Goal: Task Accomplishment & Management: Manage account settings

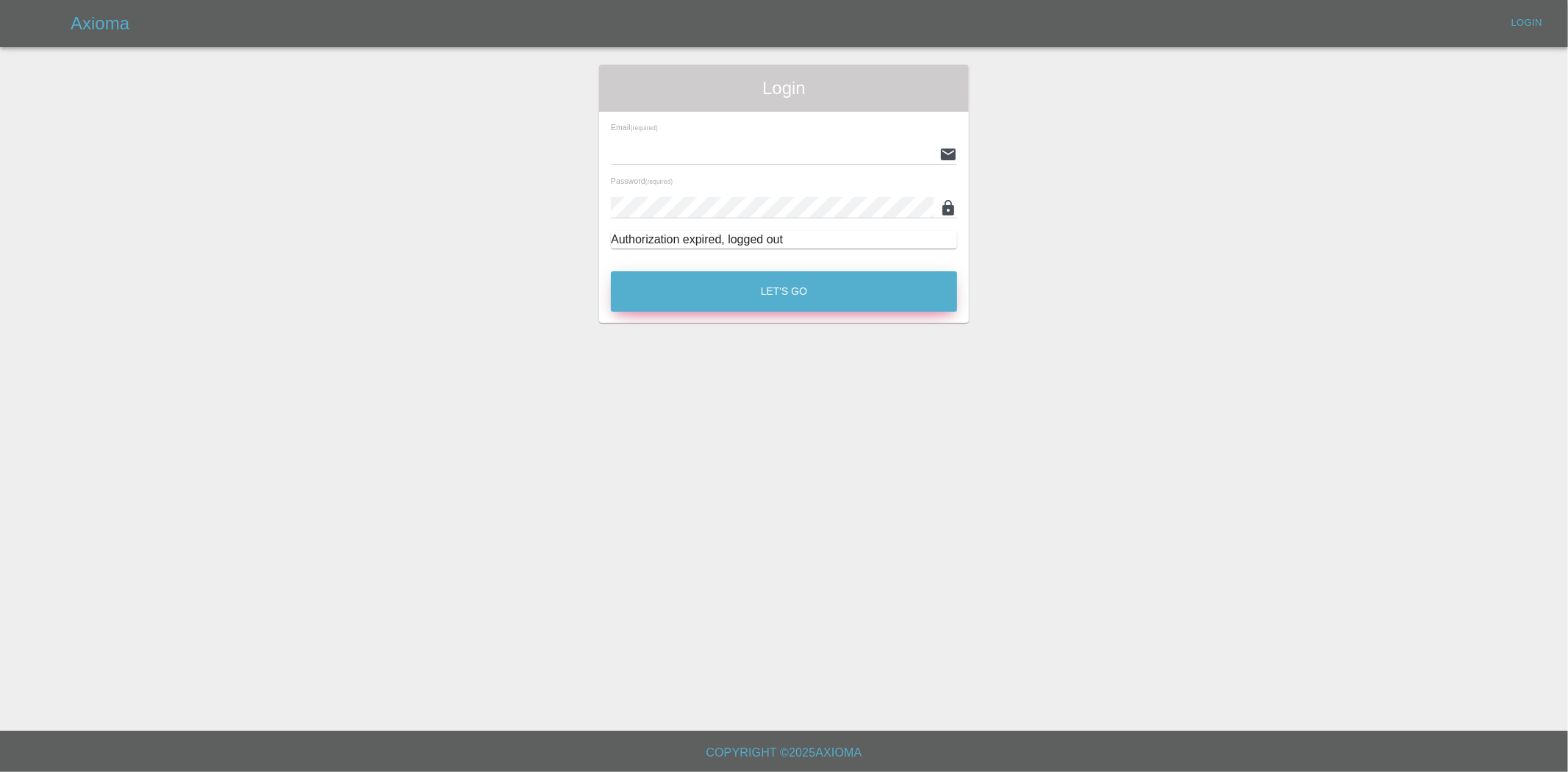
type input "ankur.mehta@axioma.co.uk"
click at [731, 298] on button "Let's Go" at bounding box center [784, 291] width 346 height 40
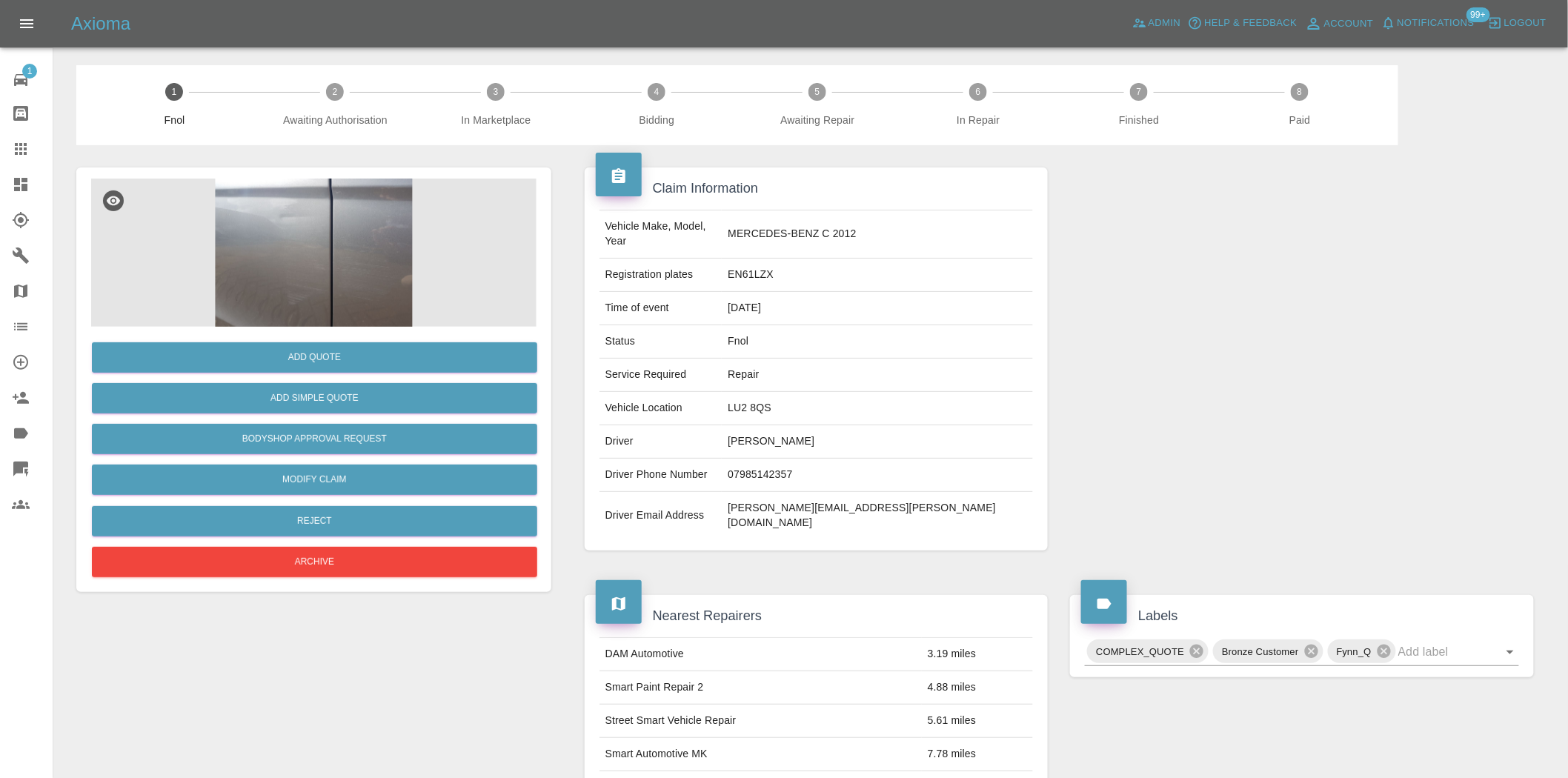
click at [17, 180] on icon at bounding box center [21, 185] width 13 height 13
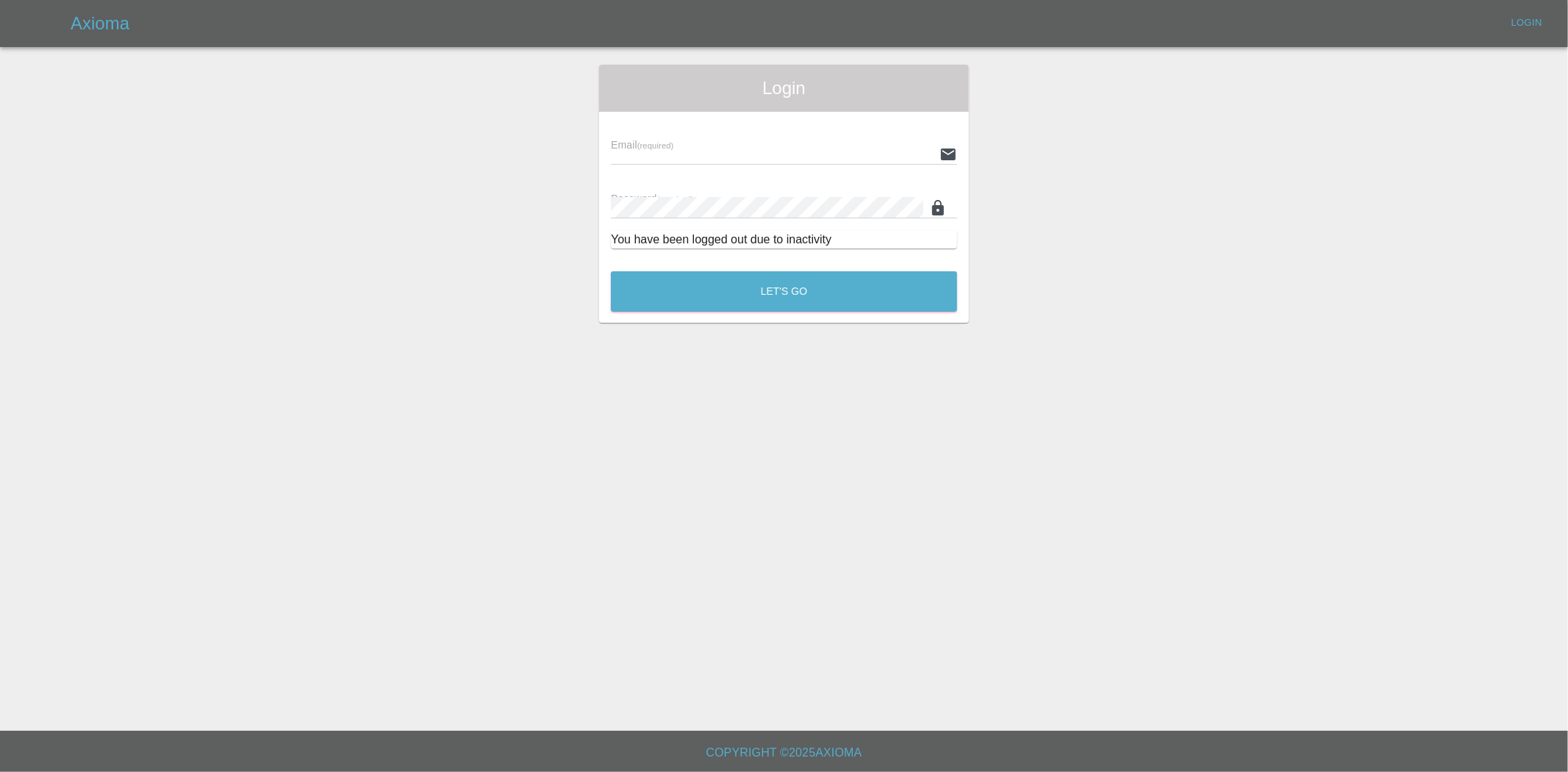
type input "ankur.mehta@axioma.co.uk"
click at [755, 299] on button "Let's Go" at bounding box center [784, 291] width 346 height 40
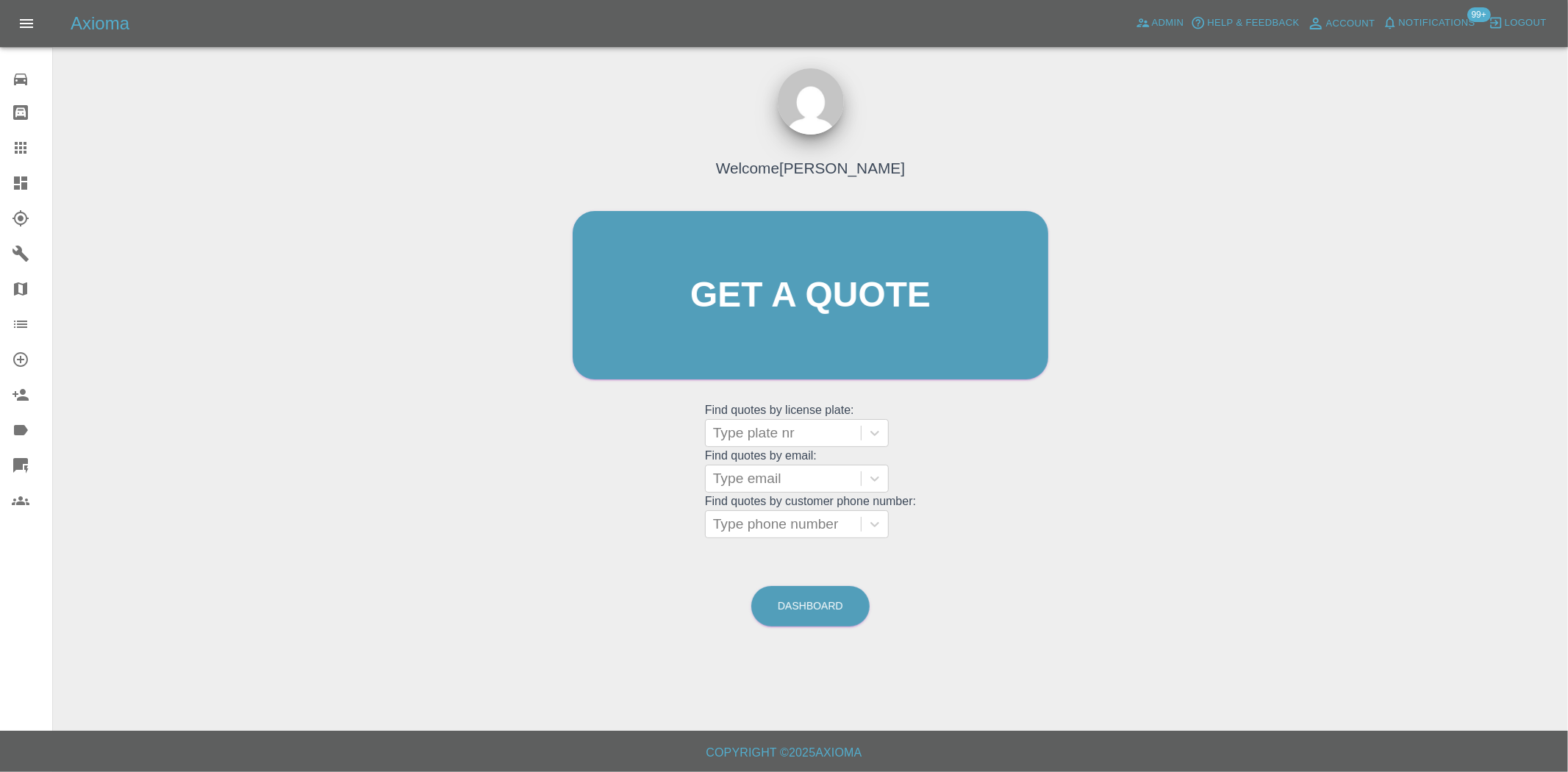
click at [26, 179] on icon at bounding box center [21, 183] width 13 height 13
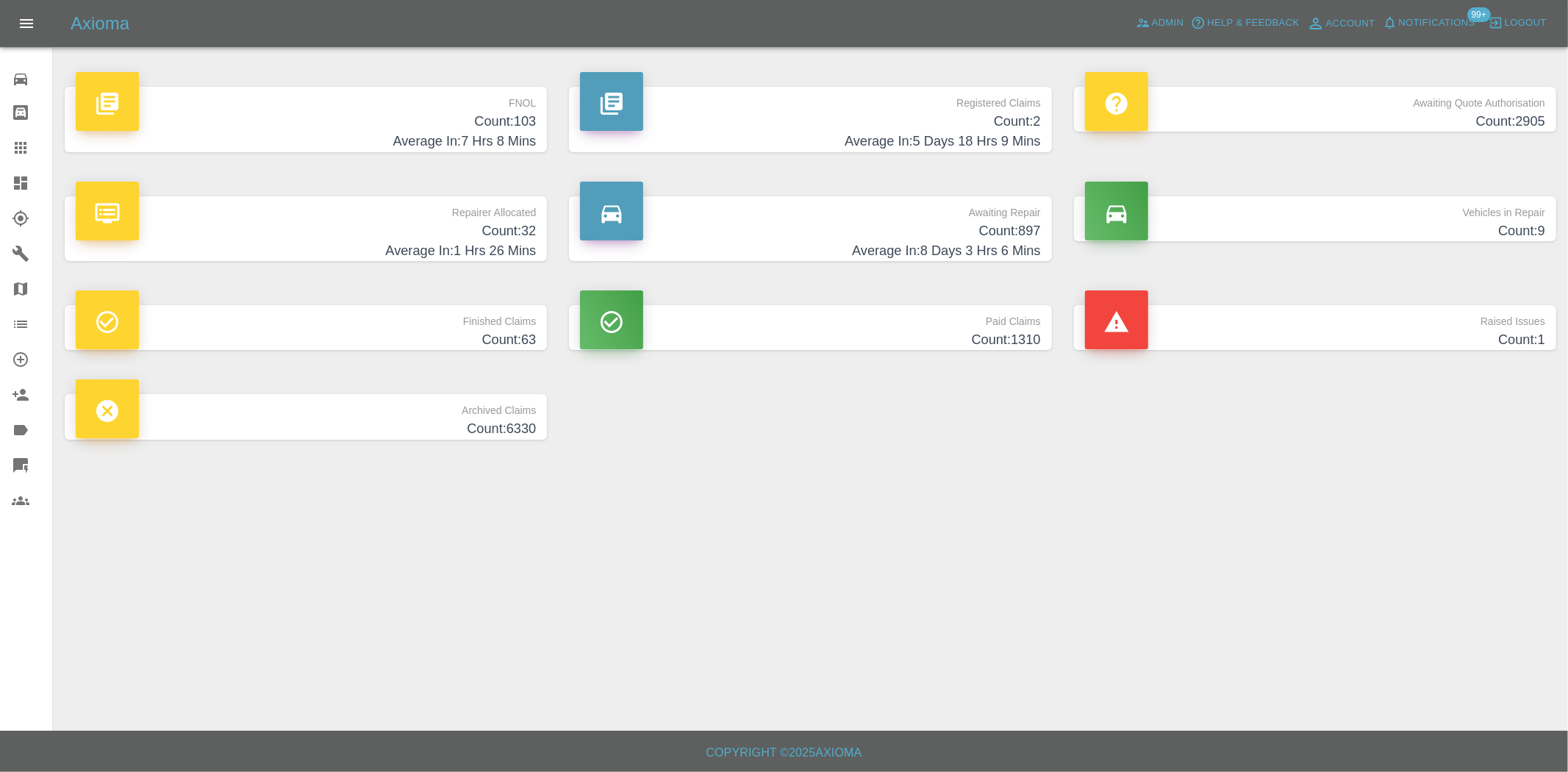
click at [467, 135] on h4 "Average In: 7 Hrs 8 Mins" at bounding box center [306, 142] width 460 height 20
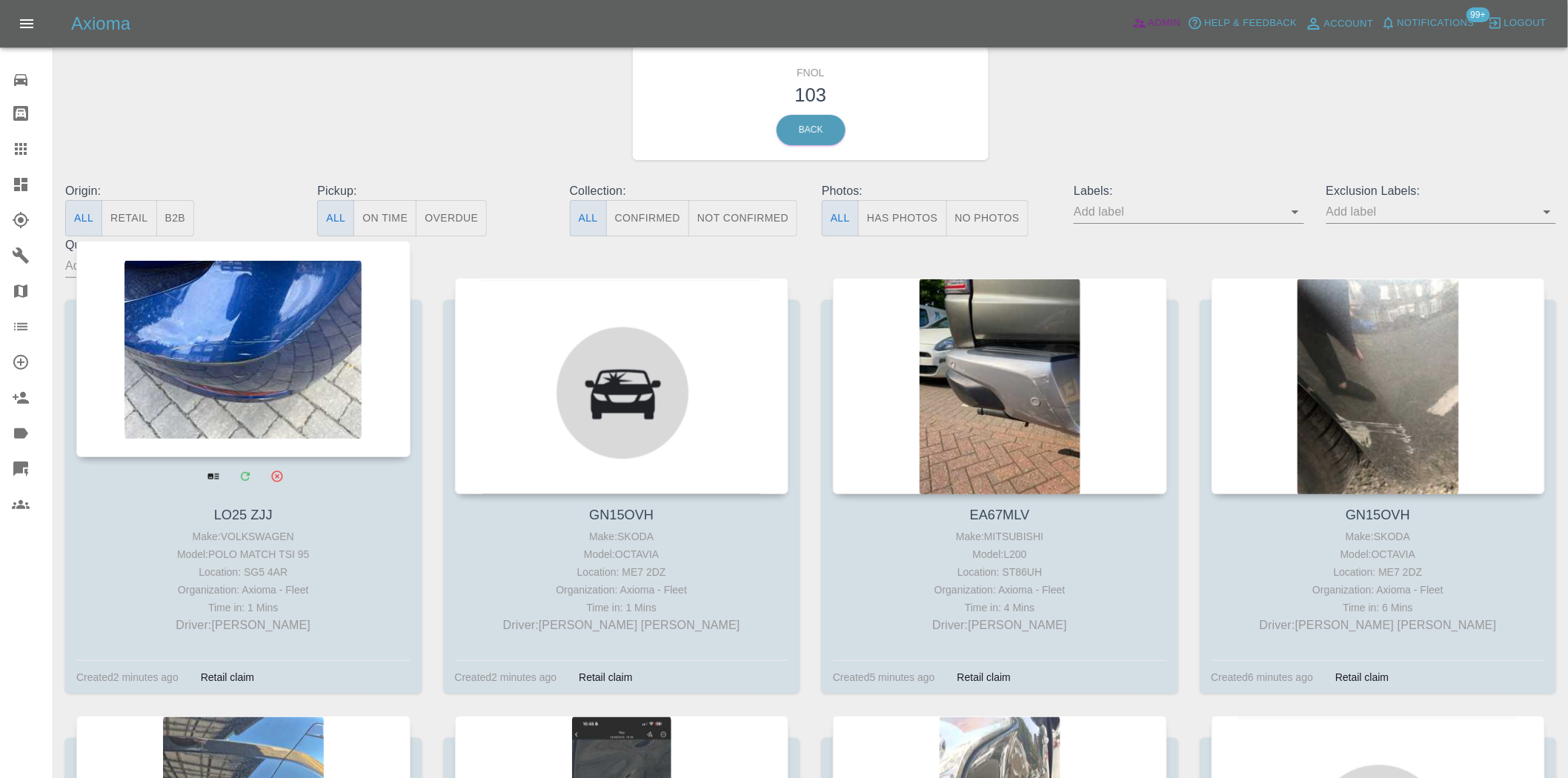
scroll to position [82, 0]
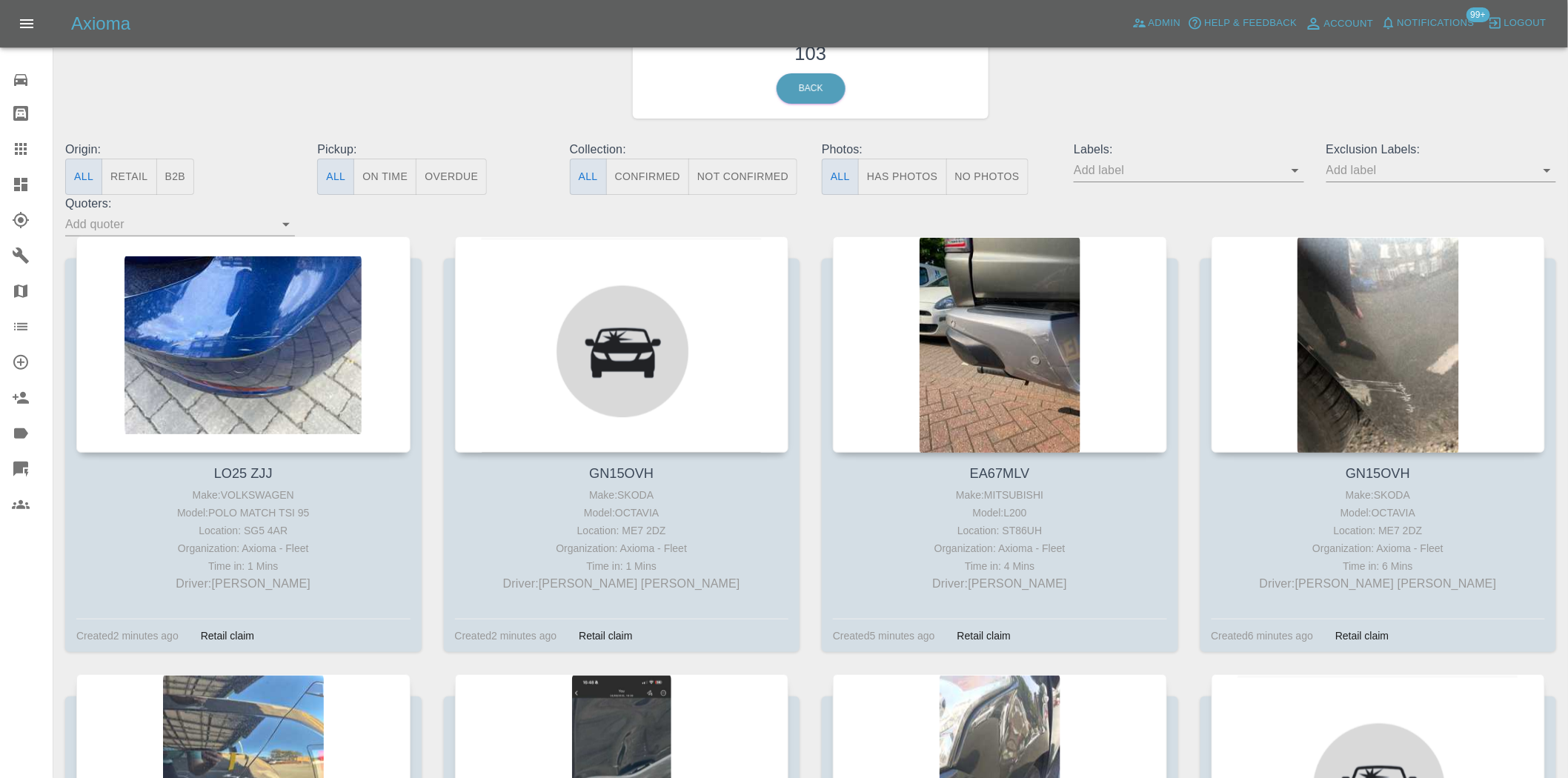
click at [1281, 170] on input "text" at bounding box center [1178, 170] width 208 height 23
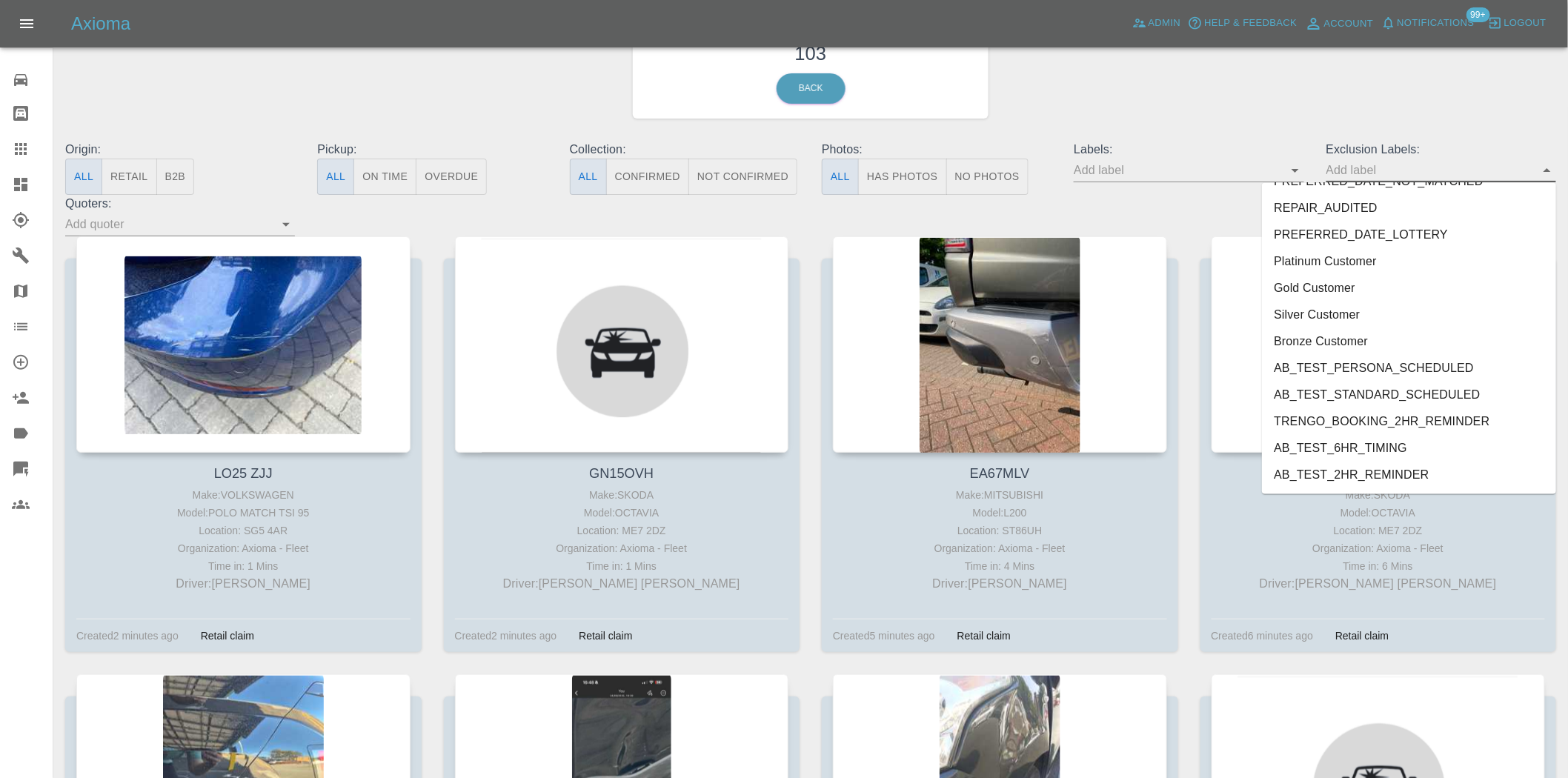
scroll to position [3060, 0]
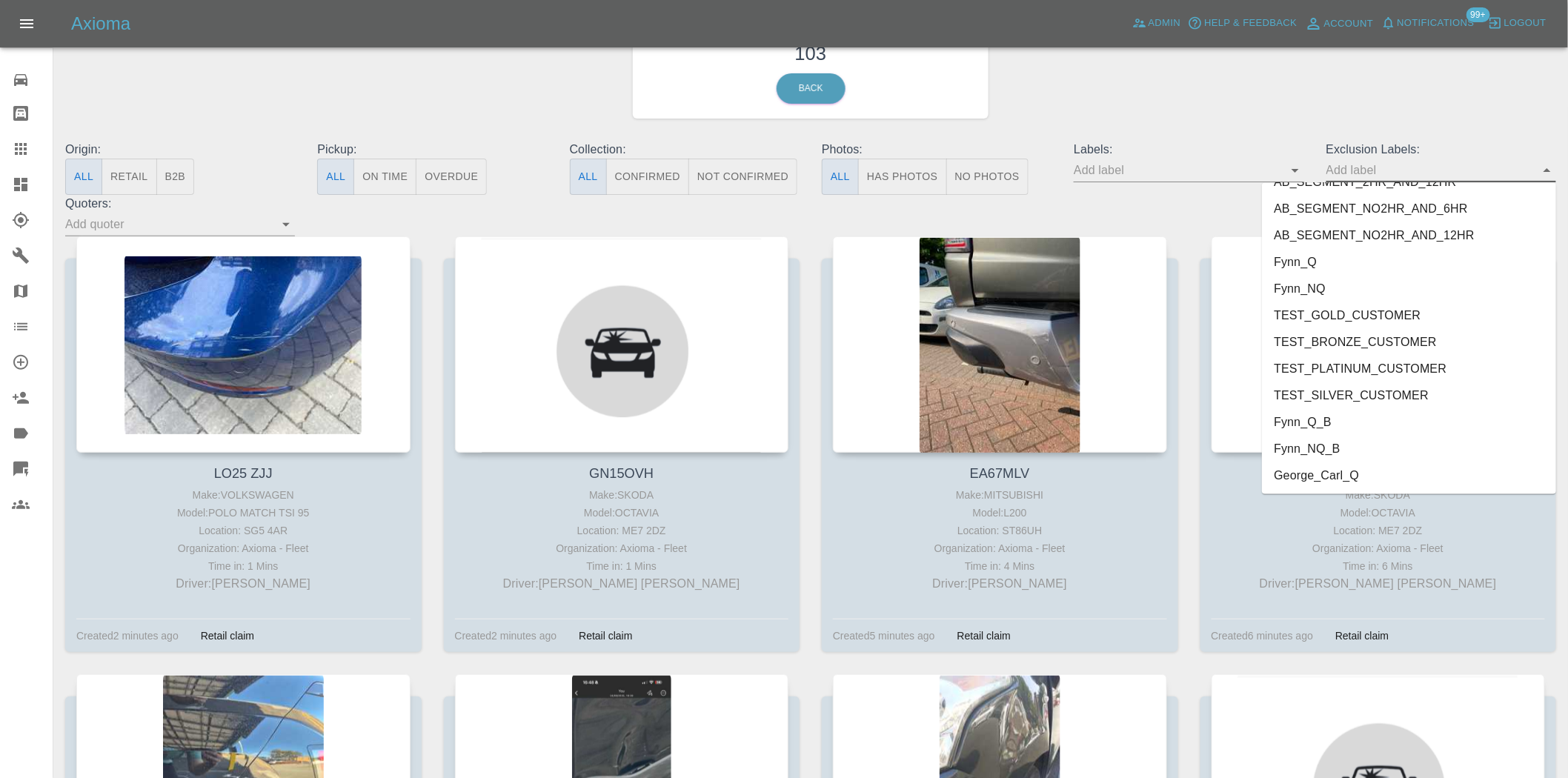
click at [1284, 483] on li "George_Carl_Q" at bounding box center [1409, 475] width 294 height 27
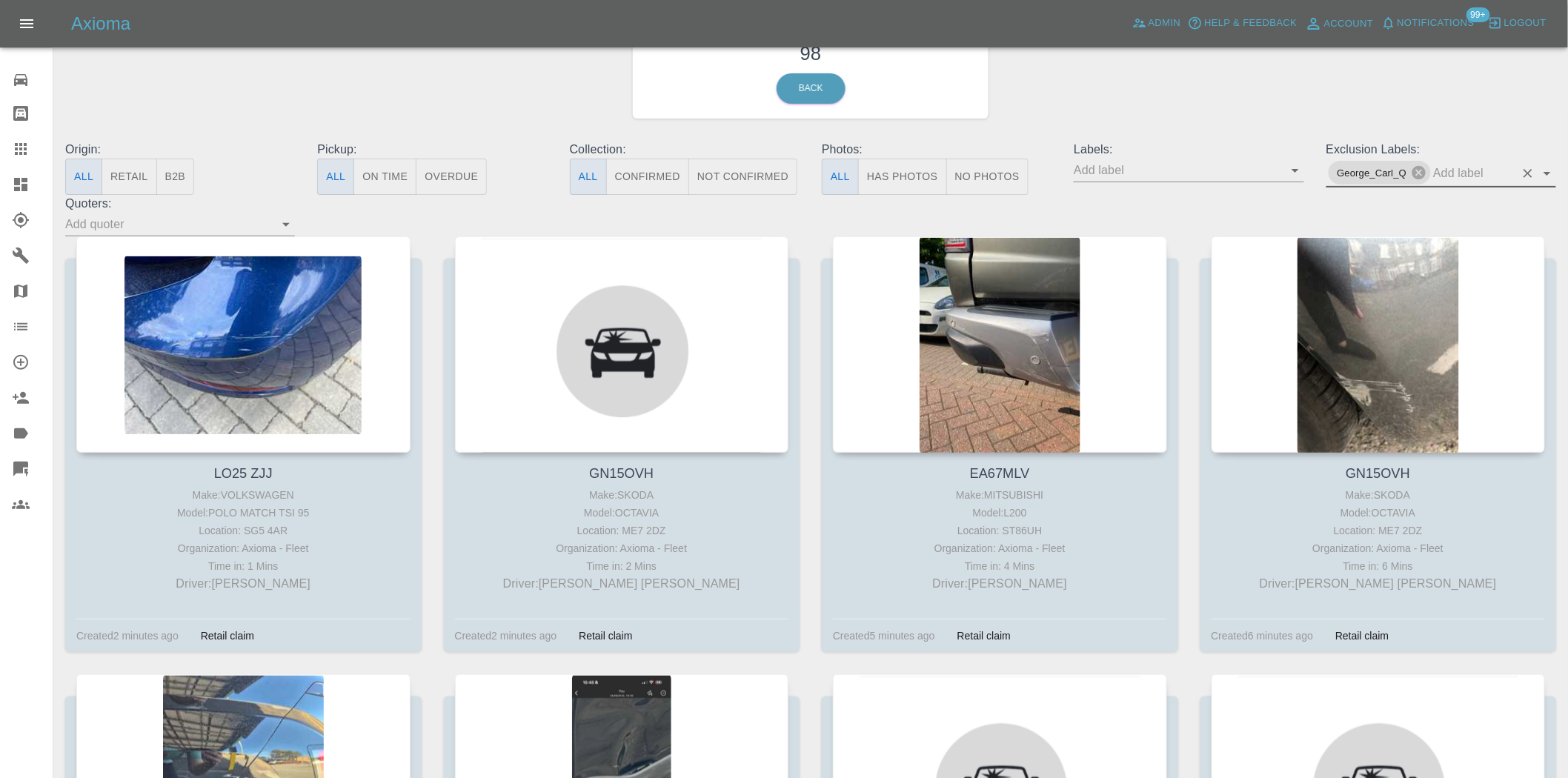
click at [1186, 95] on div "FNOL 98 Back" at bounding box center [811, 62] width 1513 height 158
click at [899, 183] on button "Has Photos" at bounding box center [902, 177] width 89 height 37
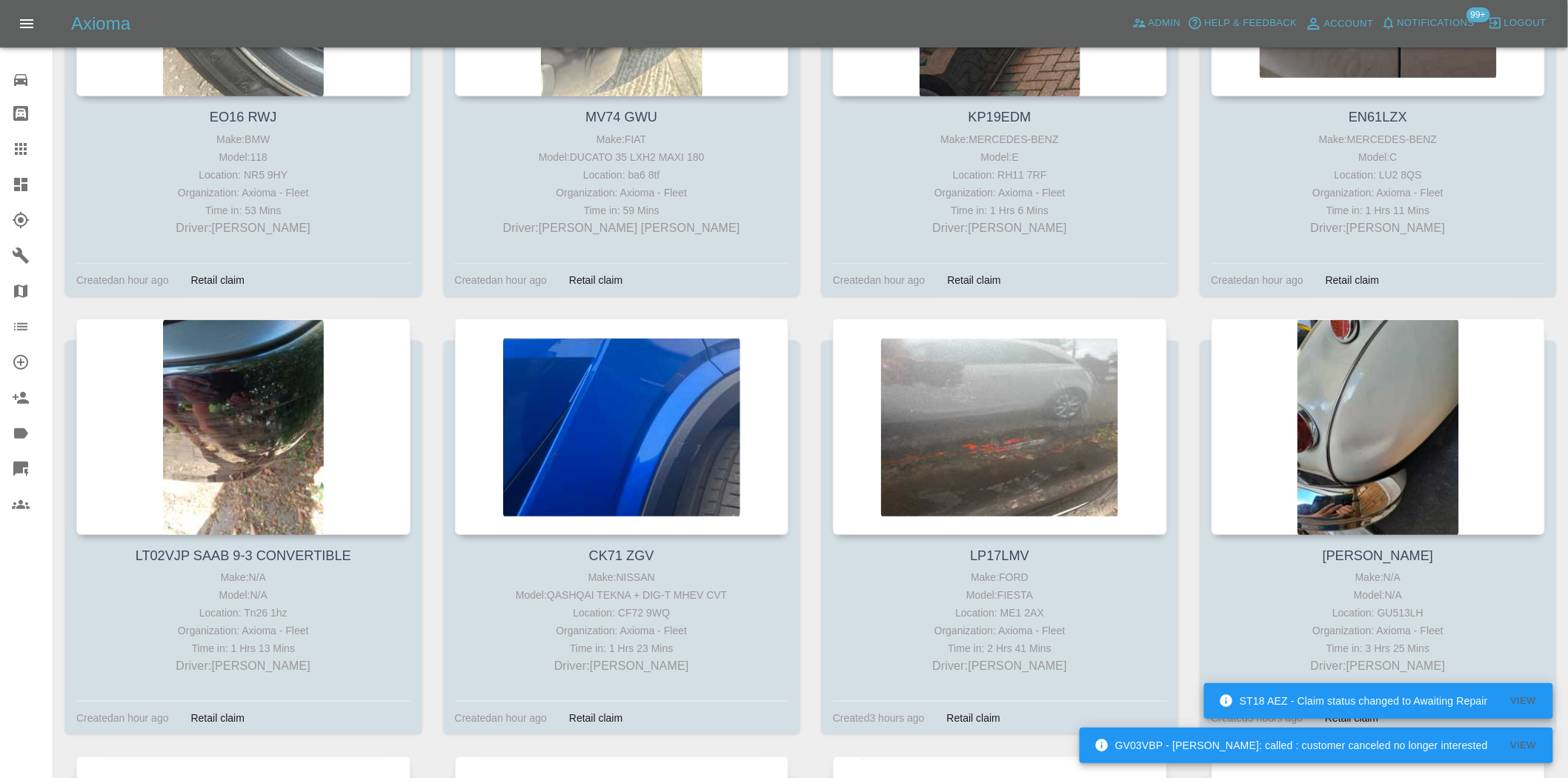
scroll to position [2634, 0]
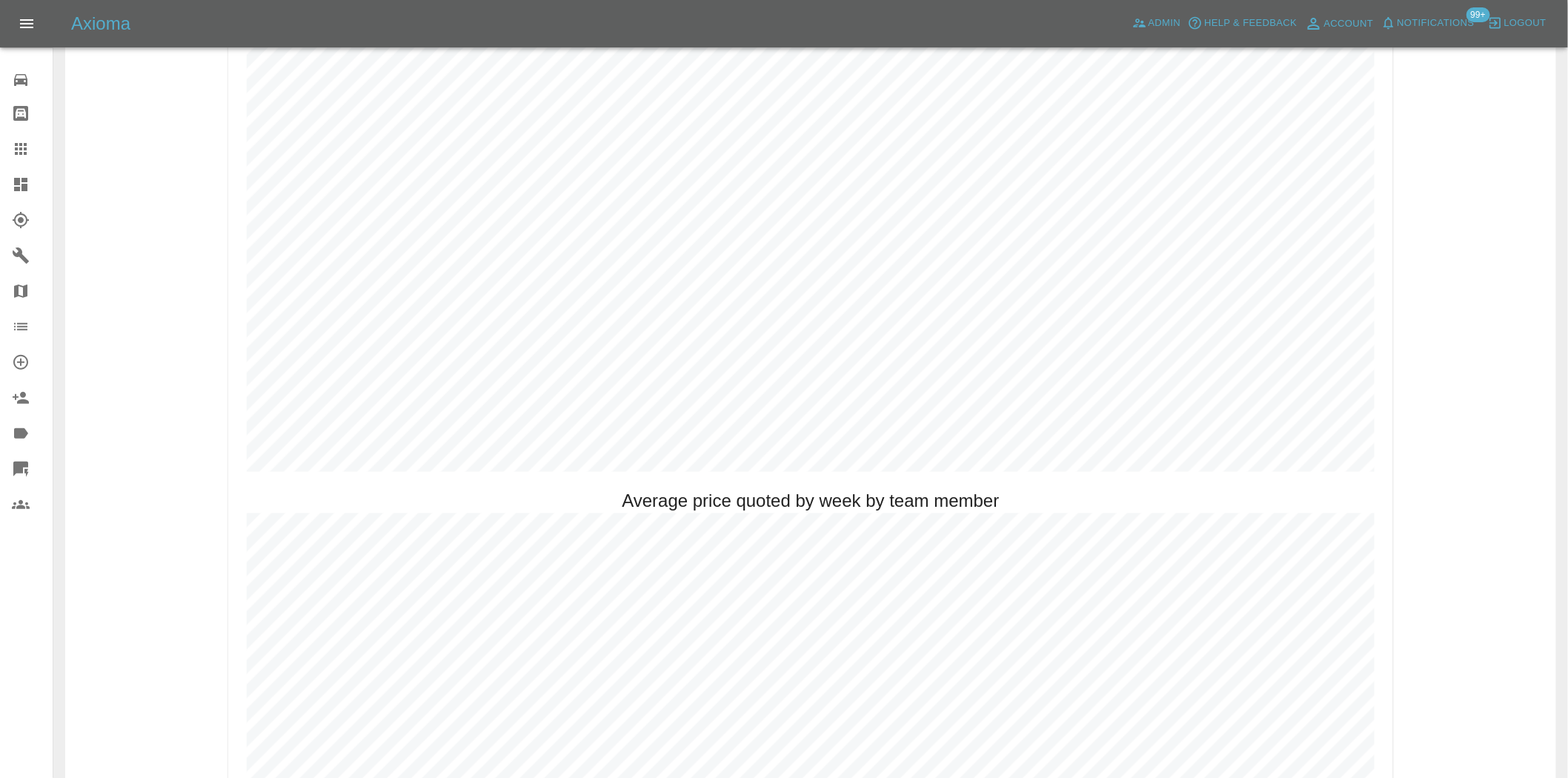
scroll to position [905, 0]
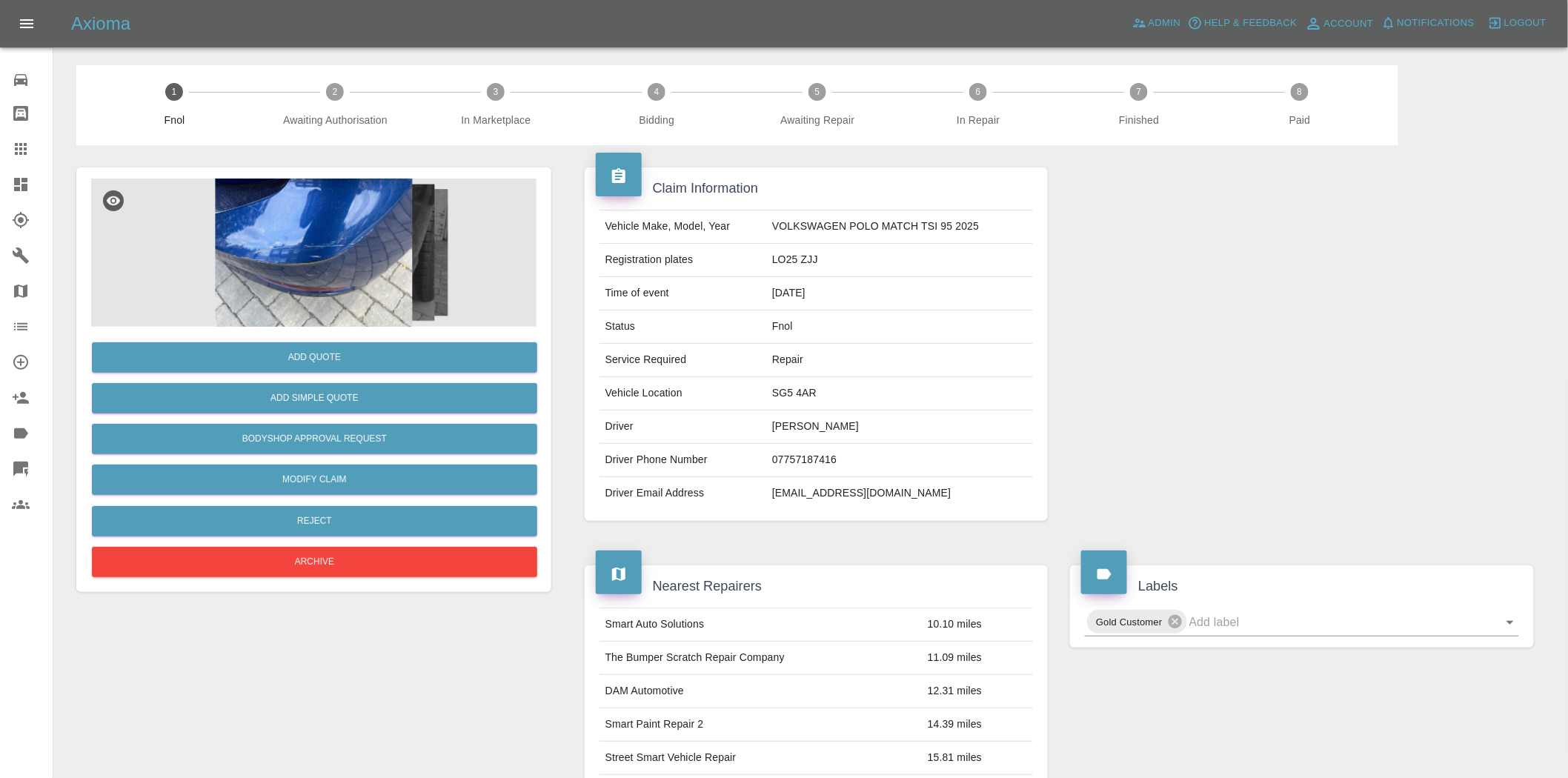
click at [328, 214] on img at bounding box center [314, 253] width 446 height 148
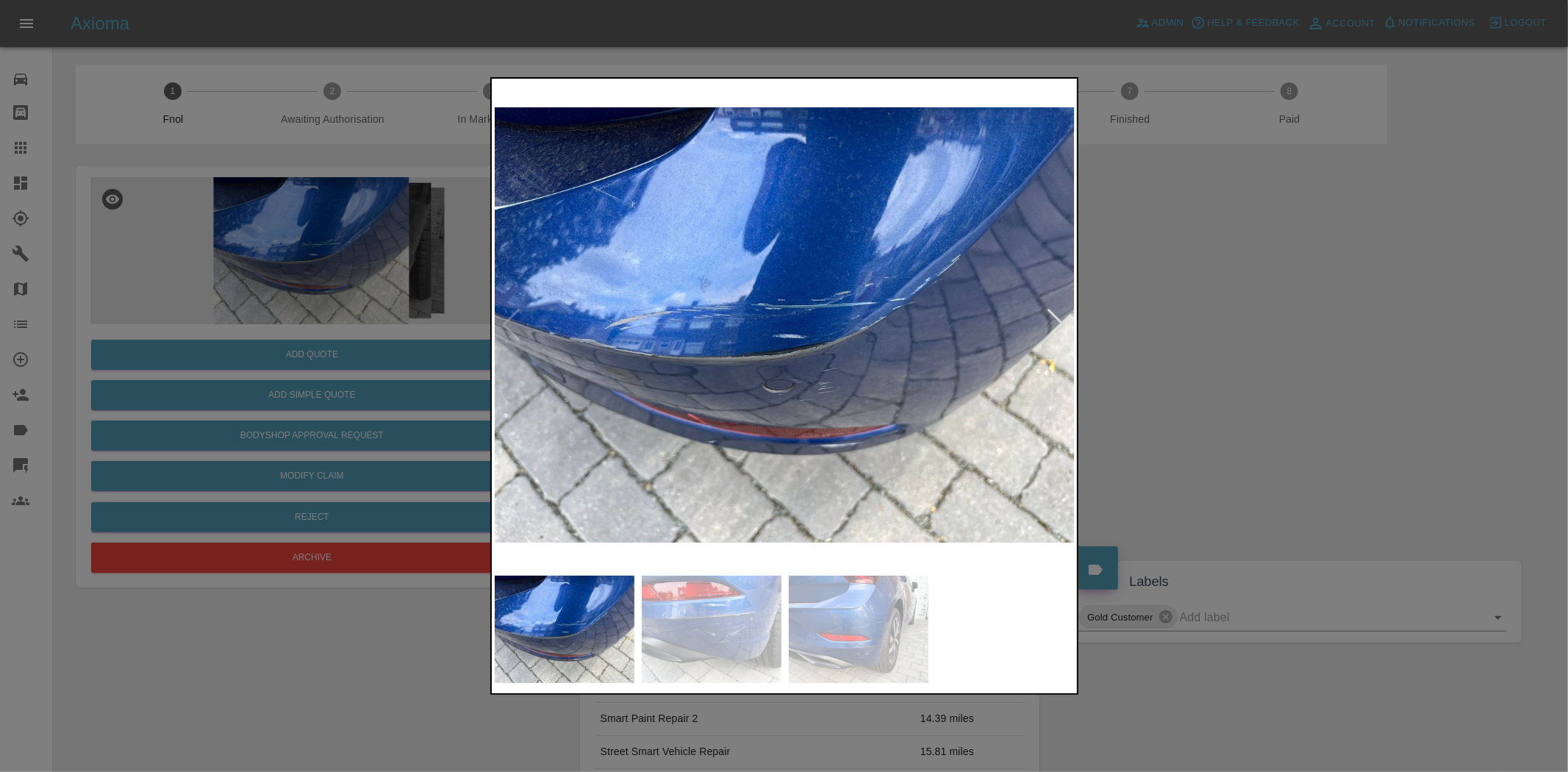
click at [752, 375] on img at bounding box center [785, 325] width 581 height 487
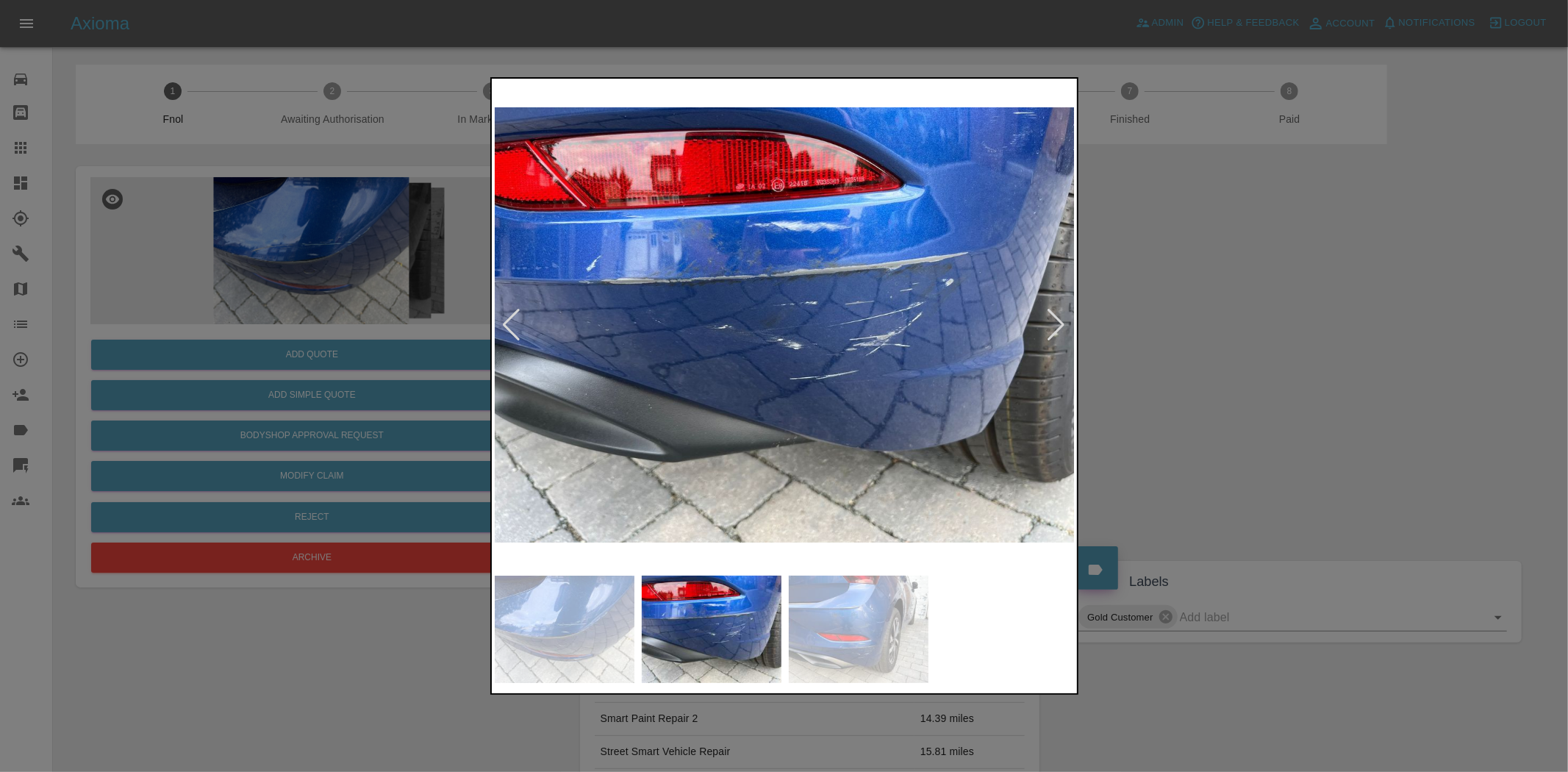
click at [743, 370] on img at bounding box center [785, 325] width 581 height 487
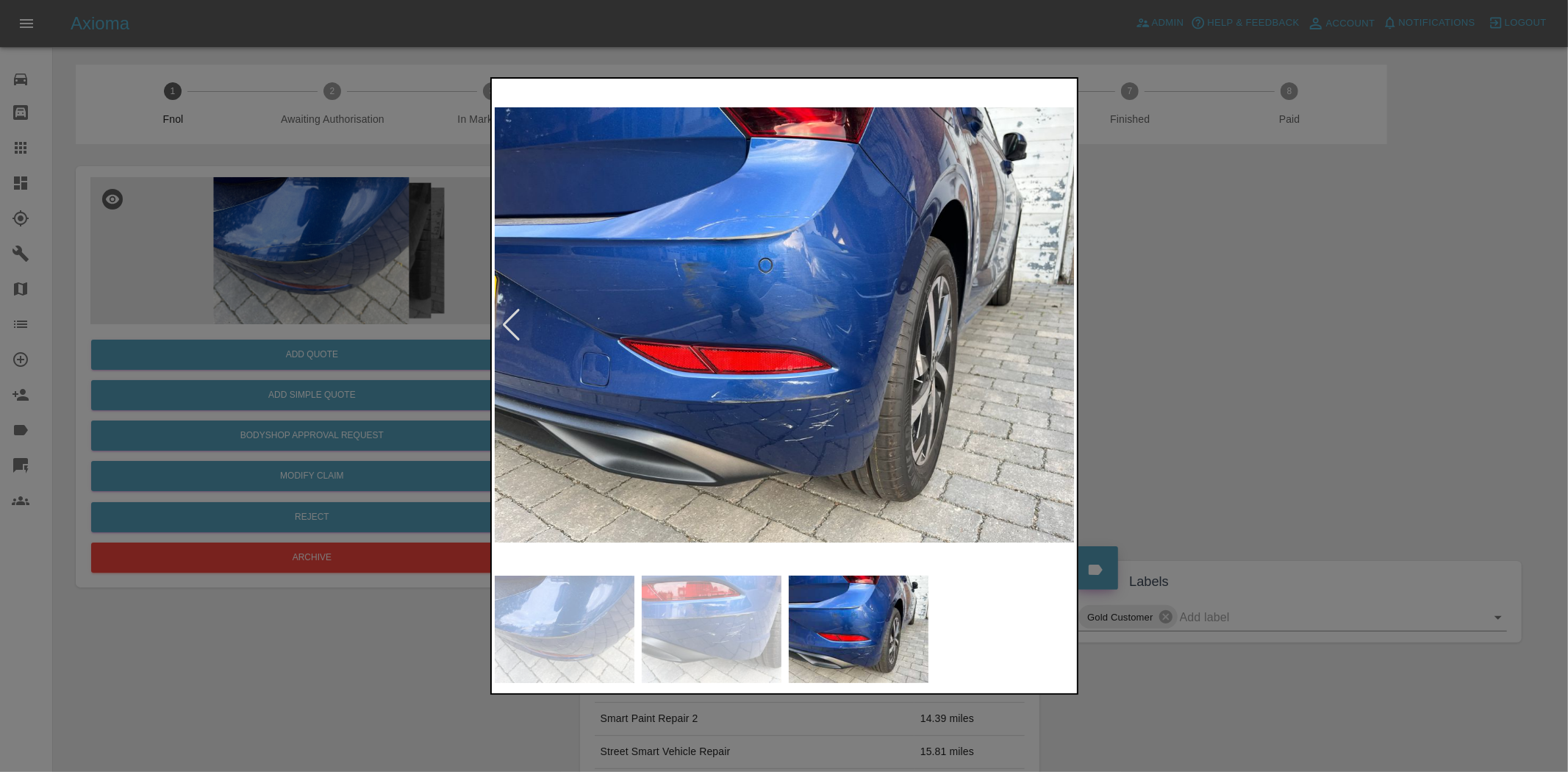
click at [691, 363] on img at bounding box center [785, 325] width 581 height 487
click at [480, 346] on div at bounding box center [784, 386] width 1568 height 772
click at [380, 402] on div at bounding box center [784, 386] width 1568 height 772
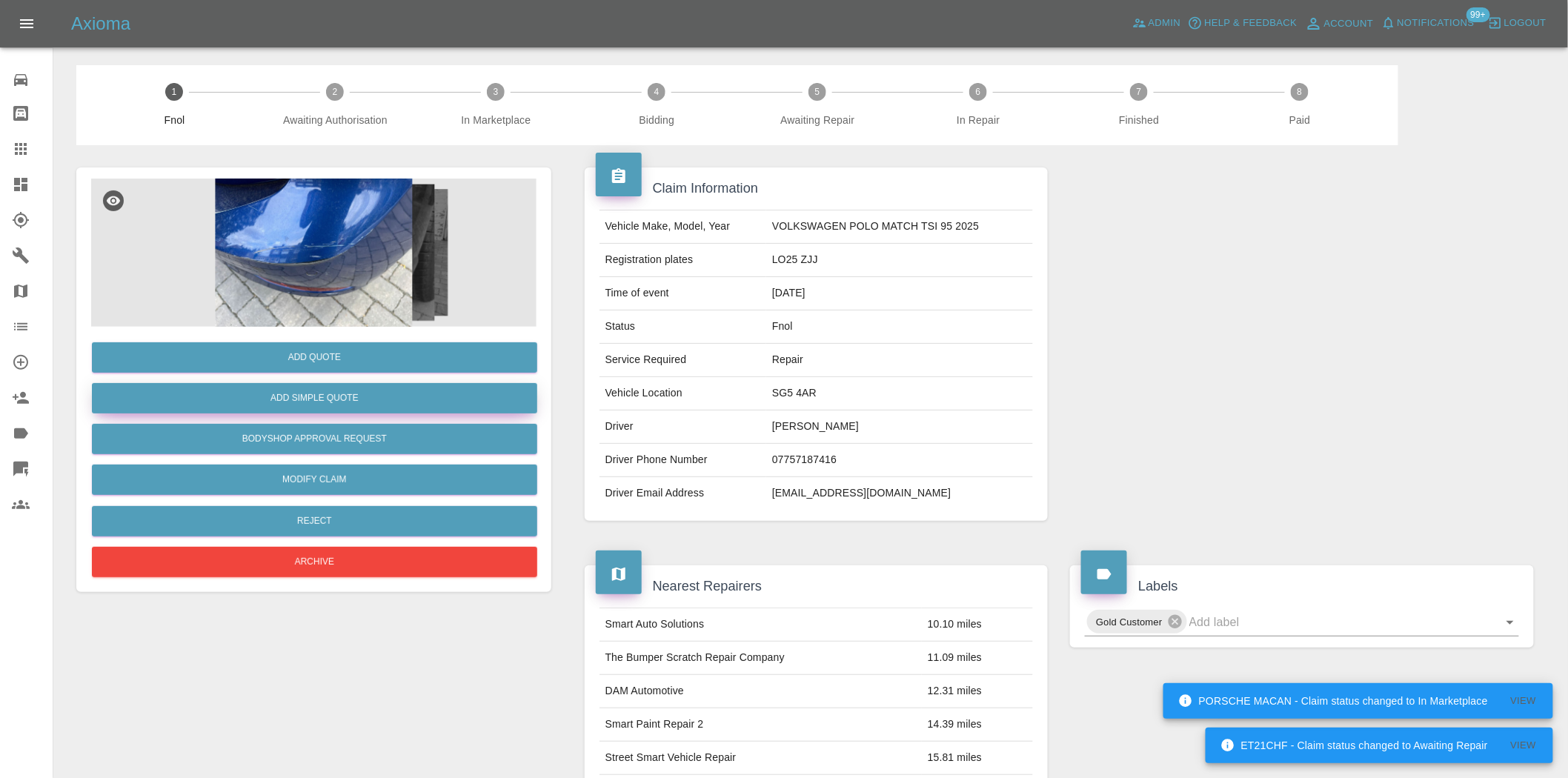
click at [398, 405] on button "Add Simple Quote" at bounding box center [315, 398] width 446 height 31
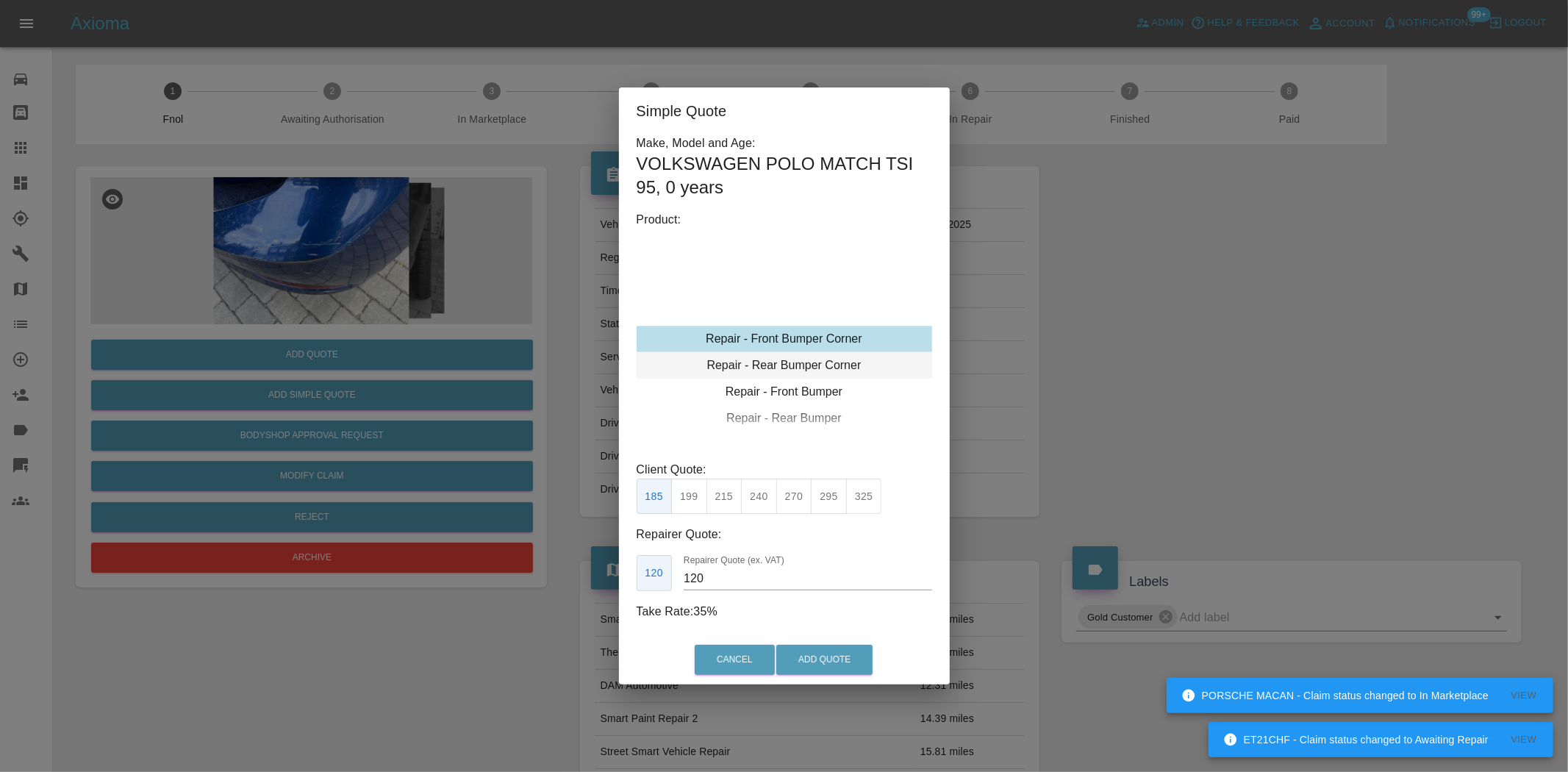
click at [765, 364] on div "Repair - Rear Bumper Corner" at bounding box center [784, 365] width 295 height 26
click at [718, 487] on button "215" at bounding box center [725, 497] width 36 height 36
type input "135"
click at [826, 645] on button "Add Quote" at bounding box center [824, 660] width 97 height 31
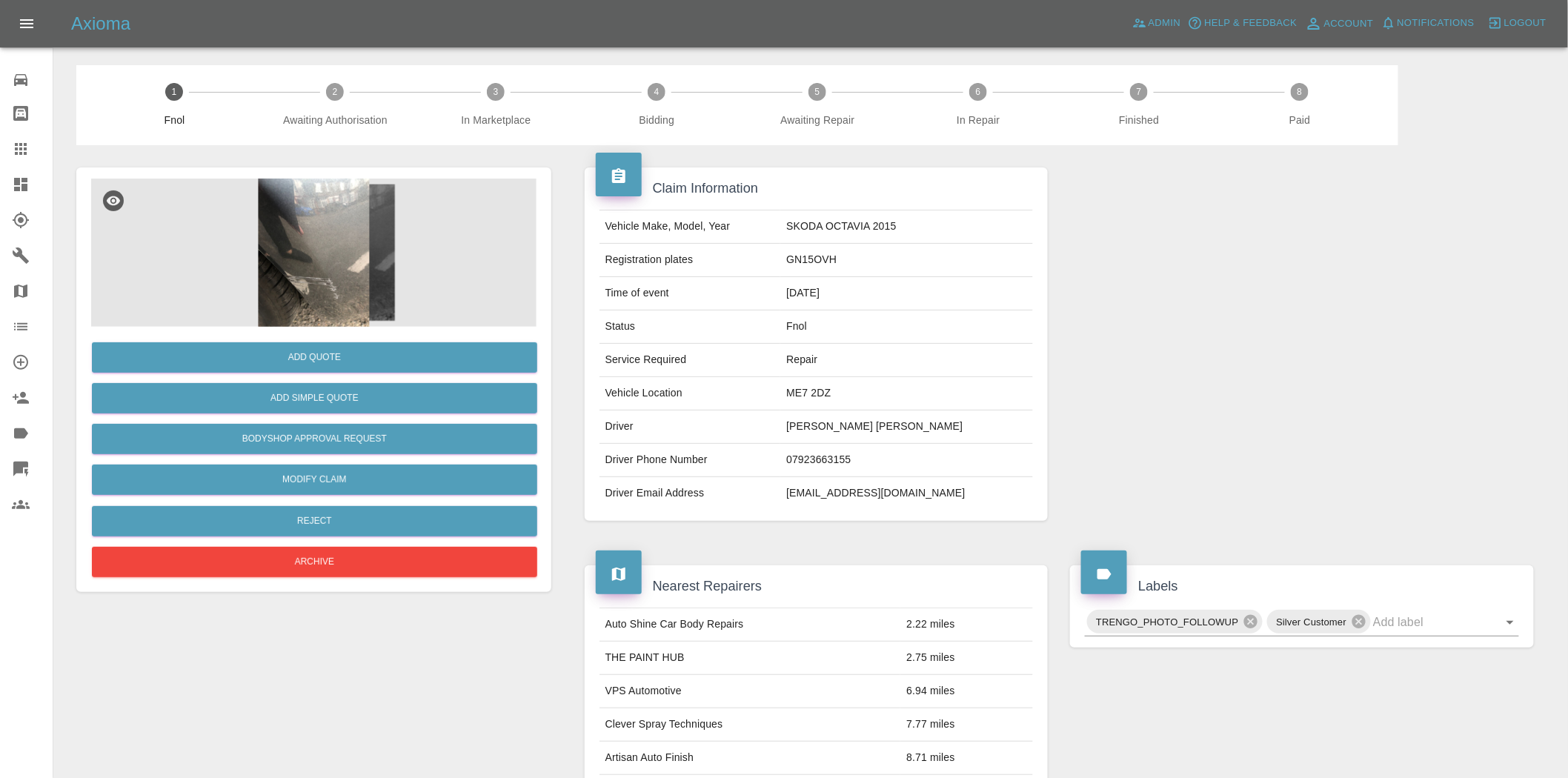
click at [338, 276] on img at bounding box center [314, 253] width 446 height 148
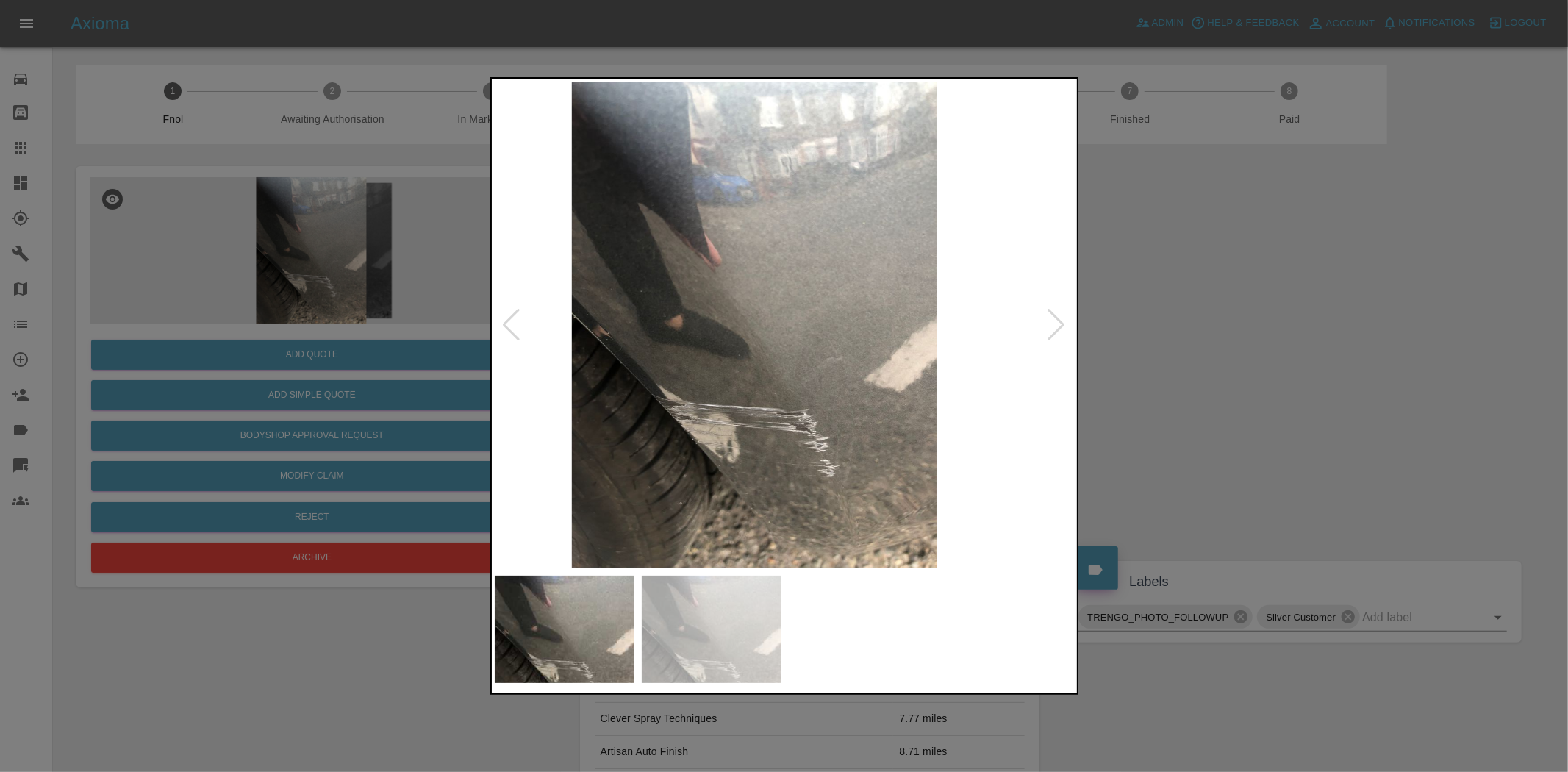
click at [744, 383] on img at bounding box center [754, 325] width 581 height 487
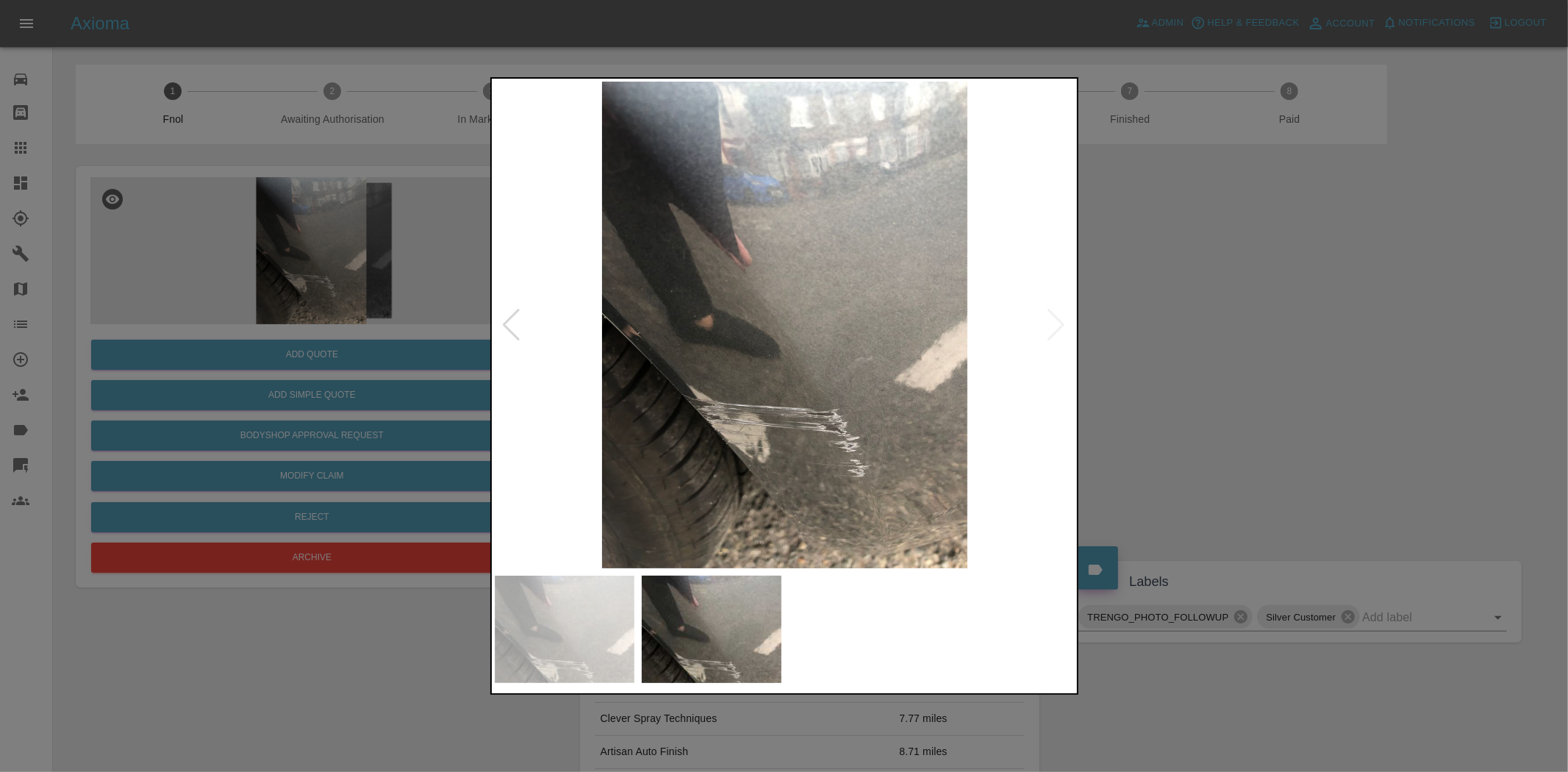
click at [629, 361] on img at bounding box center [785, 325] width 581 height 487
click at [803, 402] on img at bounding box center [785, 325] width 581 height 487
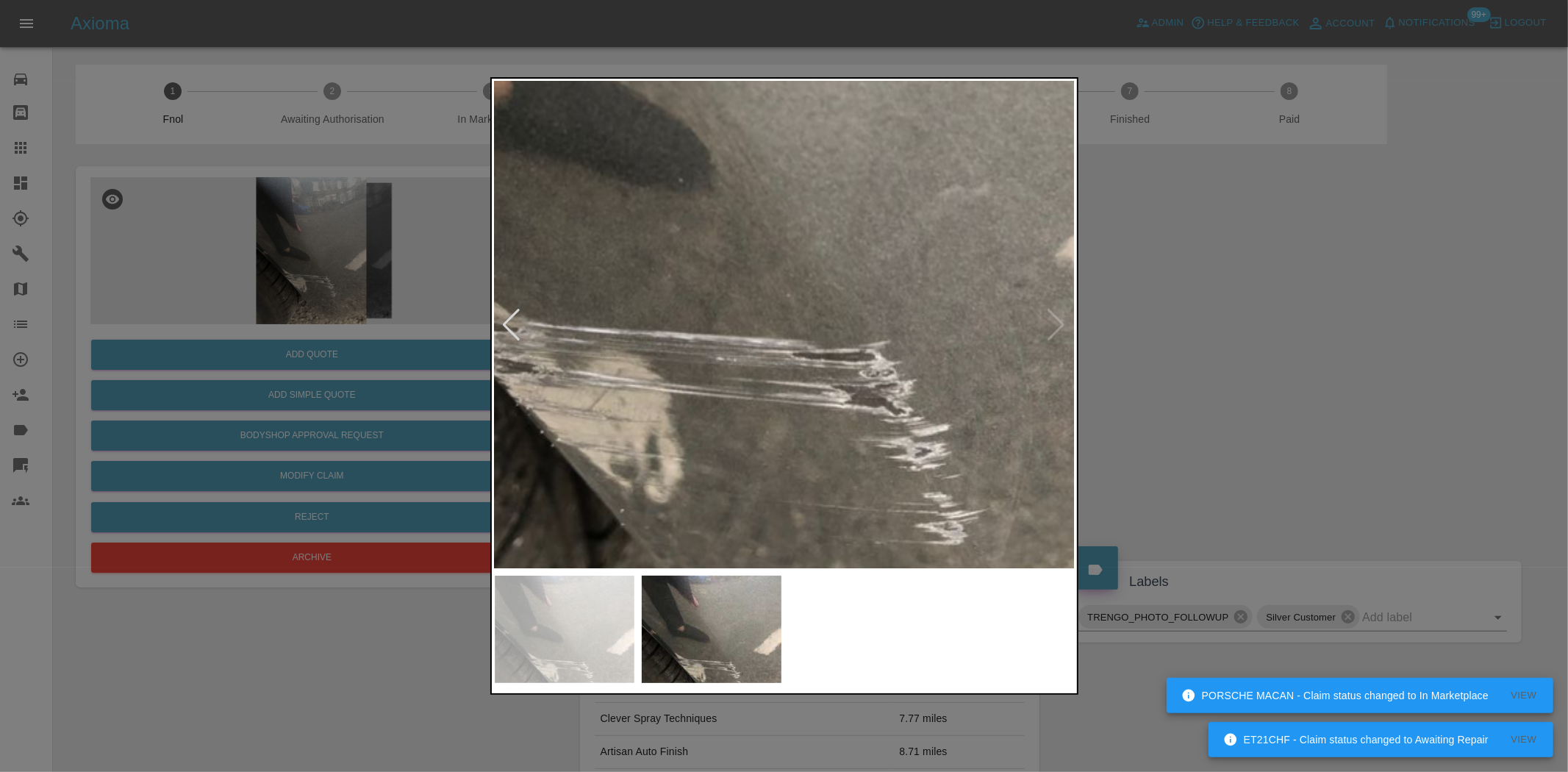
click at [799, 405] on img at bounding box center [726, 89] width 1743 height 1461
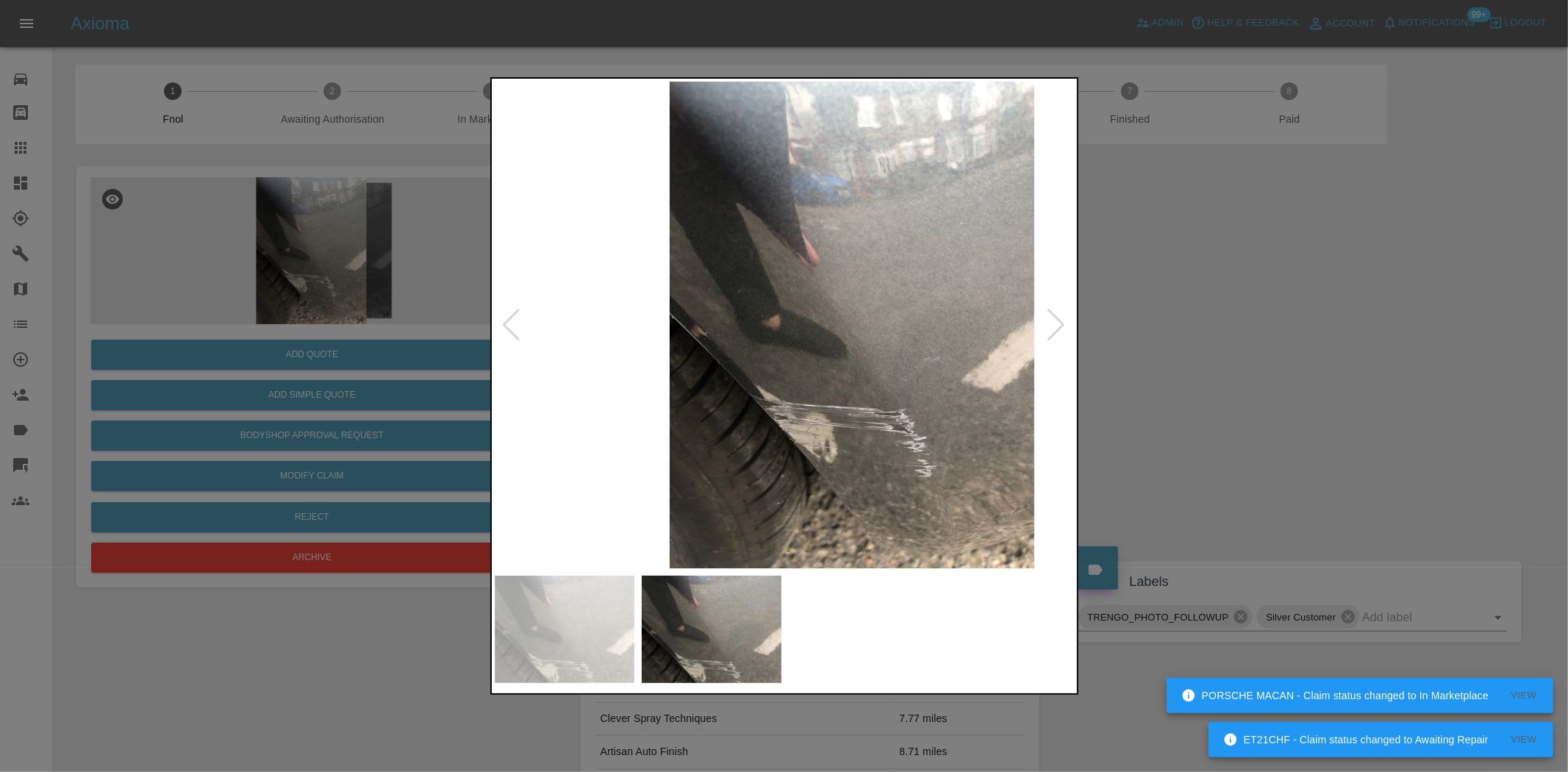
click at [930, 440] on img at bounding box center [852, 325] width 581 height 487
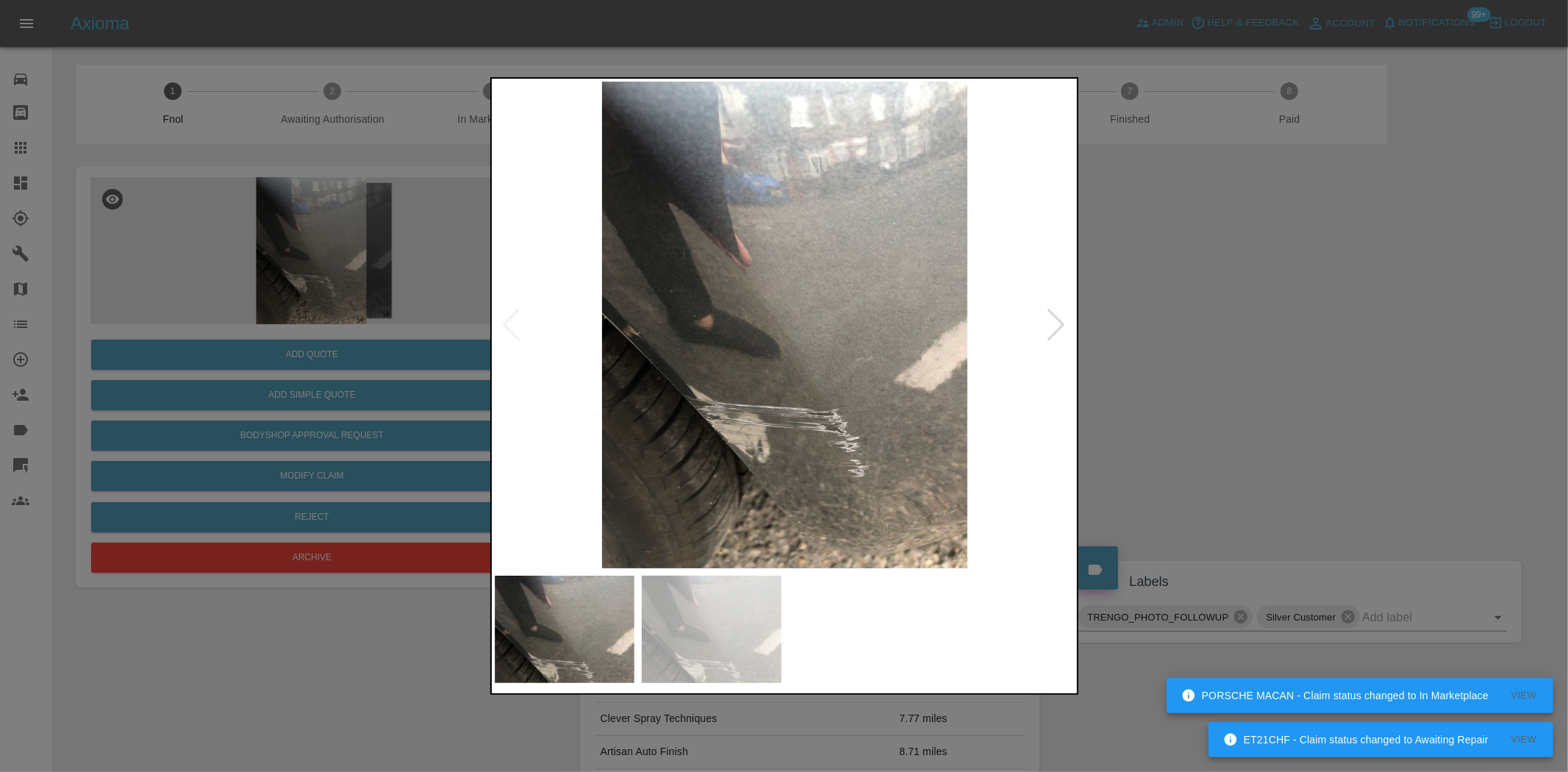
click at [979, 417] on img at bounding box center [785, 325] width 581 height 487
drag, startPoint x: 402, startPoint y: 290, endPoint x: 327, endPoint y: 466, distance: 191.3
click at [397, 291] on div at bounding box center [784, 386] width 1568 height 772
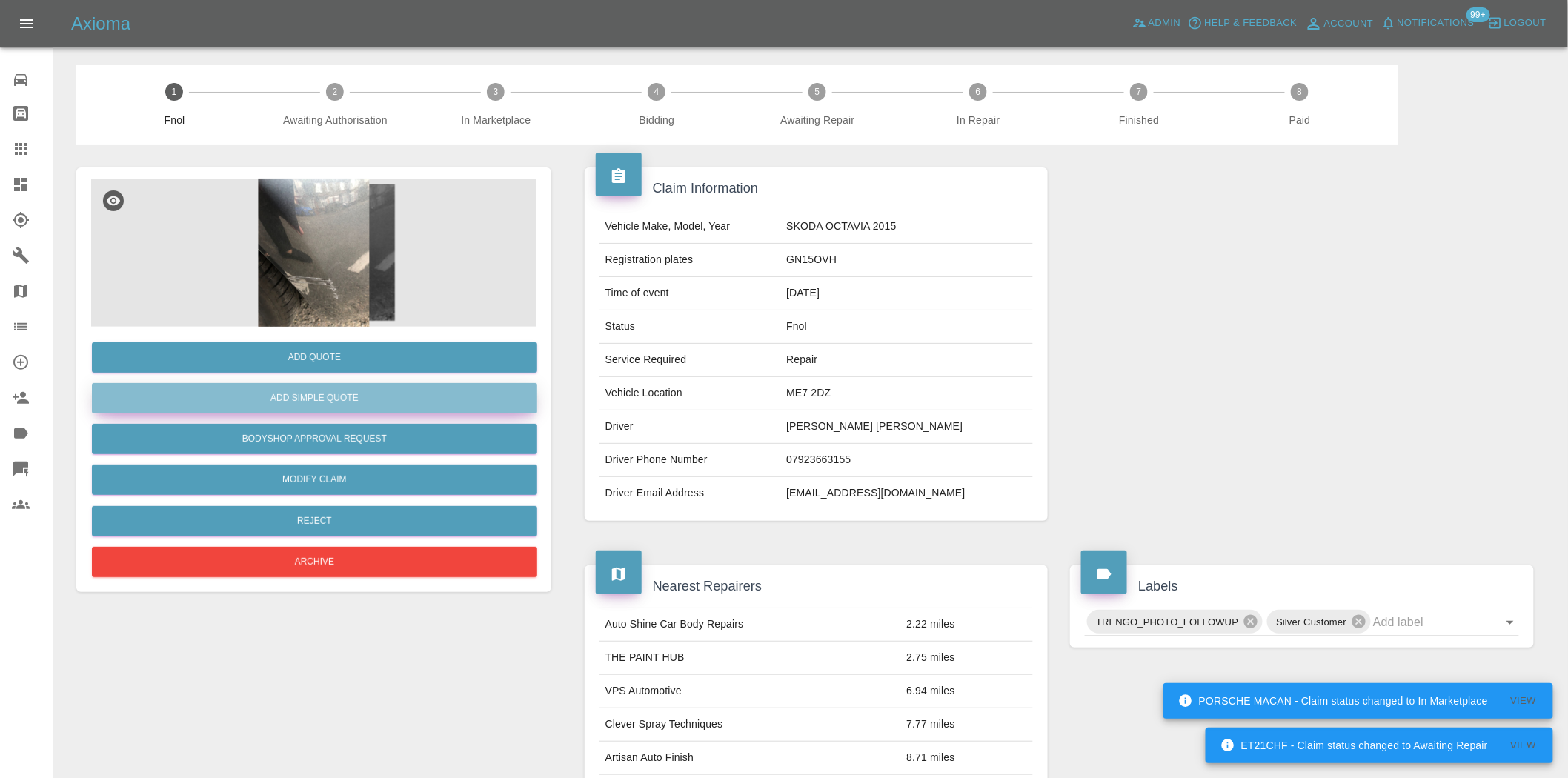
click at [357, 407] on button "Add Simple Quote" at bounding box center [315, 398] width 446 height 31
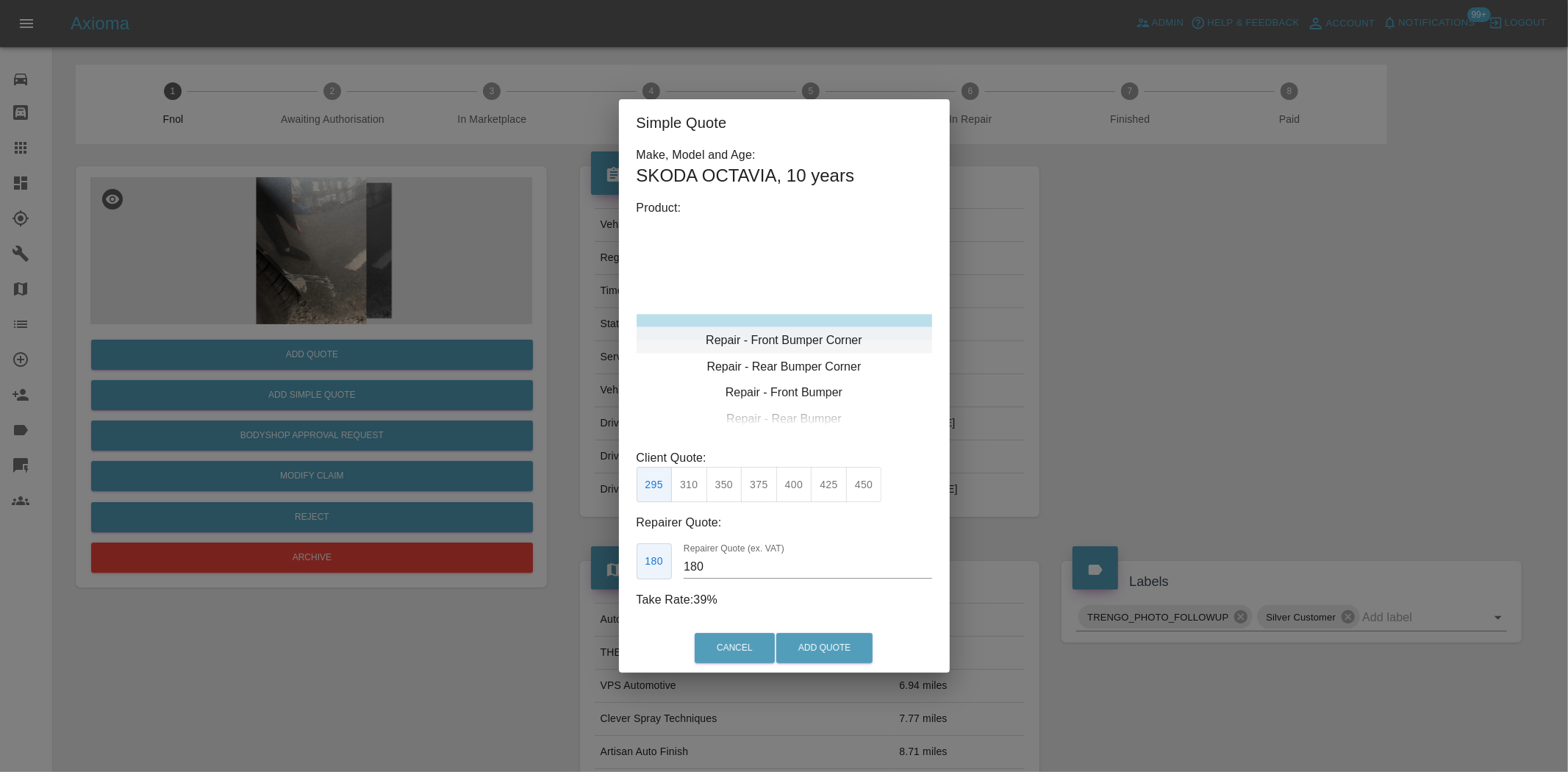
type input "120"
click at [761, 338] on div "Repair - Front Bumper Corner" at bounding box center [784, 327] width 295 height 26
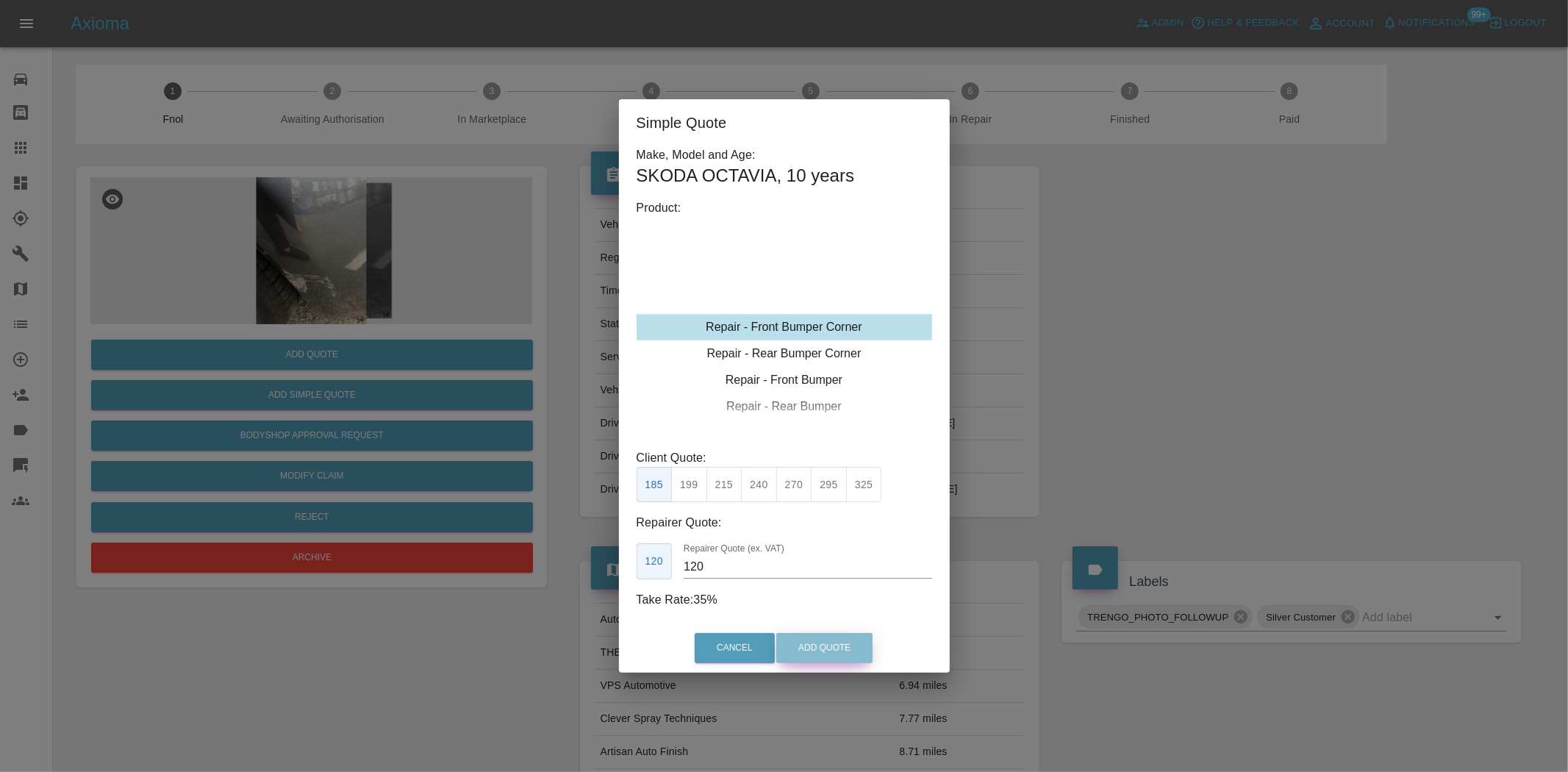
click at [842, 656] on button "Add Quote" at bounding box center [824, 647] width 97 height 31
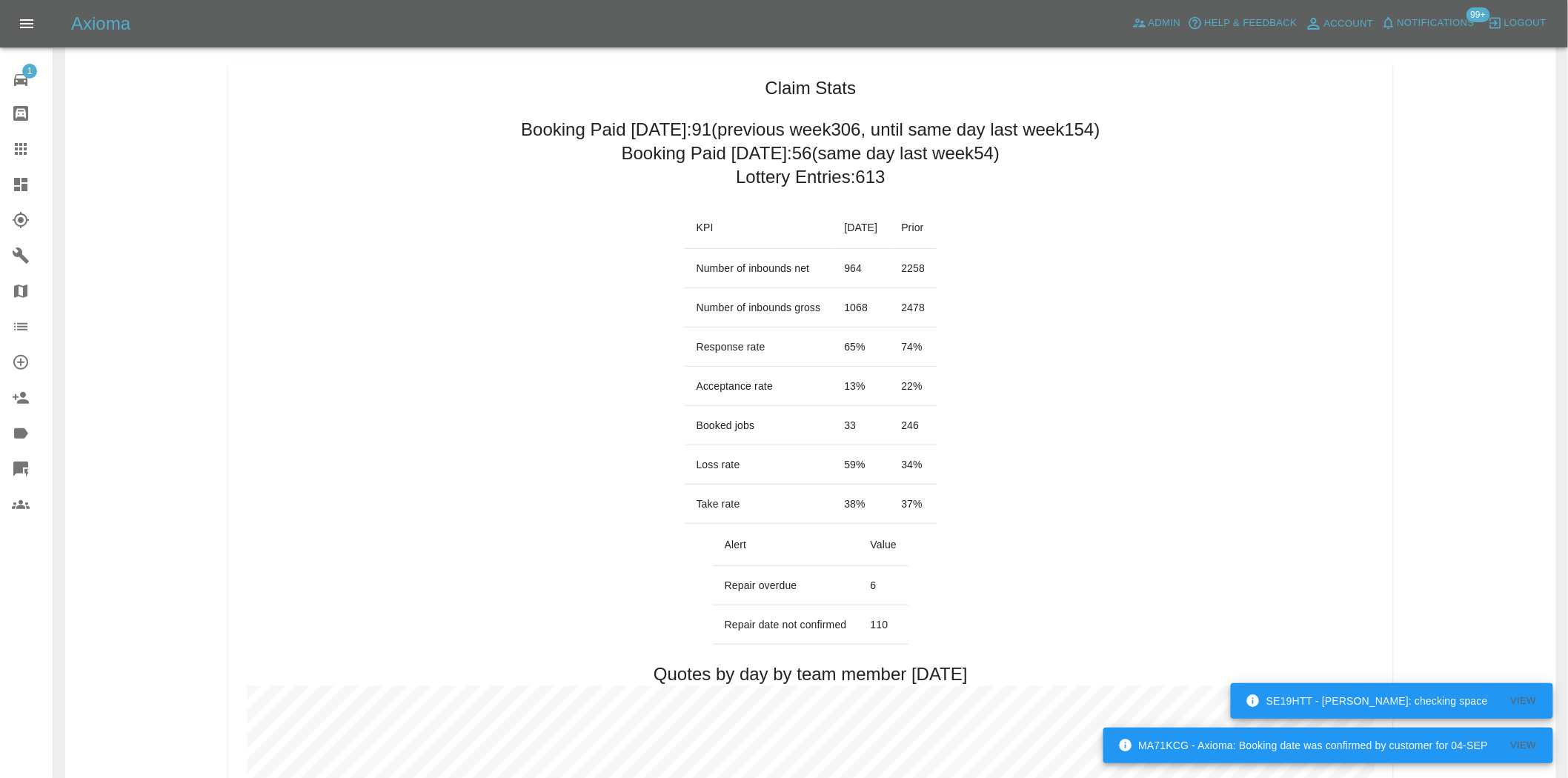
scroll to position [576, 0]
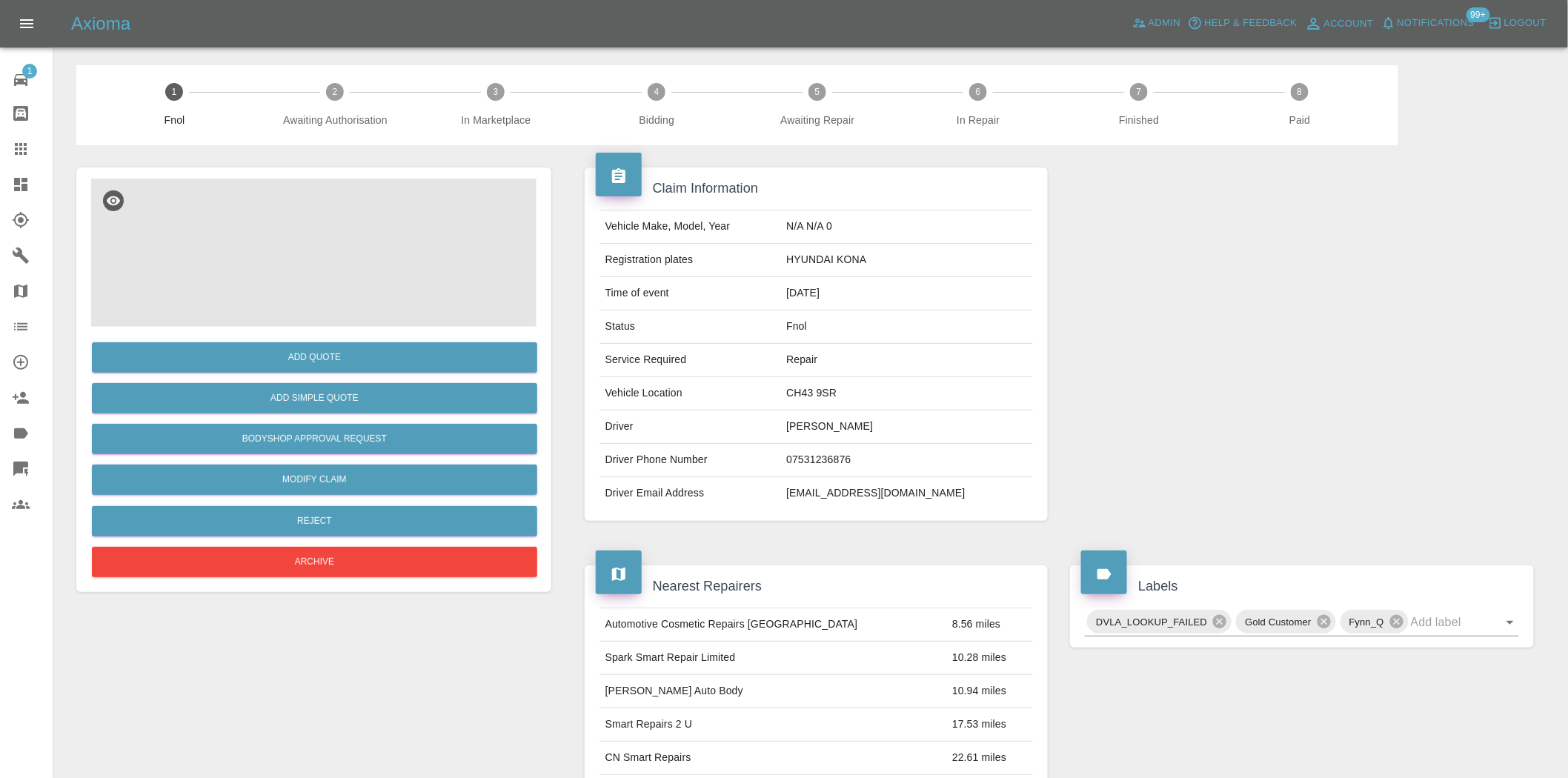
click at [334, 258] on img at bounding box center [314, 253] width 446 height 148
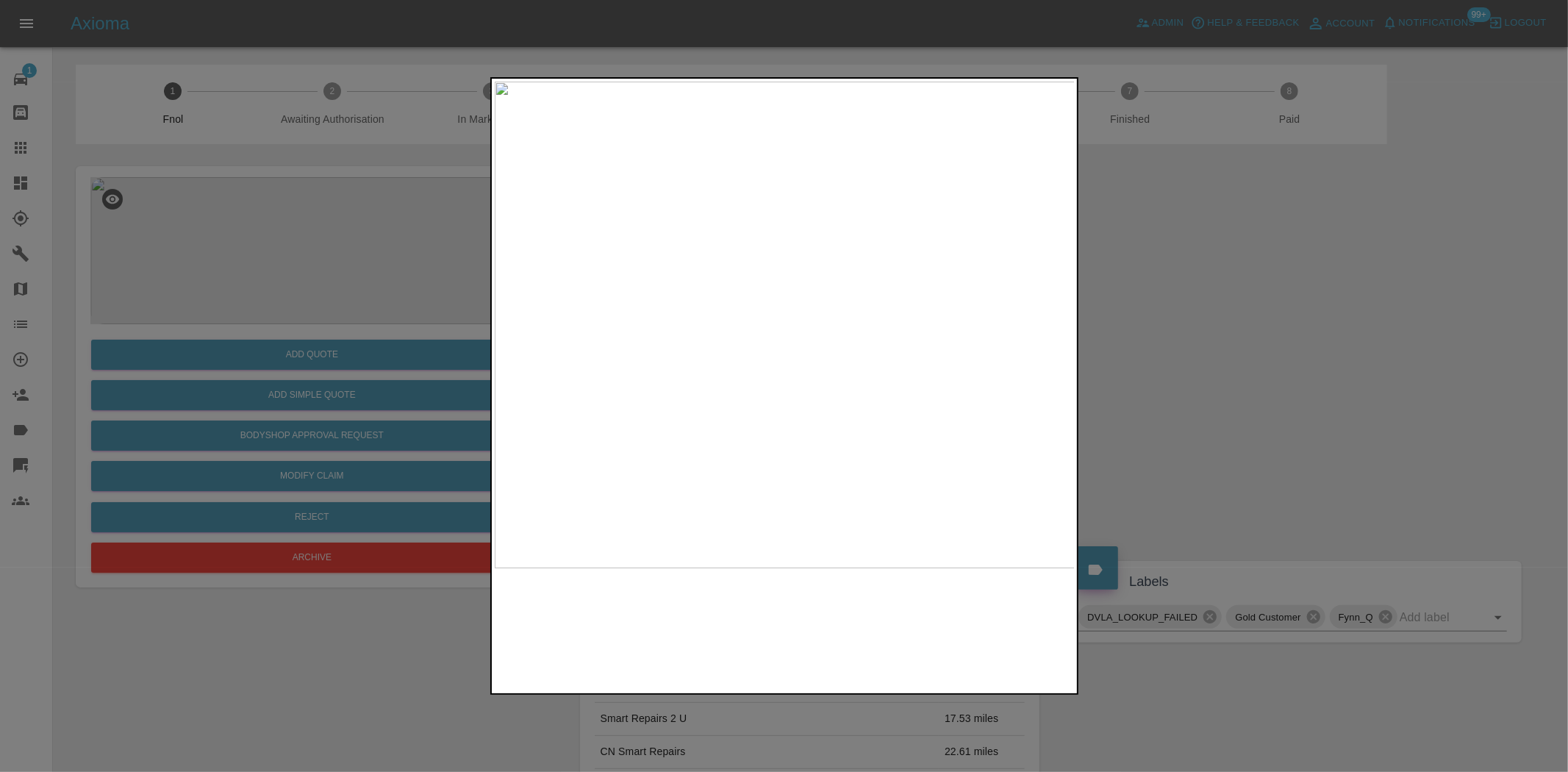
click at [793, 351] on img at bounding box center [785, 325] width 581 height 487
click at [765, 329] on img at bounding box center [758, 243] width 1743 height 1461
click at [730, 376] on img at bounding box center [785, 325] width 581 height 487
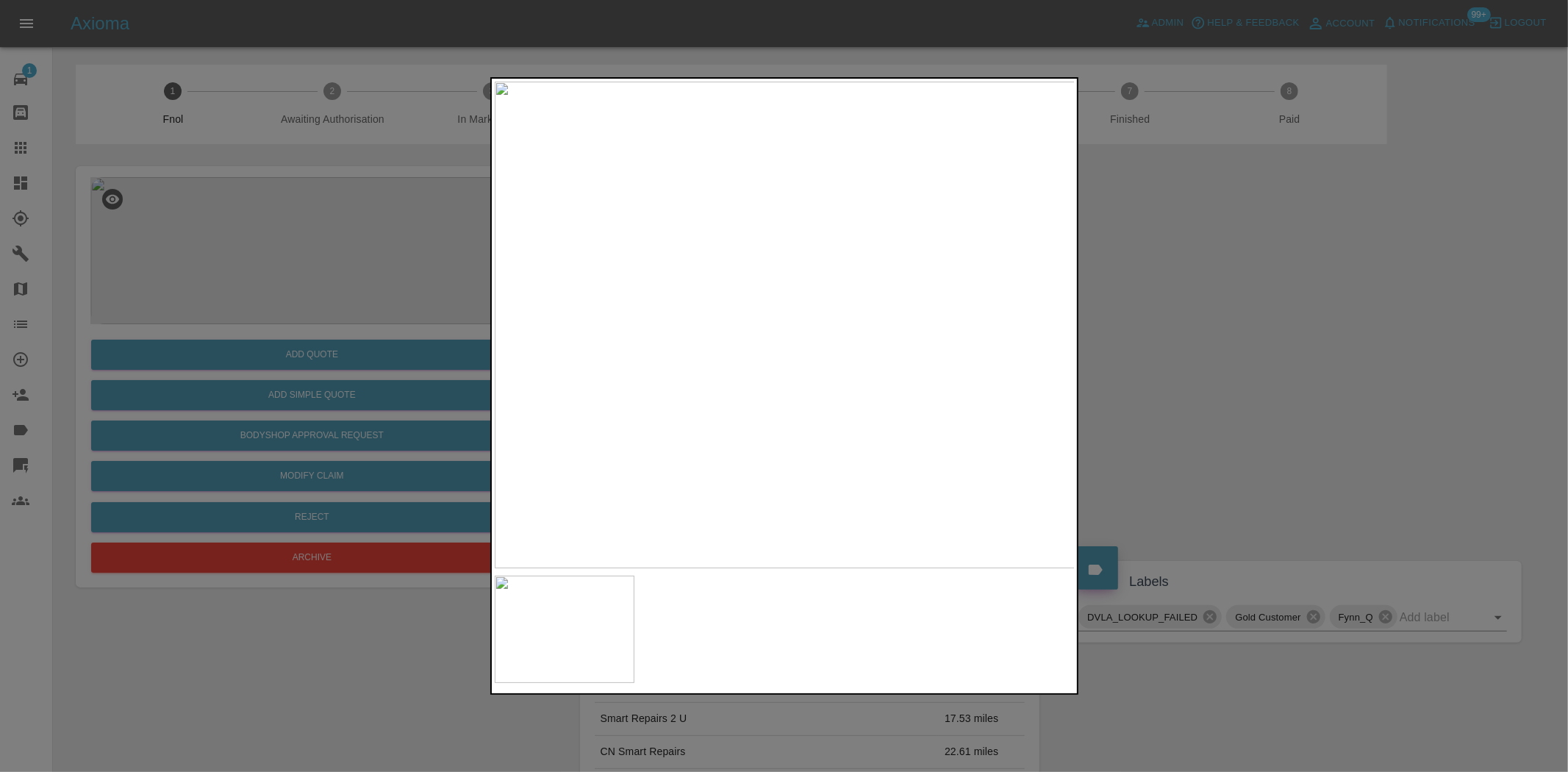
click at [784, 334] on img at bounding box center [785, 325] width 581 height 487
click at [836, 353] on img at bounding box center [782, 298] width 1743 height 1461
drag, startPoint x: 283, startPoint y: 362, endPoint x: 294, endPoint y: 388, distance: 28.2
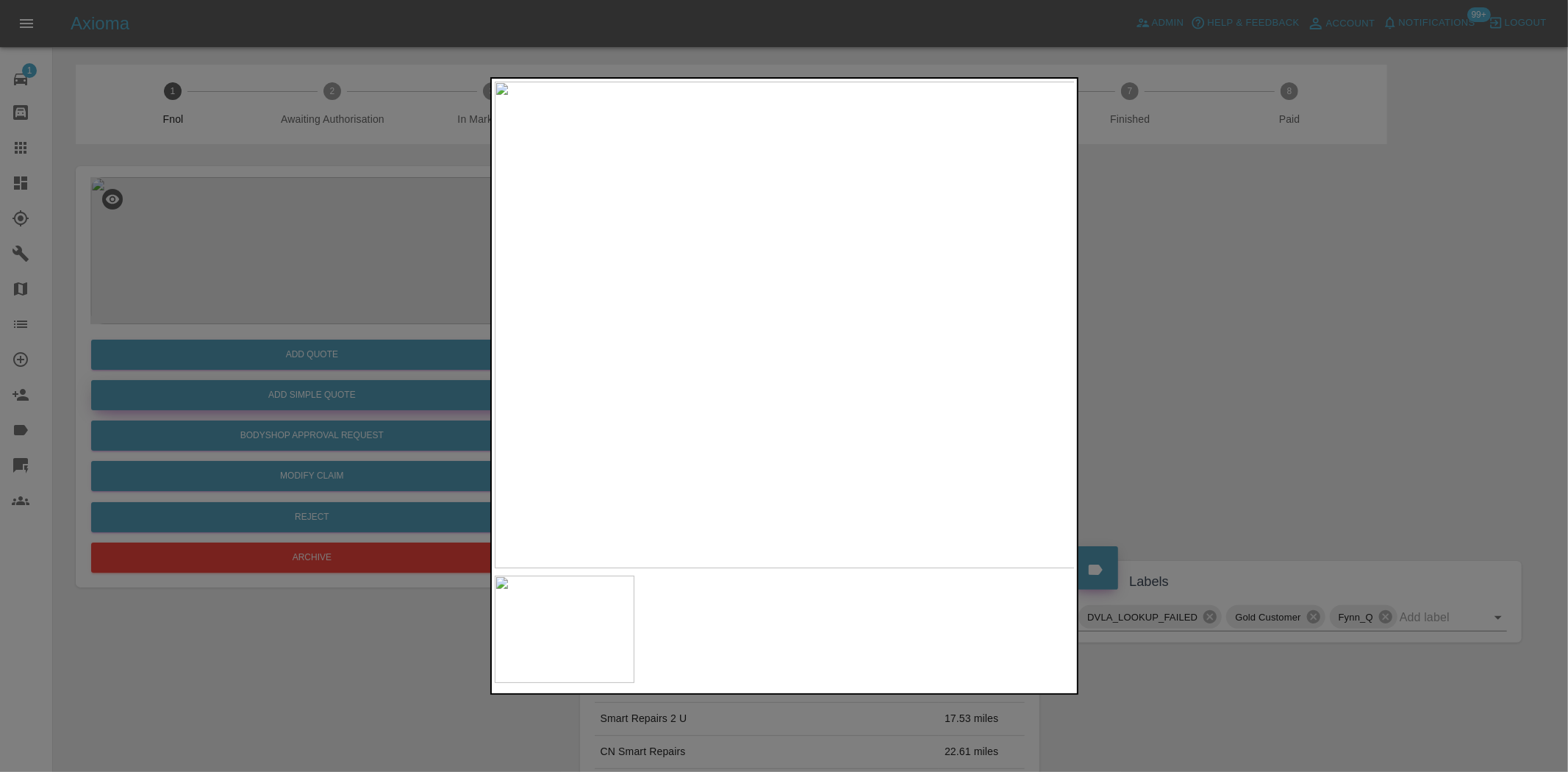
click at [283, 362] on div at bounding box center [784, 386] width 1568 height 772
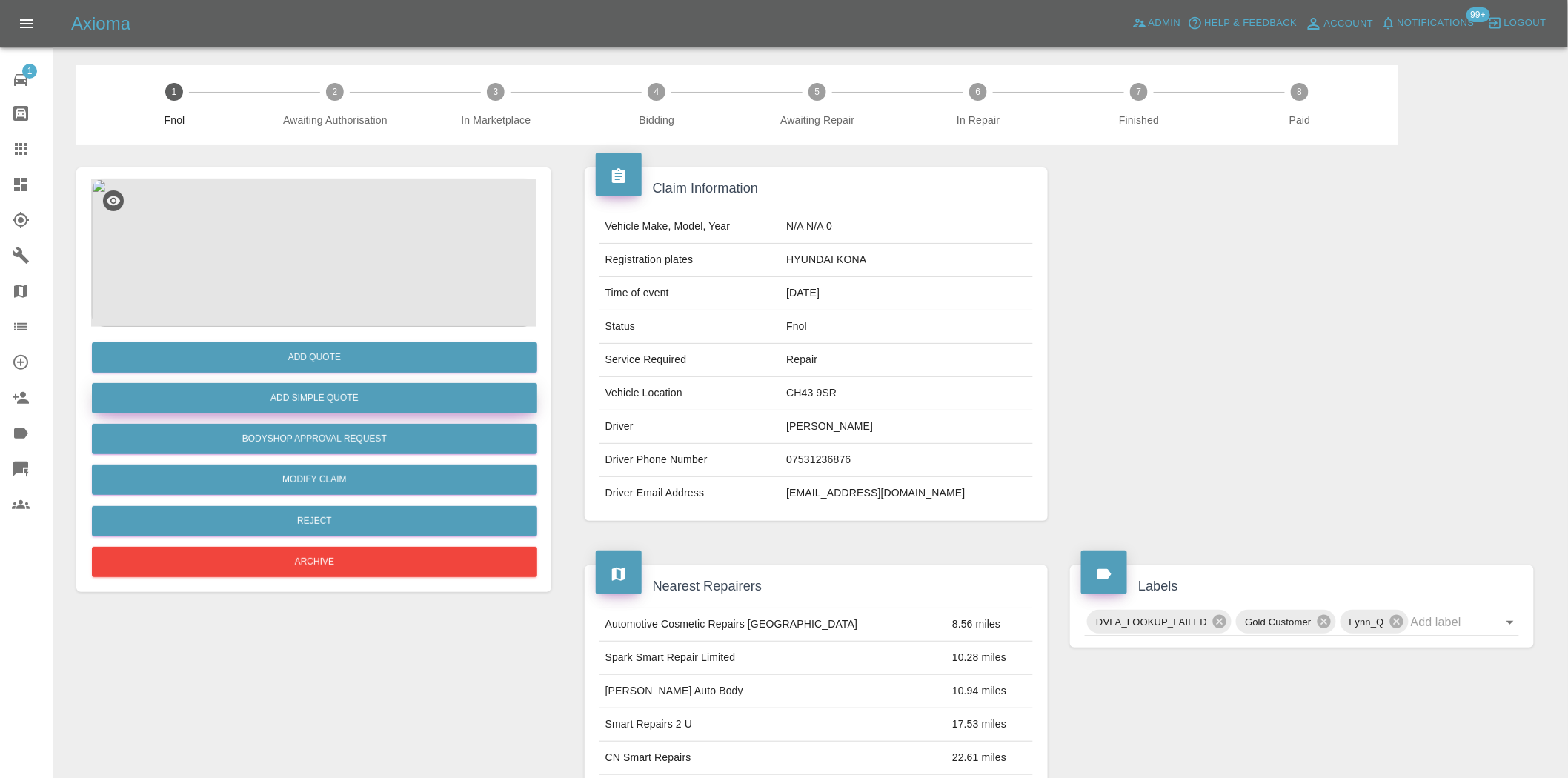
click at [298, 393] on button "Add Simple Quote" at bounding box center [315, 398] width 446 height 31
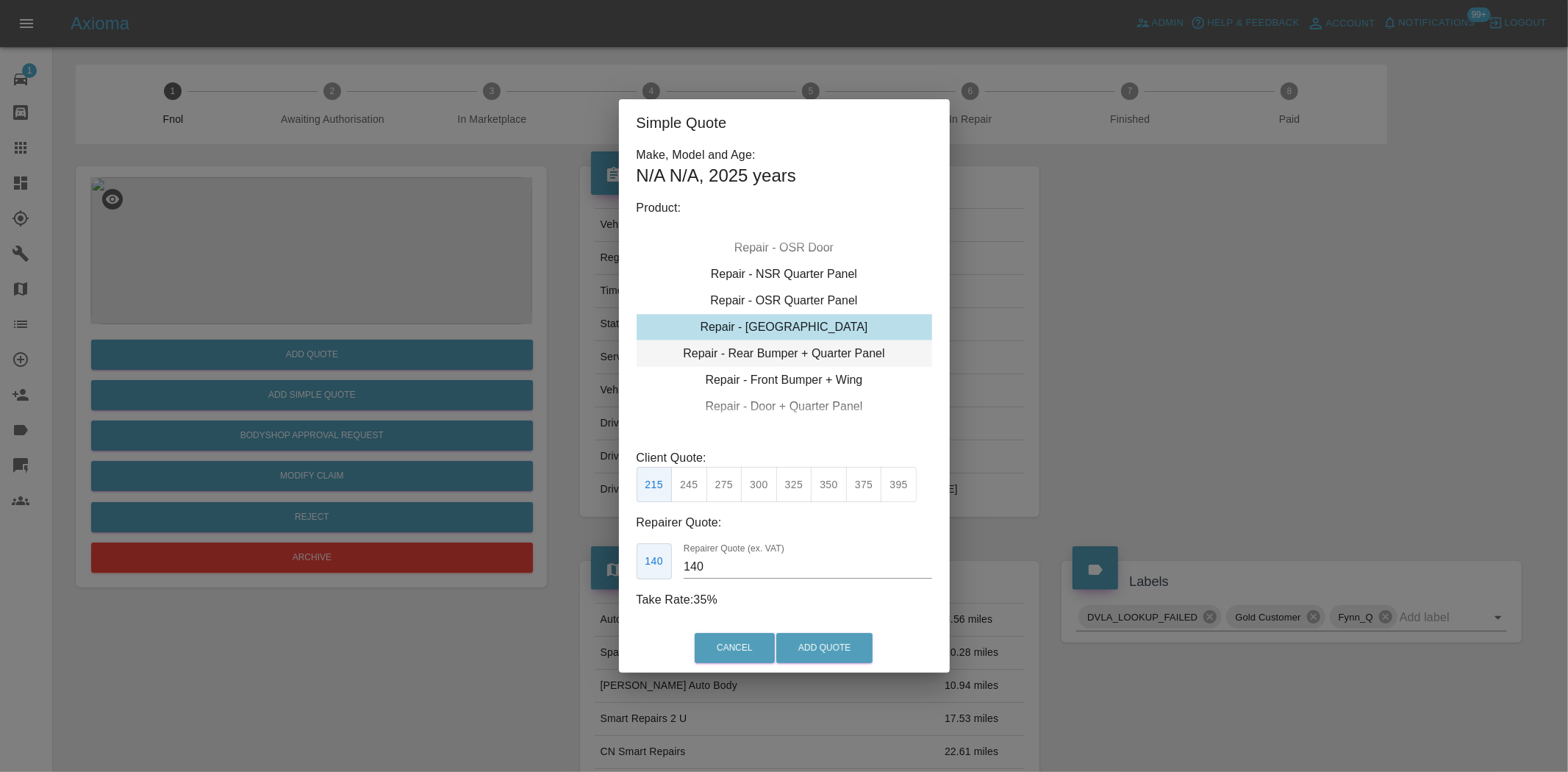
click at [775, 355] on div "Repair - Rear Bumper + Quarter Panel" at bounding box center [784, 354] width 295 height 26
drag, startPoint x: 576, startPoint y: 563, endPoint x: 525, endPoint y: 545, distance: 54.1
click at [525, 548] on div "Simple Quote Make, Model and Age: N/A N/A , 2025 years Product: Repair - Front …" at bounding box center [784, 386] width 1568 height 772
click at [822, 641] on button "Add Quote" at bounding box center [824, 647] width 97 height 31
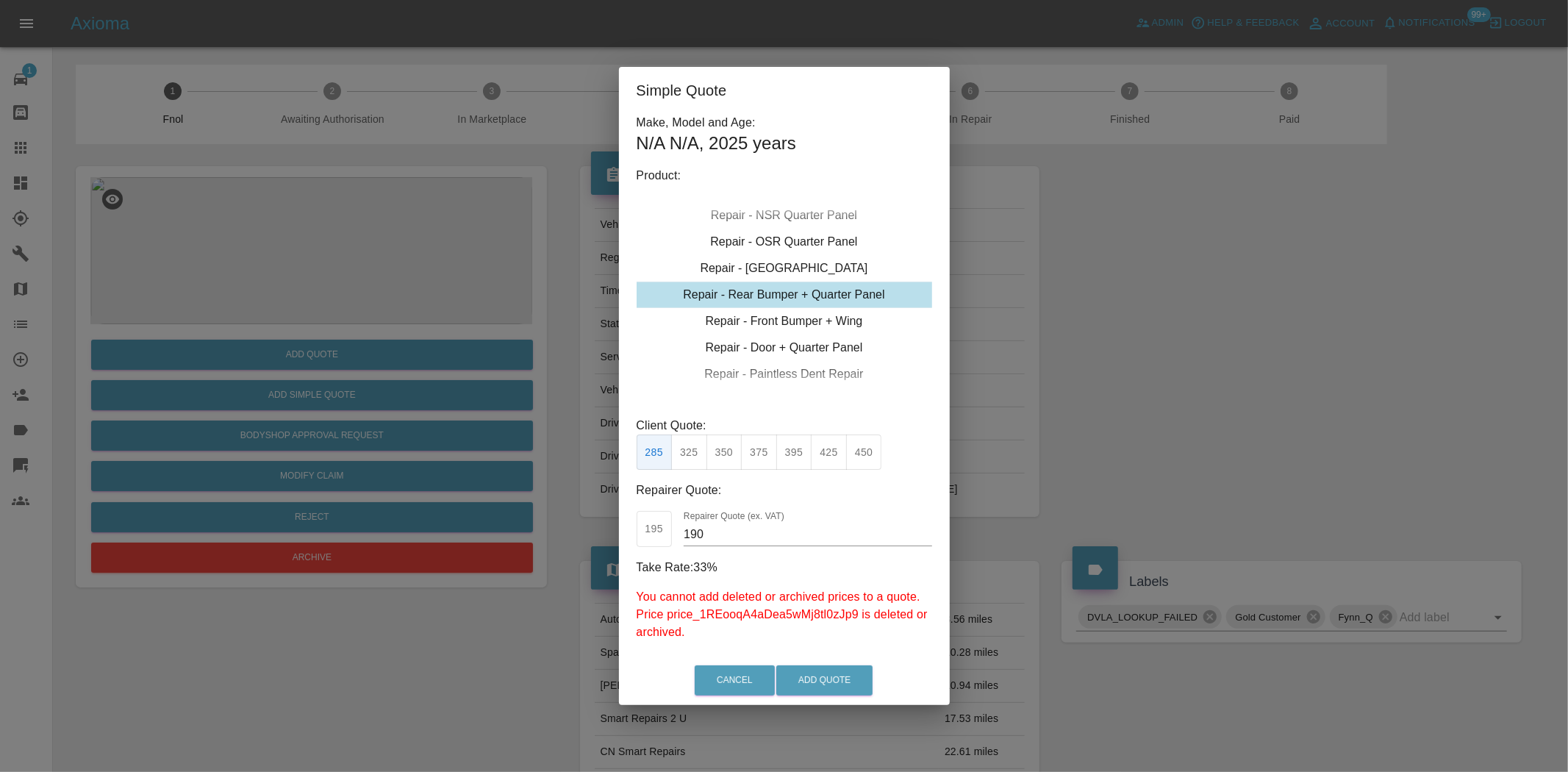
click at [687, 457] on button "325" at bounding box center [690, 453] width 36 height 36
drag, startPoint x: 713, startPoint y: 533, endPoint x: 603, endPoint y: 526, distance: 110.2
click at [603, 526] on div "Simple Quote Make, Model and Age: N/A N/A , 2025 years Product: Repair - Front …" at bounding box center [784, 386] width 1568 height 772
type input "1"
type input "200"
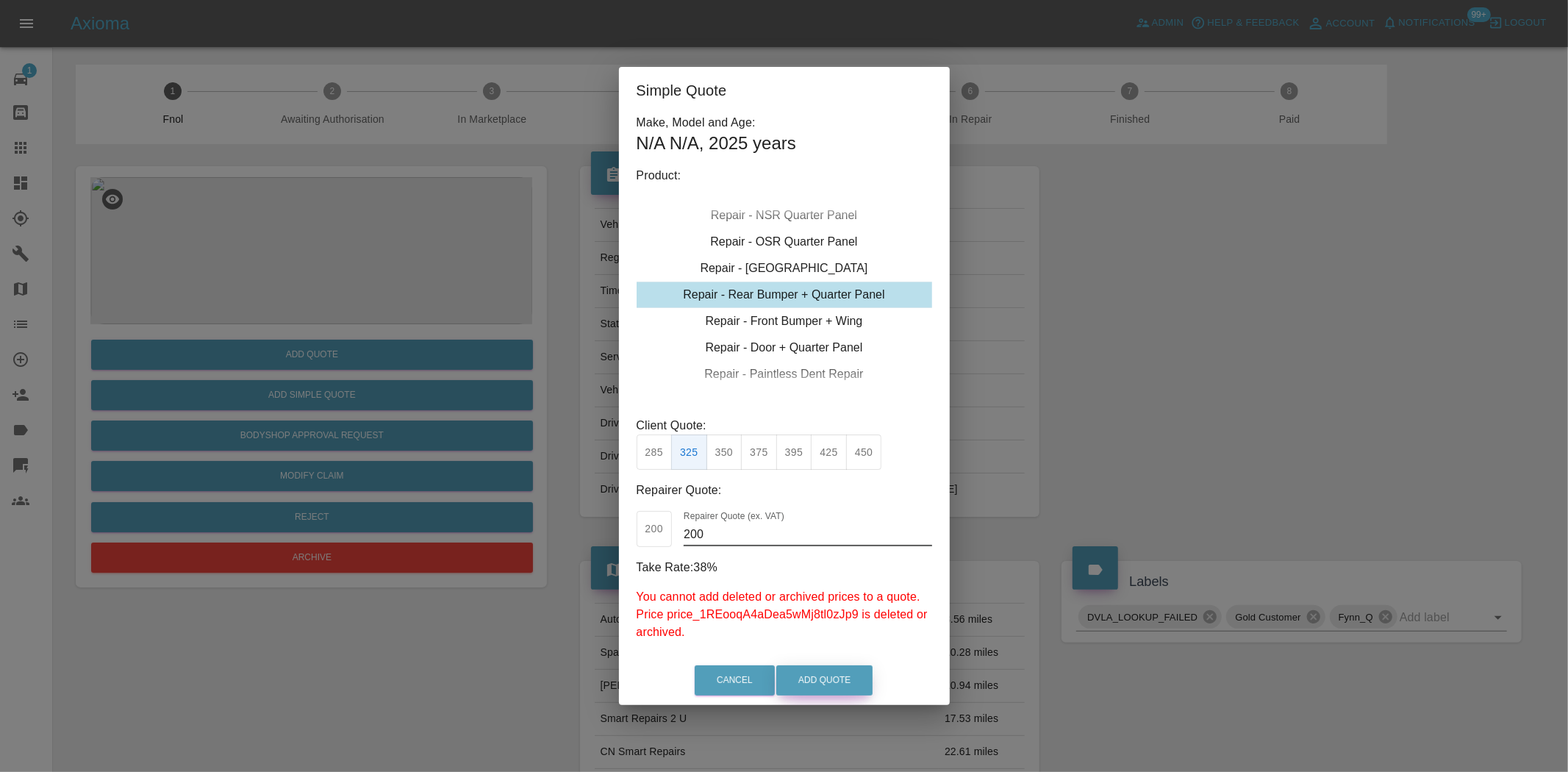
click at [822, 680] on button "Add Quote" at bounding box center [824, 680] width 97 height 31
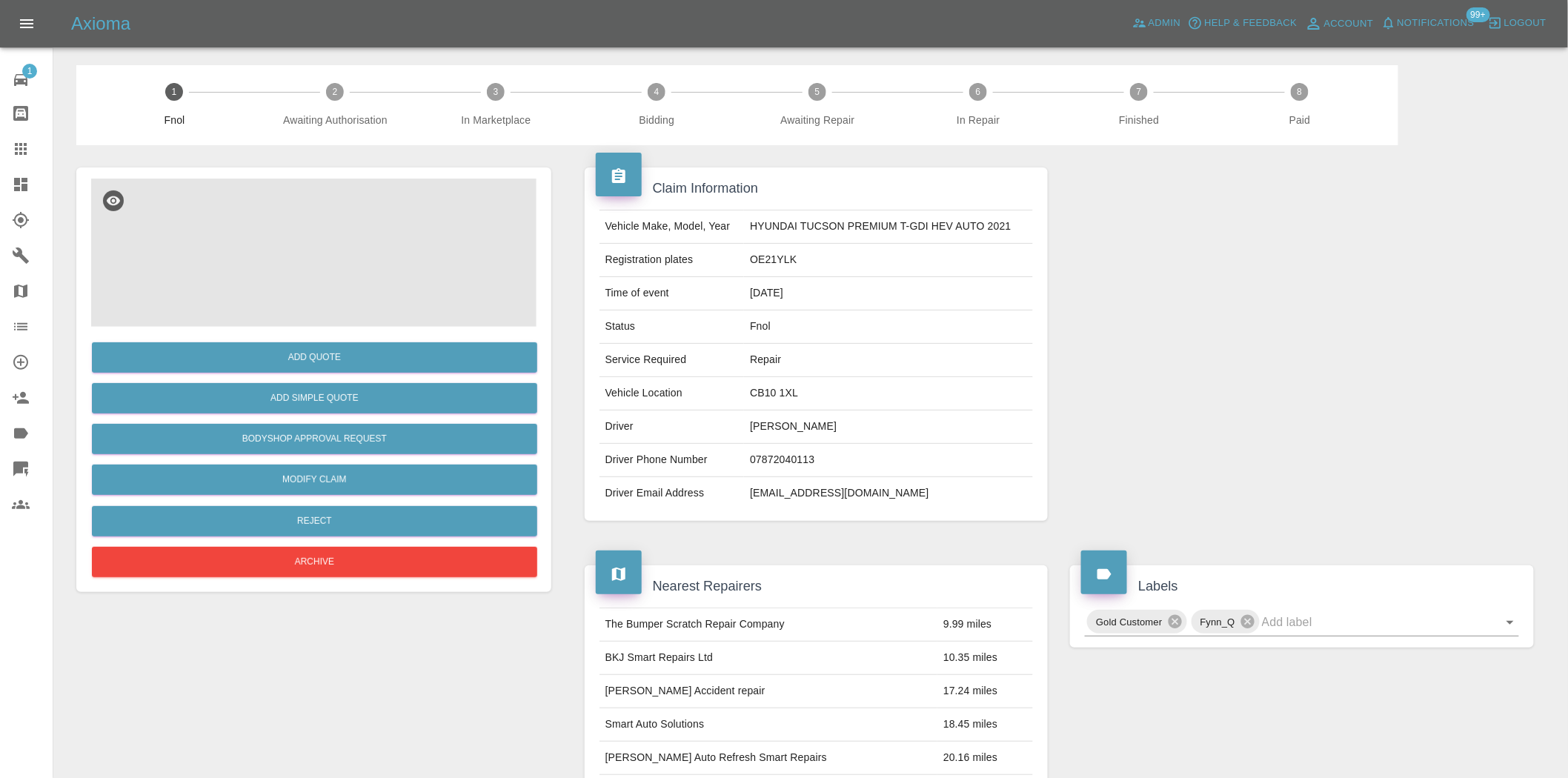
click at [338, 242] on img at bounding box center [314, 253] width 446 height 148
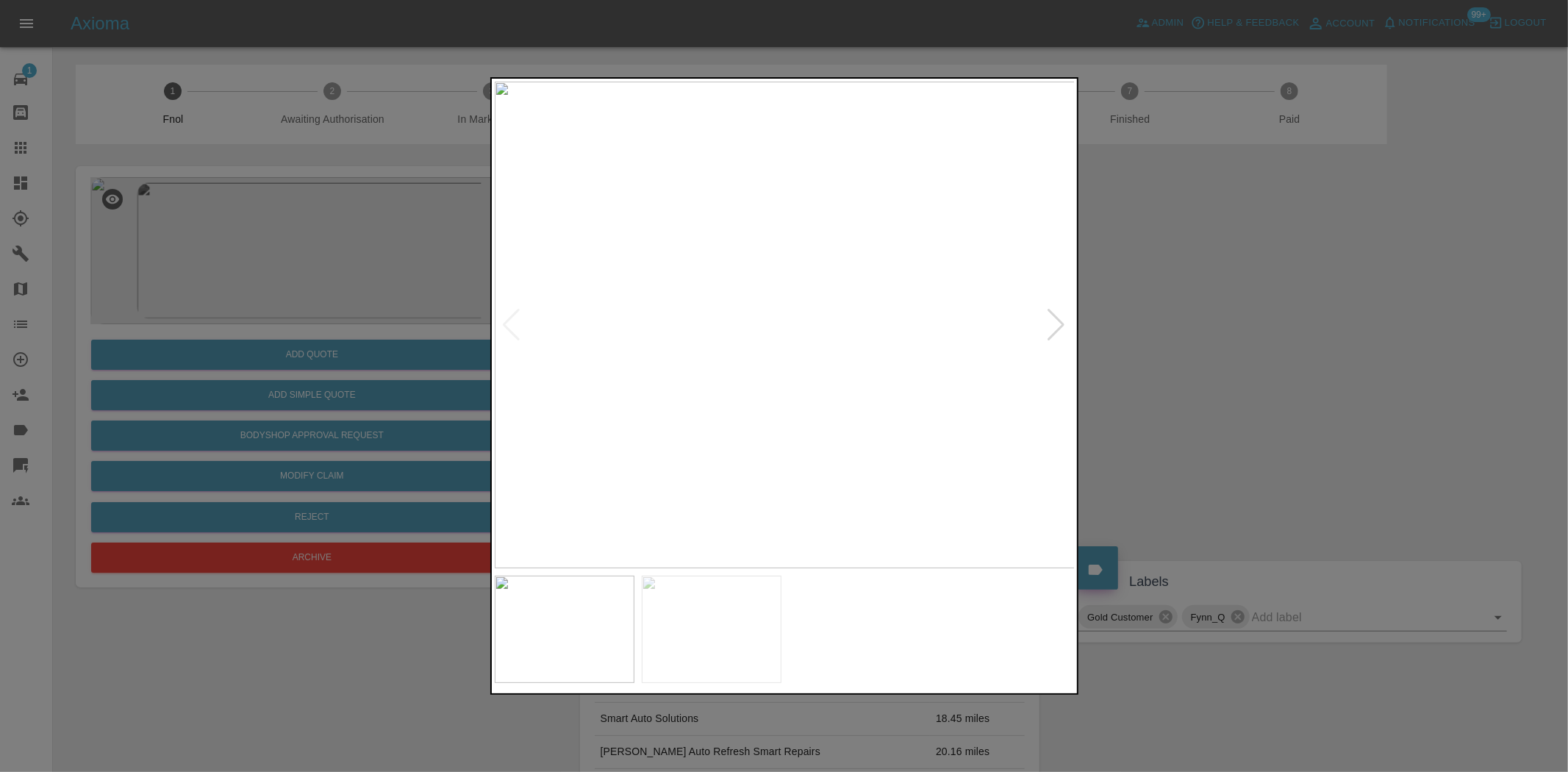
click at [808, 335] on img at bounding box center [785, 325] width 581 height 487
click at [808, 335] on img at bounding box center [713, 294] width 1743 height 1461
click at [744, 464] on img at bounding box center [785, 325] width 581 height 487
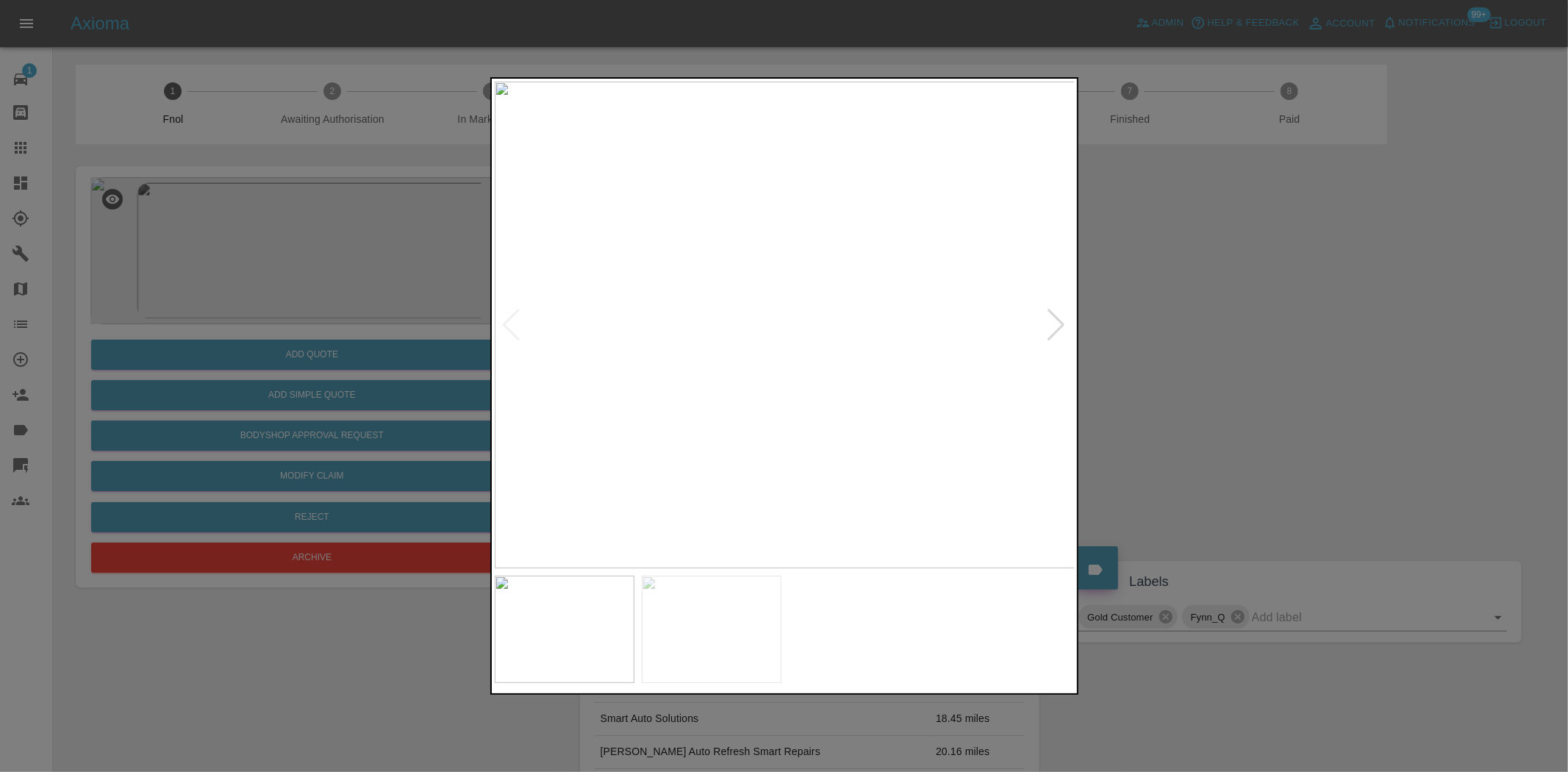
click at [744, 464] on img at bounding box center [785, 325] width 581 height 487
click at [790, 306] on img at bounding box center [785, 325] width 581 height 487
click at [832, 313] on img at bounding box center [765, 381] width 1743 height 1461
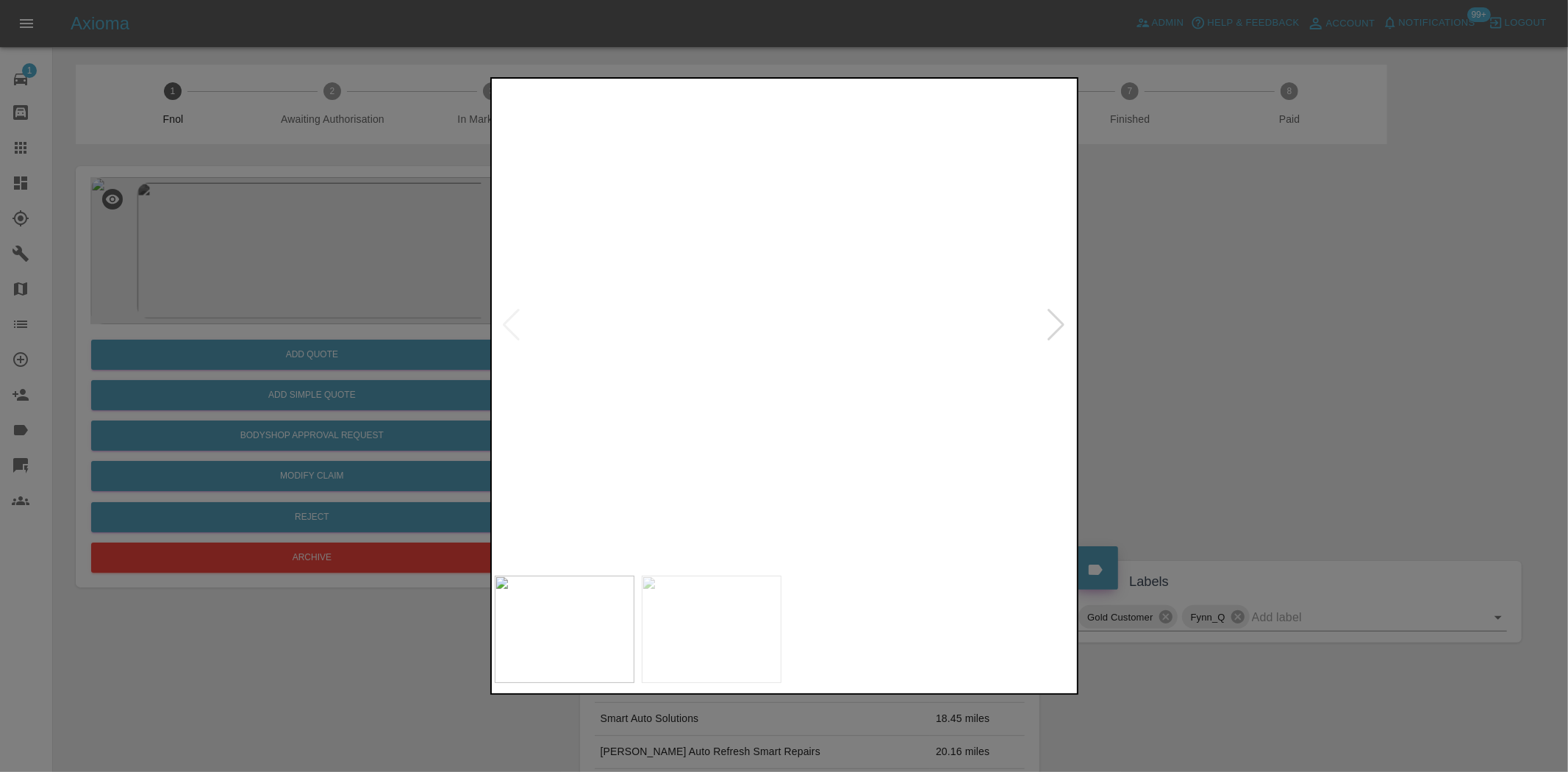
click at [832, 313] on img at bounding box center [765, 381] width 1743 height 1461
click at [628, 308] on img at bounding box center [785, 325] width 581 height 487
click at [745, 328] on img at bounding box center [785, 325] width 581 height 487
click at [745, 328] on img at bounding box center [902, 313] width 1743 height 1461
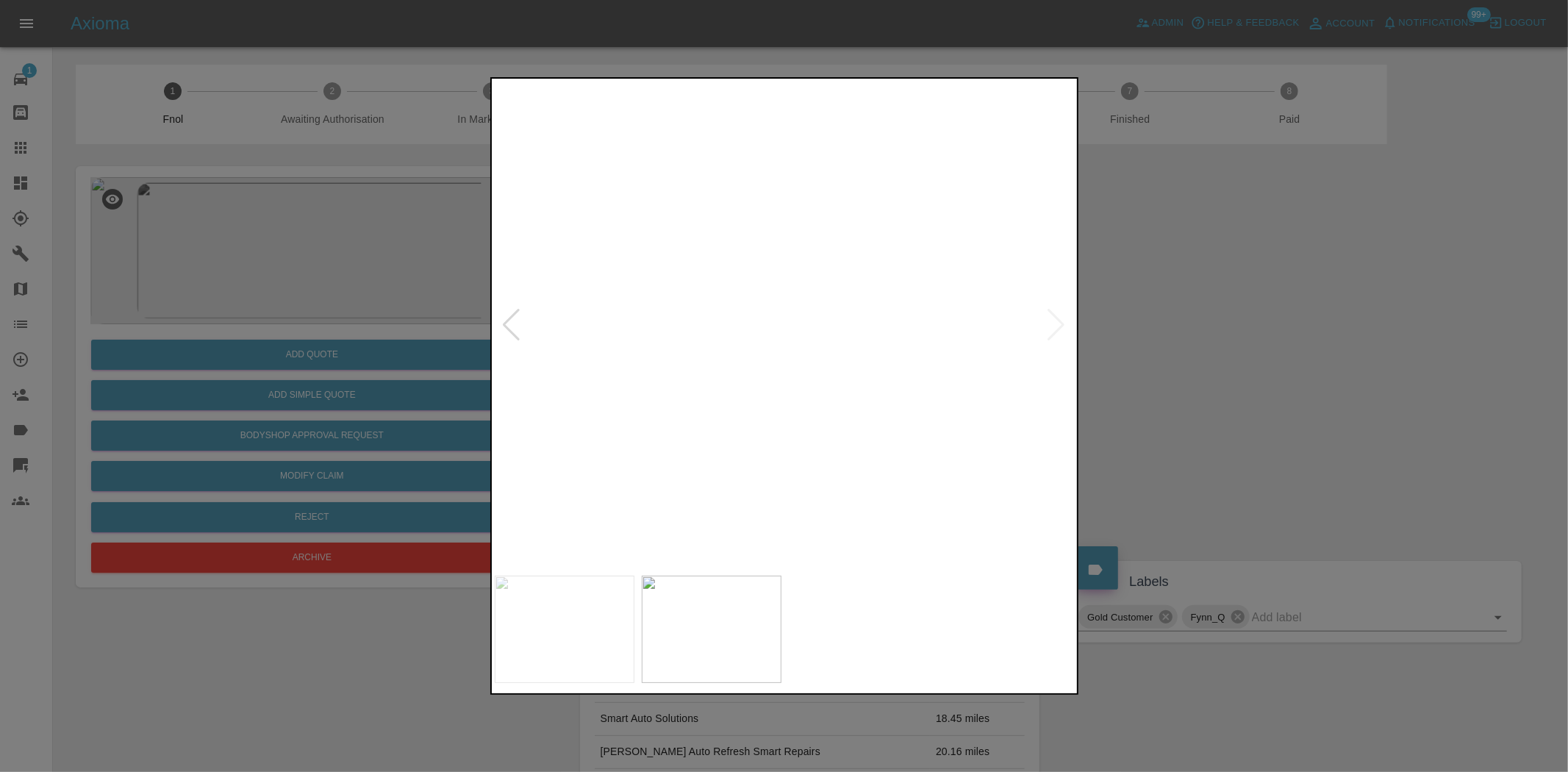
click at [745, 328] on img at bounding box center [902, 313] width 1743 height 1461
click at [638, 339] on img at bounding box center [775, 325] width 581 height 487
click at [647, 493] on img at bounding box center [785, 325] width 581 height 487
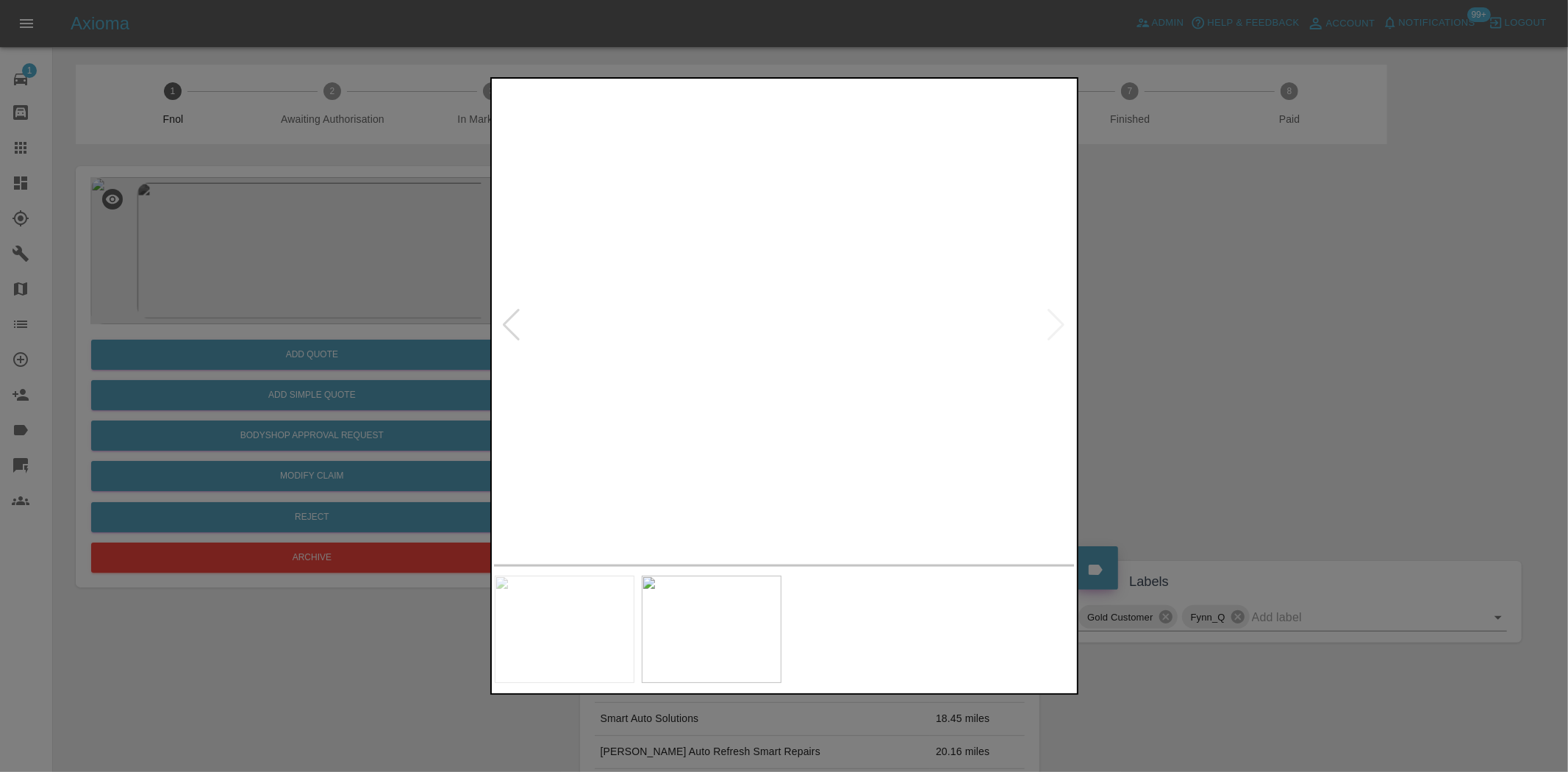
click at [386, 333] on div at bounding box center [784, 386] width 1568 height 772
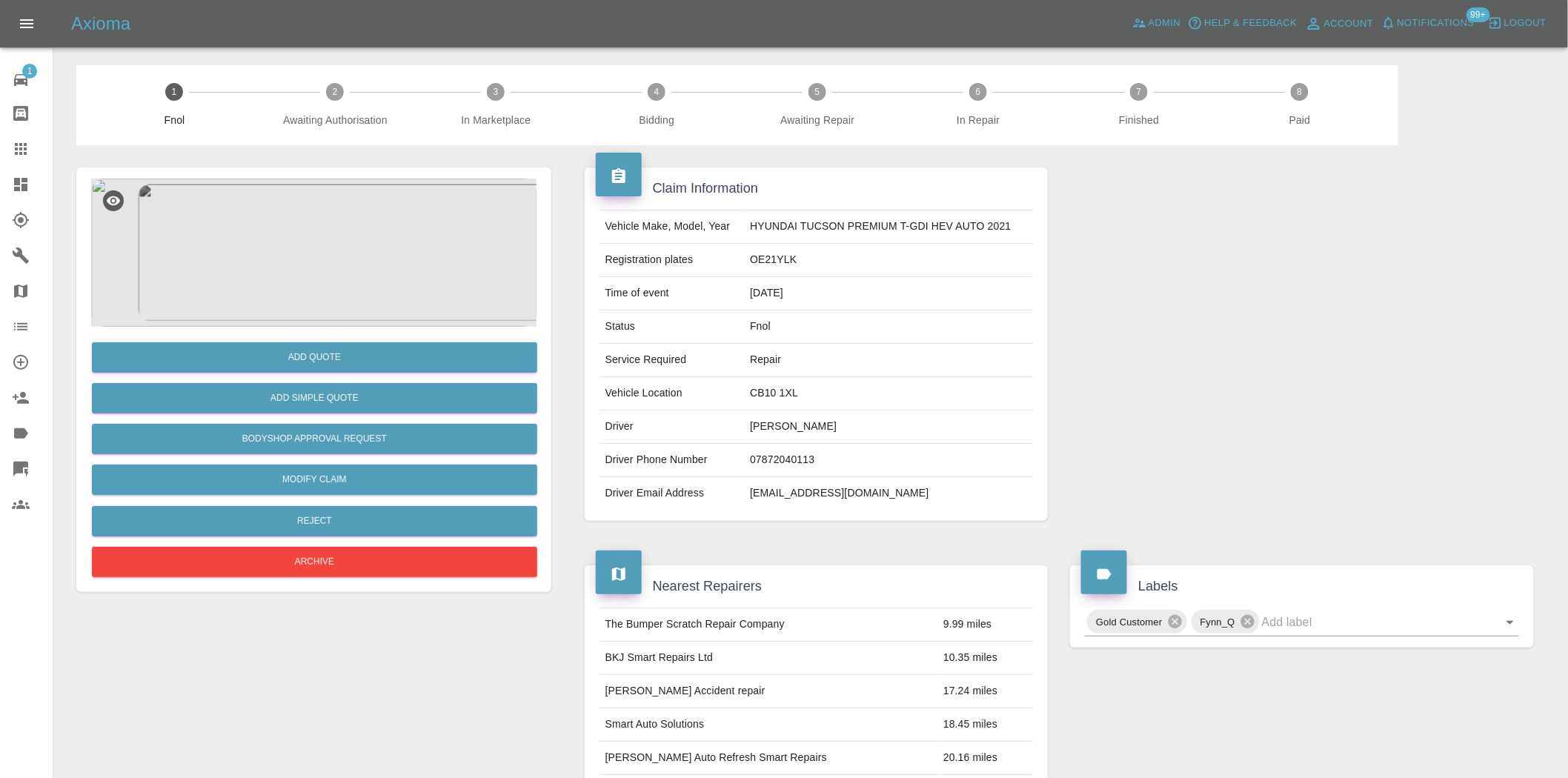
click at [327, 215] on img at bounding box center [314, 253] width 446 height 148
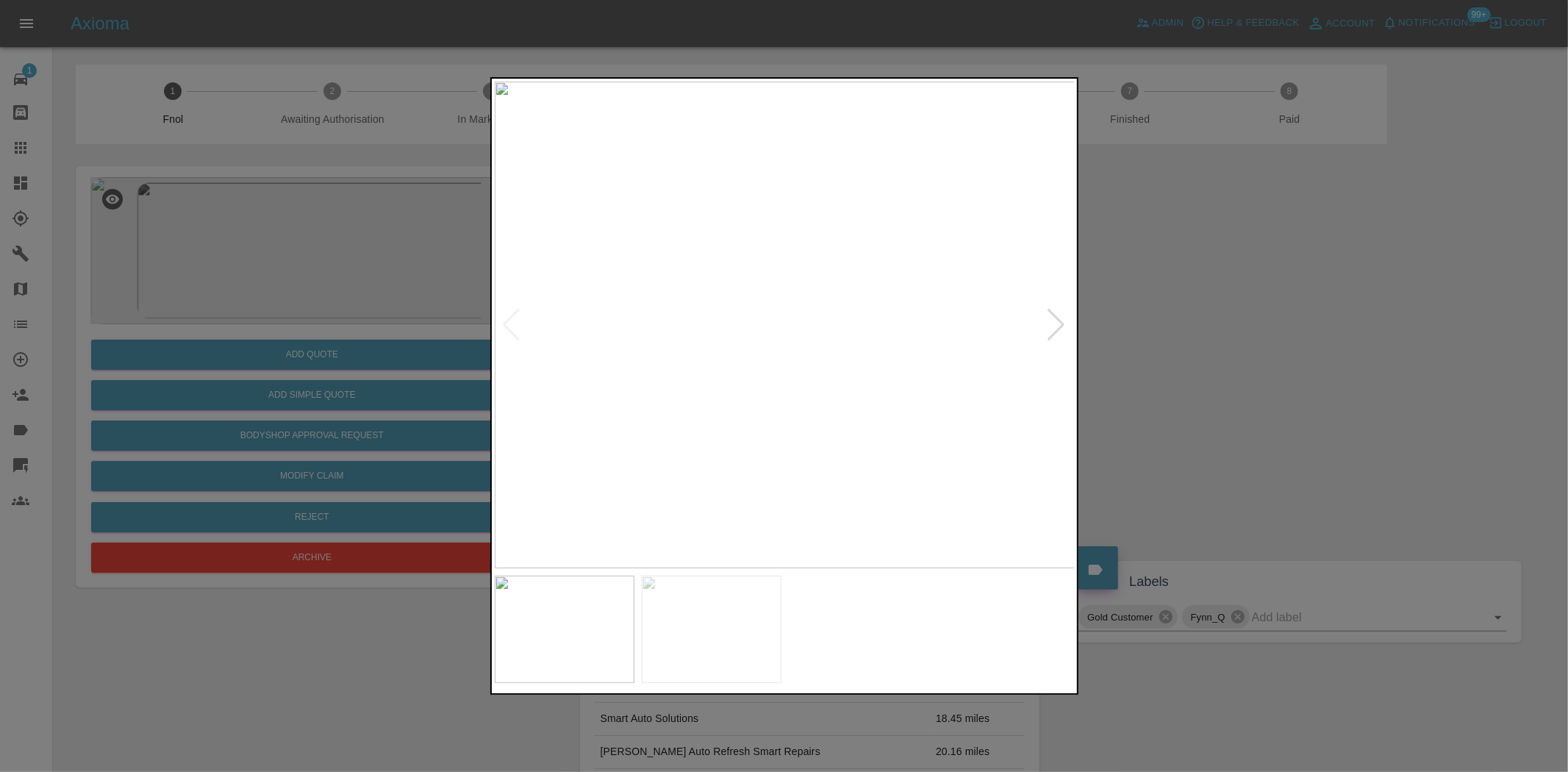
click at [841, 341] on img at bounding box center [785, 325] width 581 height 487
click at [841, 341] on img at bounding box center [616, 273] width 1743 height 1461
click at [833, 341] on img at bounding box center [616, 273] width 1743 height 1461
drag, startPoint x: 206, startPoint y: 374, endPoint x: 276, endPoint y: 390, distance: 71.8
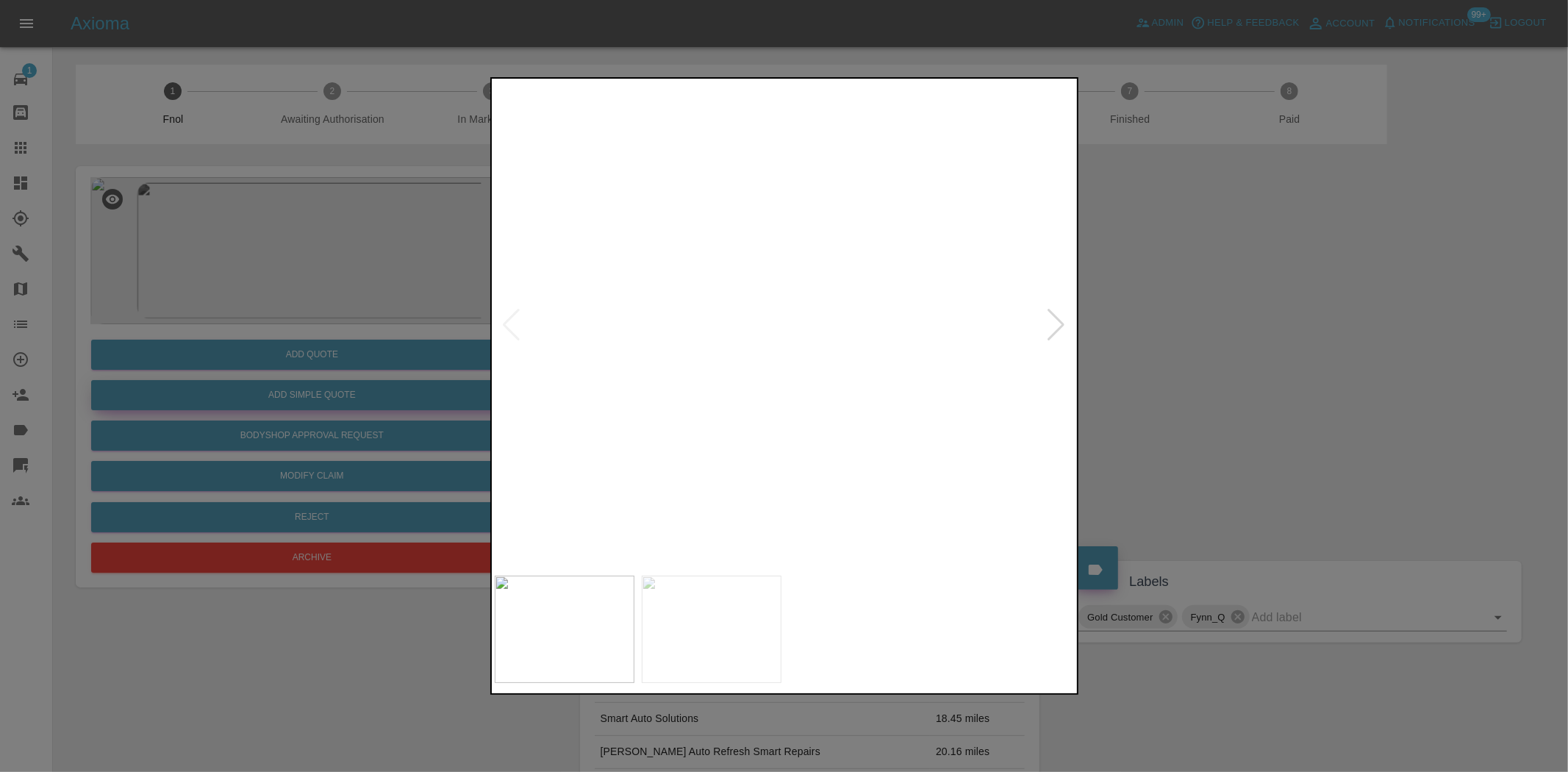
click at [216, 376] on div at bounding box center [784, 386] width 1568 height 772
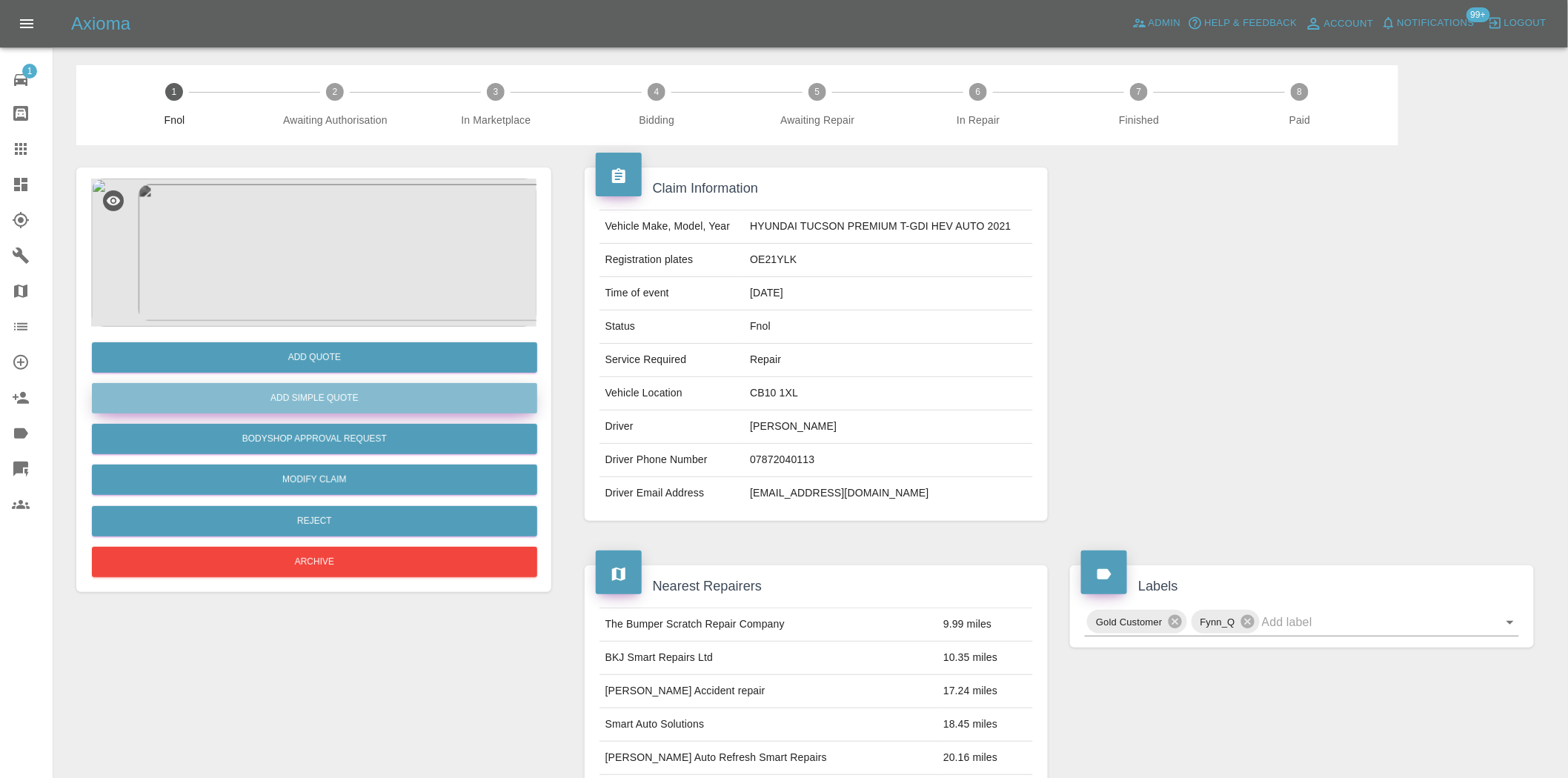
click at [279, 393] on button "Add Simple Quote" at bounding box center [315, 398] width 446 height 31
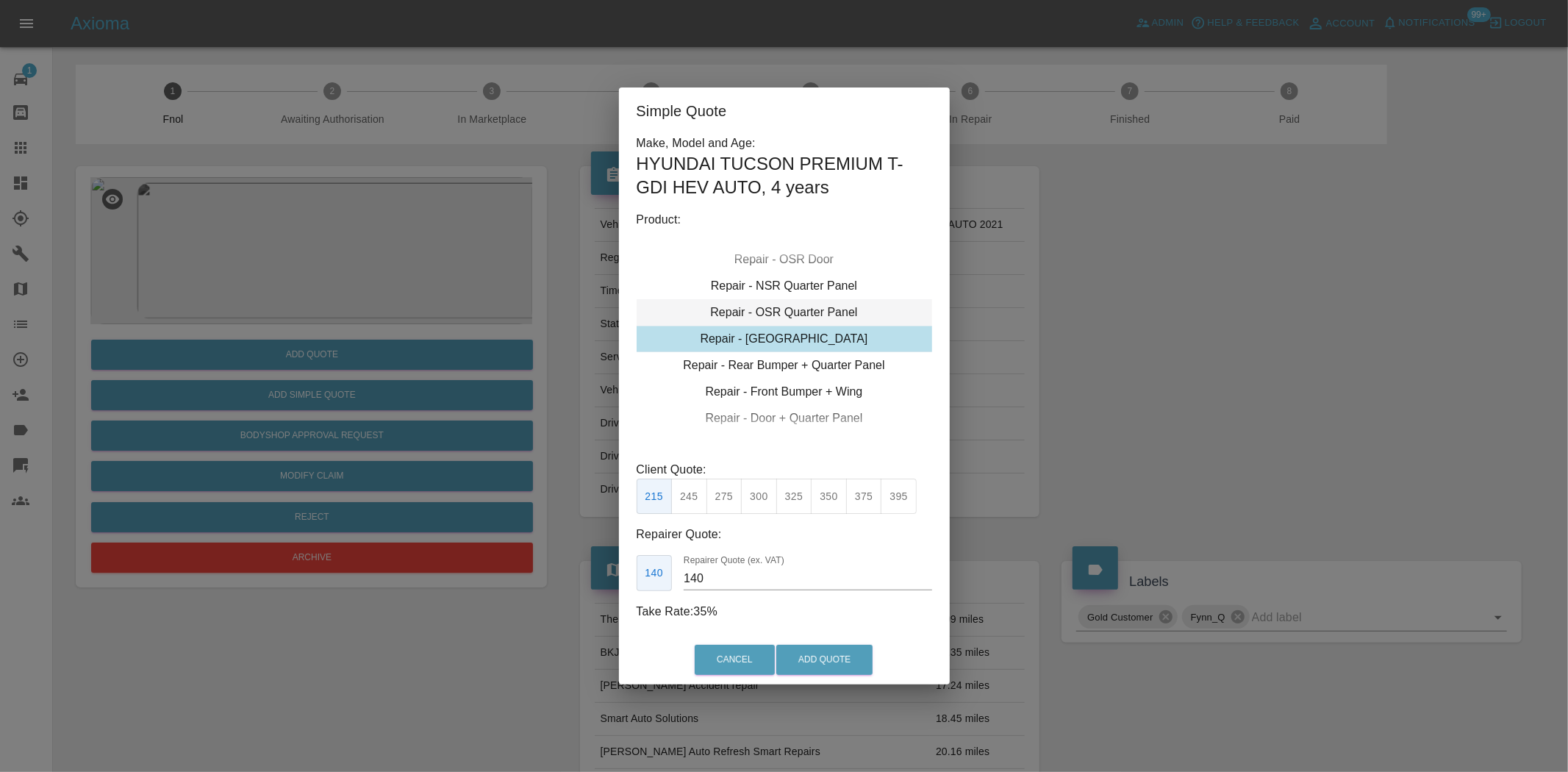
click at [788, 319] on div "Repair - OSR Quarter Panel" at bounding box center [784, 313] width 295 height 26
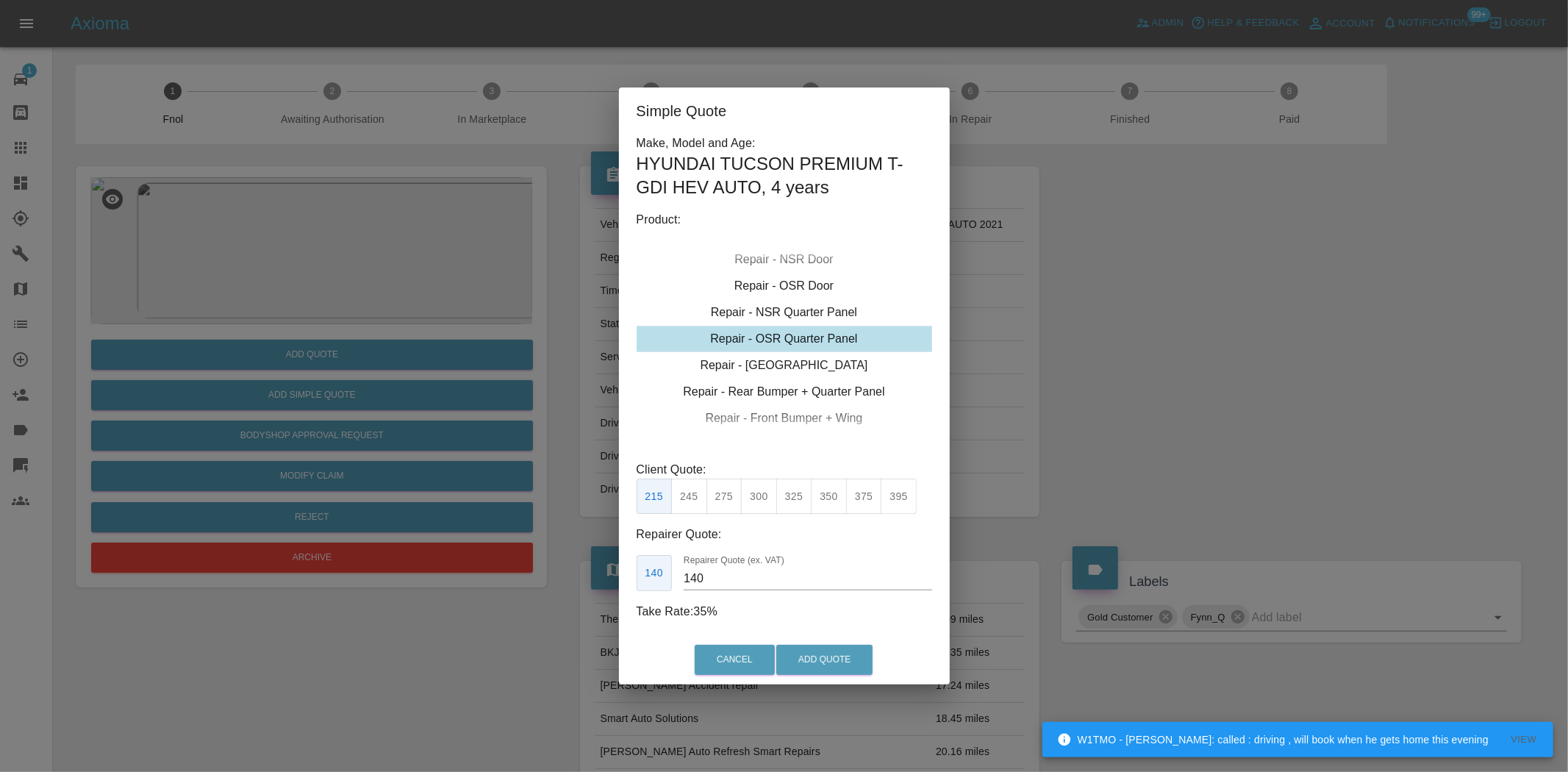
drag, startPoint x: 727, startPoint y: 498, endPoint x: 773, endPoint y: 585, distance: 98.4
click at [725, 500] on button "275" at bounding box center [725, 497] width 36 height 36
type input "180"
click at [808, 657] on button "Add Quote" at bounding box center [824, 660] width 97 height 31
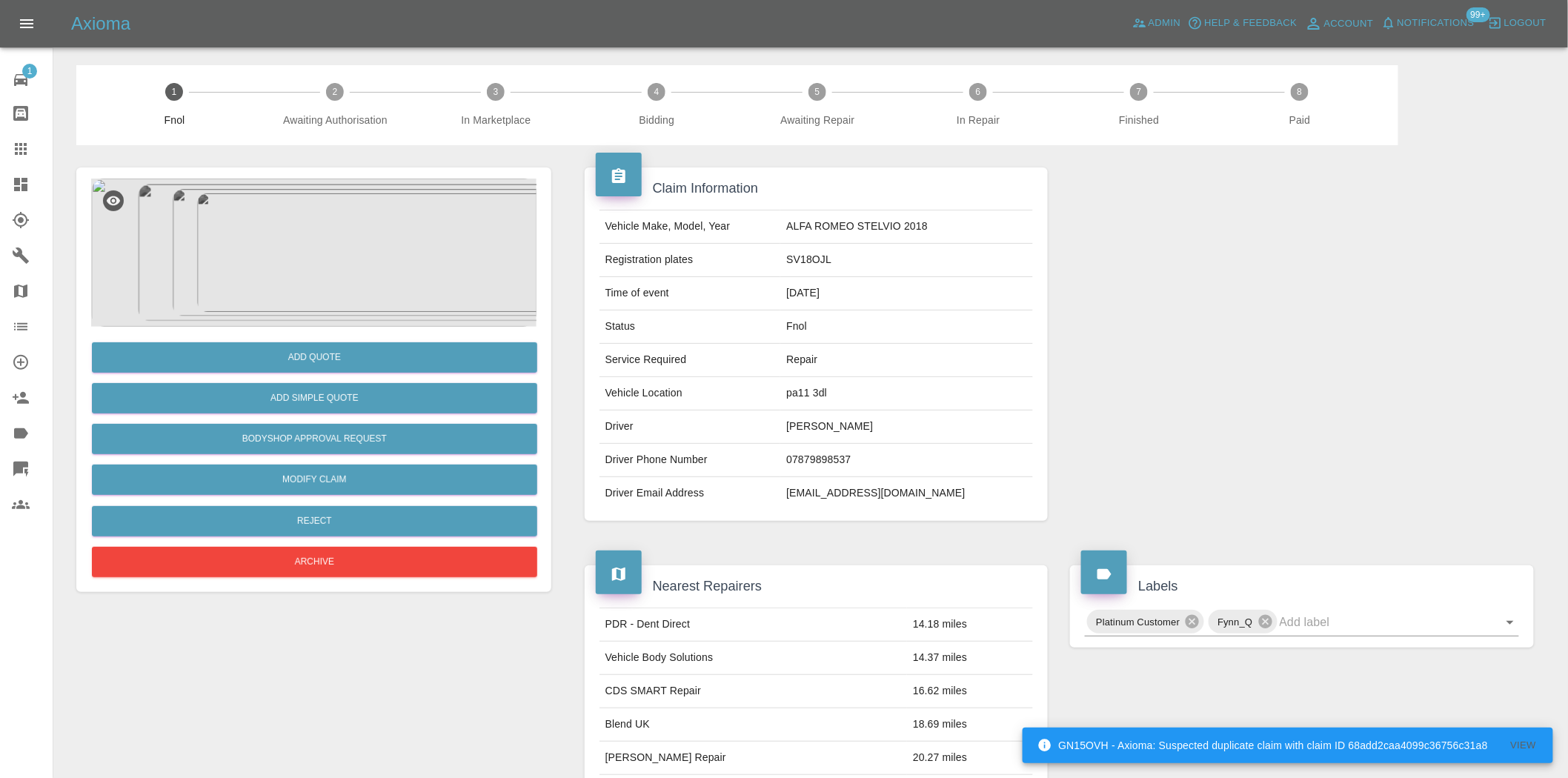
click at [294, 254] on img at bounding box center [314, 253] width 446 height 148
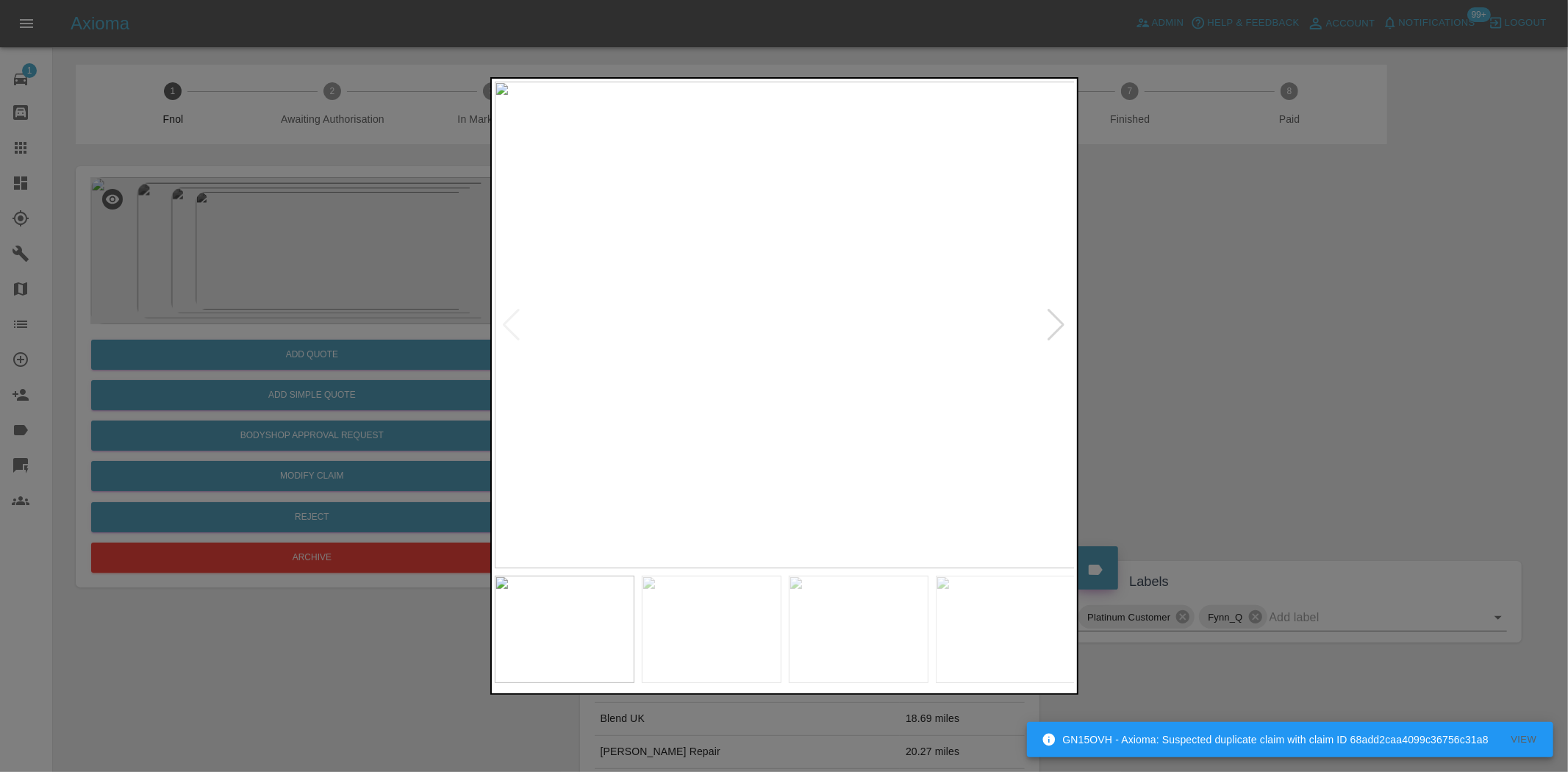
click at [707, 362] on img at bounding box center [785, 325] width 581 height 487
click at [717, 371] on img at bounding box center [785, 325] width 581 height 487
click at [604, 363] on img at bounding box center [785, 325] width 581 height 487
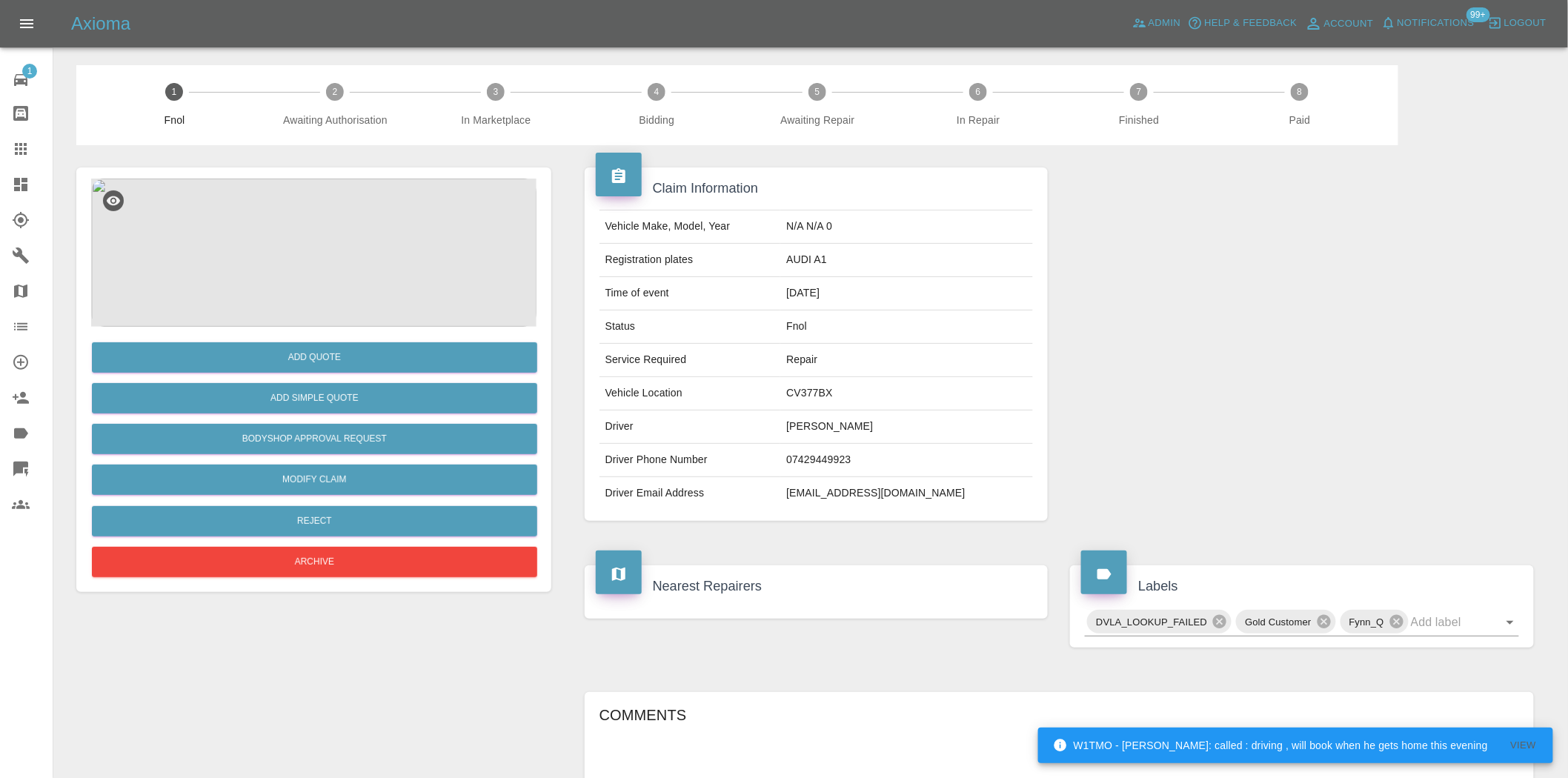
click at [336, 240] on img at bounding box center [314, 253] width 446 height 148
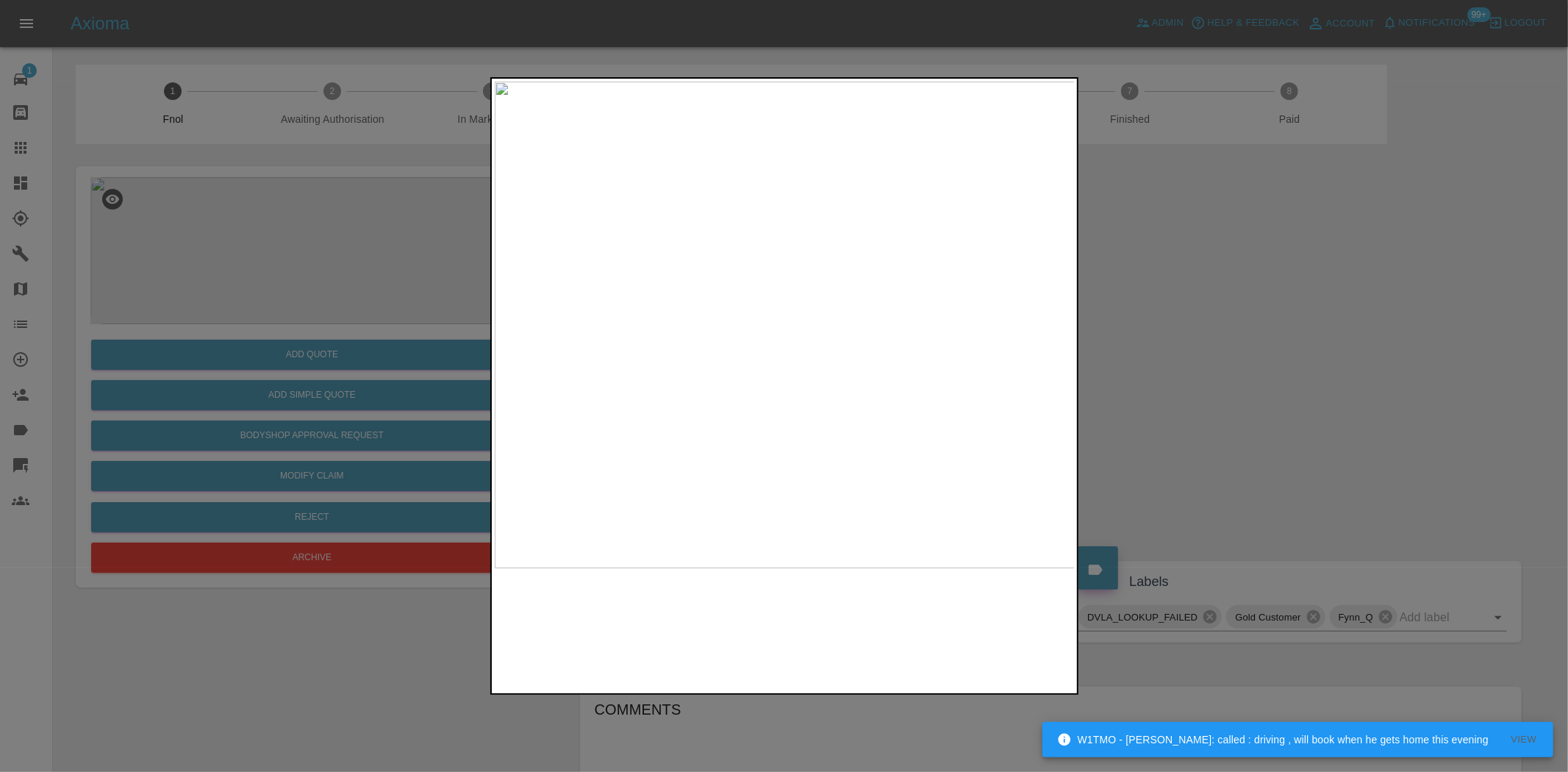
click at [666, 240] on img at bounding box center [785, 325] width 581 height 487
click at [666, 240] on img at bounding box center [1140, 579] width 1743 height 1461
click at [675, 355] on img at bounding box center [785, 325] width 581 height 487
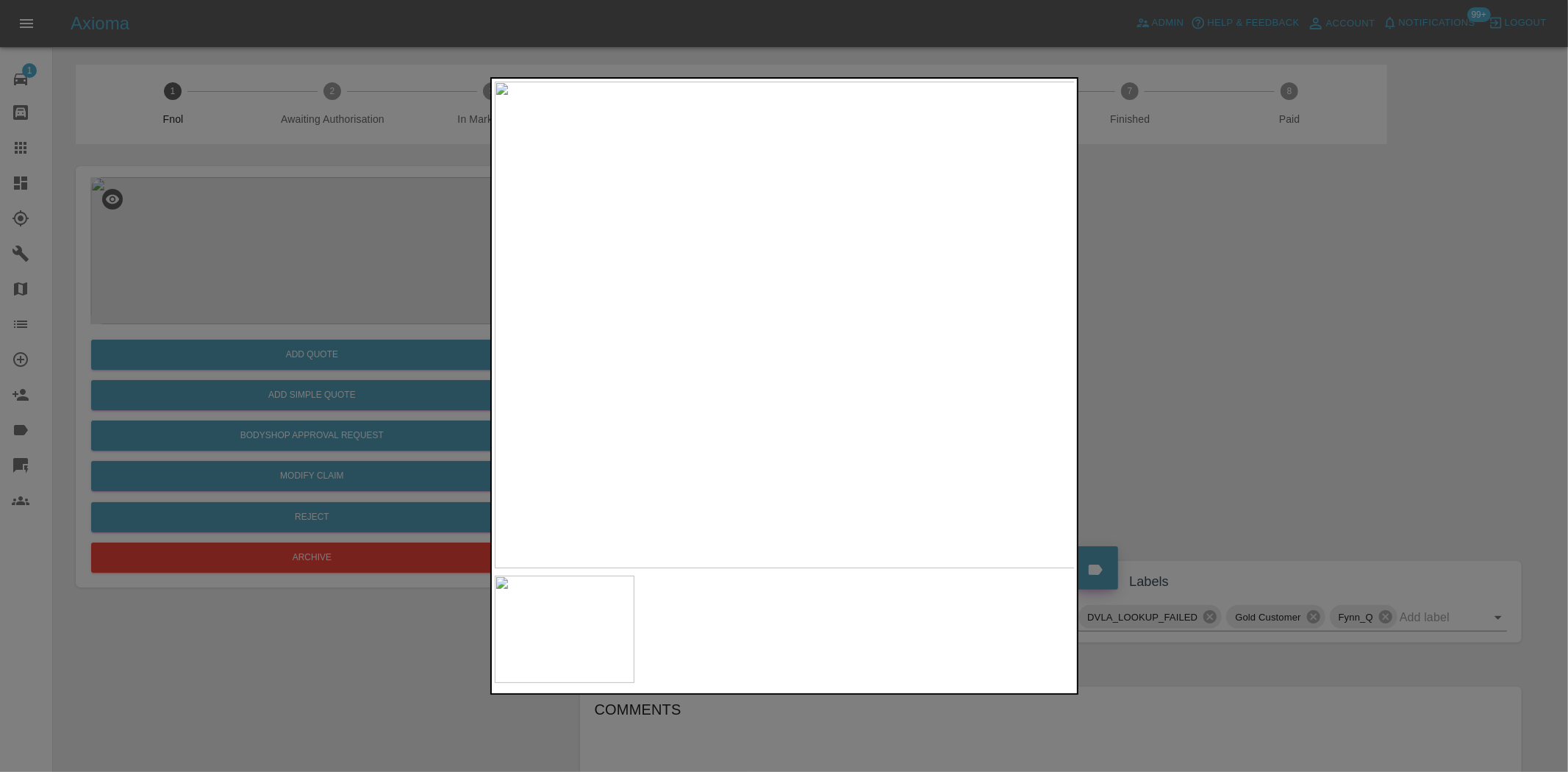
click at [697, 328] on img at bounding box center [785, 325] width 581 height 487
click at [695, 327] on img at bounding box center [785, 325] width 581 height 487
click at [693, 281] on img at bounding box center [1050, 317] width 1743 height 1461
click at [685, 281] on img at bounding box center [1050, 317] width 1743 height 1461
click at [363, 346] on div at bounding box center [784, 386] width 1568 height 772
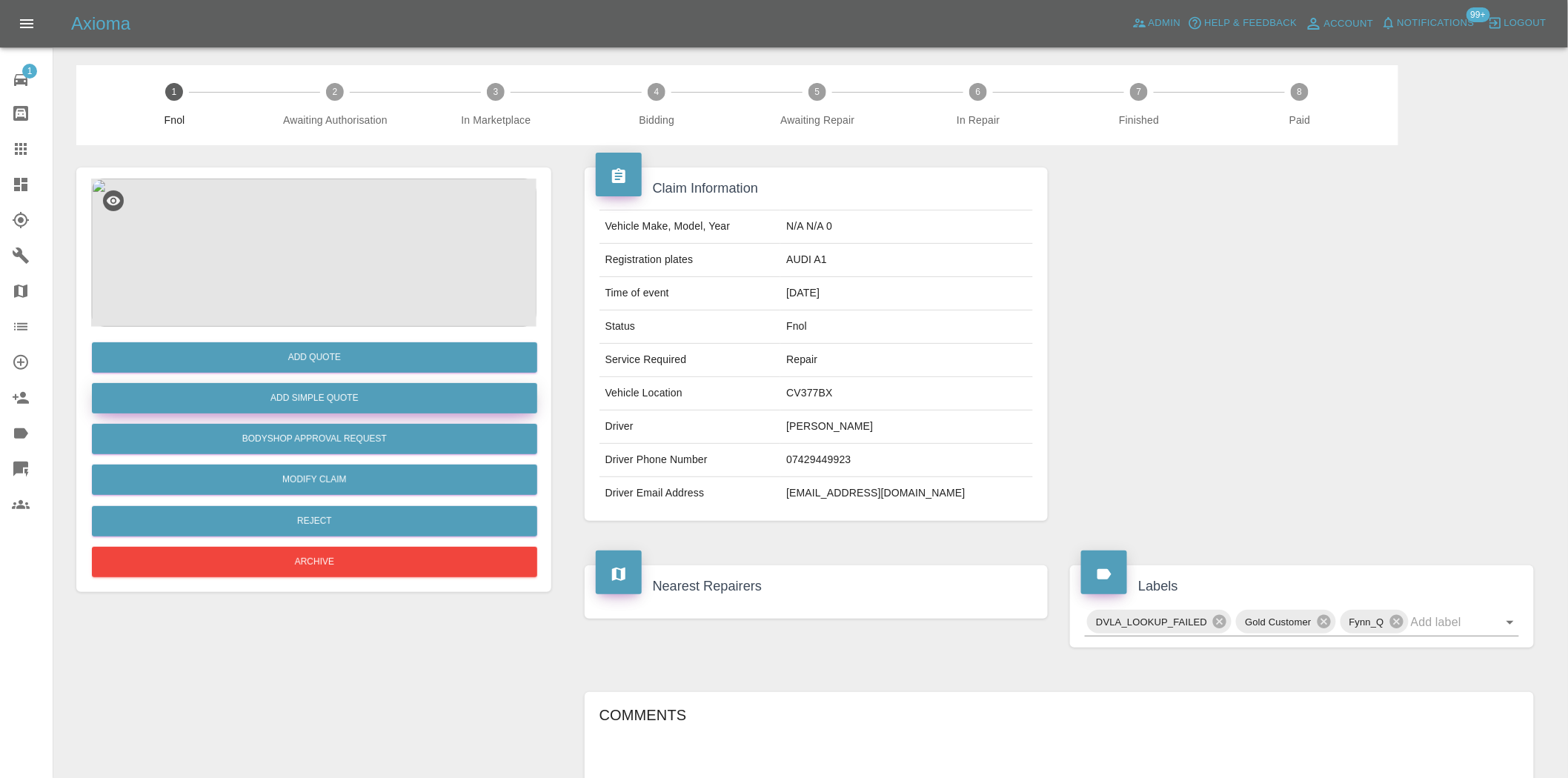
click at [348, 392] on button "Add Simple Quote" at bounding box center [315, 398] width 446 height 31
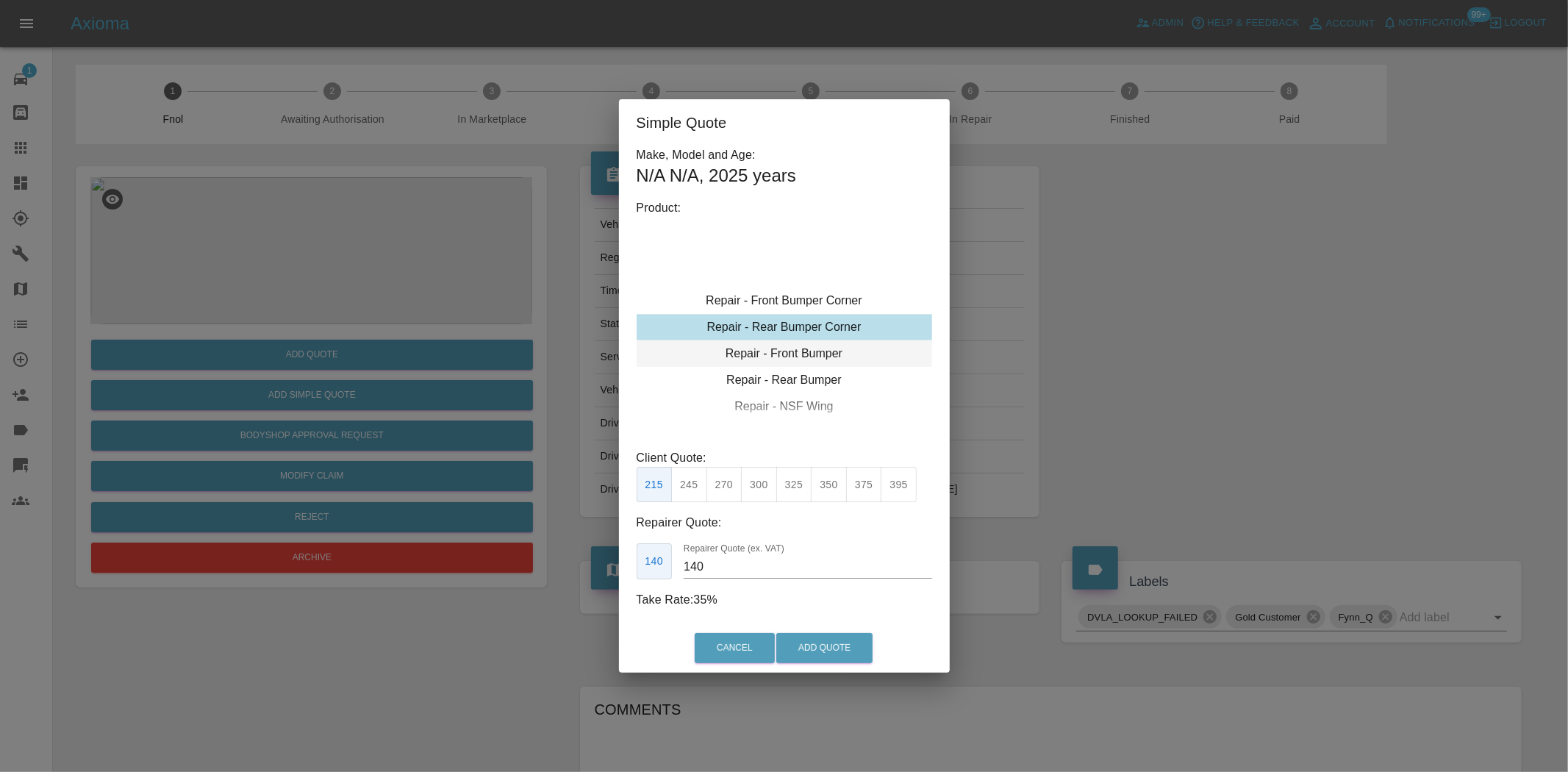
type input "120"
click at [770, 346] on div "Repair - Rear Bumper Corner" at bounding box center [784, 354] width 295 height 26
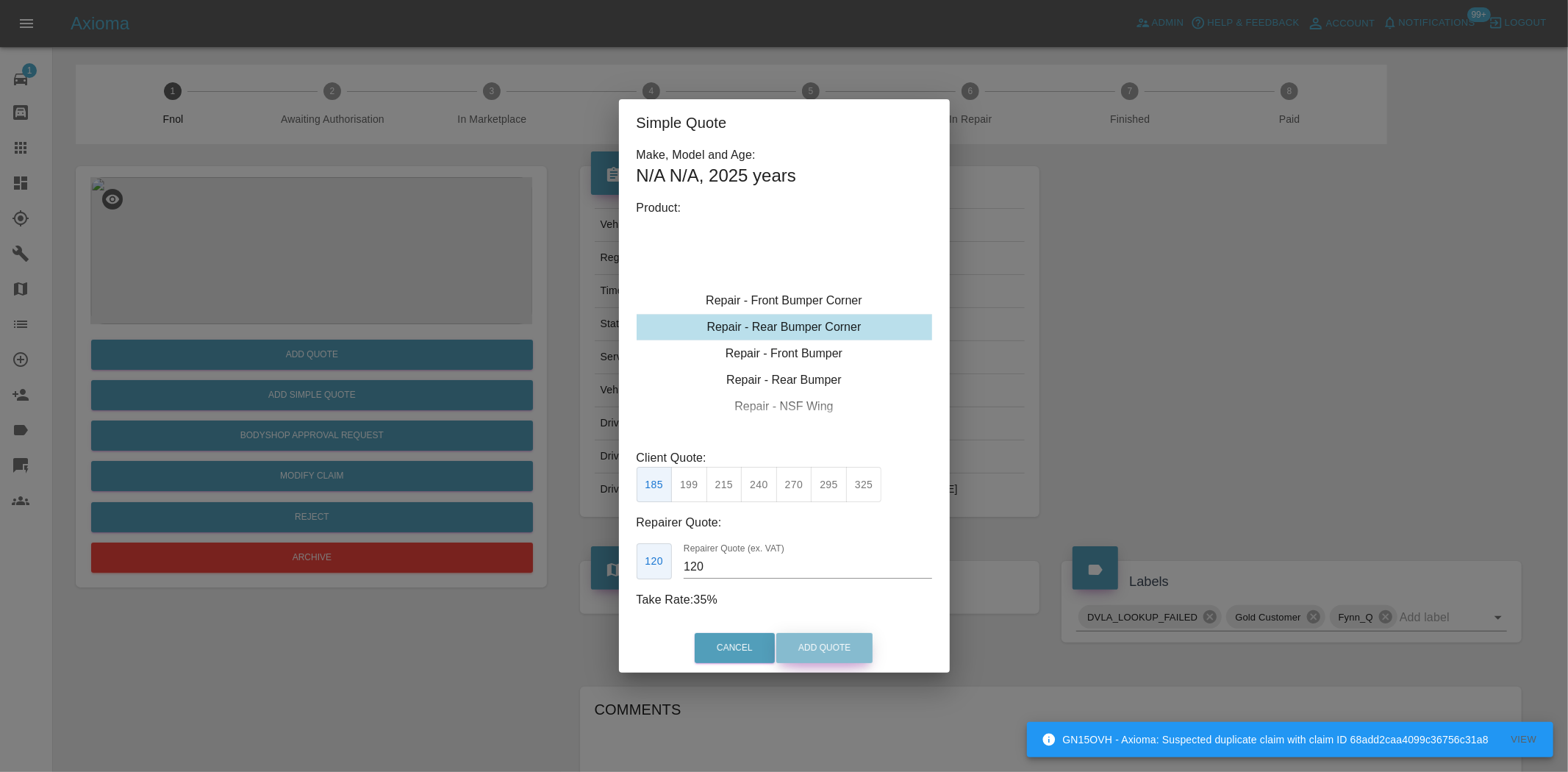
click at [815, 639] on button "Add Quote" at bounding box center [824, 647] width 97 height 31
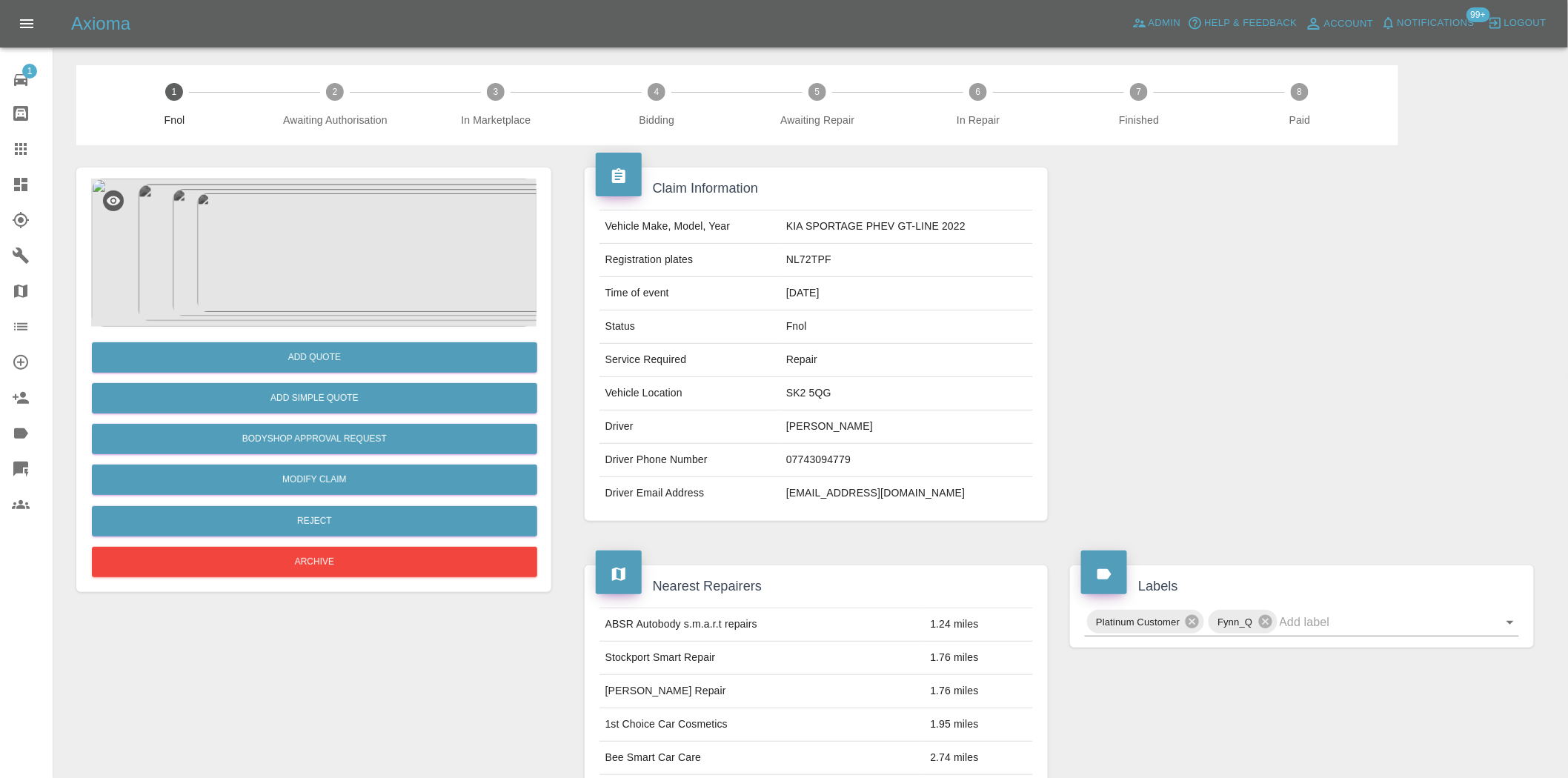
click at [323, 249] on img at bounding box center [314, 253] width 446 height 148
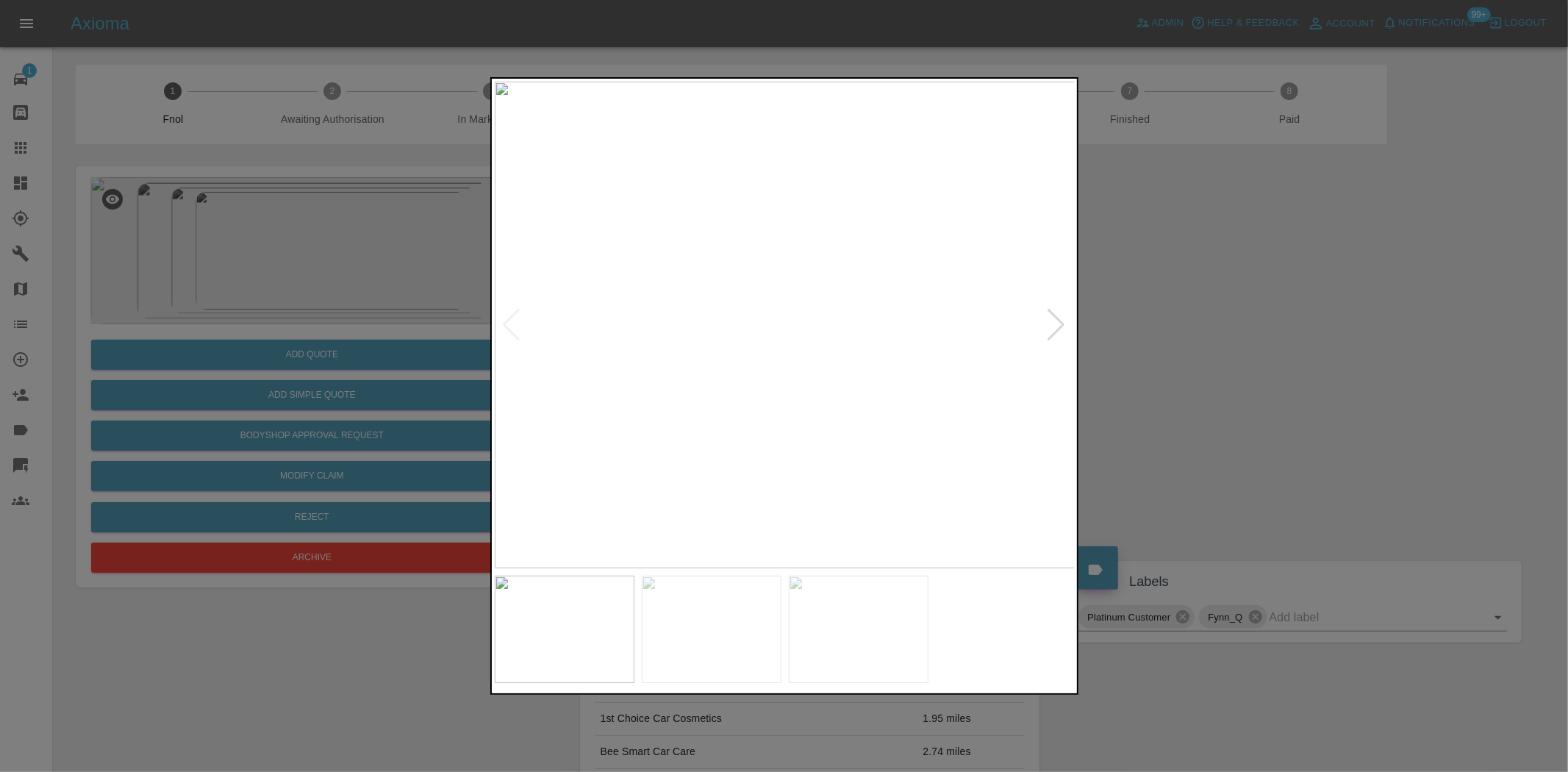
click at [761, 329] on img at bounding box center [785, 325] width 581 height 487
click at [761, 329] on img at bounding box center [854, 309] width 1743 height 1461
click at [917, 207] on img at bounding box center [785, 325] width 581 height 487
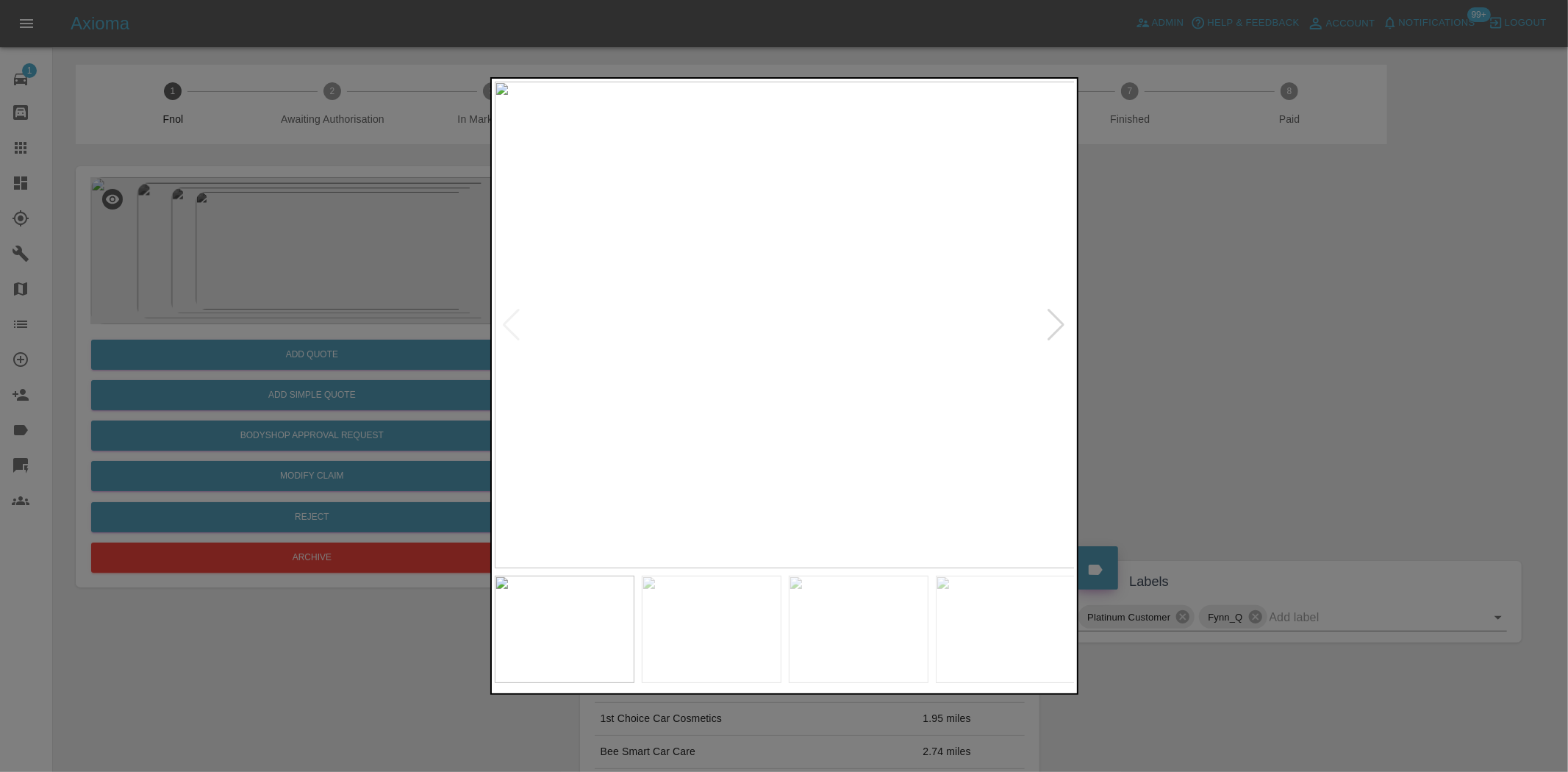
click at [915, 205] on img at bounding box center [785, 325] width 581 height 487
click at [825, 215] on img at bounding box center [529, 519] width 1743 height 1461
click at [782, 263] on img at bounding box center [534, 511] width 1743 height 1461
click at [732, 358] on img at bounding box center [617, 362] width 1743 height 1461
click at [732, 359] on img at bounding box center [617, 362] width 1743 height 1461
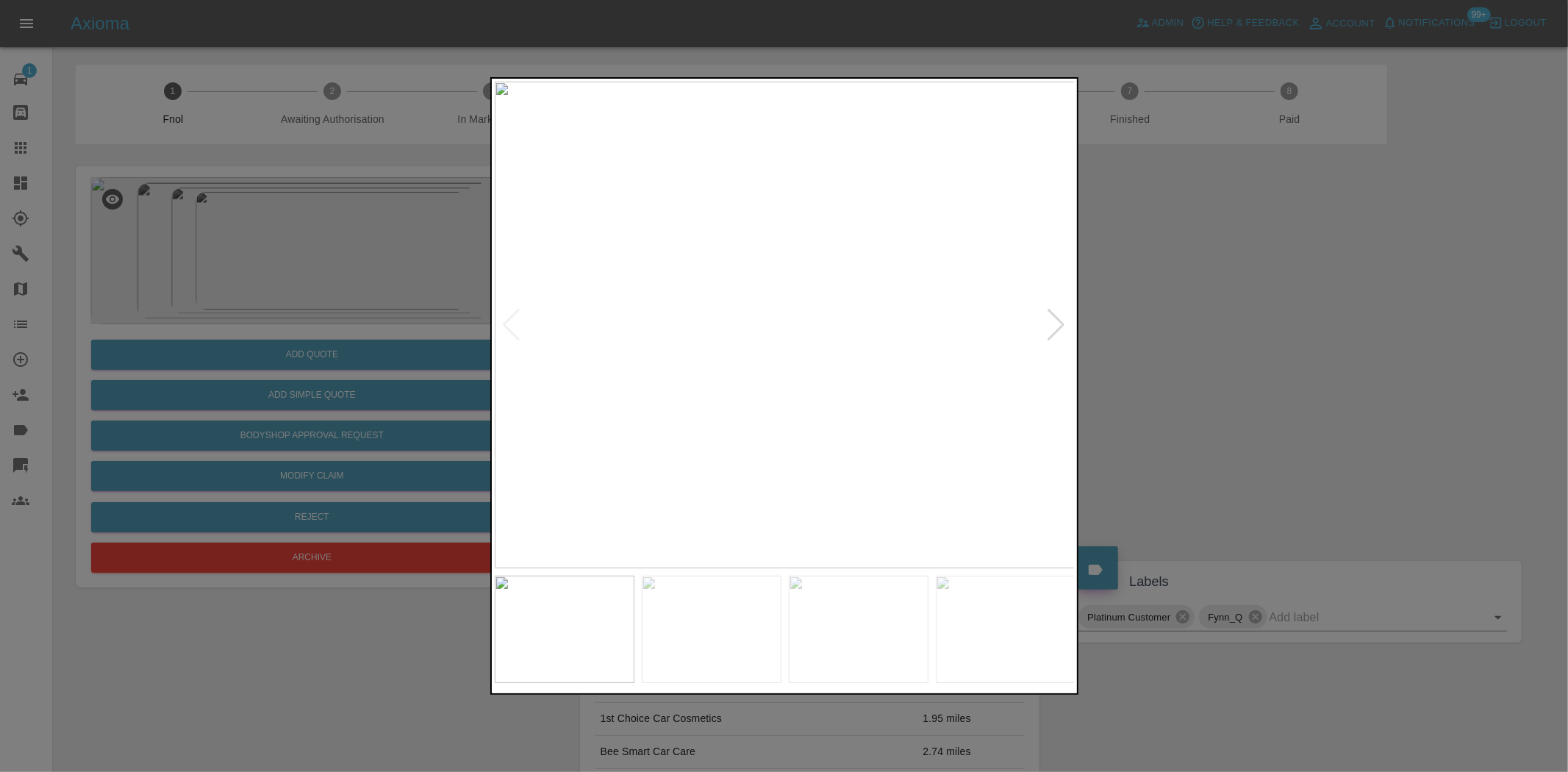
click at [809, 436] on img at bounding box center [785, 325] width 581 height 487
click at [699, 274] on img at bounding box center [785, 325] width 581 height 487
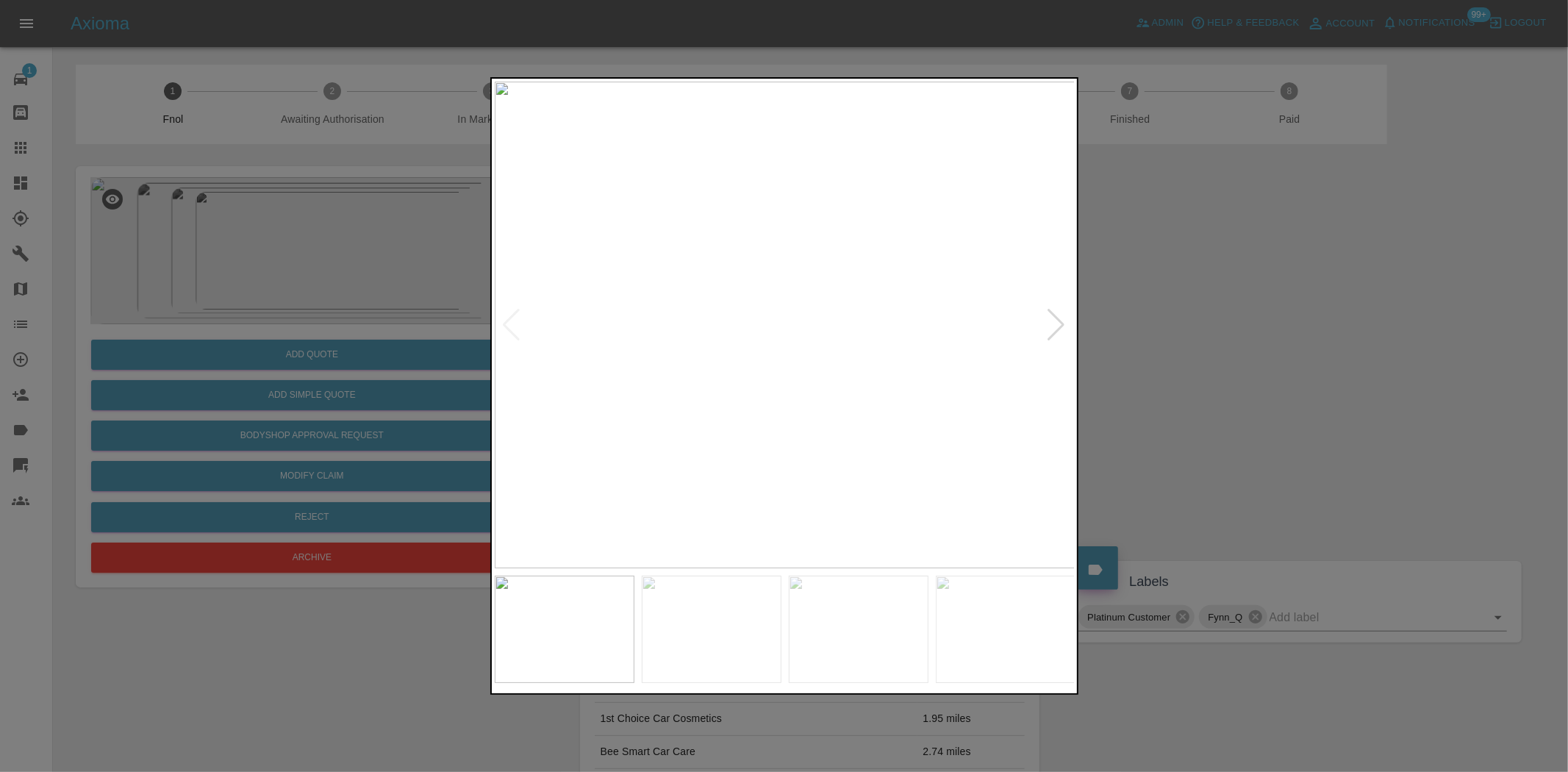
click at [699, 274] on img at bounding box center [785, 325] width 581 height 487
click at [728, 216] on img at bounding box center [1015, 354] width 1743 height 1461
click at [766, 215] on img at bounding box center [1016, 354] width 1743 height 1461
click at [721, 166] on img at bounding box center [1038, 120] width 1743 height 1461
click at [586, 262] on img at bounding box center [909, 64] width 1743 height 1461
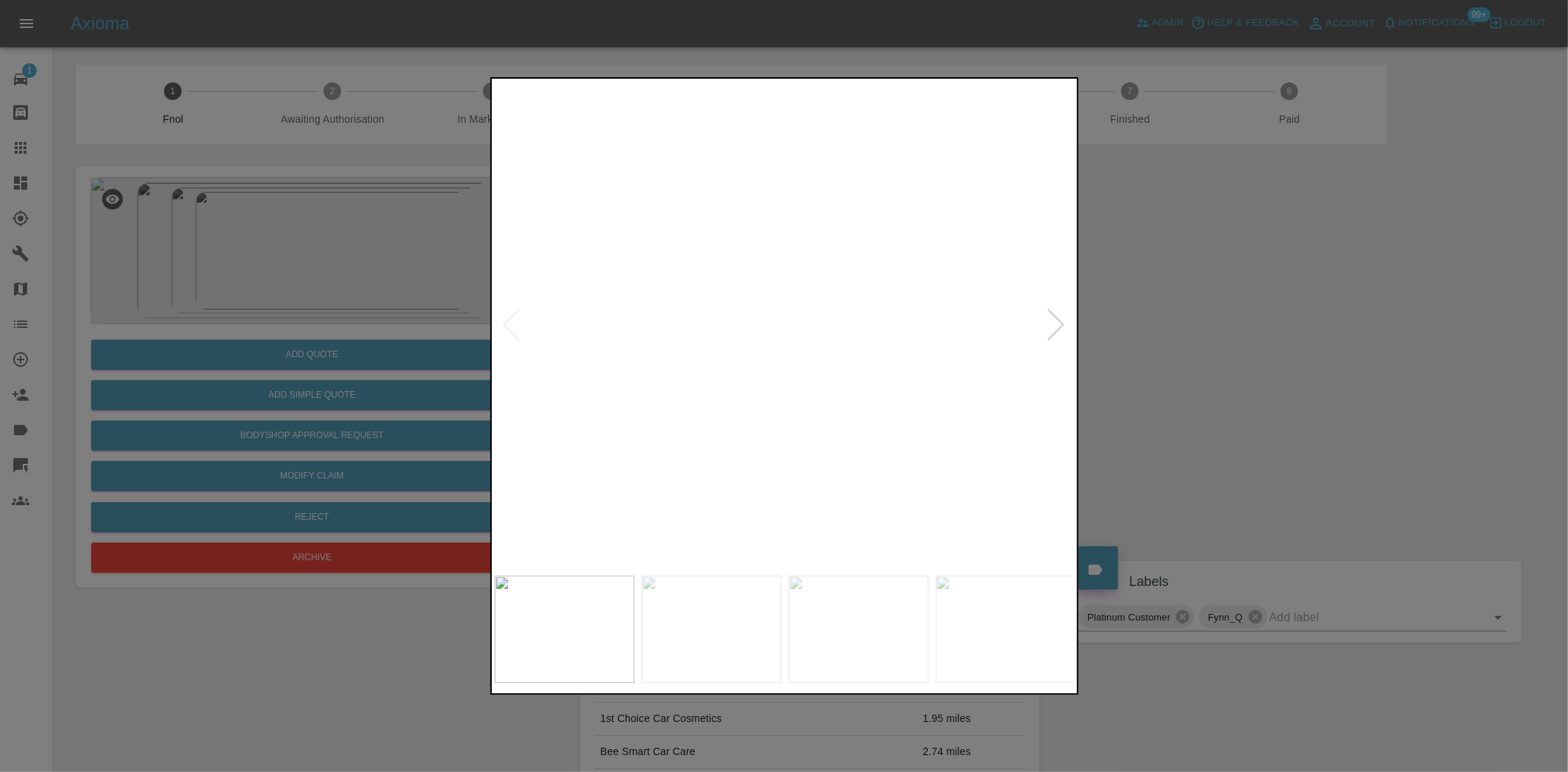
click at [721, 408] on img at bounding box center [685, 190] width 1743 height 1461
click at [732, 349] on img at bounding box center [683, 233] width 1743 height 1461
click at [366, 313] on div at bounding box center [784, 386] width 1568 height 772
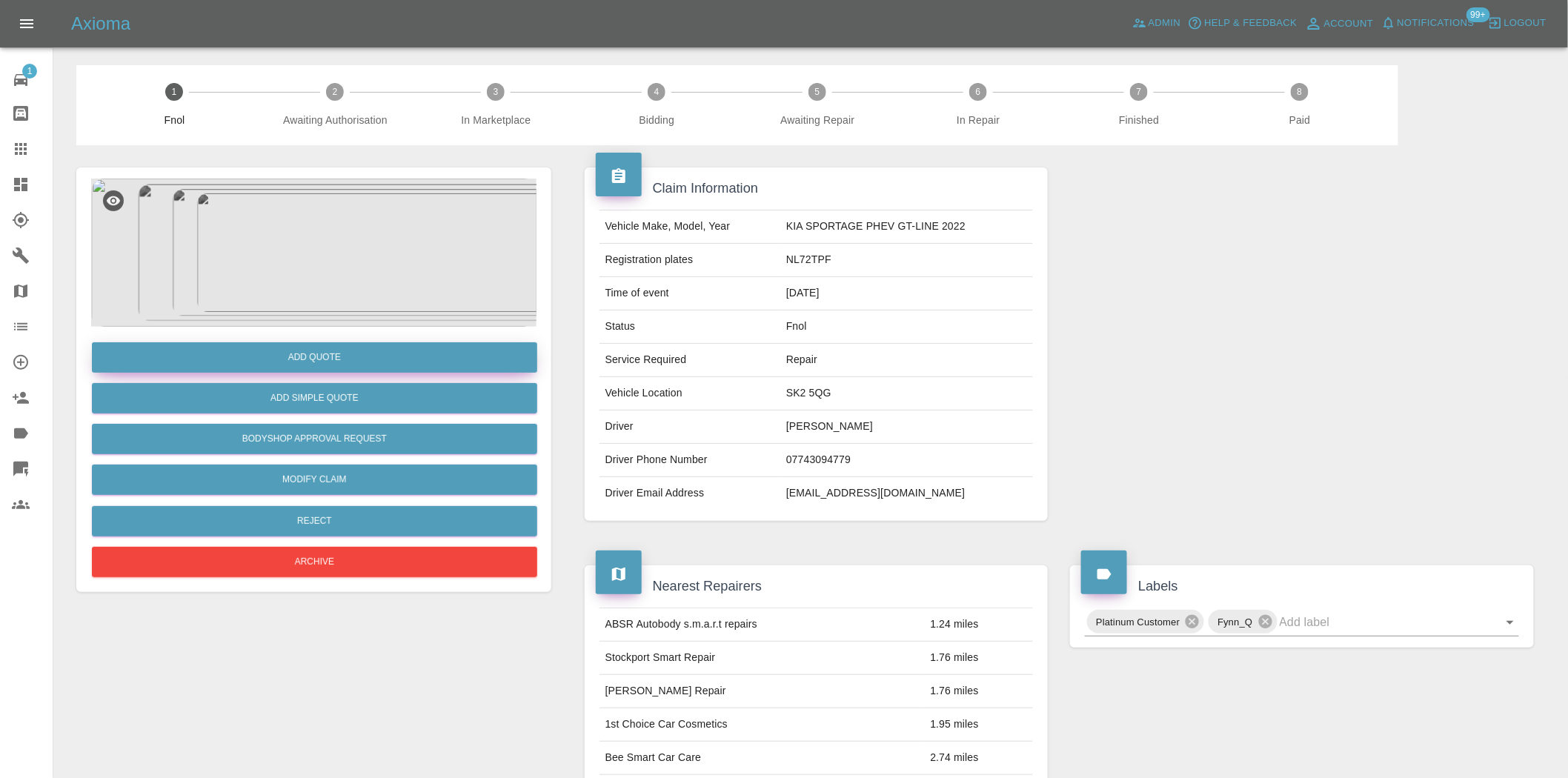
click at [358, 345] on button "Add Quote" at bounding box center [315, 357] width 446 height 31
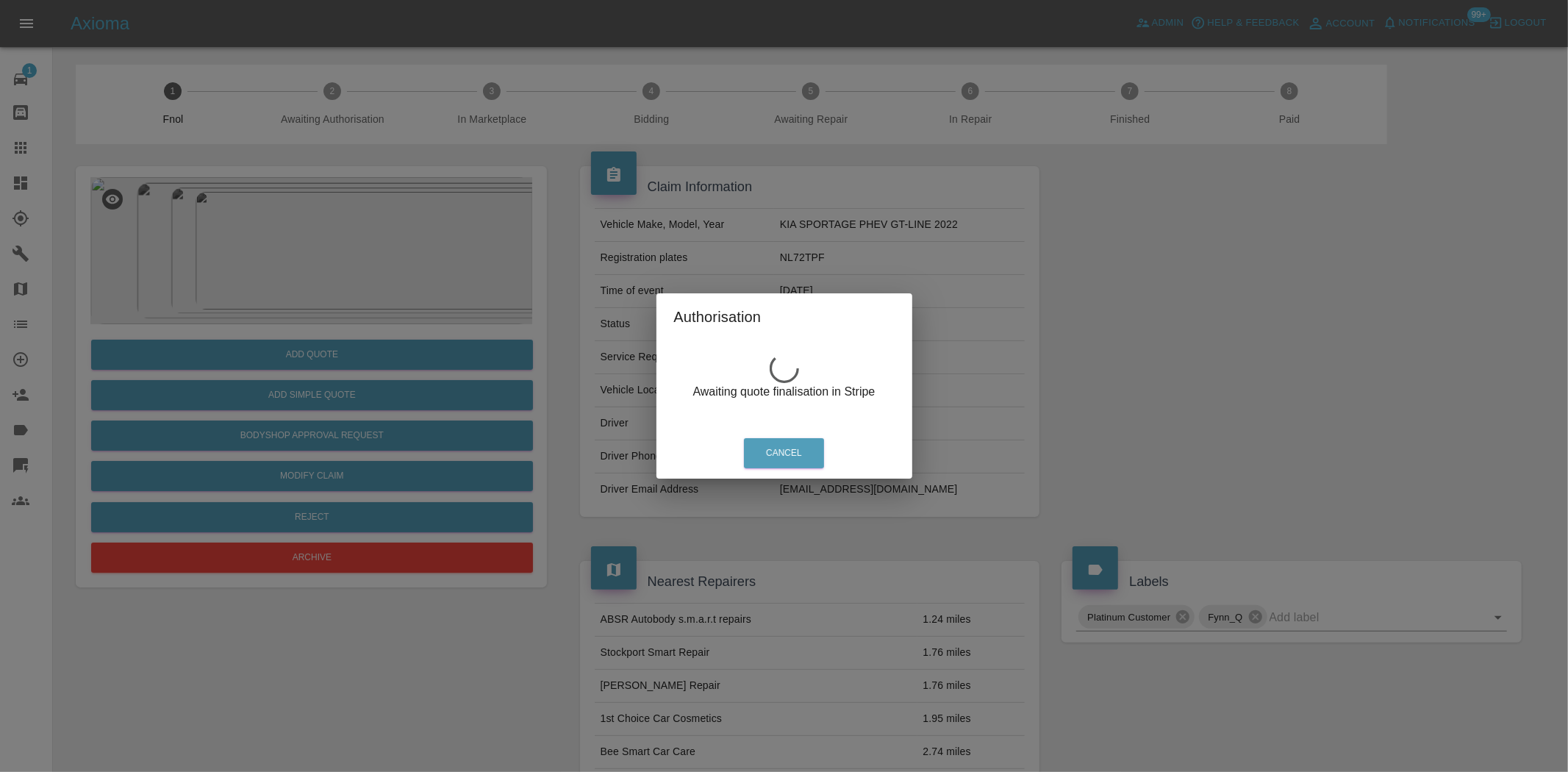
click at [288, 215] on div "Authorisation Awaiting quote finalisation in Stripe Cancel" at bounding box center [784, 386] width 1568 height 772
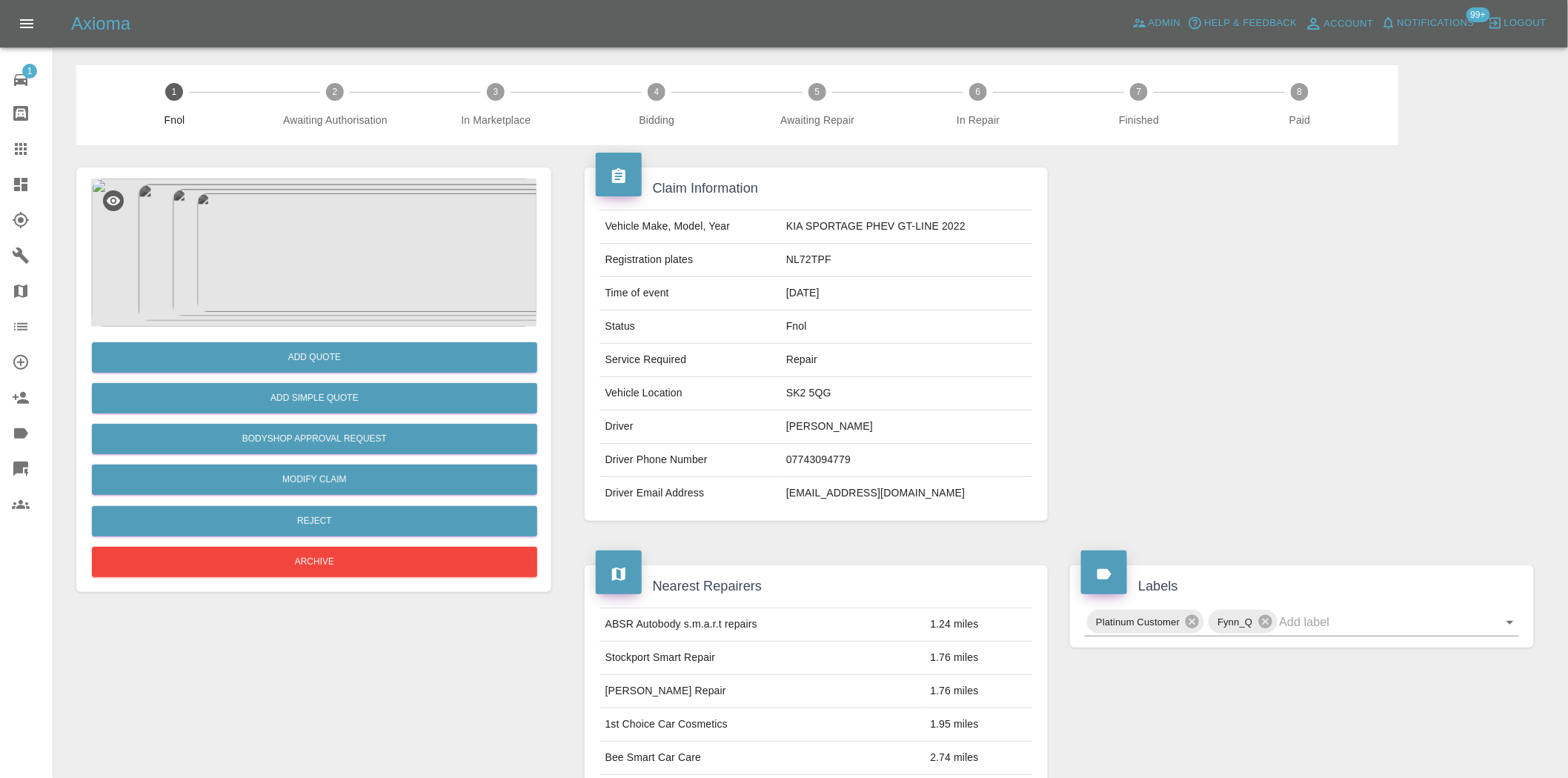
click at [318, 234] on img at bounding box center [314, 253] width 446 height 148
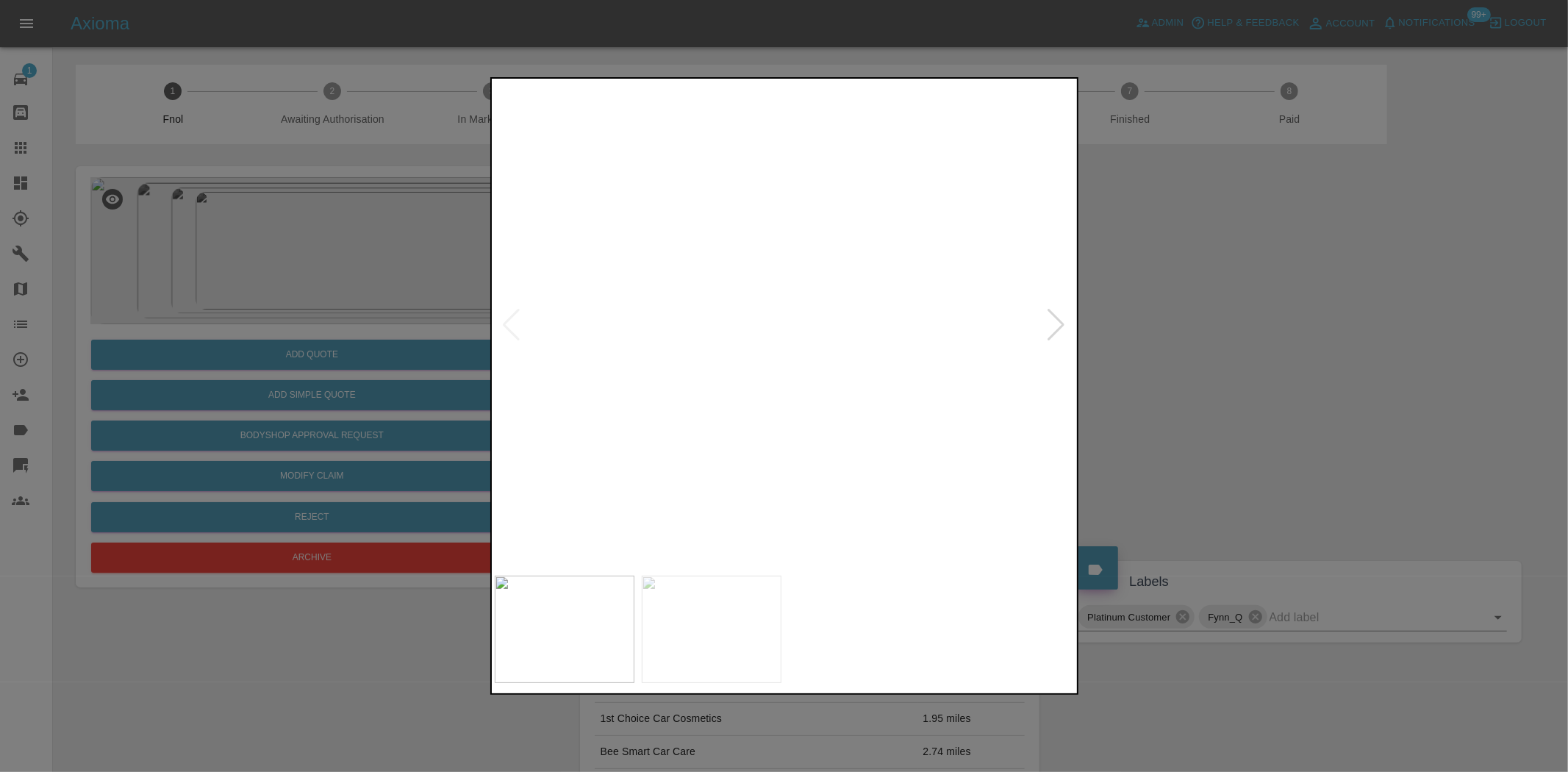
click at [768, 270] on img at bounding box center [785, 325] width 581 height 487
click at [818, 233] on img at bounding box center [847, 472] width 1743 height 1461
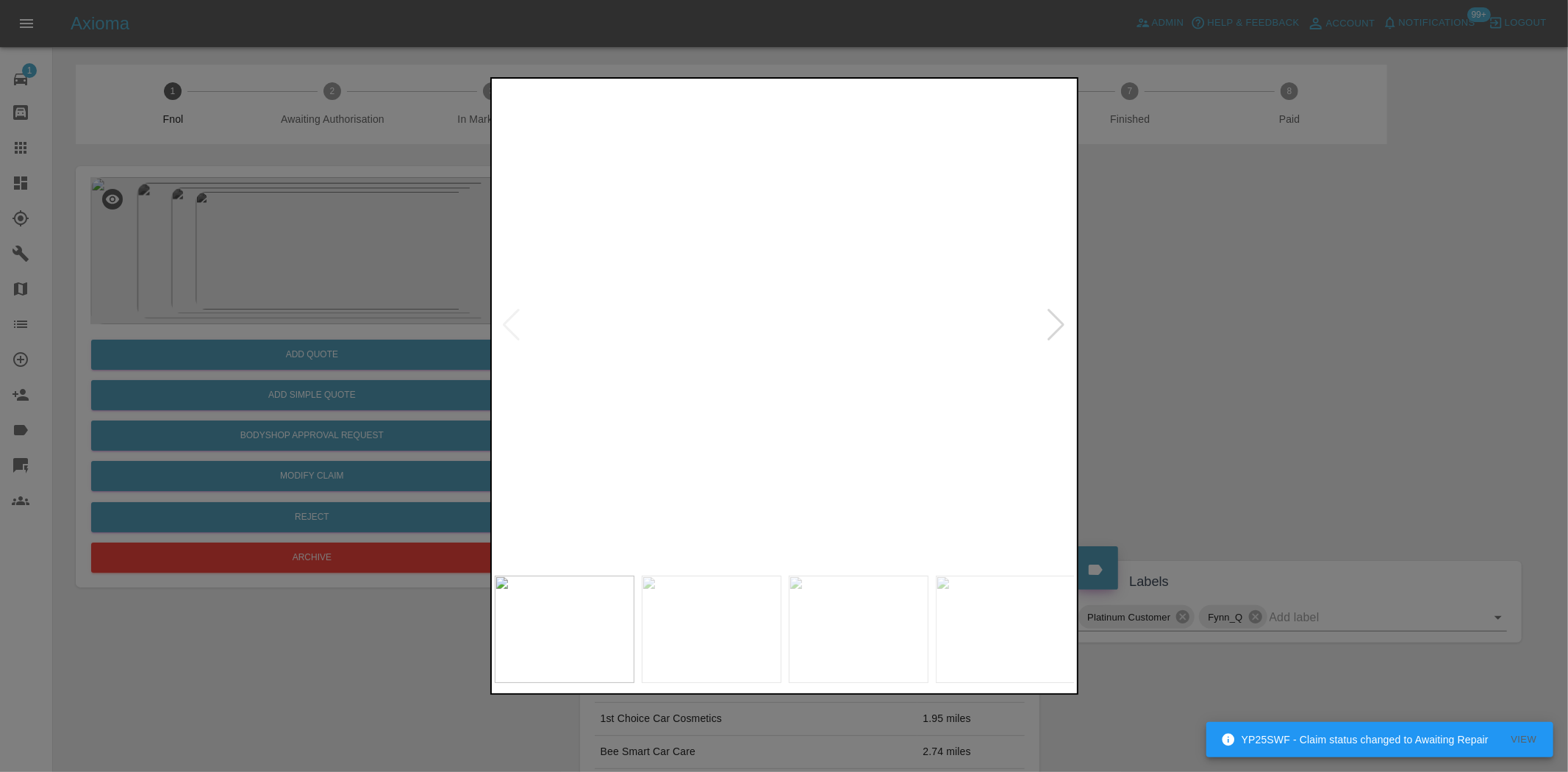
click at [761, 265] on img at bounding box center [935, 223] width 1743 height 1461
click at [736, 319] on img at bounding box center [942, 152] width 1743 height 1461
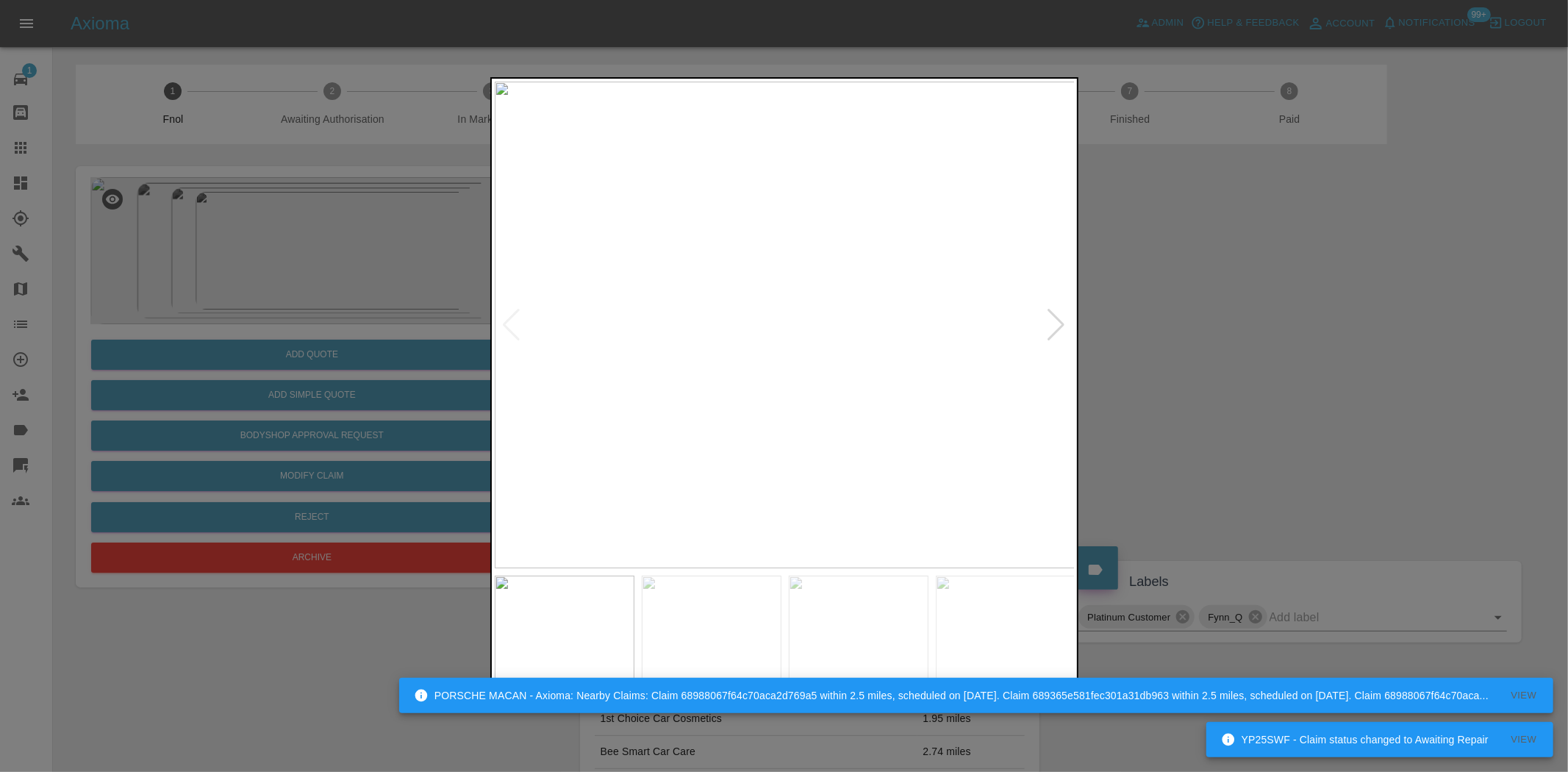
click at [802, 314] on img at bounding box center [785, 325] width 581 height 487
click at [787, 273] on img at bounding box center [731, 356] width 1743 height 1461
click at [803, 340] on img at bounding box center [785, 325] width 581 height 487
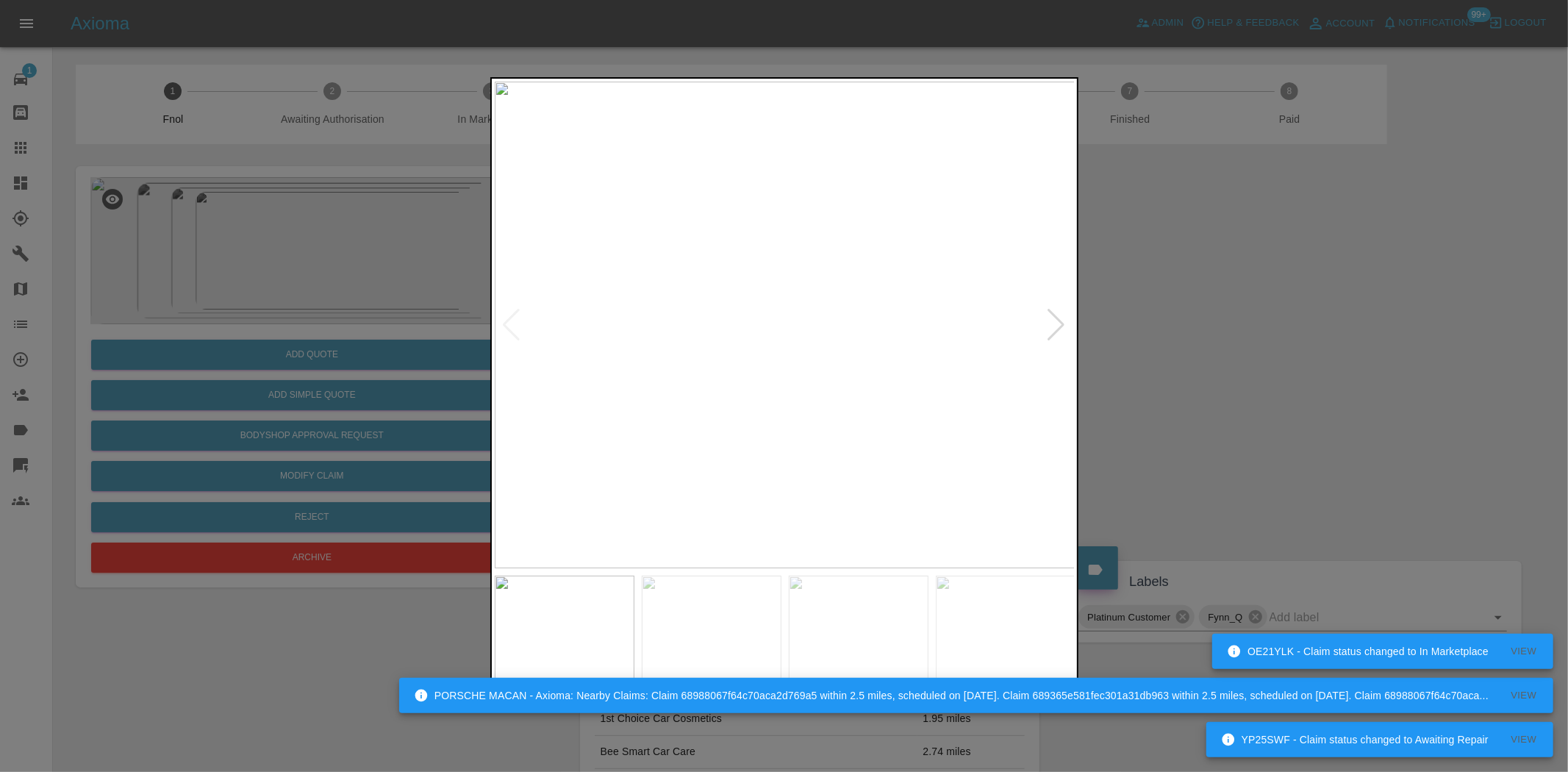
click at [804, 339] on img at bounding box center [785, 325] width 581 height 487
click at [804, 339] on img at bounding box center [723, 283] width 1743 height 1461
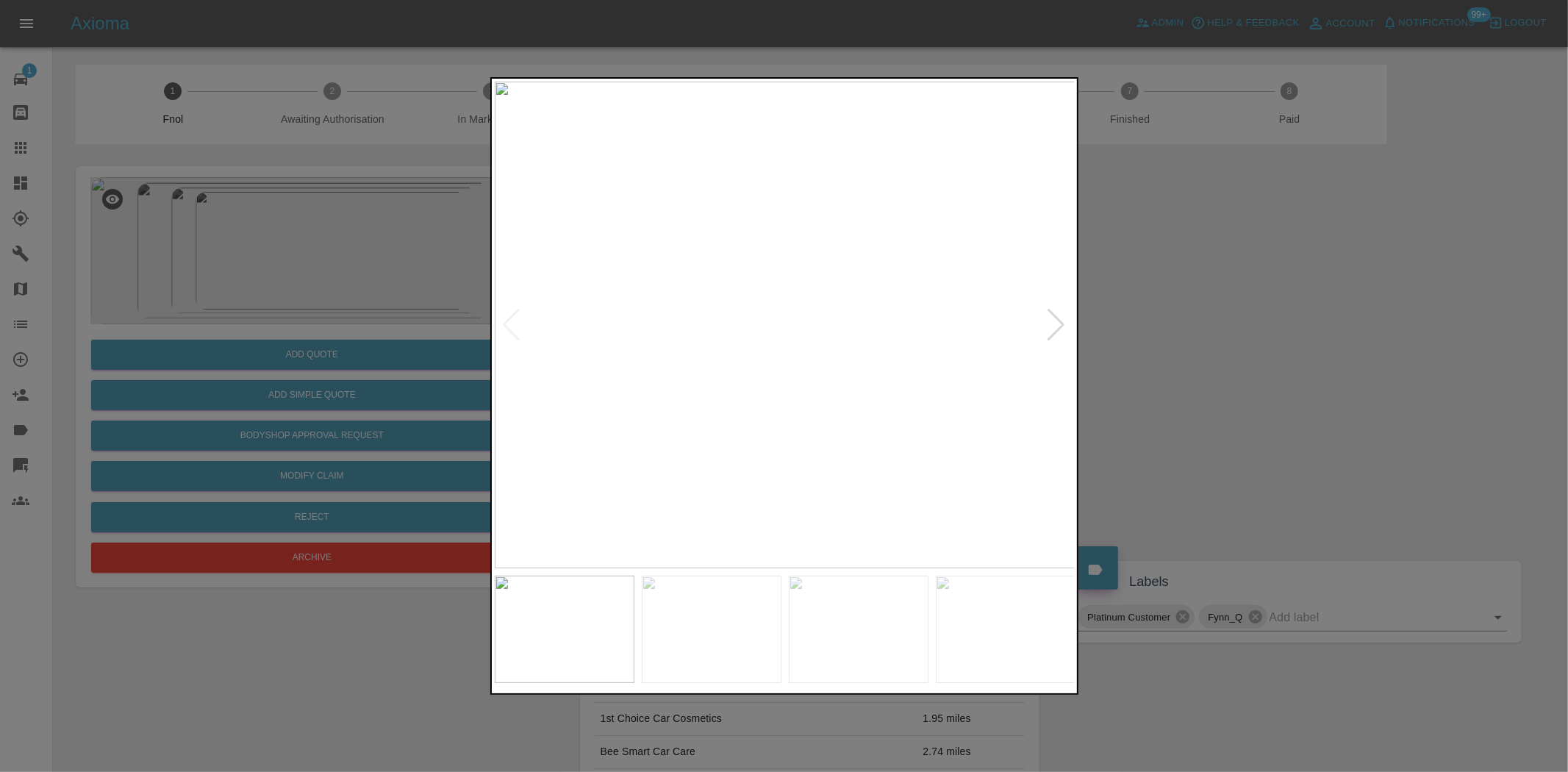
click at [859, 329] on img at bounding box center [785, 325] width 581 height 487
click at [858, 331] on img at bounding box center [785, 325] width 581 height 487
click at [776, 293] on img at bounding box center [562, 307] width 1743 height 1461
click at [803, 413] on img at bounding box center [785, 325] width 581 height 487
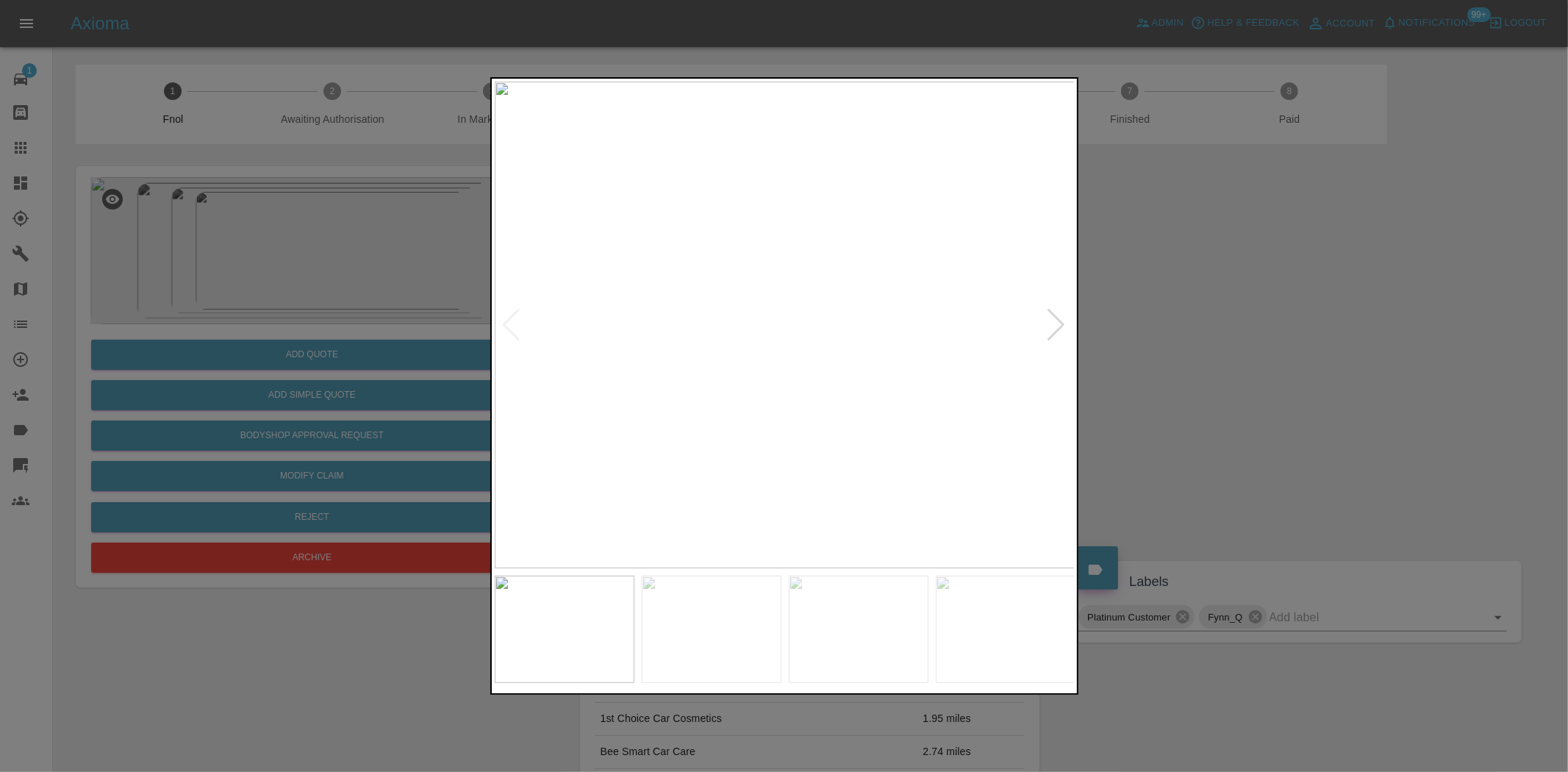
click at [804, 412] on img at bounding box center [785, 325] width 581 height 487
click at [789, 409] on img at bounding box center [726, 63] width 1743 height 1461
click at [789, 408] on img at bounding box center [726, 63] width 1743 height 1461
click at [364, 306] on div at bounding box center [784, 386] width 1568 height 772
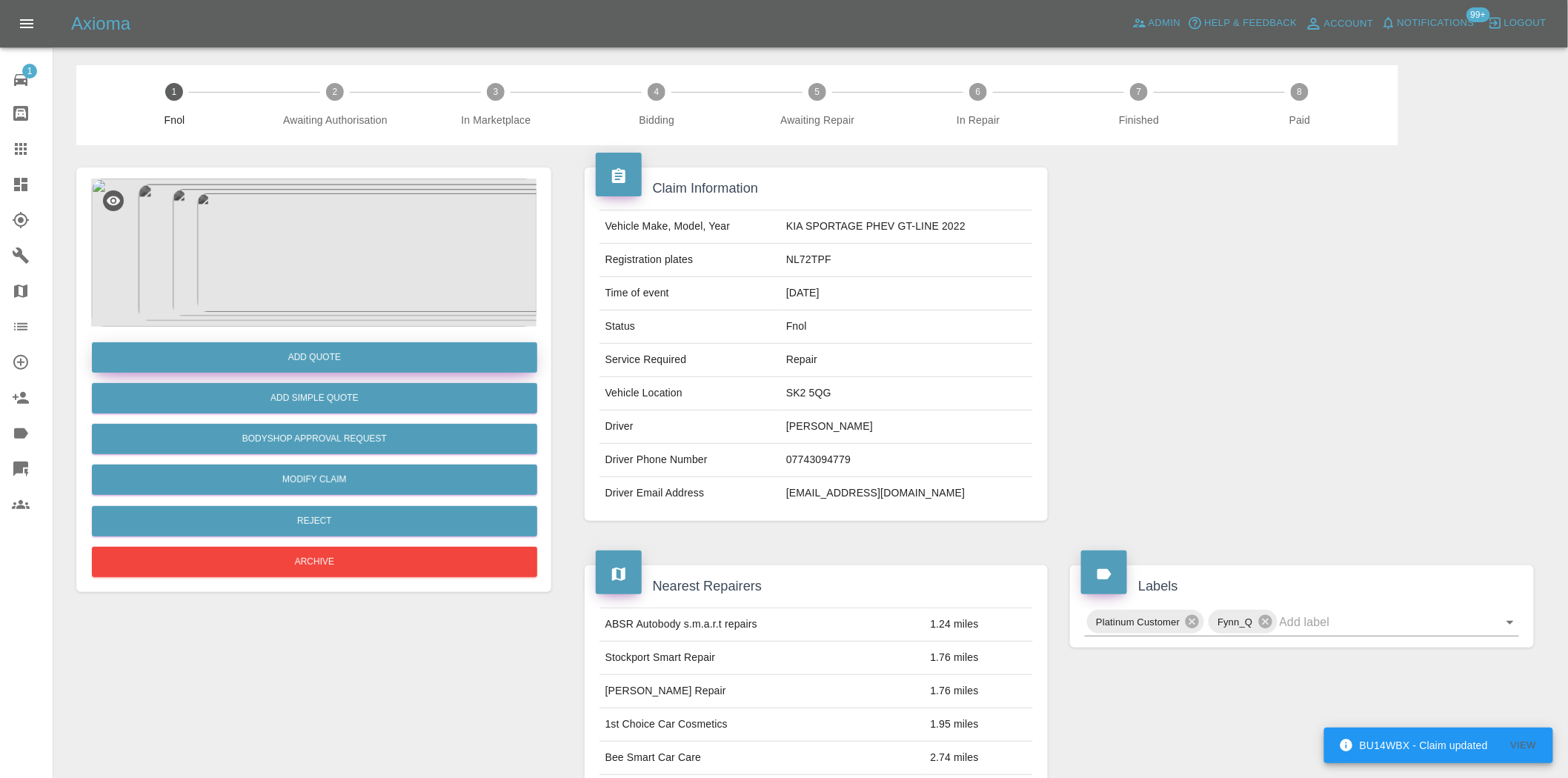
click at [359, 352] on button "Add Quote" at bounding box center [315, 357] width 446 height 31
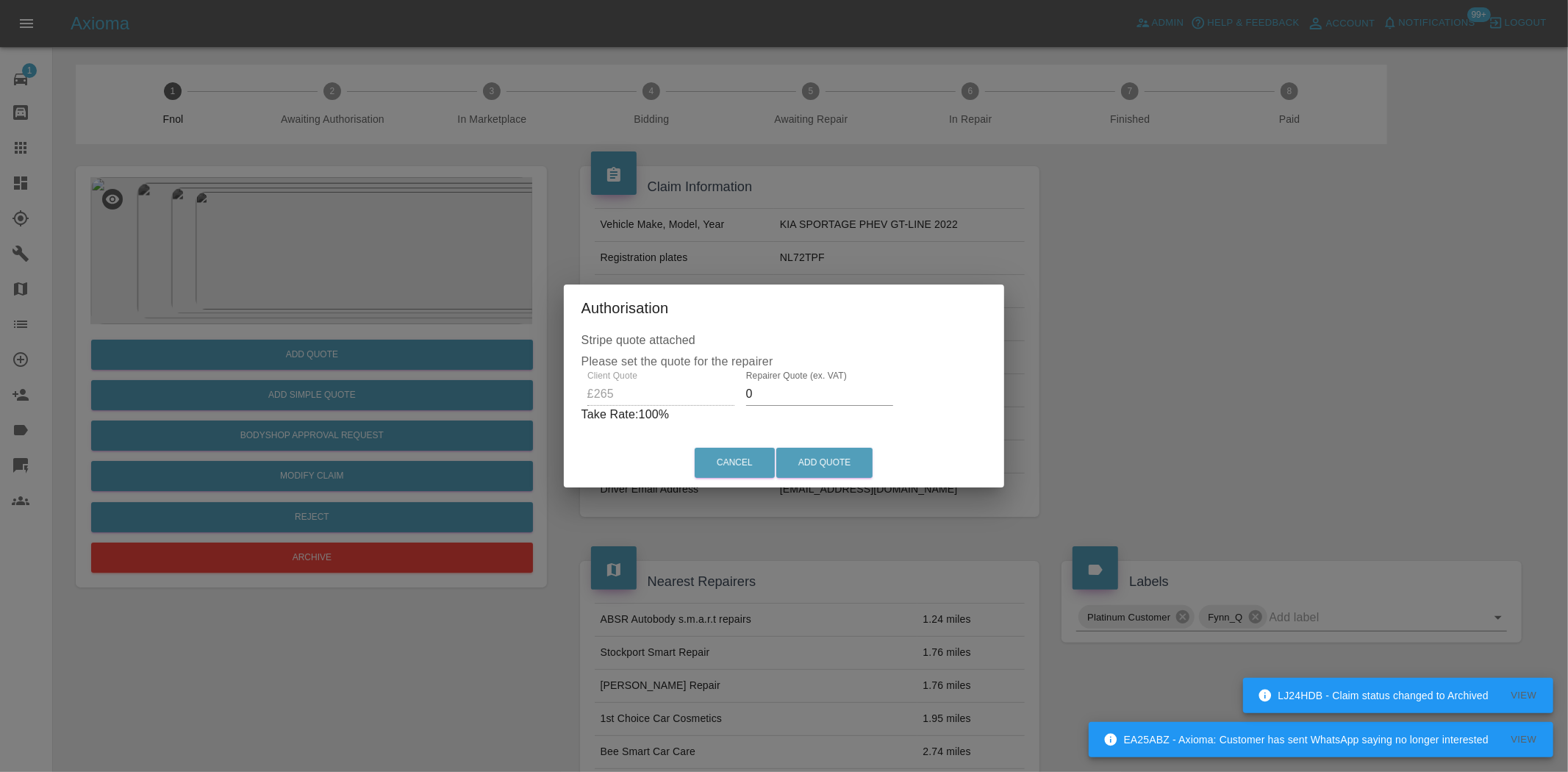
click at [671, 413] on div "Client Quote £265 Repairer Quote (ex. VAT) 0 Take Rate: 100 %" at bounding box center [784, 397] width 406 height 53
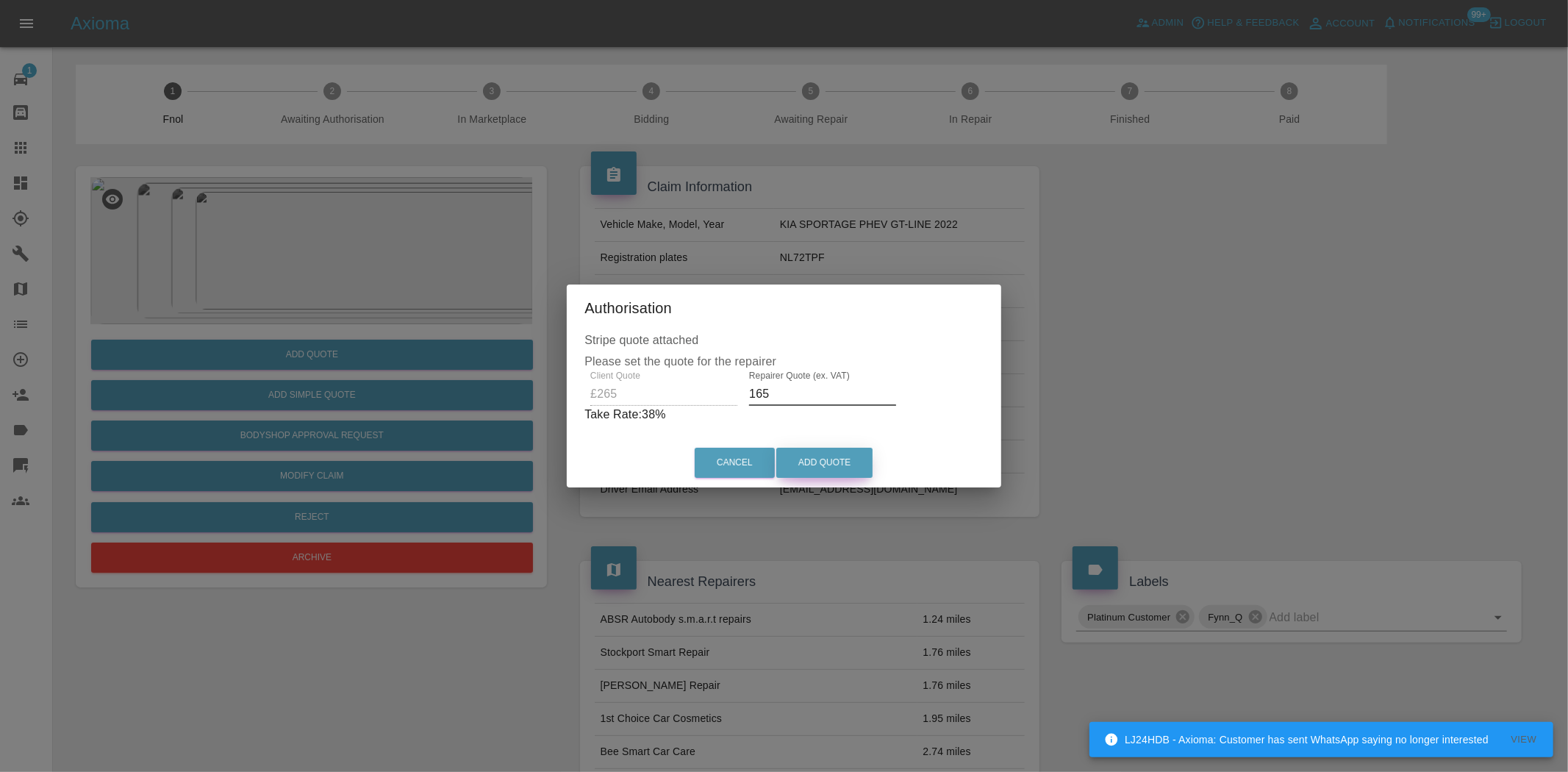
type input "165"
drag, startPoint x: 841, startPoint y: 458, endPoint x: 903, endPoint y: 711, distance: 260.5
click at [842, 458] on button "Add Quote" at bounding box center [824, 463] width 97 height 31
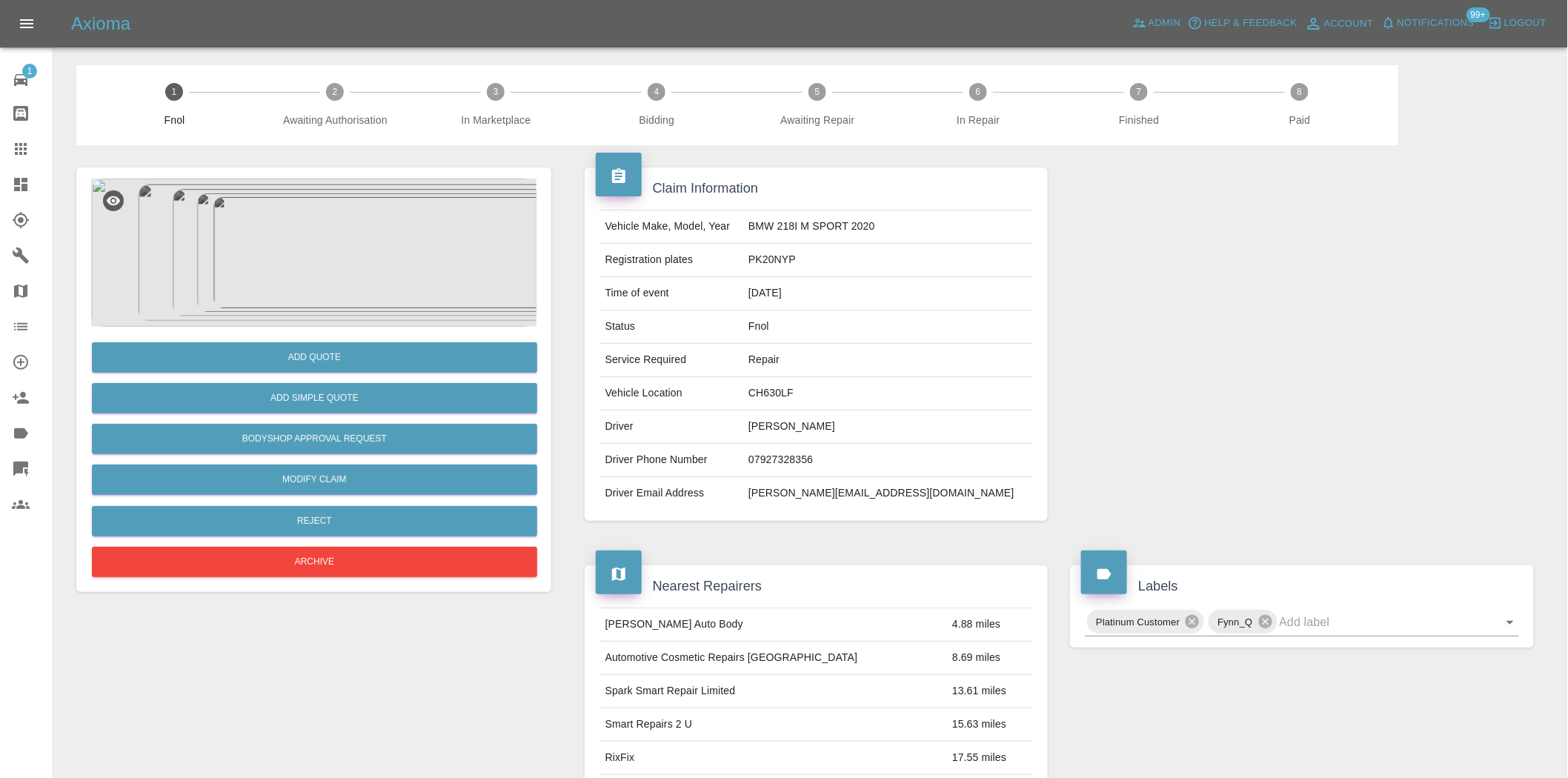
click at [331, 235] on img at bounding box center [314, 253] width 446 height 148
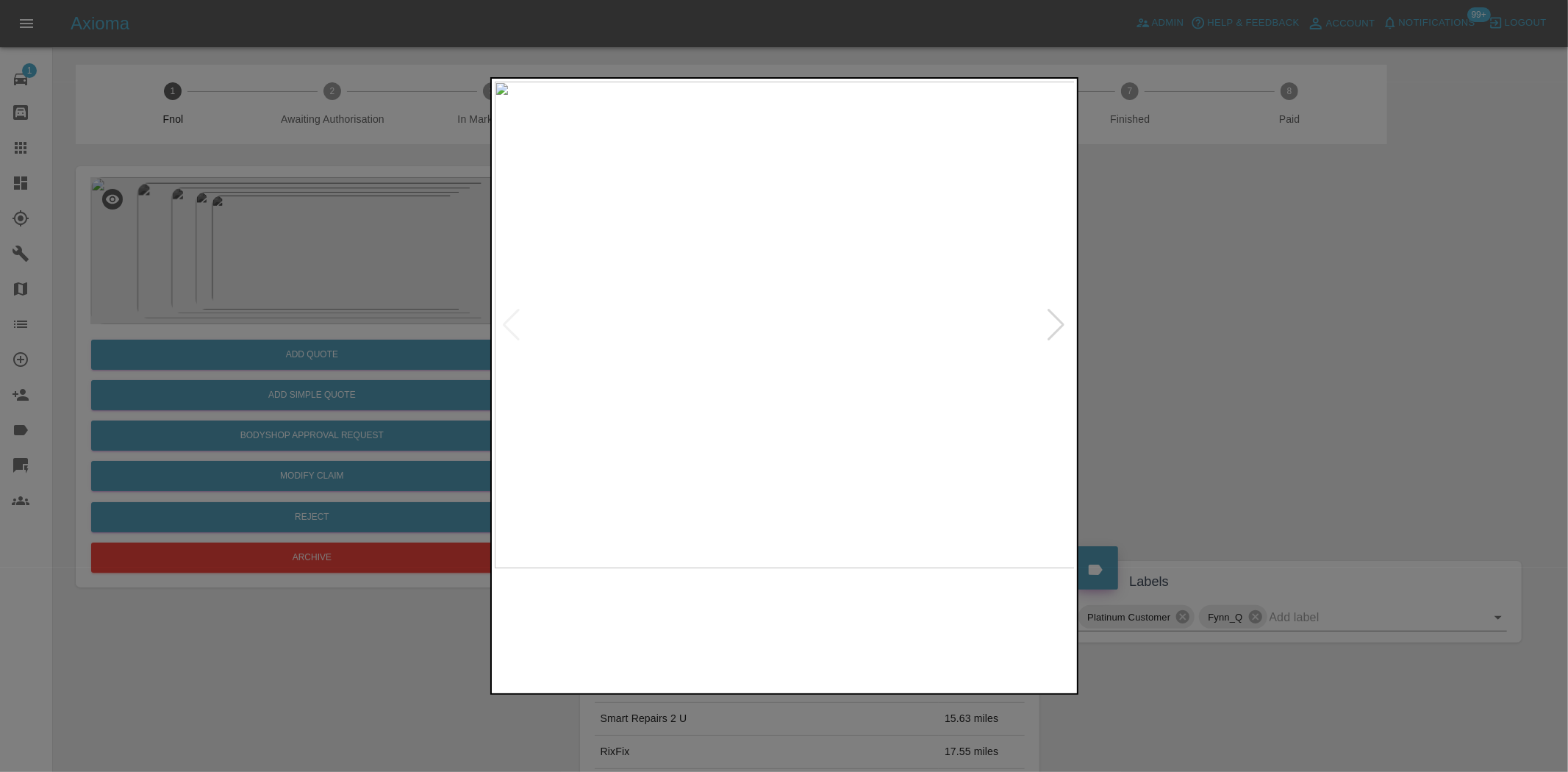
click at [650, 301] on img at bounding box center [785, 325] width 581 height 487
click at [639, 334] on img at bounding box center [785, 325] width 581 height 487
click at [571, 332] on img at bounding box center [785, 325] width 581 height 487
click at [511, 331] on div at bounding box center [784, 325] width 579 height 487
click at [539, 341] on img at bounding box center [785, 325] width 581 height 487
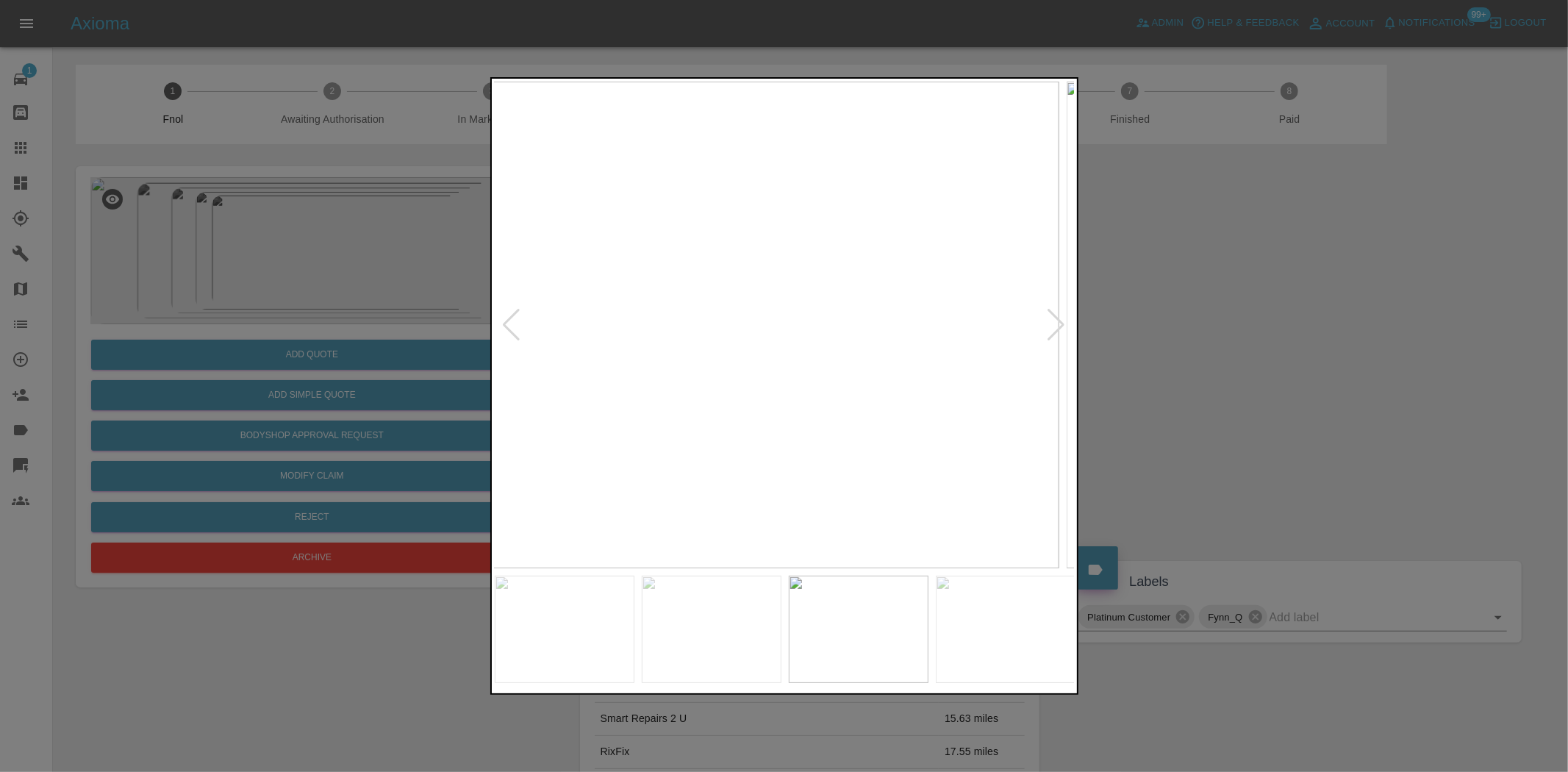
click at [467, 328] on div at bounding box center [784, 386] width 1568 height 772
click at [474, 360] on div at bounding box center [784, 386] width 1568 height 772
click at [444, 355] on div at bounding box center [784, 386] width 1568 height 772
click at [935, 393] on img at bounding box center [785, 325] width 581 height 487
click at [964, 361] on img at bounding box center [841, 325] width 581 height 487
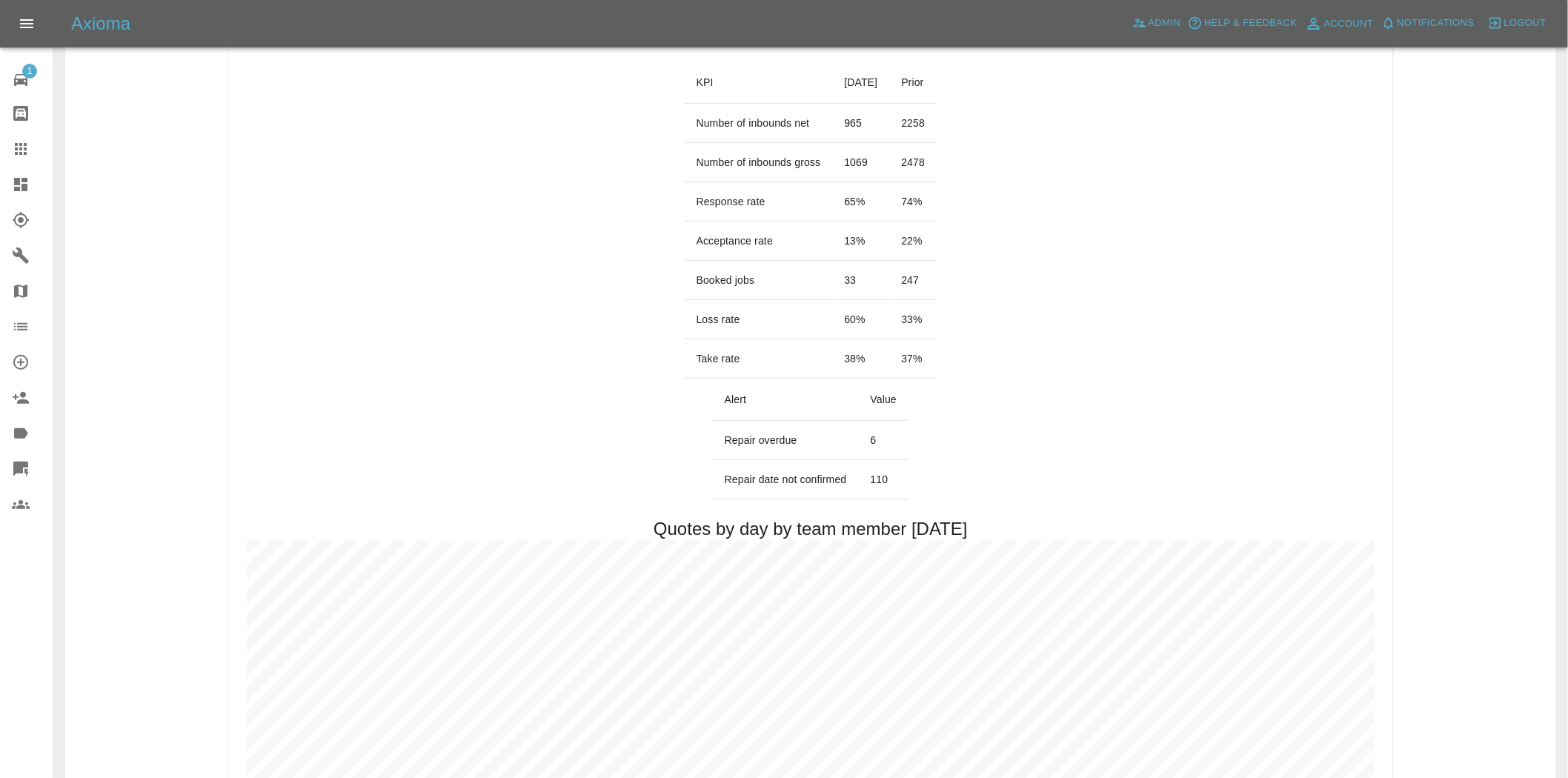
scroll to position [658, 0]
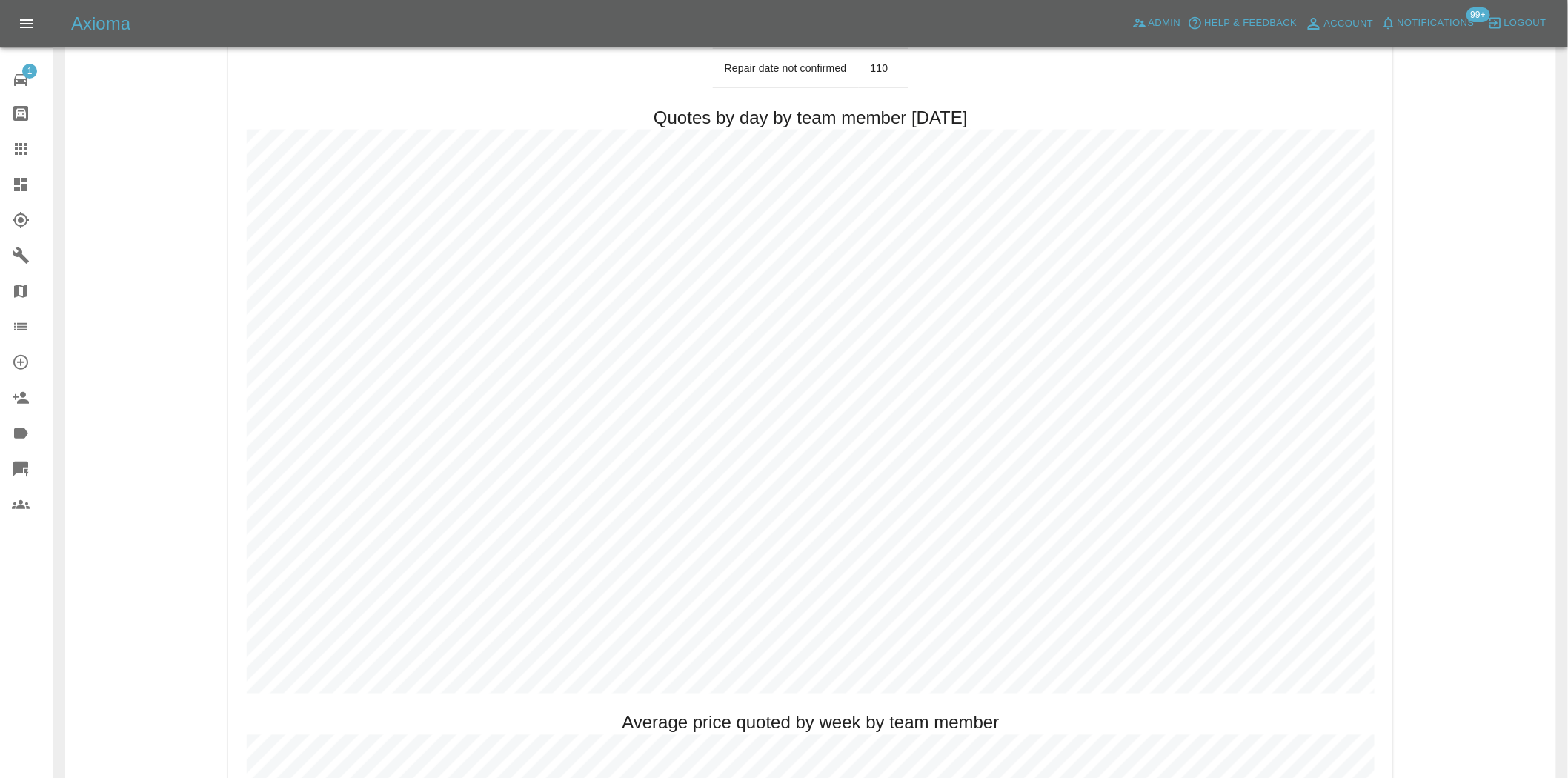
click at [12, 189] on icon at bounding box center [20, 184] width 17 height 17
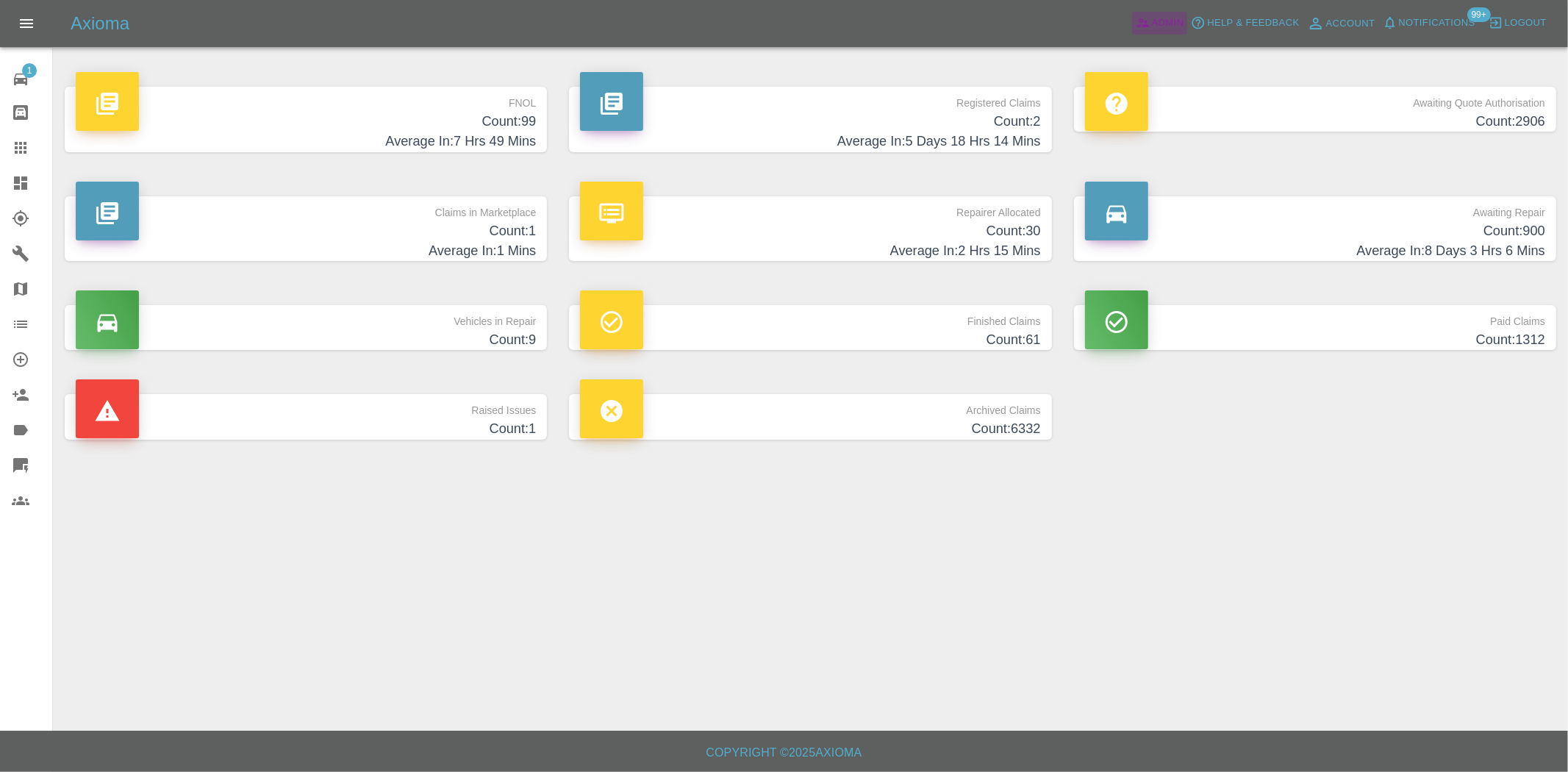
click at [1163, 18] on span "Admin" at bounding box center [1168, 23] width 32 height 17
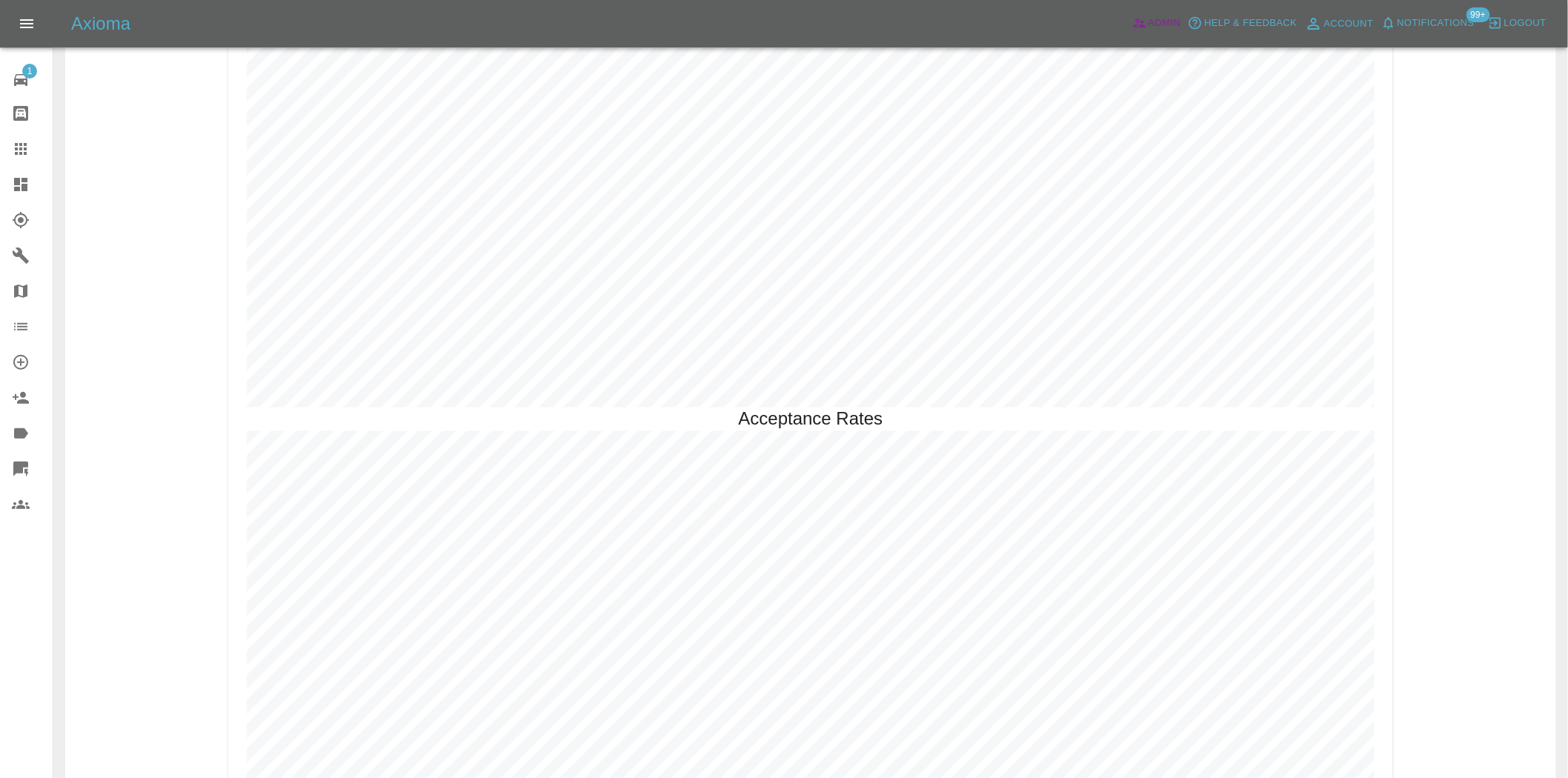
scroll to position [3677, 0]
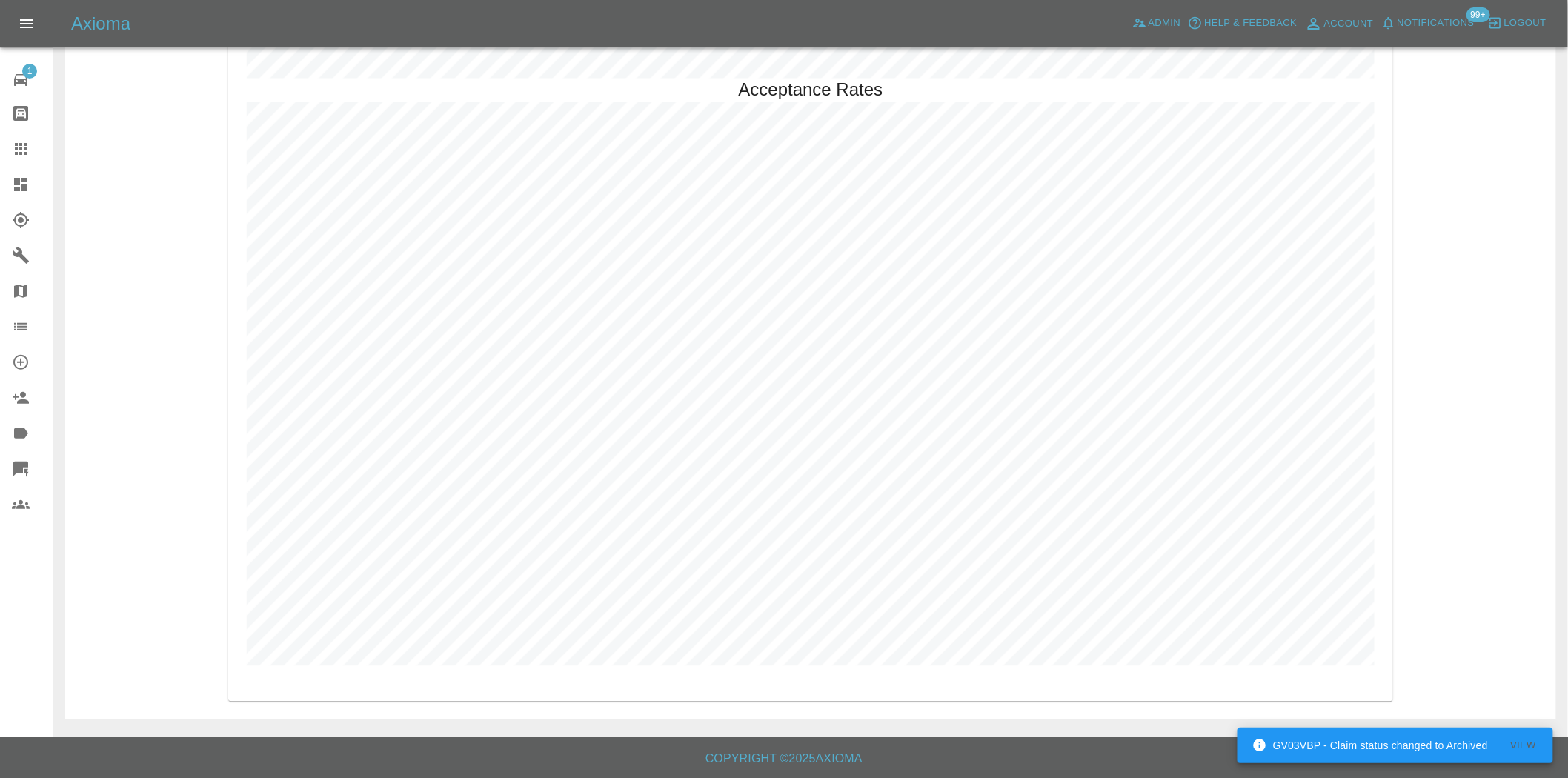
click at [19, 182] on icon at bounding box center [21, 185] width 13 height 13
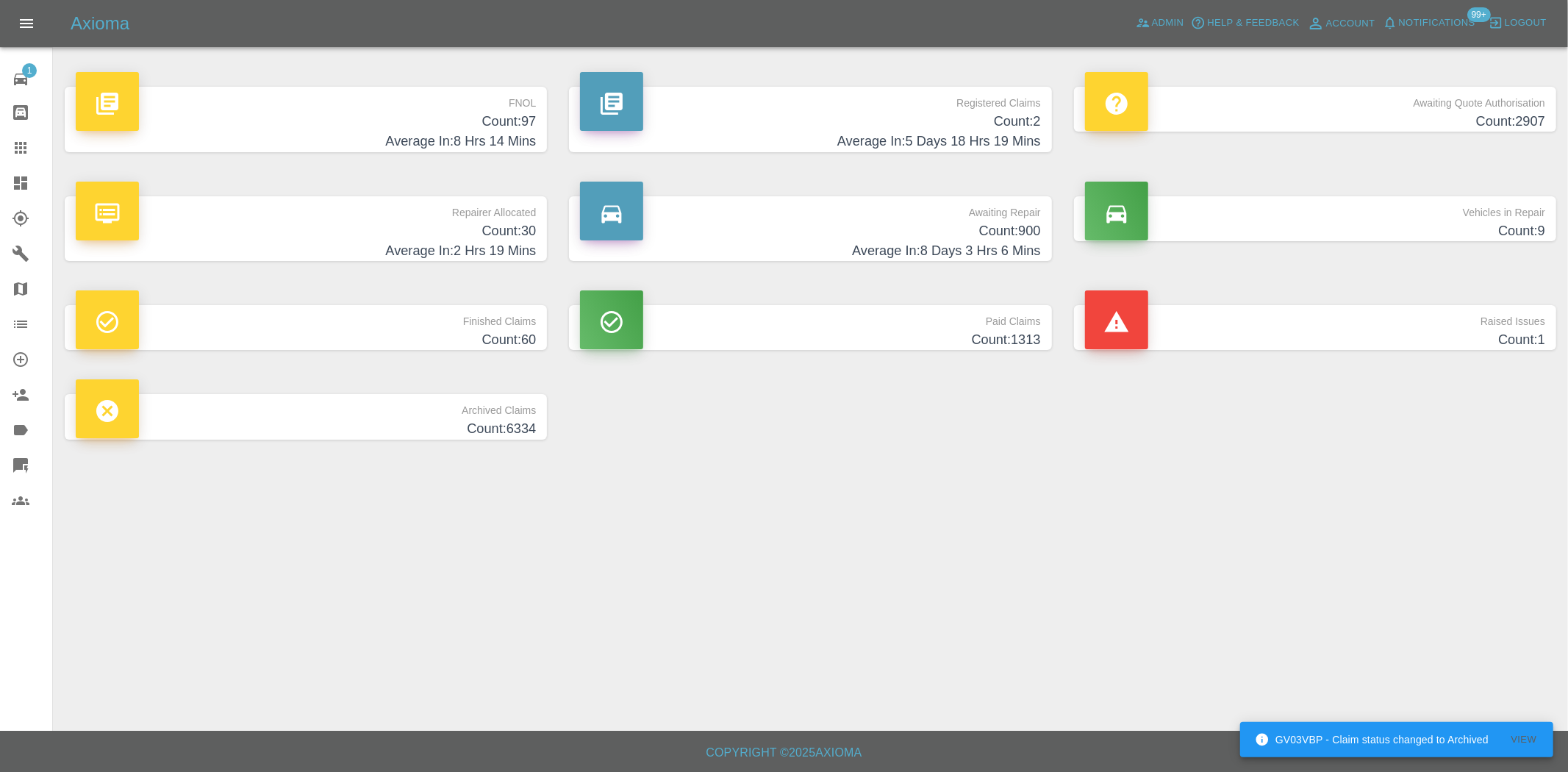
click at [492, 111] on p "FNOL" at bounding box center [306, 99] width 460 height 25
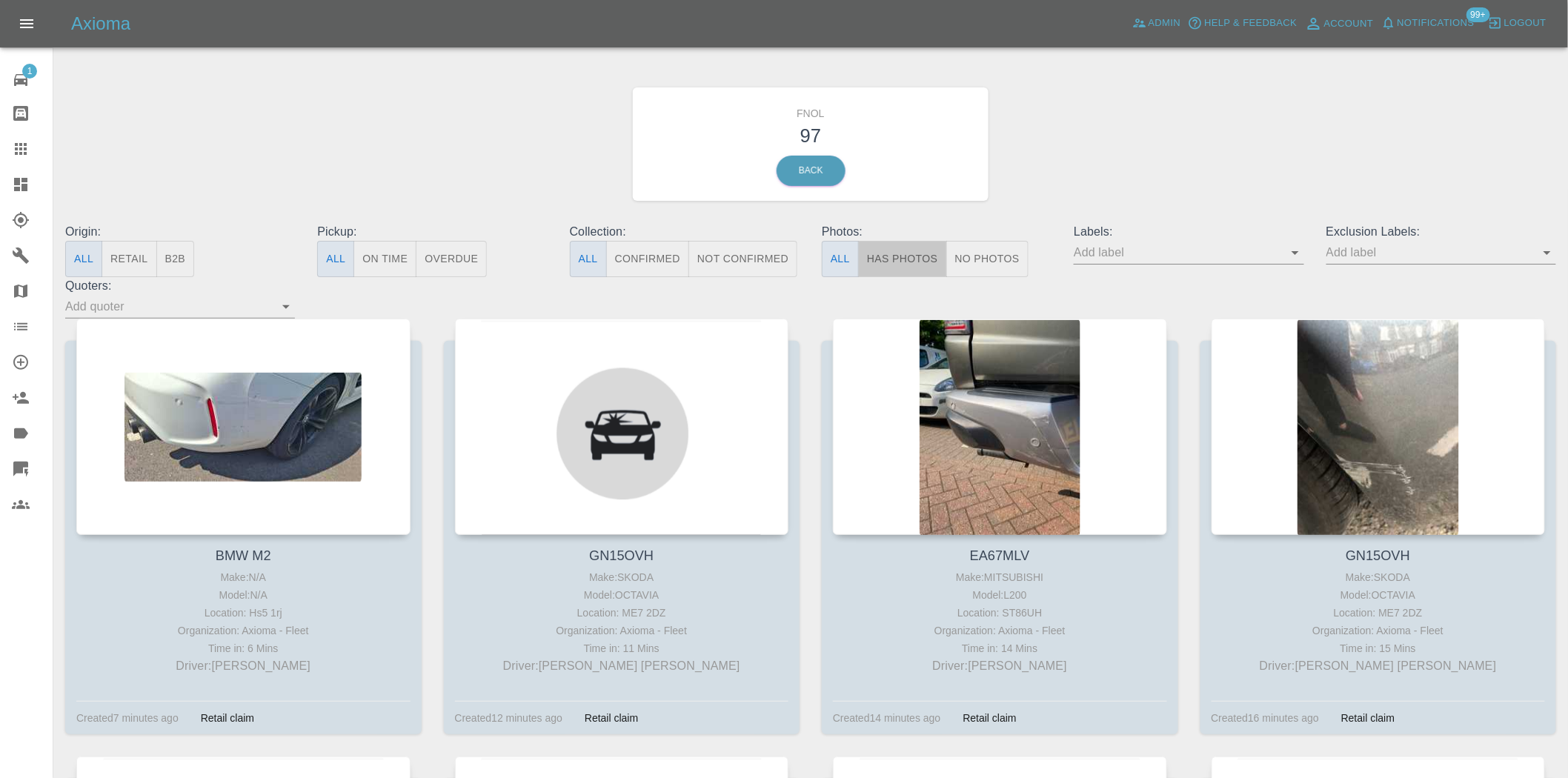
click at [905, 252] on button "Has Photos" at bounding box center [902, 259] width 89 height 37
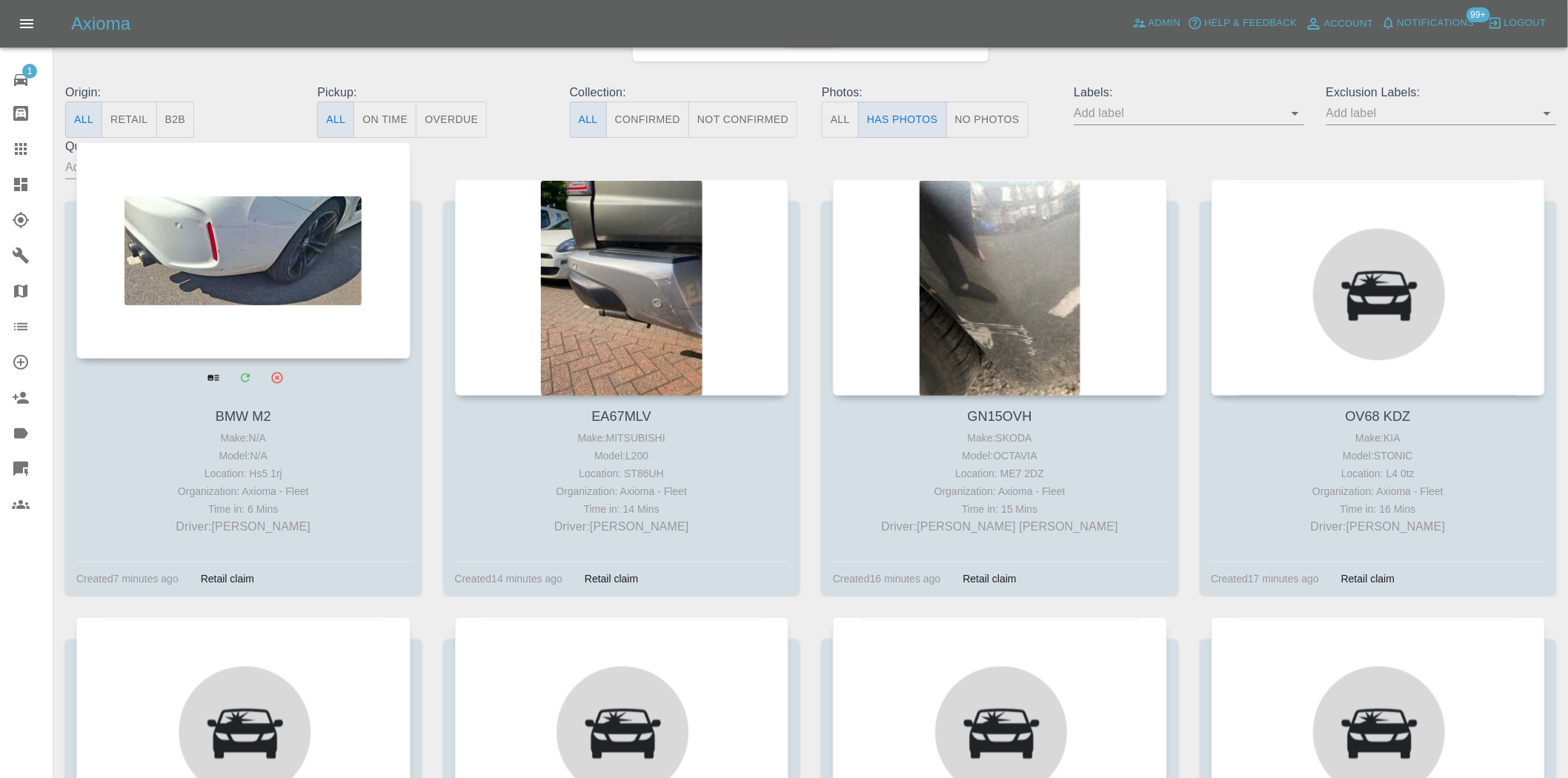
scroll to position [165, 0]
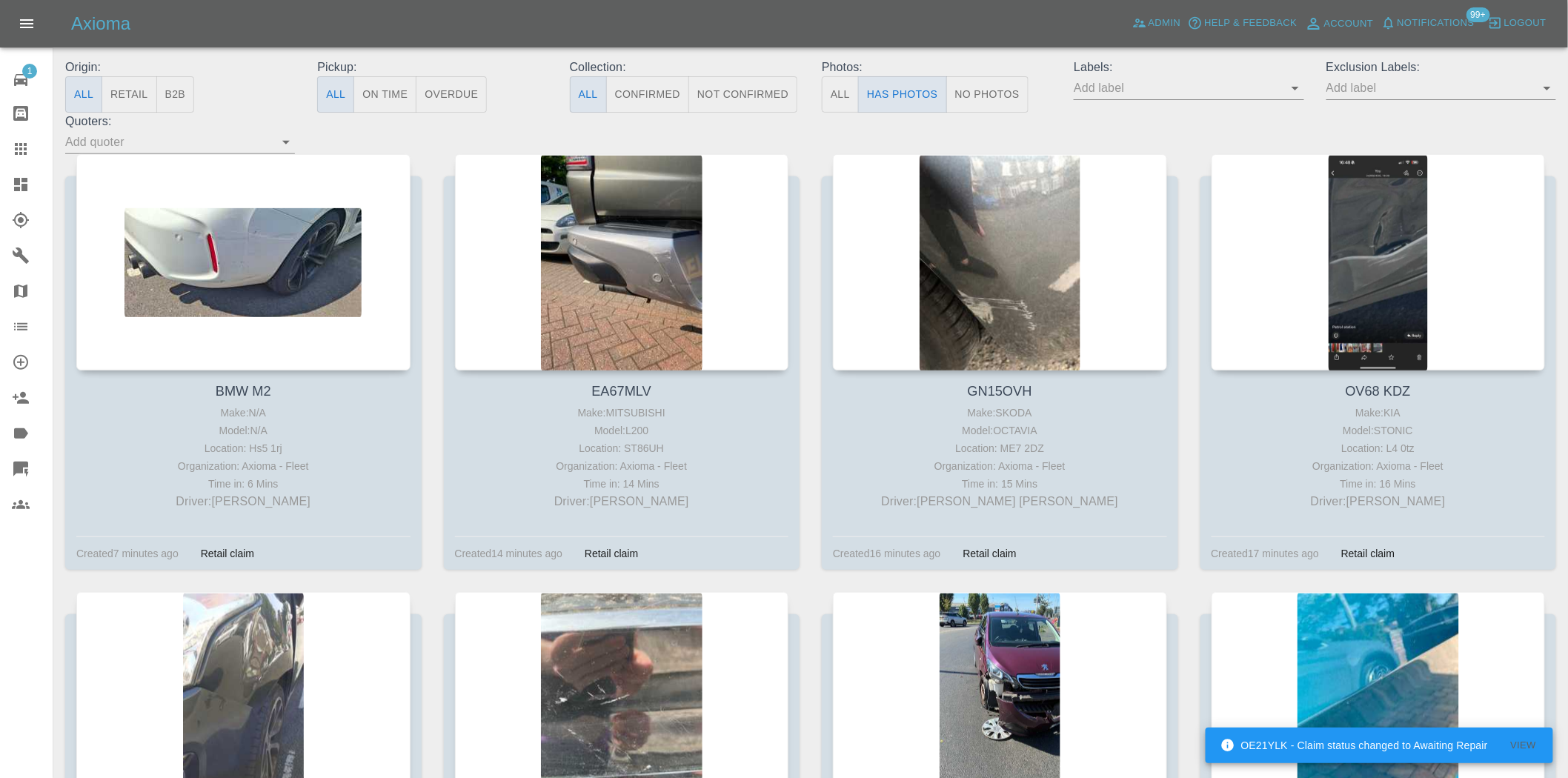
click at [1281, 91] on input "text" at bounding box center [1178, 88] width 208 height 23
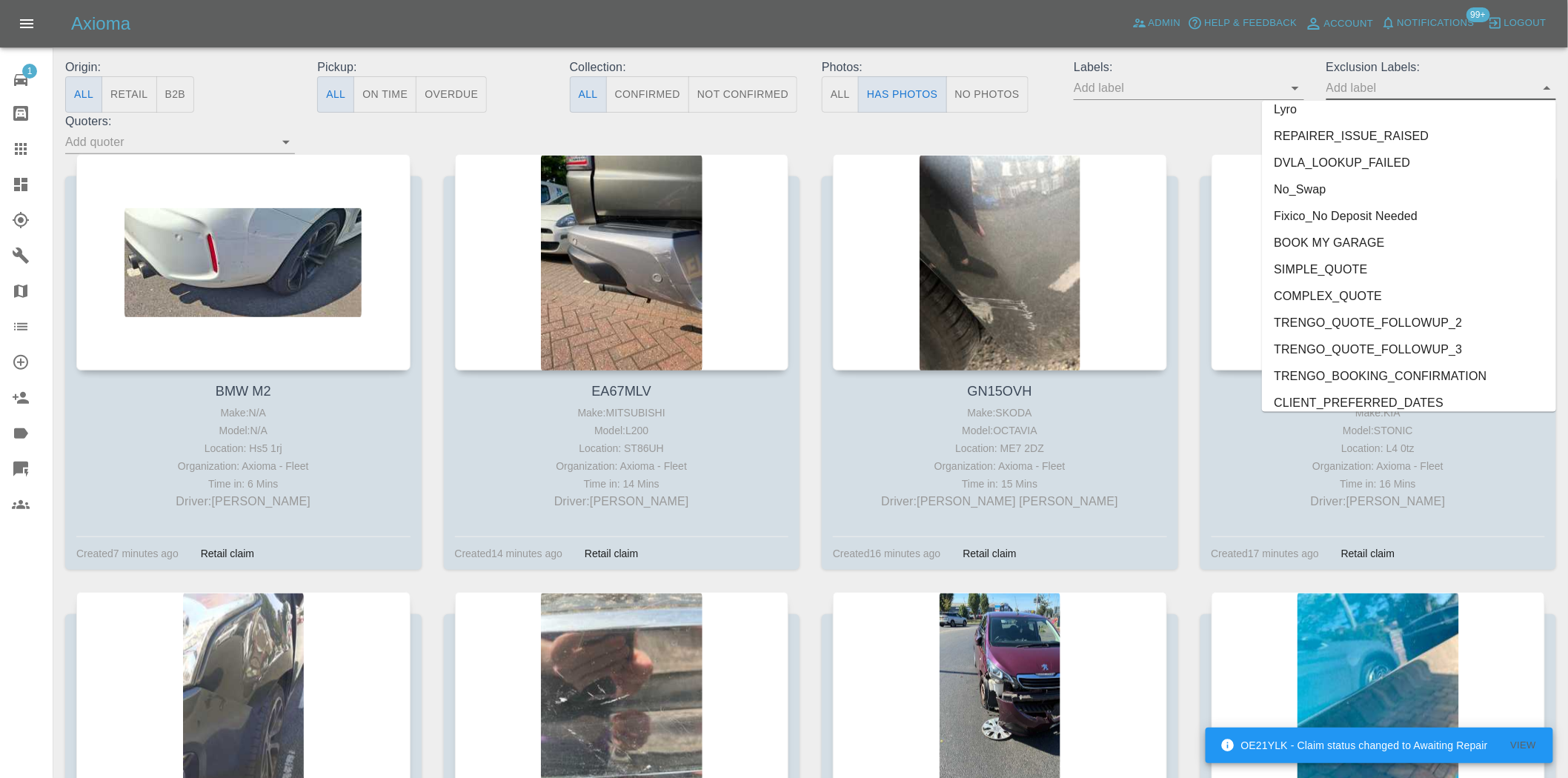
scroll to position [3060, 0]
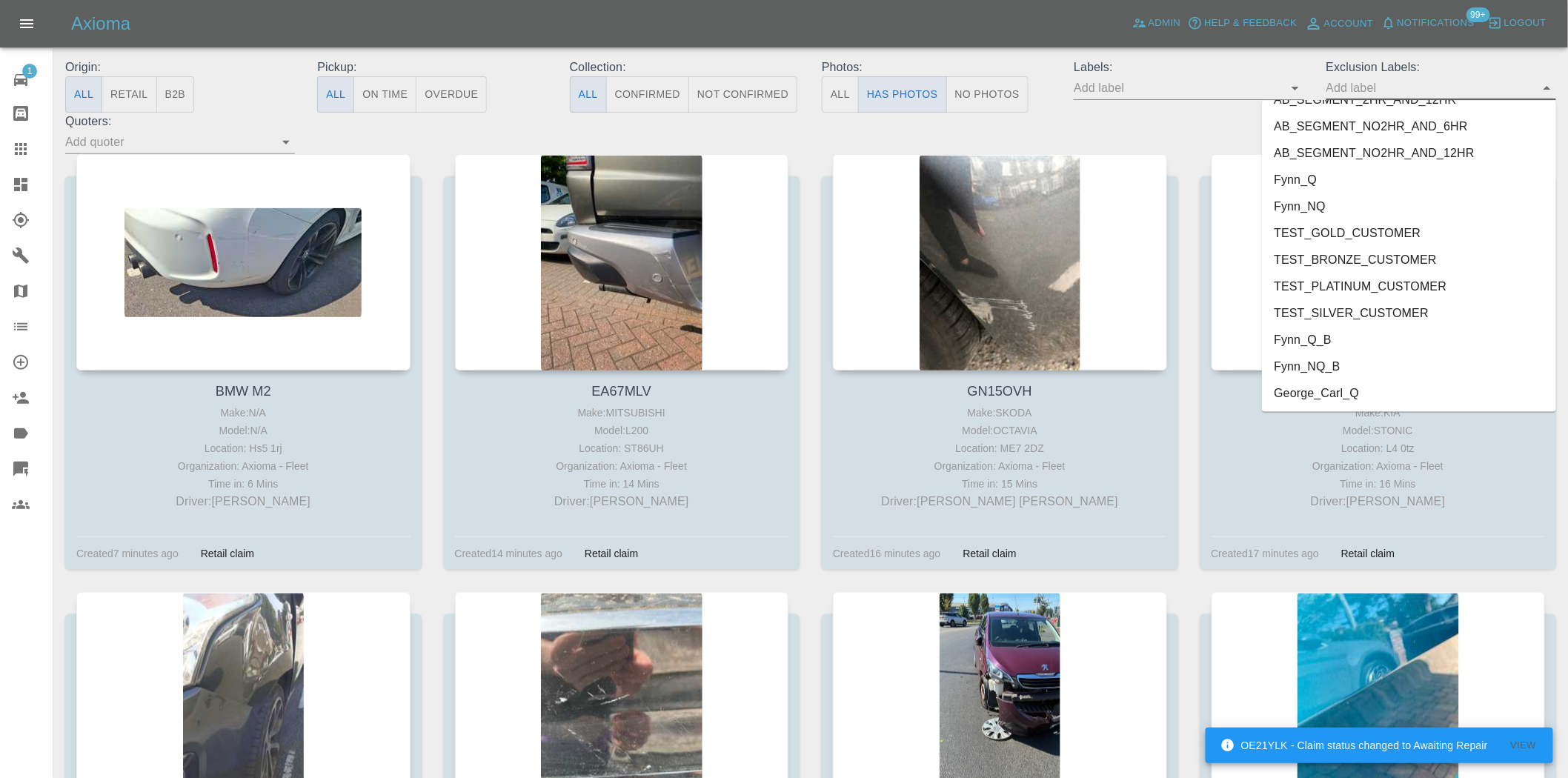
click at [1367, 383] on li "George_Carl_Q" at bounding box center [1409, 393] width 294 height 27
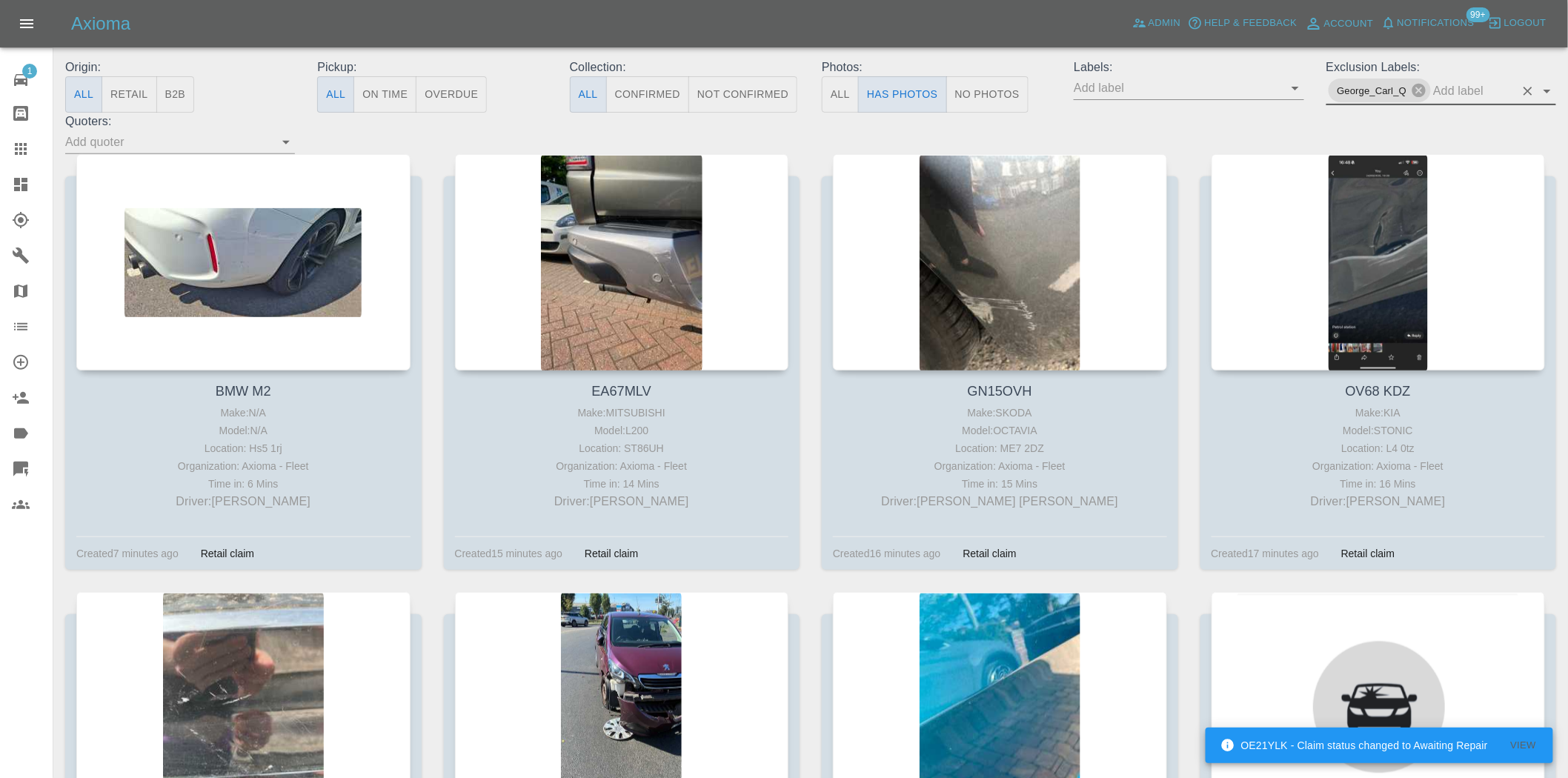
click at [28, 191] on icon at bounding box center [20, 184] width 17 height 17
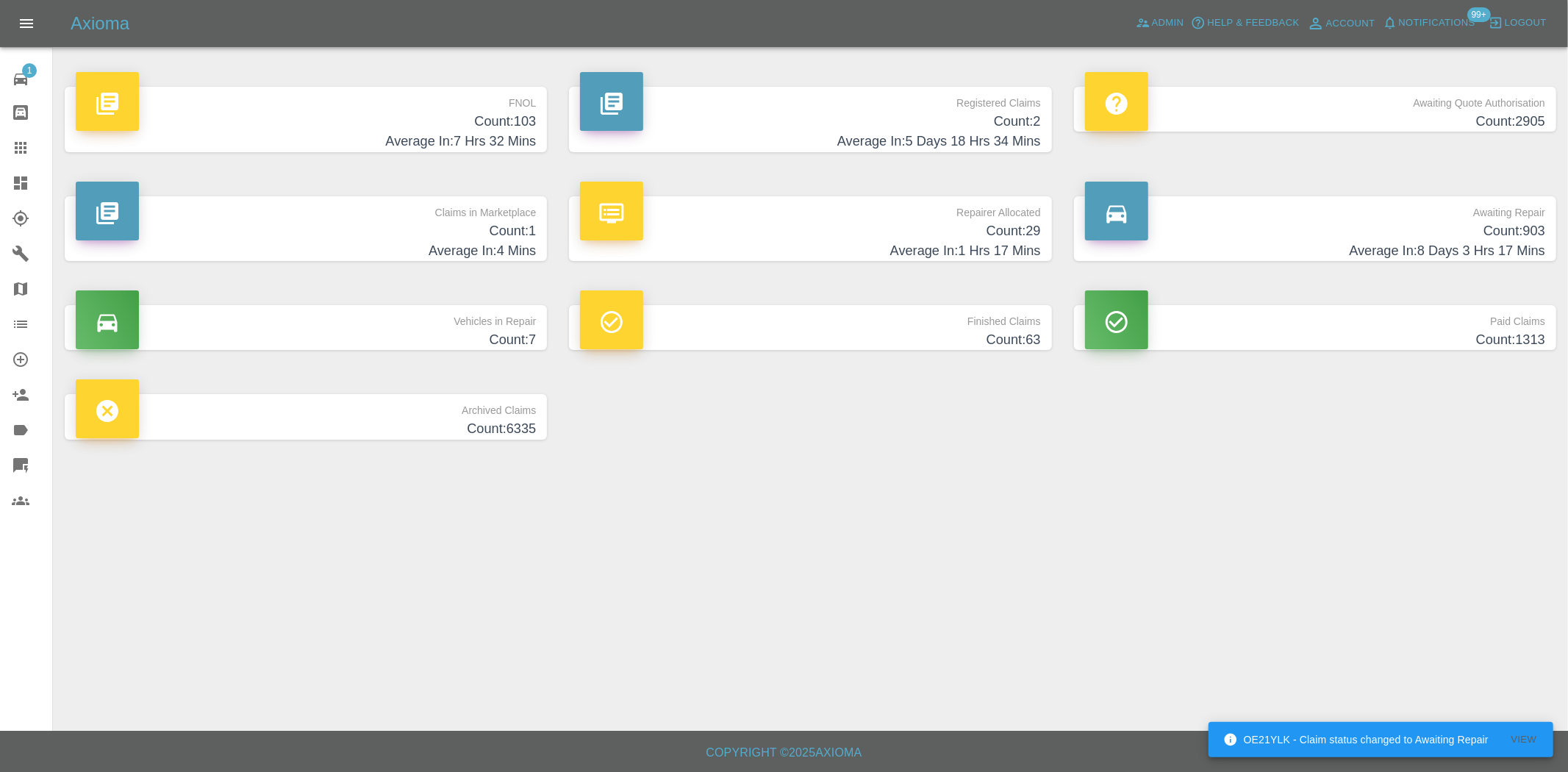
click at [459, 130] on h4 "Count: 103" at bounding box center [306, 121] width 460 height 20
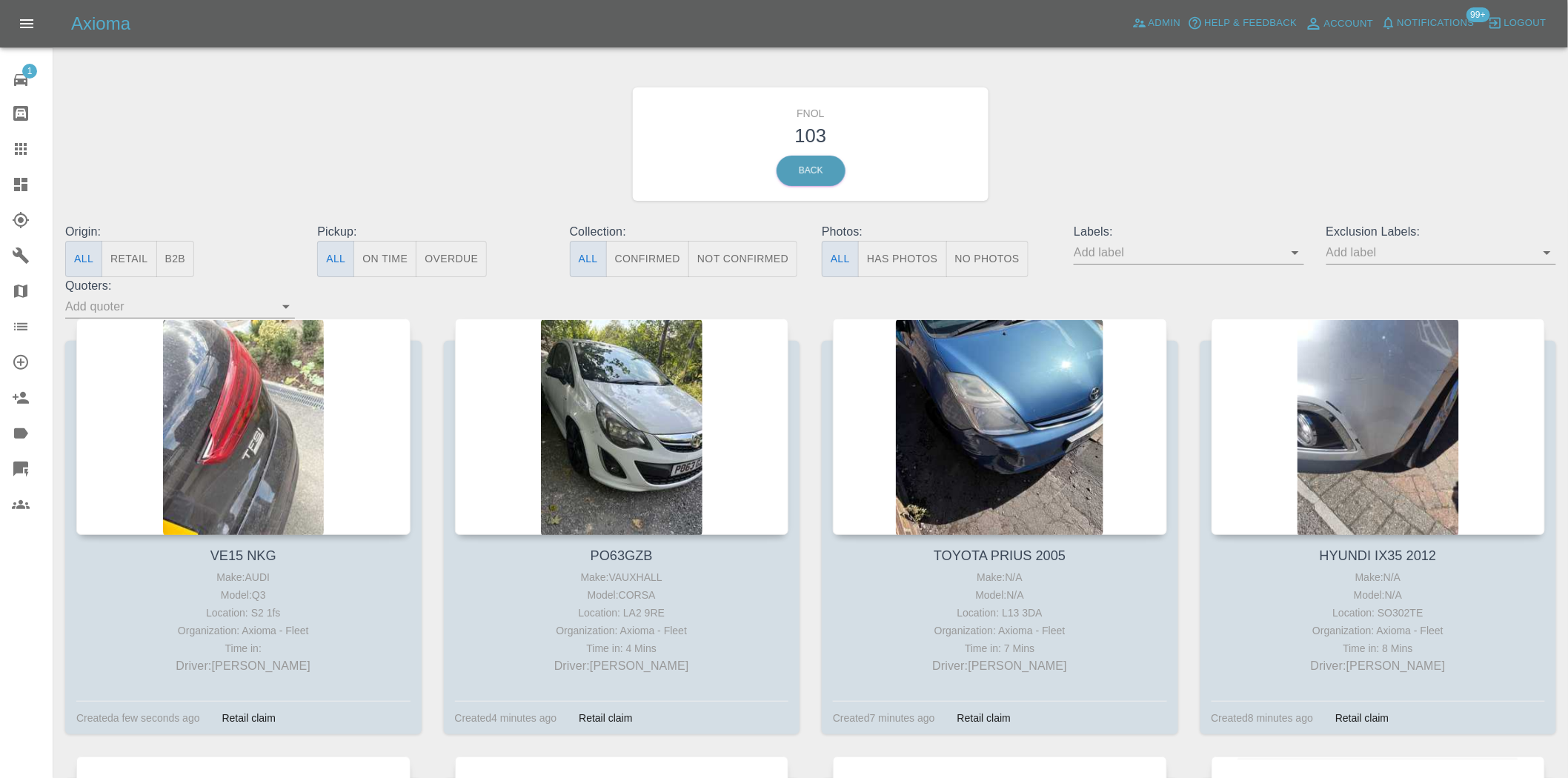
click at [1281, 256] on input "text" at bounding box center [1178, 253] width 208 height 23
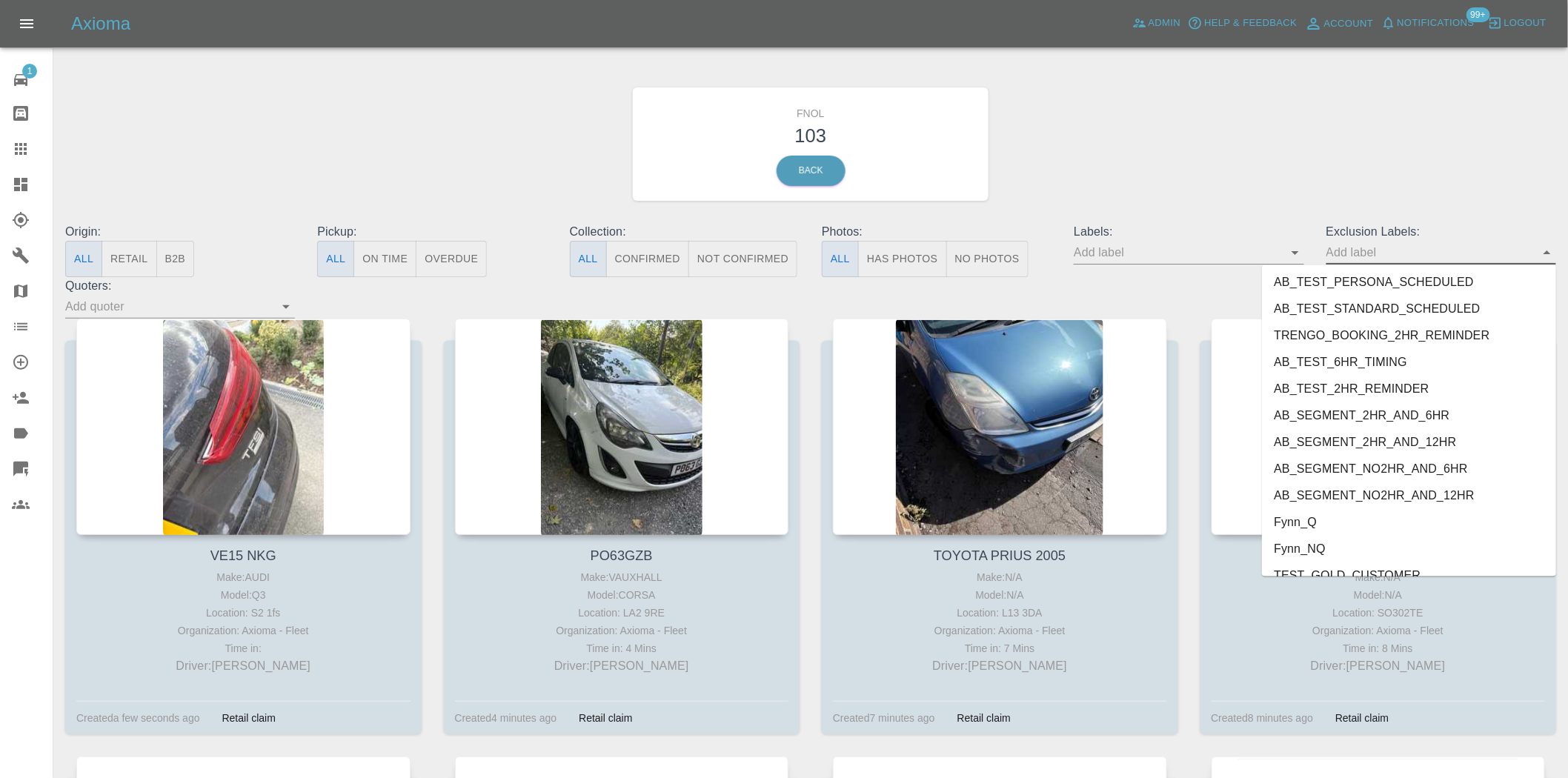
scroll to position [3060, 0]
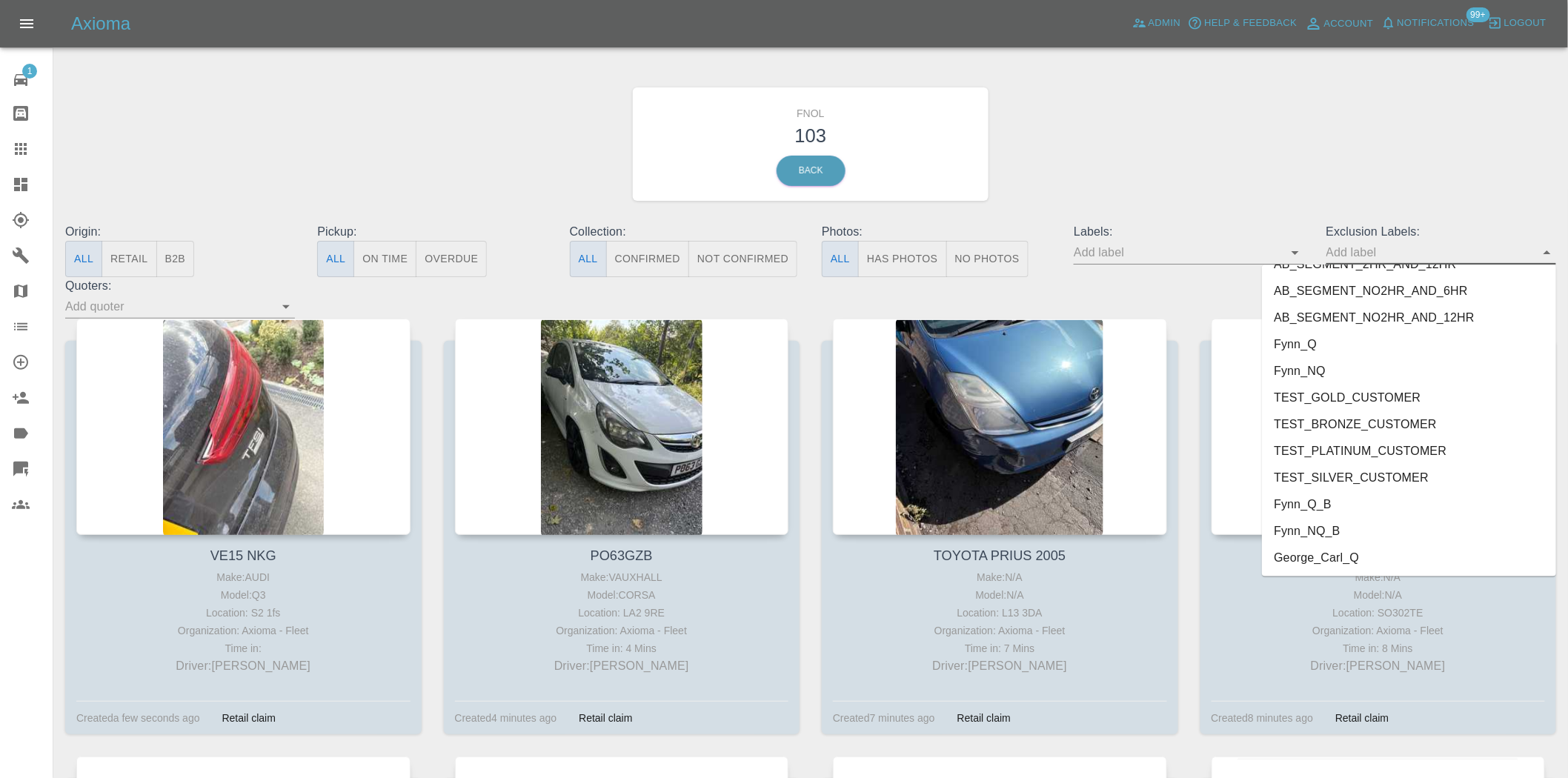
click at [1339, 558] on li "George_Carl_Q" at bounding box center [1409, 558] width 294 height 27
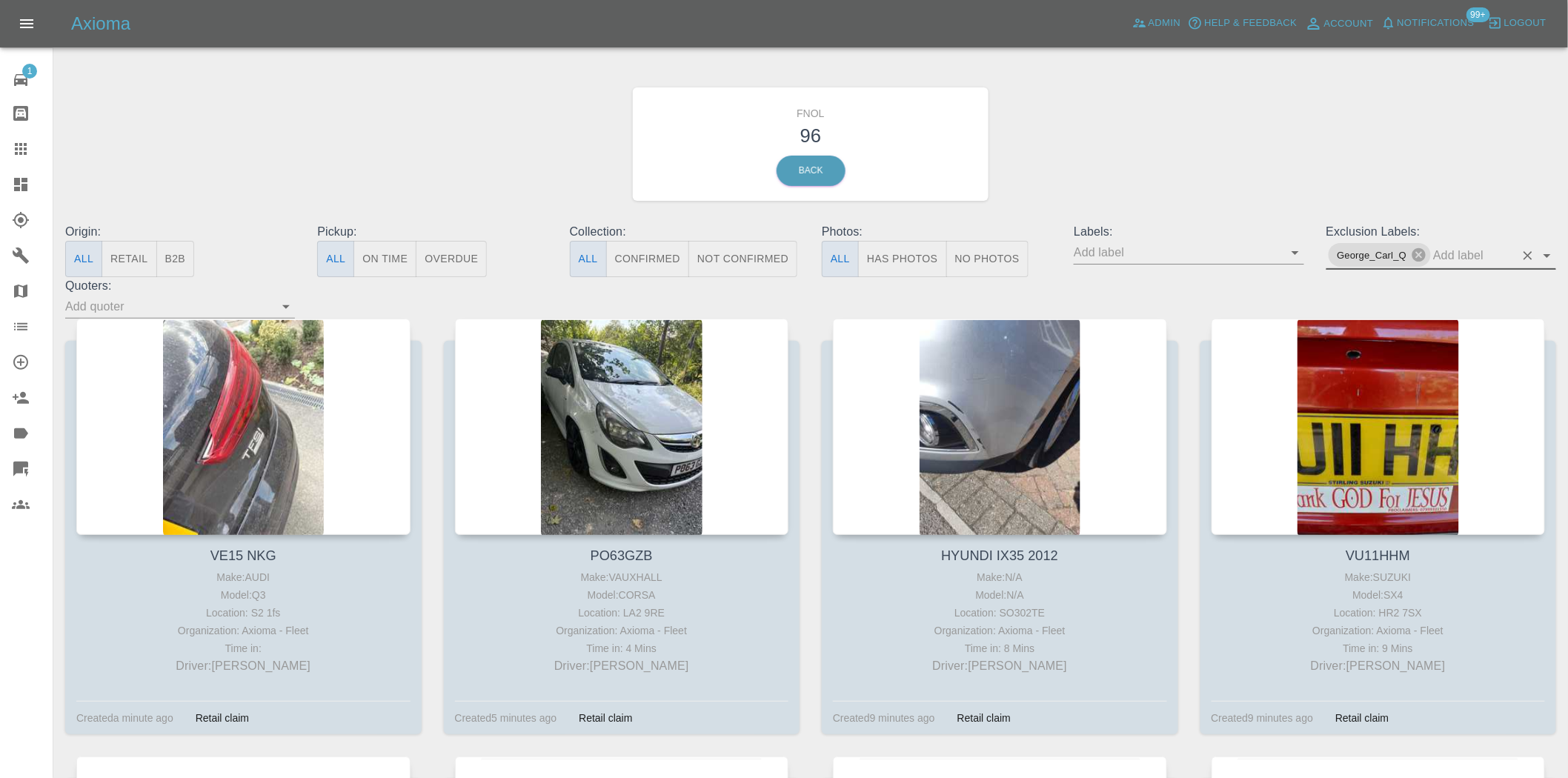
click at [1301, 137] on div "FNOL 96 Back" at bounding box center [811, 144] width 1513 height 158
click at [920, 263] on button "Has Photos" at bounding box center [902, 259] width 89 height 37
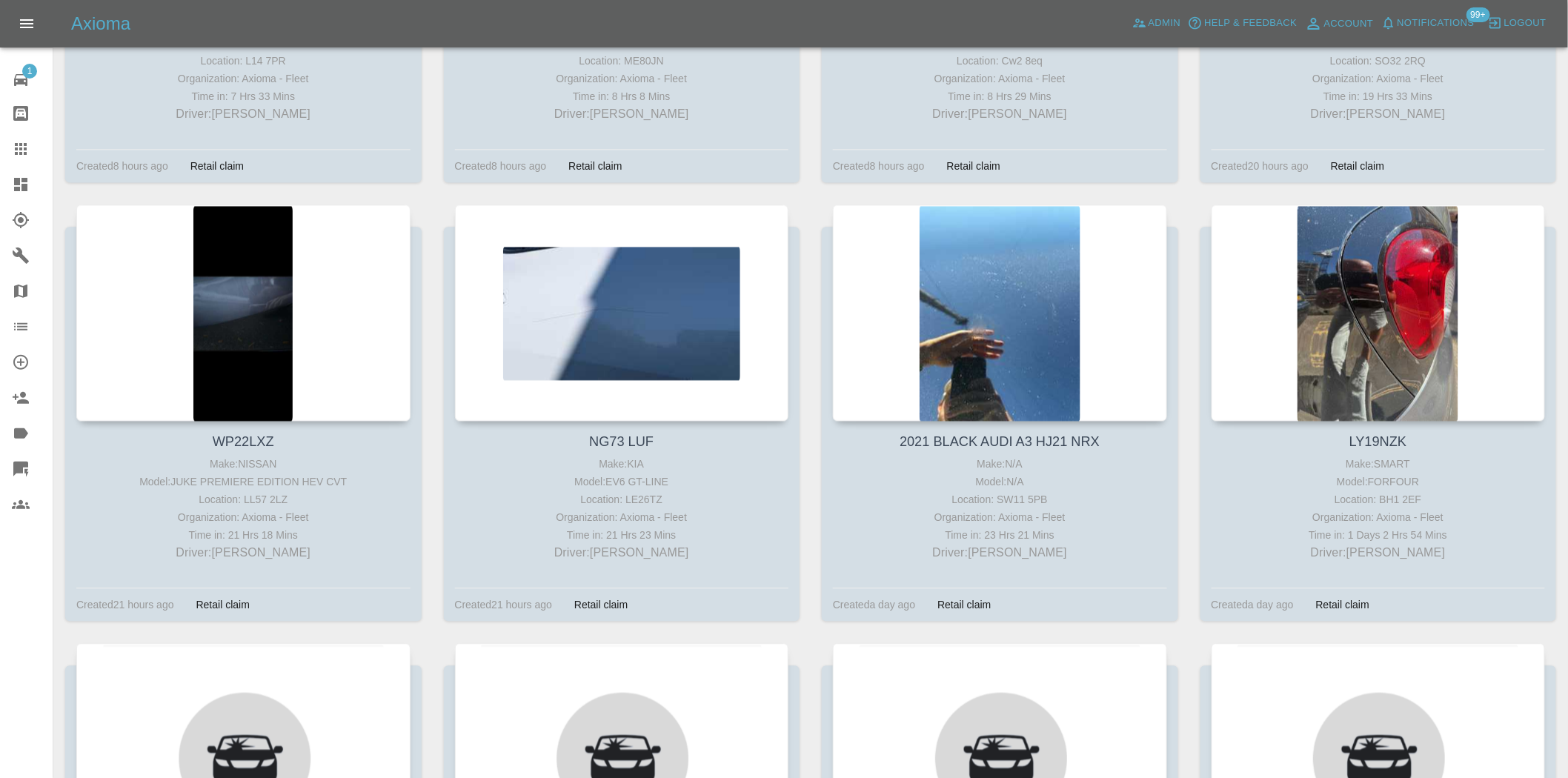
scroll to position [3705, 0]
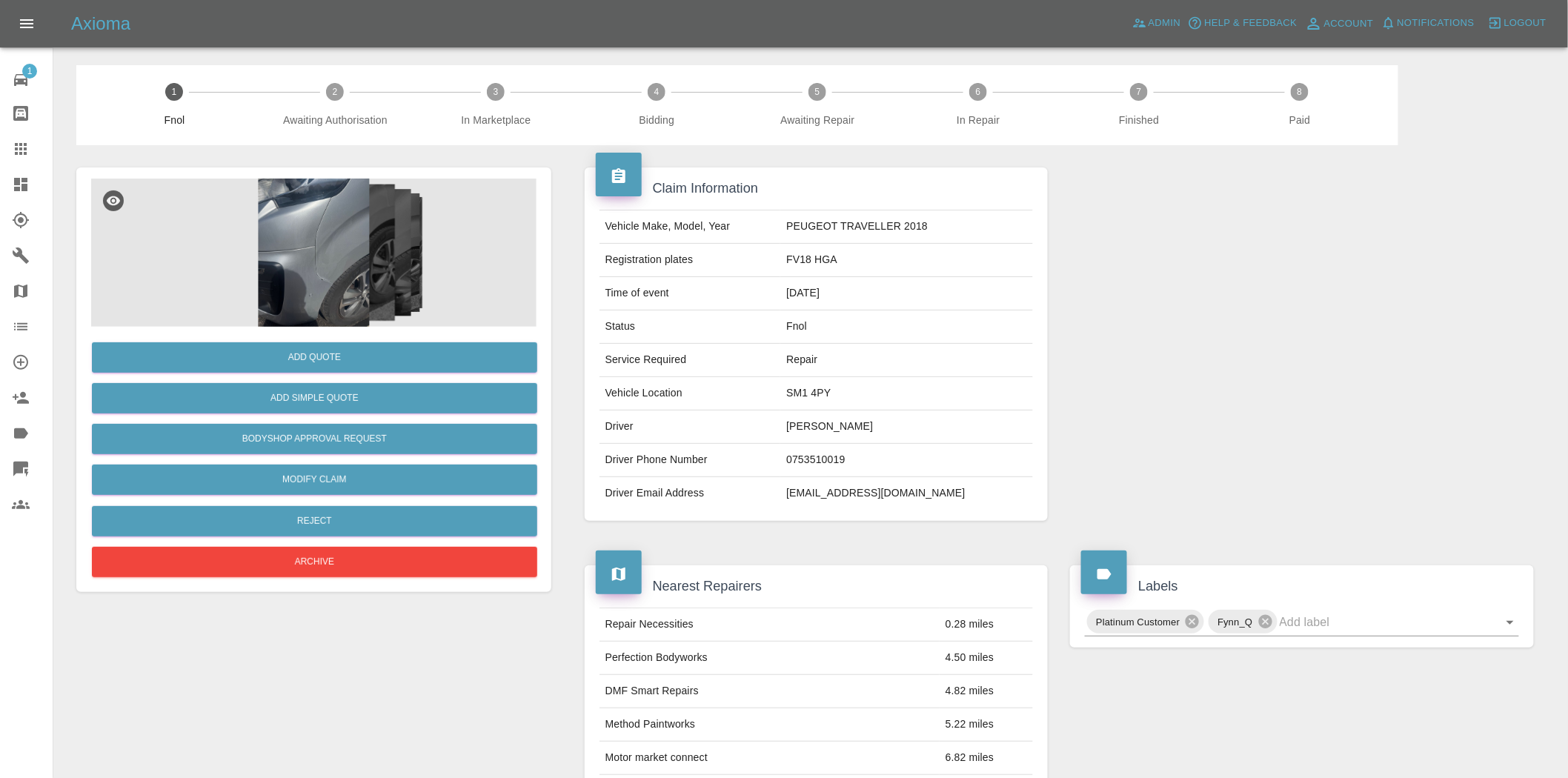
click at [332, 278] on img at bounding box center [314, 253] width 446 height 148
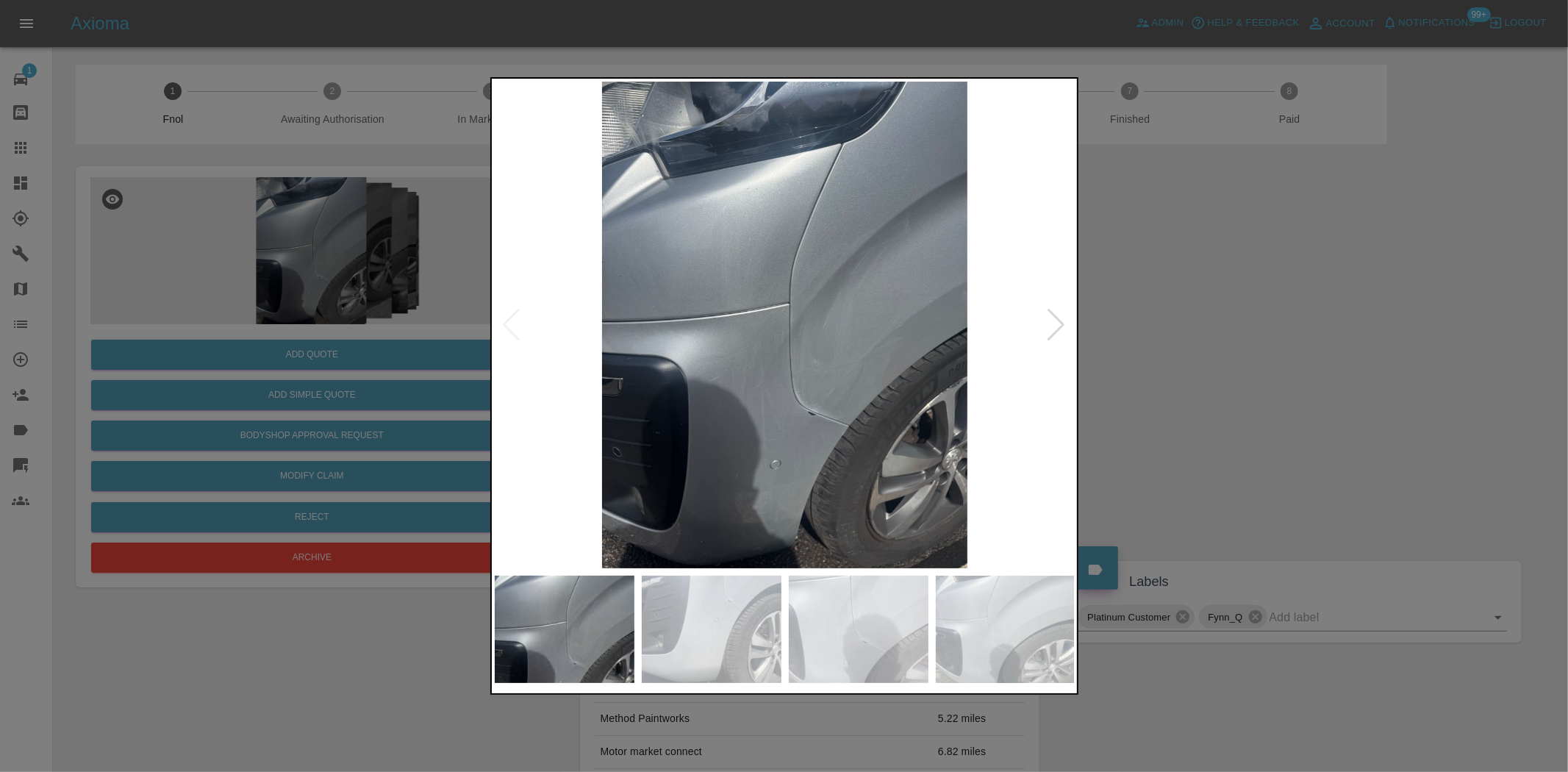
click at [775, 421] on img at bounding box center [785, 325] width 581 height 487
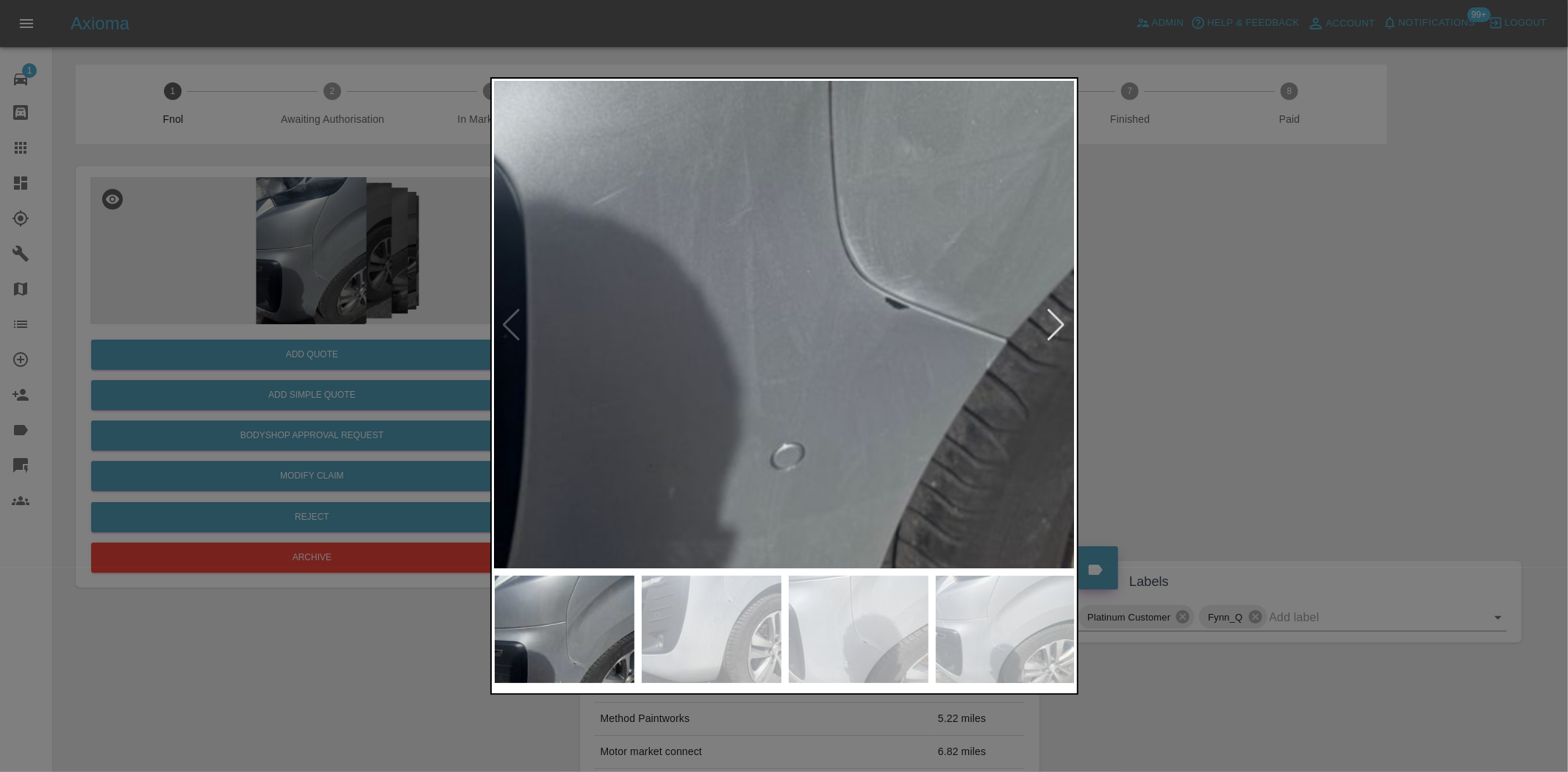
click at [826, 406] on img at bounding box center [814, 37] width 1743 height 1461
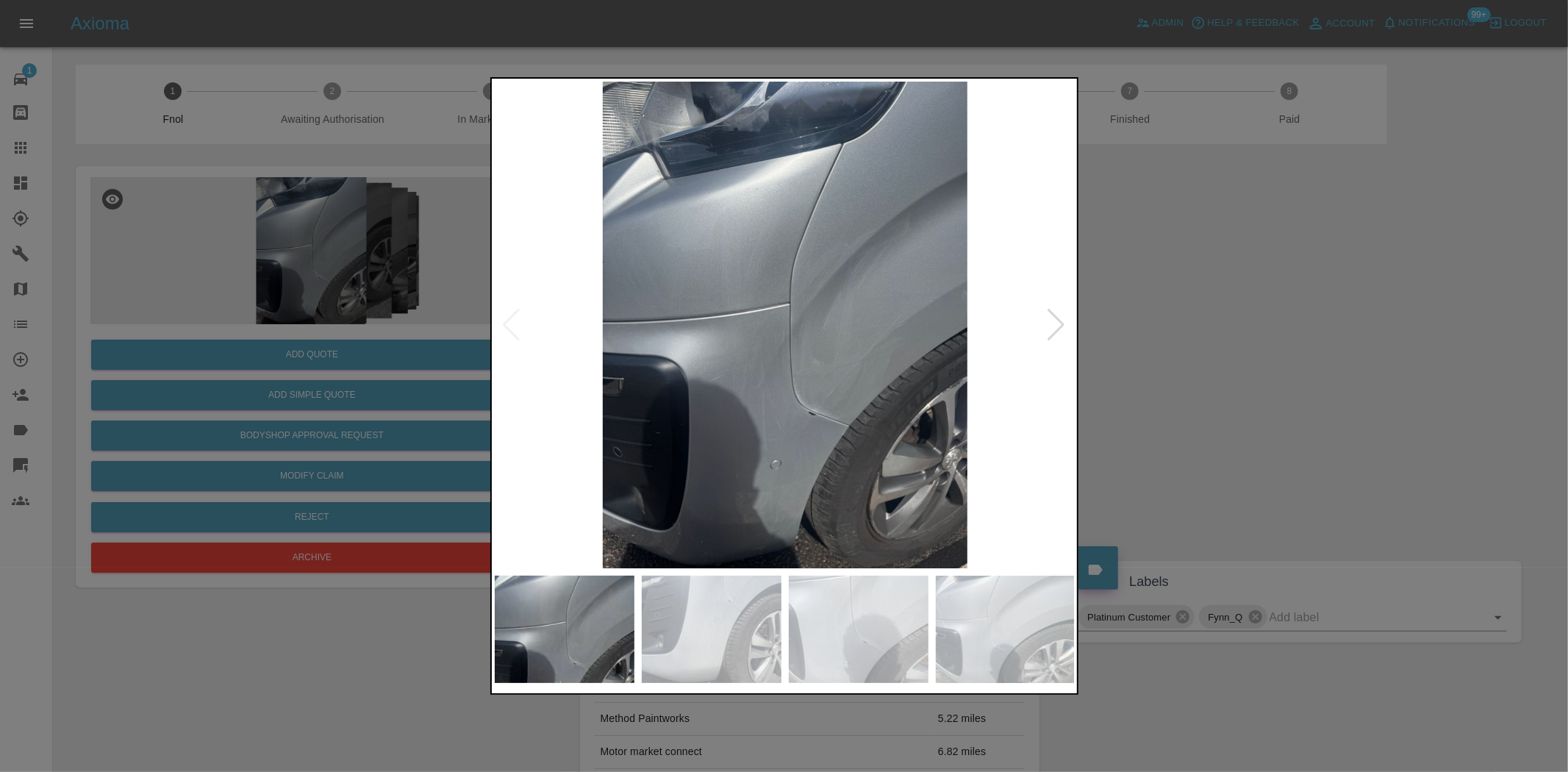
click at [694, 379] on img at bounding box center [785, 325] width 581 height 487
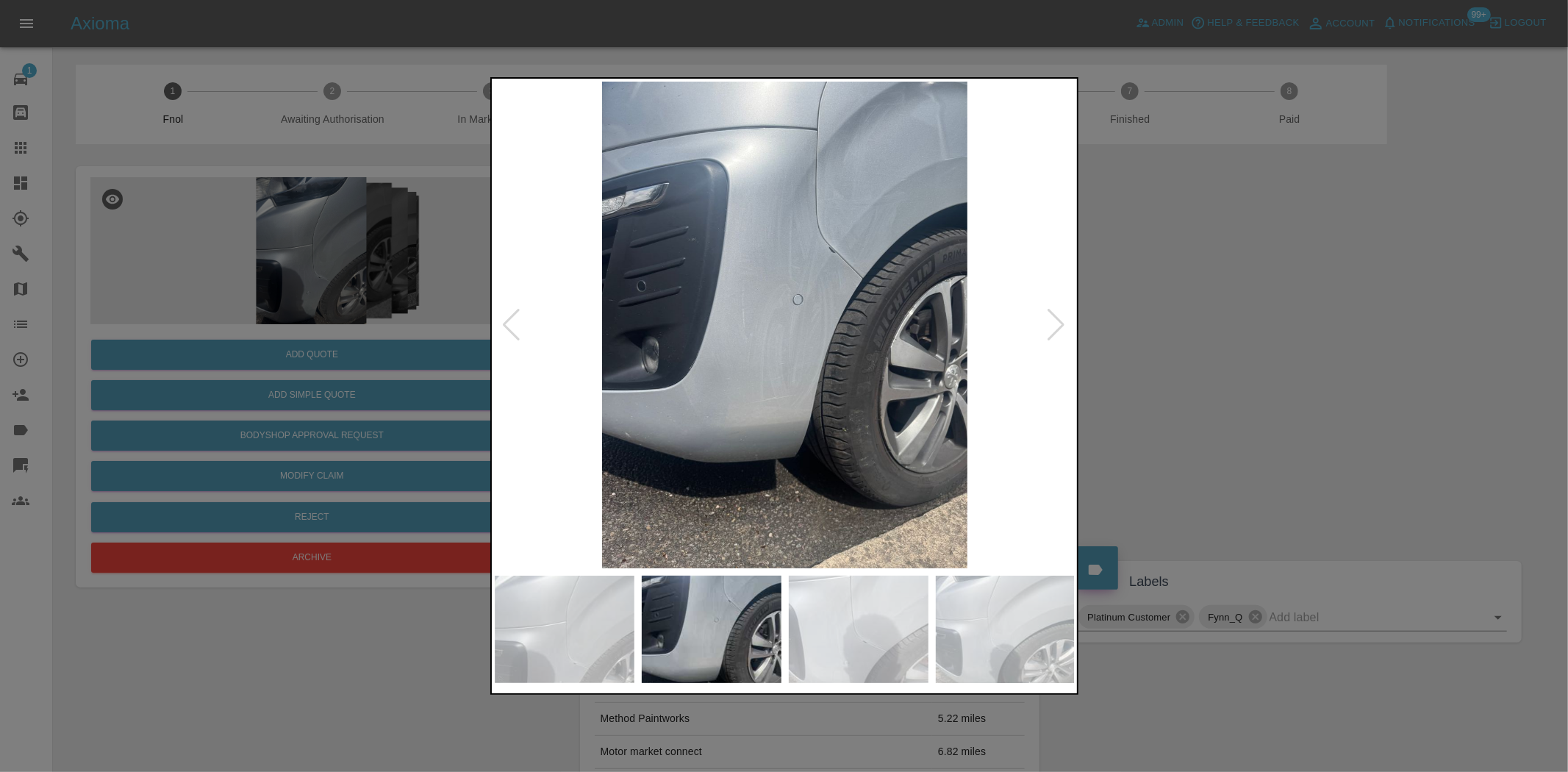
click at [856, 247] on img at bounding box center [785, 325] width 581 height 487
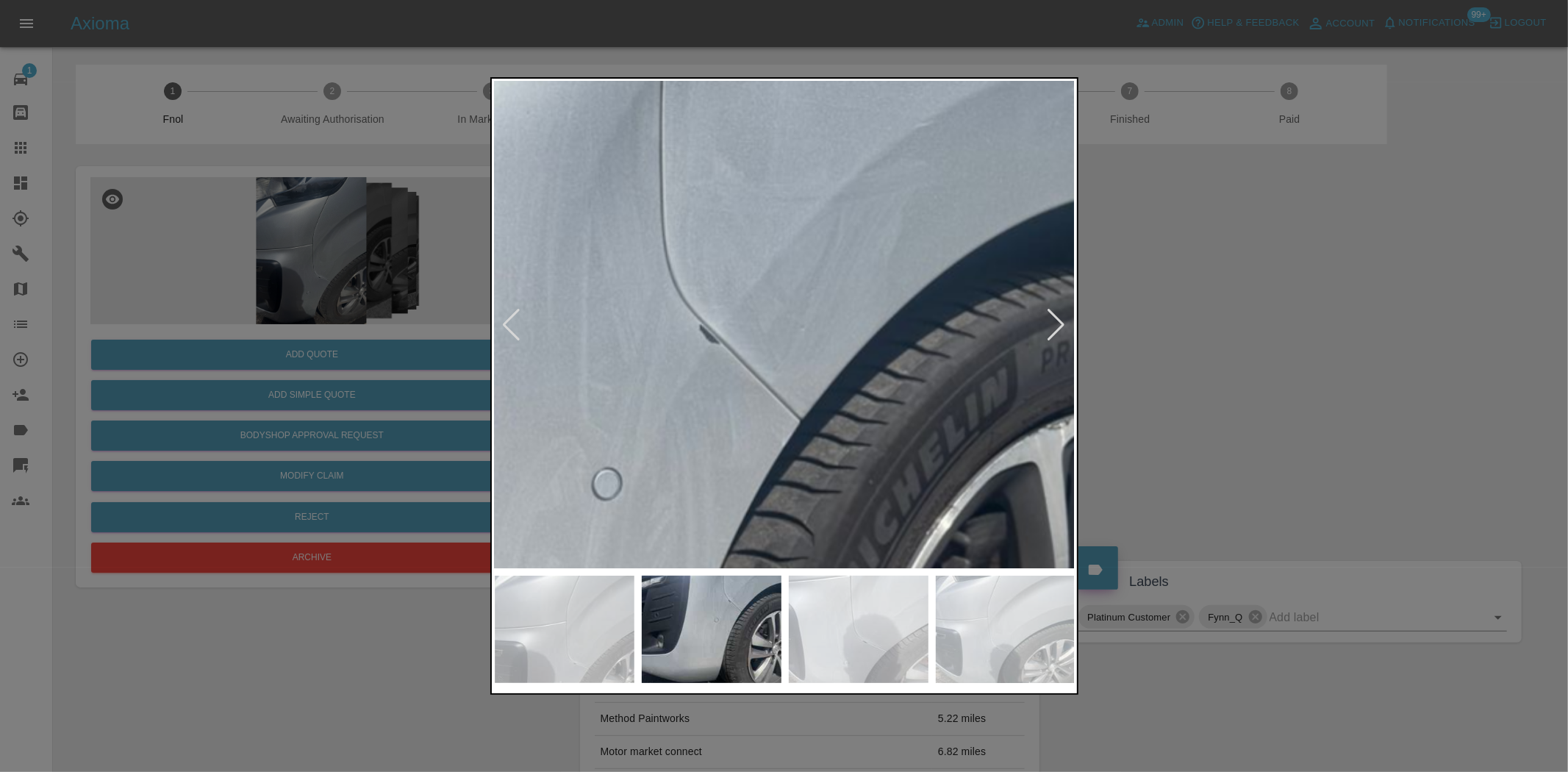
click at [815, 261] on img at bounding box center [567, 559] width 1743 height 1461
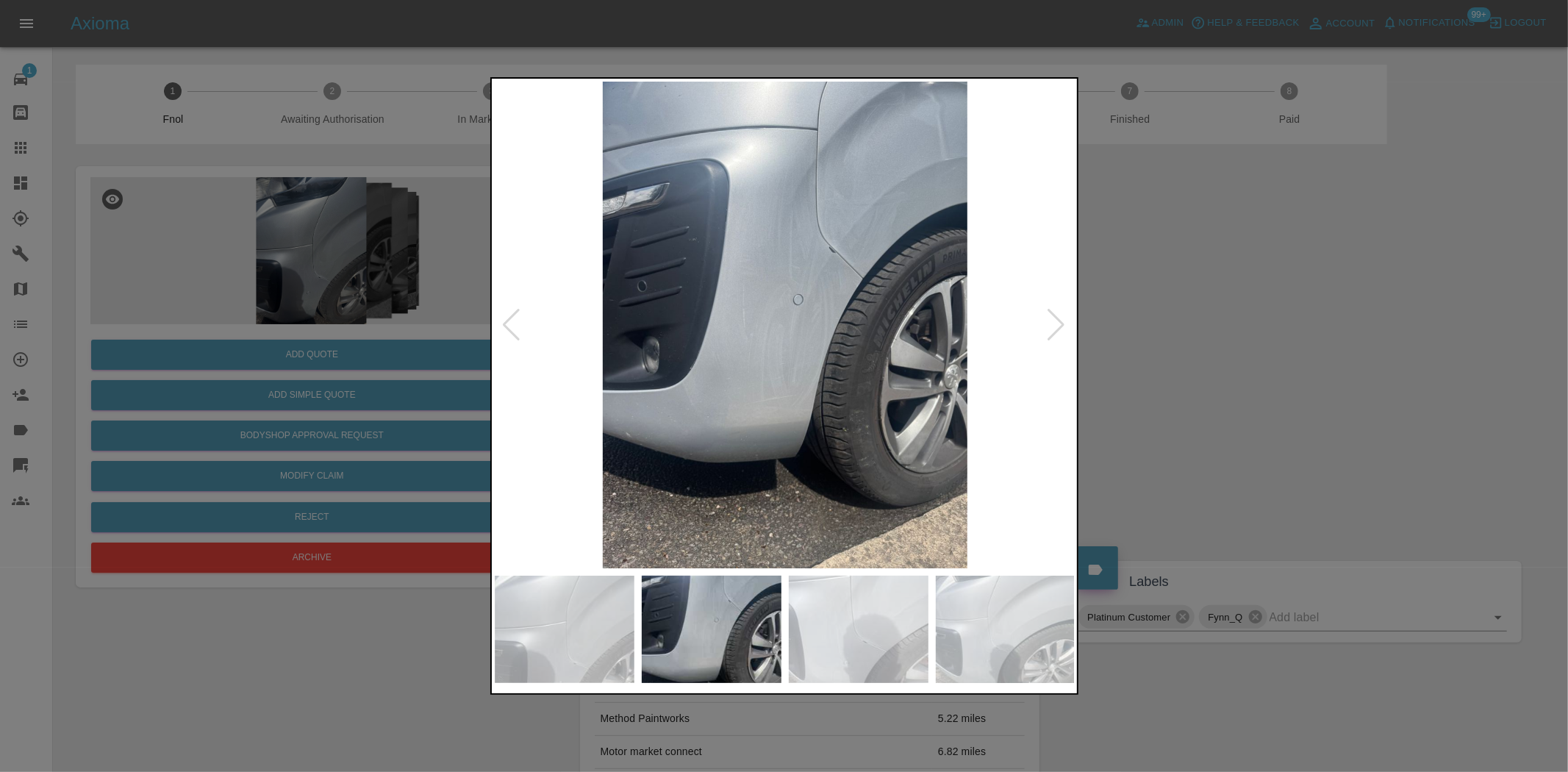
click at [655, 331] on img at bounding box center [785, 325] width 581 height 487
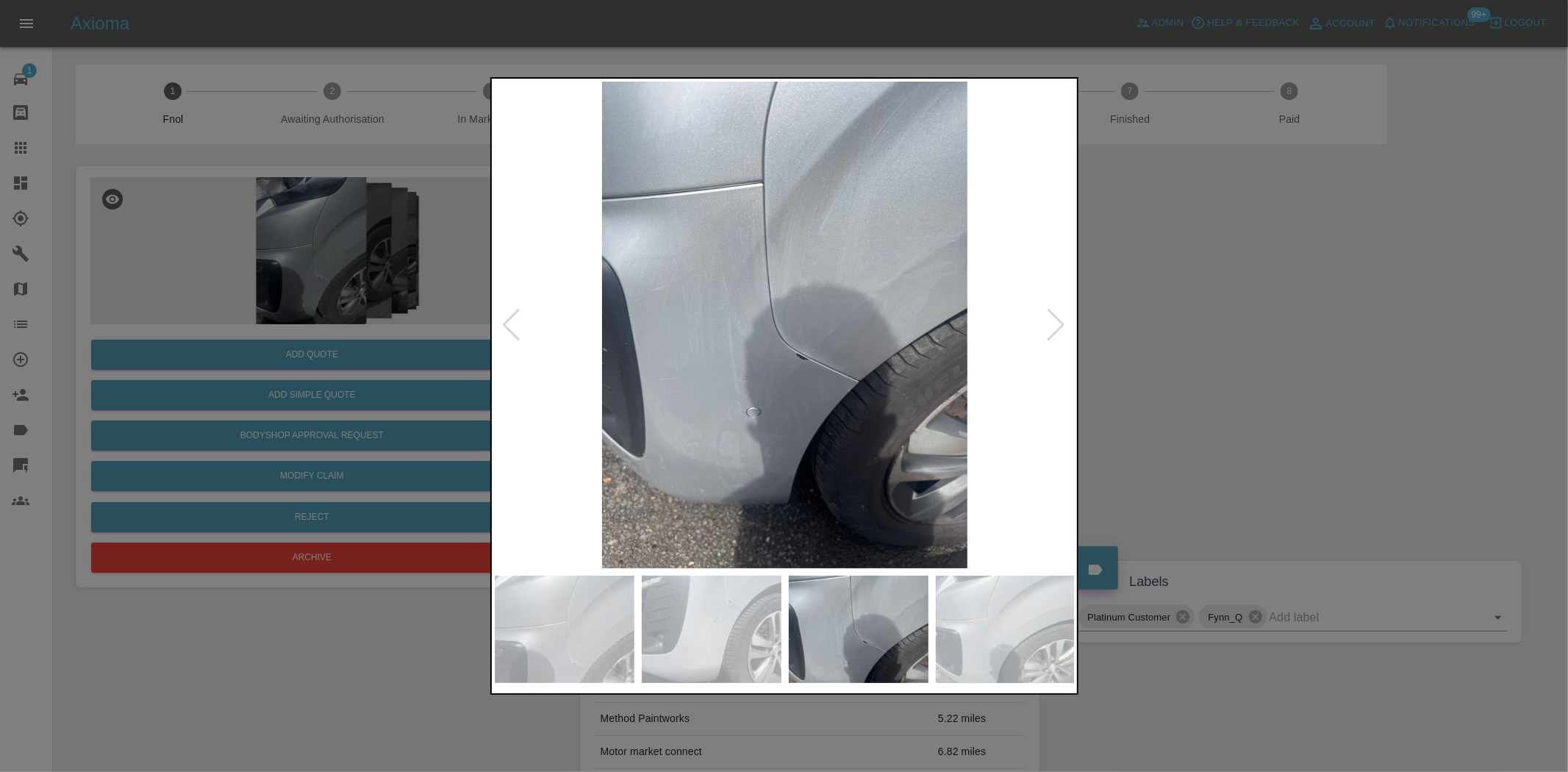
click at [804, 294] on img at bounding box center [785, 325] width 581 height 487
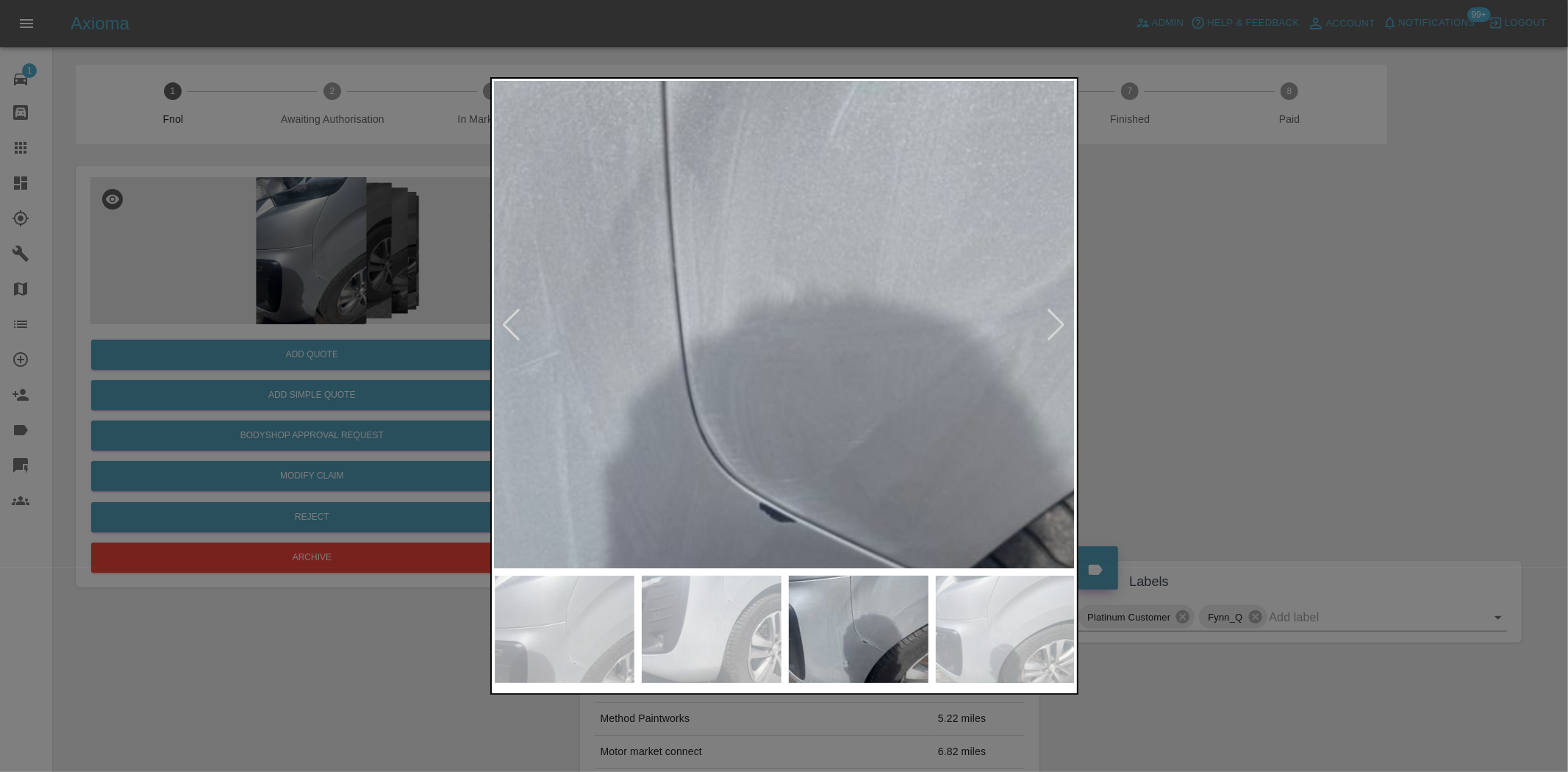
click at [800, 379] on img at bounding box center [723, 417] width 1743 height 1461
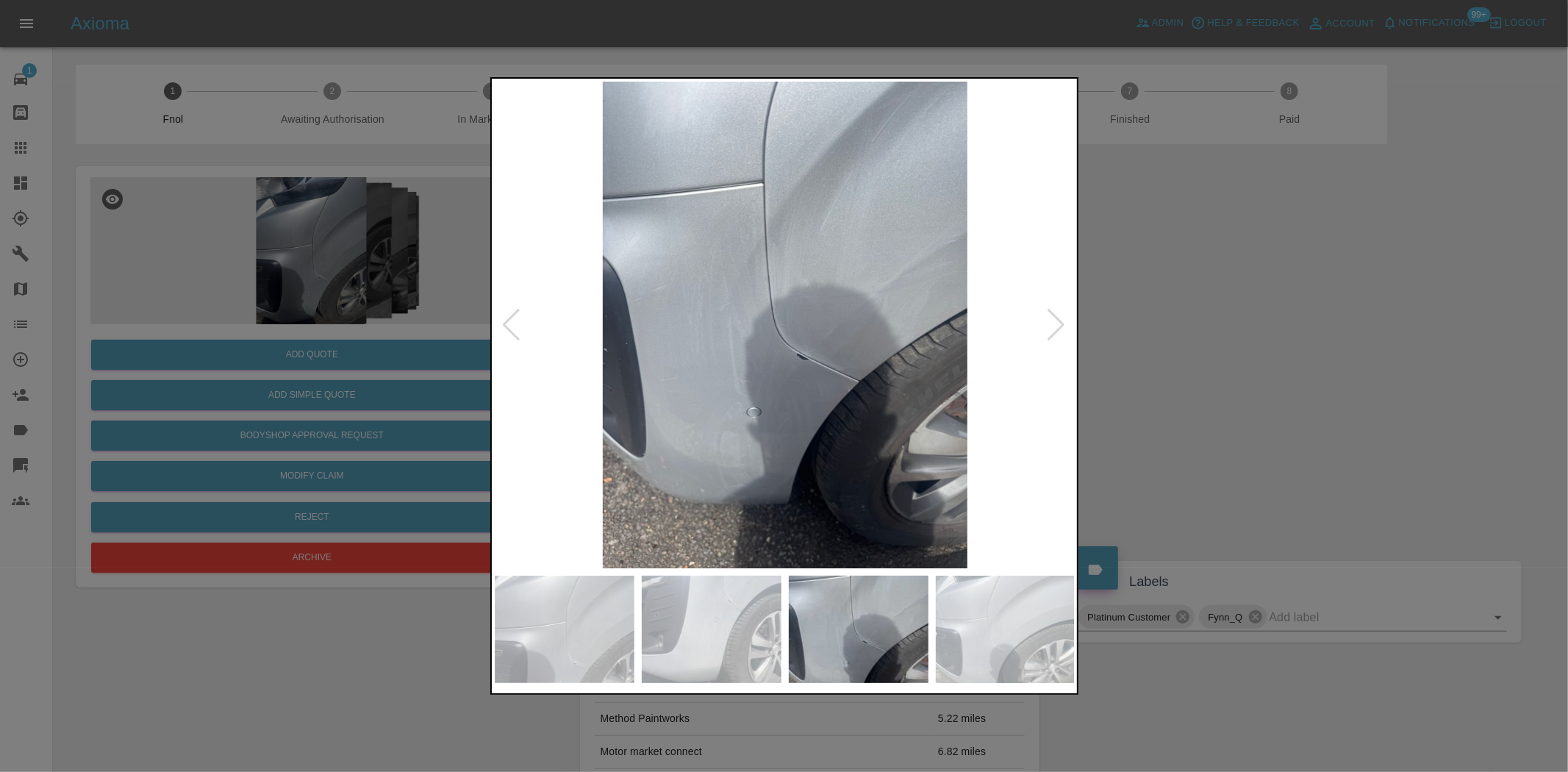
click at [746, 396] on img at bounding box center [785, 325] width 581 height 487
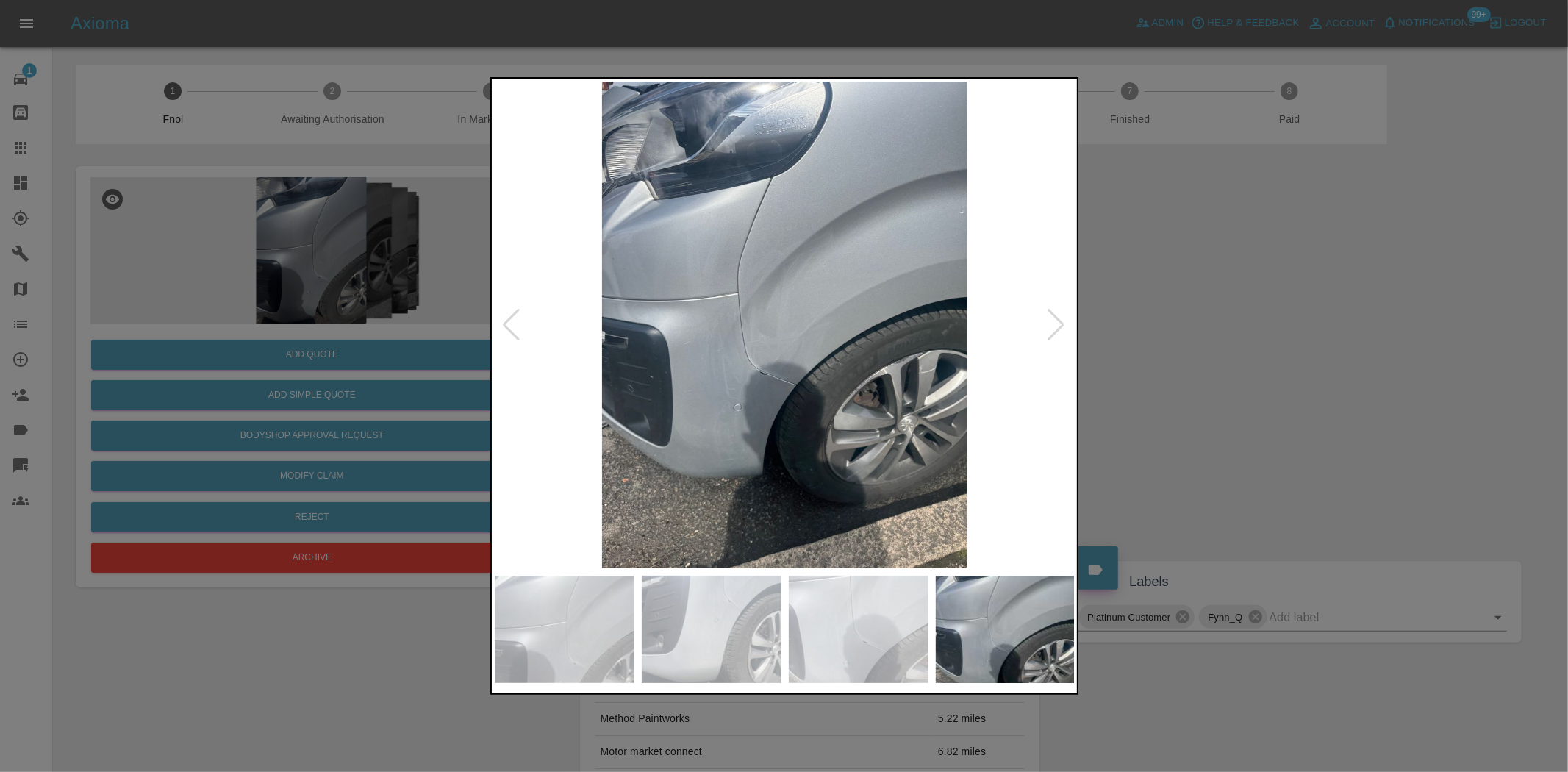
click at [809, 332] on img at bounding box center [785, 325] width 581 height 487
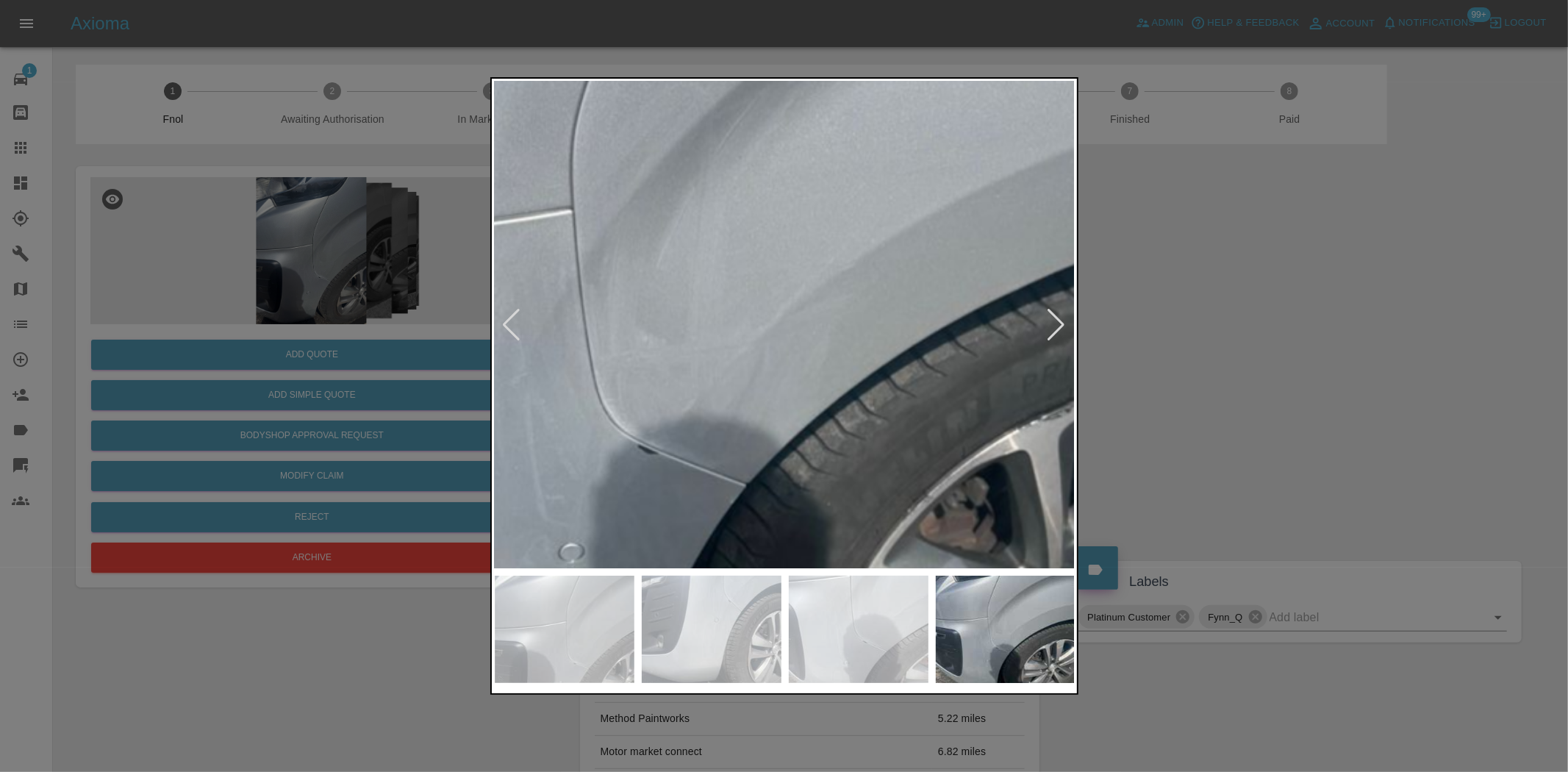
click at [809, 332] on img at bounding box center [712, 305] width 1743 height 1461
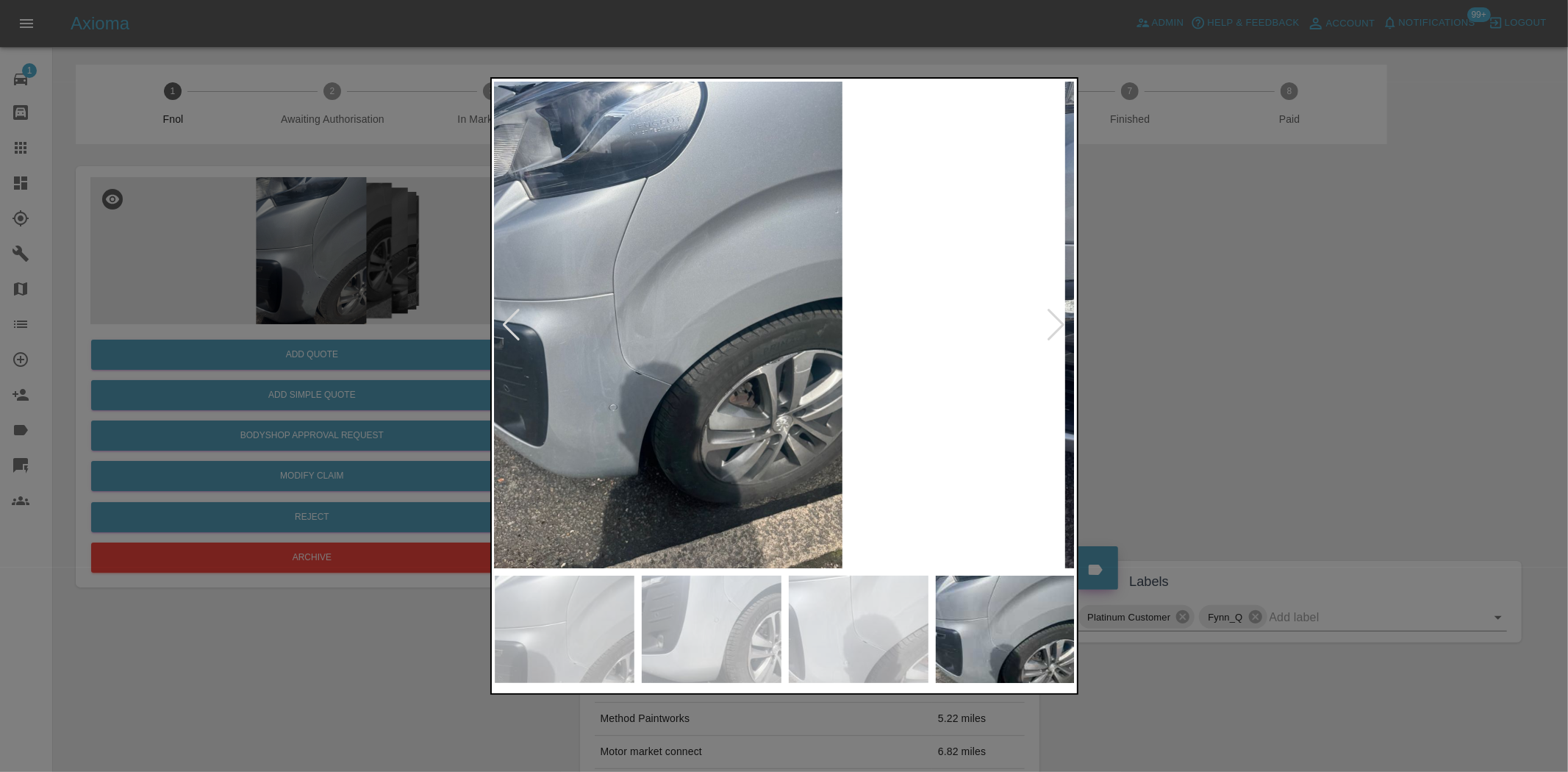
click at [625, 303] on img at bounding box center [660, 325] width 581 height 487
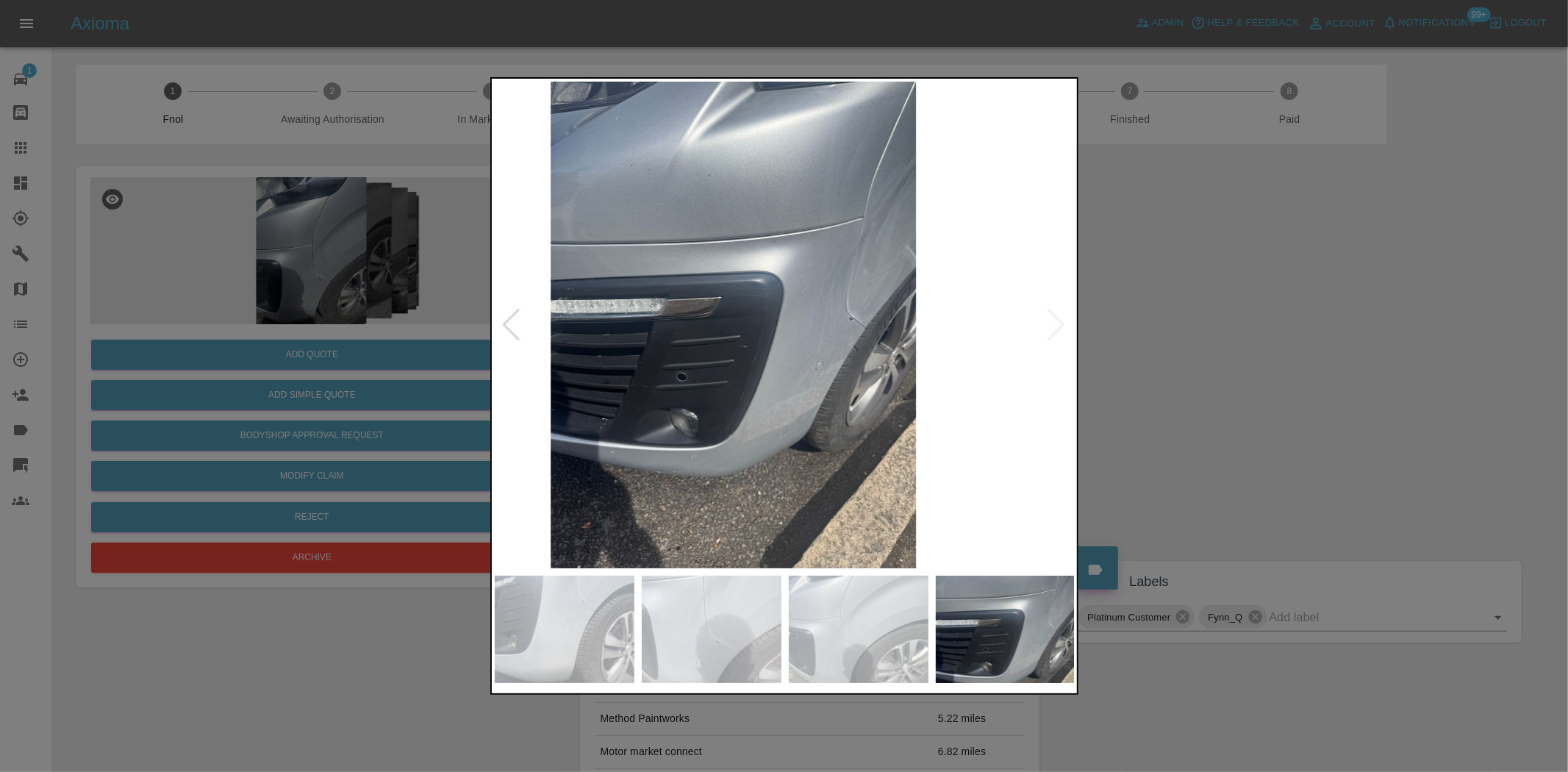
click at [696, 310] on img at bounding box center [734, 325] width 581 height 487
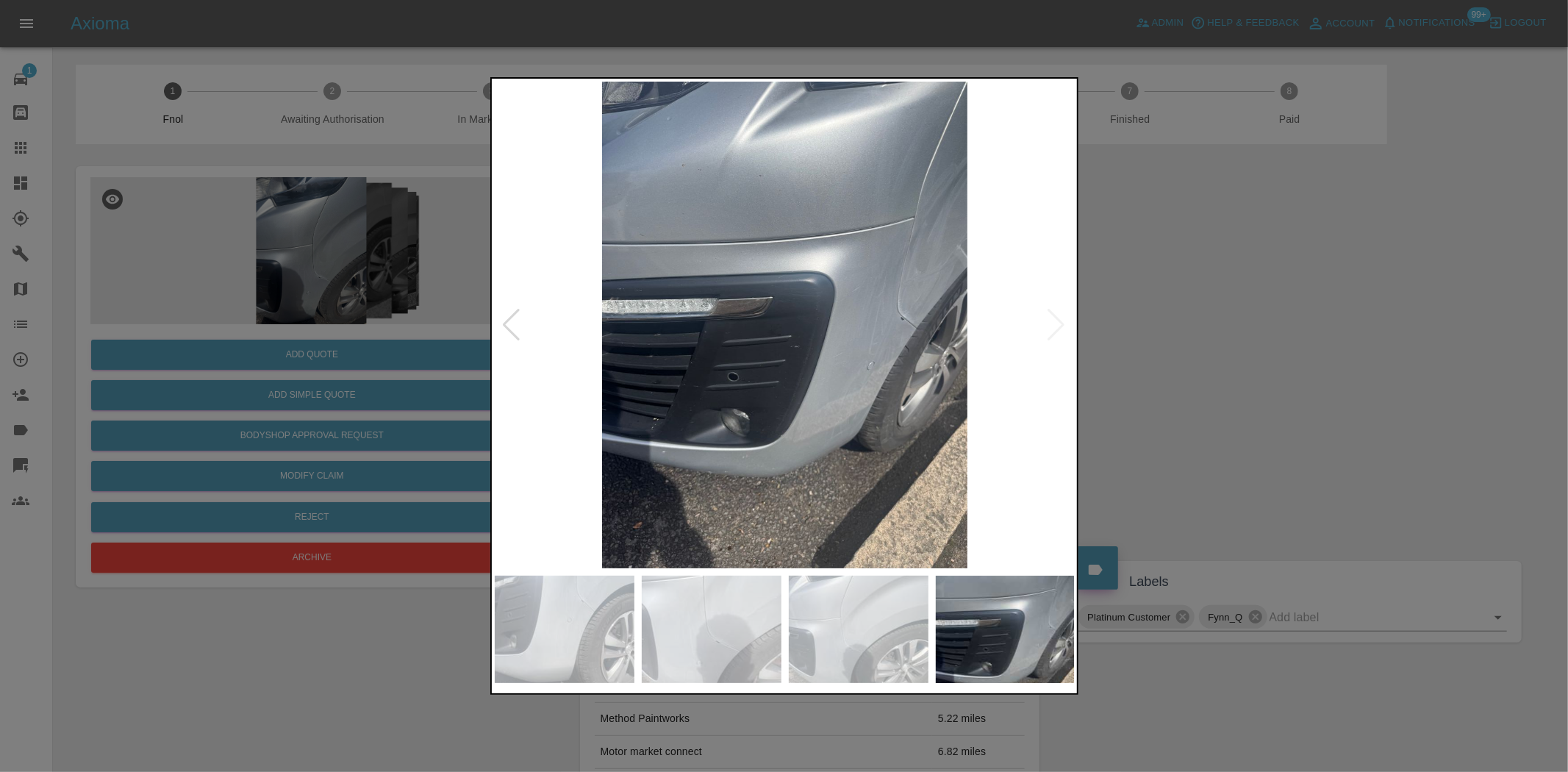
click at [906, 302] on img at bounding box center [785, 325] width 581 height 487
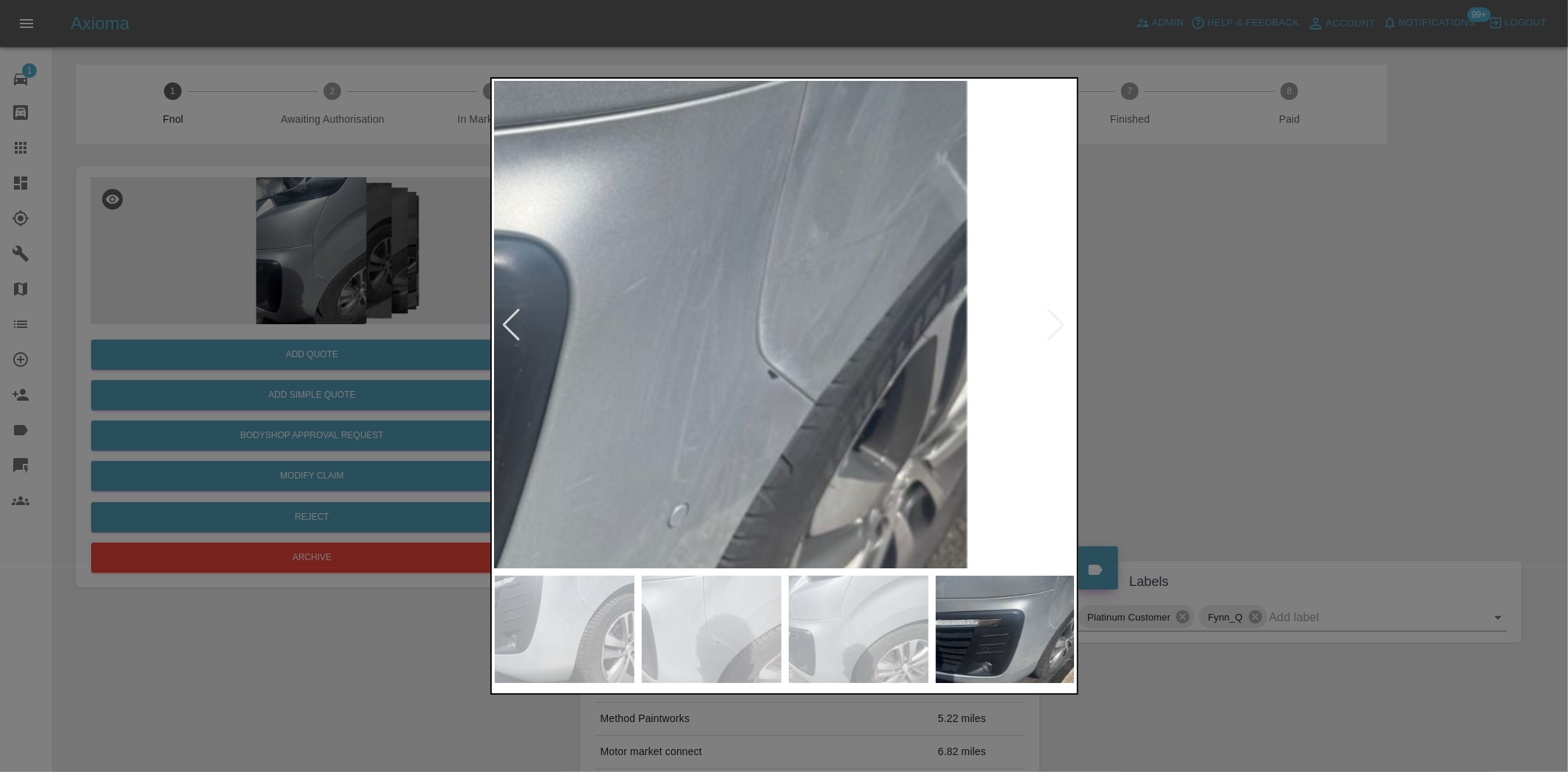
click at [897, 302] on img at bounding box center [420, 393] width 1743 height 1461
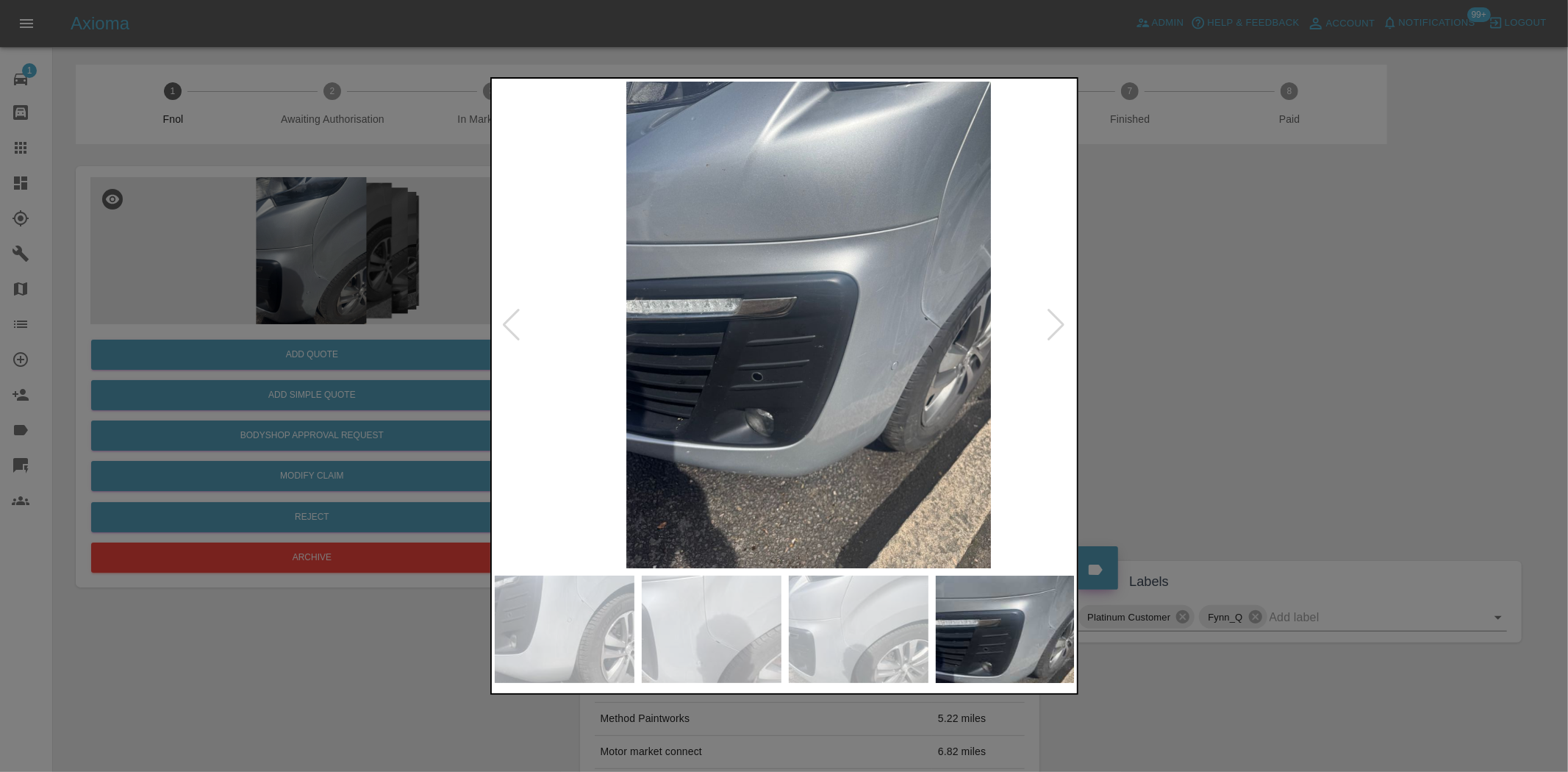
click at [878, 353] on img at bounding box center [808, 325] width 581 height 487
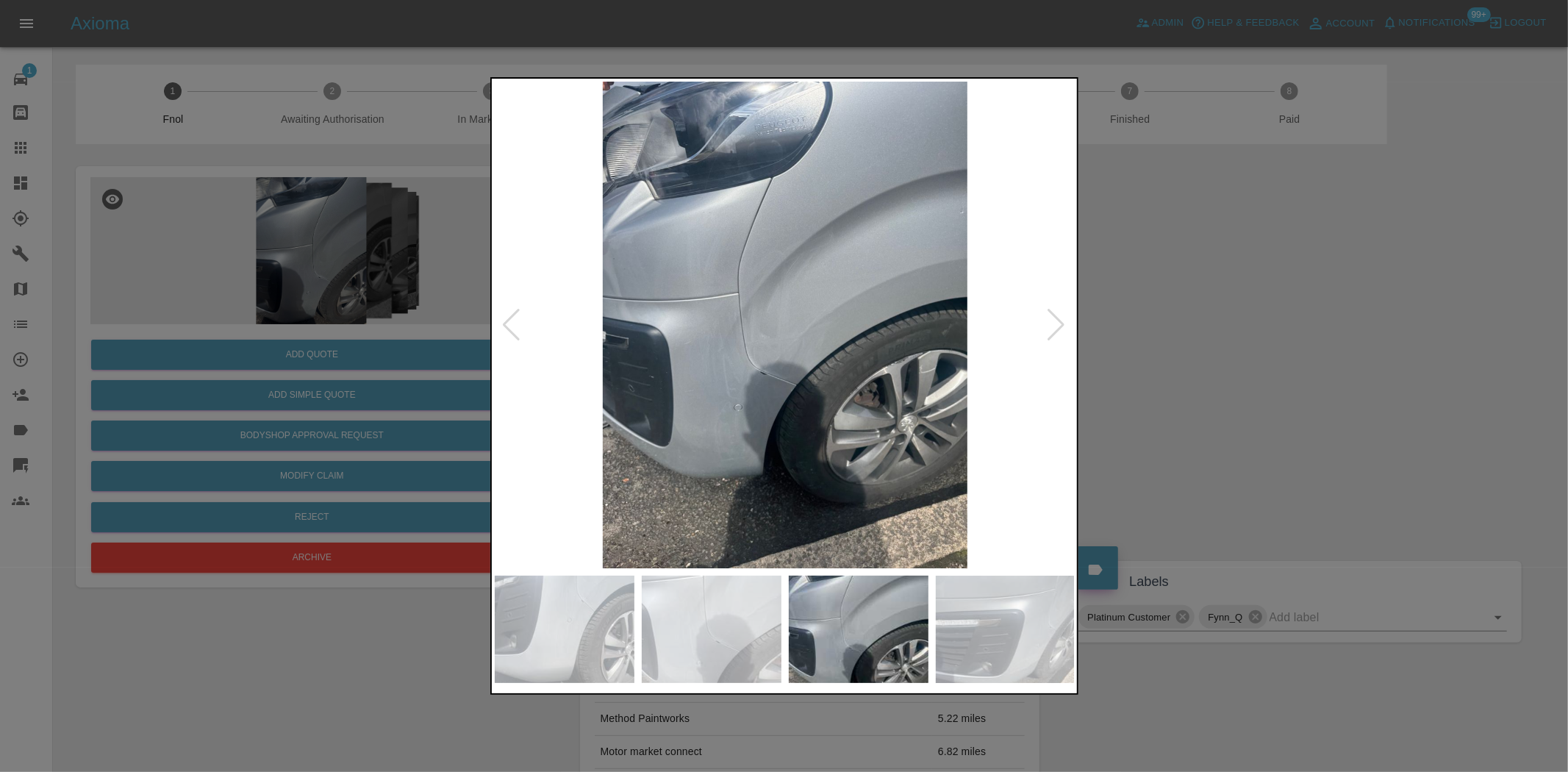
click at [748, 332] on img at bounding box center [785, 325] width 581 height 487
click at [746, 332] on img at bounding box center [785, 325] width 581 height 487
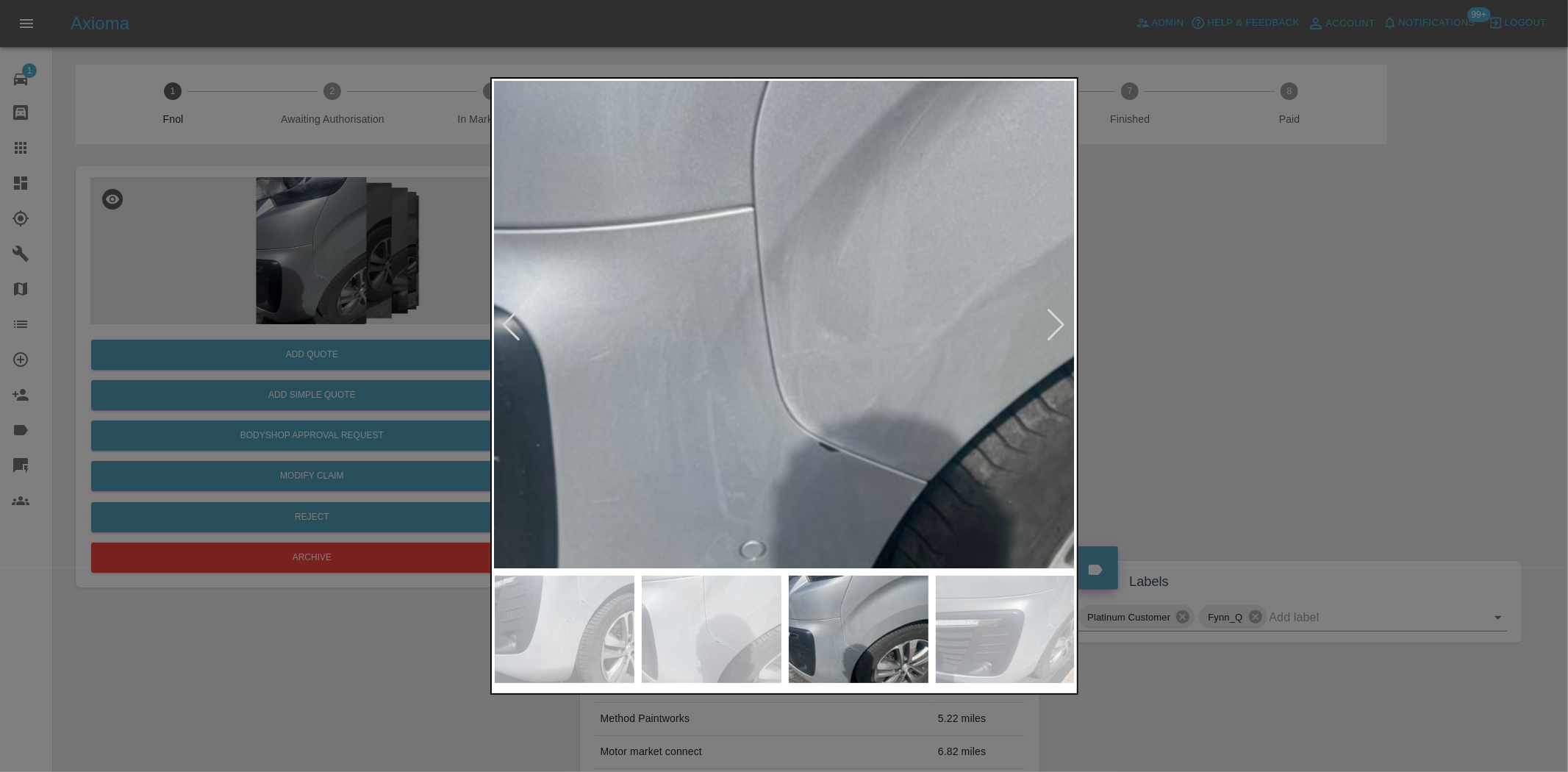
click at [746, 332] on img at bounding box center [892, 302] width 1743 height 1461
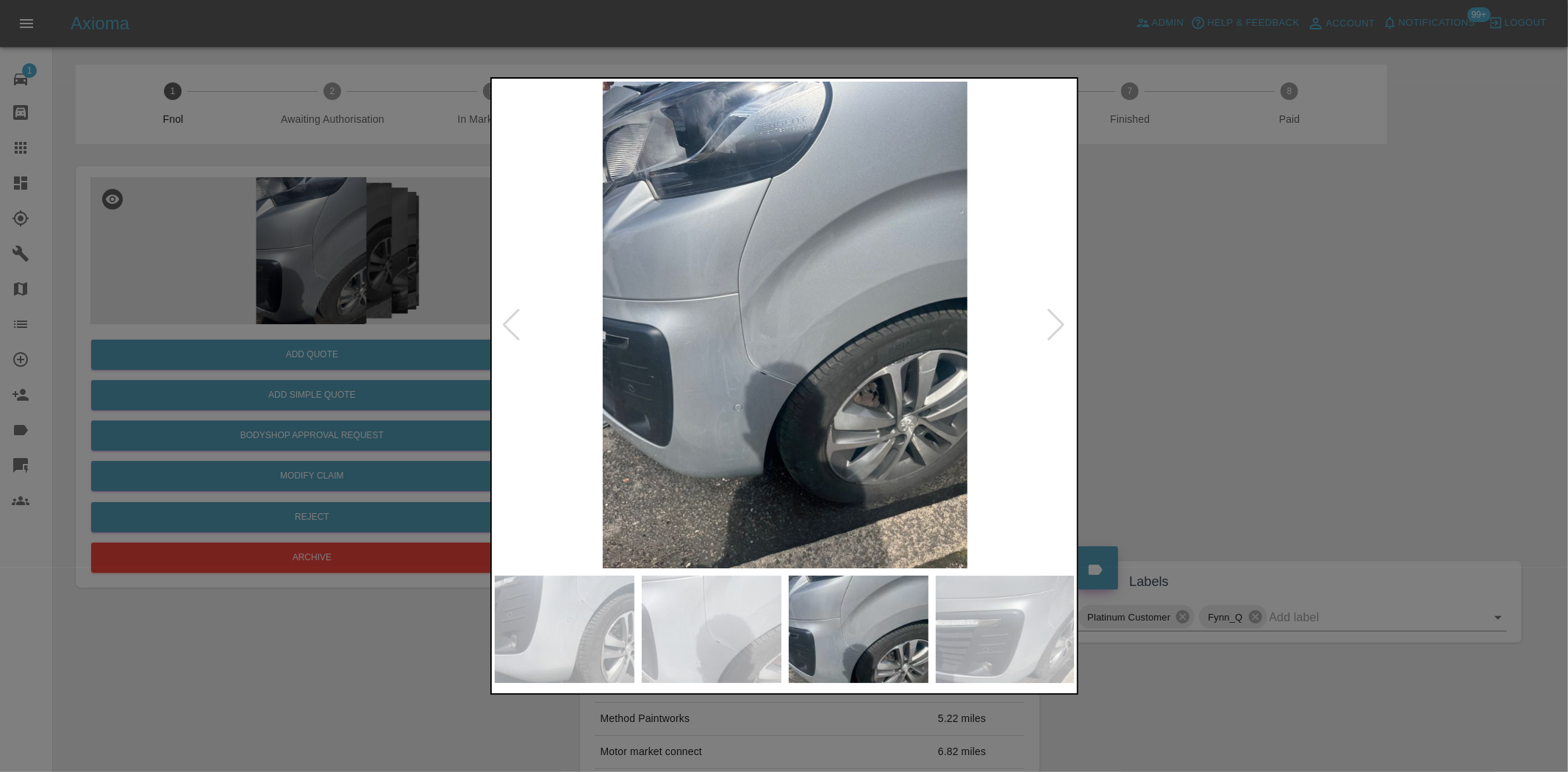
click at [761, 379] on img at bounding box center [785, 325] width 581 height 487
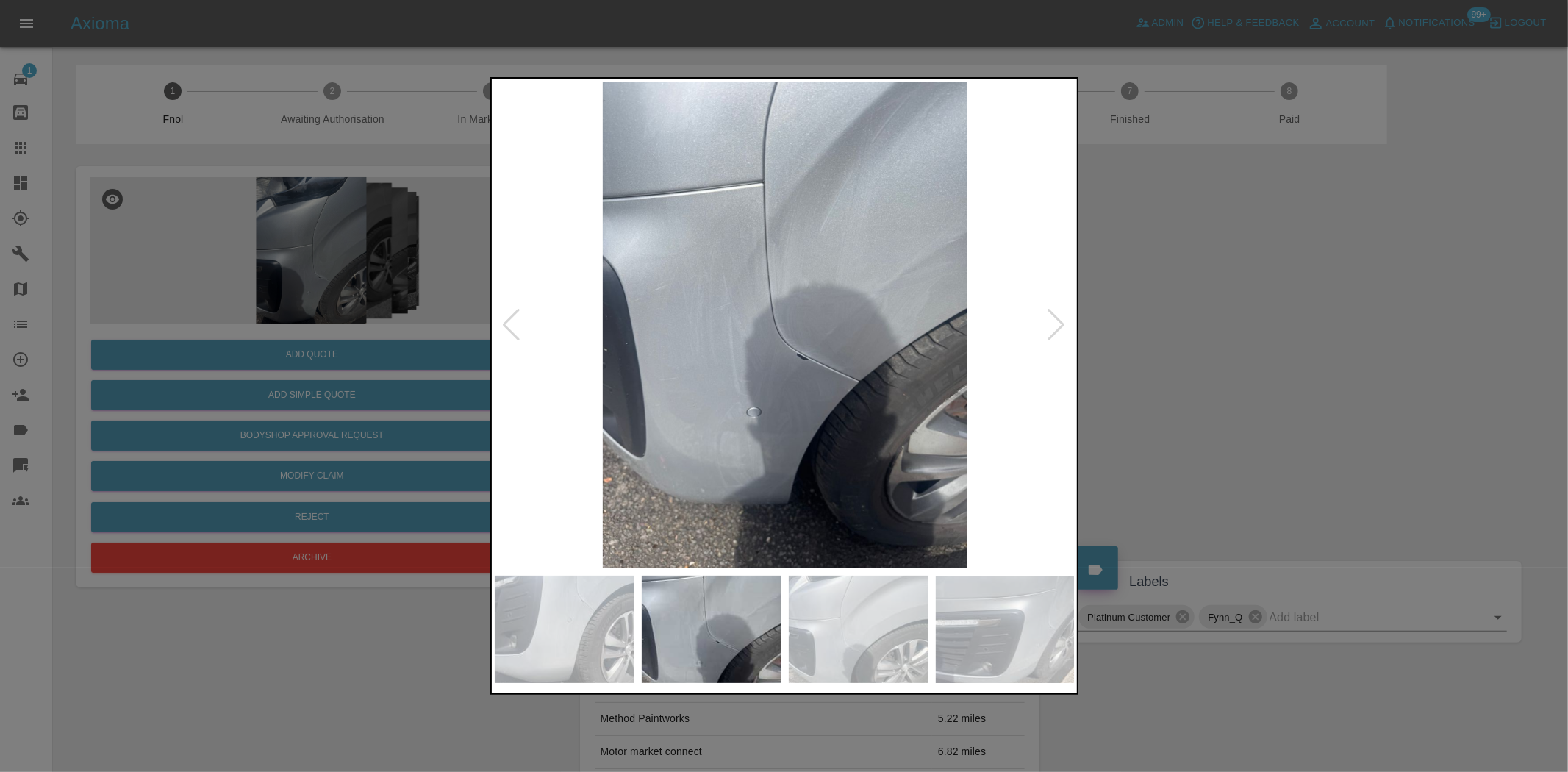
click at [758, 348] on img at bounding box center [785, 325] width 581 height 487
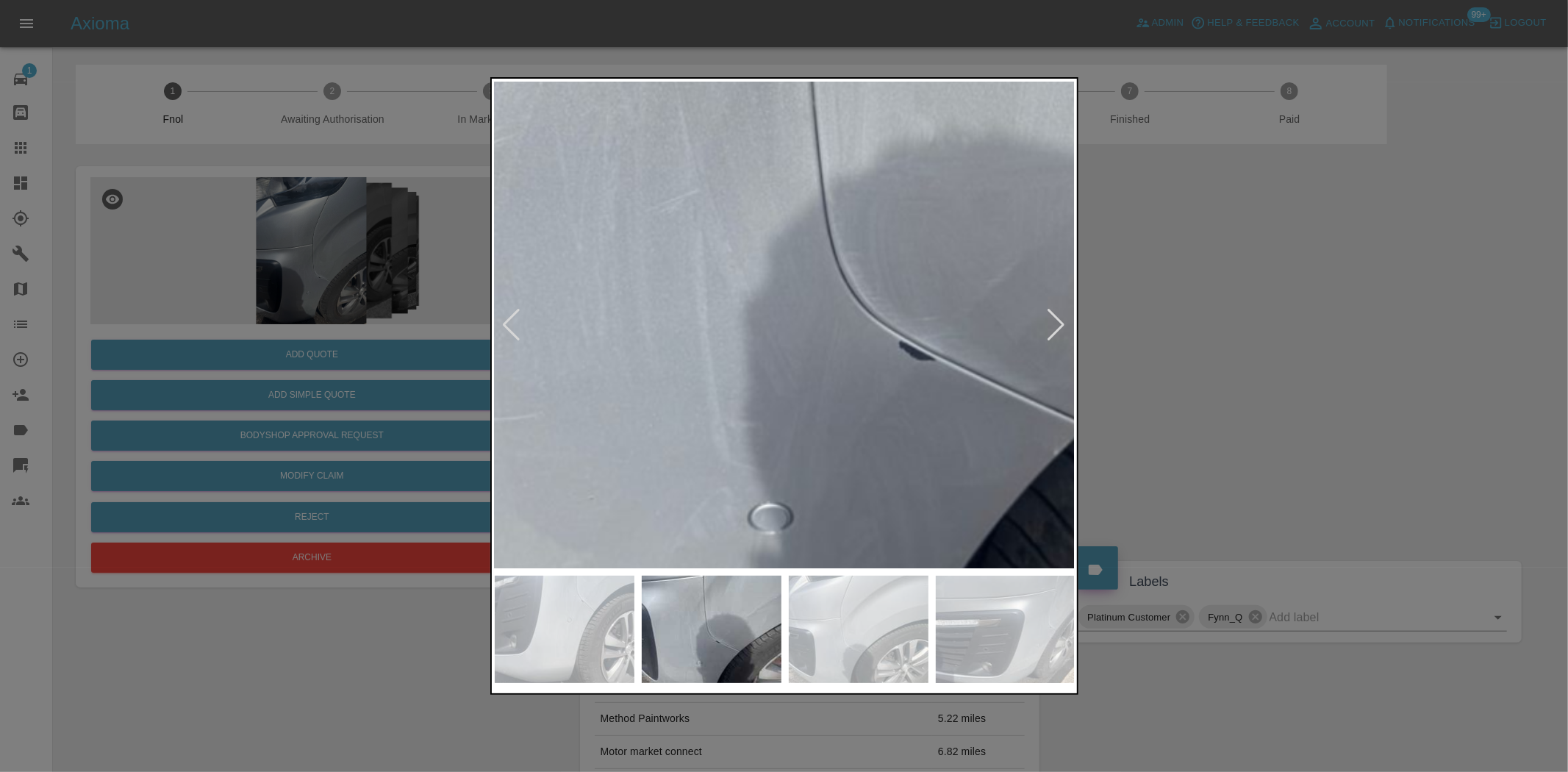
click at [758, 348] on img at bounding box center [863, 256] width 1743 height 1461
click at [759, 348] on img at bounding box center [863, 256] width 1743 height 1461
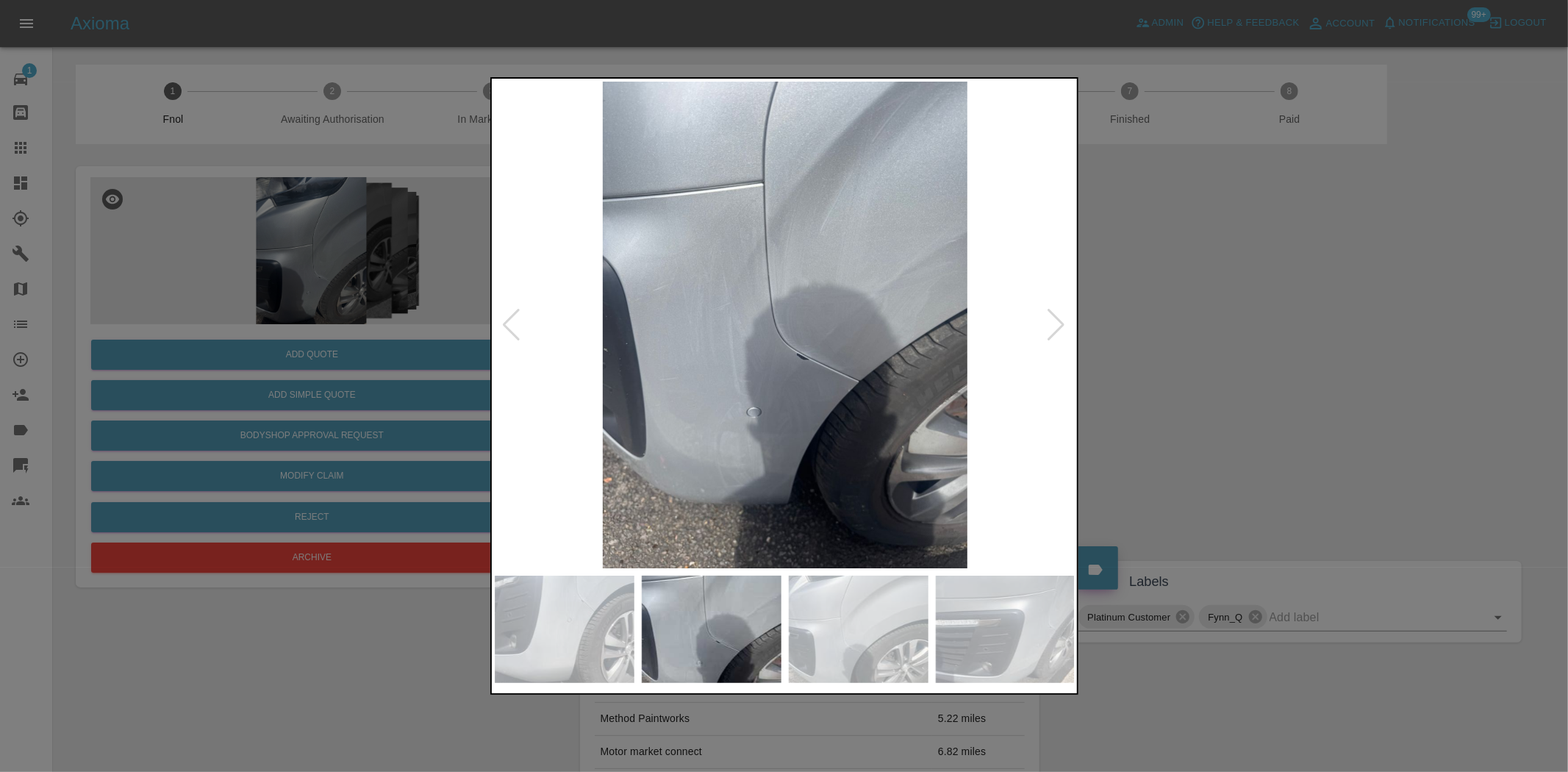
click at [804, 276] on img at bounding box center [785, 325] width 581 height 487
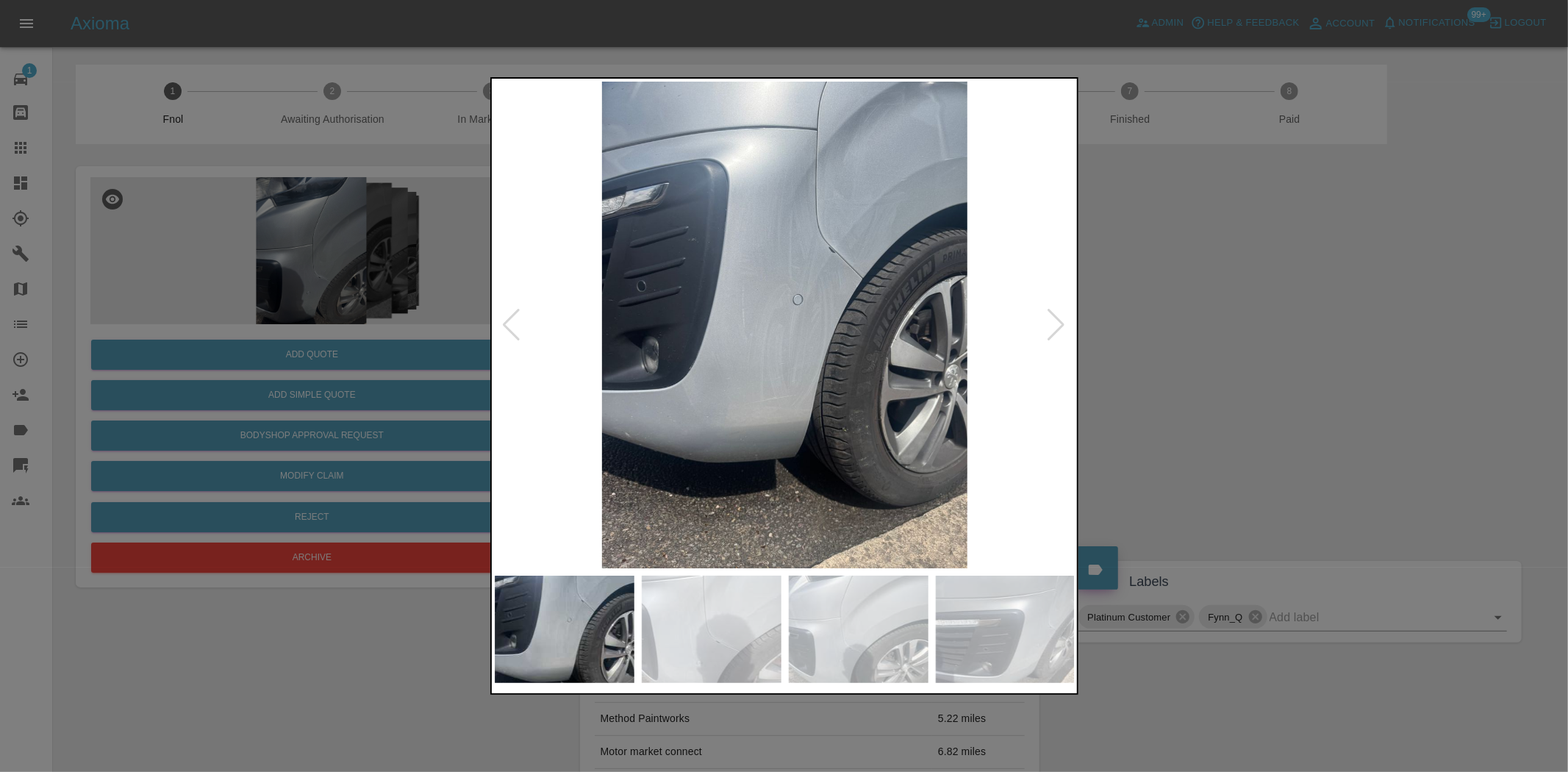
click at [856, 285] on img at bounding box center [785, 325] width 581 height 487
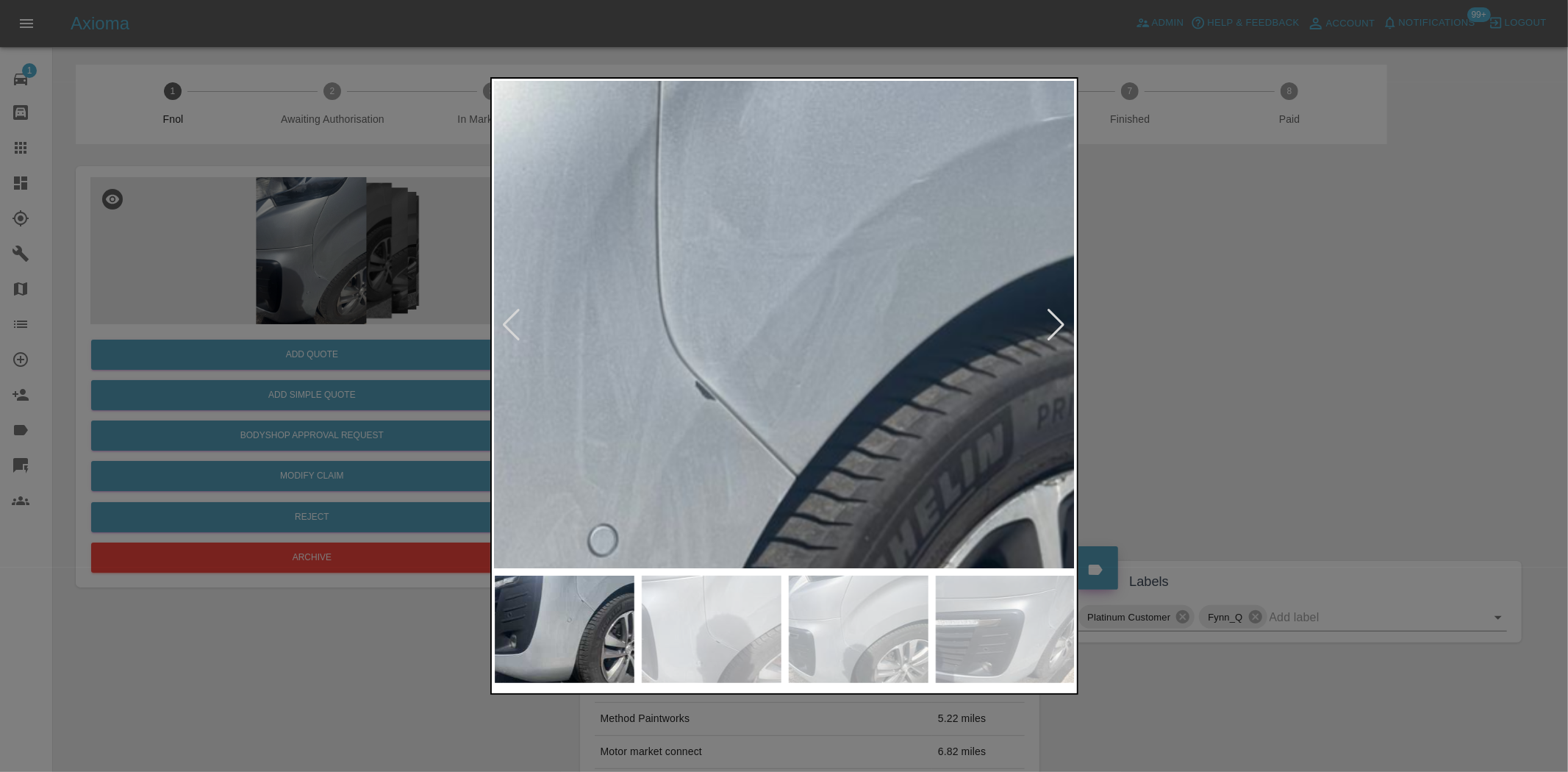
click at [775, 435] on img at bounding box center [563, 616] width 1743 height 1461
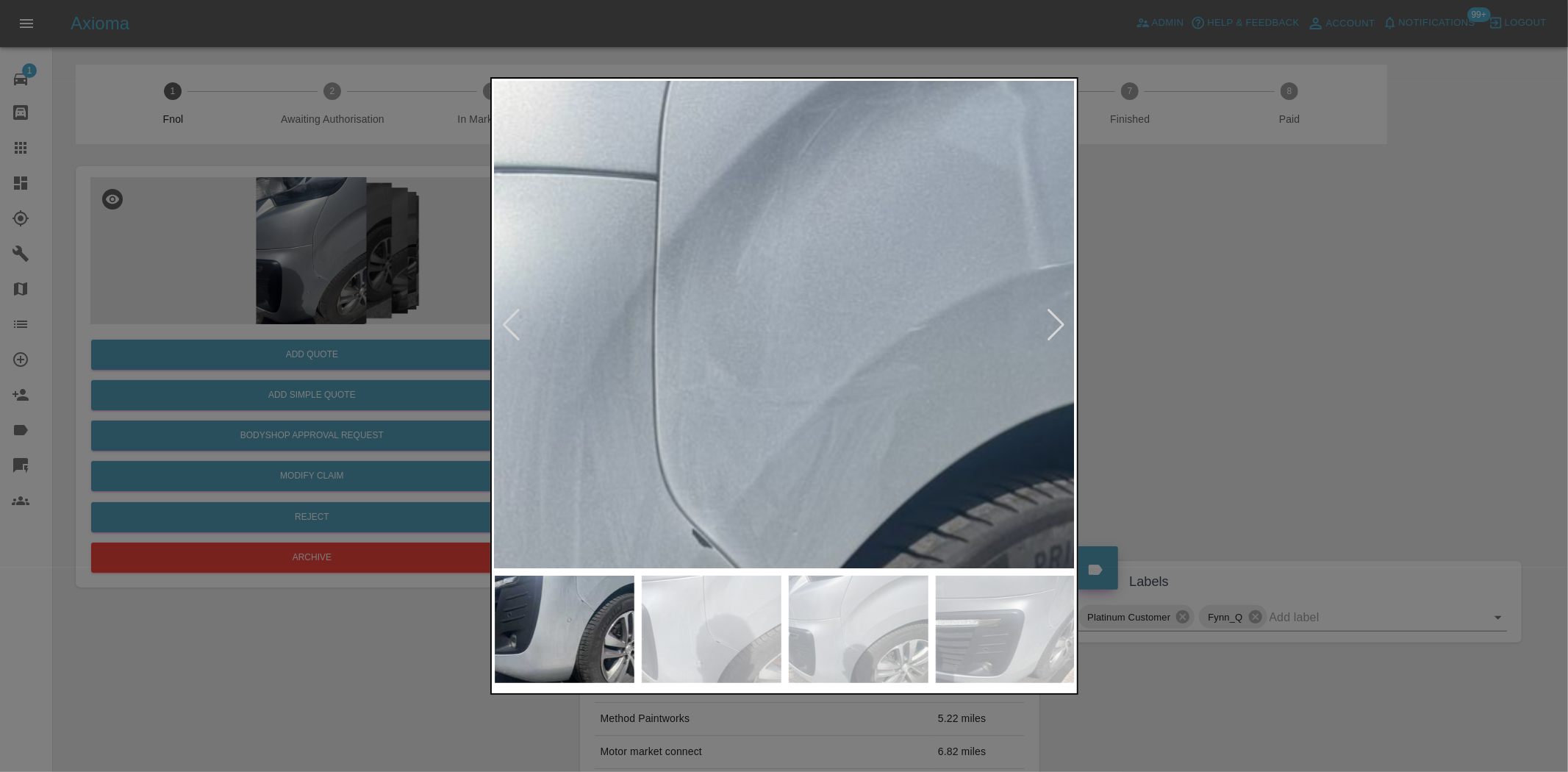
click at [714, 488] on img at bounding box center [559, 764] width 1743 height 1461
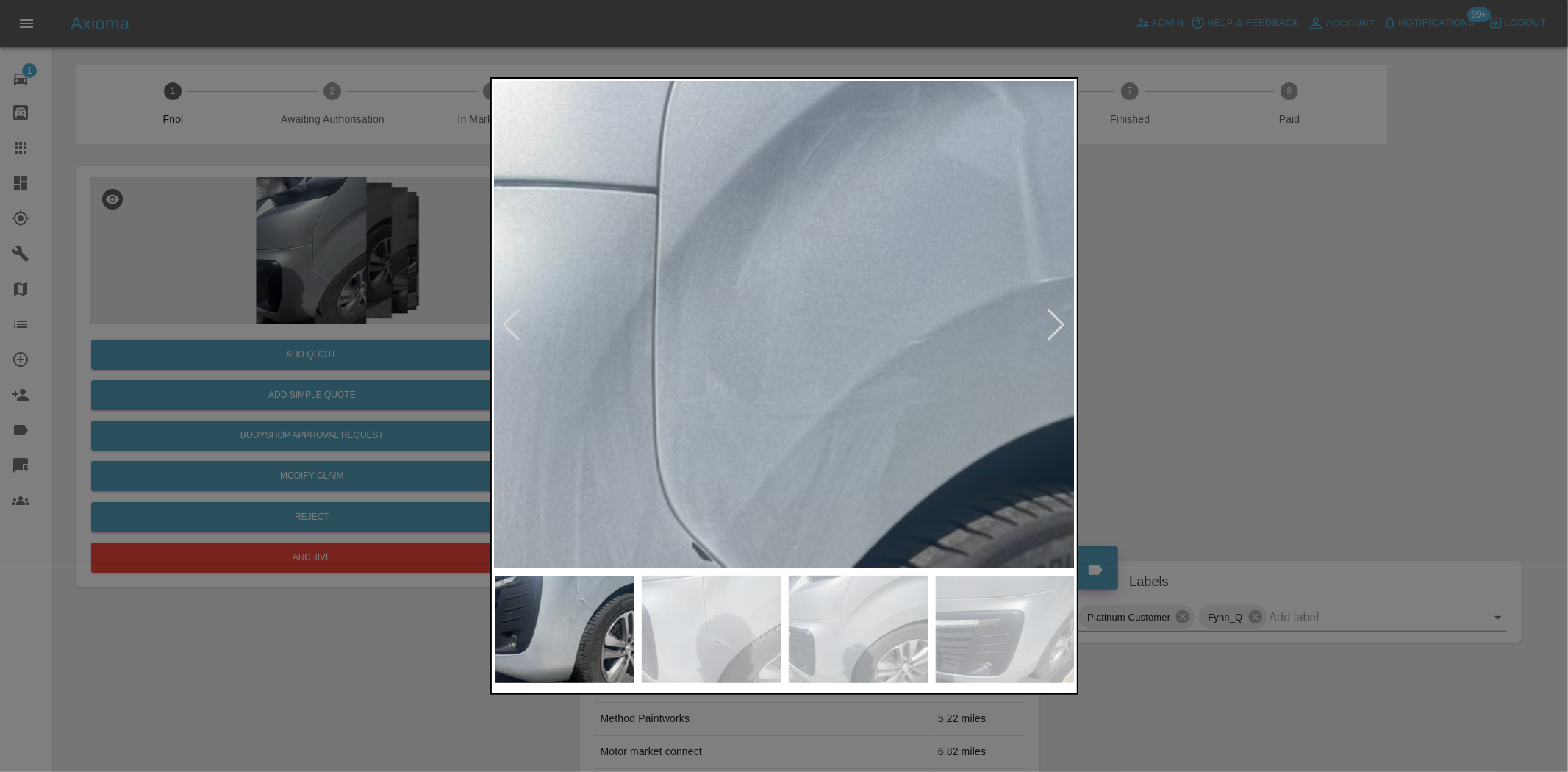
click at [709, 424] on img at bounding box center [559, 777] width 1743 height 1461
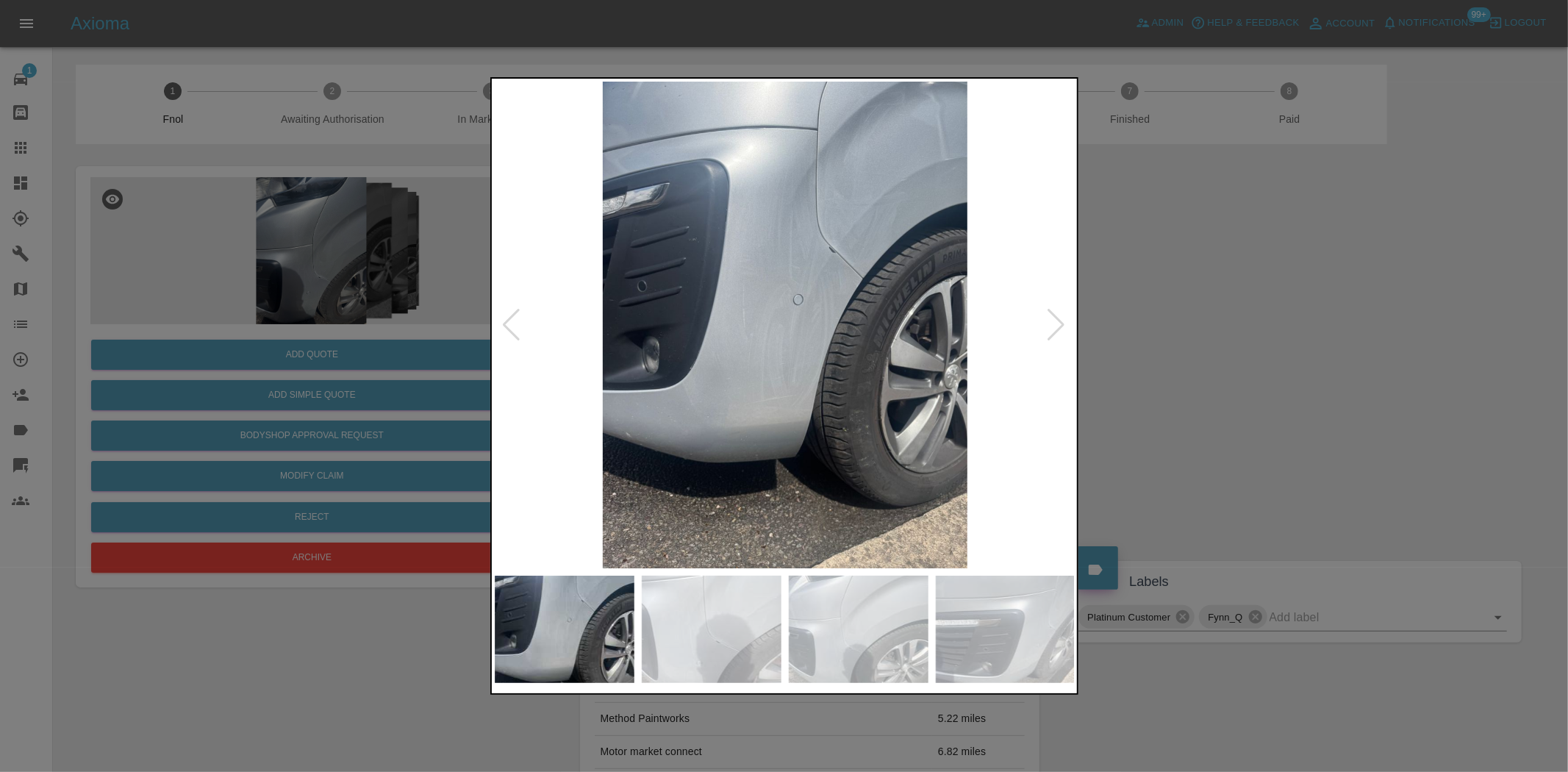
click at [903, 449] on img at bounding box center [785, 325] width 581 height 487
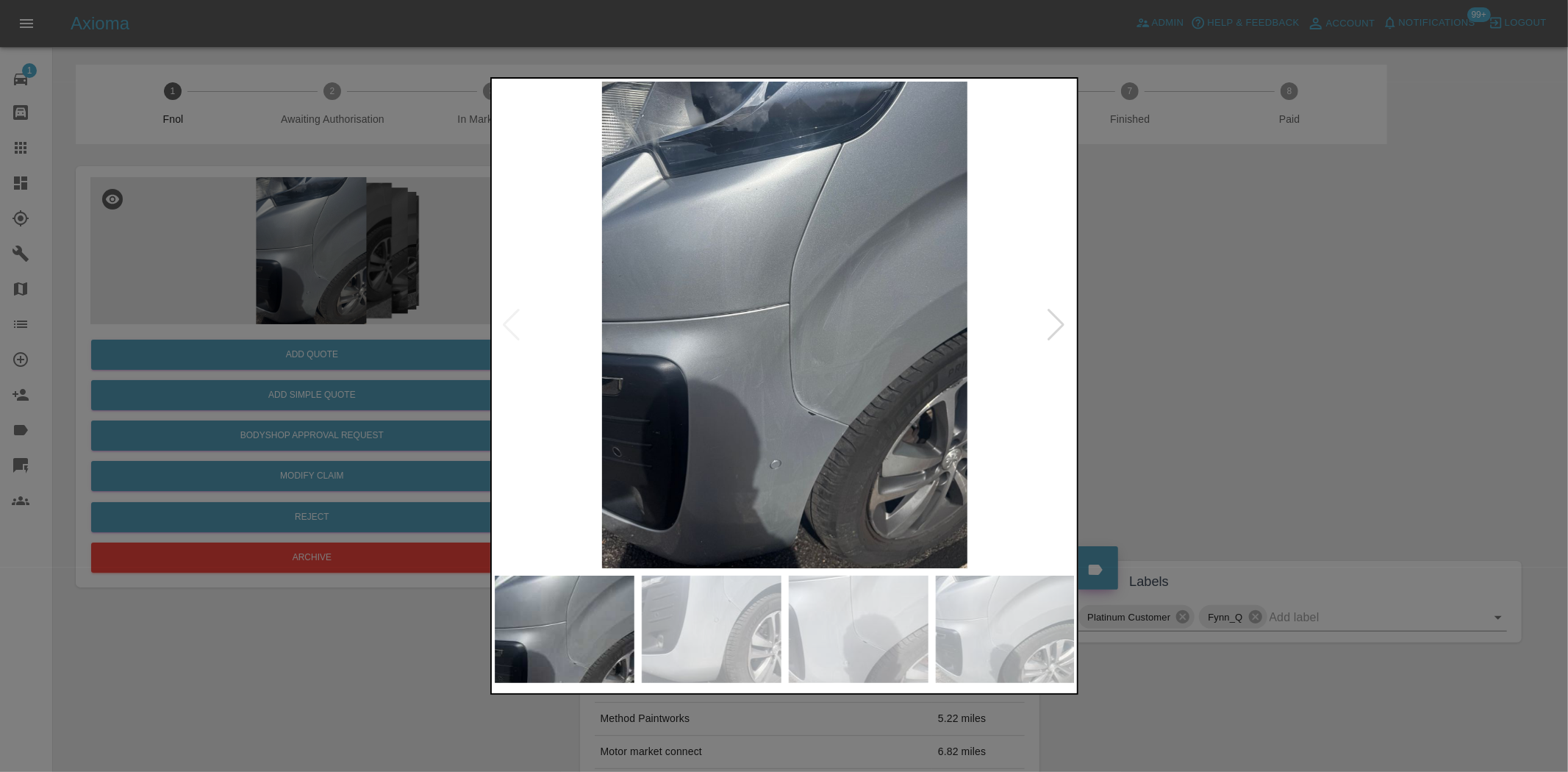
click at [813, 350] on img at bounding box center [785, 325] width 581 height 487
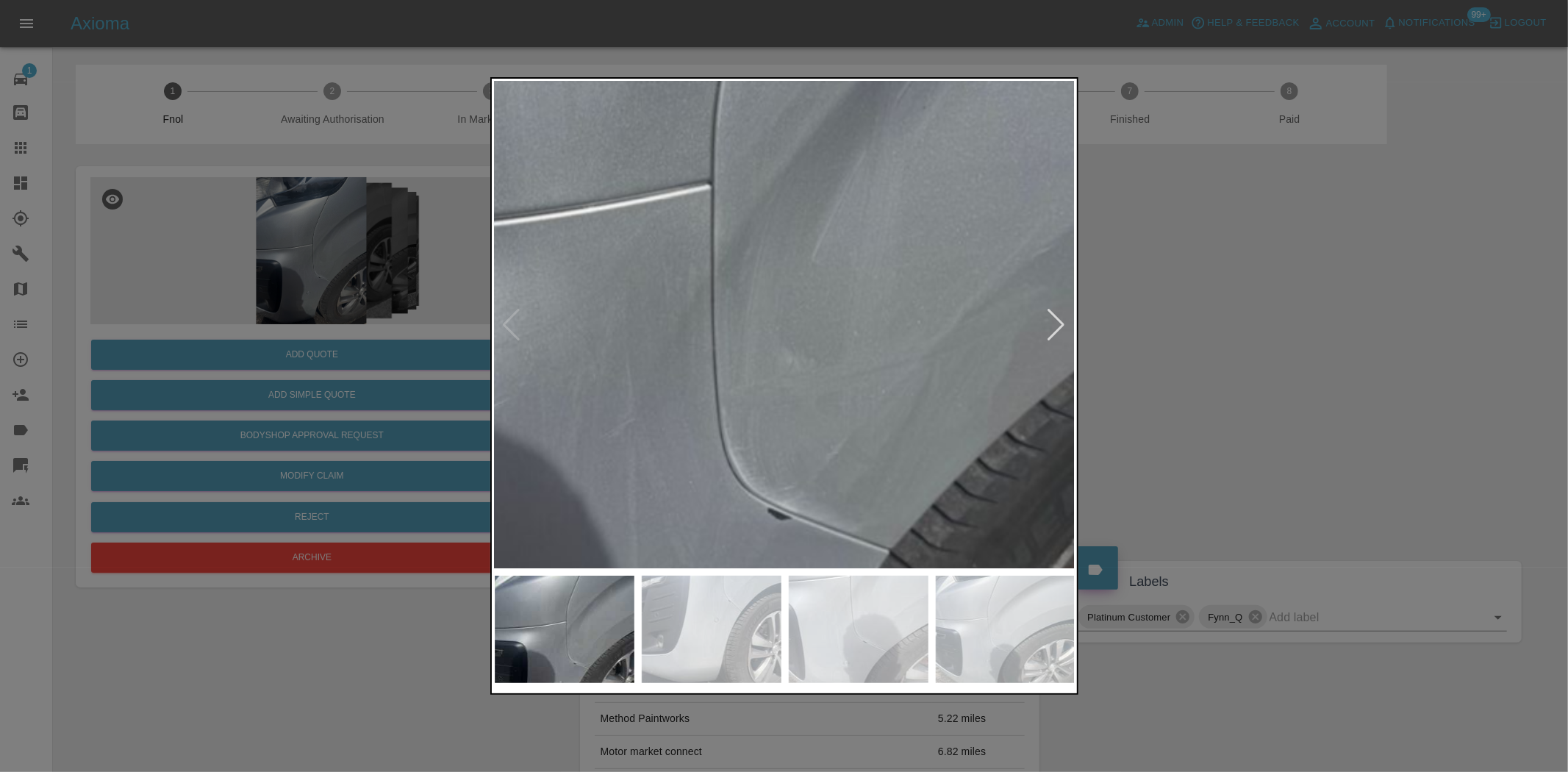
click at [794, 407] on img at bounding box center [697, 248] width 1743 height 1461
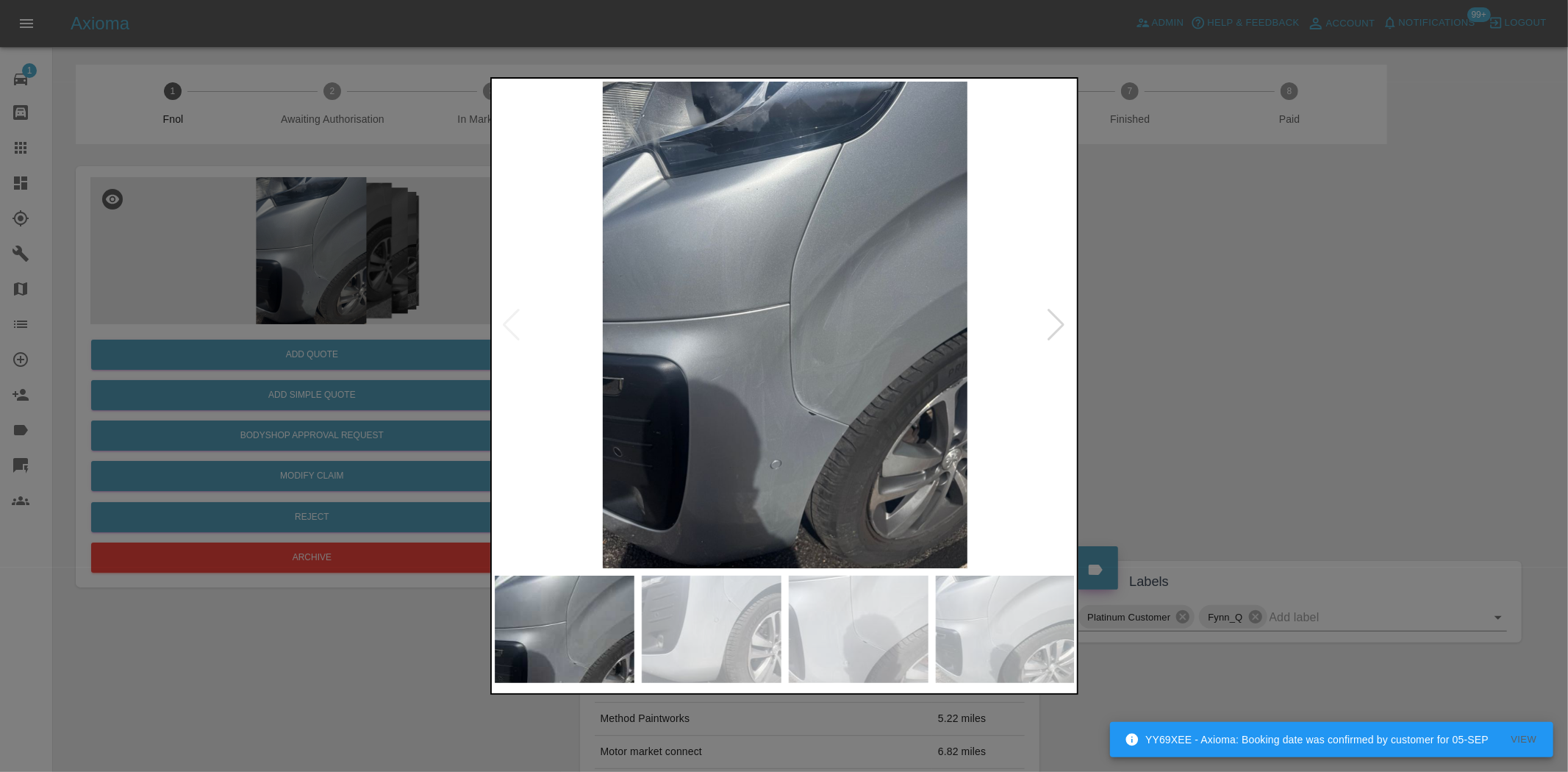
click at [939, 388] on img at bounding box center [785, 325] width 581 height 487
click at [371, 136] on div at bounding box center [784, 386] width 1568 height 772
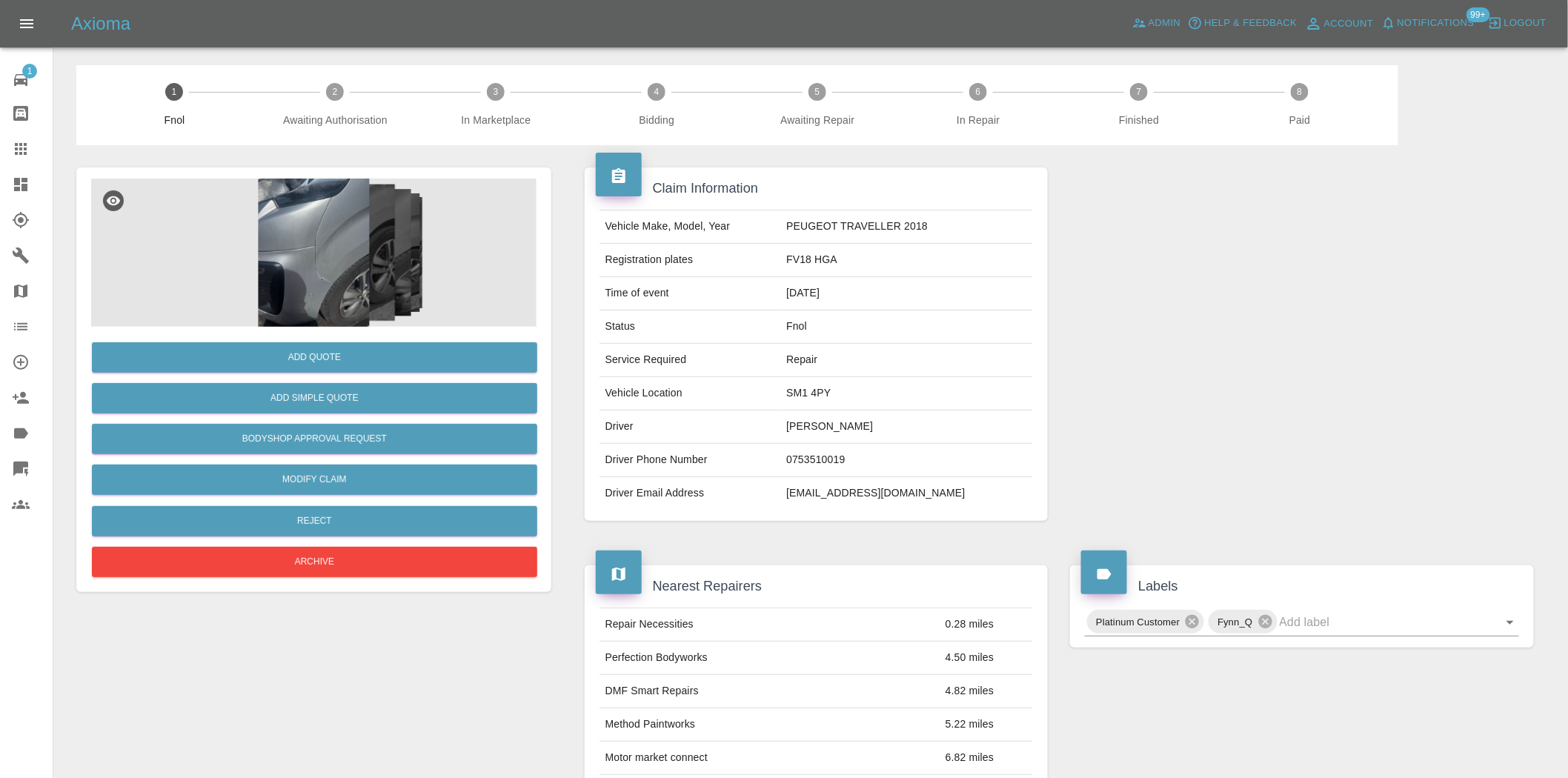
click at [299, 242] on img at bounding box center [314, 253] width 446 height 148
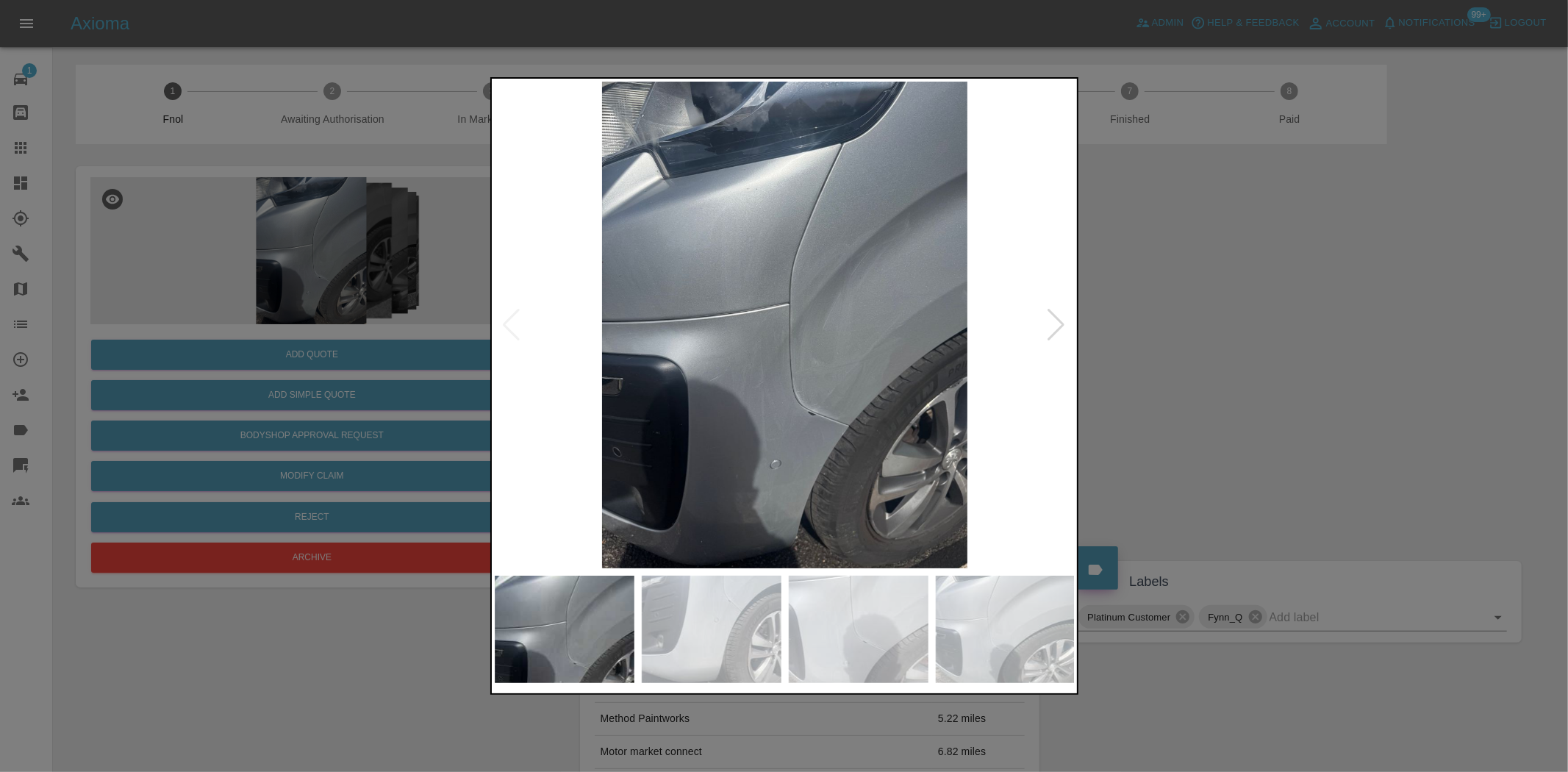
click at [822, 394] on img at bounding box center [785, 325] width 581 height 487
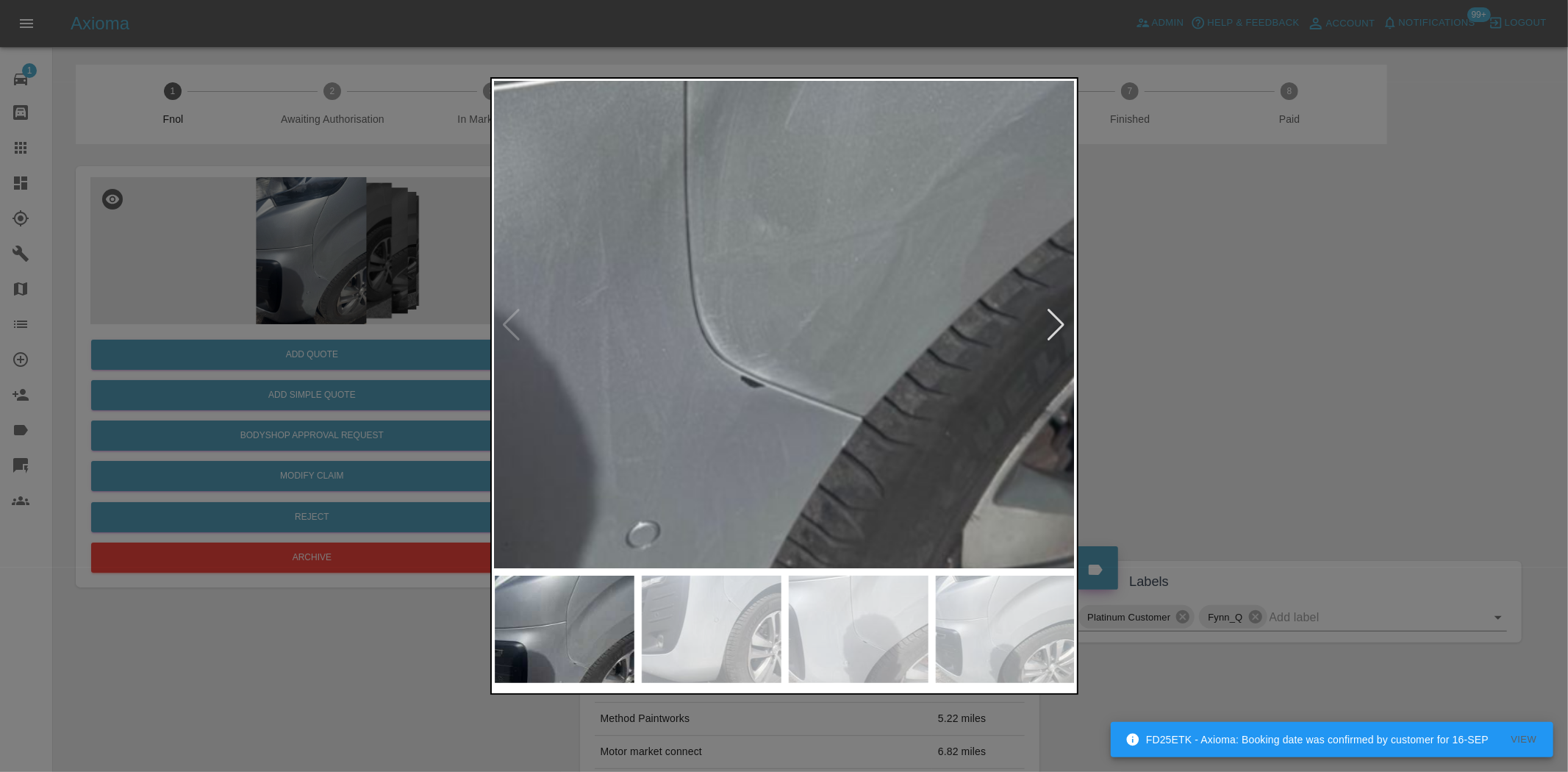
click at [768, 383] on img at bounding box center [670, 116] width 1743 height 1461
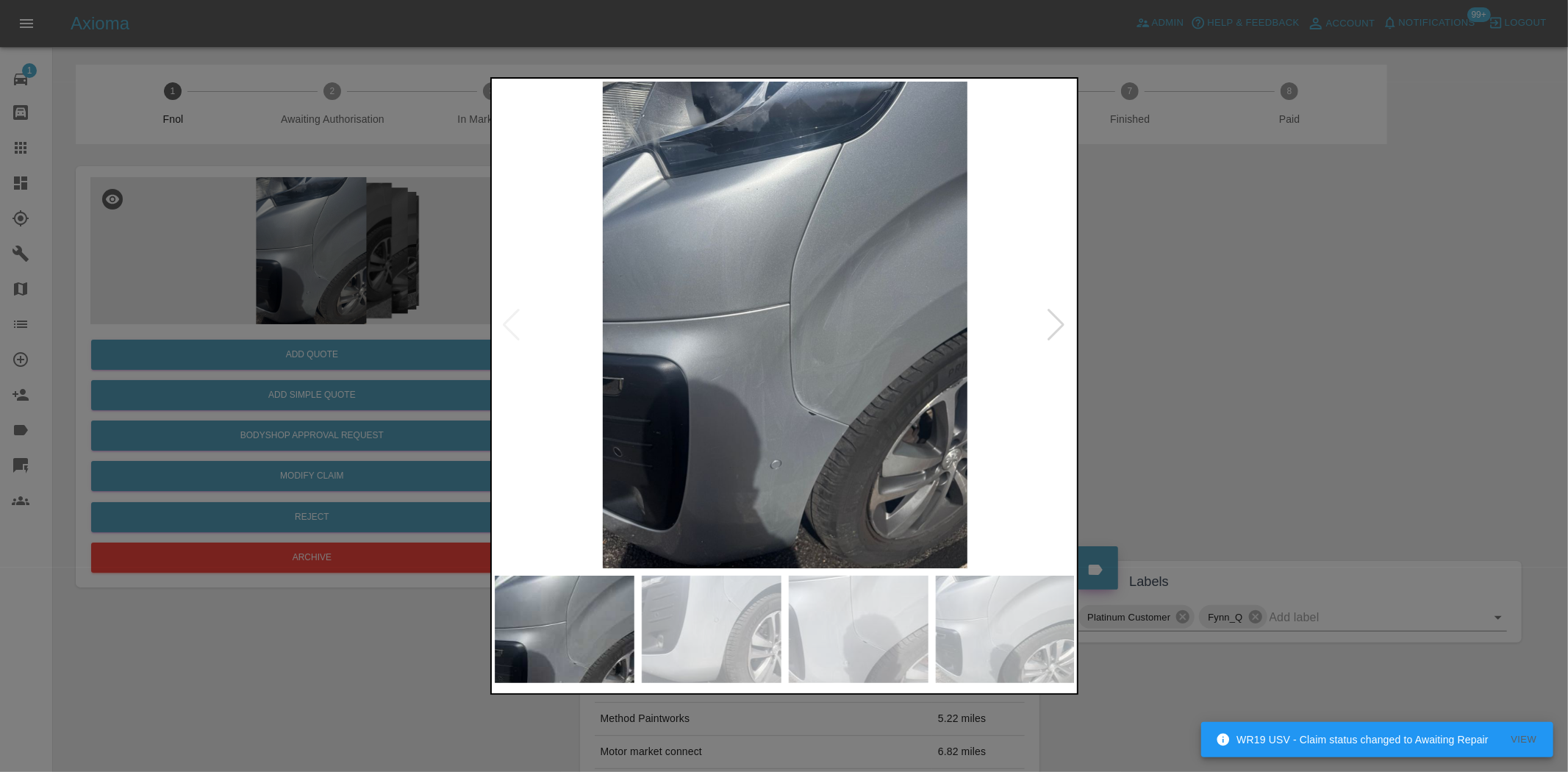
click at [821, 357] on img at bounding box center [785, 325] width 581 height 487
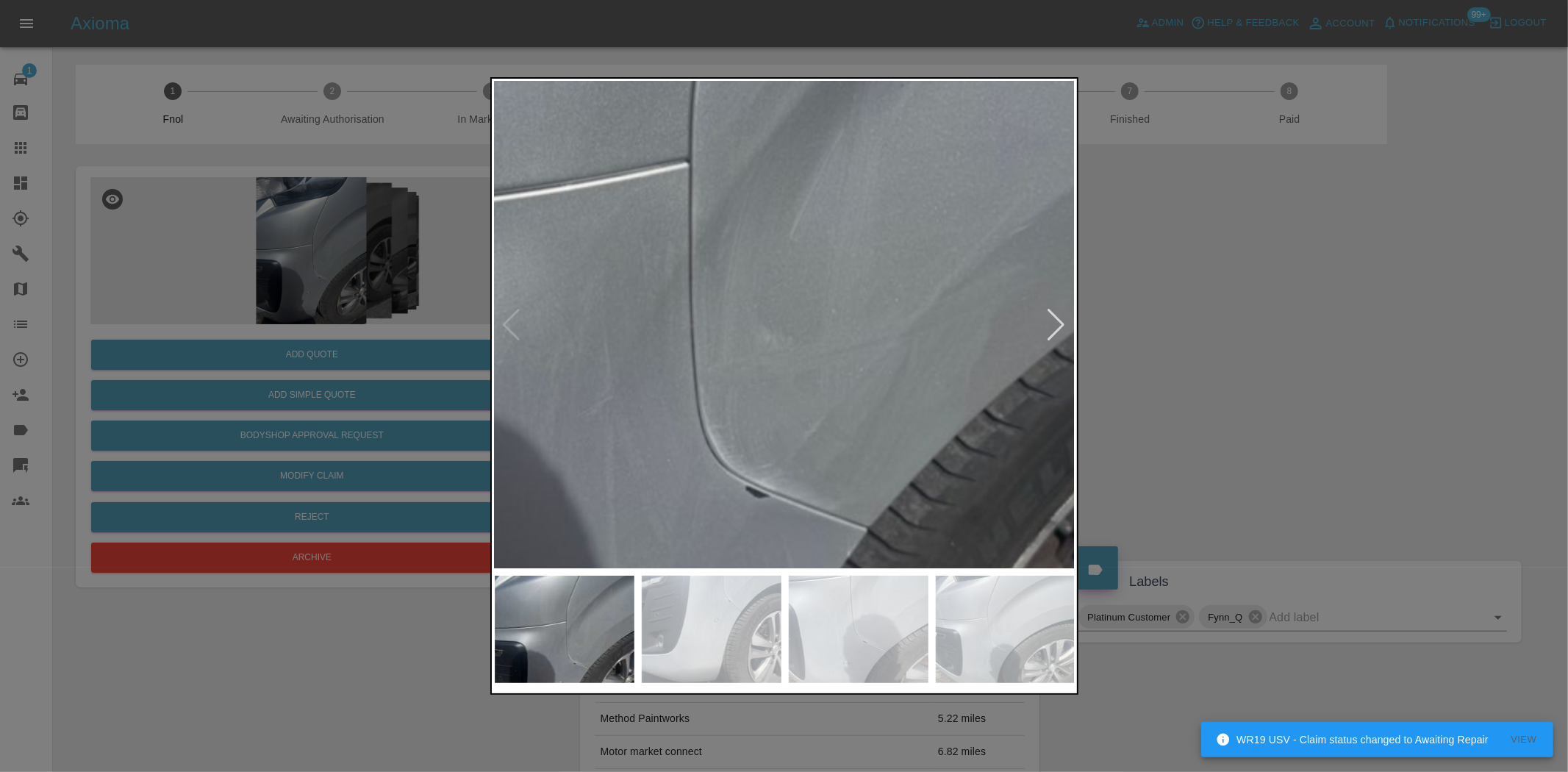
click at [817, 361] on img at bounding box center [675, 226] width 1743 height 1461
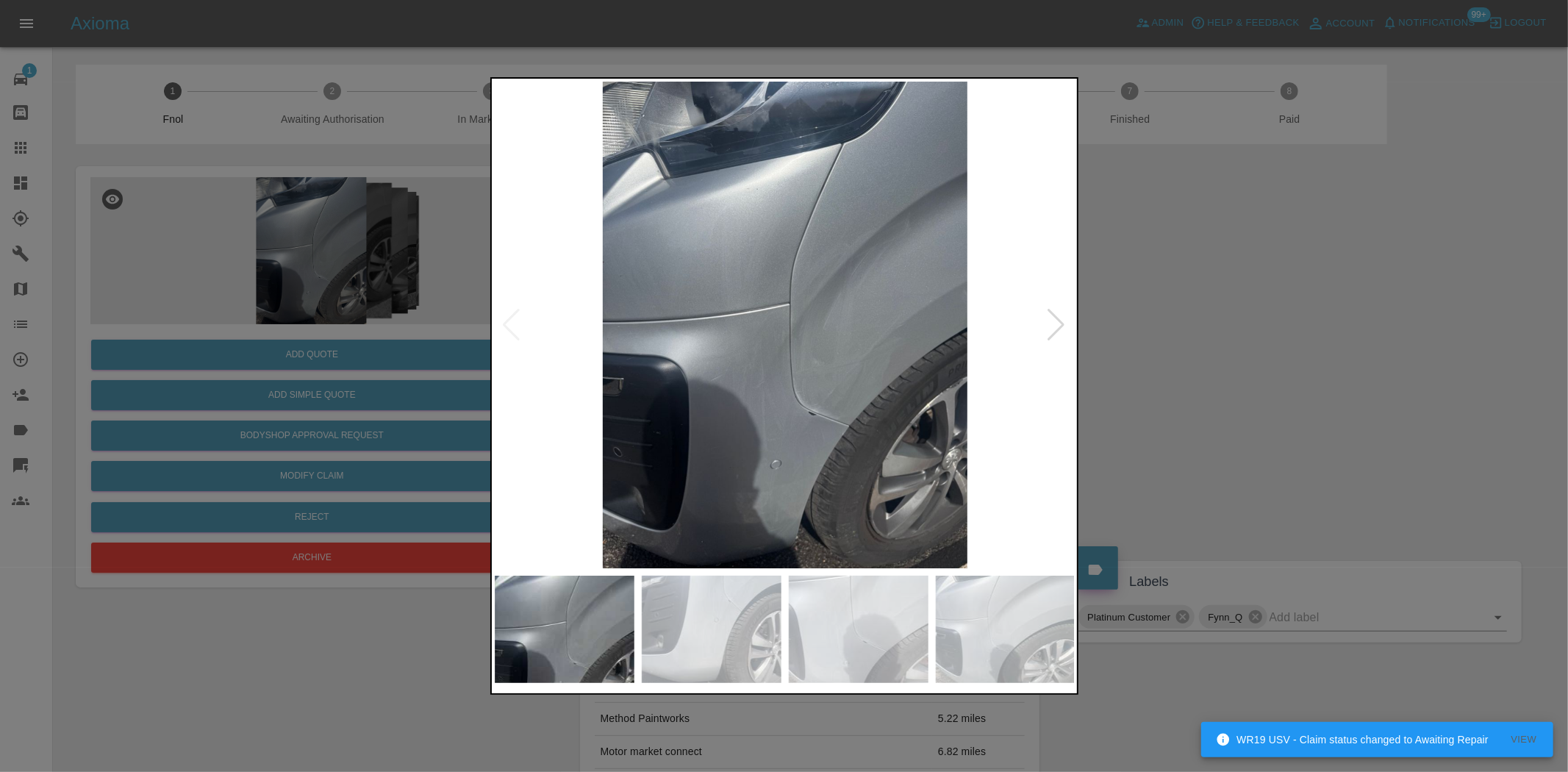
click at [809, 387] on img at bounding box center [785, 325] width 581 height 487
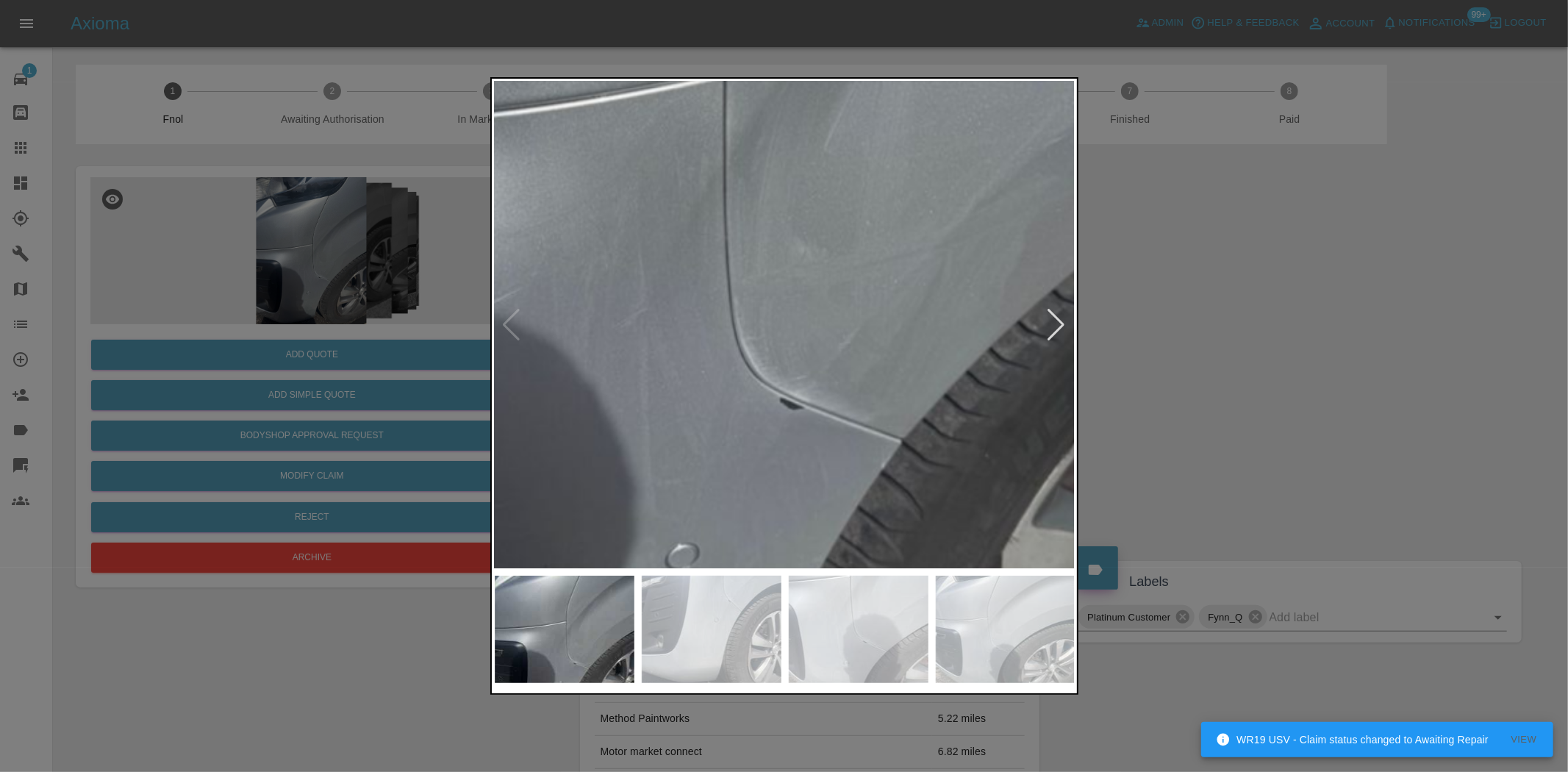
click at [809, 387] on img at bounding box center [709, 138] width 1743 height 1461
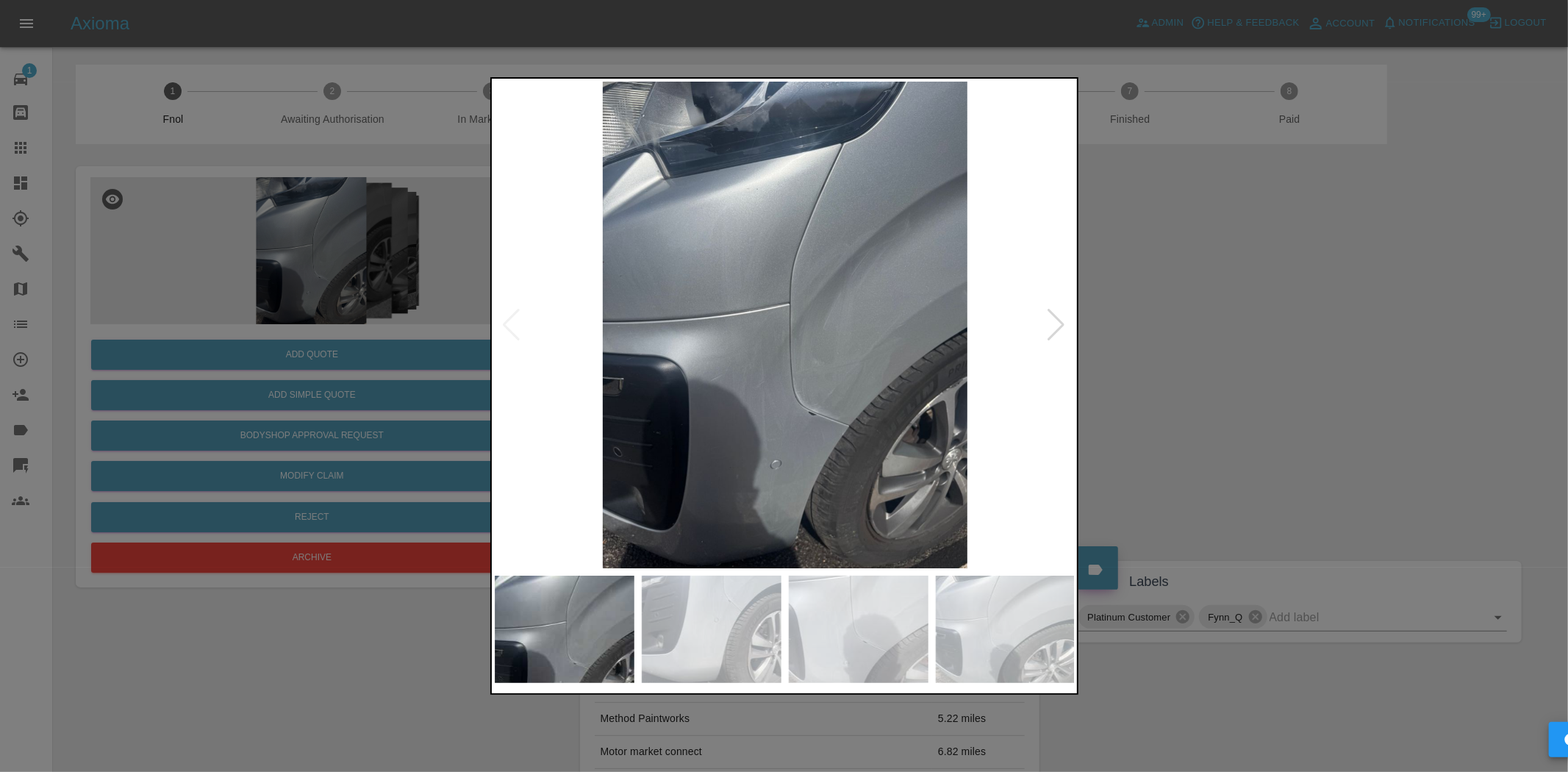
click at [378, 159] on div at bounding box center [784, 386] width 1568 height 772
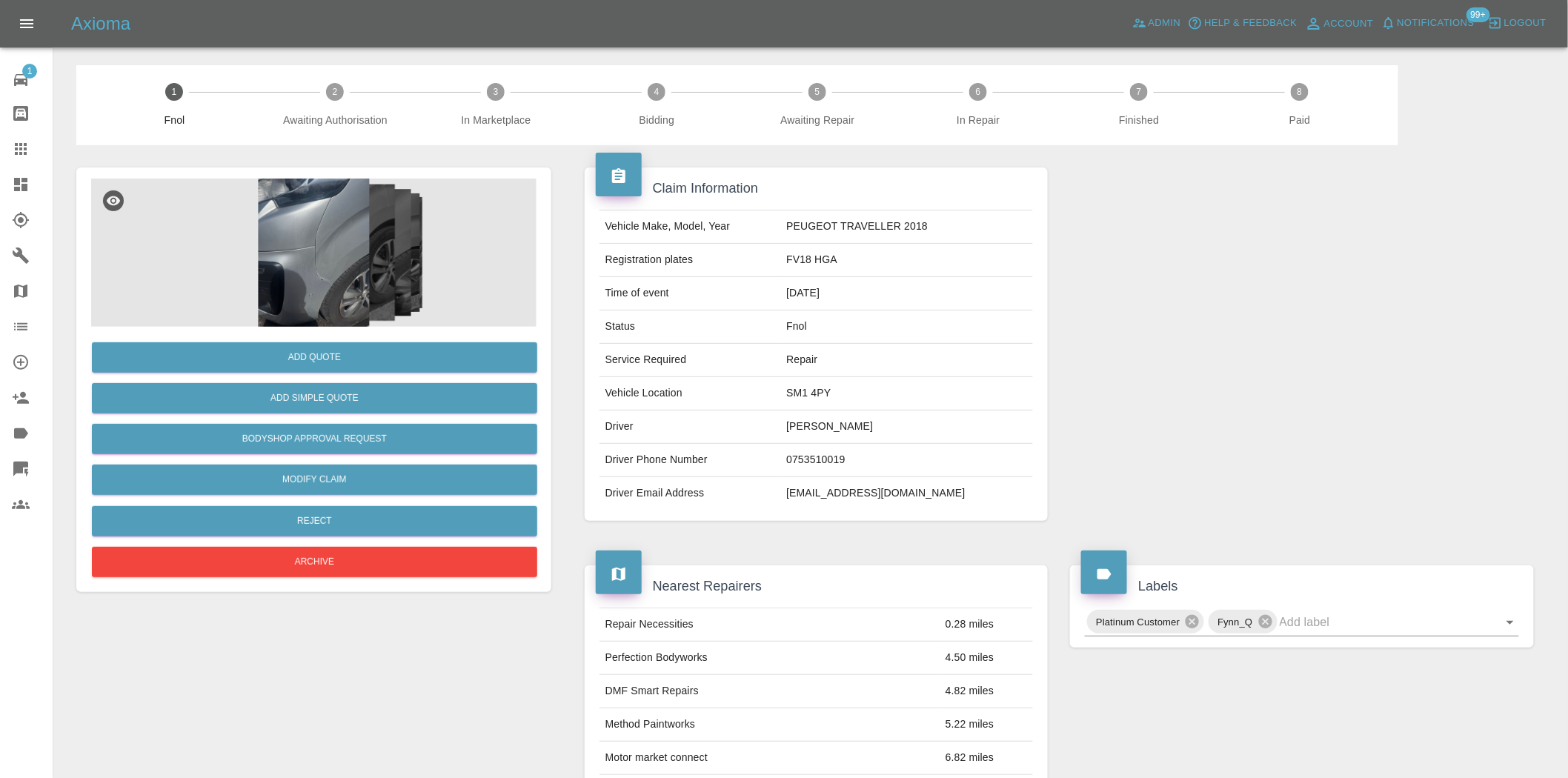
click at [324, 295] on img at bounding box center [314, 253] width 446 height 148
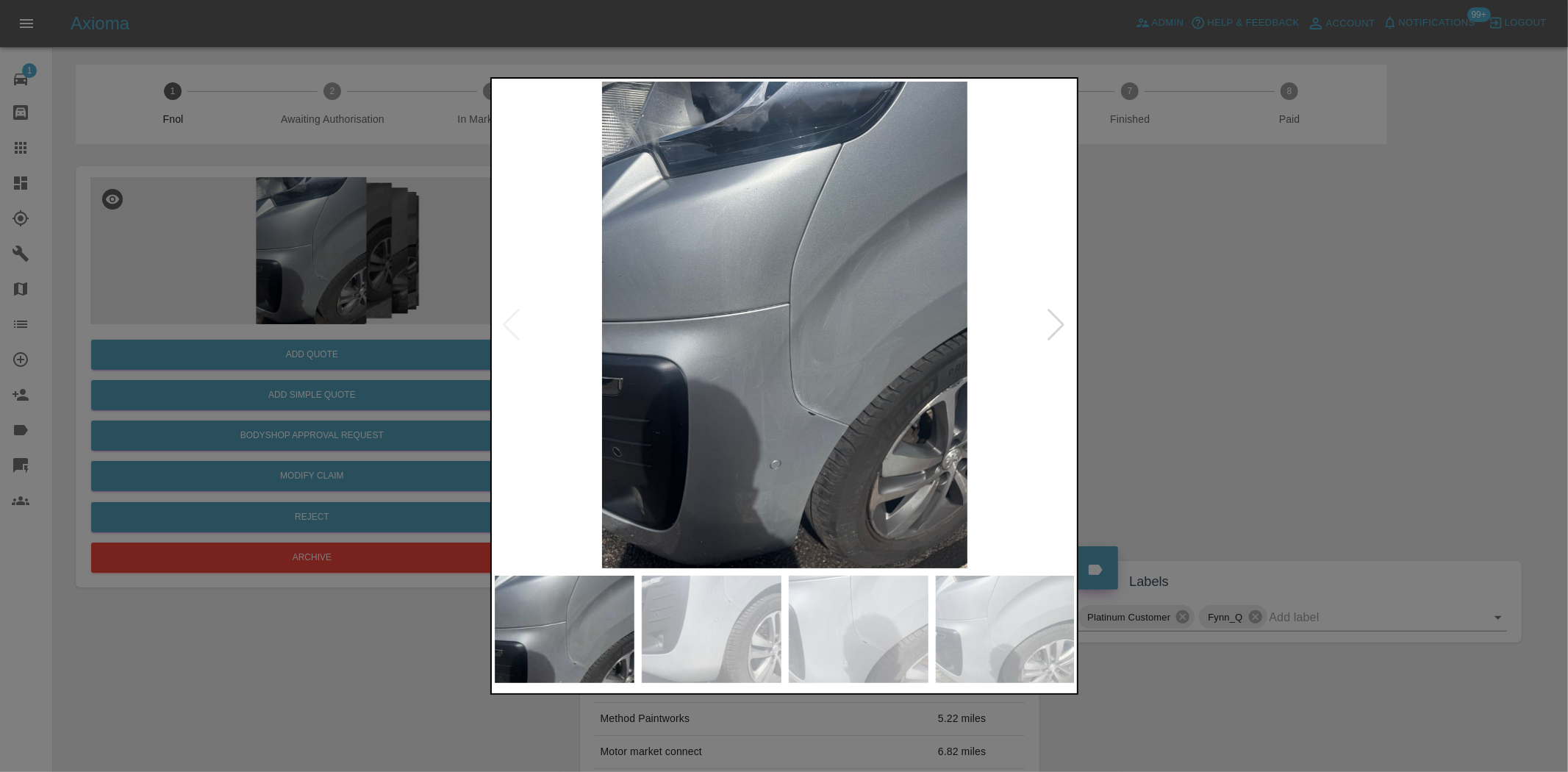
click at [810, 363] on img at bounding box center [785, 325] width 581 height 487
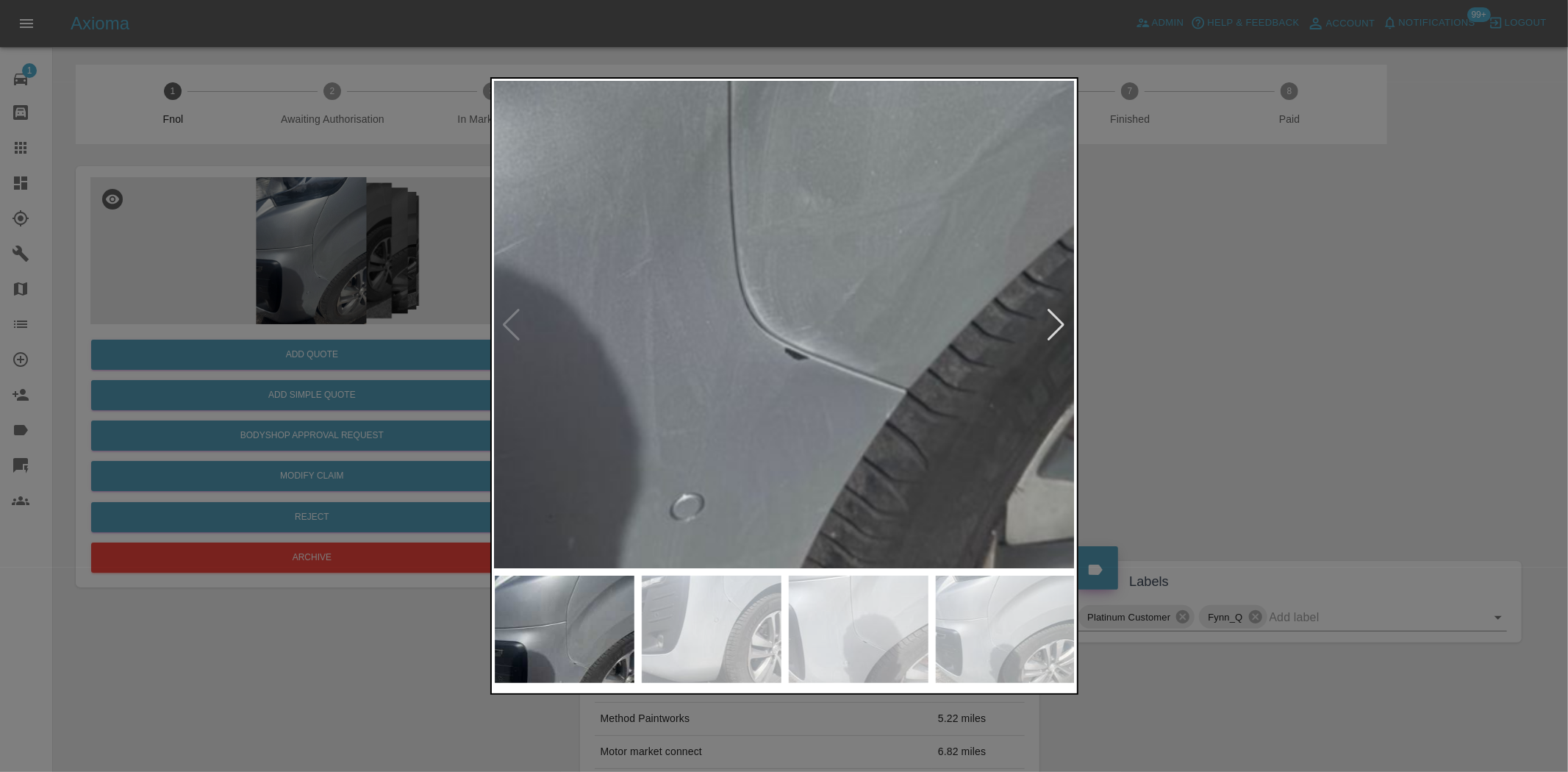
click at [816, 222] on img at bounding box center [713, 88] width 1743 height 1461
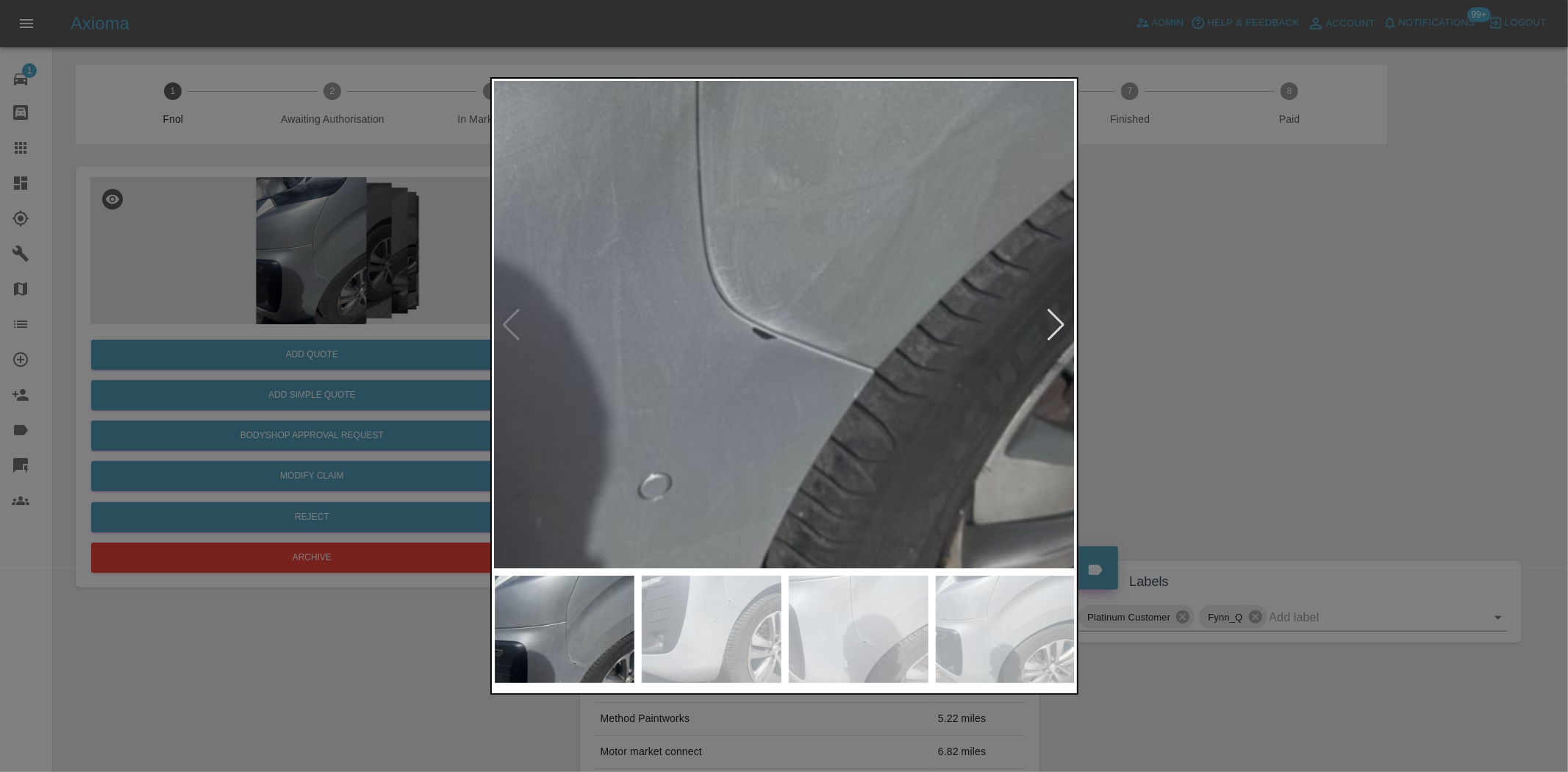
click at [767, 303] on img at bounding box center [681, 68] width 1743 height 1461
click at [758, 303] on img at bounding box center [681, 68] width 1743 height 1461
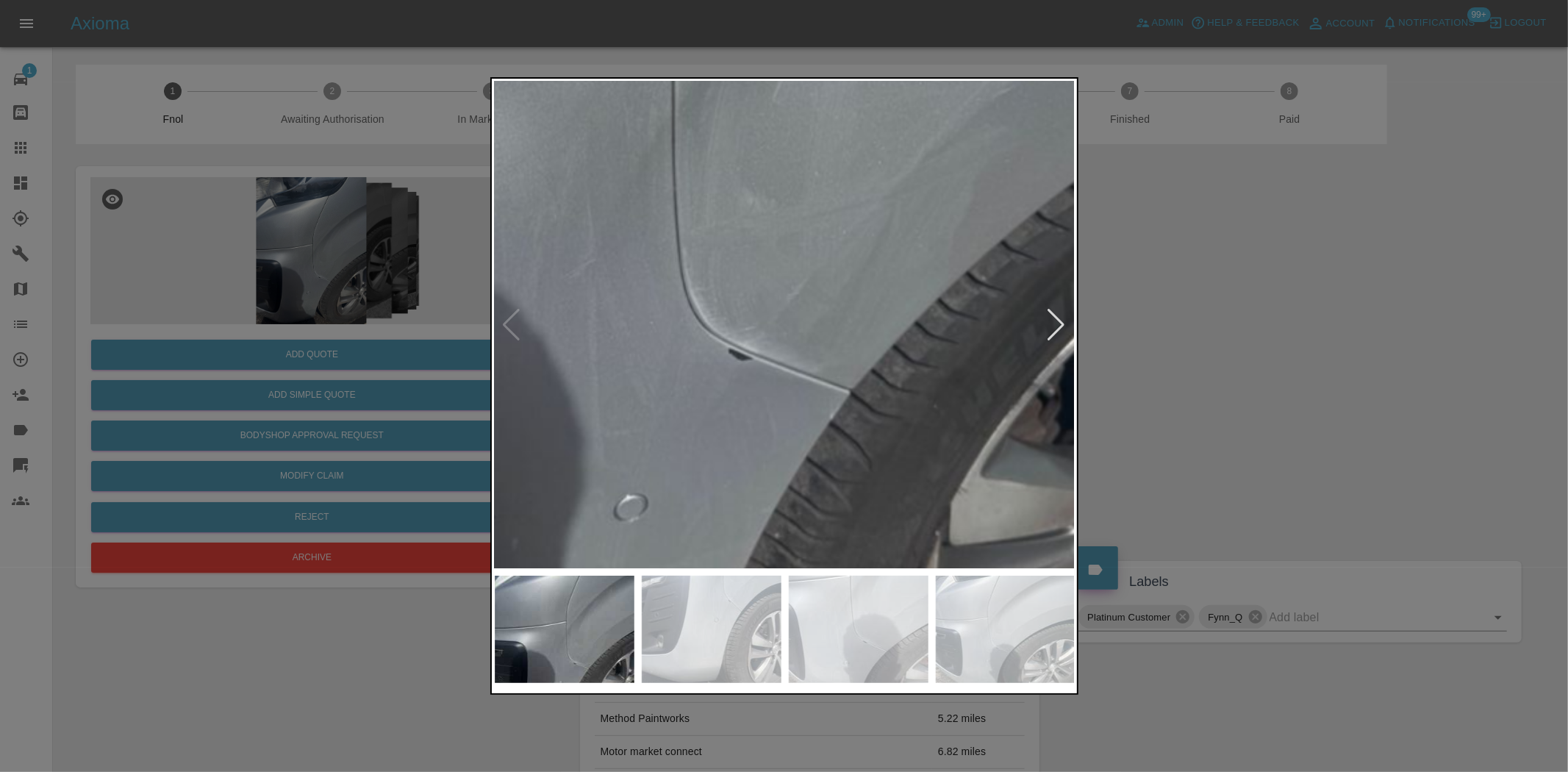
click at [394, 287] on div at bounding box center [784, 386] width 1568 height 772
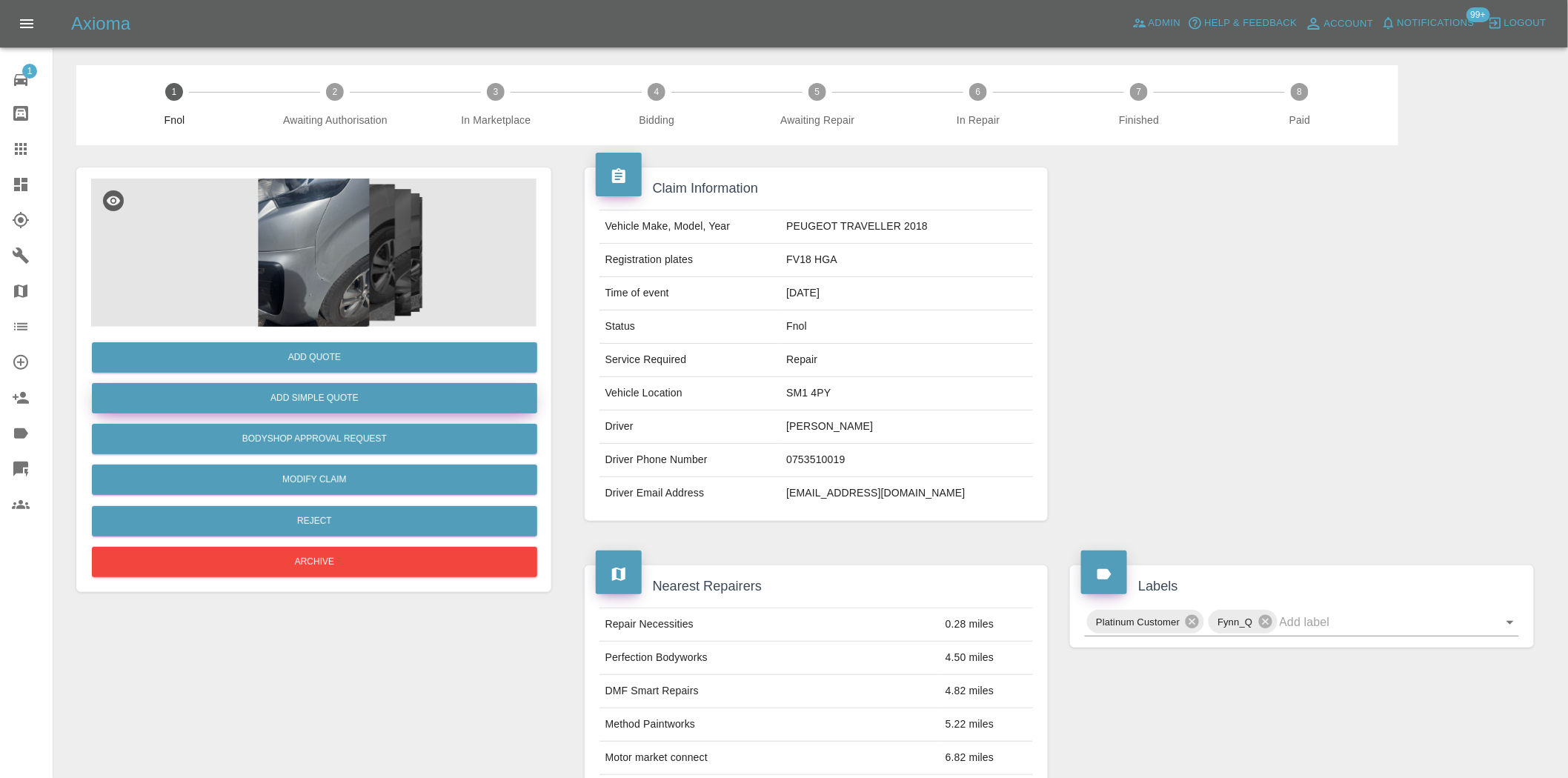
click at [352, 395] on button "Add Simple Quote" at bounding box center [315, 398] width 446 height 31
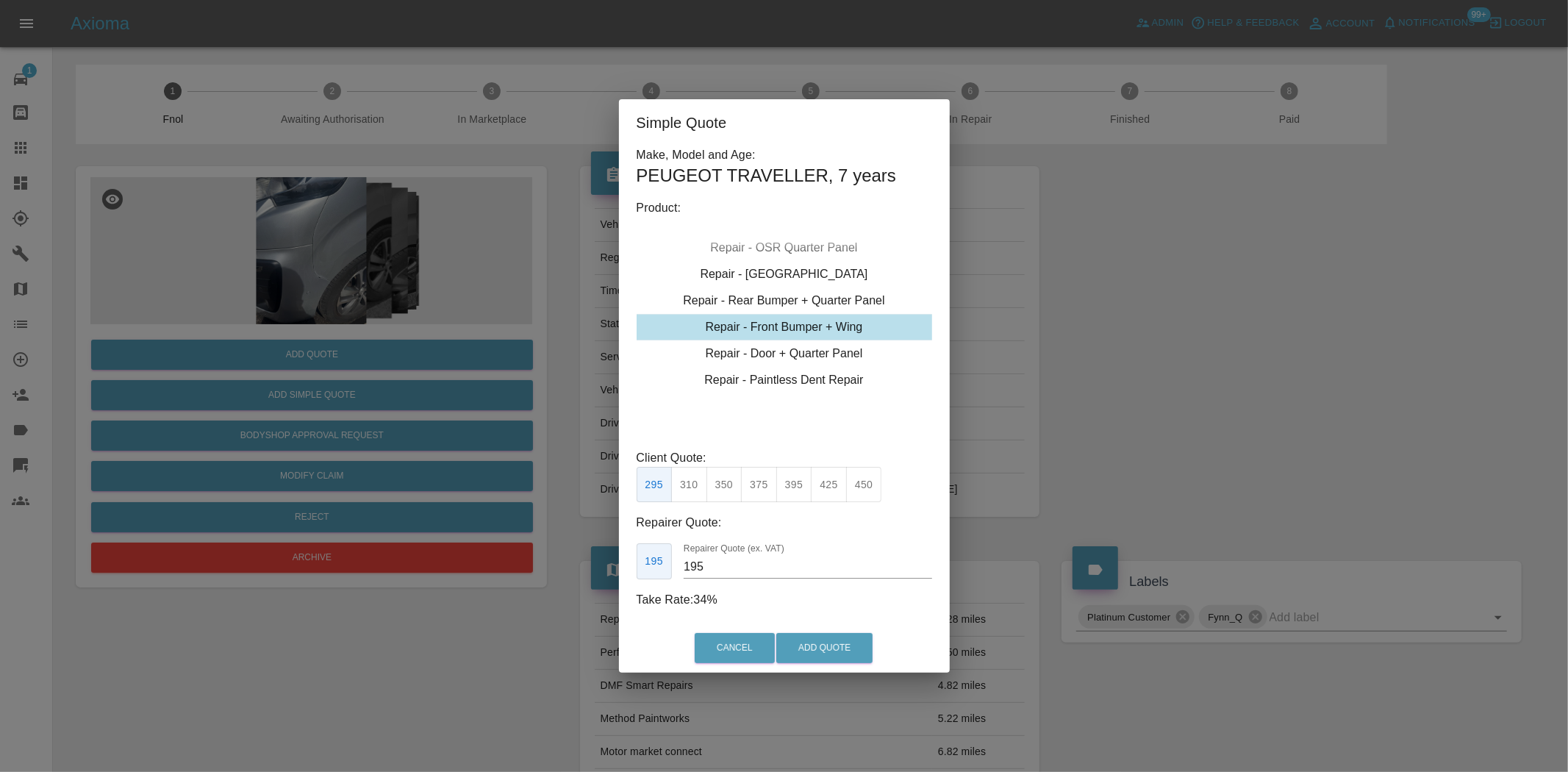
click at [779, 322] on div "Repair - Front Bumper + Wing" at bounding box center [784, 327] width 295 height 26
click at [719, 491] on button "350" at bounding box center [725, 485] width 36 height 36
drag, startPoint x: 657, startPoint y: 567, endPoint x: 567, endPoint y: 563, distance: 90.1
click at [577, 566] on div "Simple Quote Make, Model and Age: PEUGEOT TRAVELLER , 7 years Product: Repair -…" at bounding box center [784, 386] width 1568 height 772
type input "200"
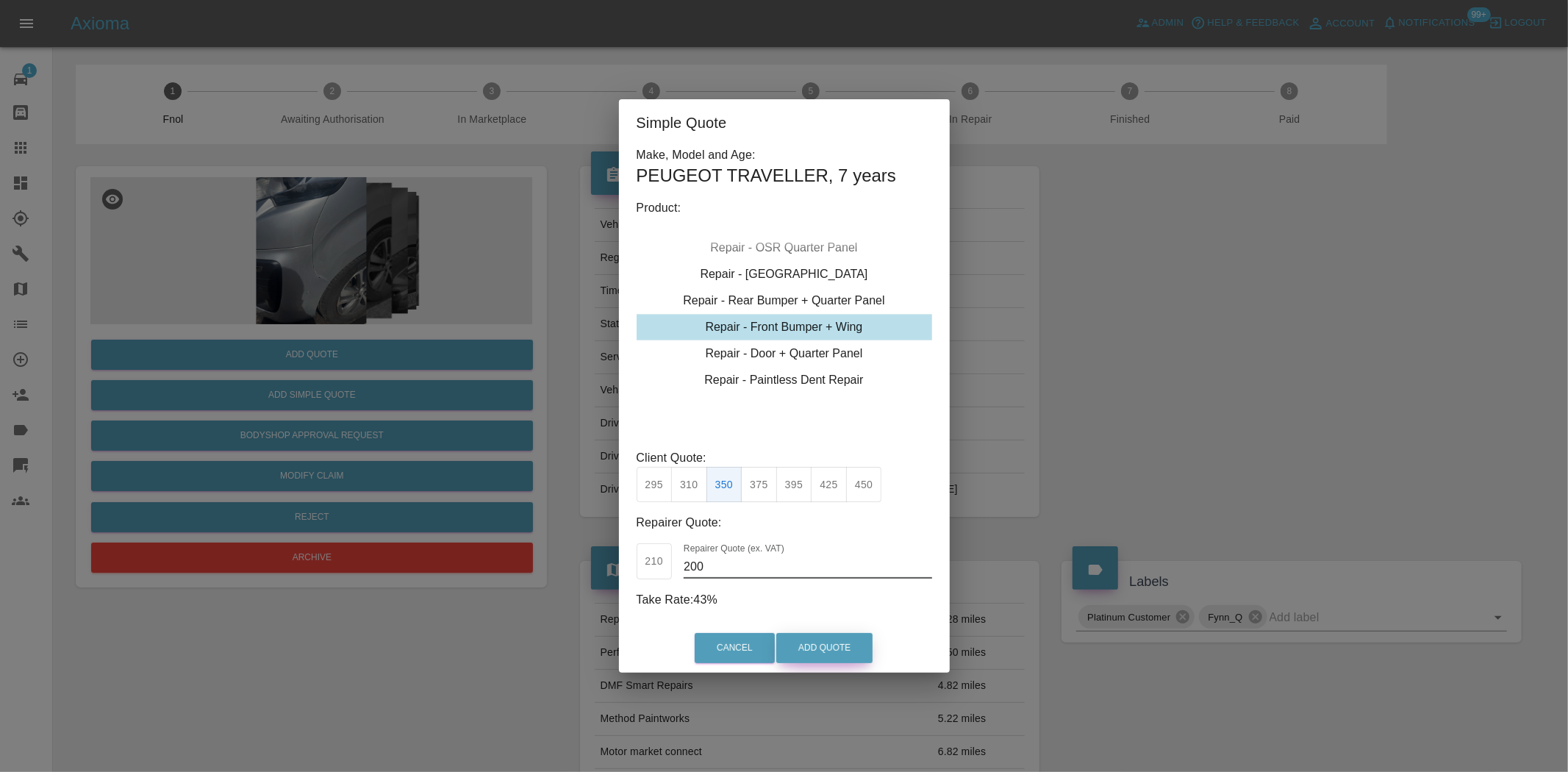
click at [813, 642] on button "Add Quote" at bounding box center [824, 647] width 97 height 31
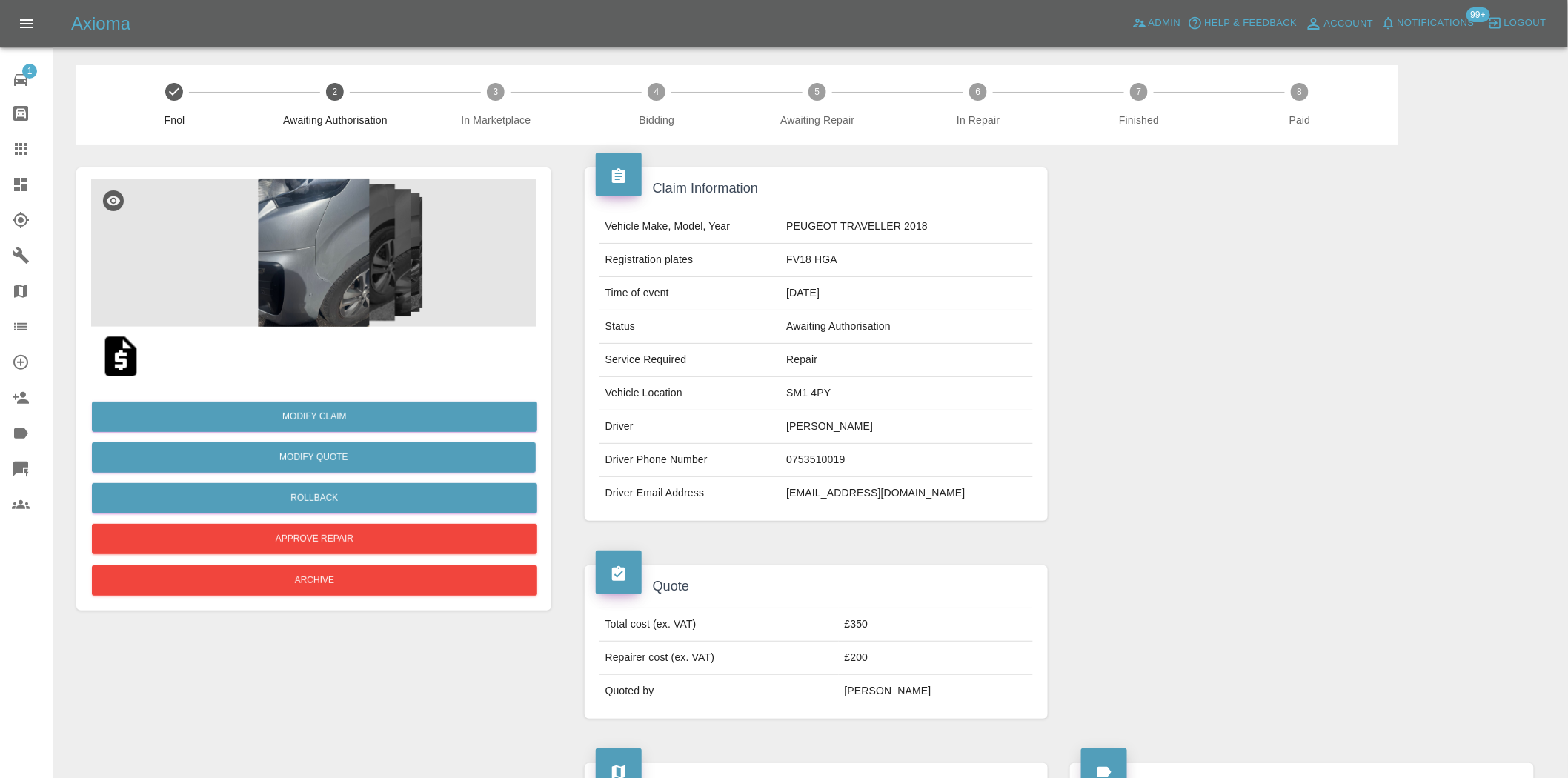
click at [341, 263] on img at bounding box center [314, 253] width 446 height 148
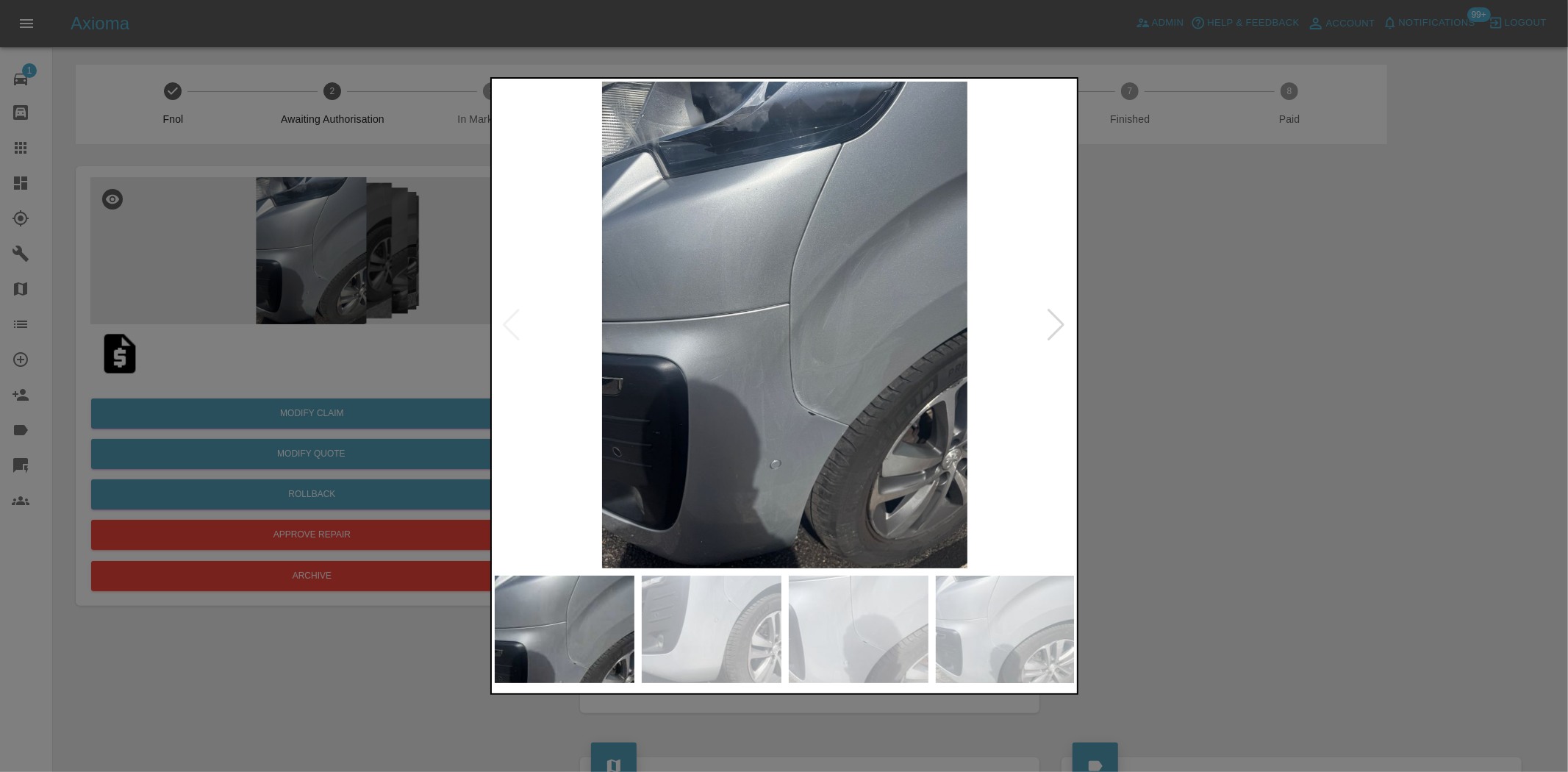
click at [826, 351] on img at bounding box center [785, 325] width 581 height 487
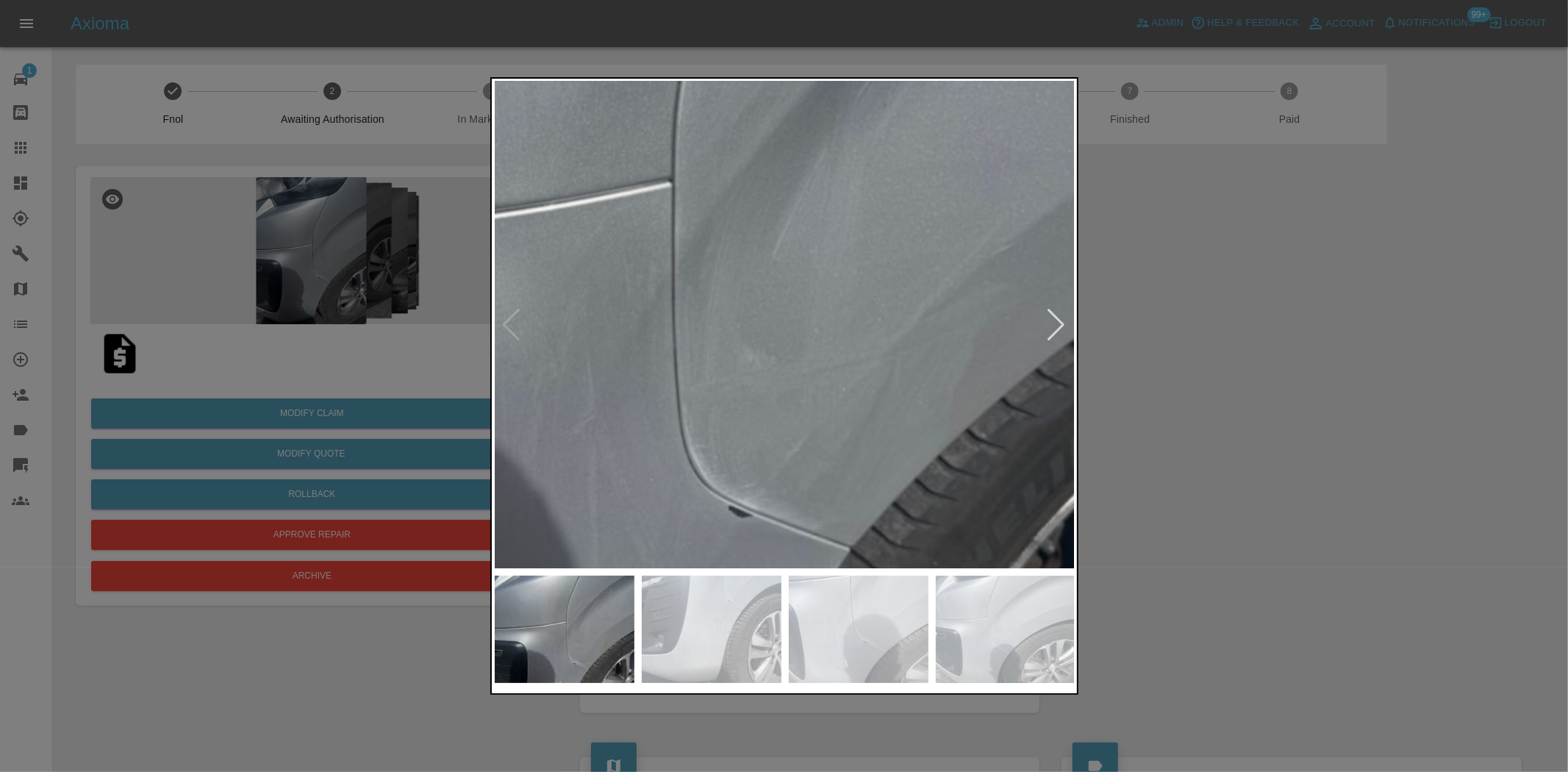
click at [814, 371] on img at bounding box center [657, 246] width 1743 height 1461
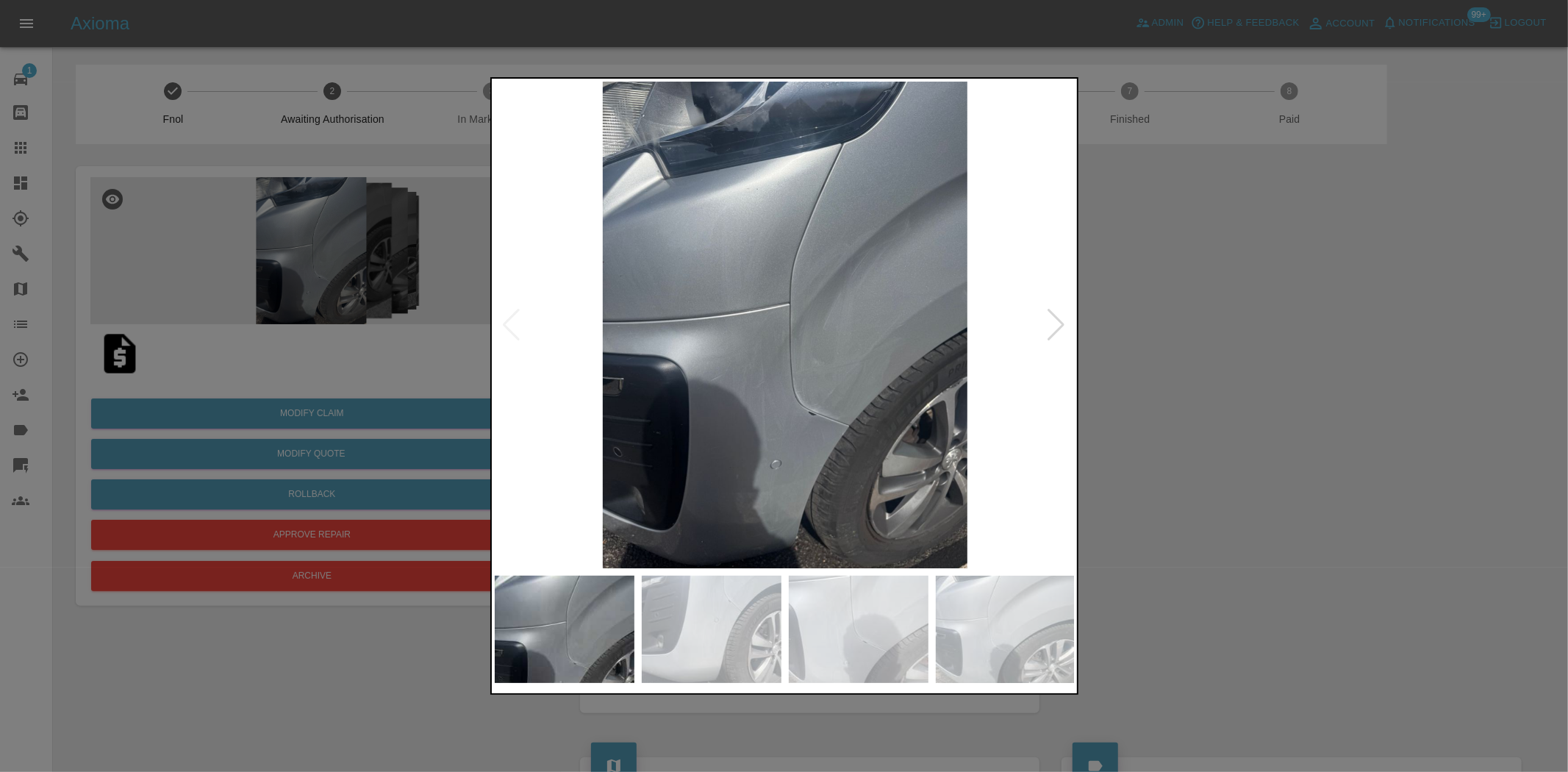
drag, startPoint x: 292, startPoint y: 145, endPoint x: 299, endPoint y: 69, distance: 76.3
click at [291, 145] on div at bounding box center [784, 386] width 1568 height 772
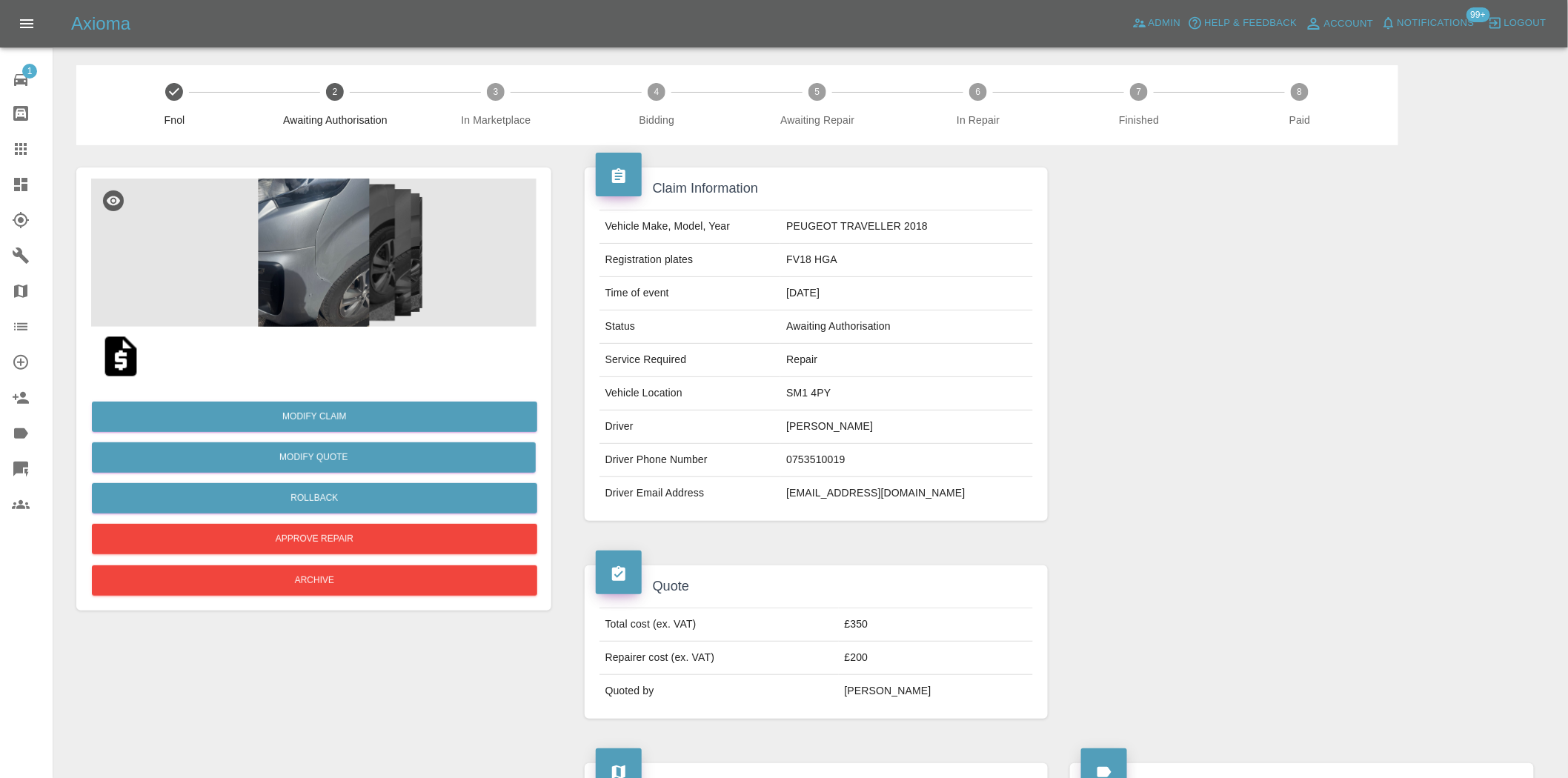
click at [316, 275] on img at bounding box center [314, 253] width 446 height 148
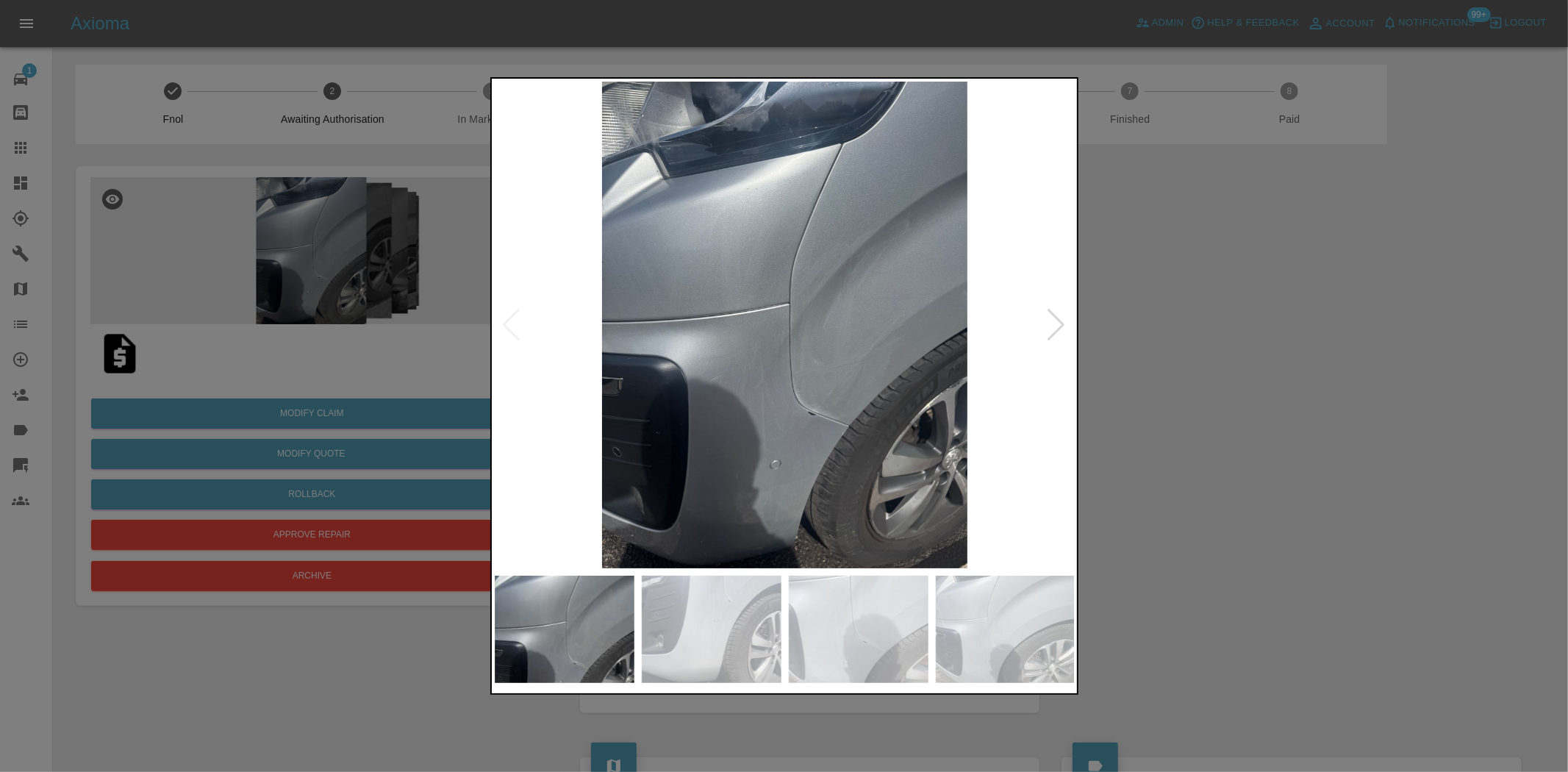
click at [727, 333] on img at bounding box center [785, 325] width 581 height 487
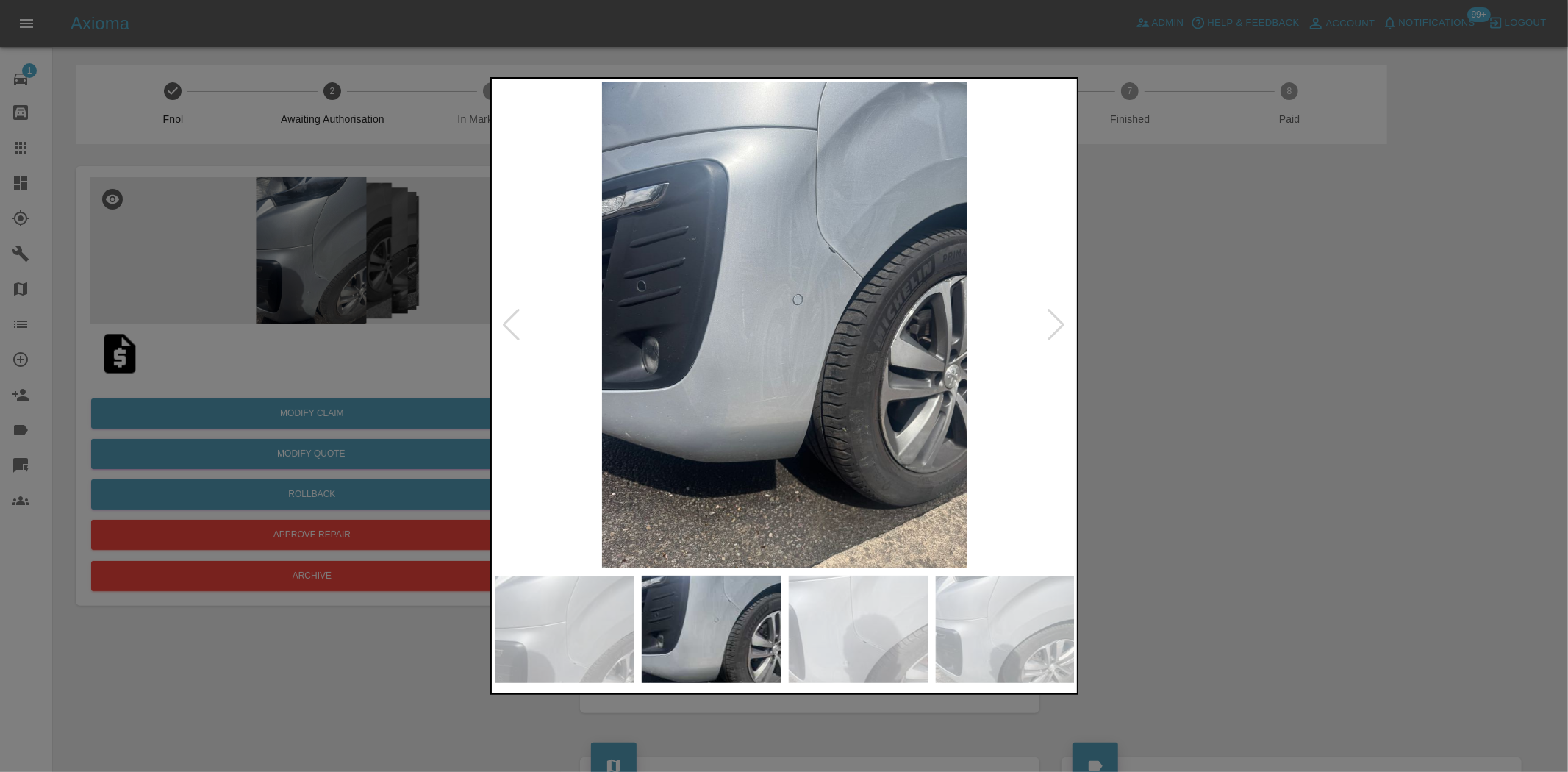
click at [800, 281] on img at bounding box center [785, 325] width 581 height 487
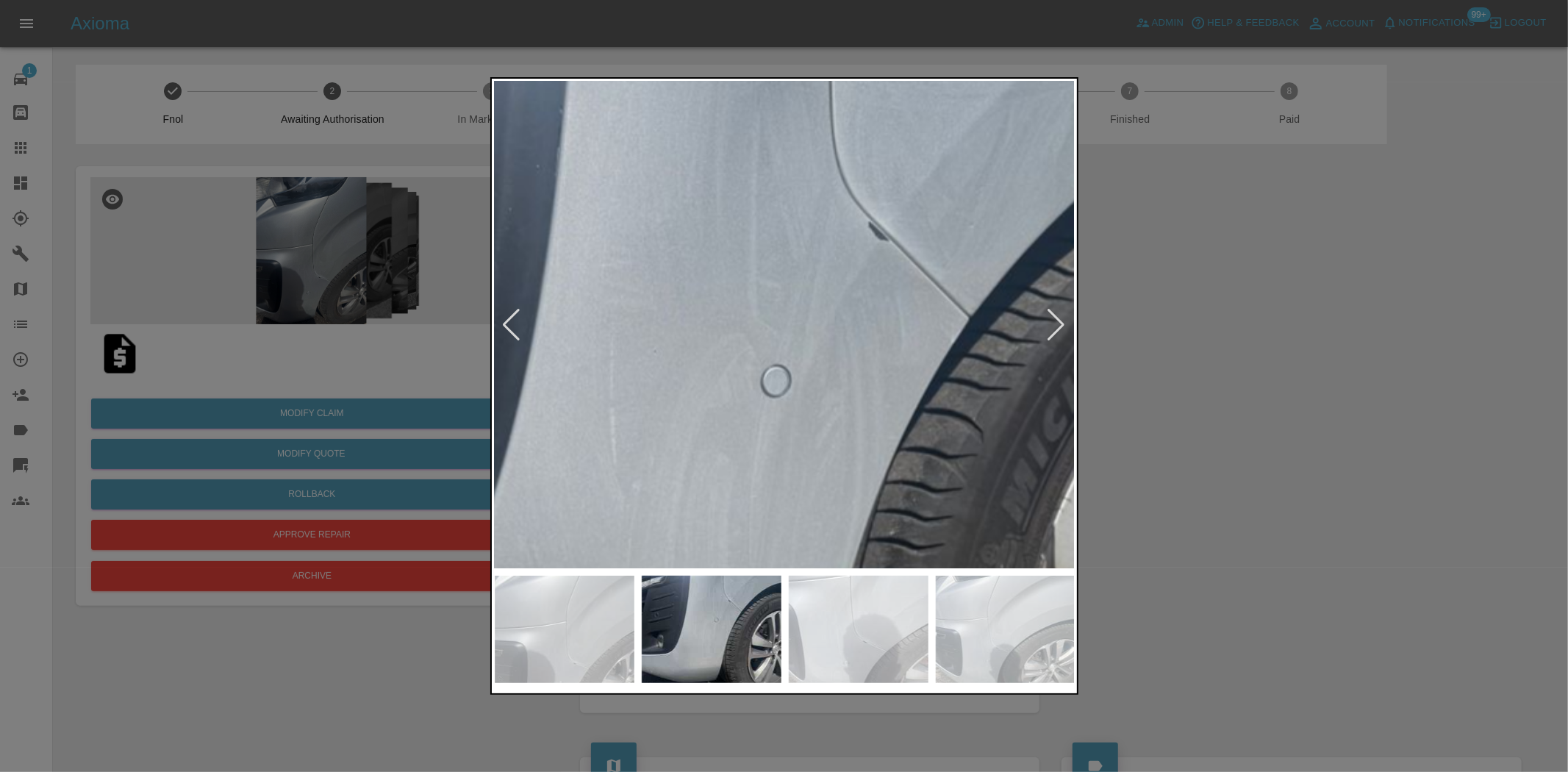
click at [800, 275] on img at bounding box center [736, 456] width 1743 height 1461
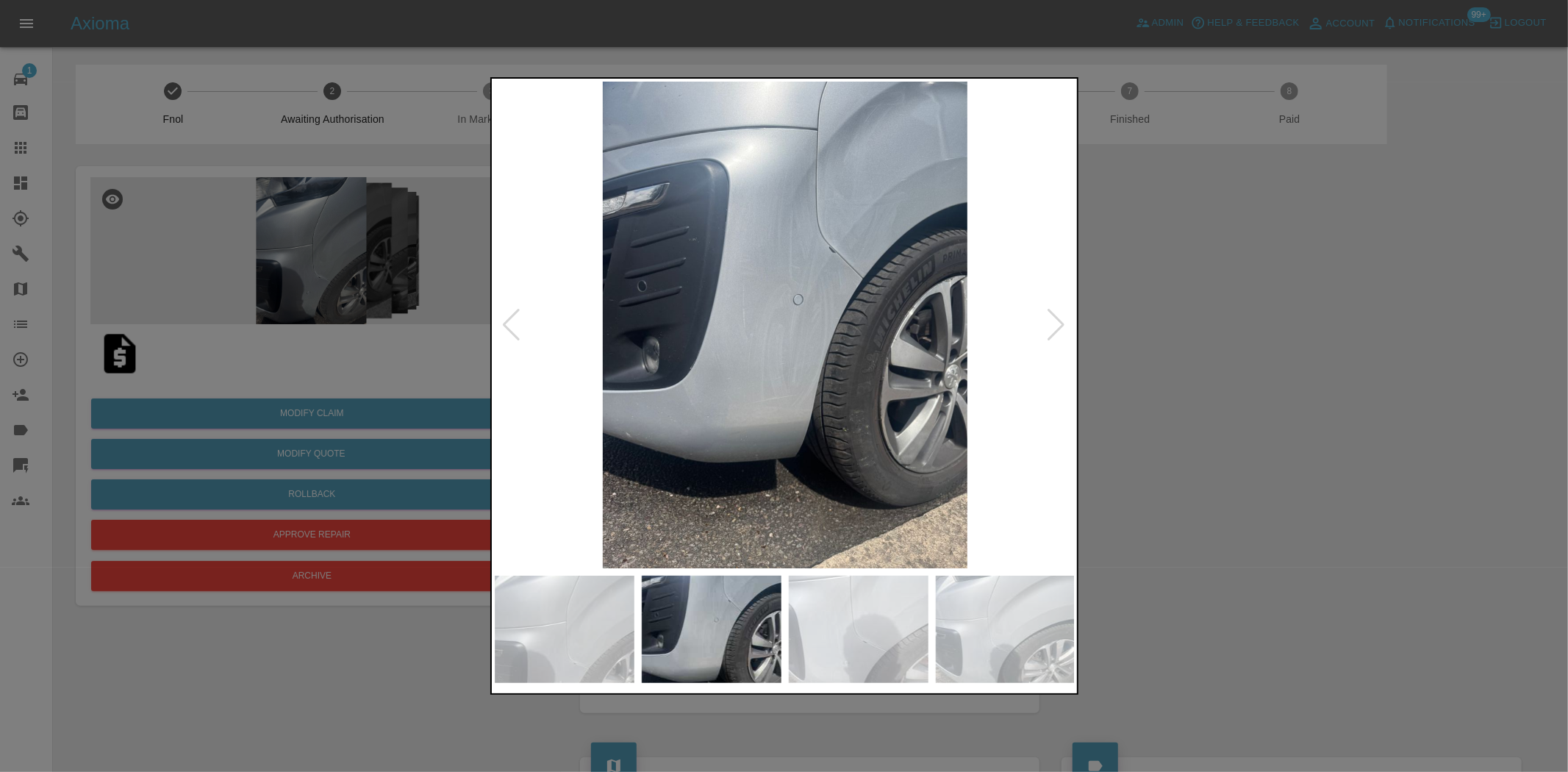
click at [795, 274] on img at bounding box center [785, 325] width 581 height 487
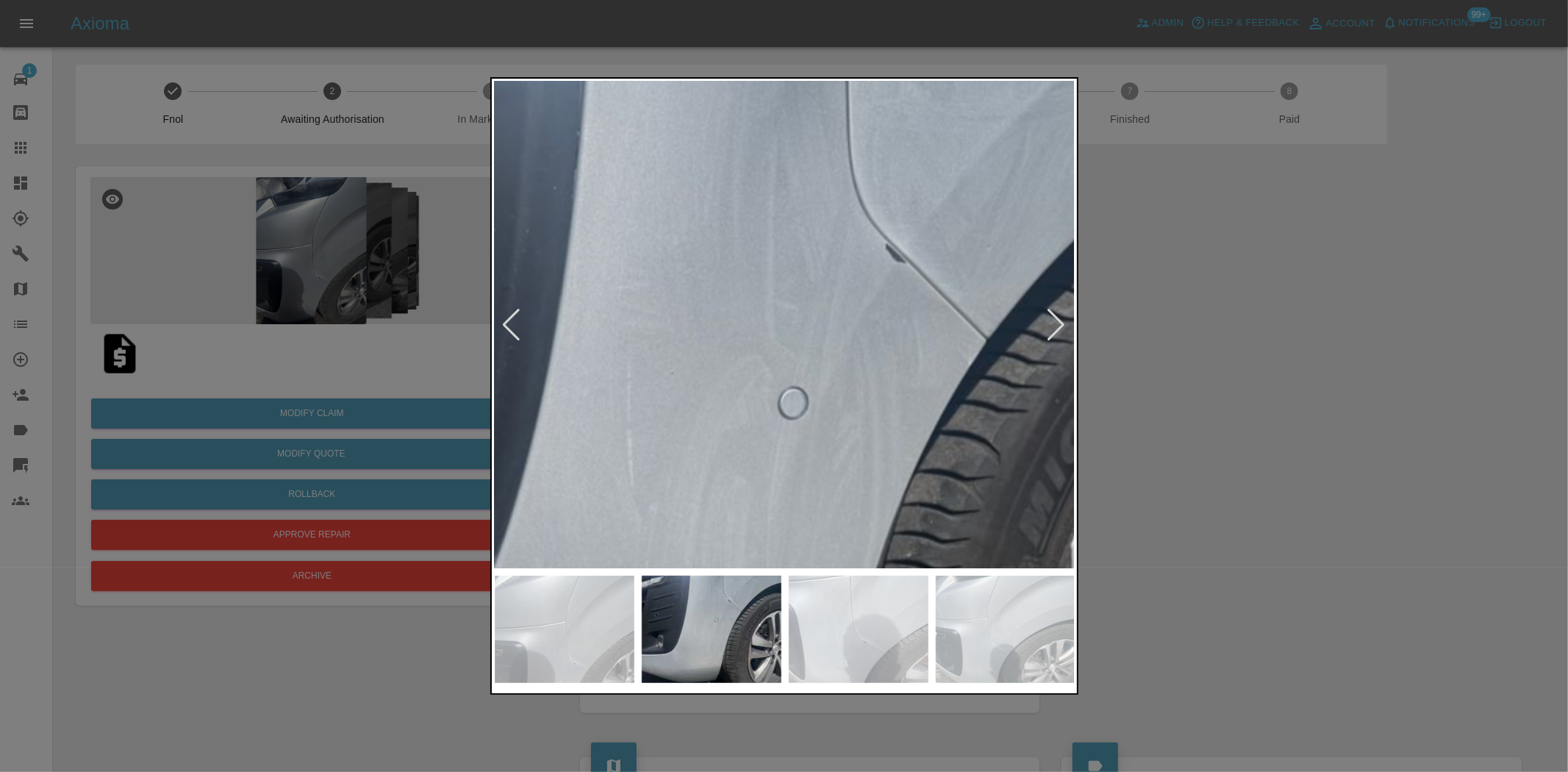
click at [795, 274] on img at bounding box center [752, 478] width 1743 height 1461
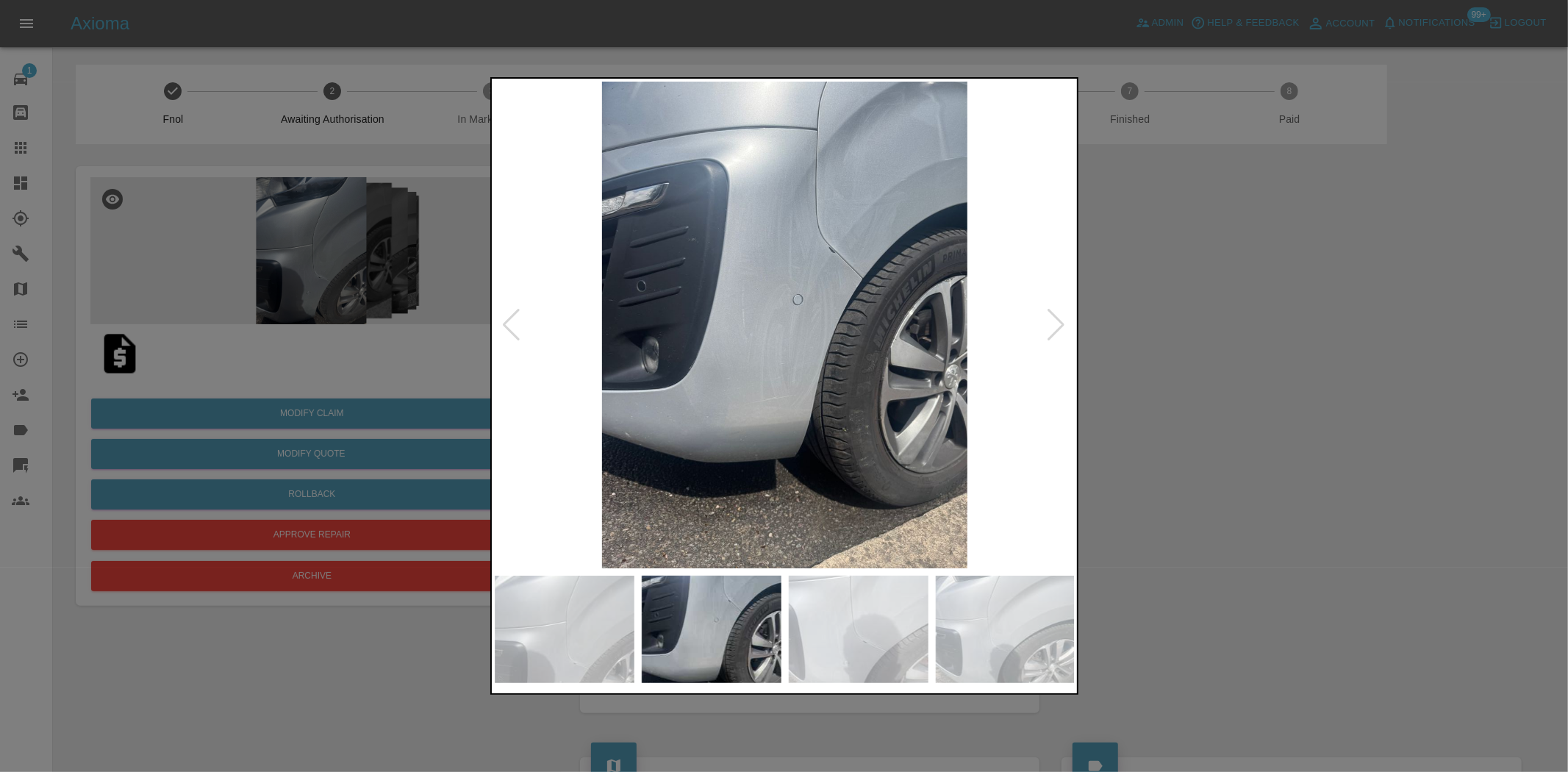
click at [293, 125] on div at bounding box center [784, 386] width 1568 height 772
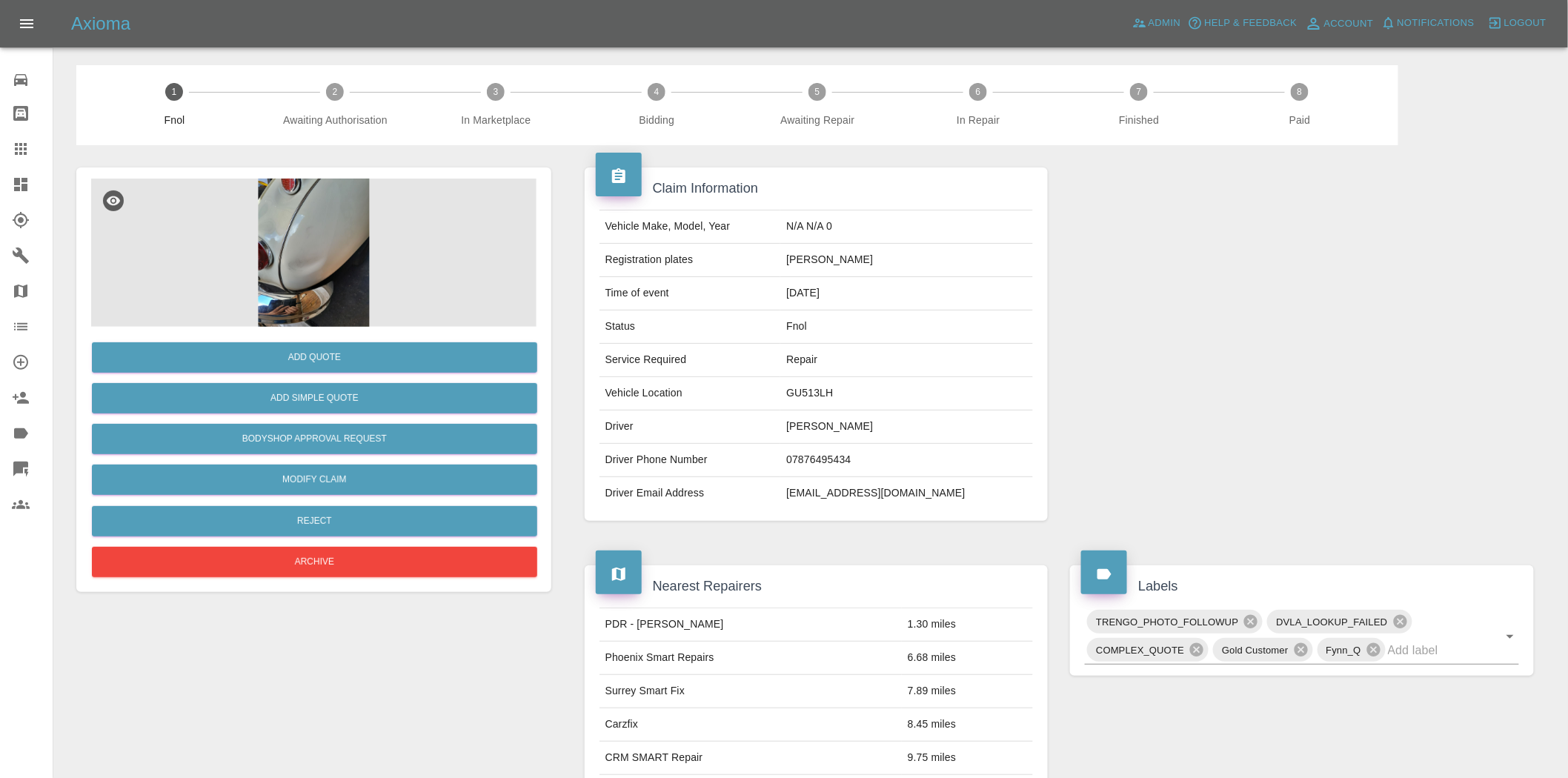
click at [319, 269] on img at bounding box center [314, 253] width 446 height 148
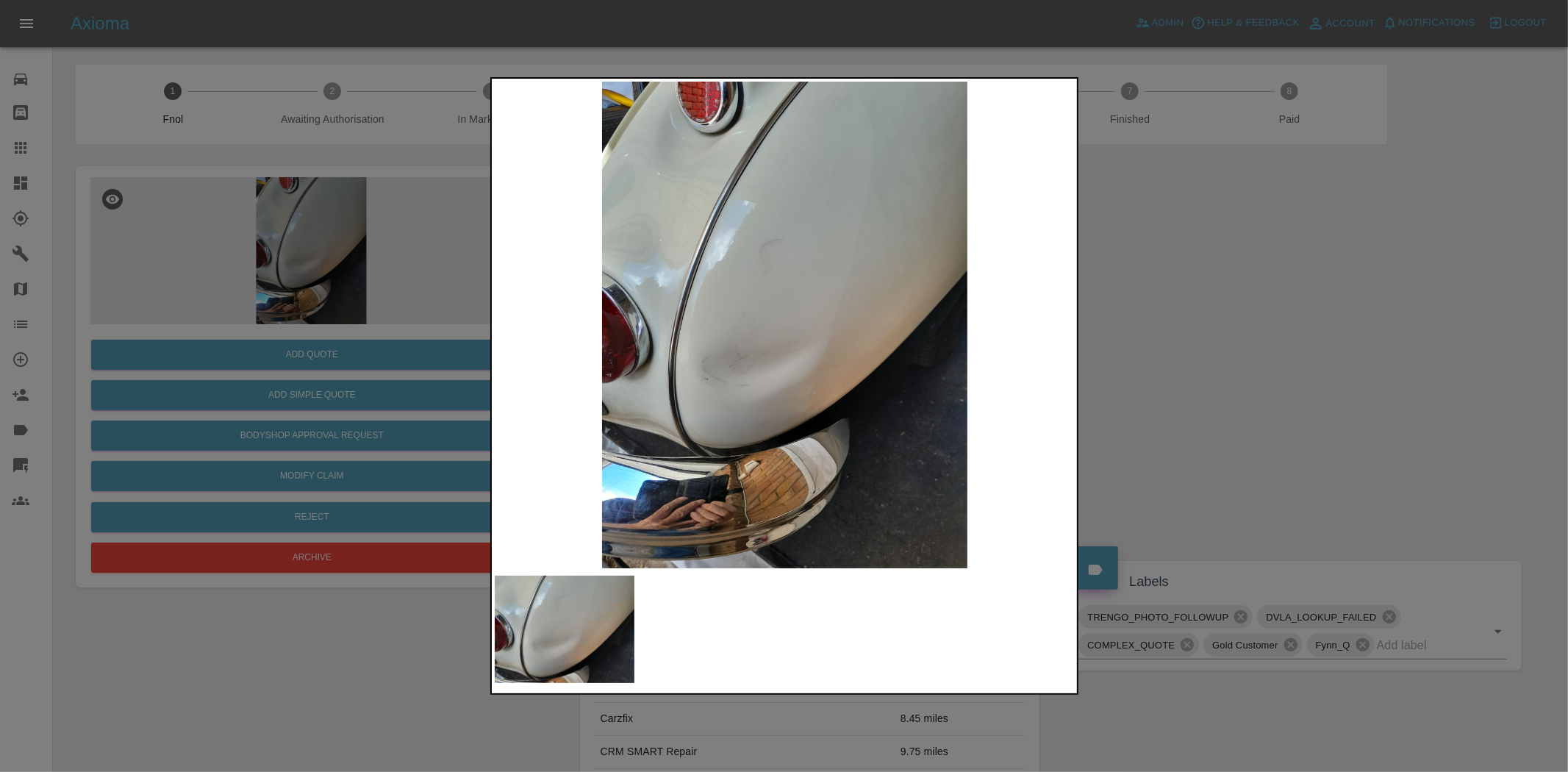
click at [725, 374] on img at bounding box center [785, 325] width 581 height 487
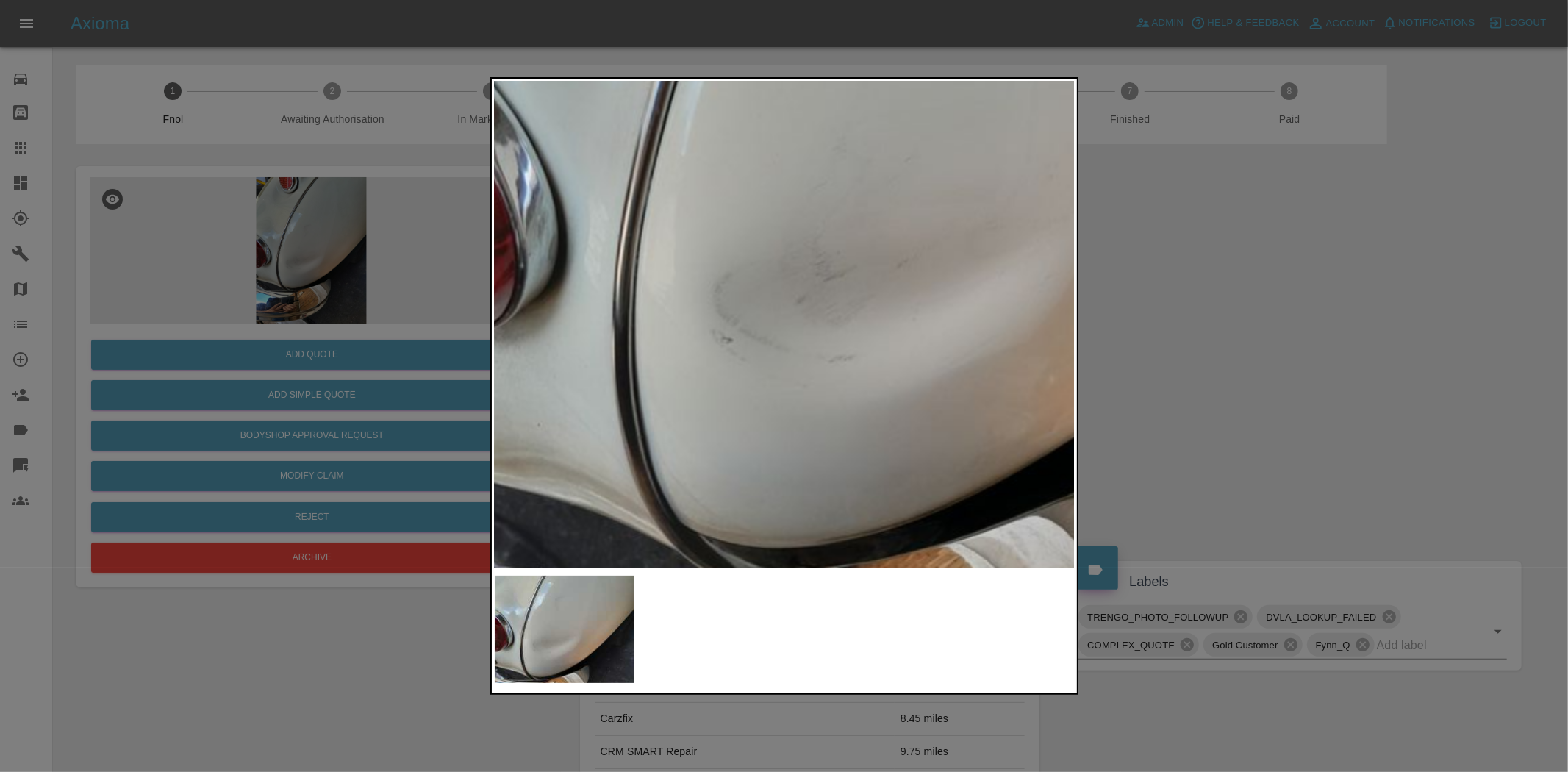
click at [726, 374] on img at bounding box center [962, 177] width 1743 height 1461
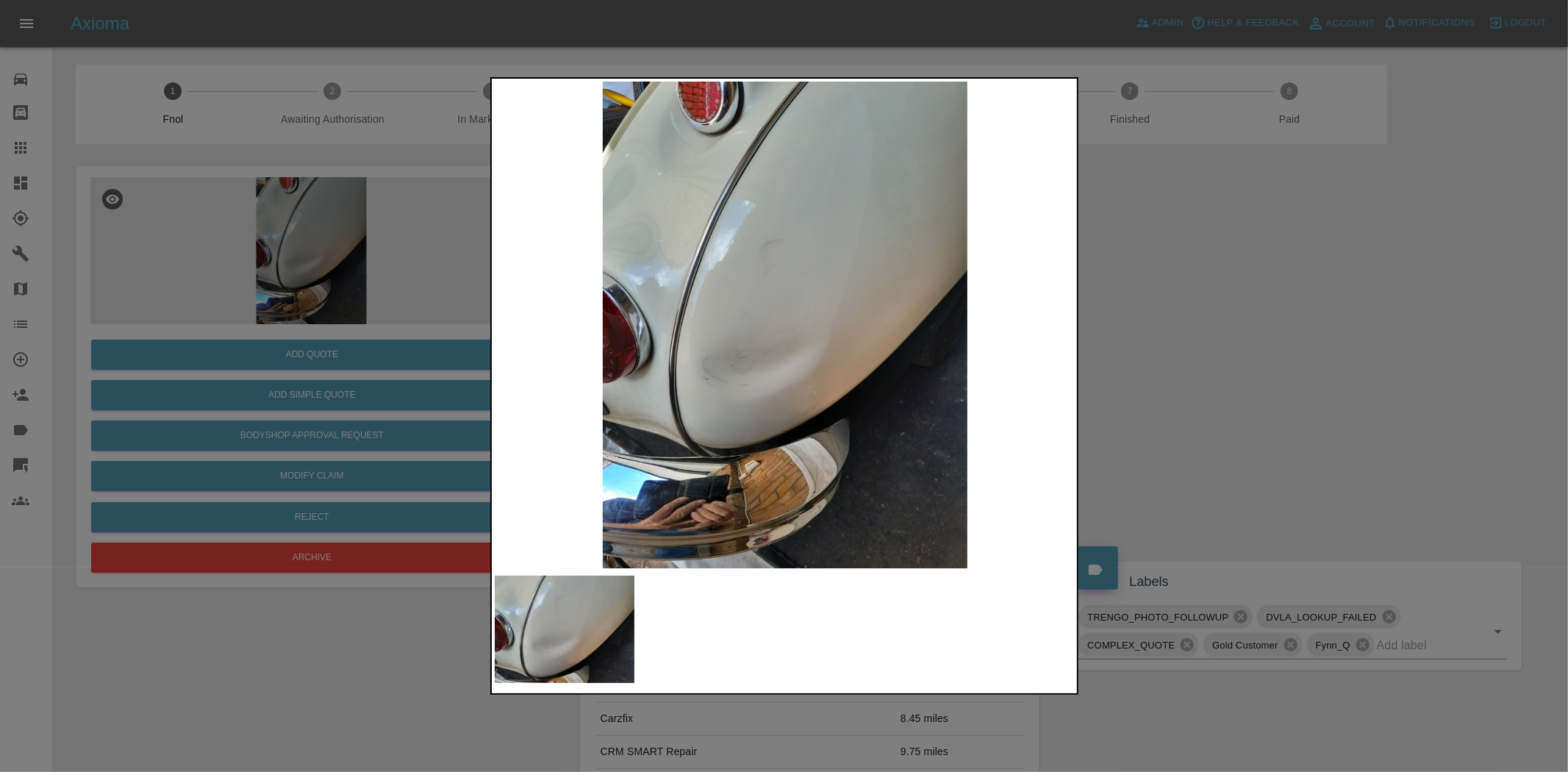
click at [469, 368] on div at bounding box center [784, 386] width 1568 height 772
click at [599, 347] on img at bounding box center [785, 325] width 581 height 487
click at [727, 350] on img at bounding box center [785, 325] width 581 height 487
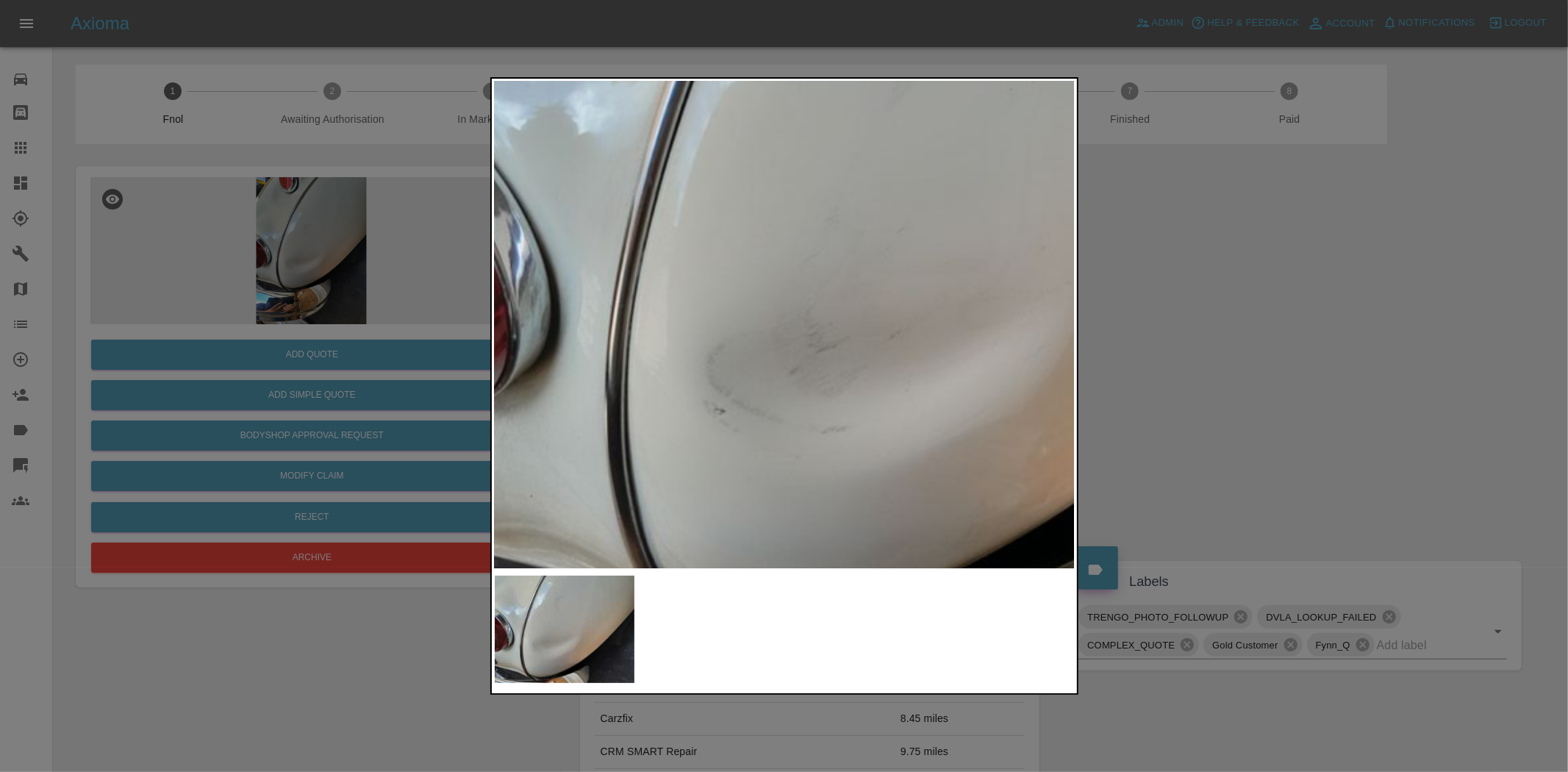
click at [669, 518] on img at bounding box center [954, 248] width 1743 height 1461
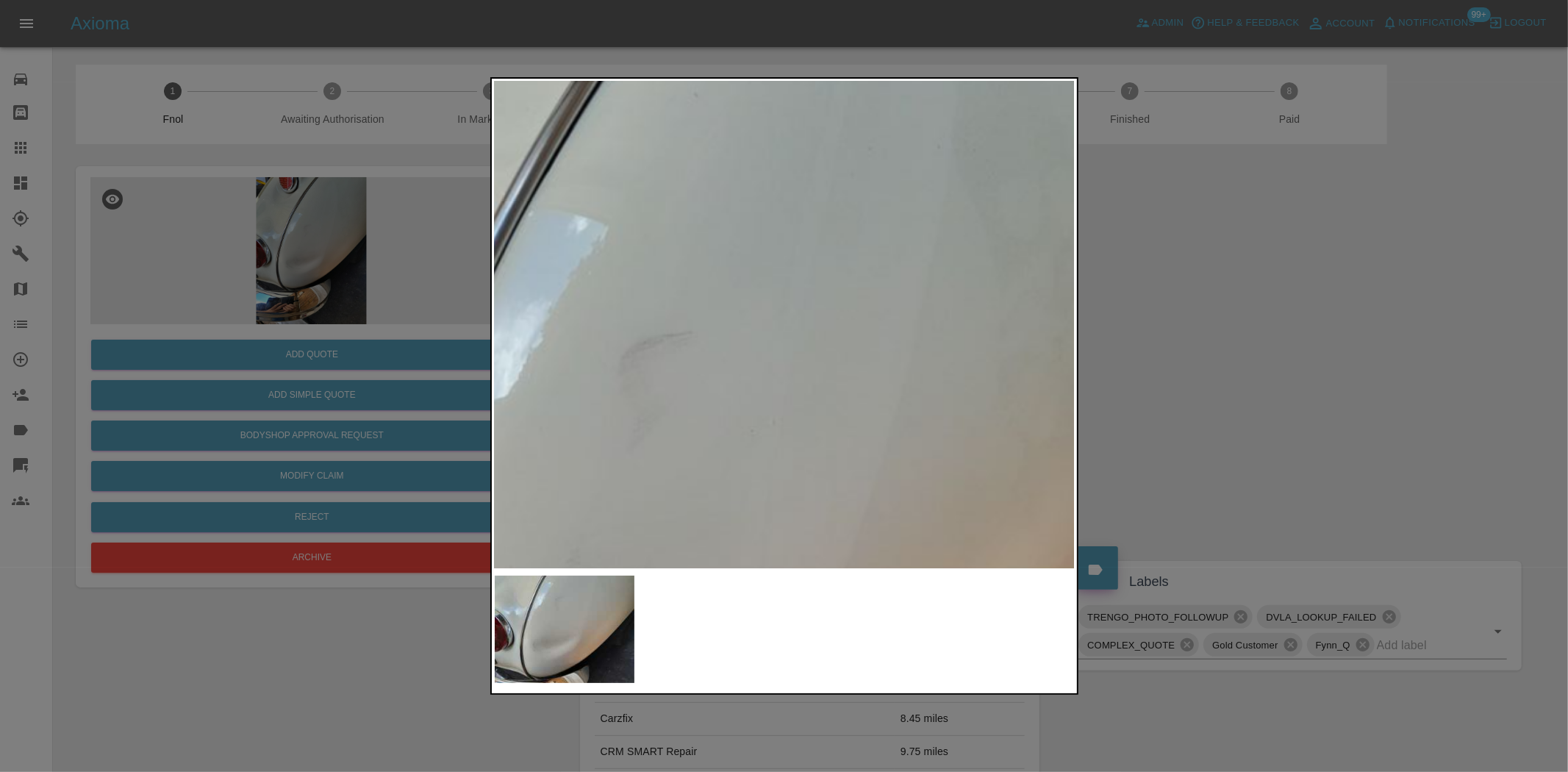
click at [583, 438] on img at bounding box center [695, 590] width 1743 height 1461
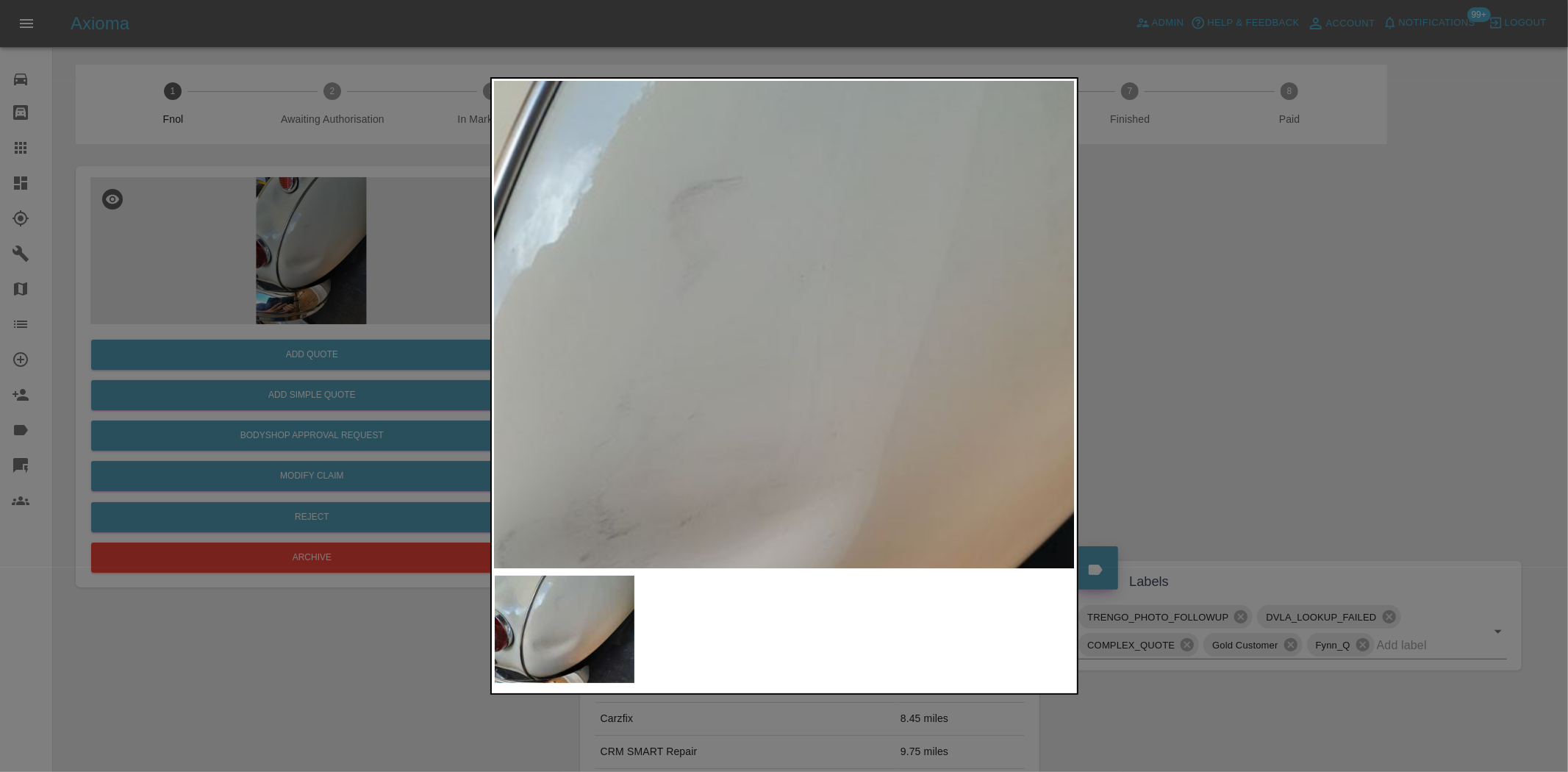
click at [719, 204] on img at bounding box center [745, 435] width 1743 height 1461
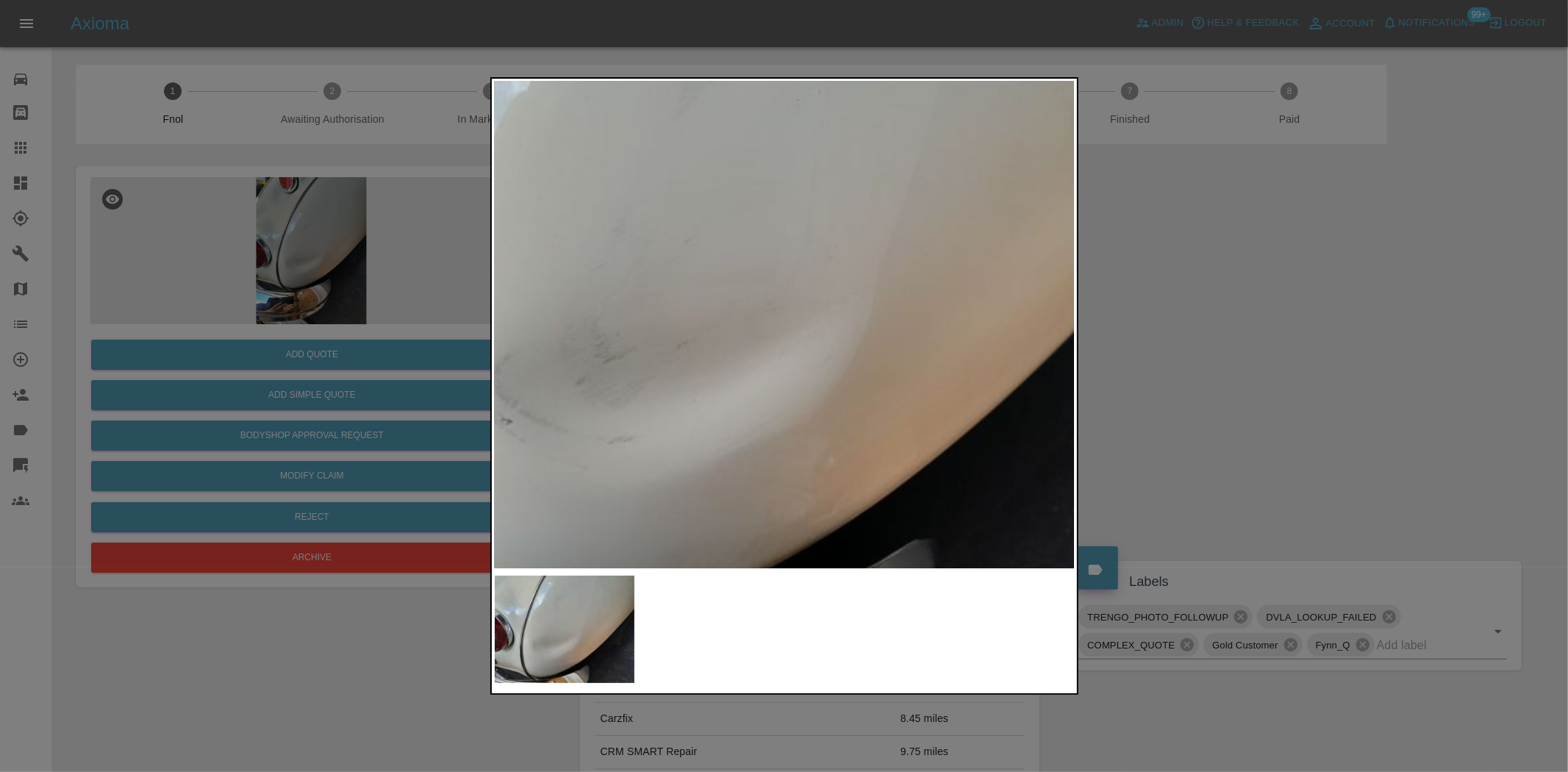
click at [694, 274] on img at bounding box center [741, 259] width 1743 height 1461
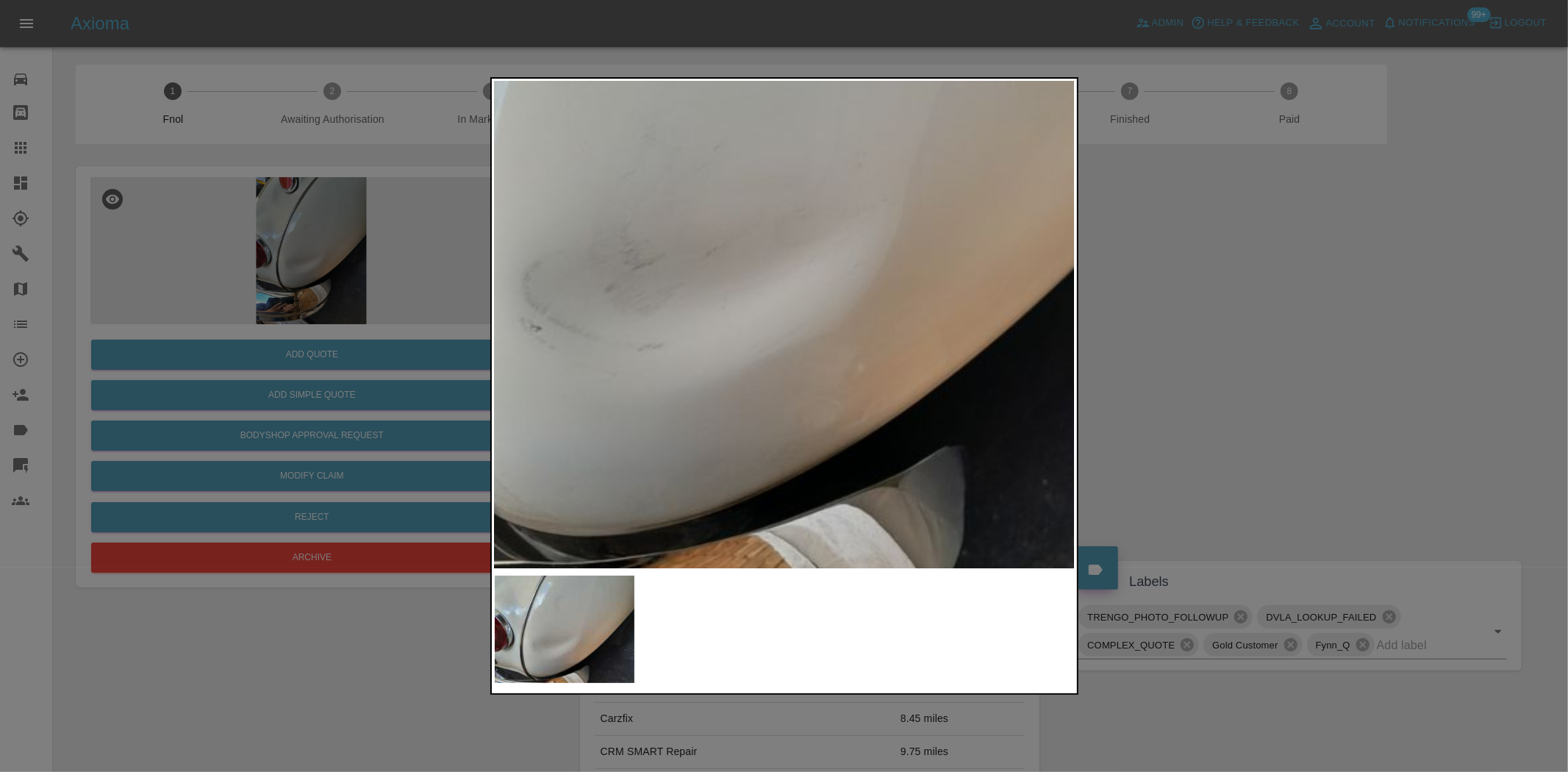
click at [694, 278] on img at bounding box center [770, 165] width 1743 height 1461
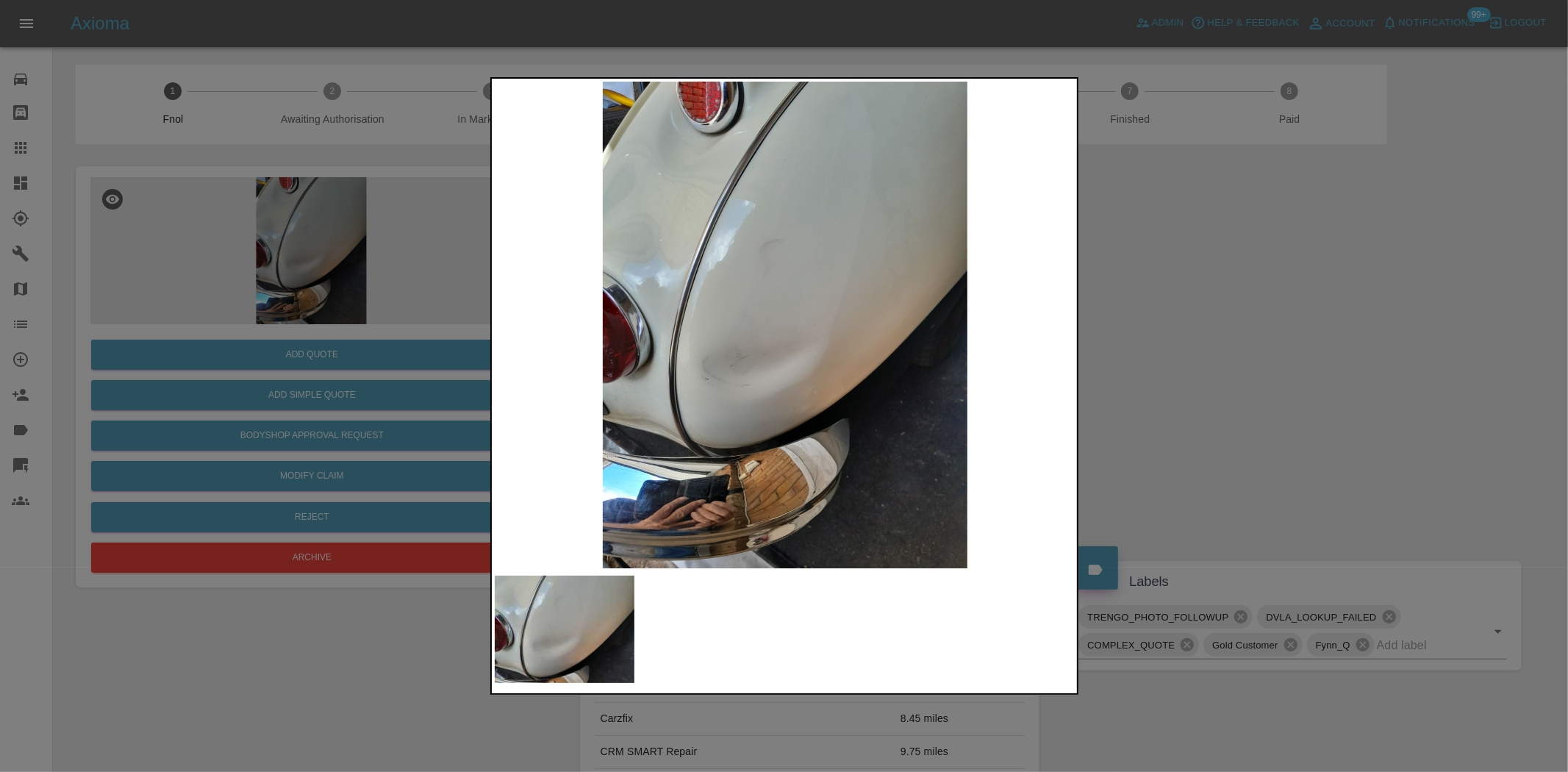
click at [368, 317] on div at bounding box center [784, 386] width 1568 height 772
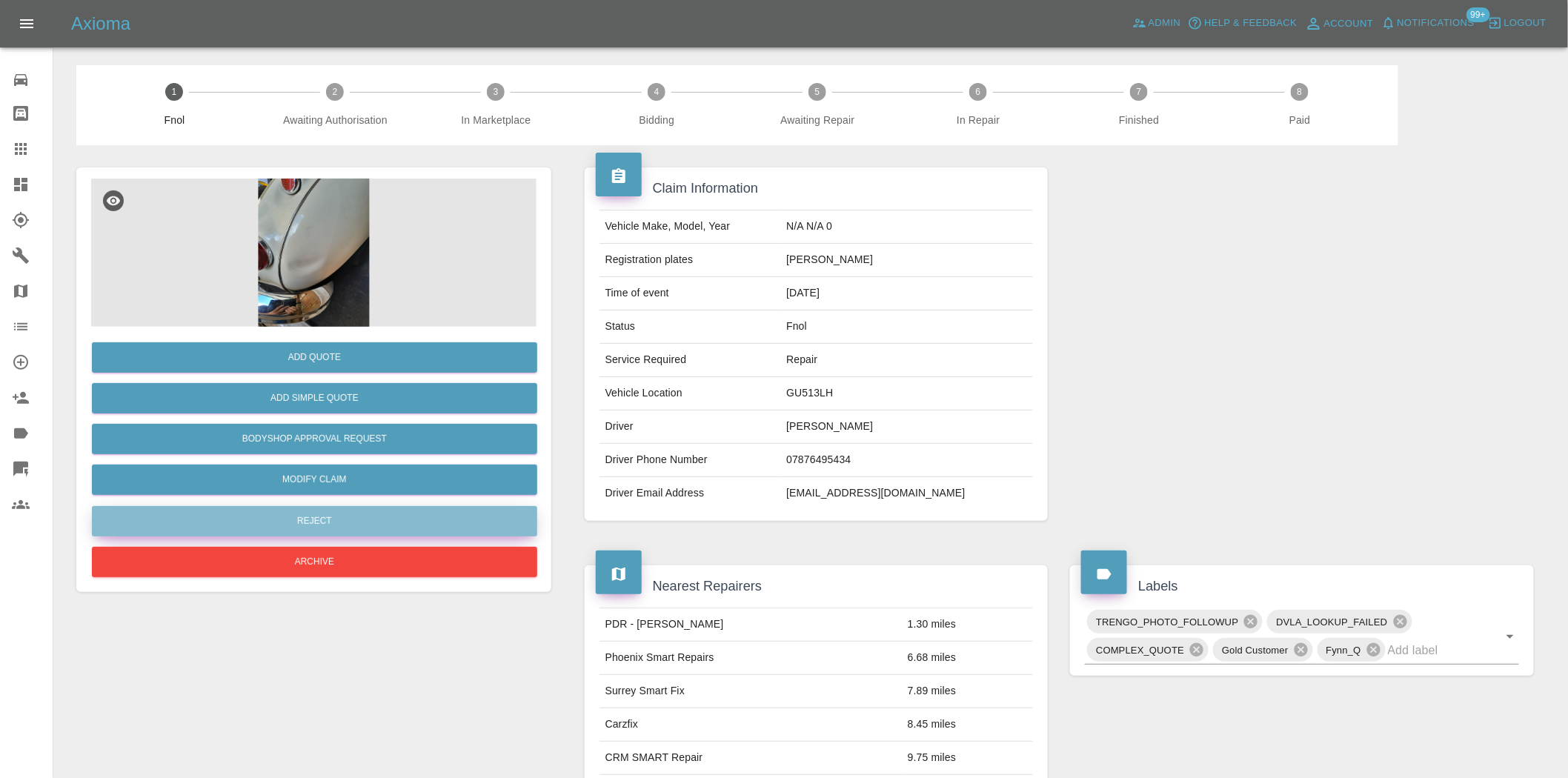
click at [307, 524] on button "Reject" at bounding box center [315, 521] width 446 height 31
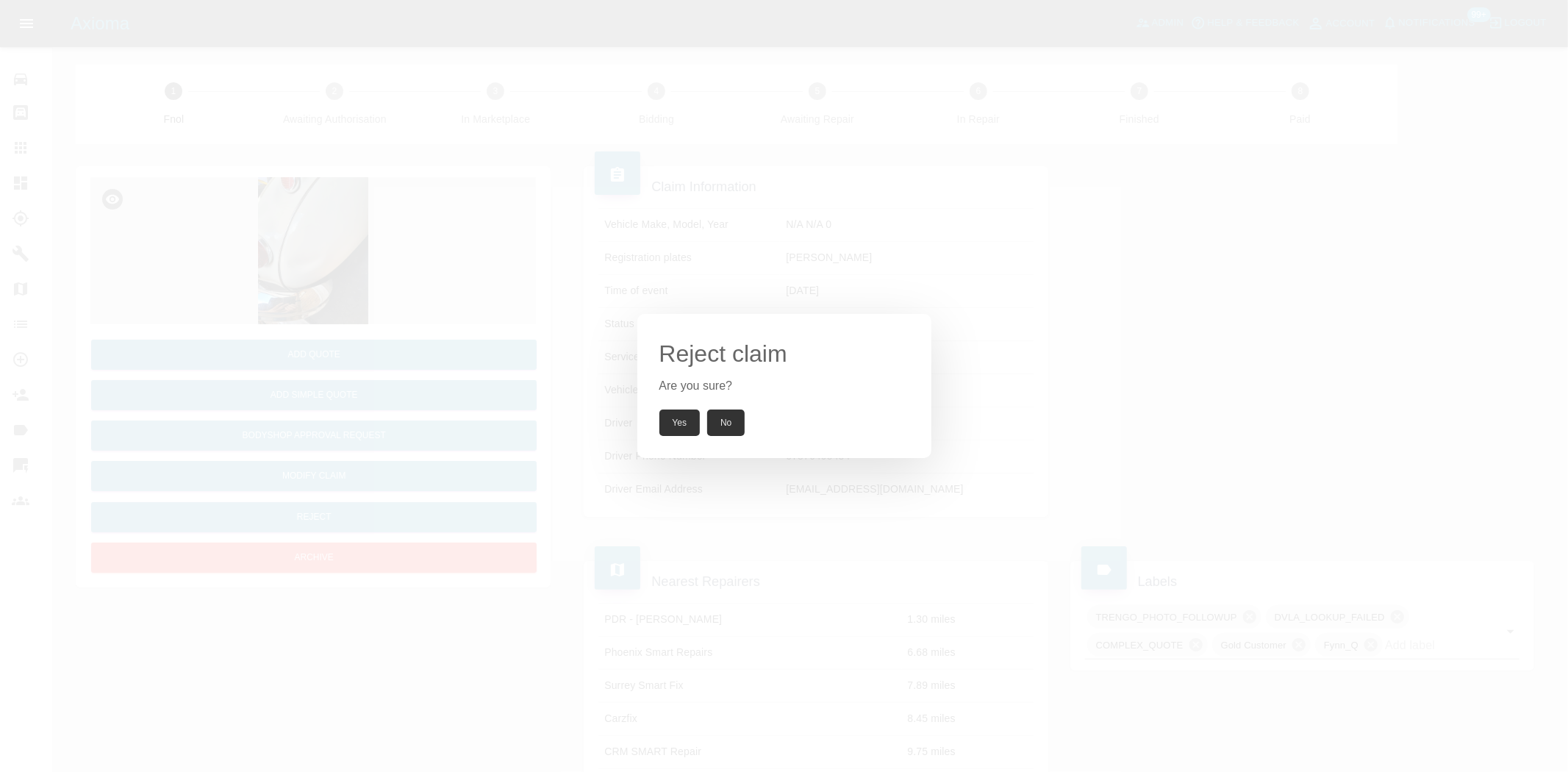
click at [670, 430] on button "Yes" at bounding box center [680, 422] width 41 height 26
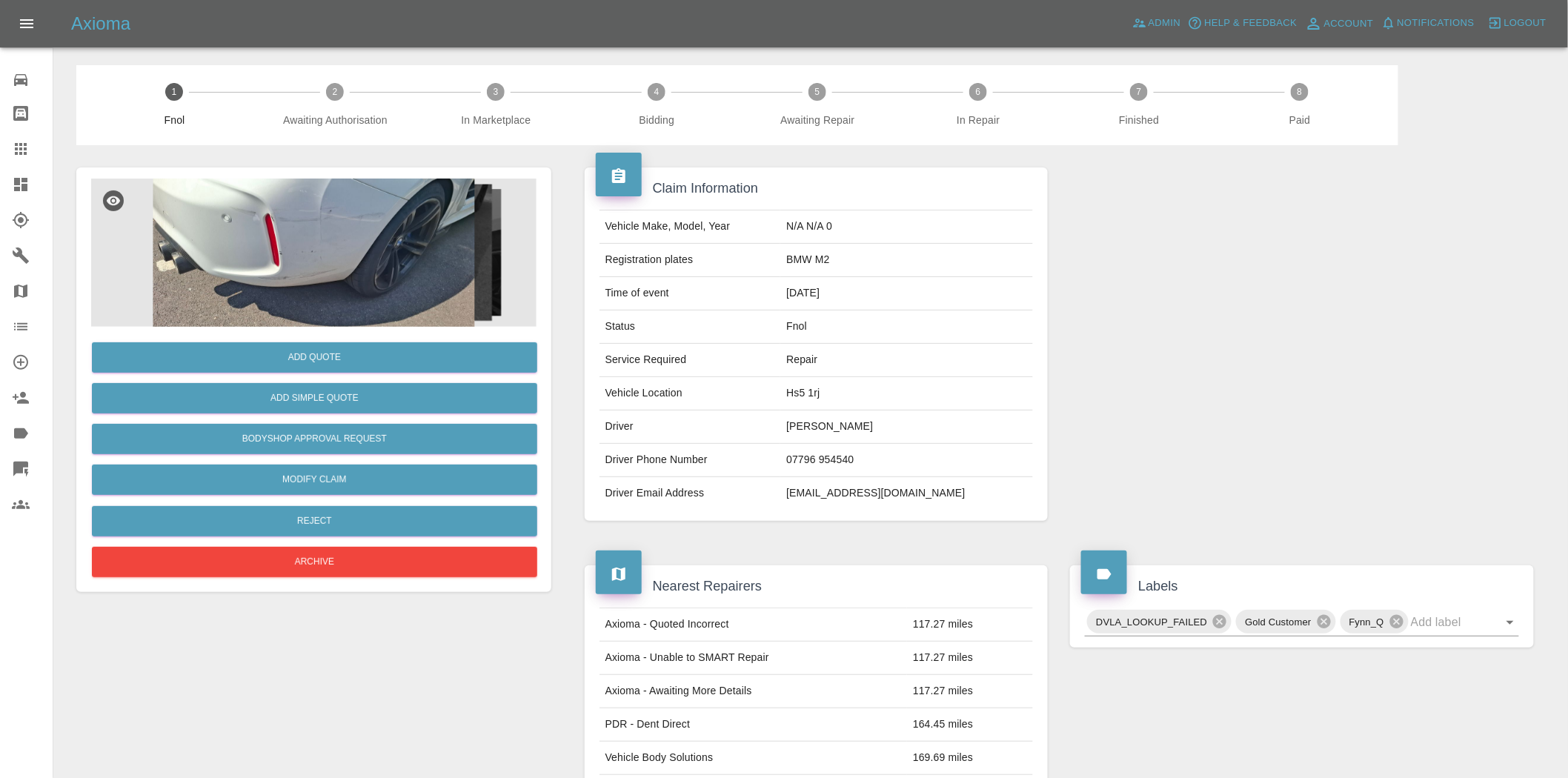
click at [352, 255] on img at bounding box center [314, 253] width 446 height 148
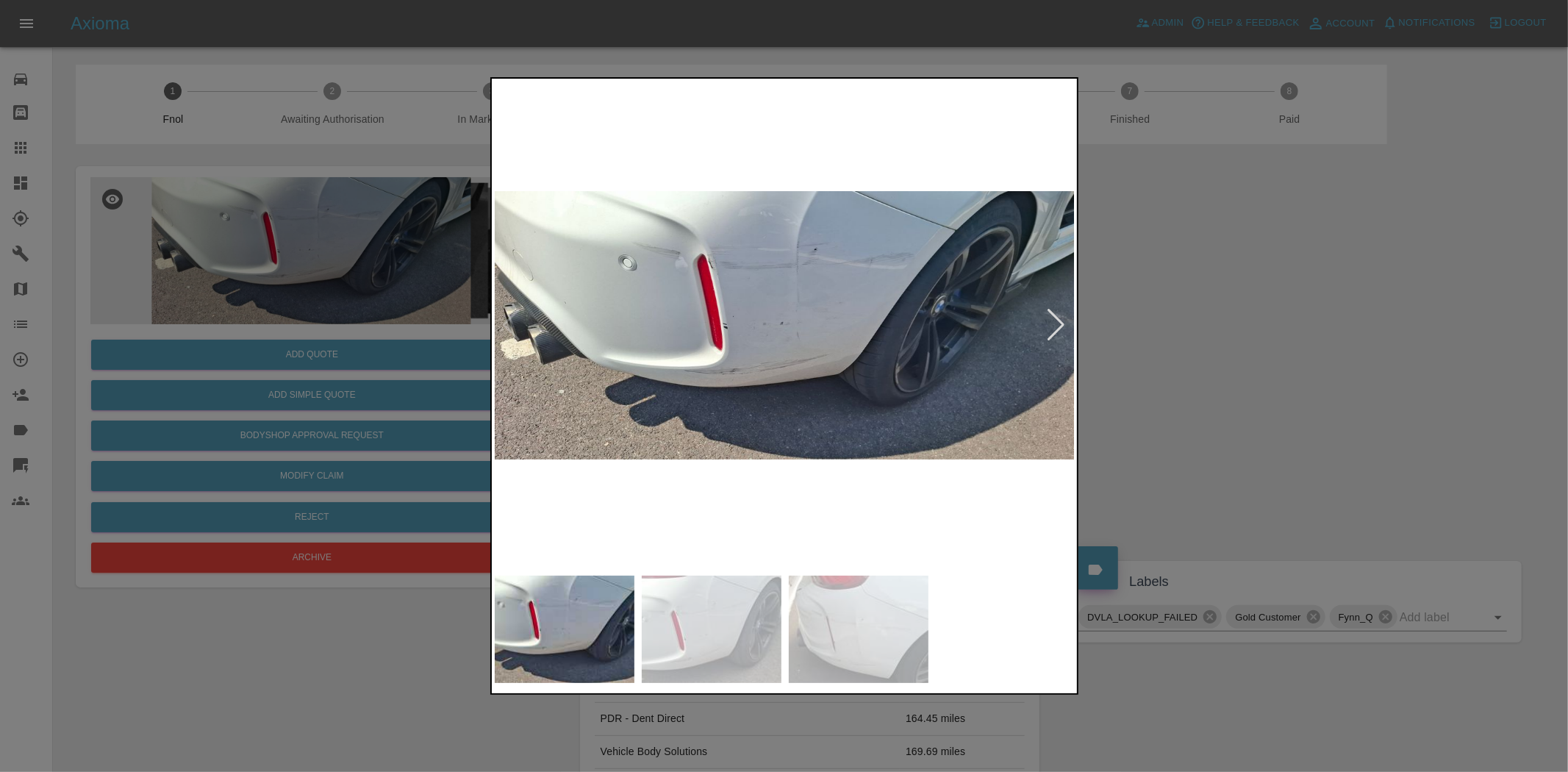
click at [662, 251] on img at bounding box center [785, 325] width 581 height 487
click at [660, 251] on img at bounding box center [785, 325] width 581 height 487
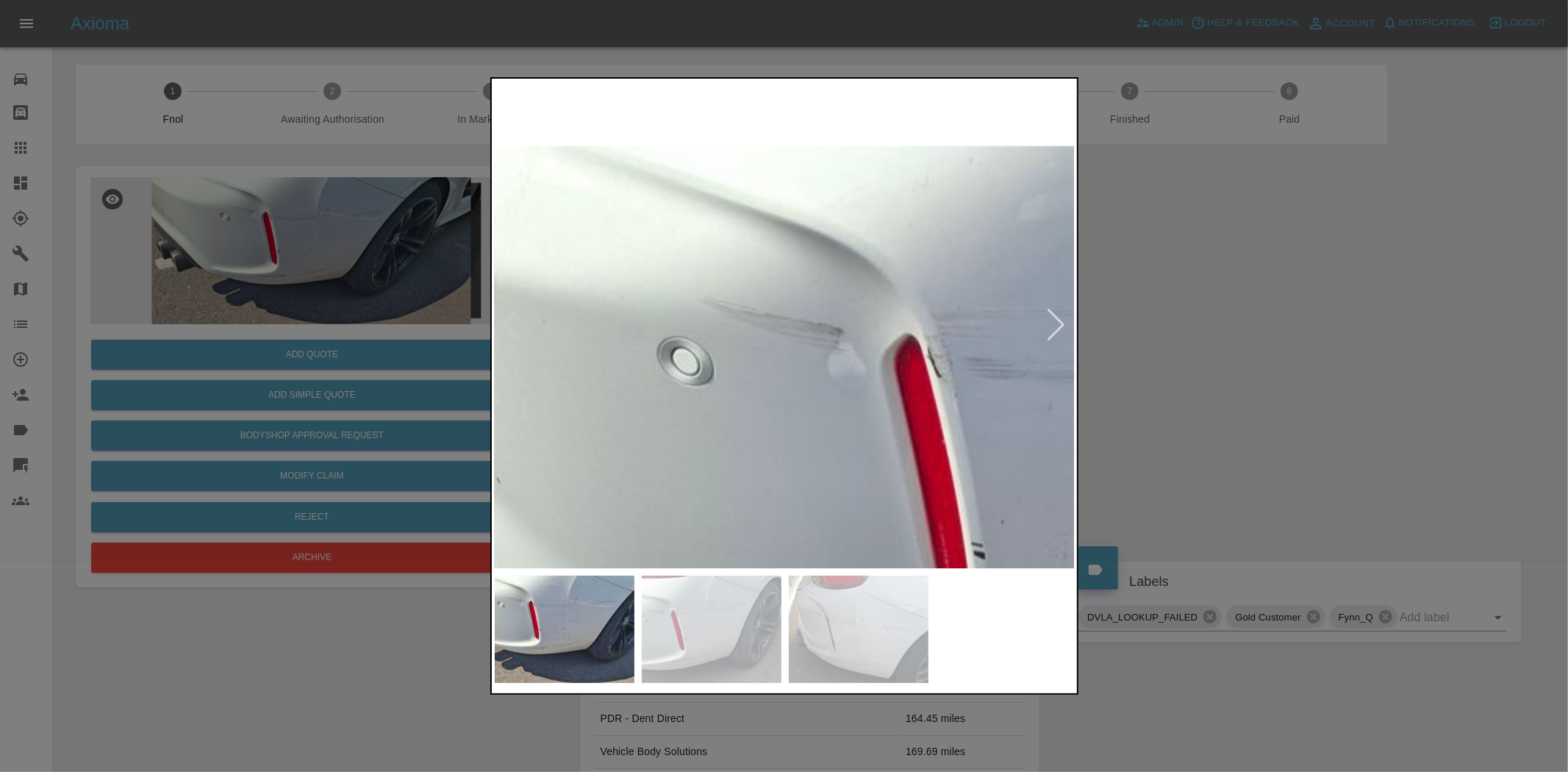
click at [722, 294] on img at bounding box center [1157, 548] width 1743 height 1461
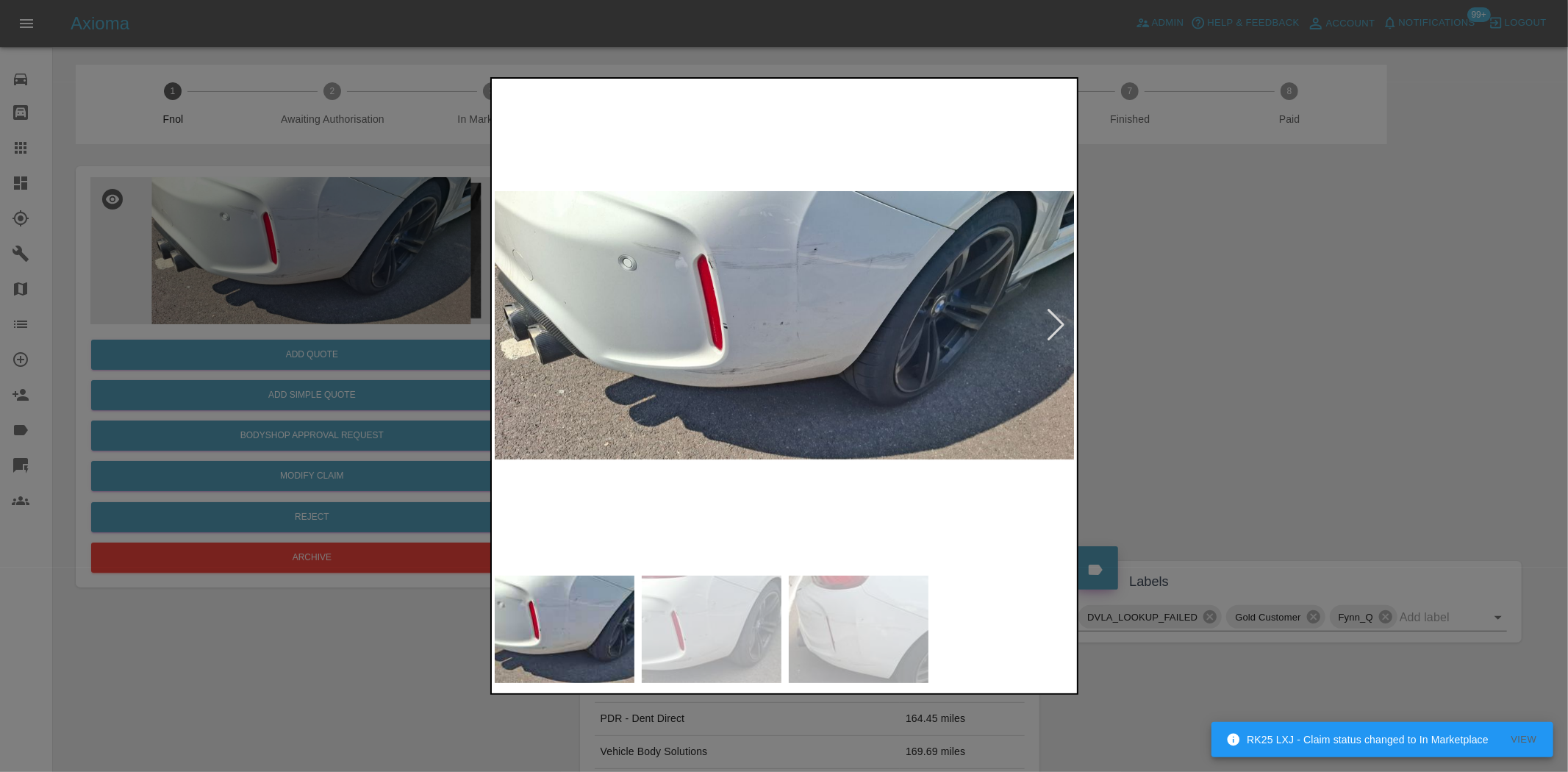
click at [769, 288] on img at bounding box center [785, 325] width 581 height 487
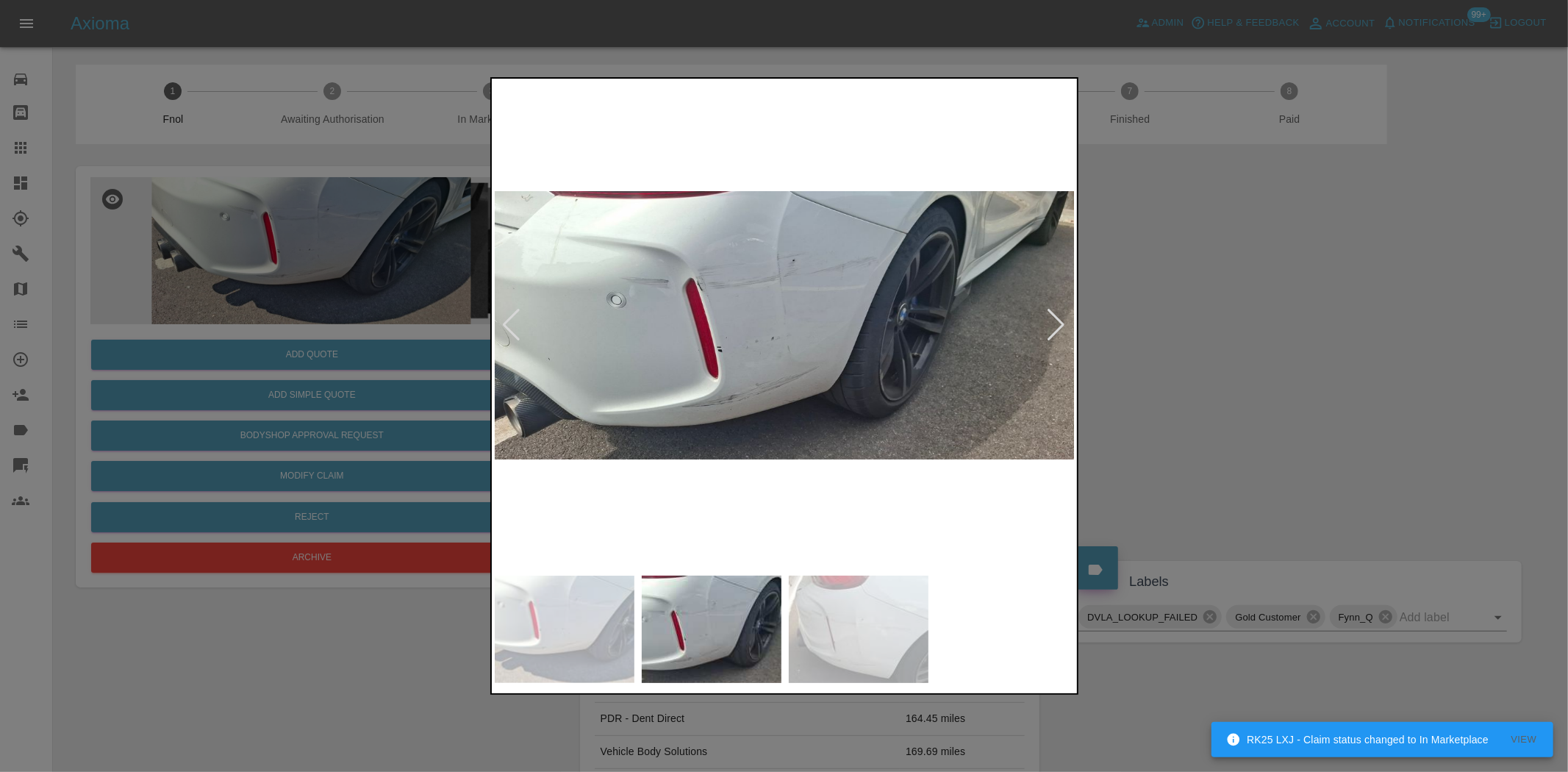
click at [774, 275] on img at bounding box center [785, 325] width 581 height 487
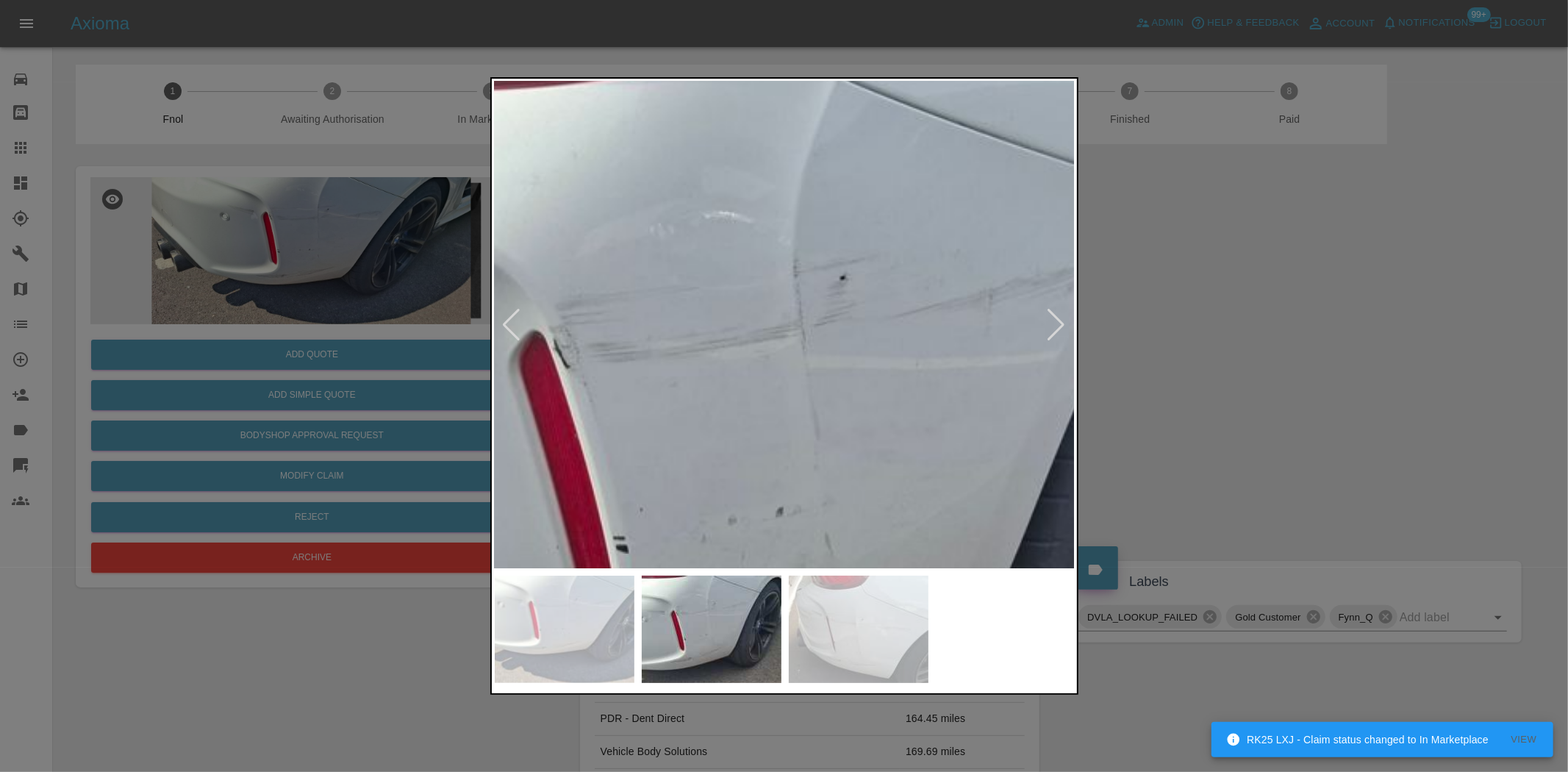
click at [856, 224] on img at bounding box center [817, 471] width 1743 height 1461
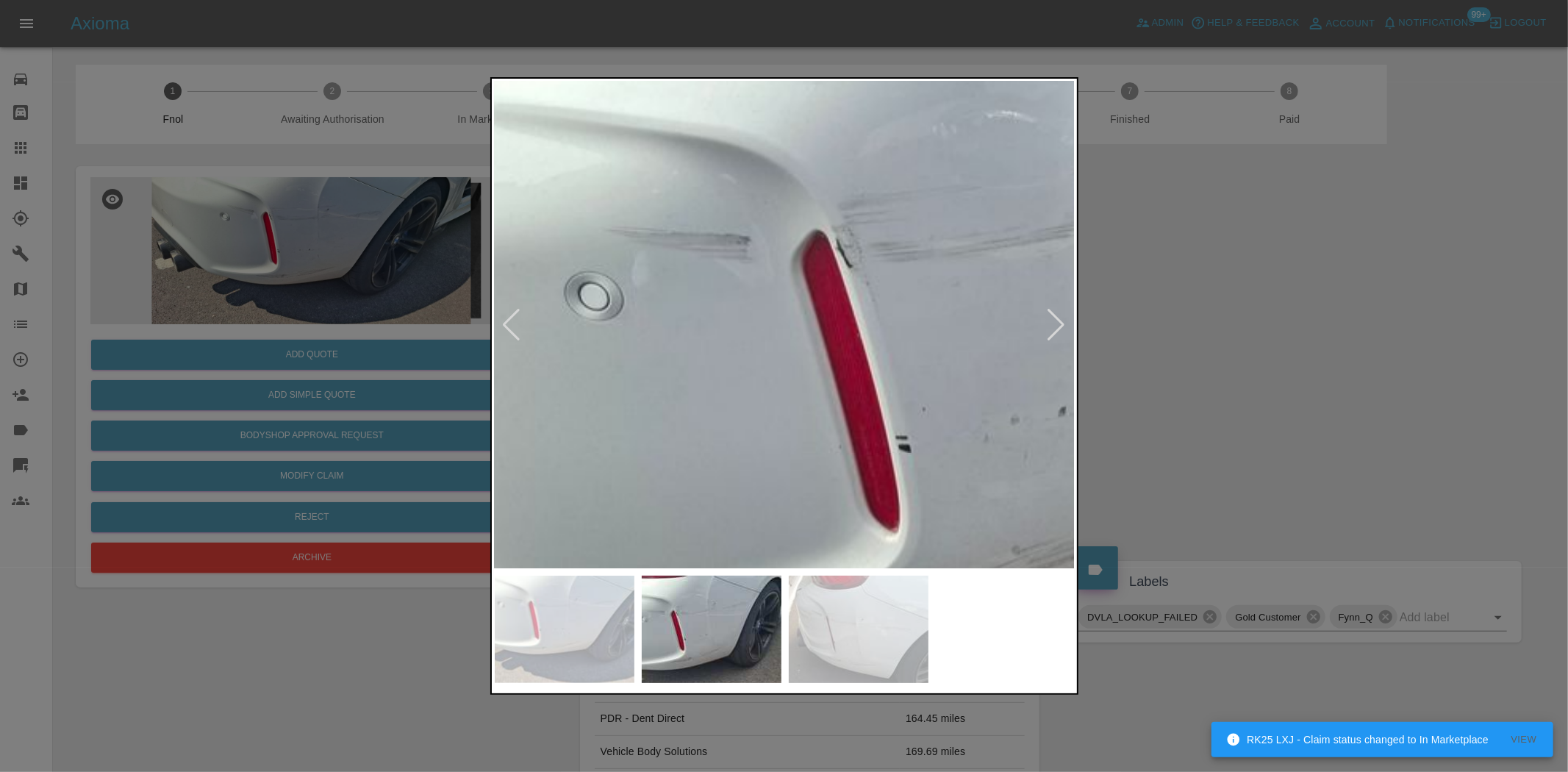
click at [802, 294] on img at bounding box center [1099, 371] width 1743 height 1461
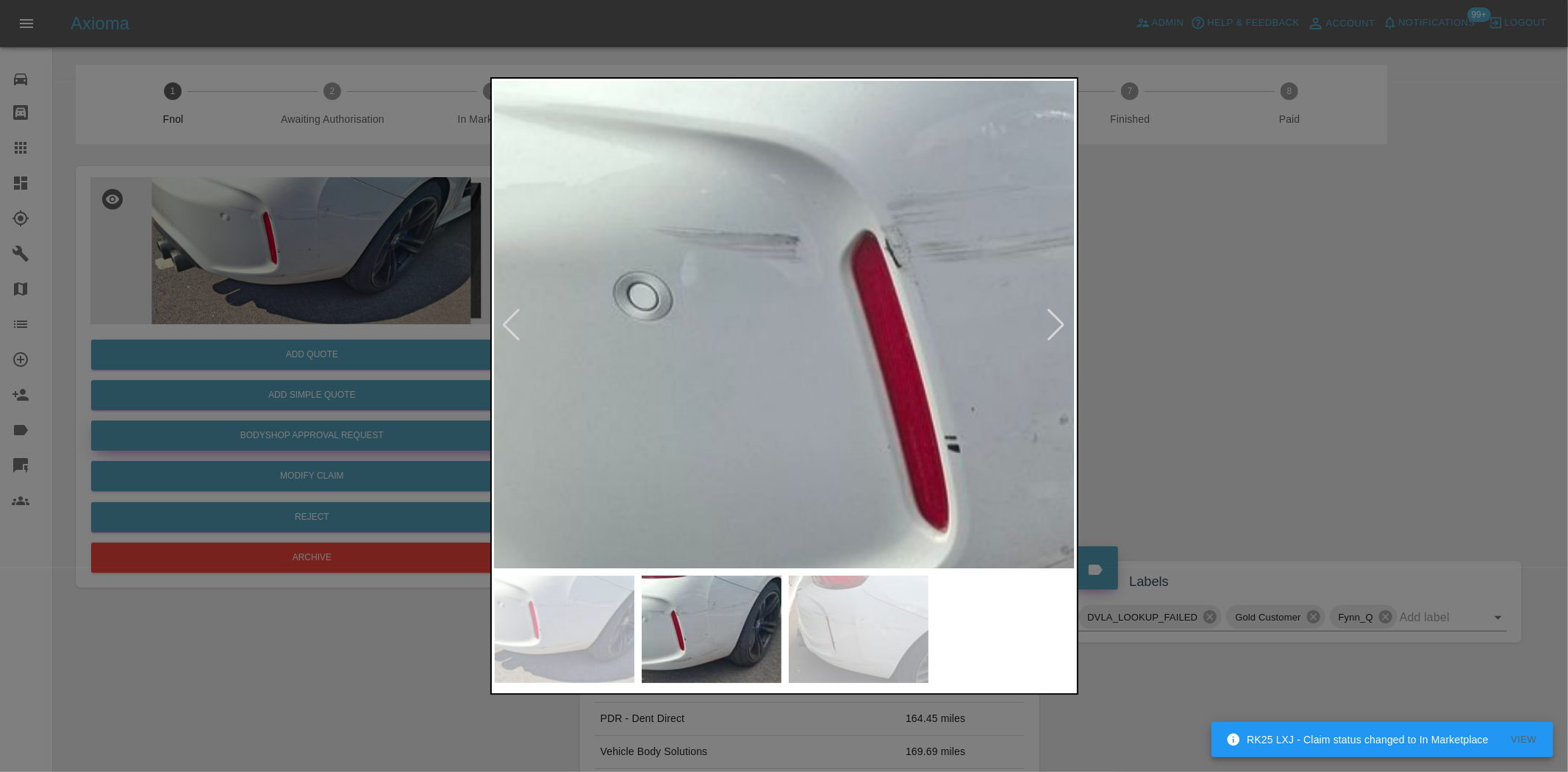
drag, startPoint x: 306, startPoint y: 311, endPoint x: 276, endPoint y: 430, distance: 122.7
click at [302, 318] on div at bounding box center [784, 386] width 1568 height 772
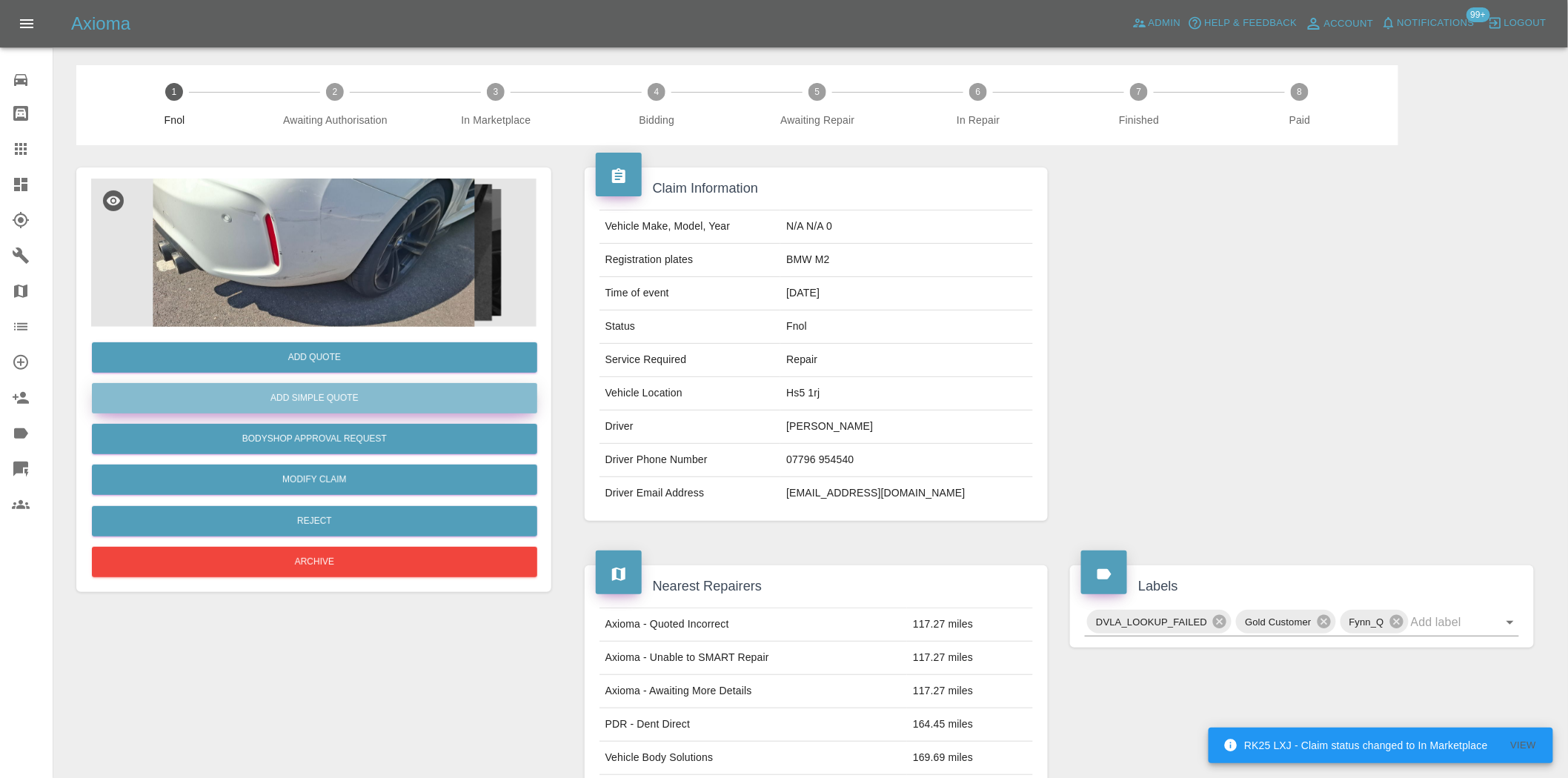
click at [305, 383] on button "Add Simple Quote" at bounding box center [315, 398] width 446 height 31
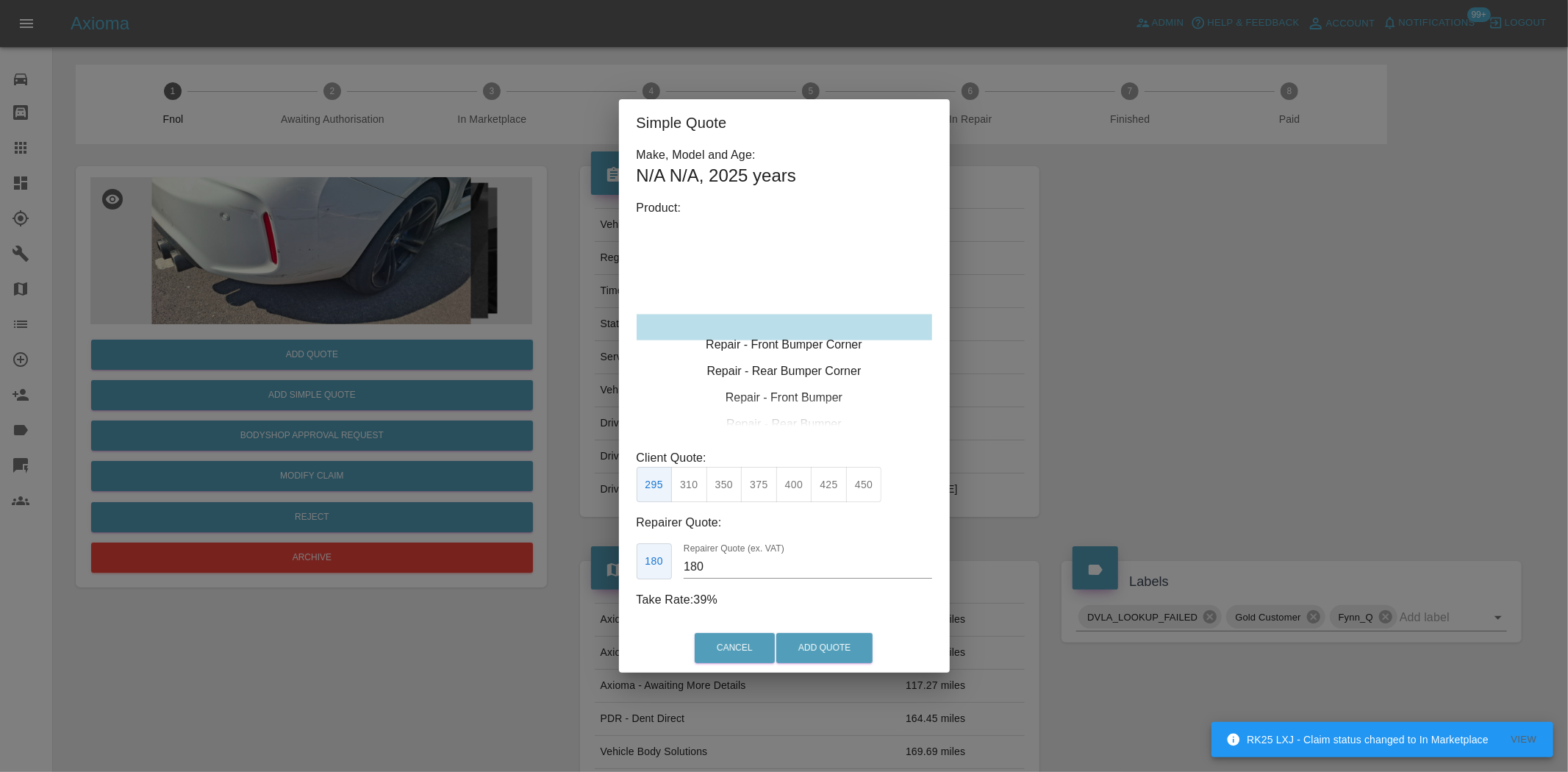
type input "120"
click at [791, 349] on div "Repair - Rear Bumper Corner" at bounding box center [784, 354] width 295 height 26
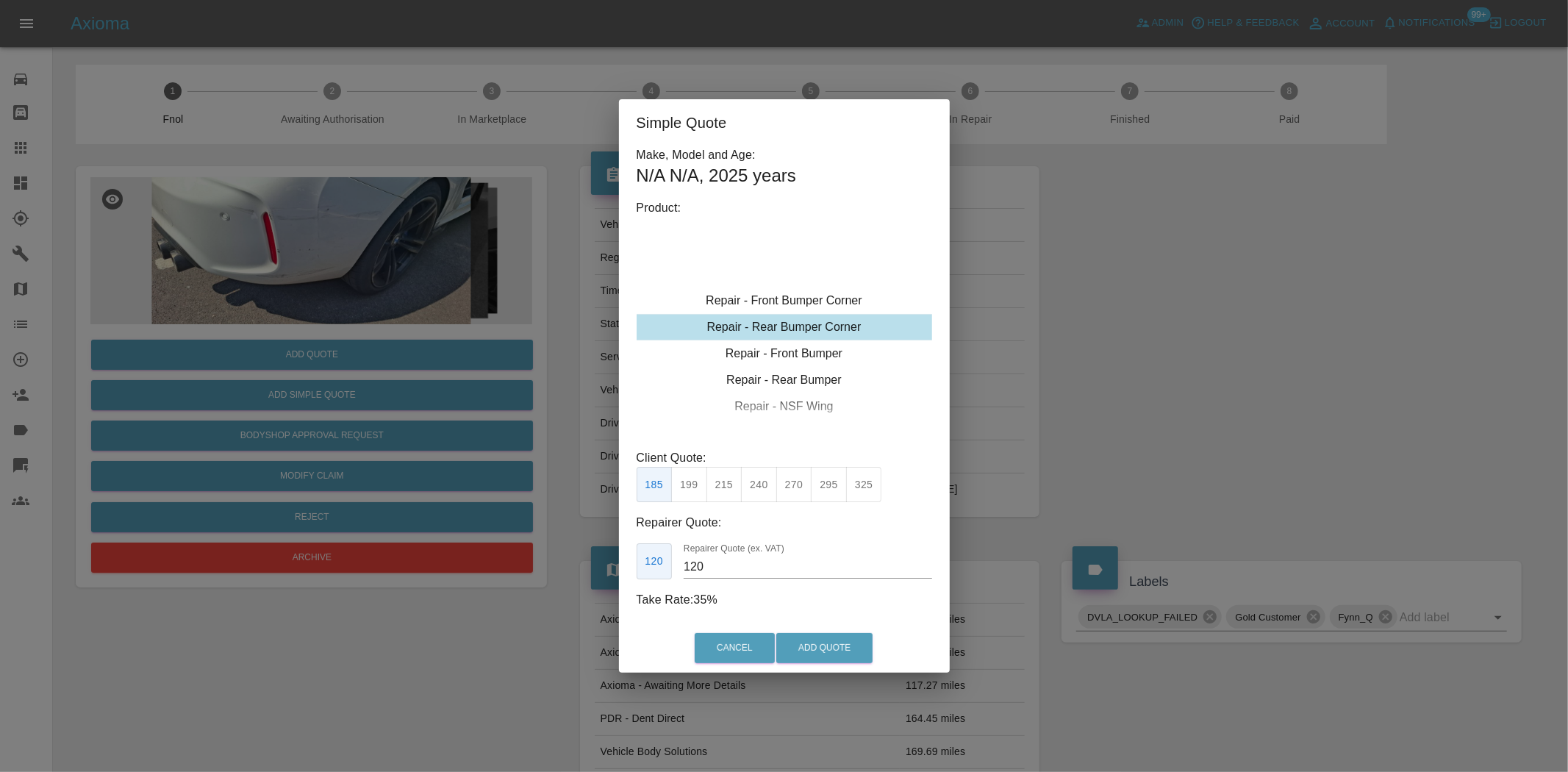
click at [696, 476] on button "199" at bounding box center [690, 485] width 36 height 36
click at [809, 659] on button "Add Quote" at bounding box center [824, 647] width 97 height 31
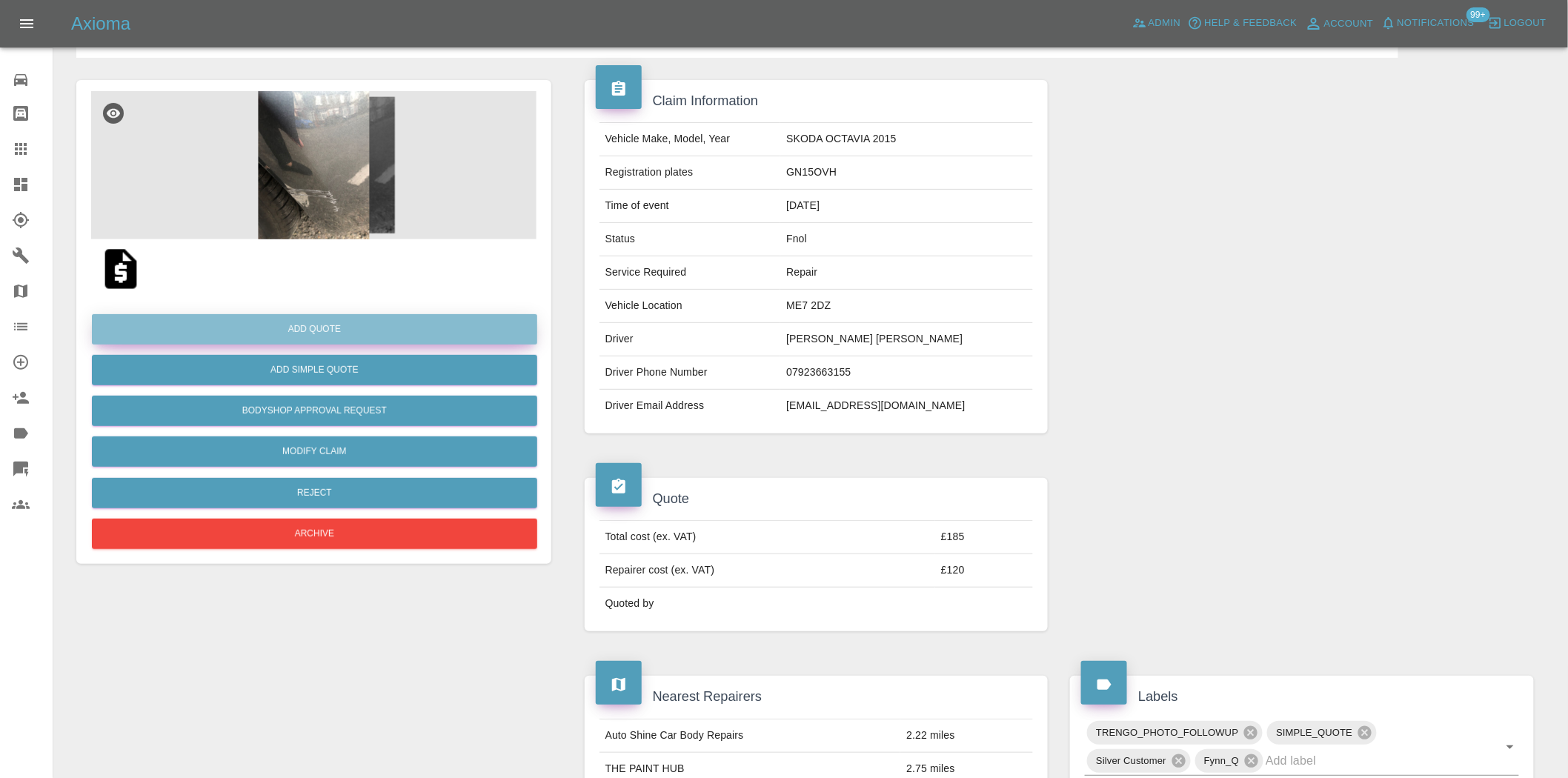
click at [338, 323] on button "Add Quote" at bounding box center [315, 329] width 446 height 31
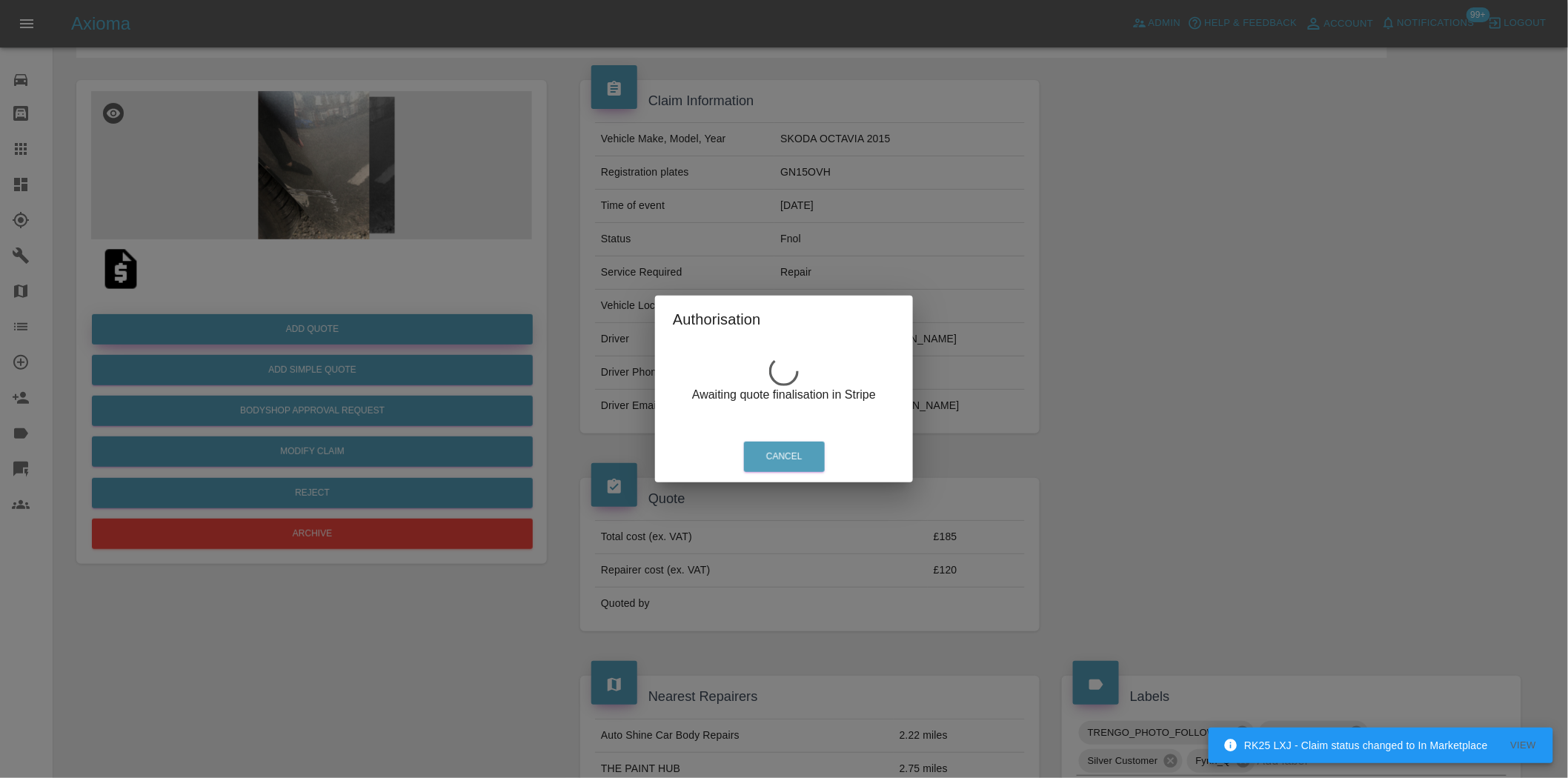
scroll to position [82, 0]
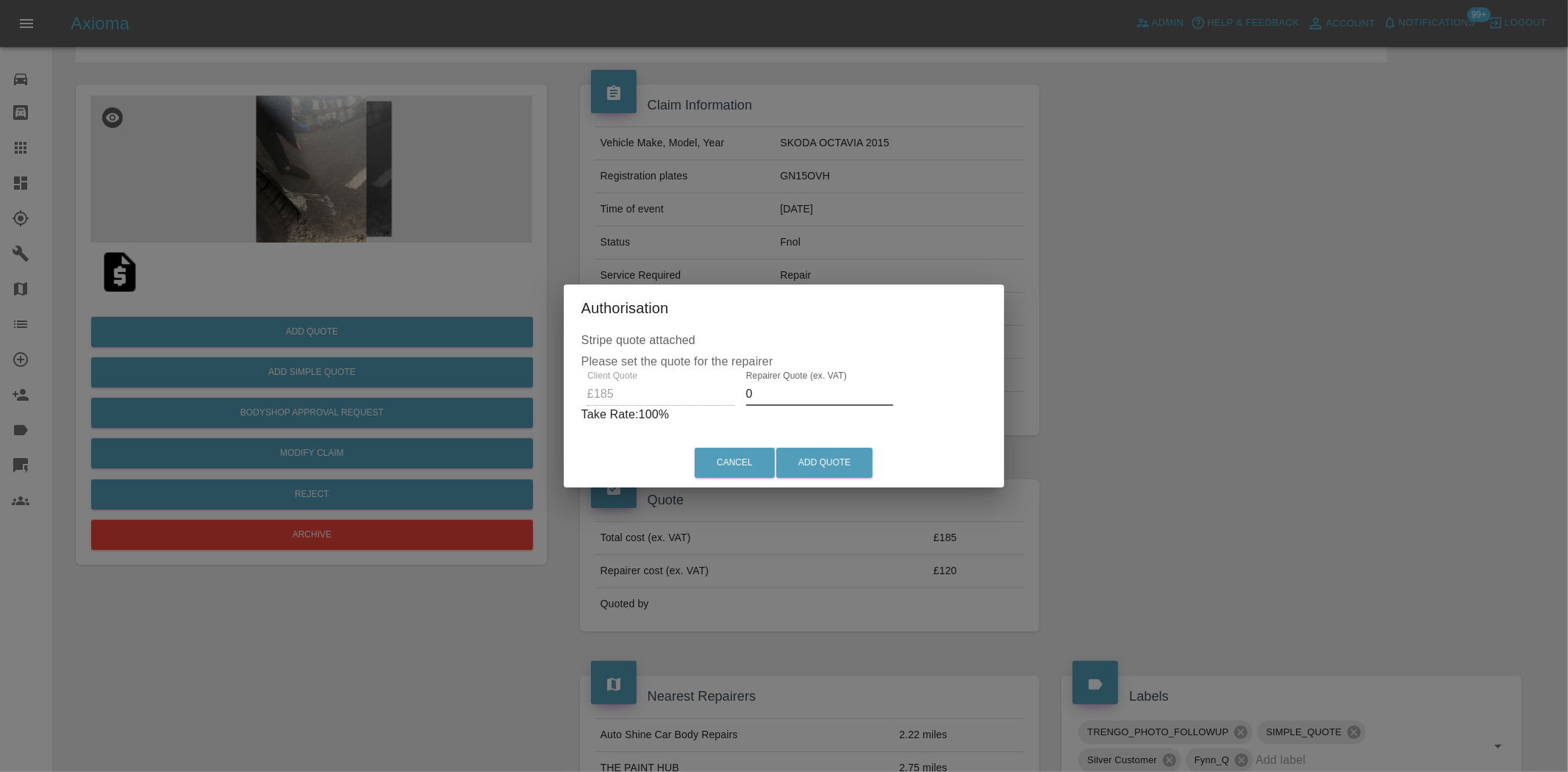
drag, startPoint x: 768, startPoint y: 400, endPoint x: 760, endPoint y: 397, distance: 8.5
click at [761, 398] on input "0" at bounding box center [820, 394] width 147 height 24
type input "0120"
click at [804, 457] on button "Add Quote" at bounding box center [824, 463] width 97 height 31
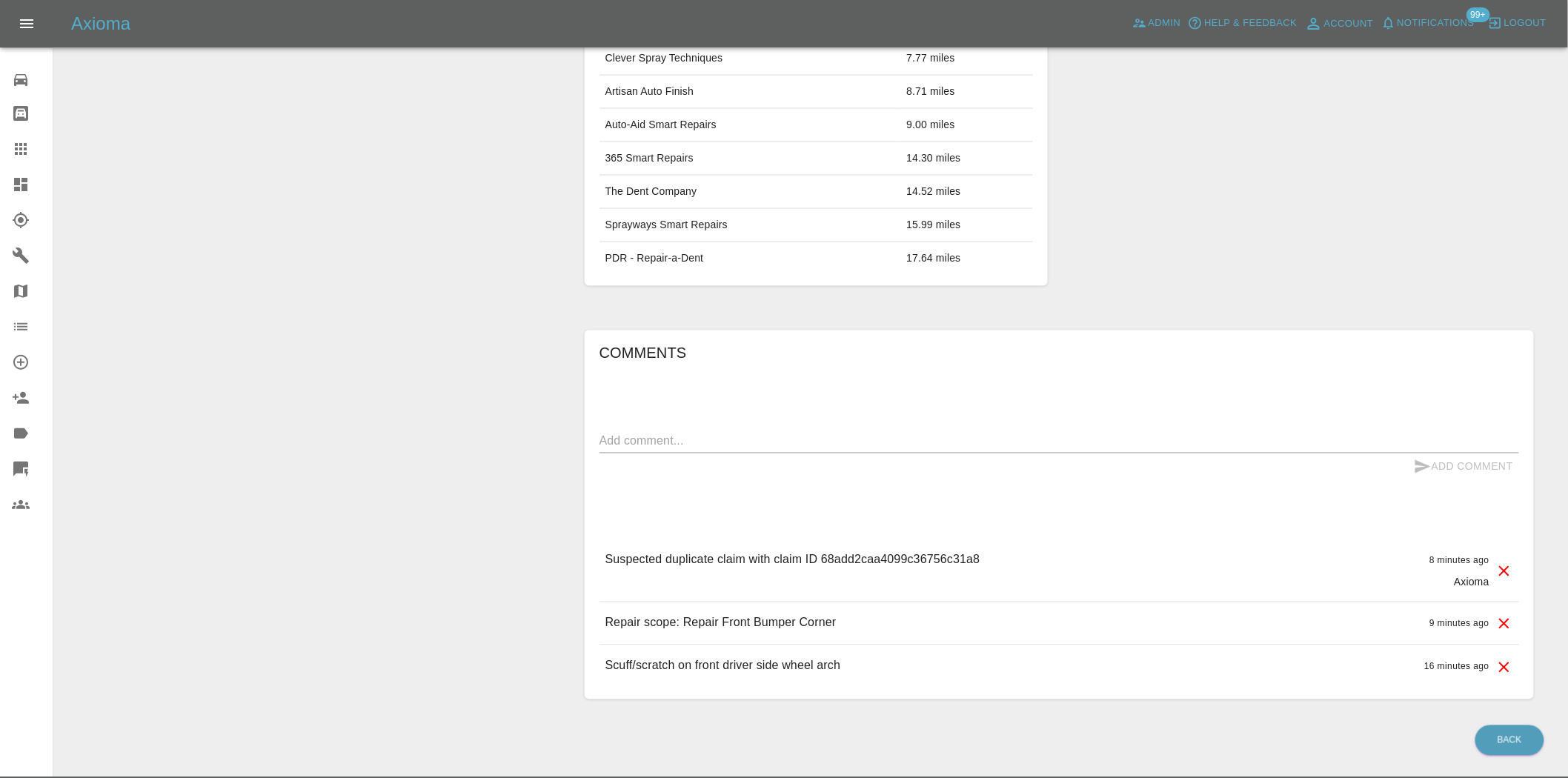
scroll to position [908, 0]
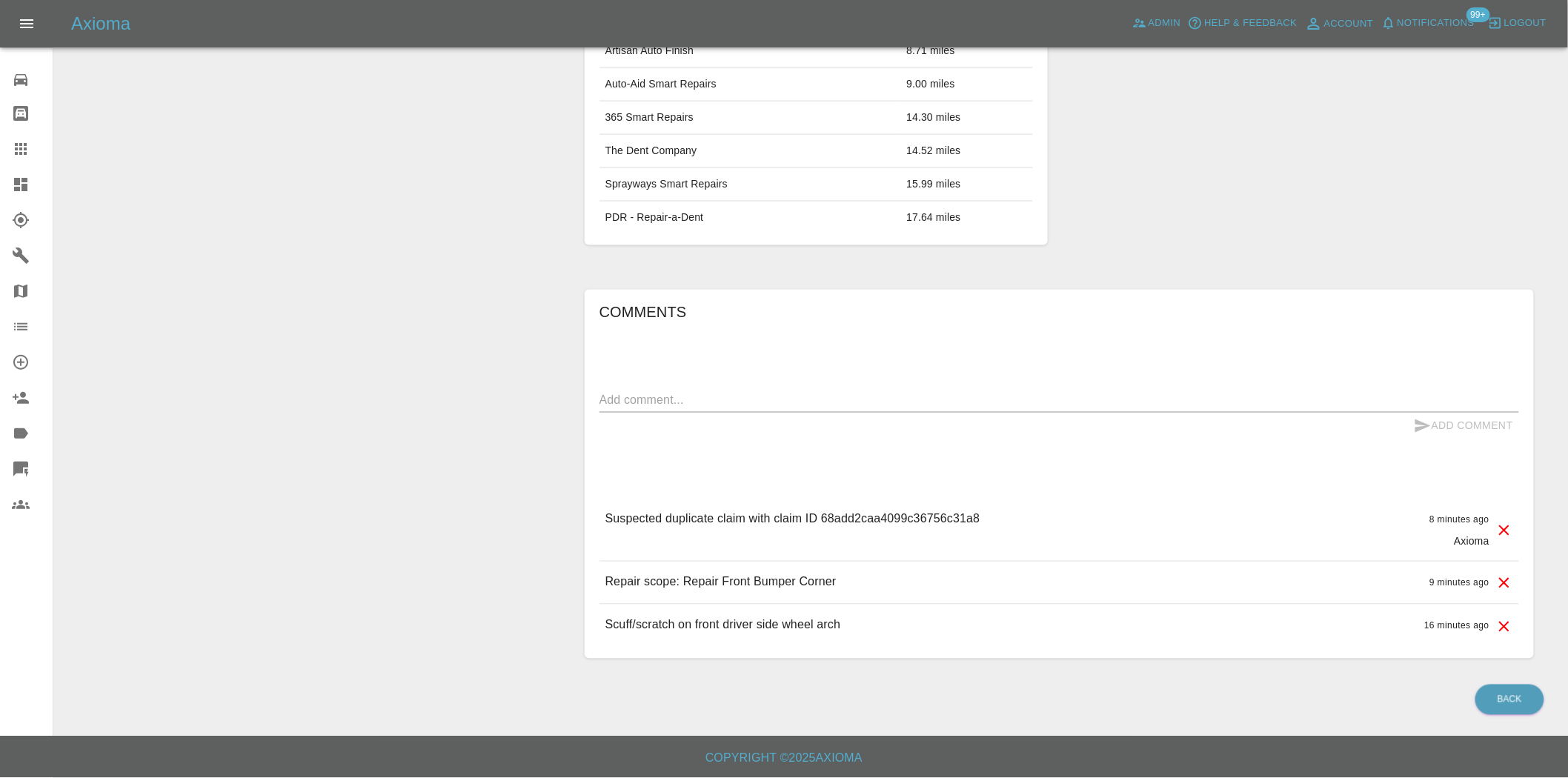
click at [880, 524] on p "Suspected duplicate claim with claim ID 68add2caa4099c36756c31a8" at bounding box center [792, 519] width 375 height 17
click at [882, 524] on p "Suspected duplicate claim with claim ID 68add2caa4099c36756c31a8" at bounding box center [792, 519] width 375 height 17
copy p "68add2caa4099c36756c31a8"
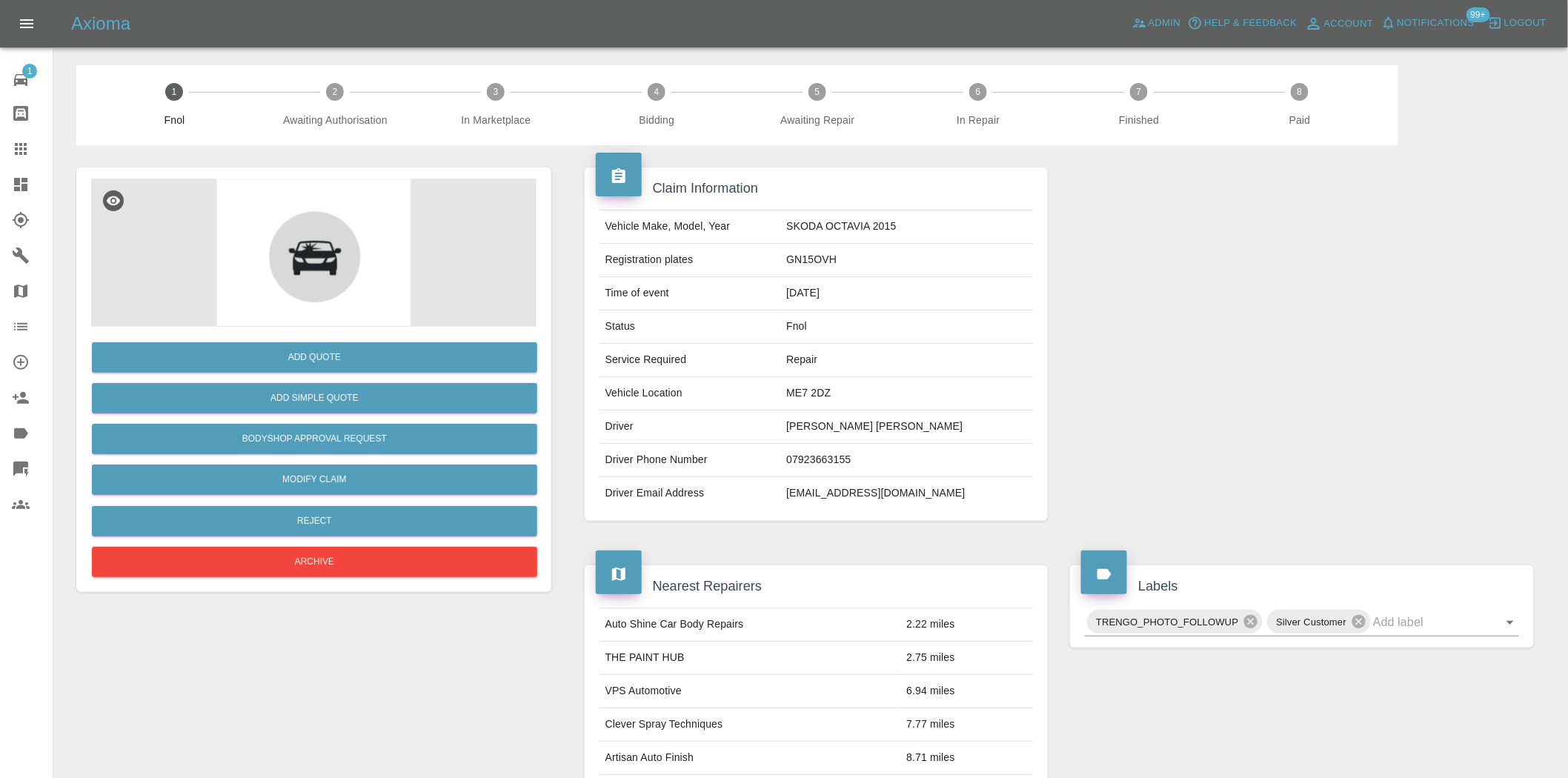
click at [333, 578] on div "Add Quote Add Simple Quote Bodyshop Approval Request Modify Claim Reject Archive" at bounding box center [314, 454] width 446 height 254
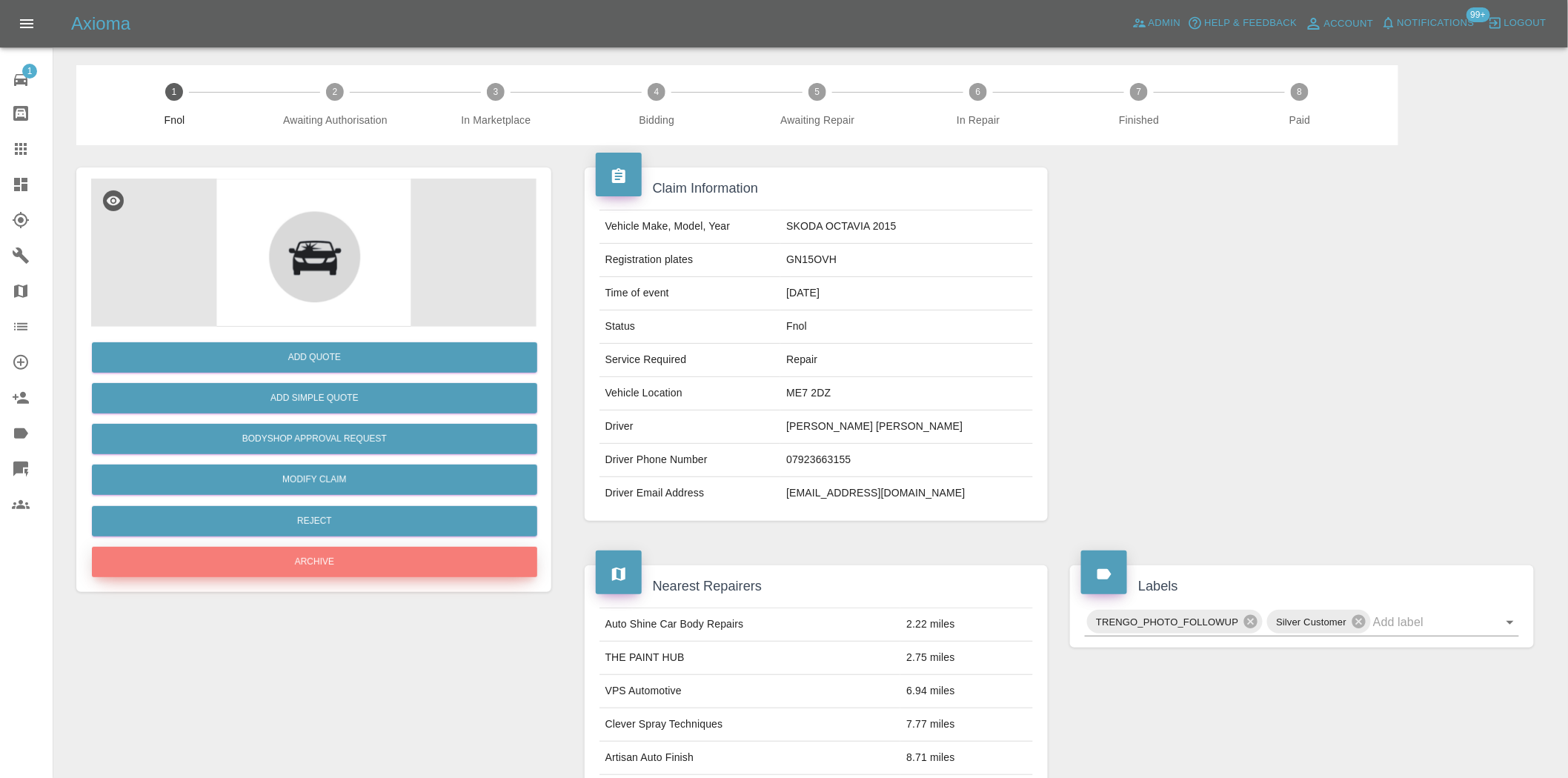
click at [352, 556] on button "Archive" at bounding box center [315, 562] width 446 height 31
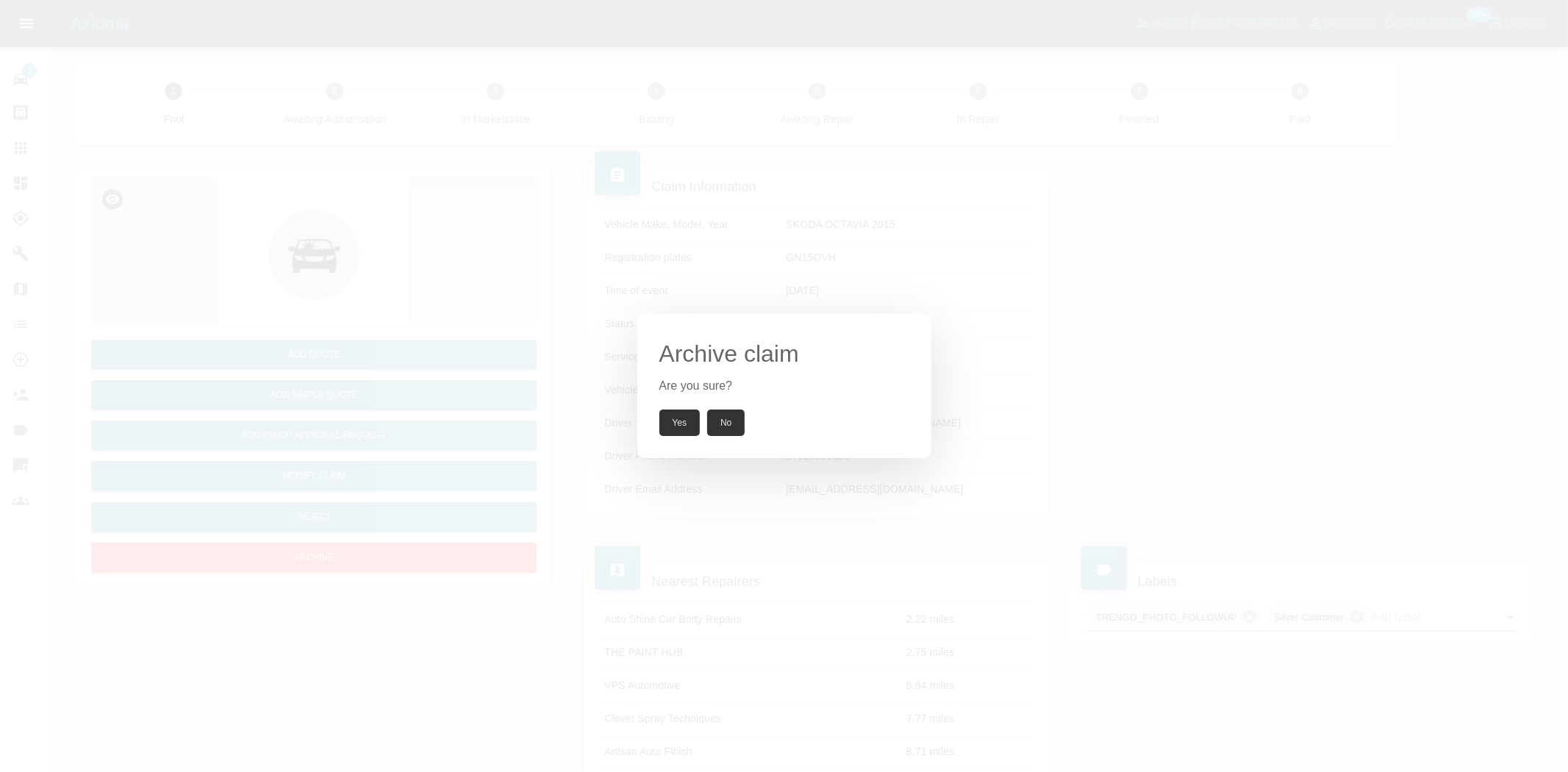
click at [673, 420] on button "Yes" at bounding box center [680, 422] width 41 height 26
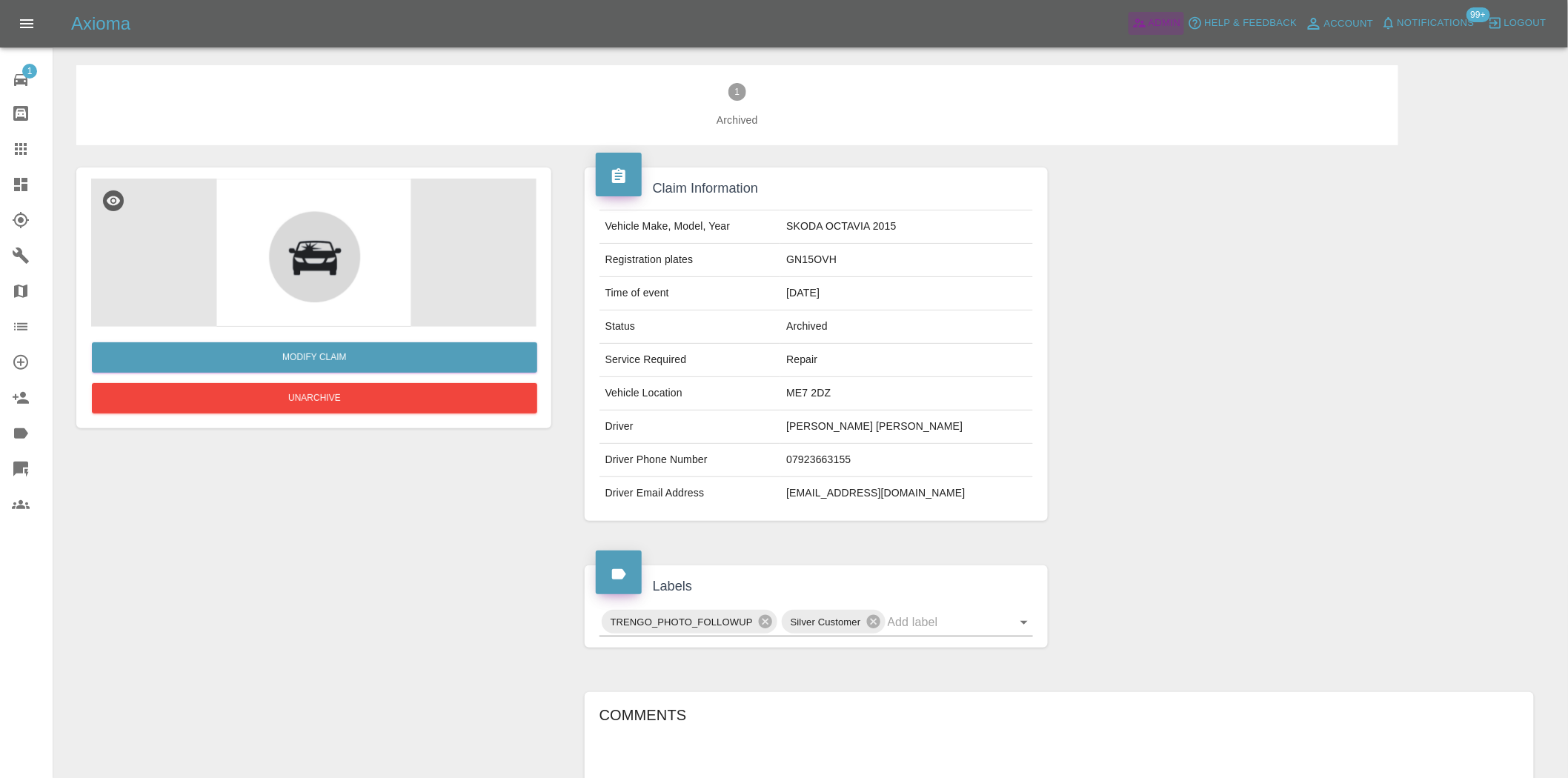
click at [1166, 19] on span "Admin" at bounding box center [1165, 23] width 32 height 17
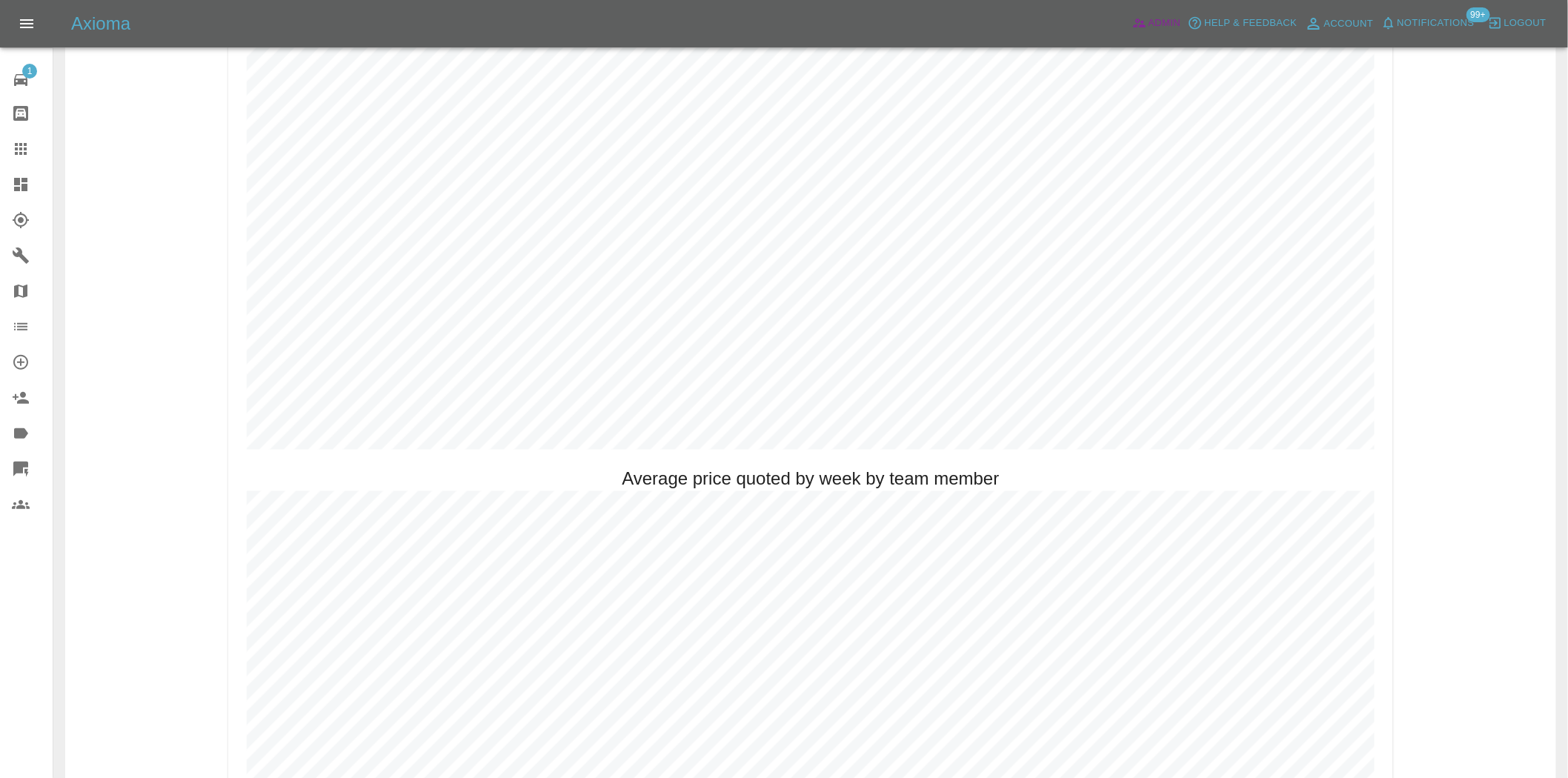
scroll to position [905, 0]
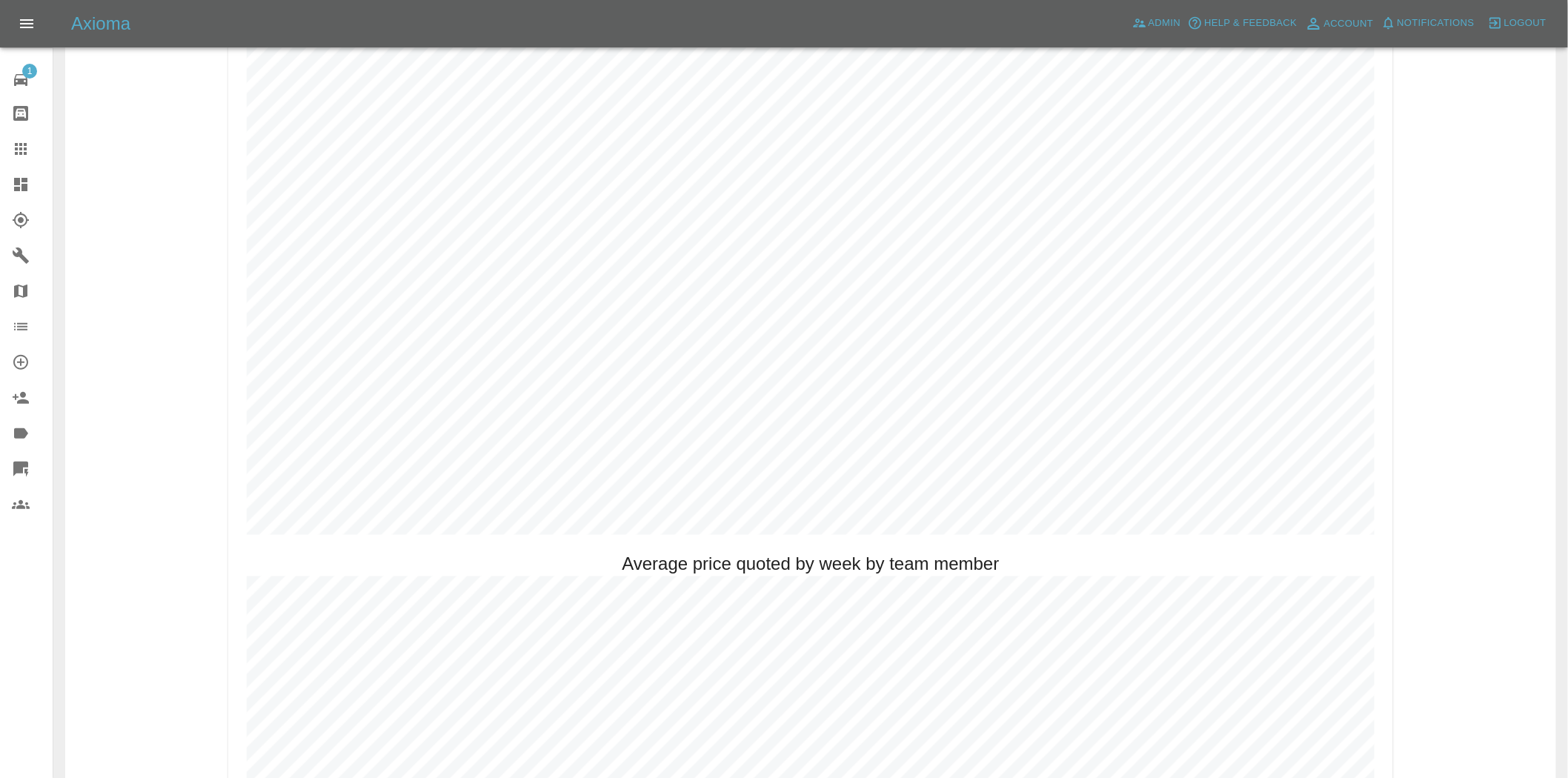
scroll to position [823, 0]
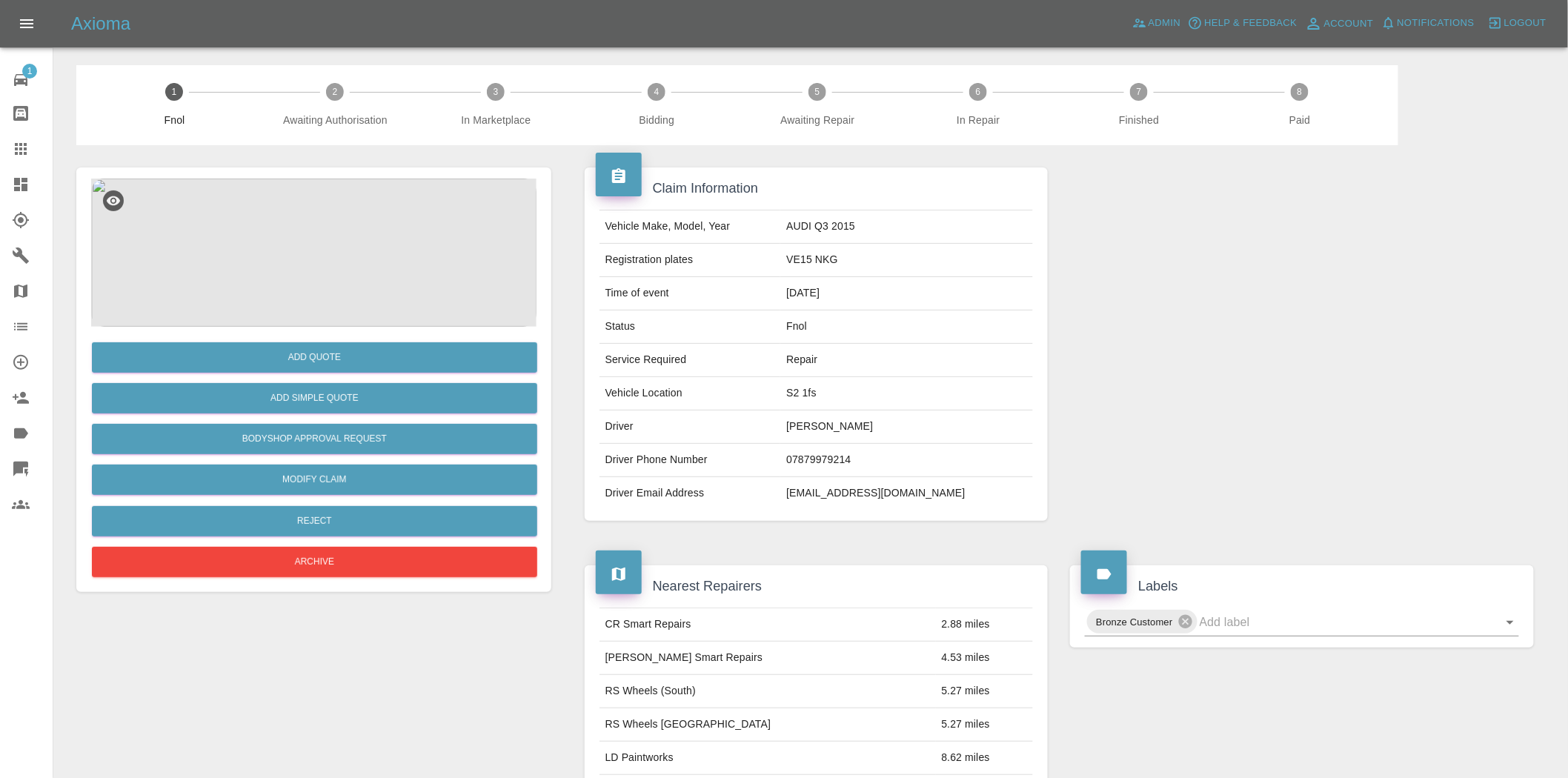
click at [254, 276] on img at bounding box center [314, 253] width 446 height 148
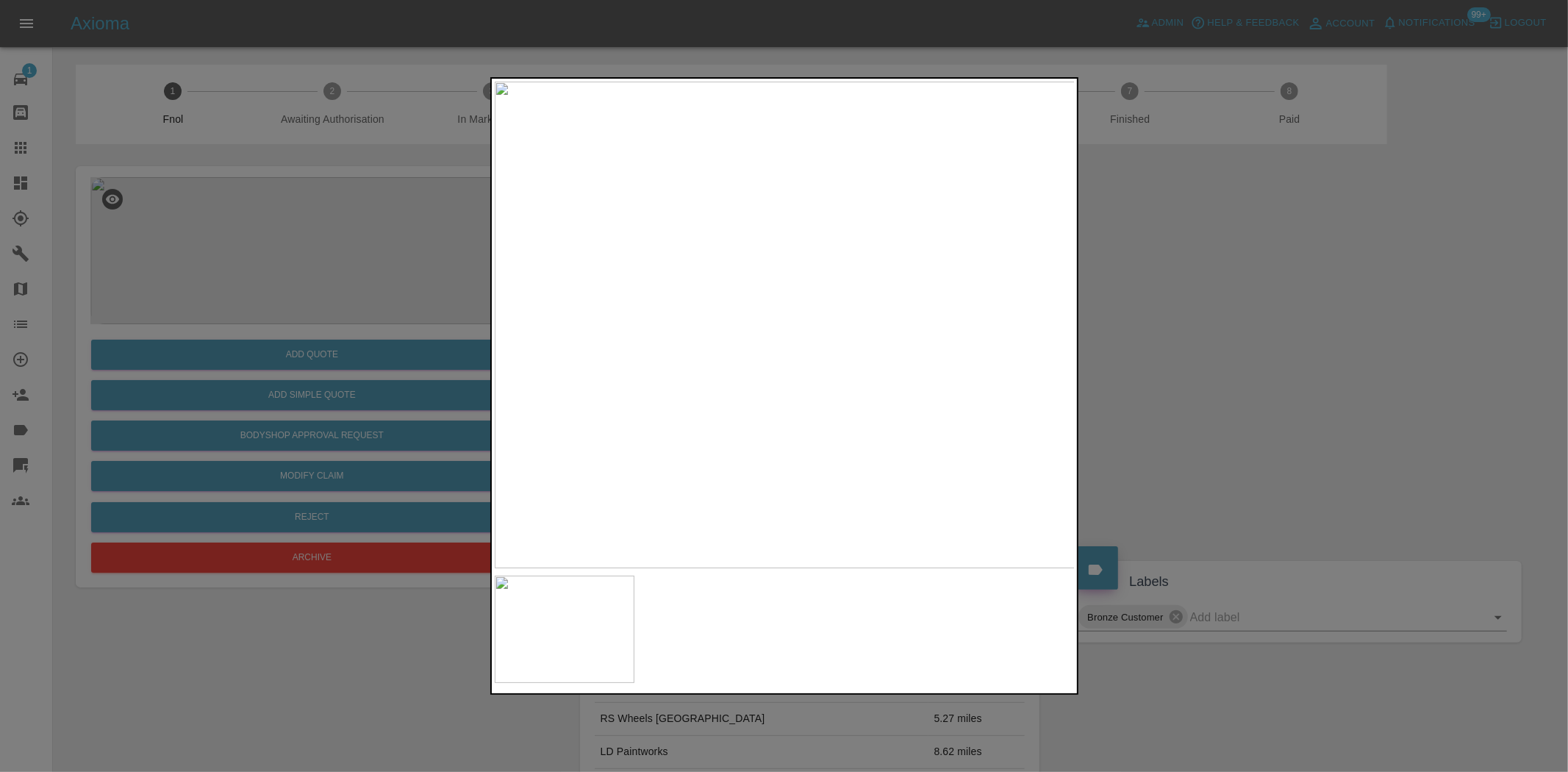
click at [711, 384] on img at bounding box center [785, 325] width 581 height 487
click at [711, 384] on img at bounding box center [1003, 145] width 1743 height 1461
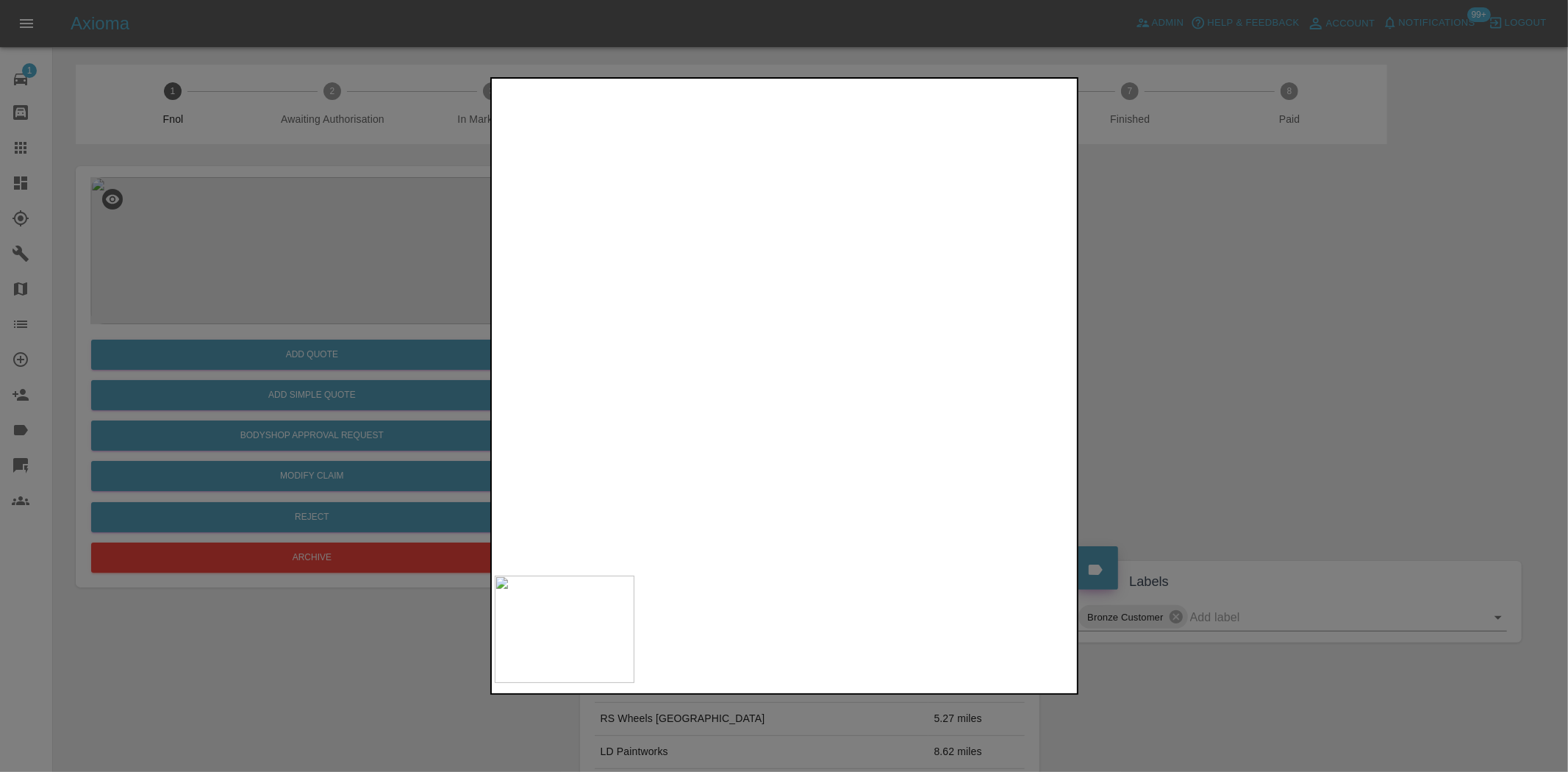
click at [711, 384] on img at bounding box center [1003, 145] width 1743 height 1461
click at [360, 247] on div at bounding box center [784, 386] width 1568 height 772
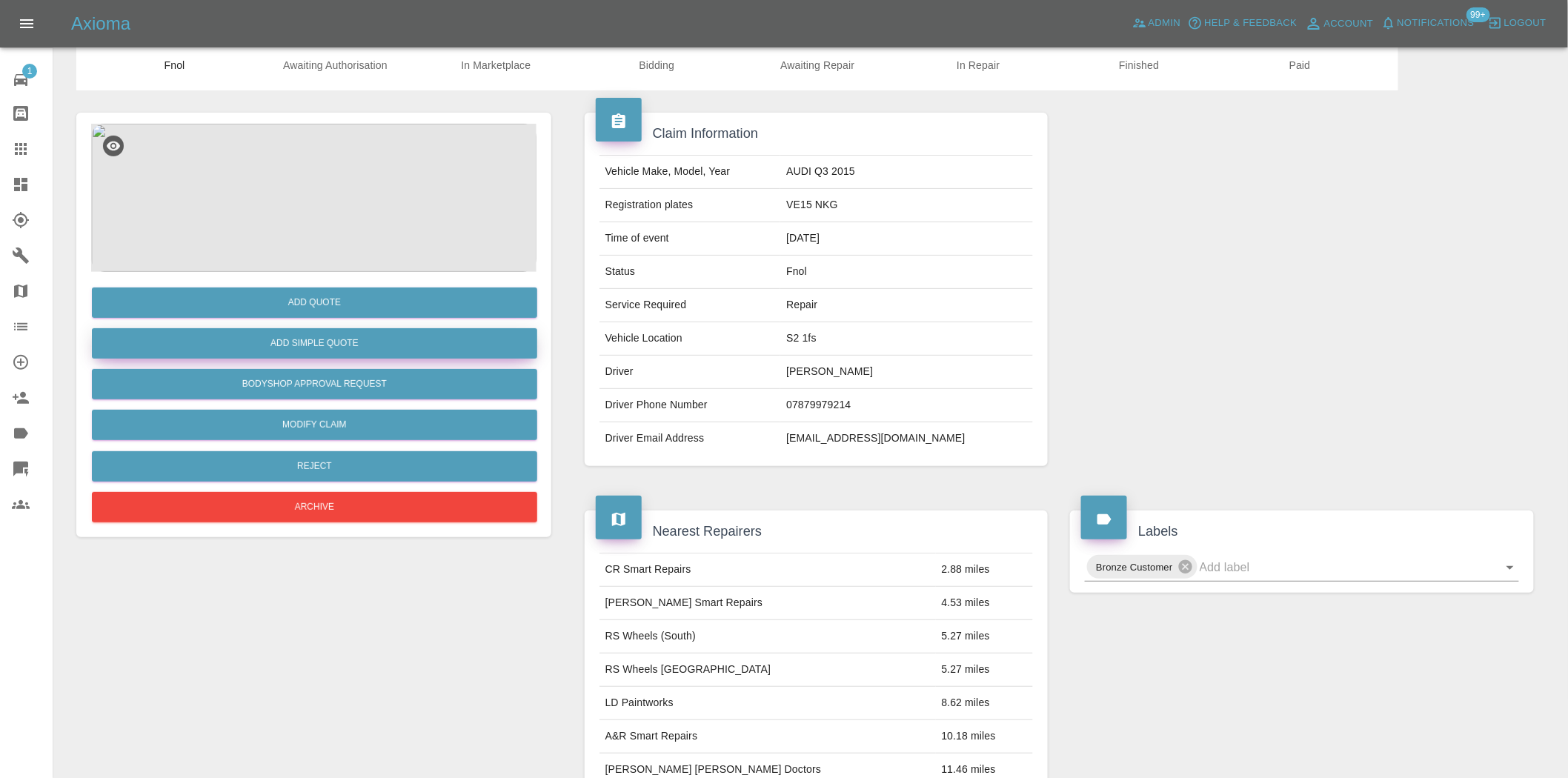
scroll to position [27, 0]
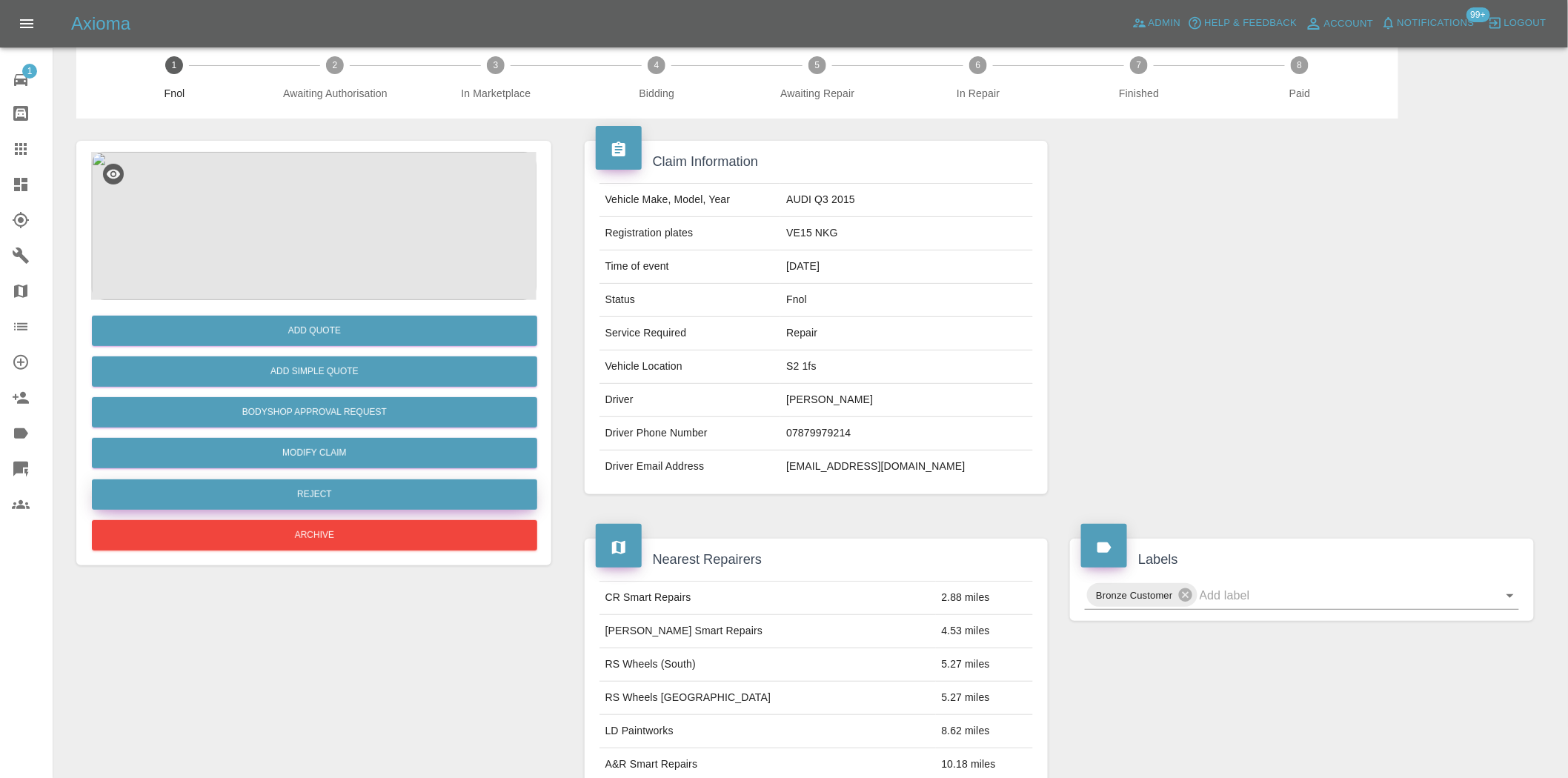
click at [343, 502] on button "Reject" at bounding box center [315, 495] width 446 height 31
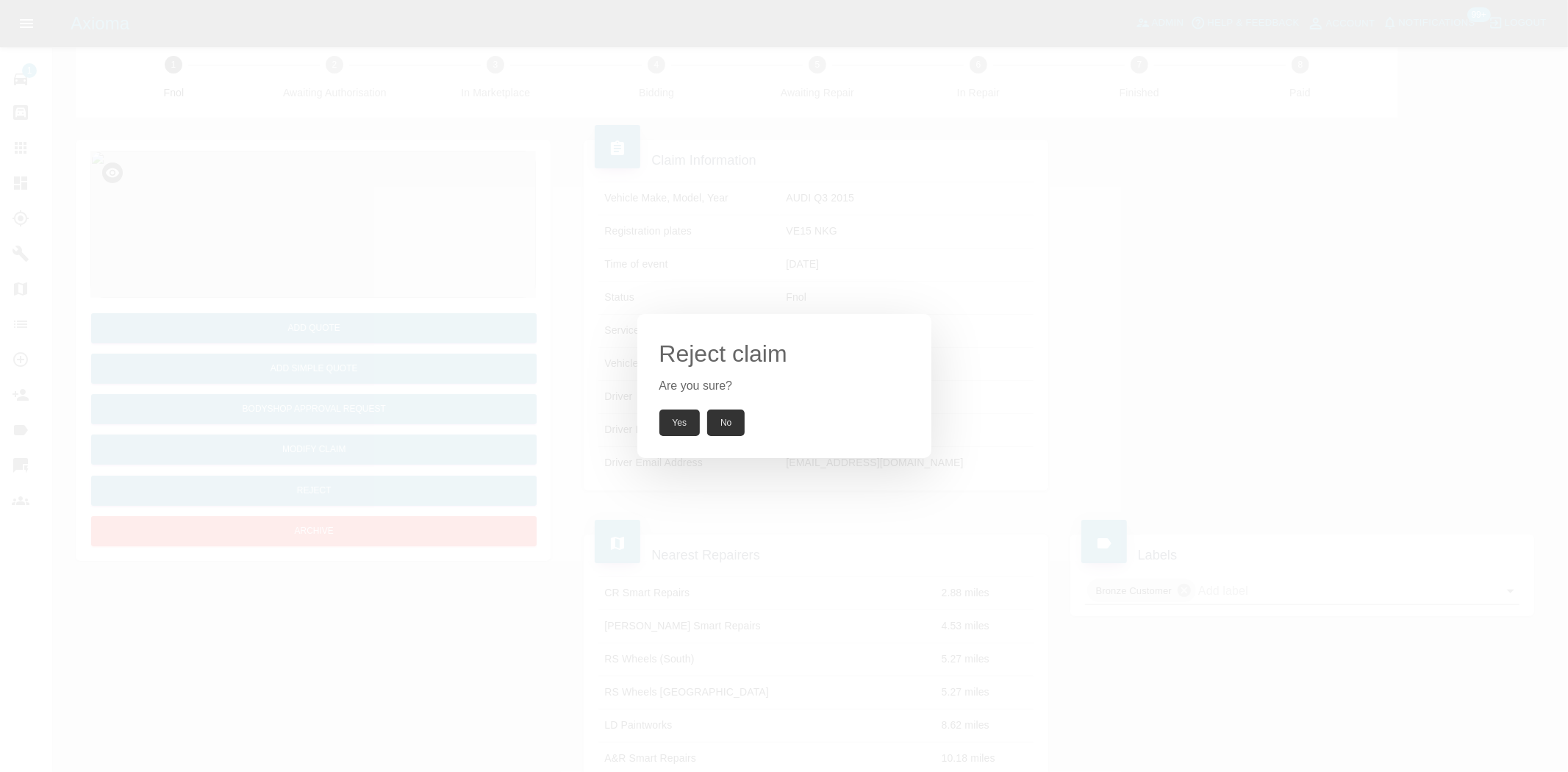
click at [662, 423] on button "Yes" at bounding box center [680, 422] width 41 height 26
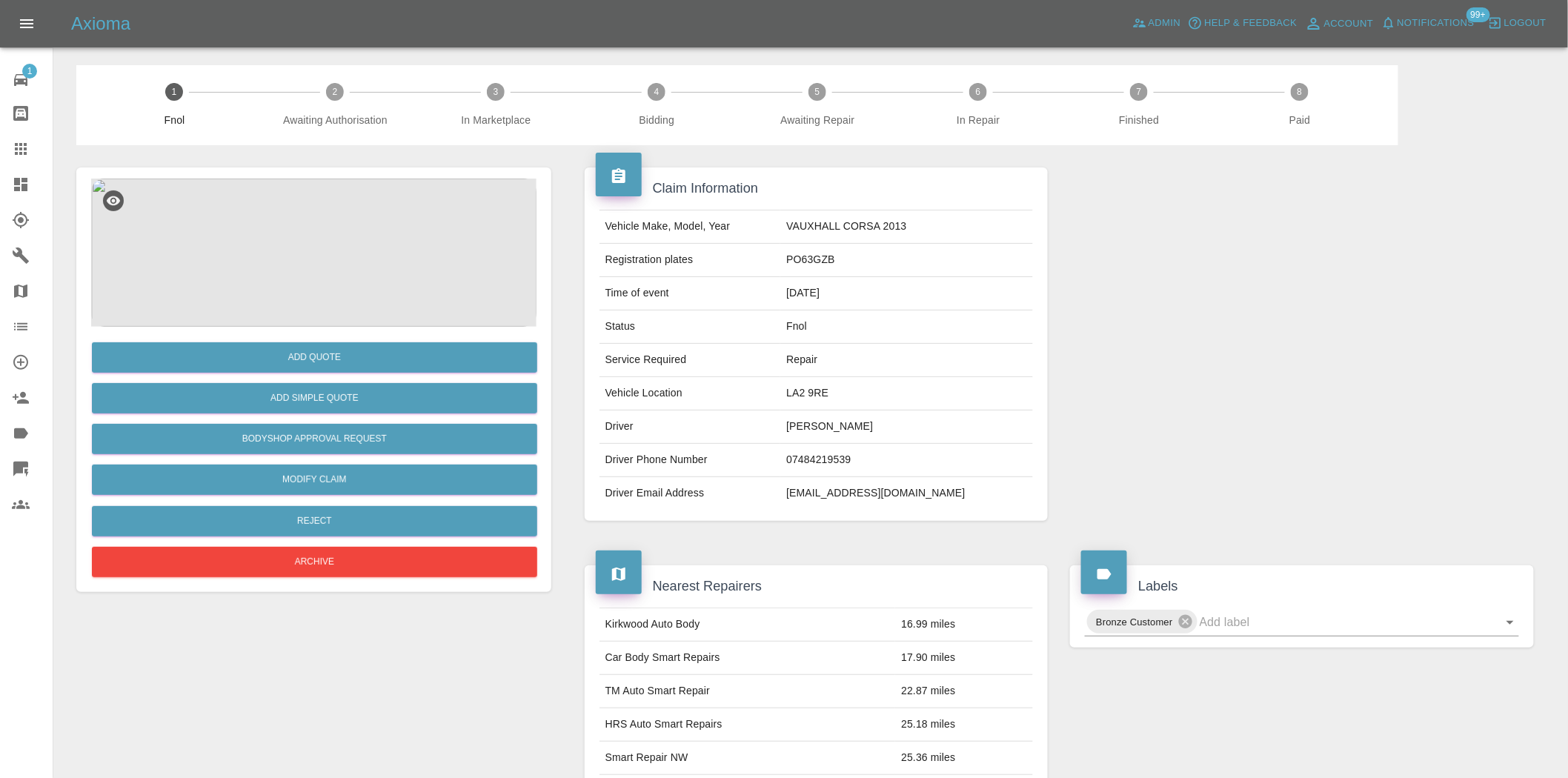
click at [367, 215] on img at bounding box center [314, 253] width 446 height 148
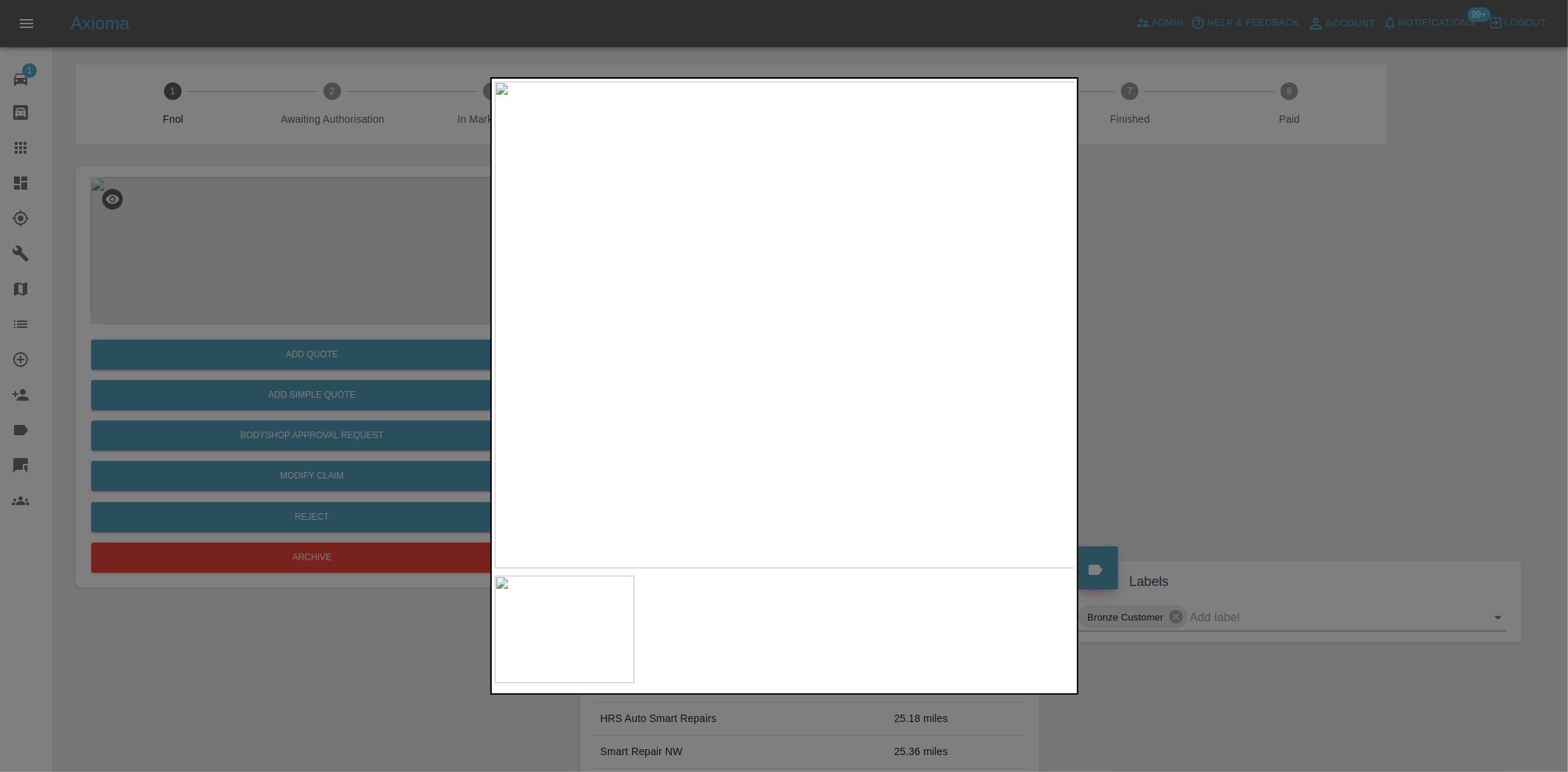
click at [695, 359] on img at bounding box center [785, 325] width 581 height 487
click at [798, 298] on img at bounding box center [1052, 221] width 1743 height 1461
click at [744, 300] on img at bounding box center [785, 325] width 581 height 487
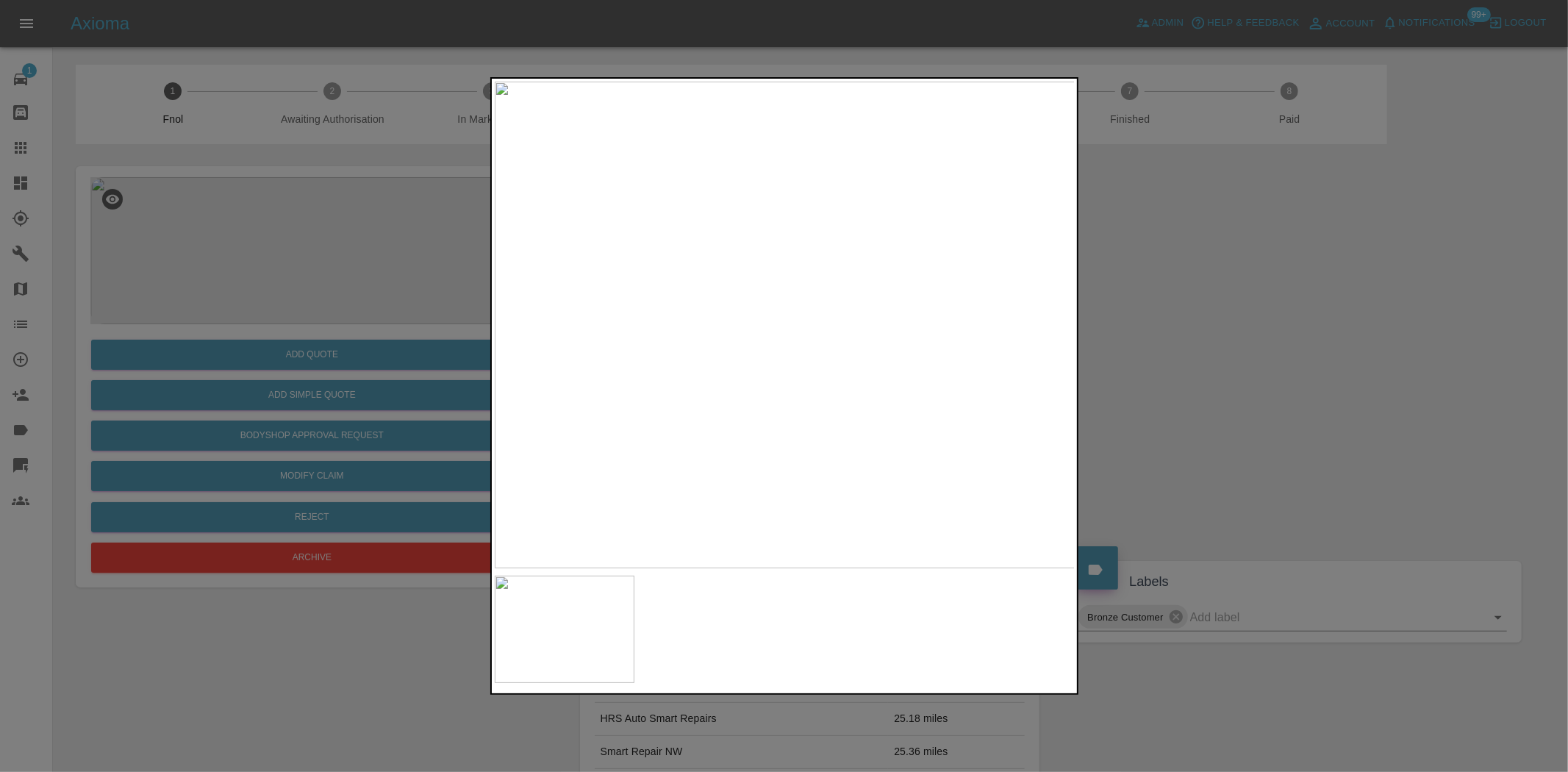
click at [714, 303] on img at bounding box center [785, 325] width 581 height 487
click at [351, 306] on div at bounding box center [784, 386] width 1568 height 772
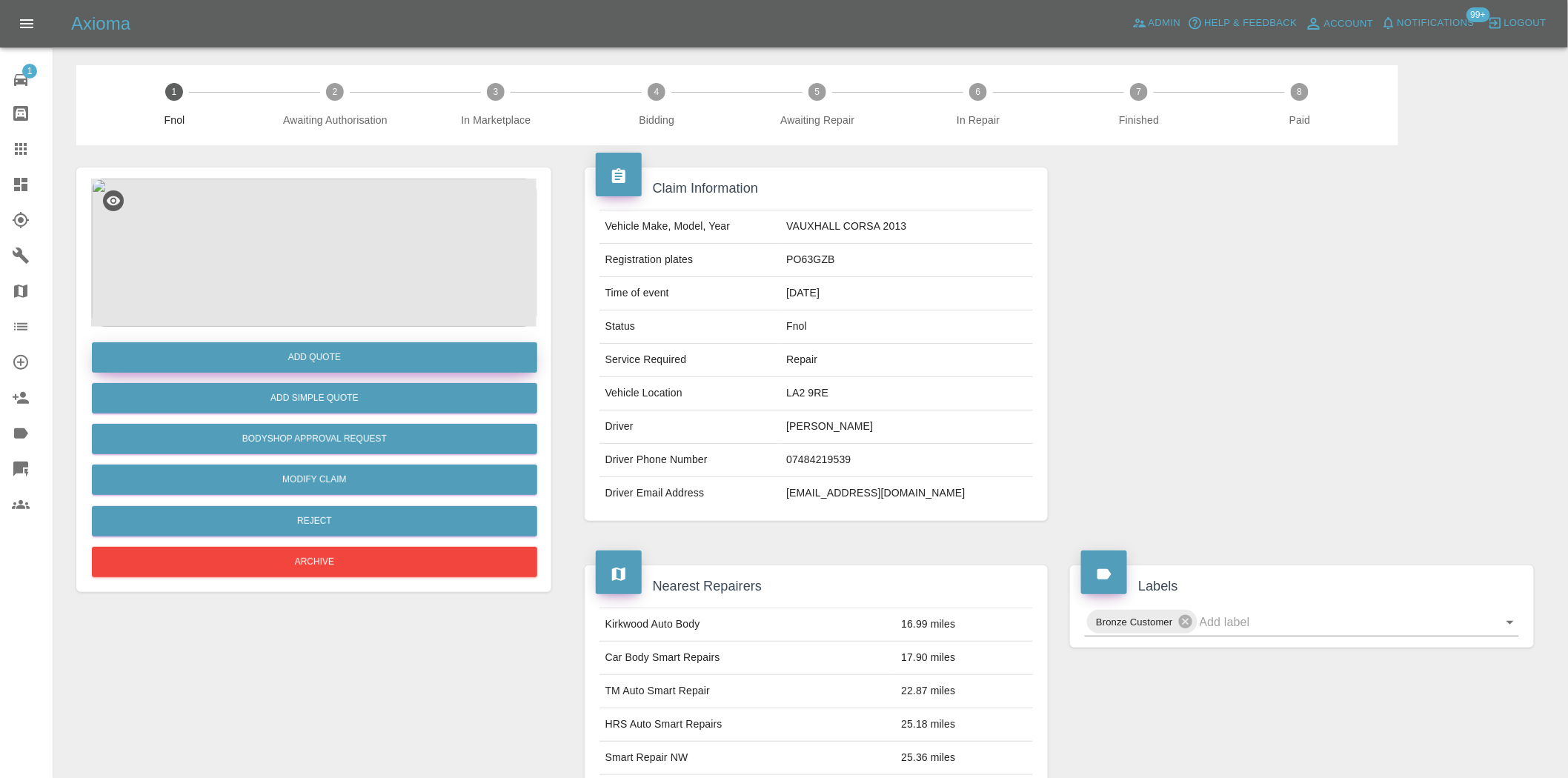
click at [367, 364] on button "Add Quote" at bounding box center [315, 357] width 446 height 31
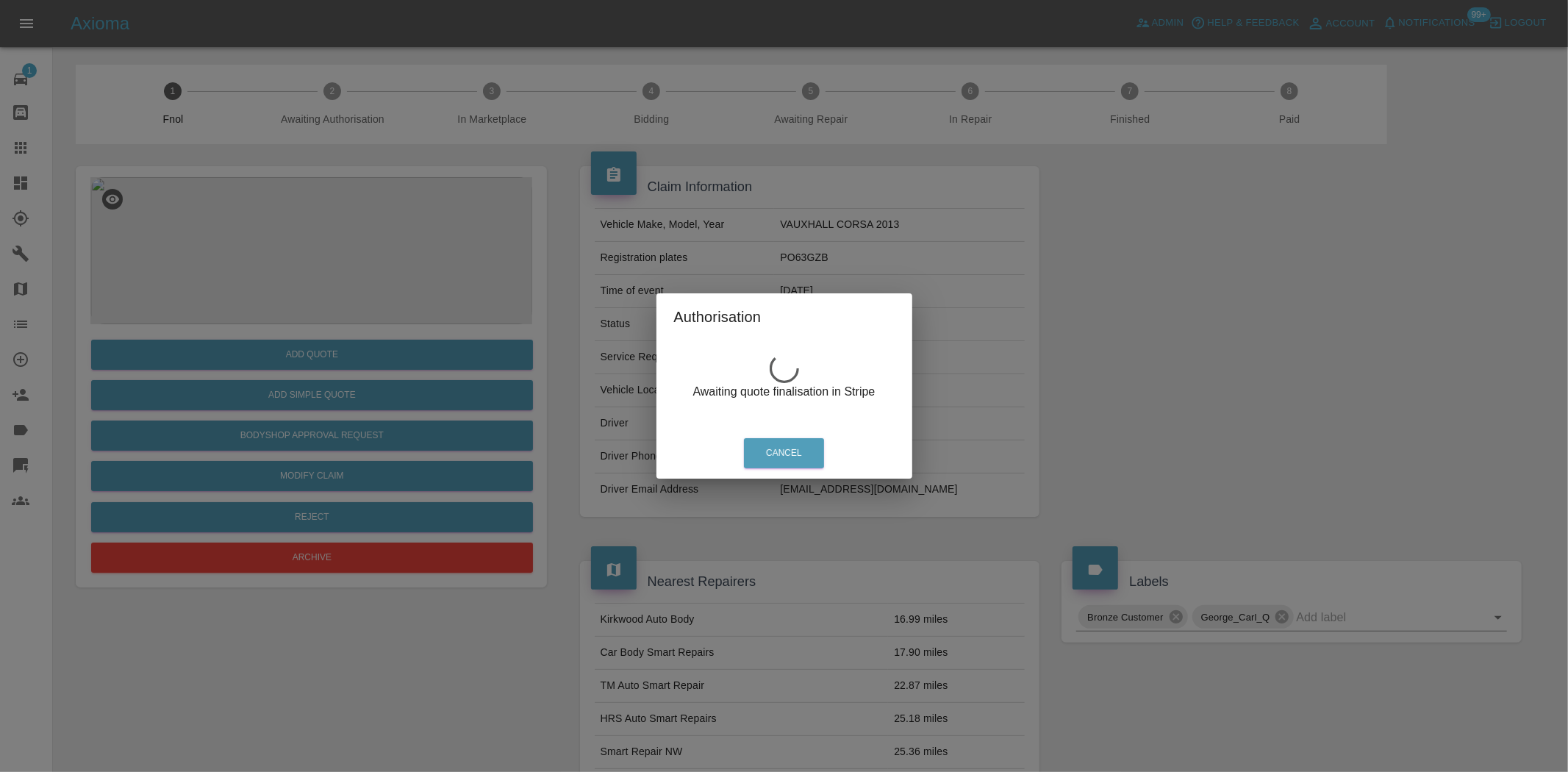
drag, startPoint x: 364, startPoint y: 273, endPoint x: 349, endPoint y: 273, distance: 15.0
click at [355, 273] on div "Authorisation Awaiting quote finalisation in Stripe Cancel" at bounding box center [784, 386] width 1568 height 772
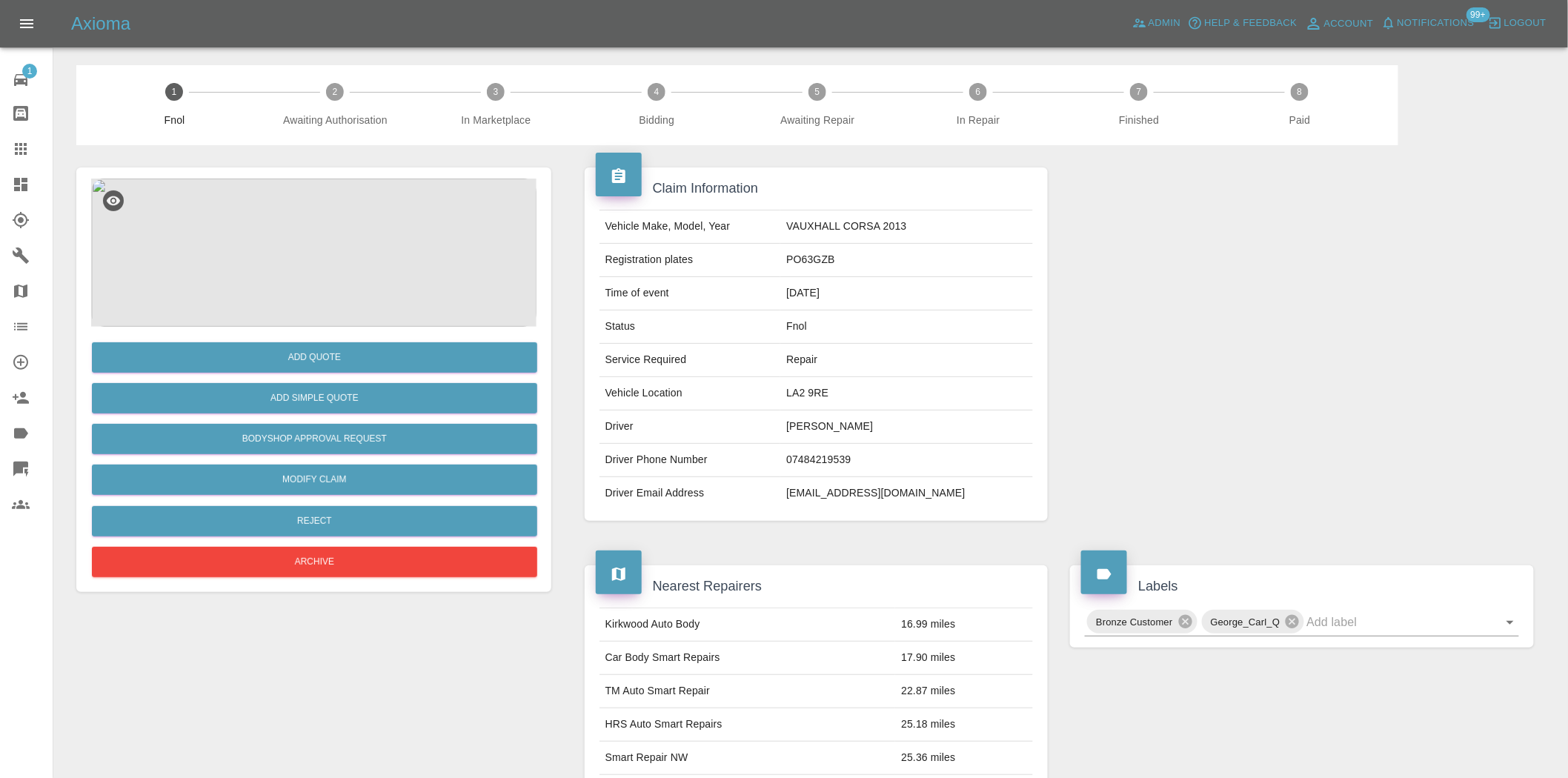
click at [324, 275] on img at bounding box center [314, 253] width 446 height 148
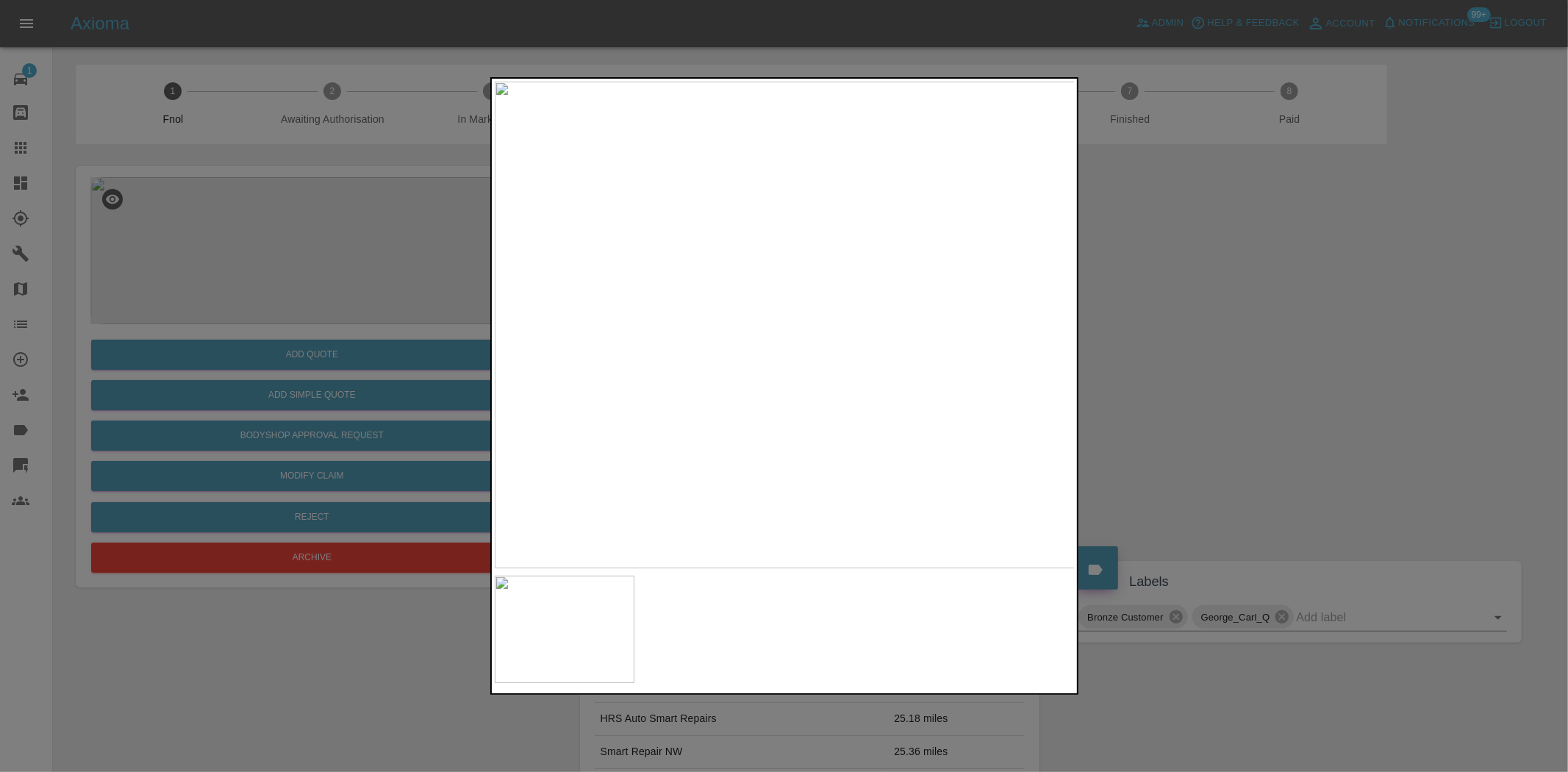
click at [748, 358] on img at bounding box center [785, 325] width 581 height 487
click at [704, 355] on img at bounding box center [785, 325] width 581 height 487
click at [704, 355] on img at bounding box center [1023, 233] width 1743 height 1461
click at [709, 350] on img at bounding box center [785, 325] width 581 height 487
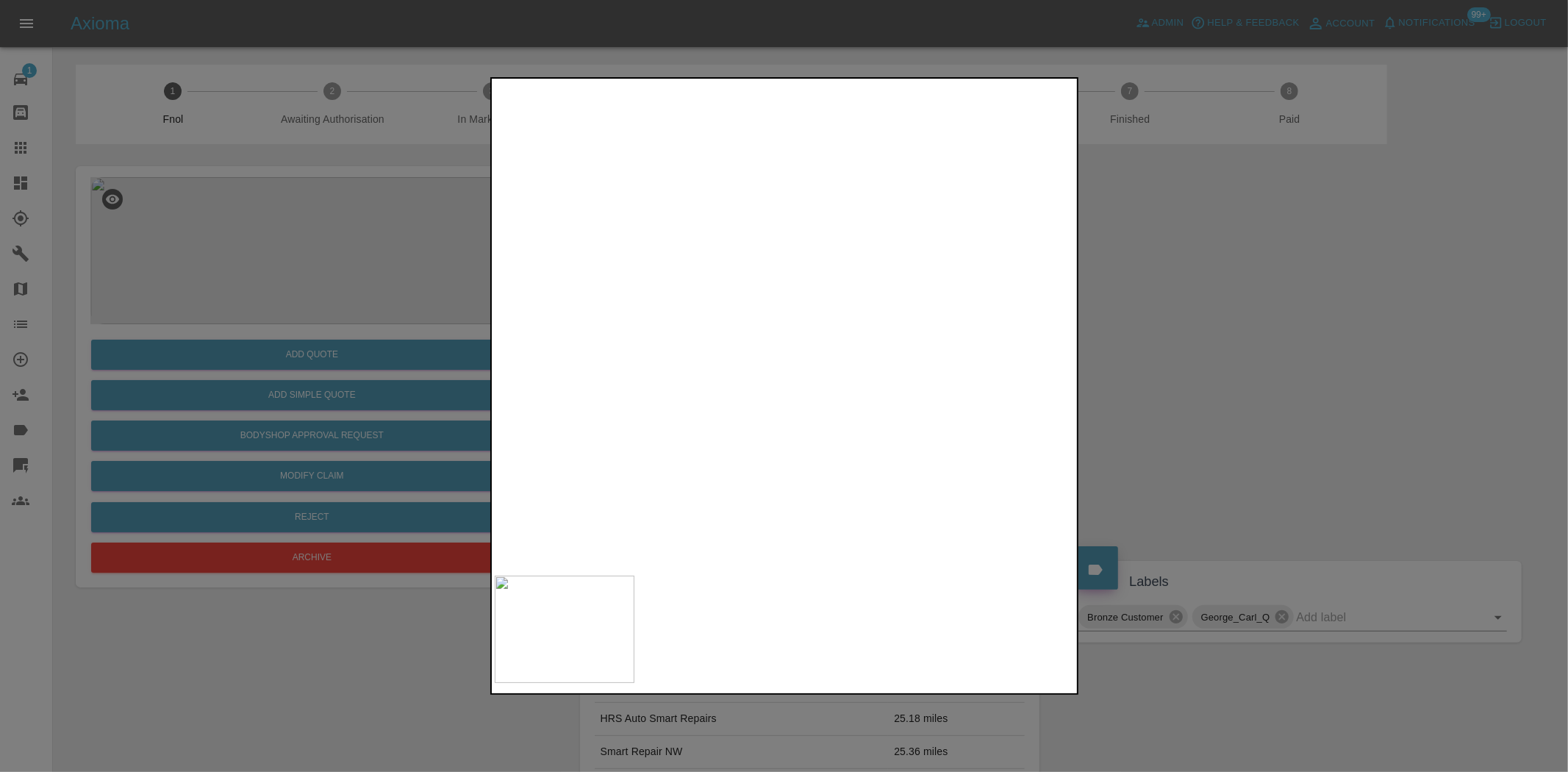
click at [321, 359] on div at bounding box center [784, 386] width 1568 height 772
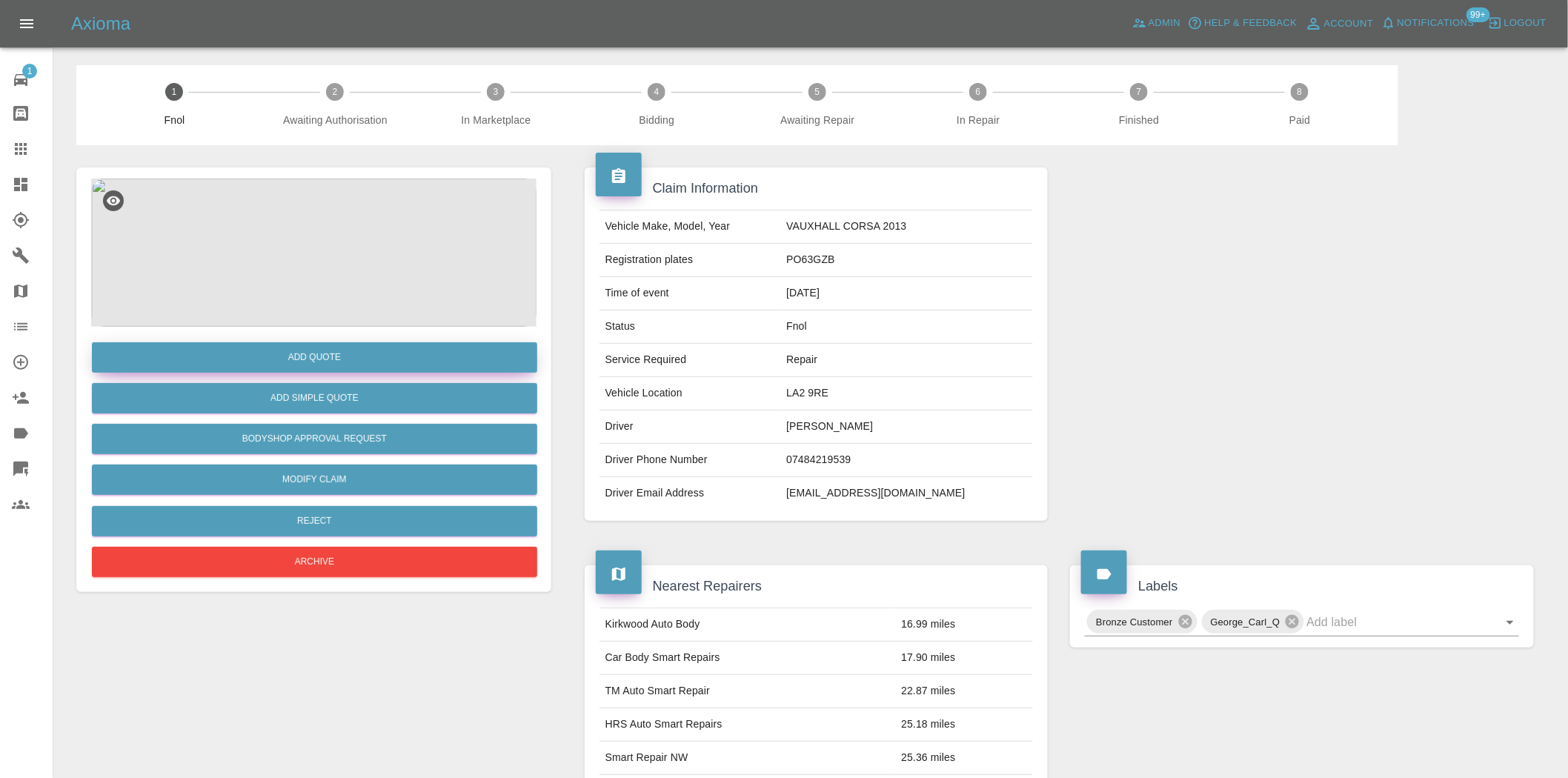
click at [323, 364] on button "Add Quote" at bounding box center [315, 357] width 446 height 31
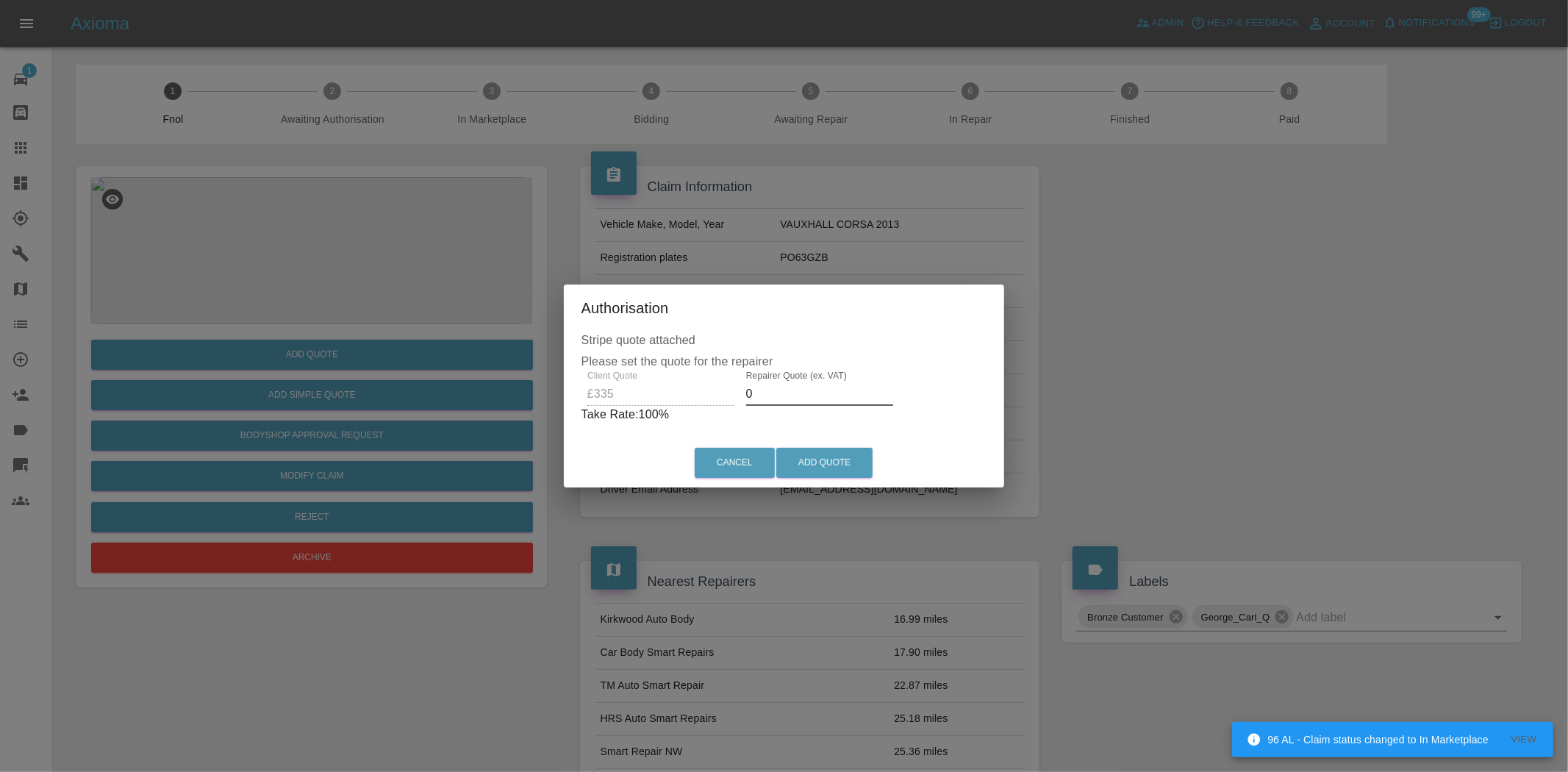
click at [709, 393] on div "Client Quote £335 Repairer Quote (ex. VAT) 0 Take Rate: 100 %" at bounding box center [784, 397] width 406 height 53
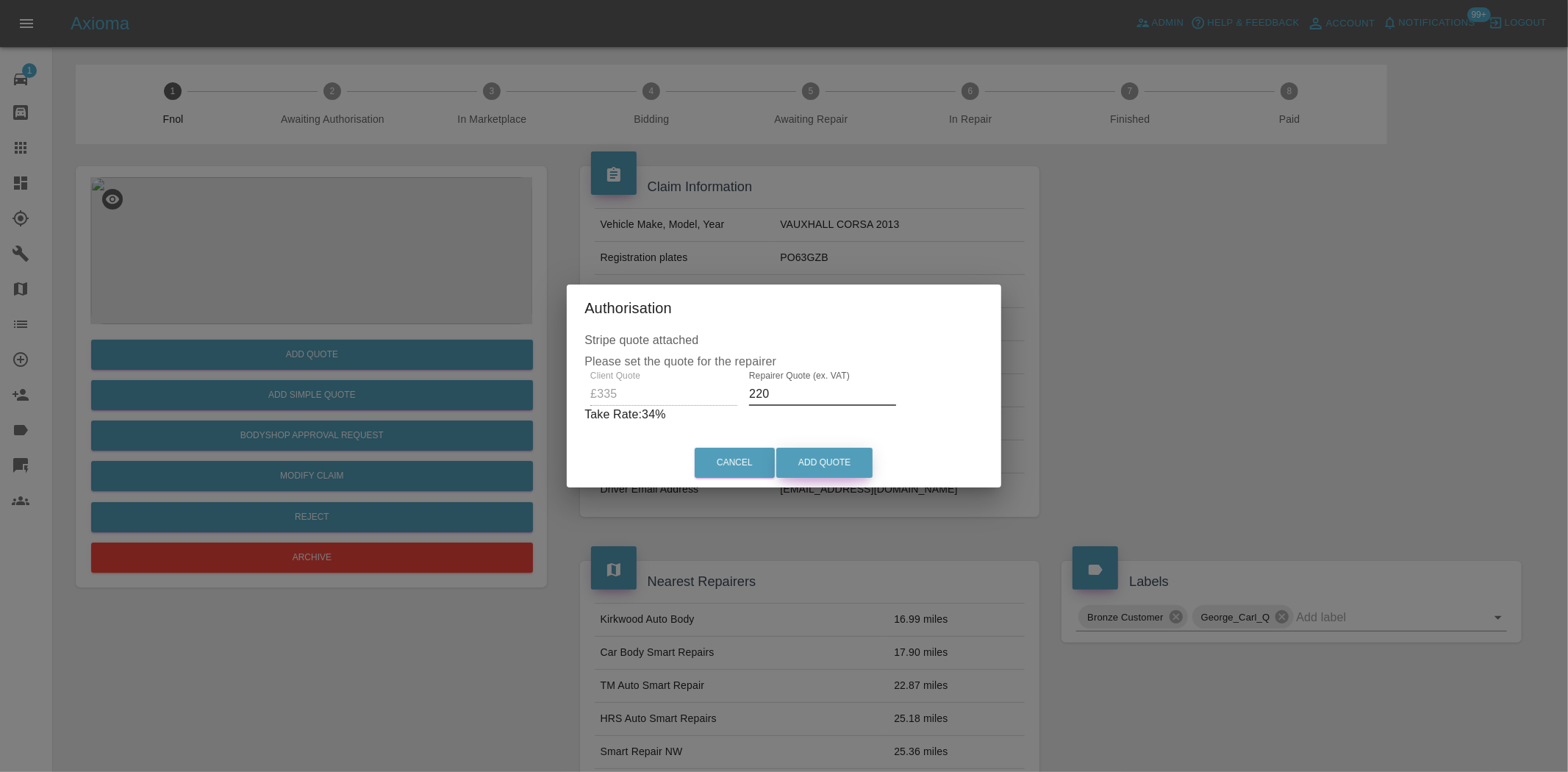
type input "220"
click at [792, 454] on button "Add Quote" at bounding box center [824, 463] width 97 height 31
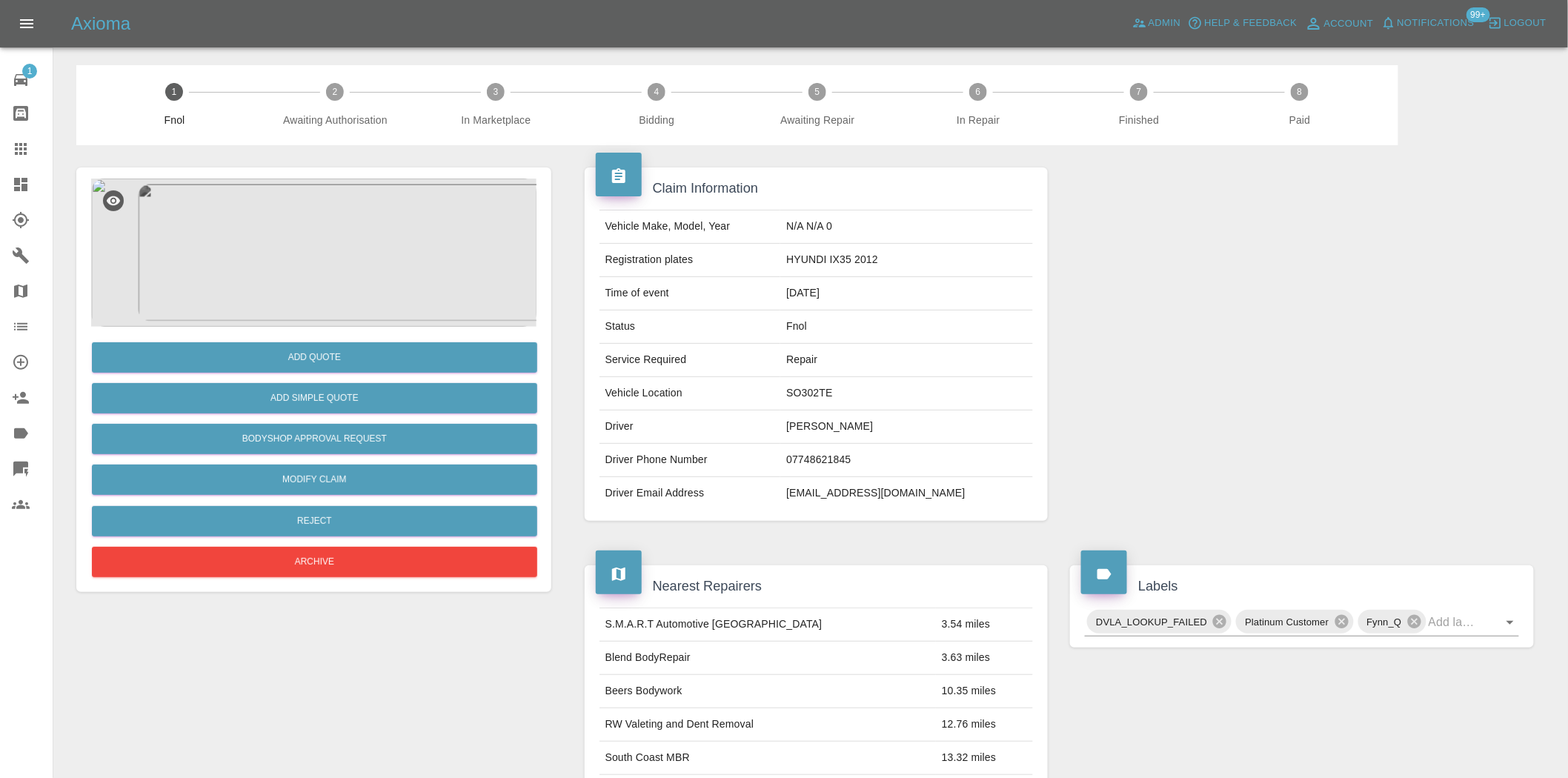
click at [342, 239] on img at bounding box center [314, 253] width 446 height 148
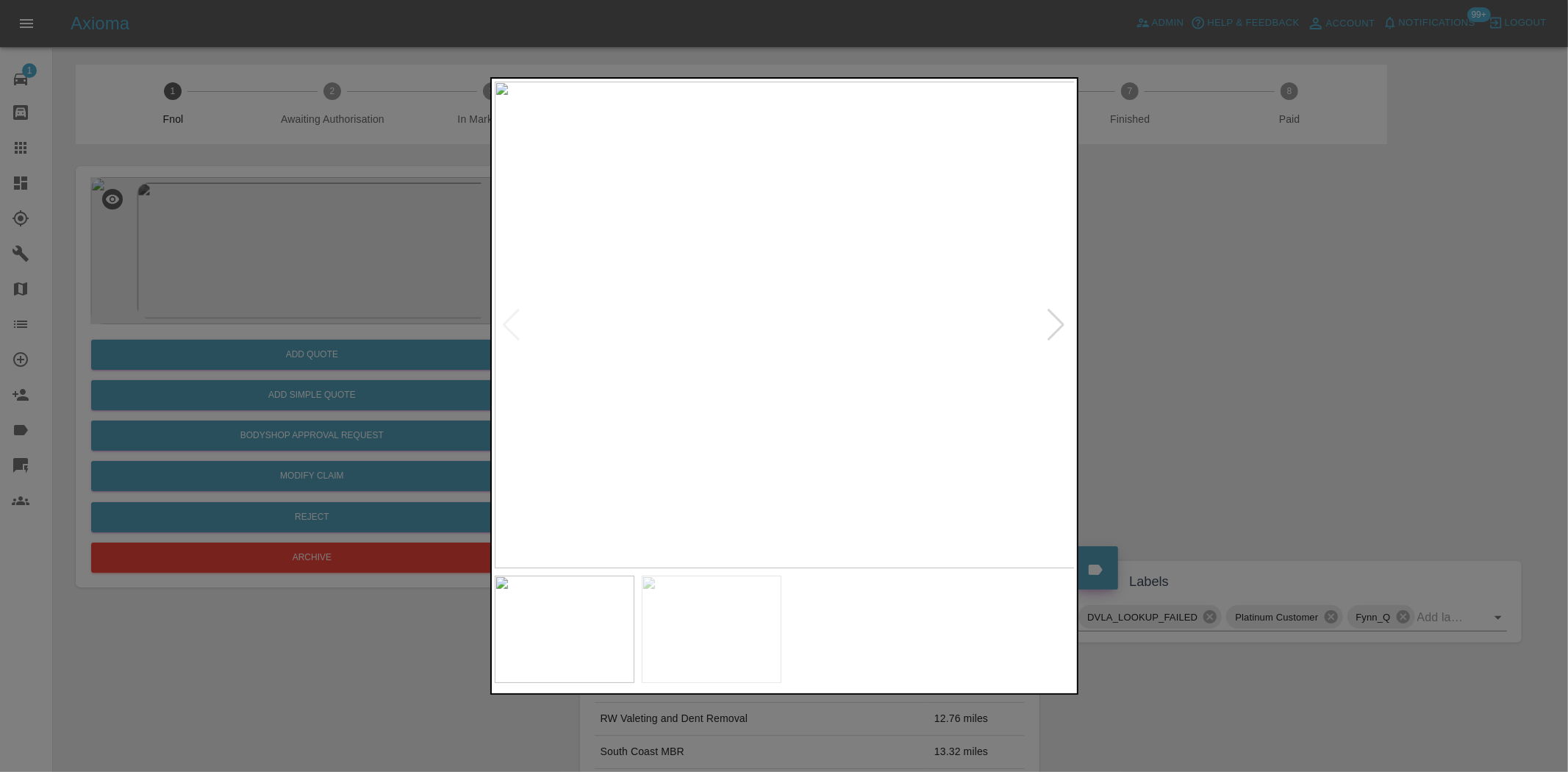
click at [716, 339] on img at bounding box center [785, 325] width 581 height 487
click at [716, 339] on img at bounding box center [988, 283] width 1743 height 1461
click at [738, 338] on img at bounding box center [760, 325] width 581 height 487
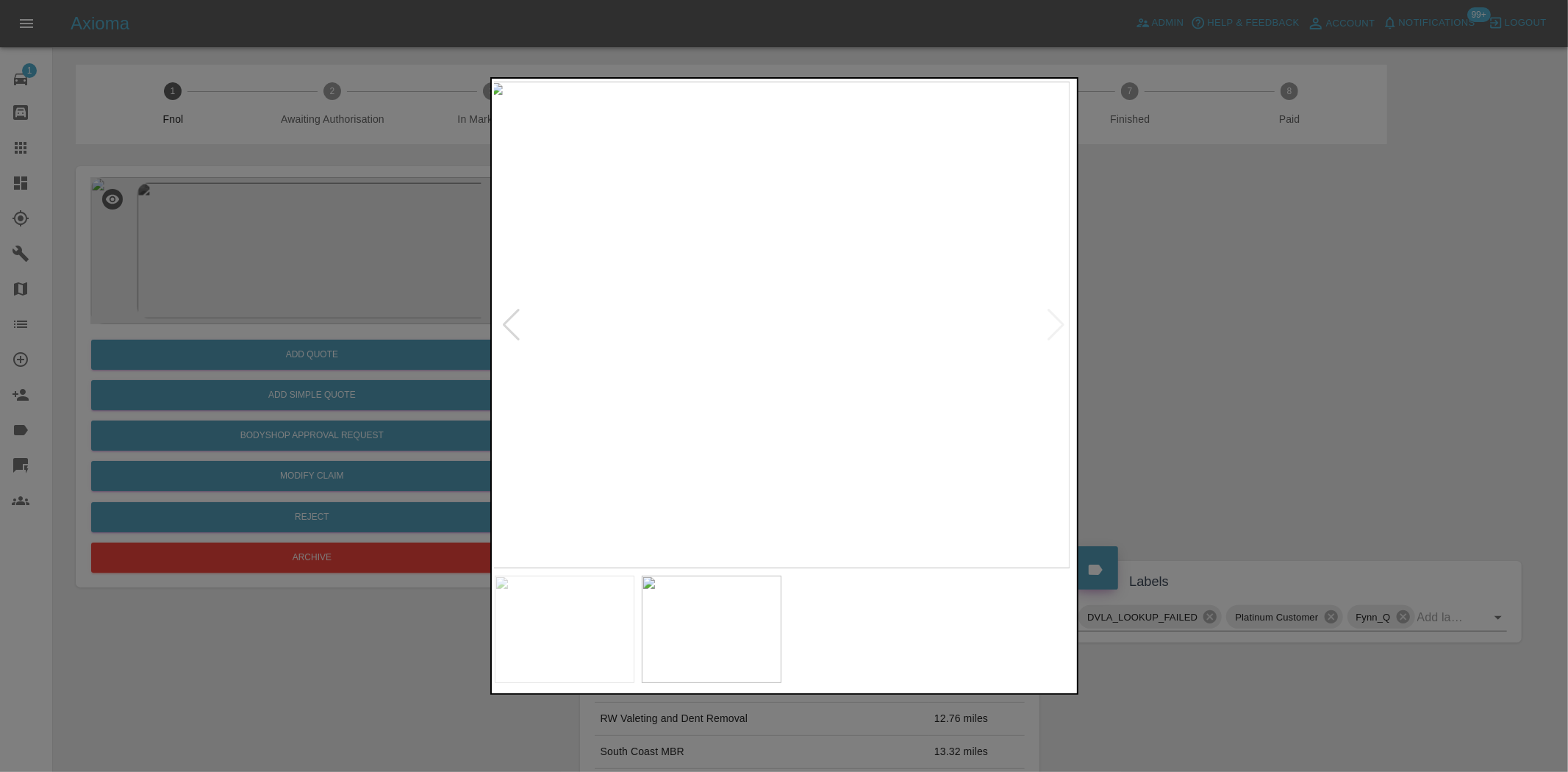
click at [674, 322] on img at bounding box center [779, 325] width 581 height 487
click at [517, 299] on img at bounding box center [785, 325] width 581 height 487
click at [402, 318] on div at bounding box center [784, 386] width 1568 height 772
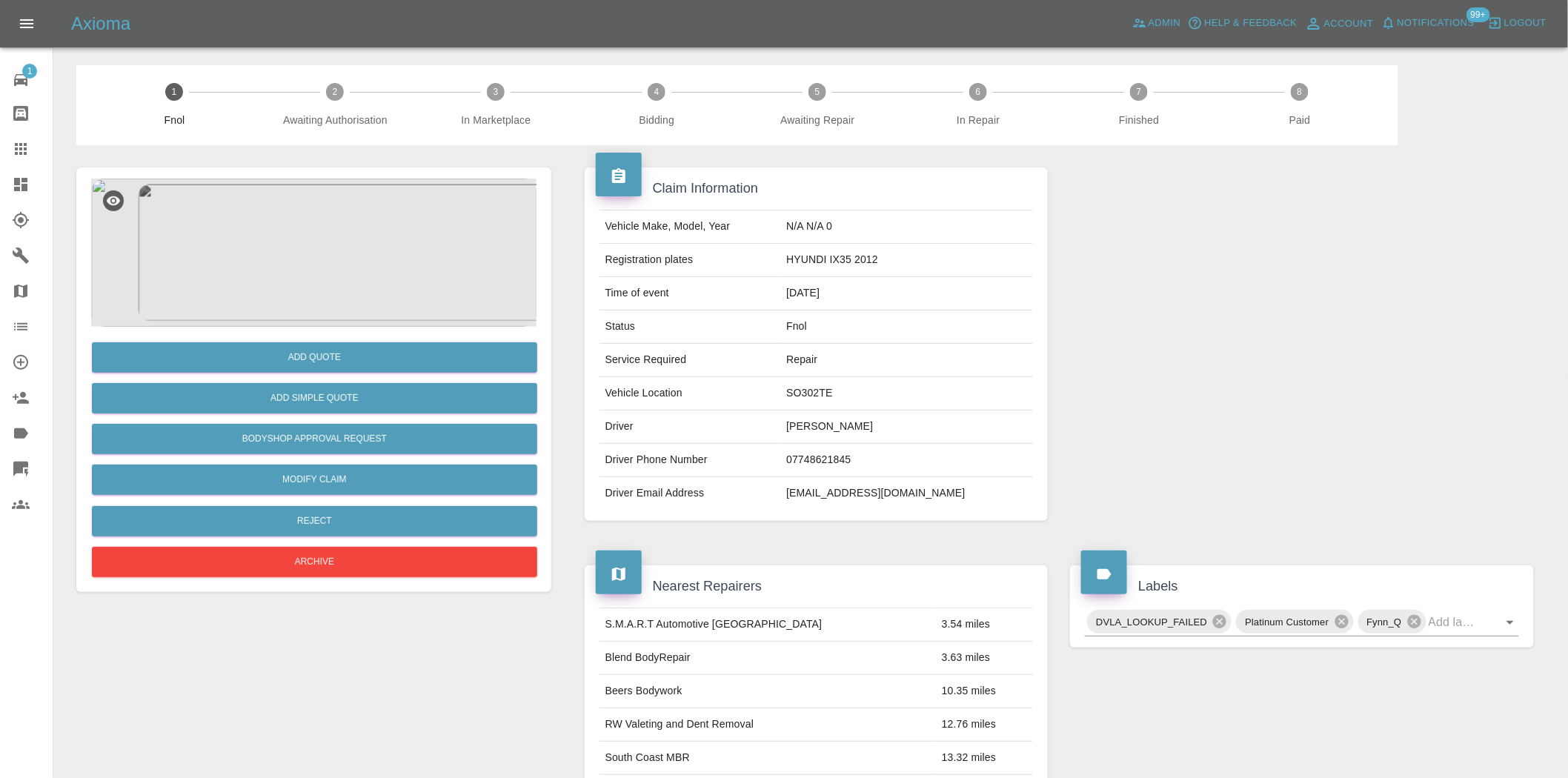
click at [279, 256] on img at bounding box center [314, 253] width 446 height 148
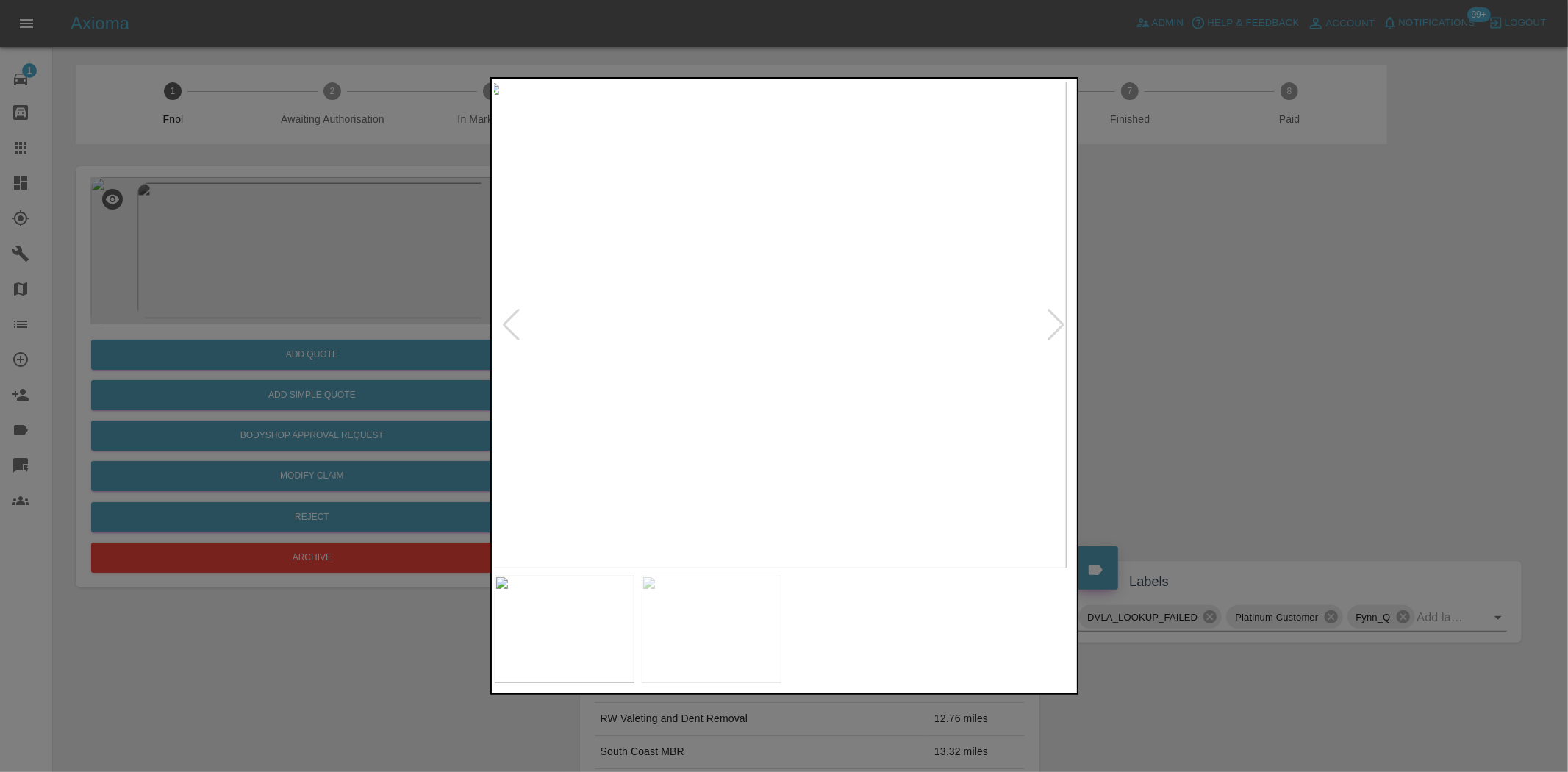
click at [790, 291] on img at bounding box center [775, 325] width 581 height 487
click at [869, 307] on img at bounding box center [785, 325] width 581 height 487
click at [464, 306] on div at bounding box center [784, 386] width 1568 height 772
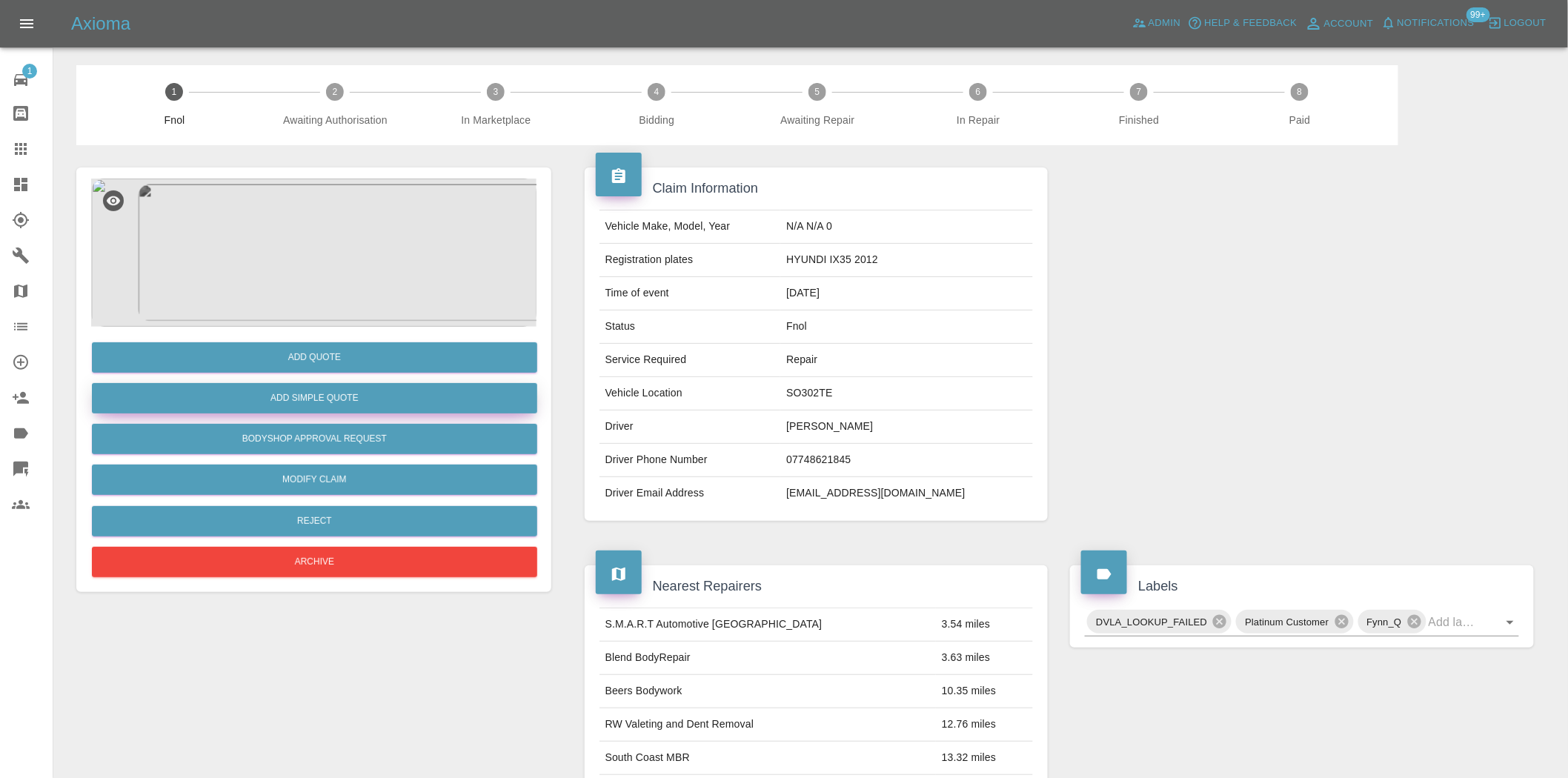
click at [439, 386] on button "Add Simple Quote" at bounding box center [315, 398] width 446 height 31
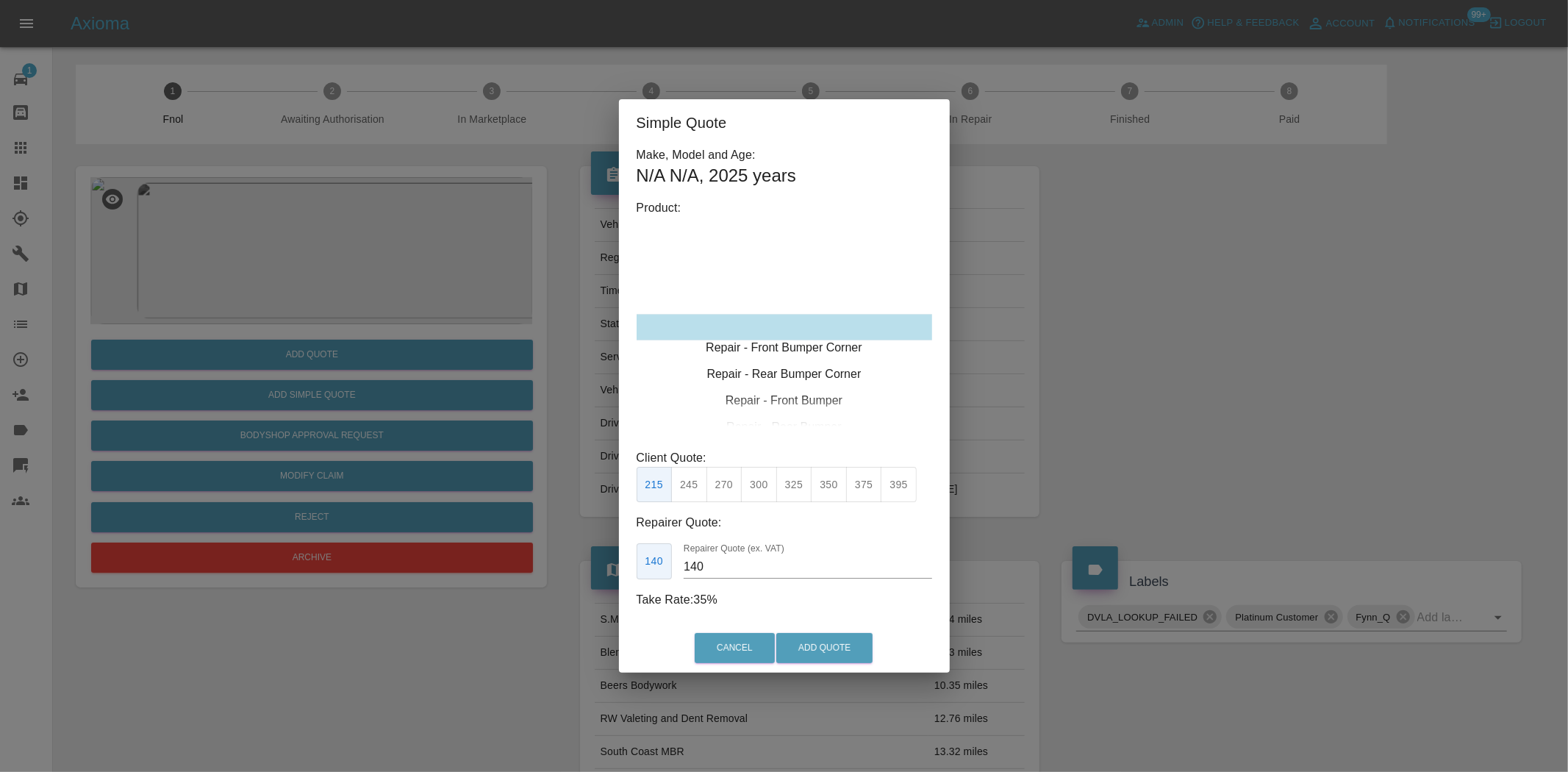
type input "120"
drag, startPoint x: 776, startPoint y: 314, endPoint x: 726, endPoint y: 449, distance: 144.0
click at [775, 314] on div "Repair - Front Bumper Corner" at bounding box center [784, 327] width 295 height 26
click at [690, 477] on button "199" at bounding box center [690, 485] width 36 height 36
click at [804, 646] on button "Add Quote" at bounding box center [824, 647] width 97 height 31
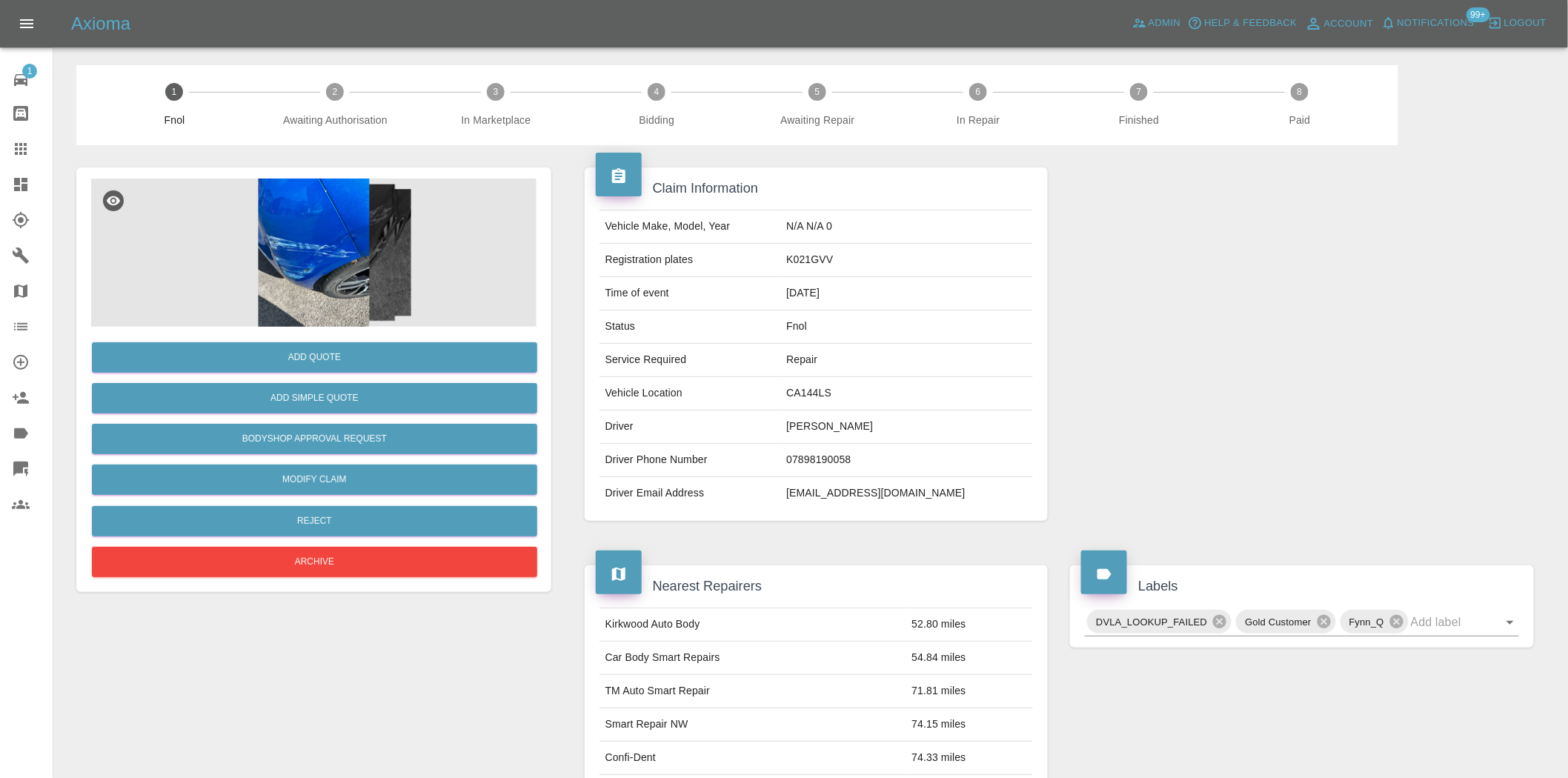
click at [341, 219] on img at bounding box center [314, 253] width 446 height 148
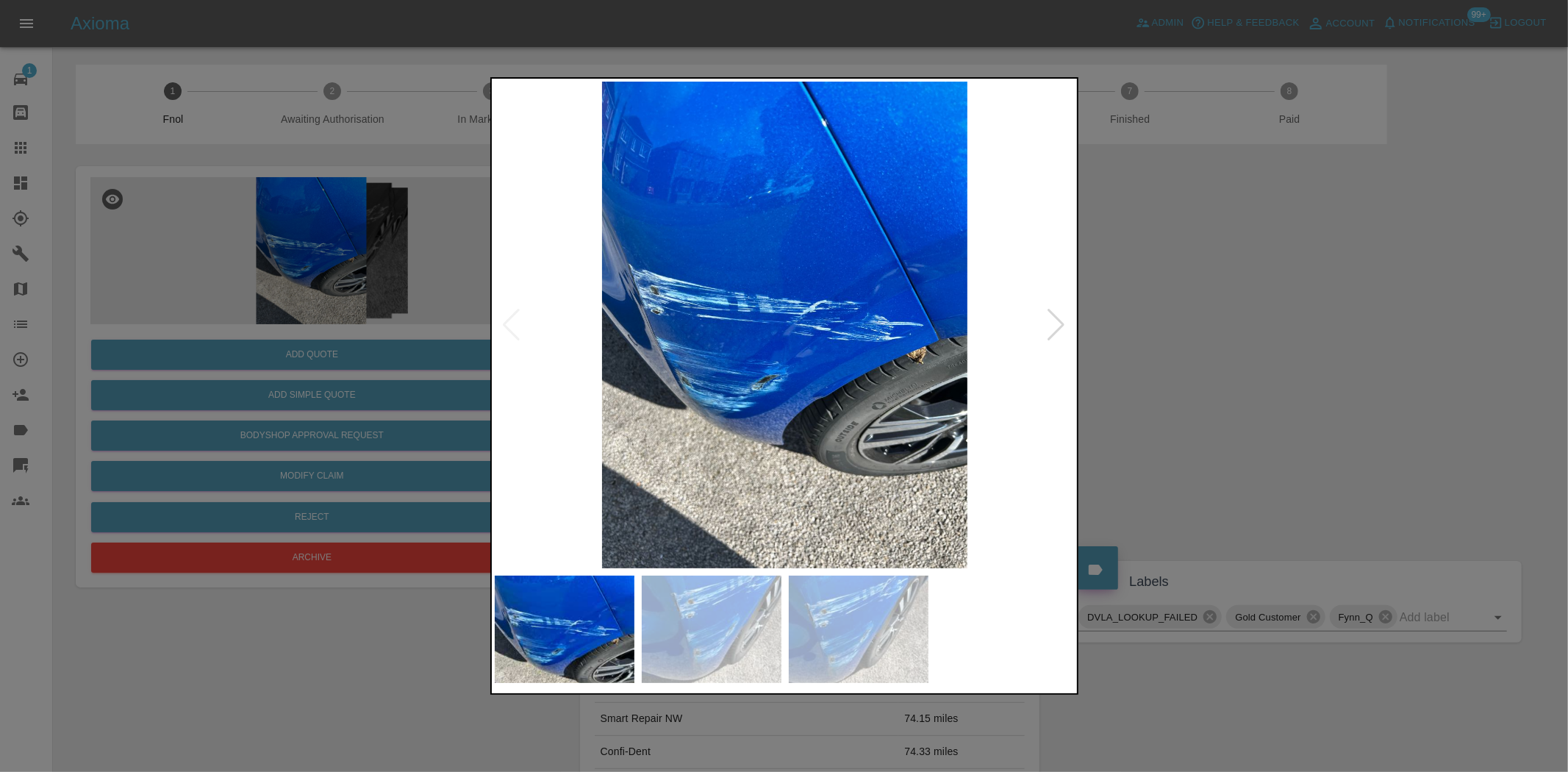
click at [831, 353] on img at bounding box center [785, 325] width 581 height 487
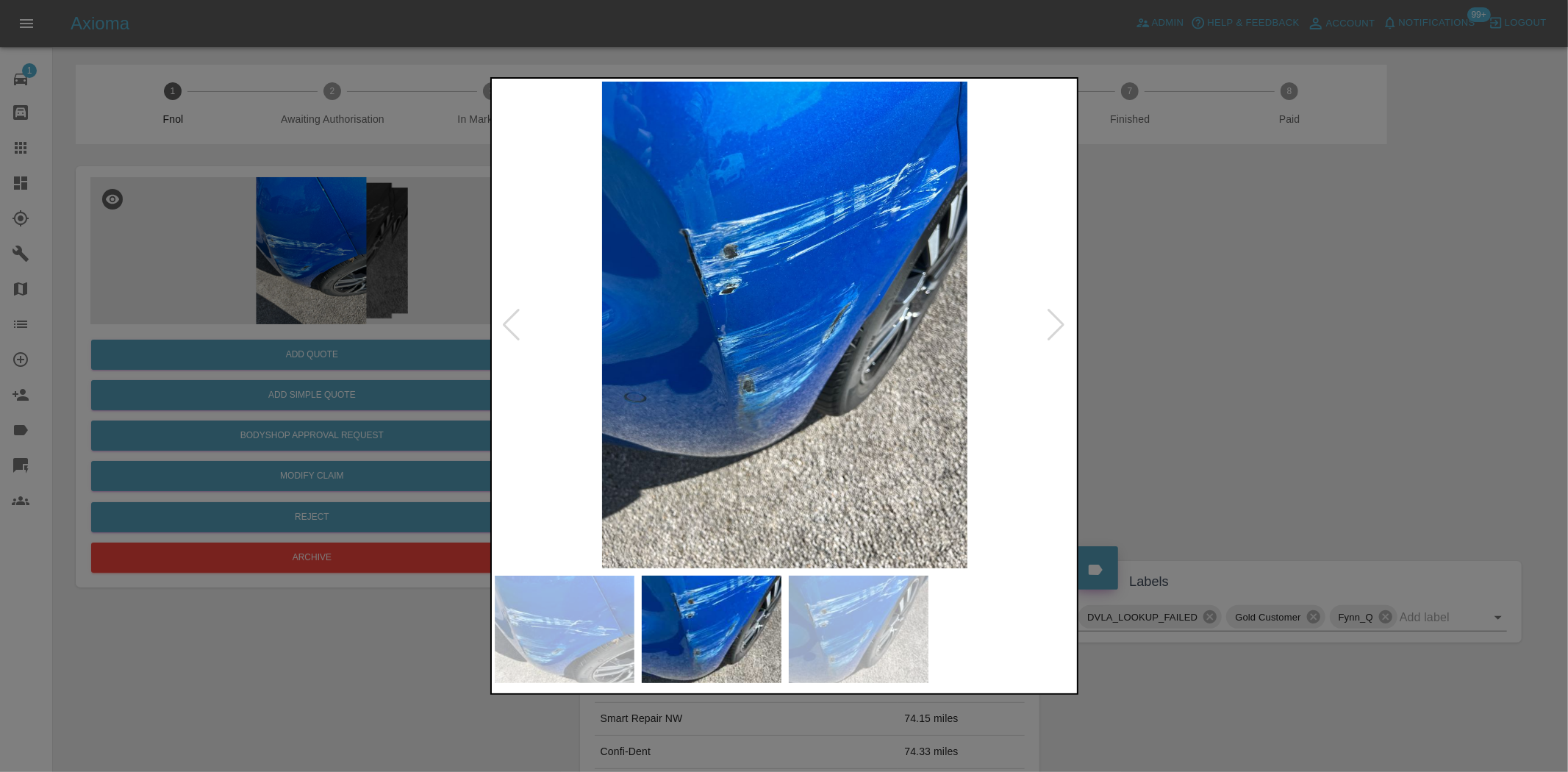
click at [612, 307] on img at bounding box center [785, 325] width 581 height 487
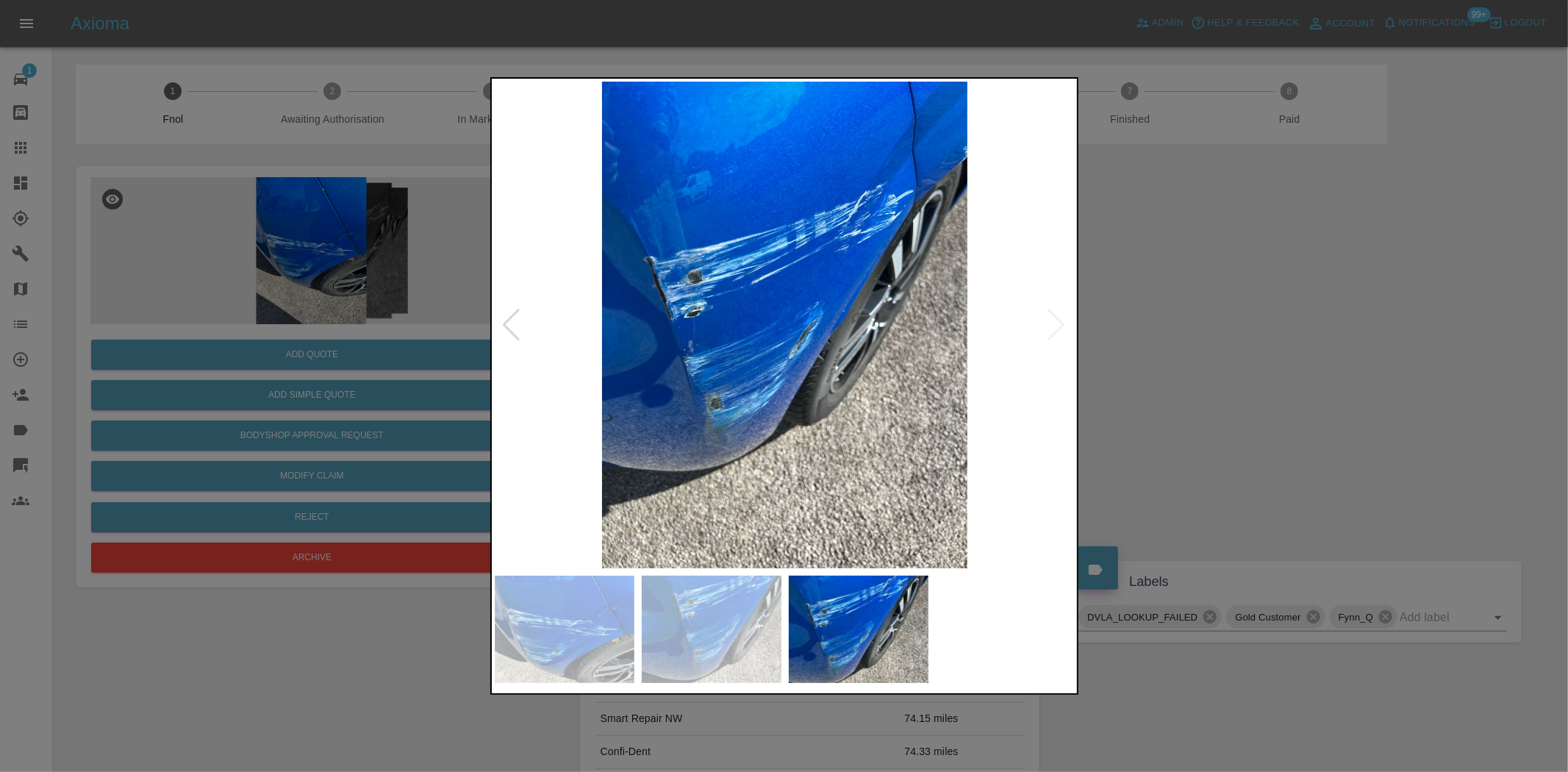
click at [664, 297] on img at bounding box center [785, 325] width 581 height 487
click at [892, 247] on img at bounding box center [785, 325] width 581 height 487
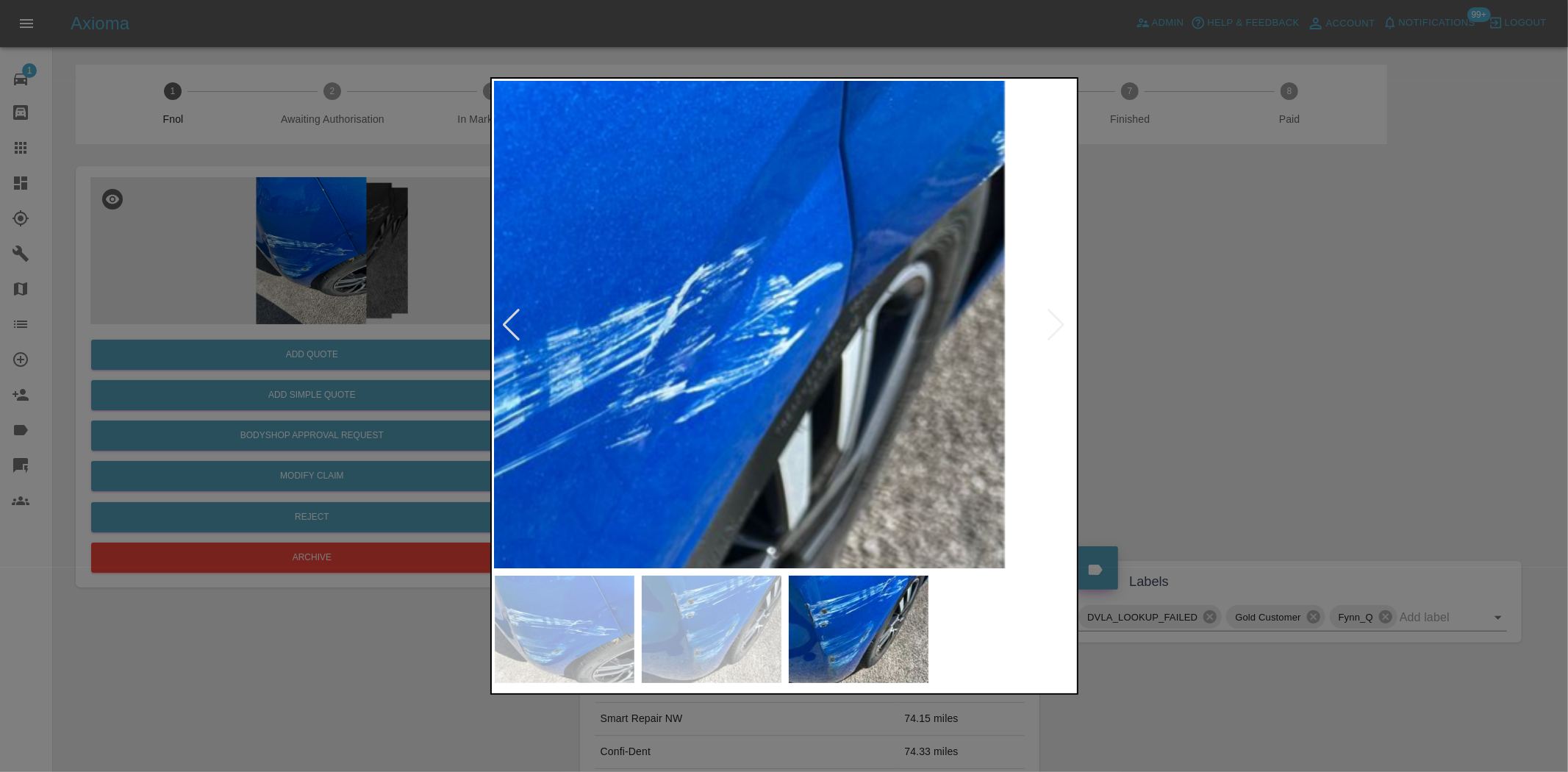
click at [865, 332] on img at bounding box center [457, 667] width 1743 height 1461
click at [865, 333] on img at bounding box center [457, 668] width 1743 height 1461
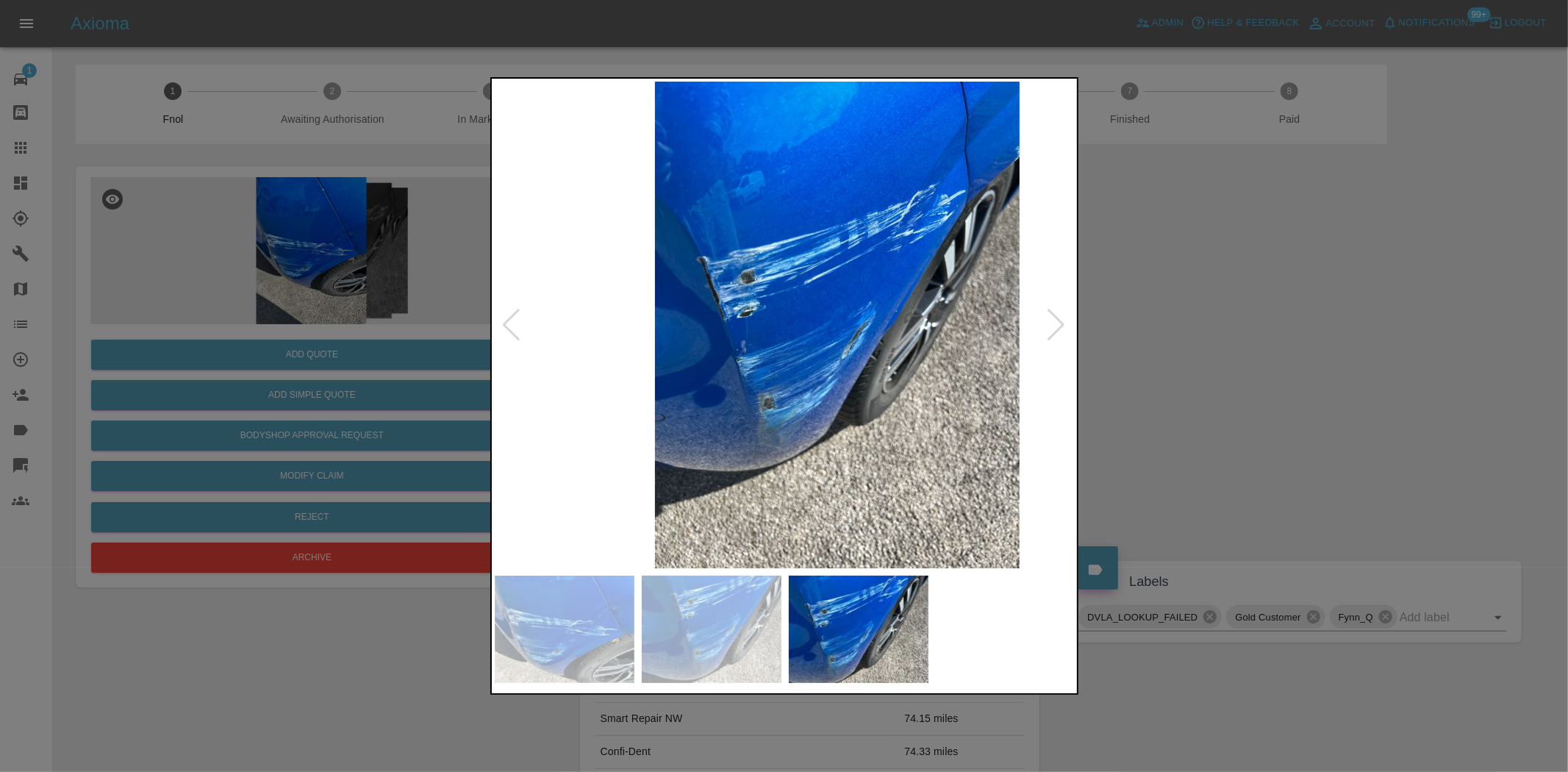
click at [929, 336] on img at bounding box center [837, 325] width 581 height 487
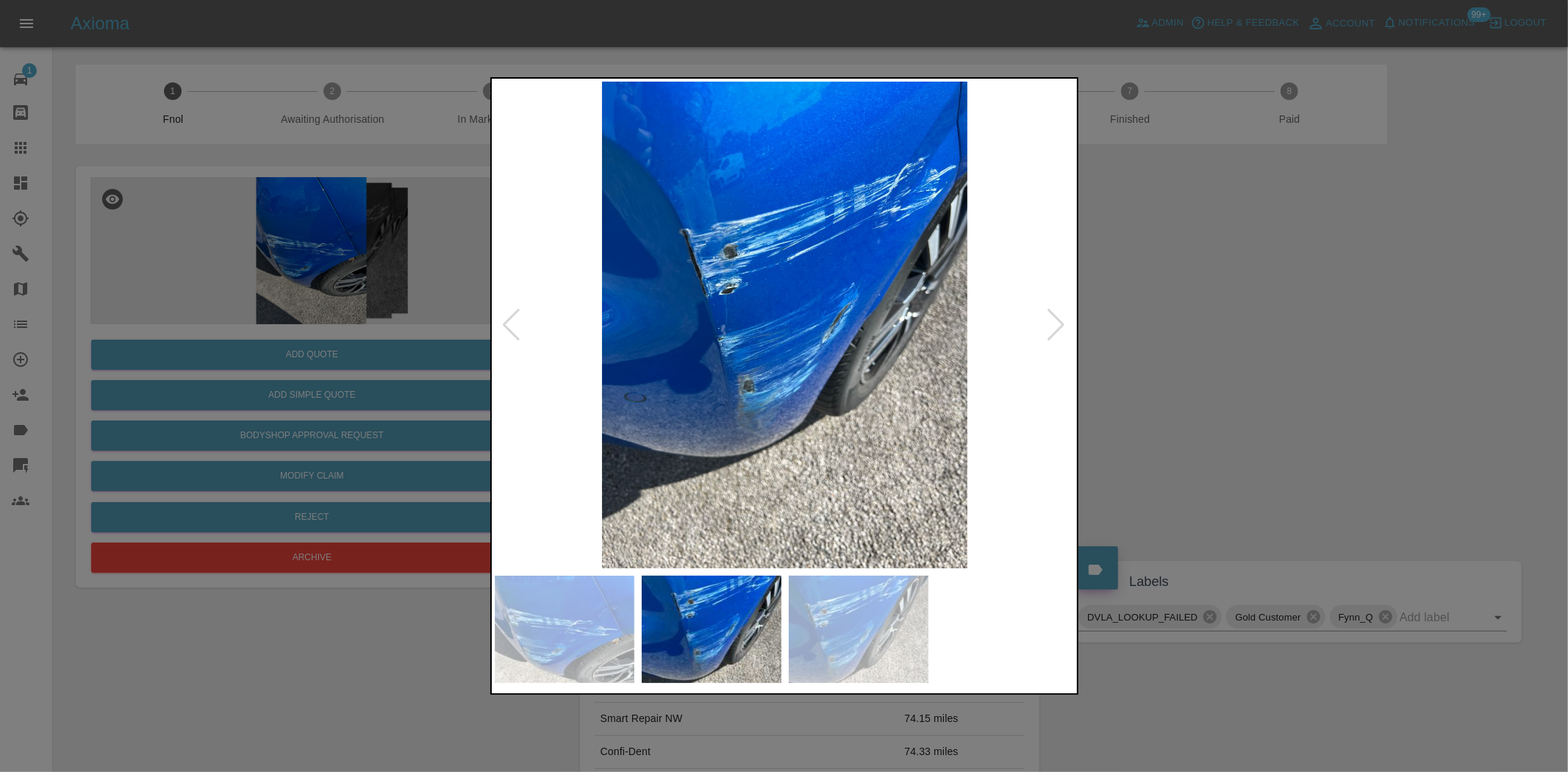
click at [719, 218] on img at bounding box center [785, 325] width 581 height 487
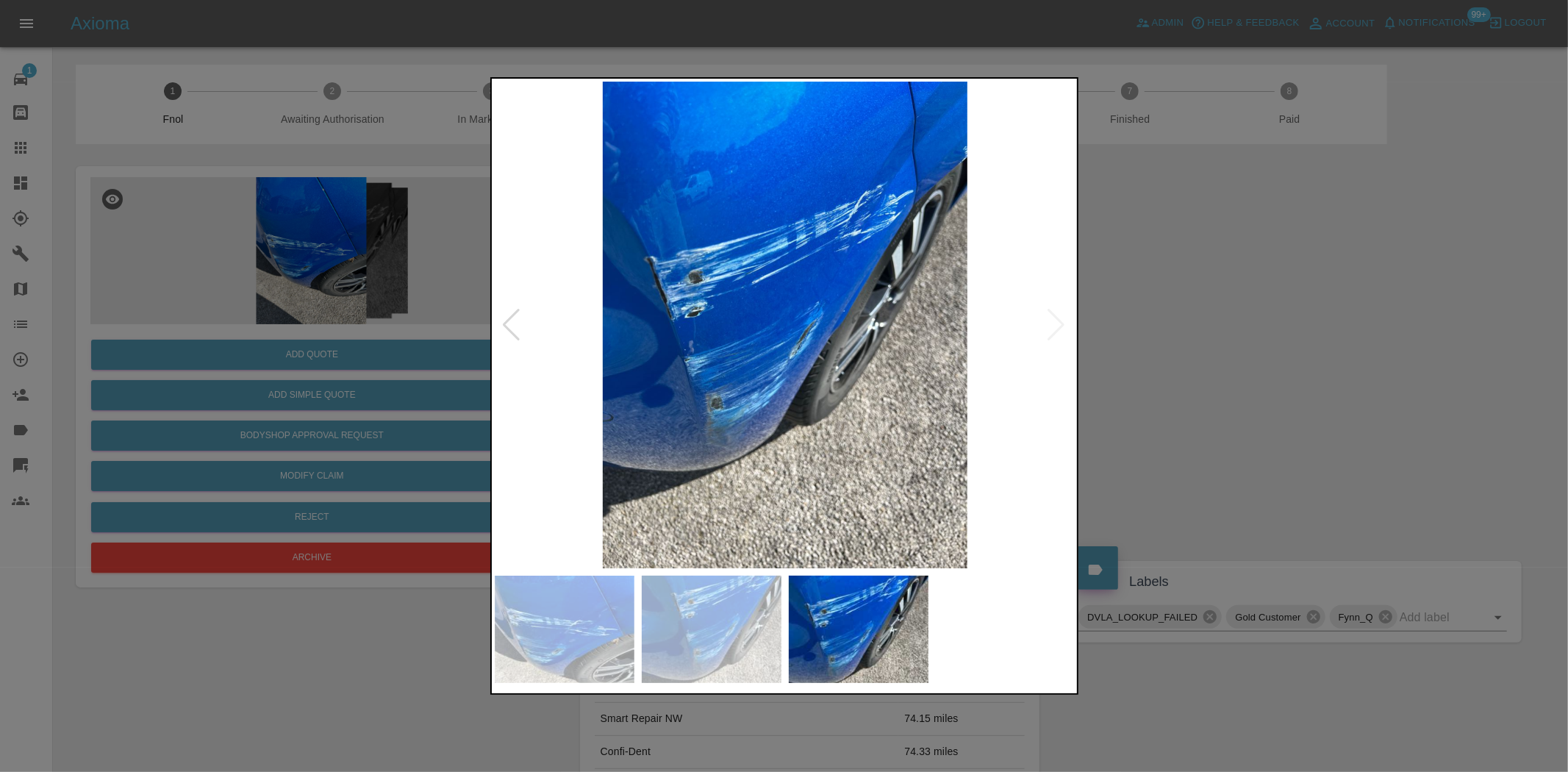
click at [939, 180] on img at bounding box center [785, 325] width 581 height 487
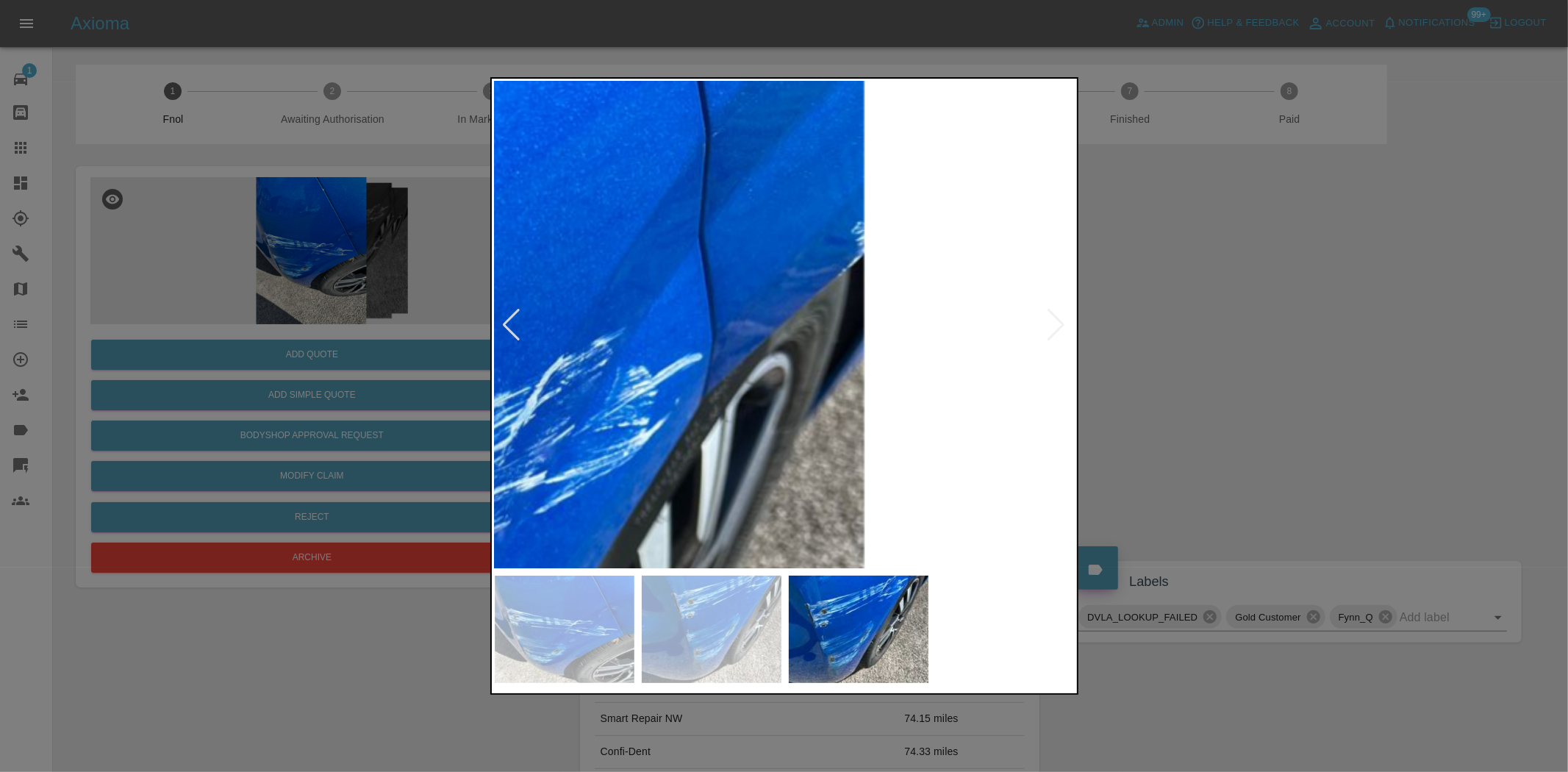
click at [818, 285] on img at bounding box center [317, 758] width 1743 height 1461
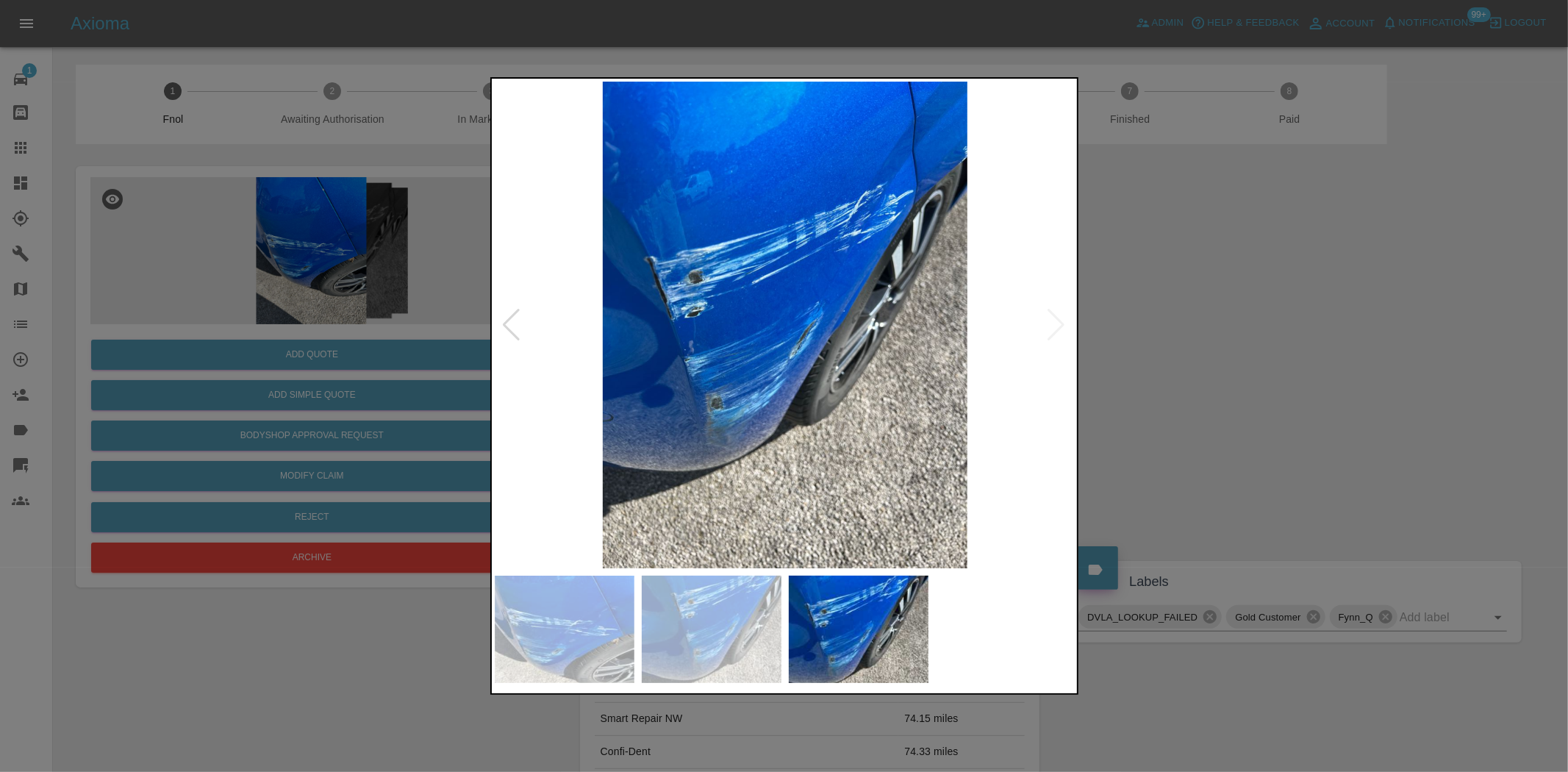
click at [977, 344] on img at bounding box center [785, 325] width 581 height 487
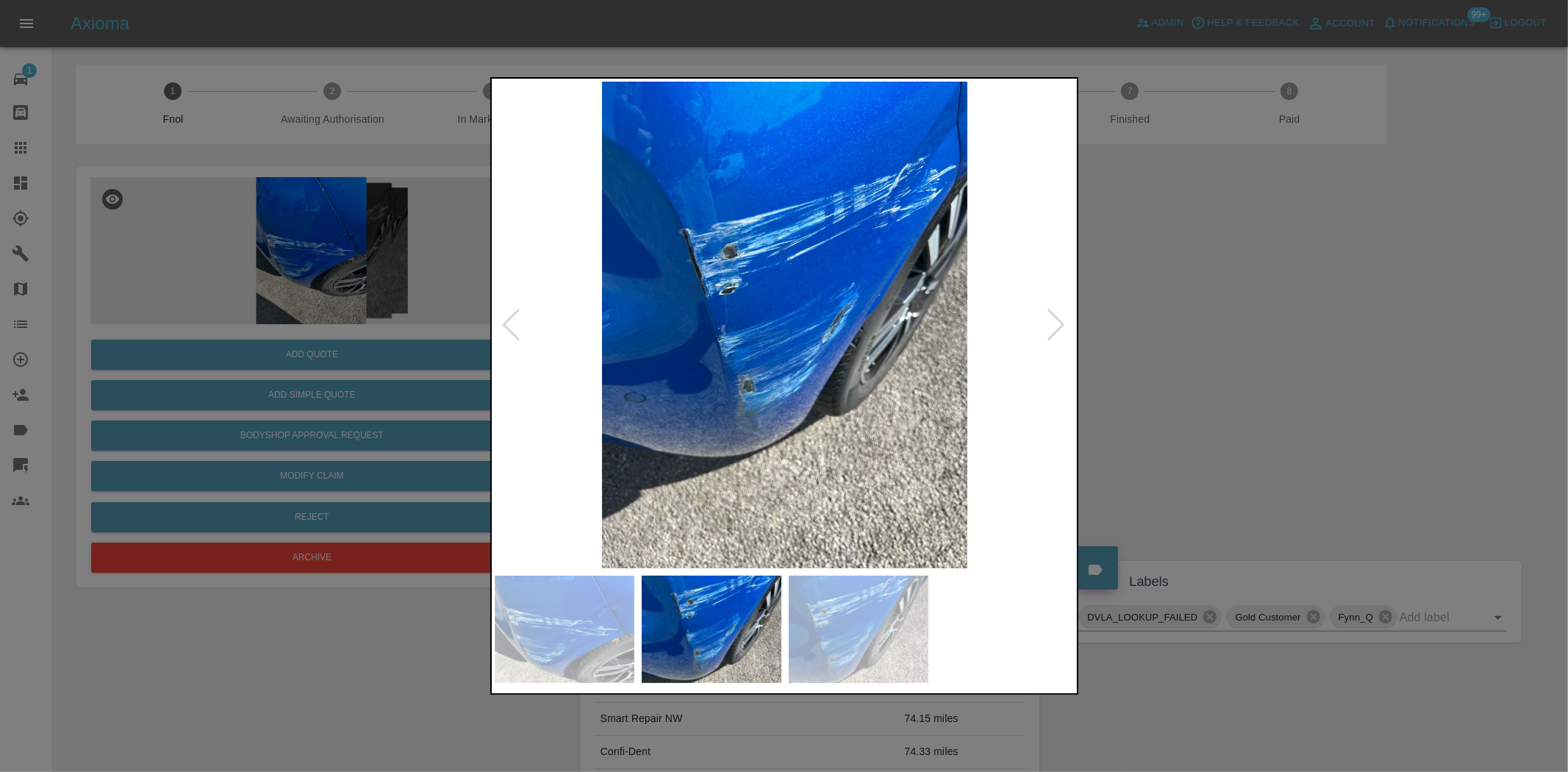
click at [966, 314] on img at bounding box center [785, 325] width 581 height 487
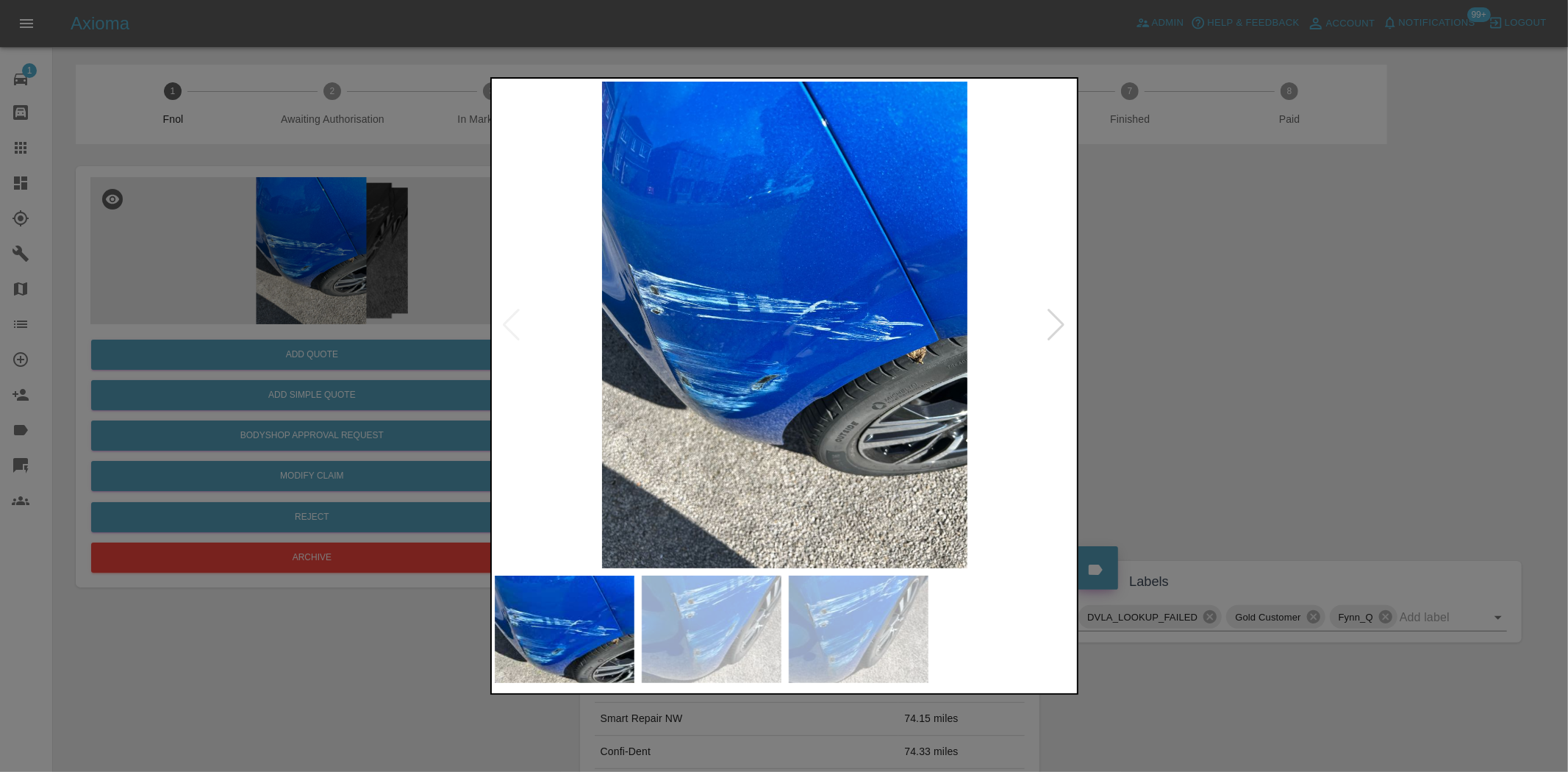
click at [924, 325] on img at bounding box center [785, 325] width 581 height 487
click at [824, 327] on img at bounding box center [785, 325] width 581 height 487
click at [318, 233] on div at bounding box center [784, 386] width 1568 height 772
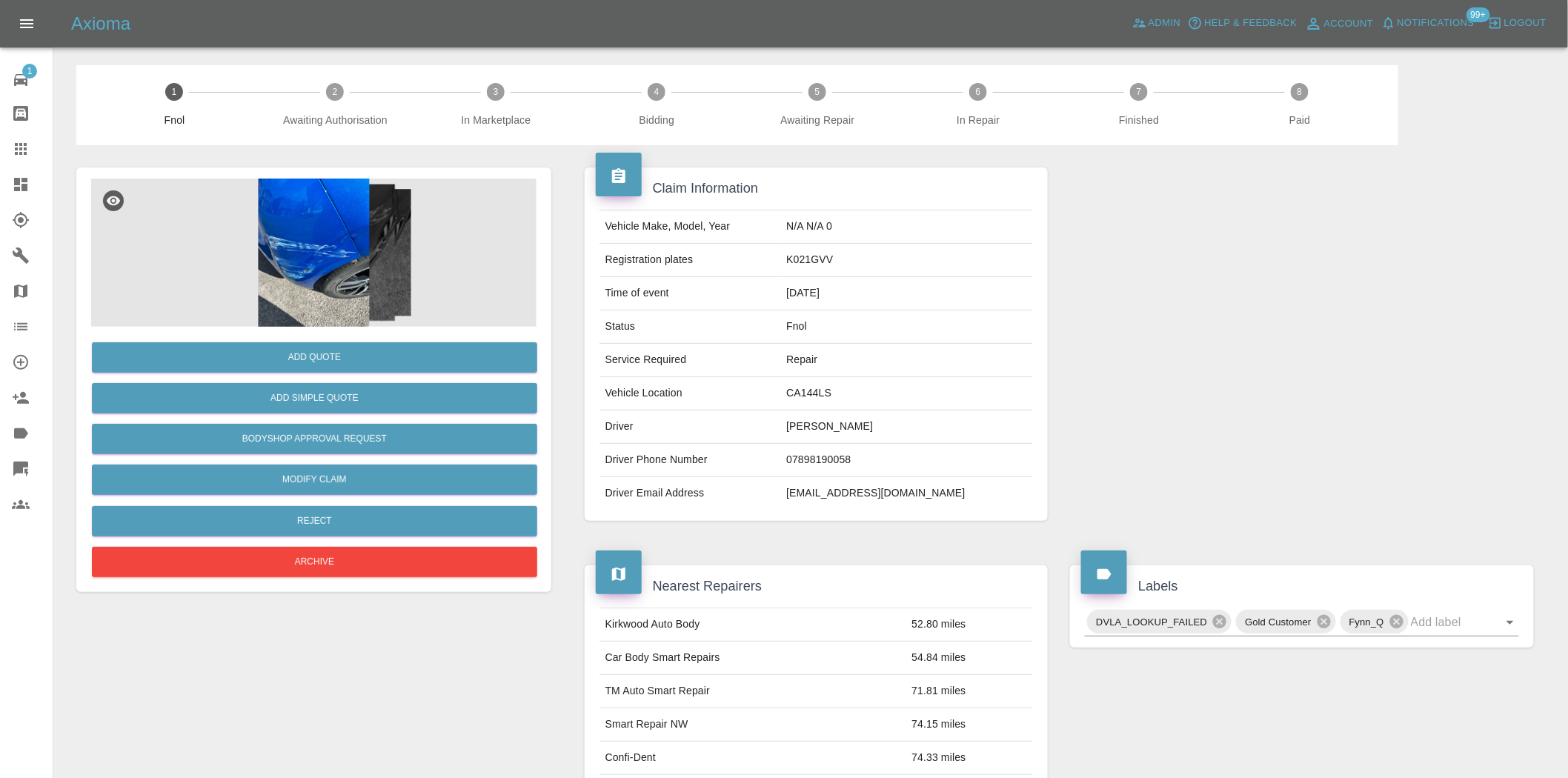
click at [315, 270] on img at bounding box center [314, 253] width 446 height 148
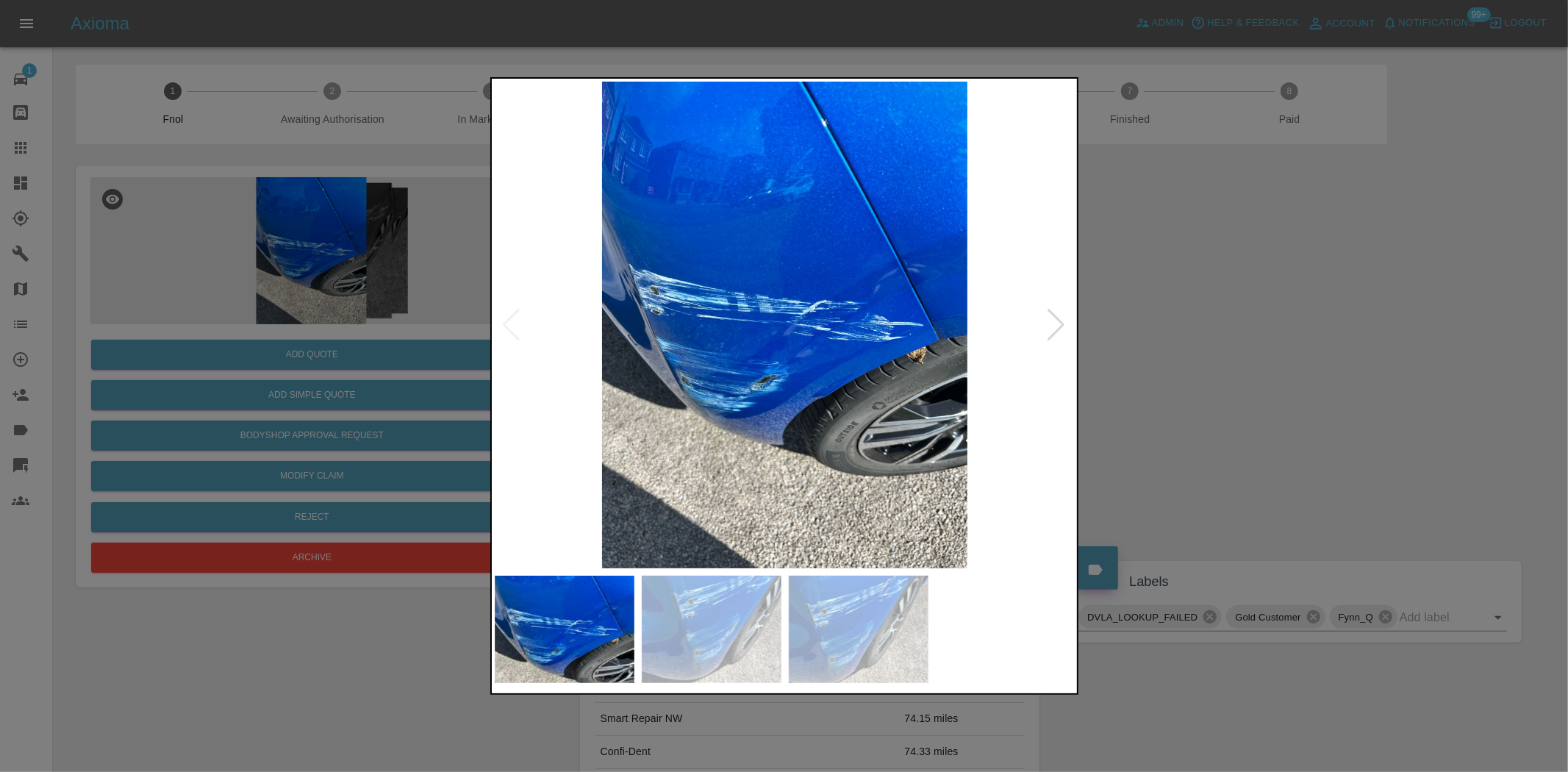
click at [778, 332] on img at bounding box center [785, 325] width 581 height 487
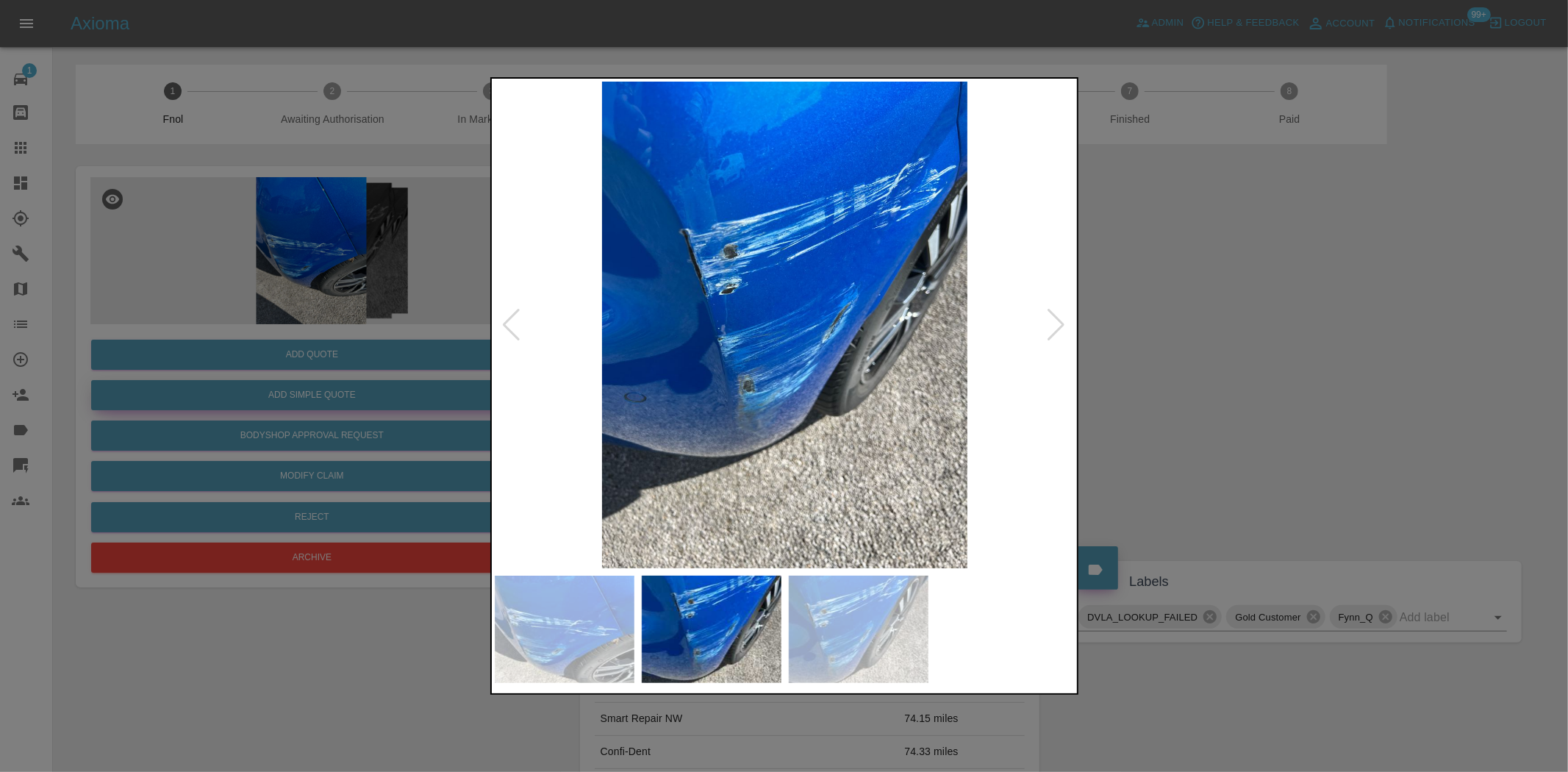
drag, startPoint x: 401, startPoint y: 343, endPoint x: 397, endPoint y: 398, distance: 55.1
click at [401, 344] on div at bounding box center [784, 386] width 1568 height 772
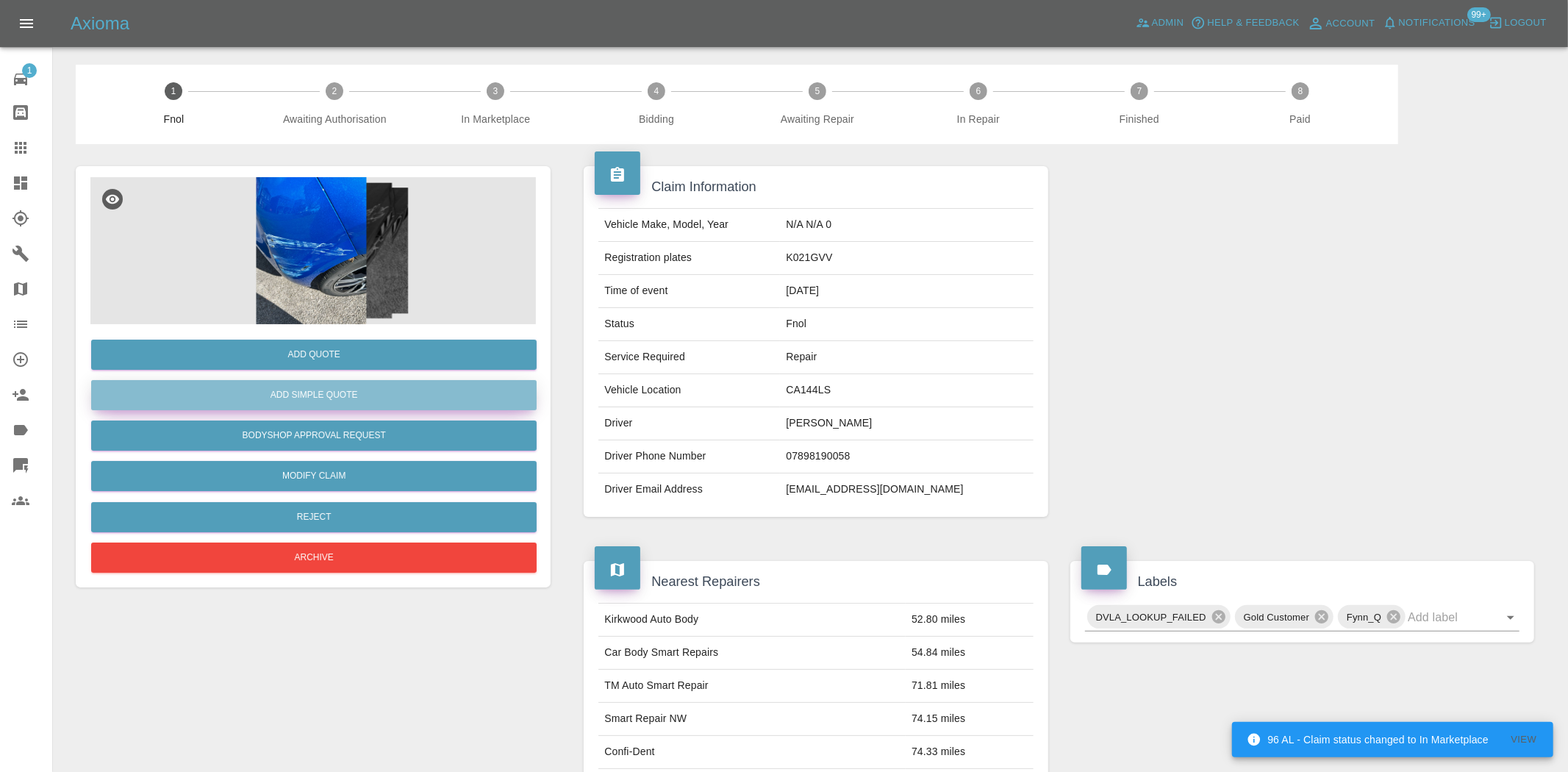
click at [397, 398] on button "Add Simple Quote" at bounding box center [314, 395] width 445 height 31
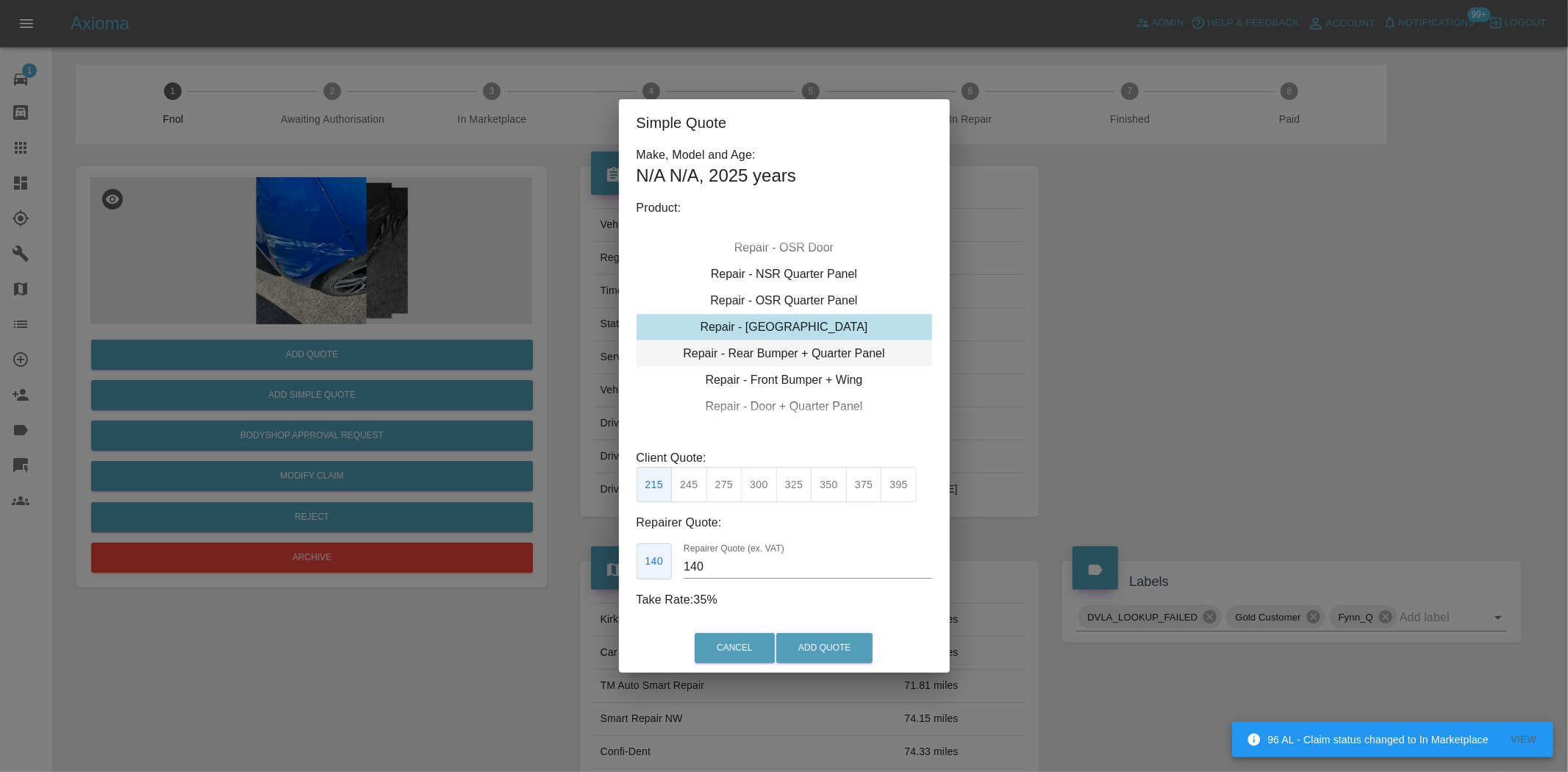
click at [790, 350] on div "Repair - Rear Bumper + Quarter Panel" at bounding box center [784, 354] width 295 height 26
click at [737, 478] on button "350" at bounding box center [725, 485] width 36 height 36
type input "210"
click at [795, 642] on button "Add Quote" at bounding box center [824, 647] width 97 height 31
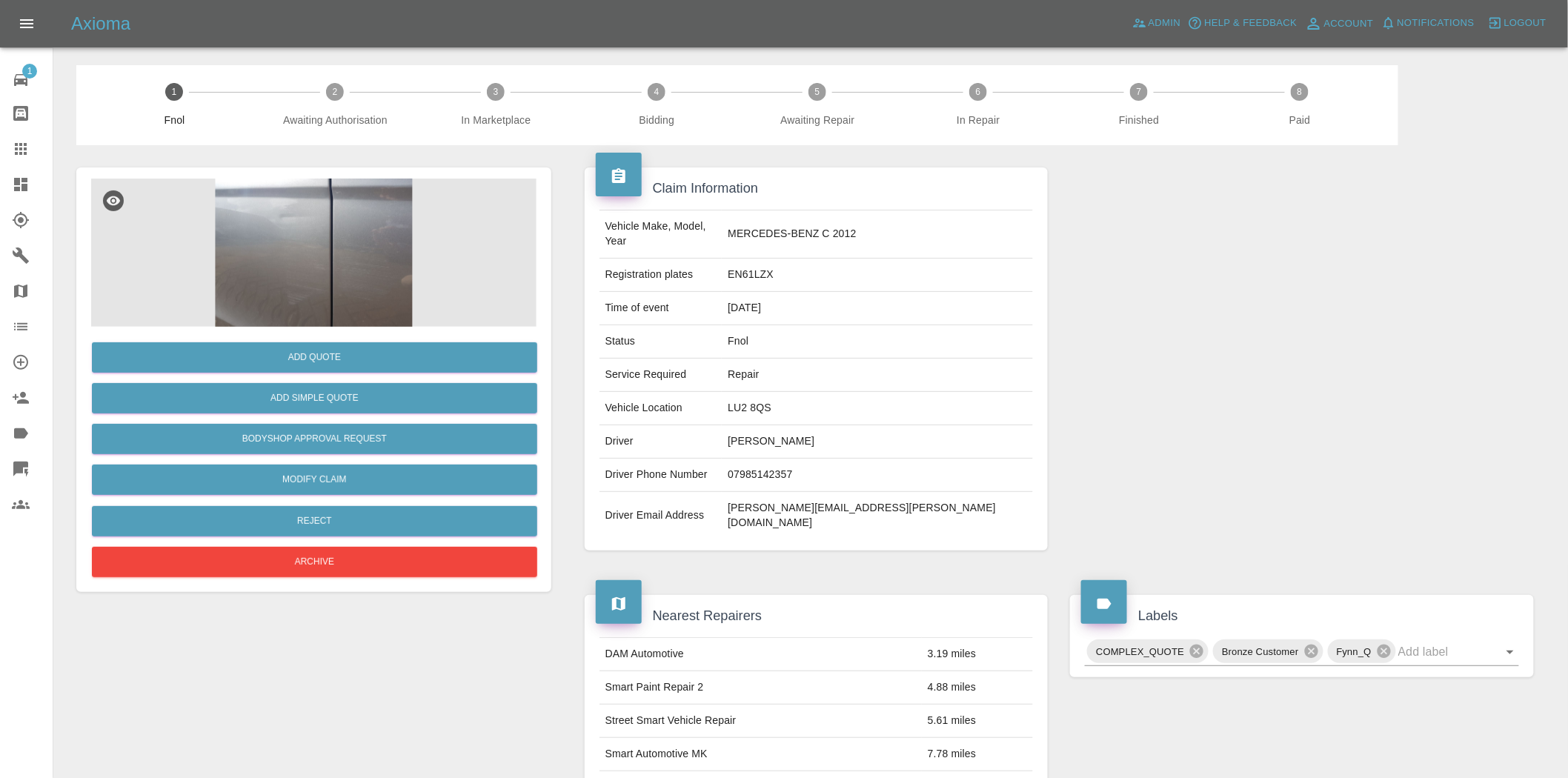
click at [323, 253] on img at bounding box center [314, 253] width 446 height 148
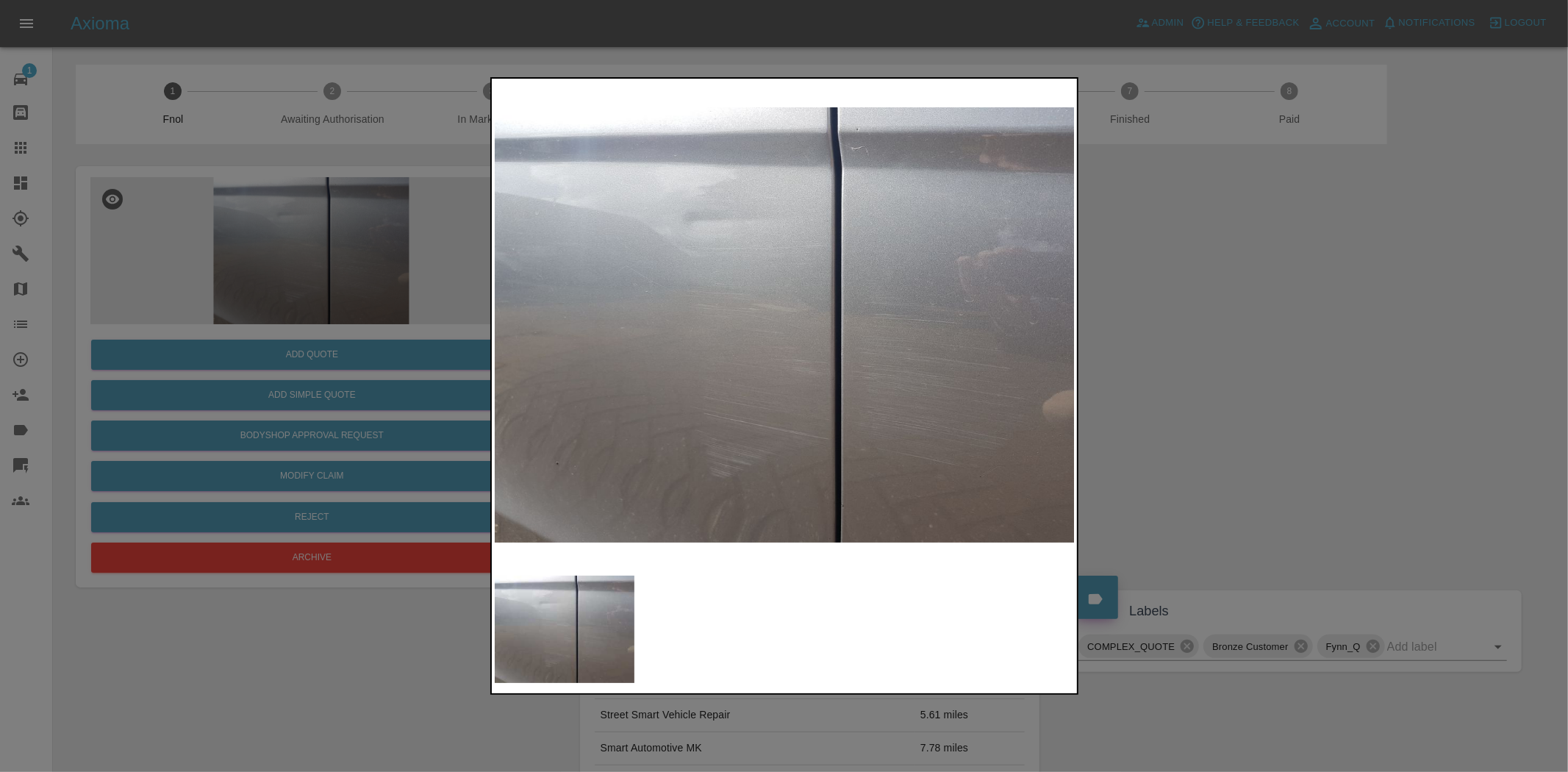
click at [618, 311] on img at bounding box center [785, 325] width 581 height 487
click at [686, 332] on img at bounding box center [785, 325] width 581 height 487
click at [592, 324] on img at bounding box center [785, 325] width 581 height 487
click at [829, 354] on img at bounding box center [785, 325] width 581 height 487
click at [464, 275] on div at bounding box center [784, 386] width 1568 height 772
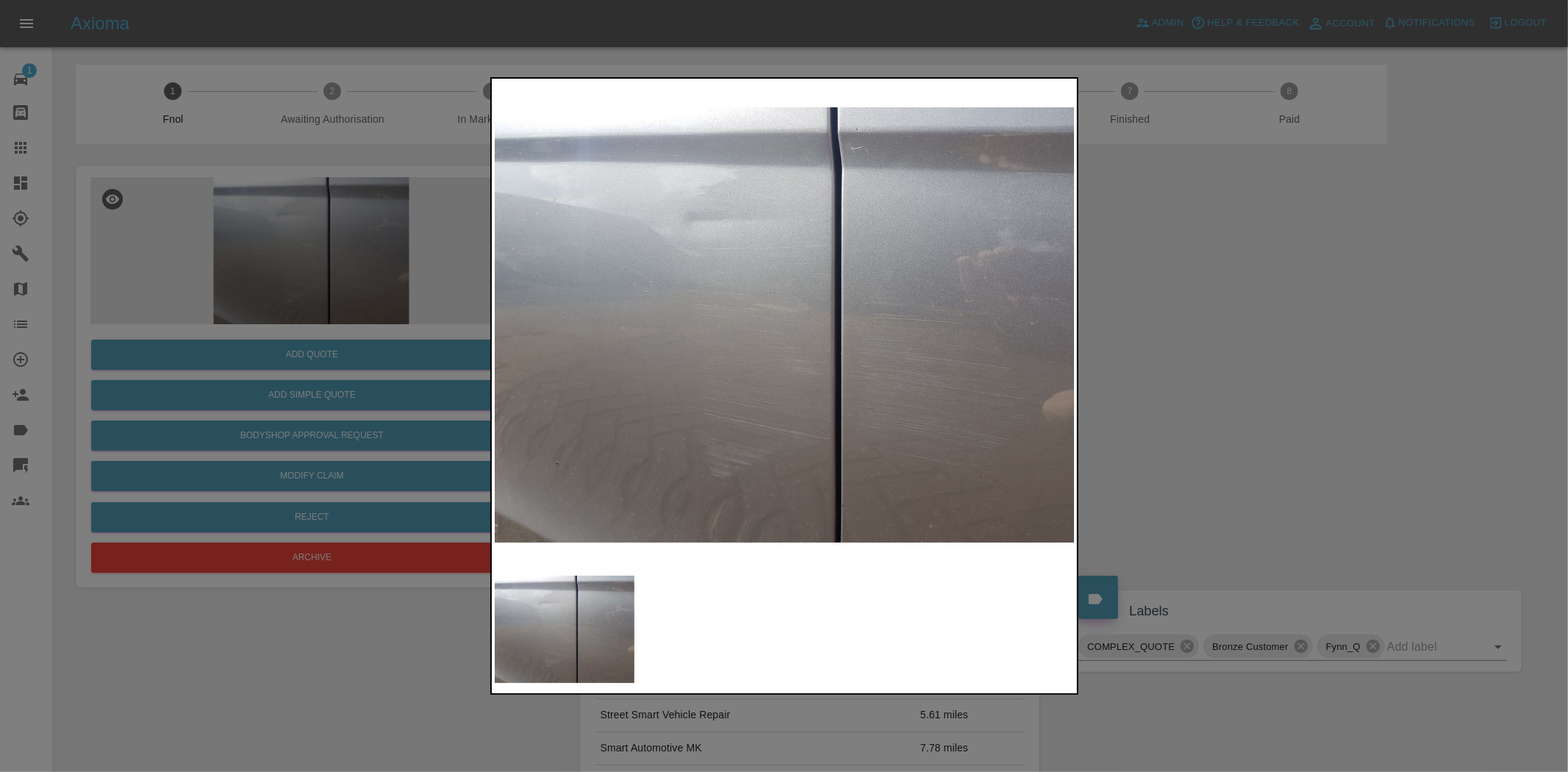
drag, startPoint x: 214, startPoint y: 214, endPoint x: 291, endPoint y: 260, distance: 89.7
click at [214, 214] on div at bounding box center [784, 386] width 1568 height 772
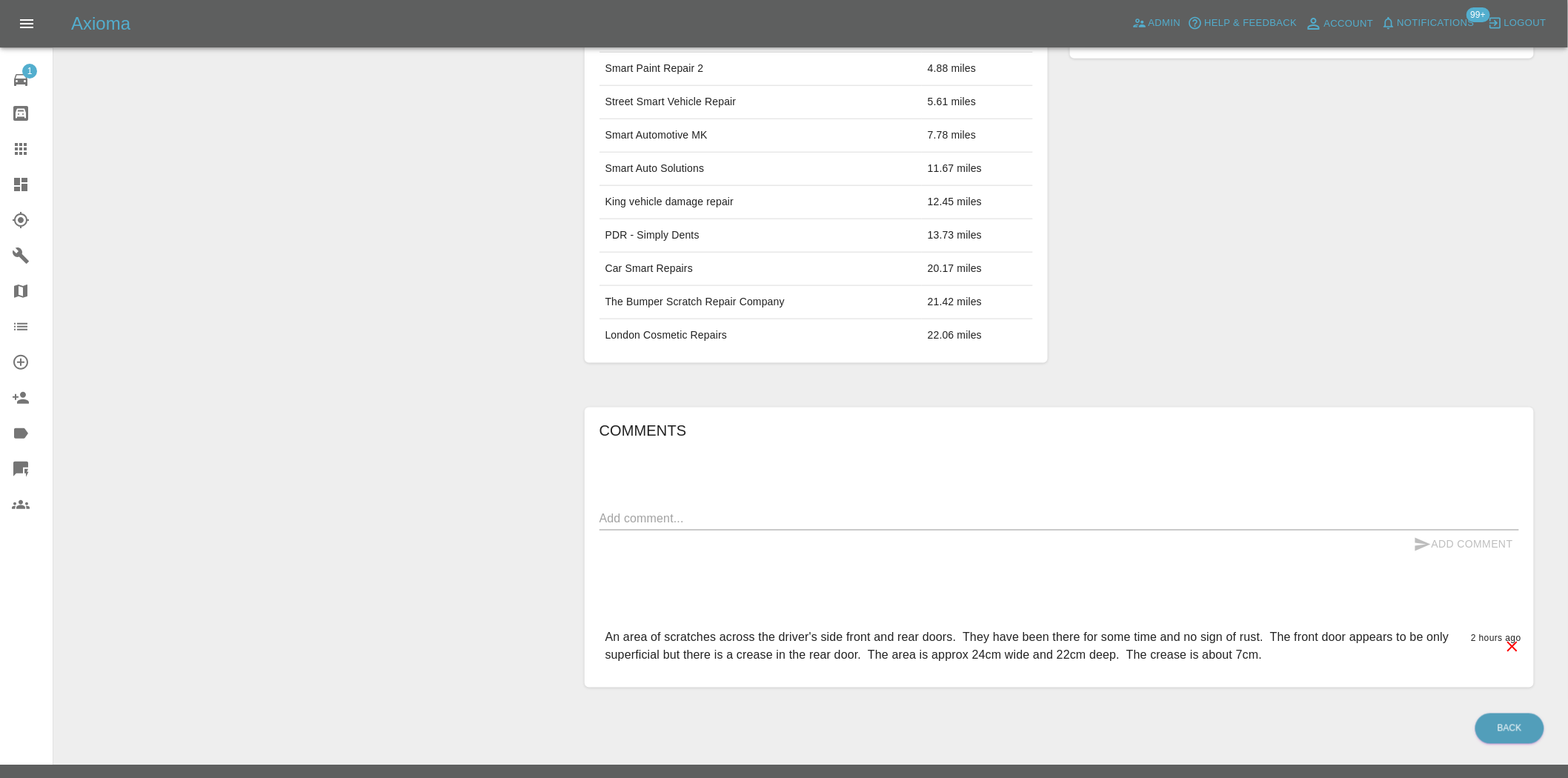
scroll to position [42, 0]
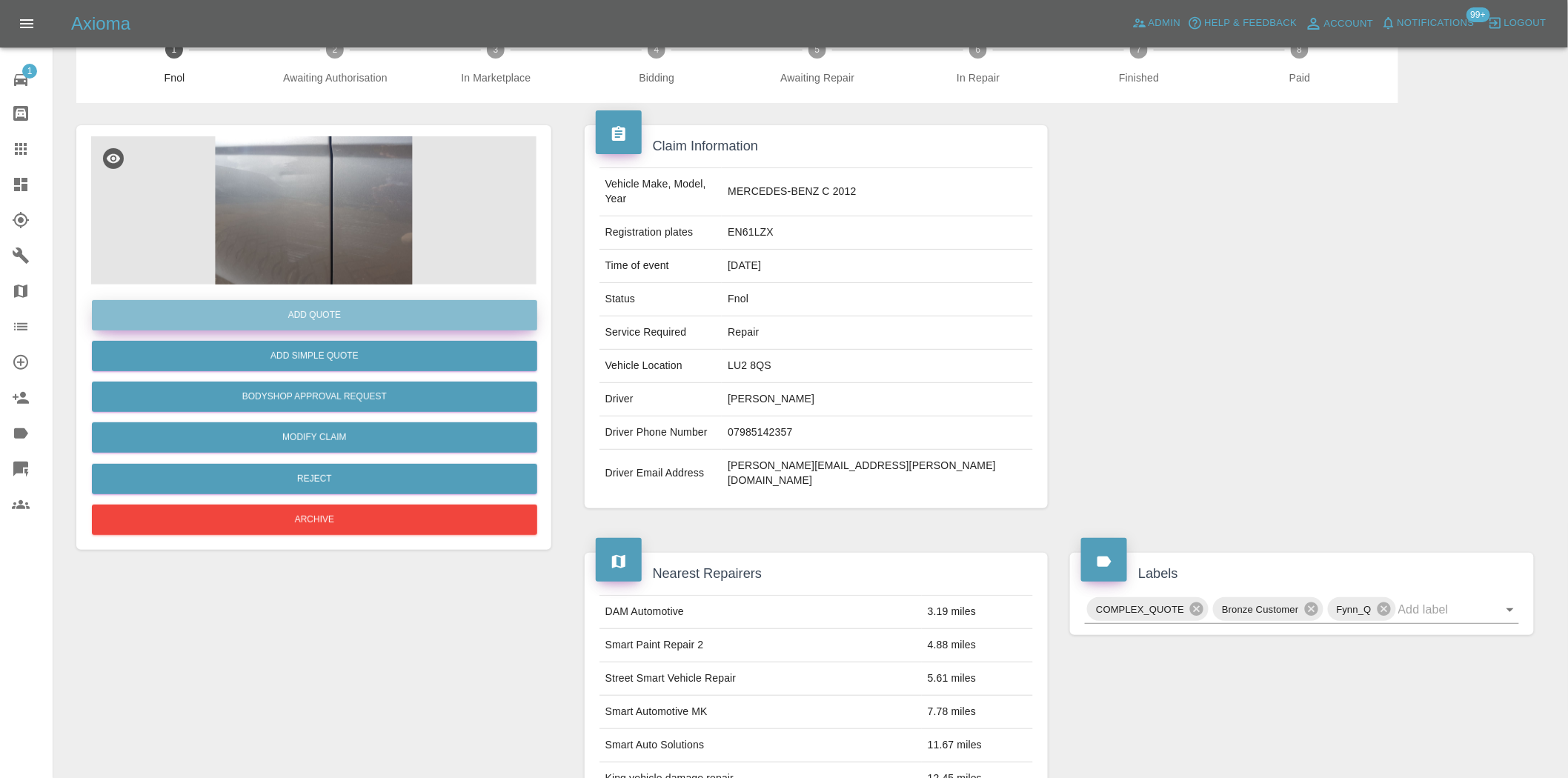
click at [313, 315] on button "Add Quote" at bounding box center [315, 315] width 446 height 31
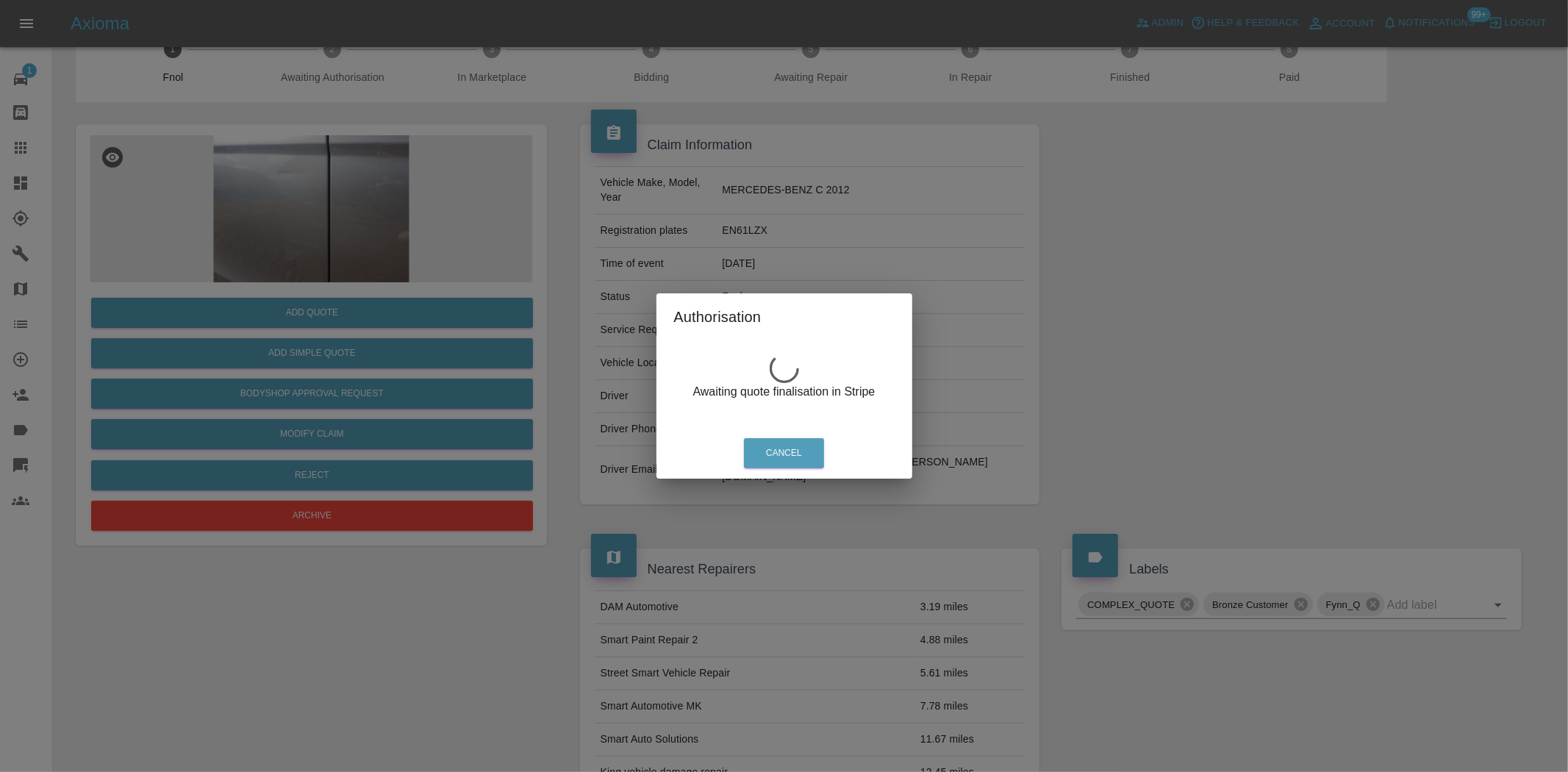
click at [327, 178] on div "Authorisation Awaiting quote finalisation in Stripe Cancel" at bounding box center [784, 386] width 1568 height 772
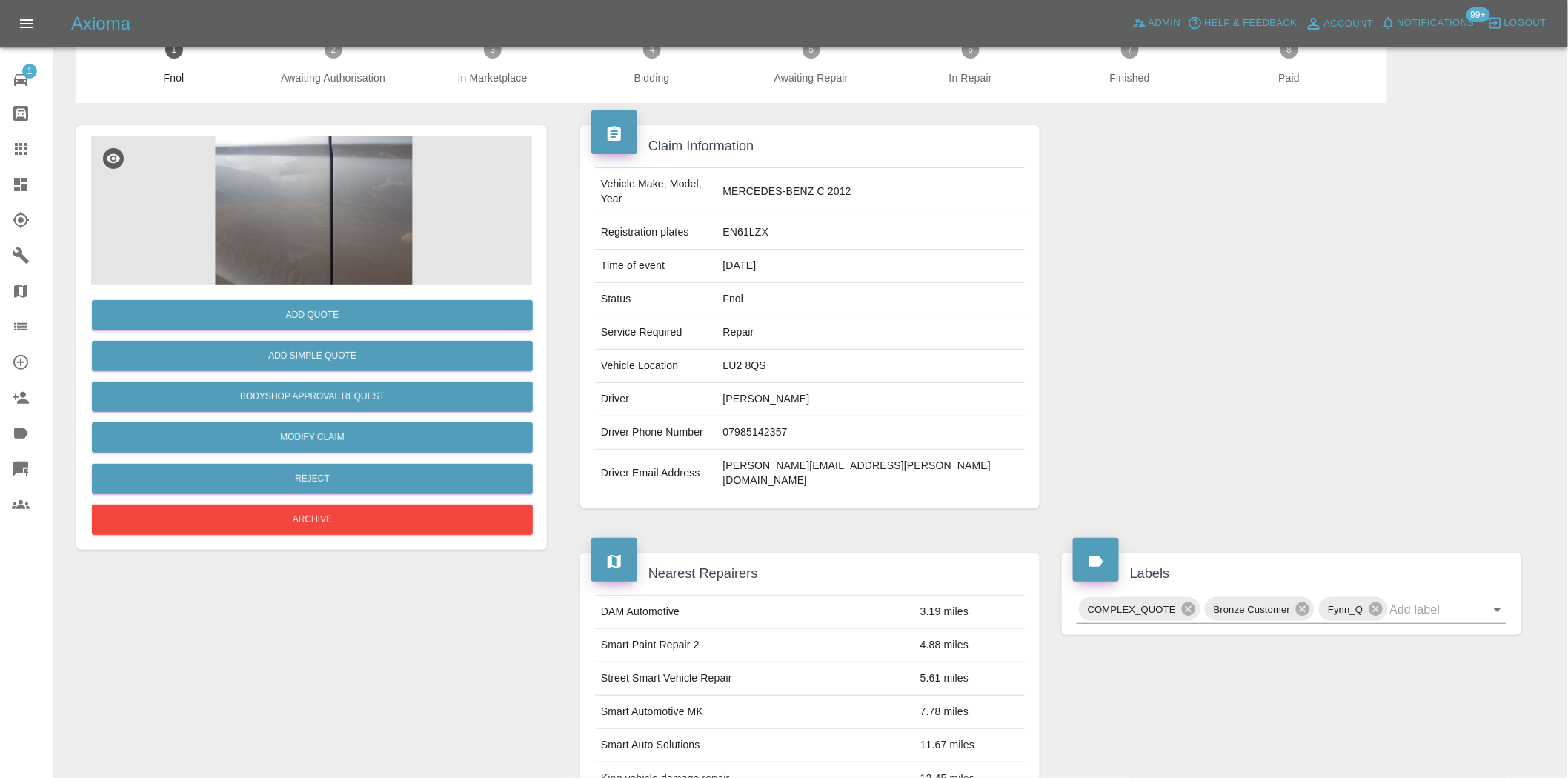
click at [314, 202] on img at bounding box center [314, 210] width 446 height 148
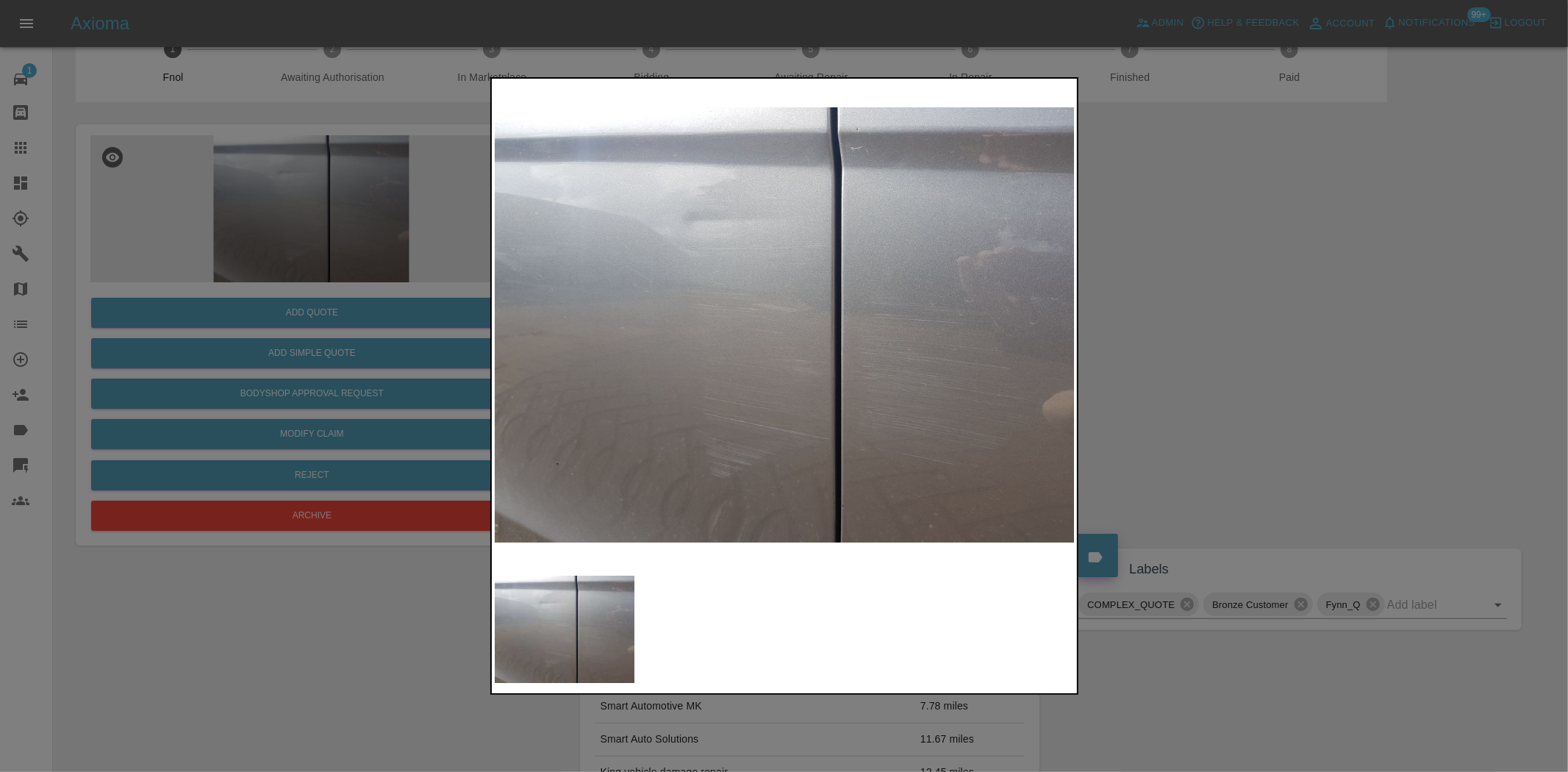
click at [270, 199] on div at bounding box center [784, 386] width 1568 height 772
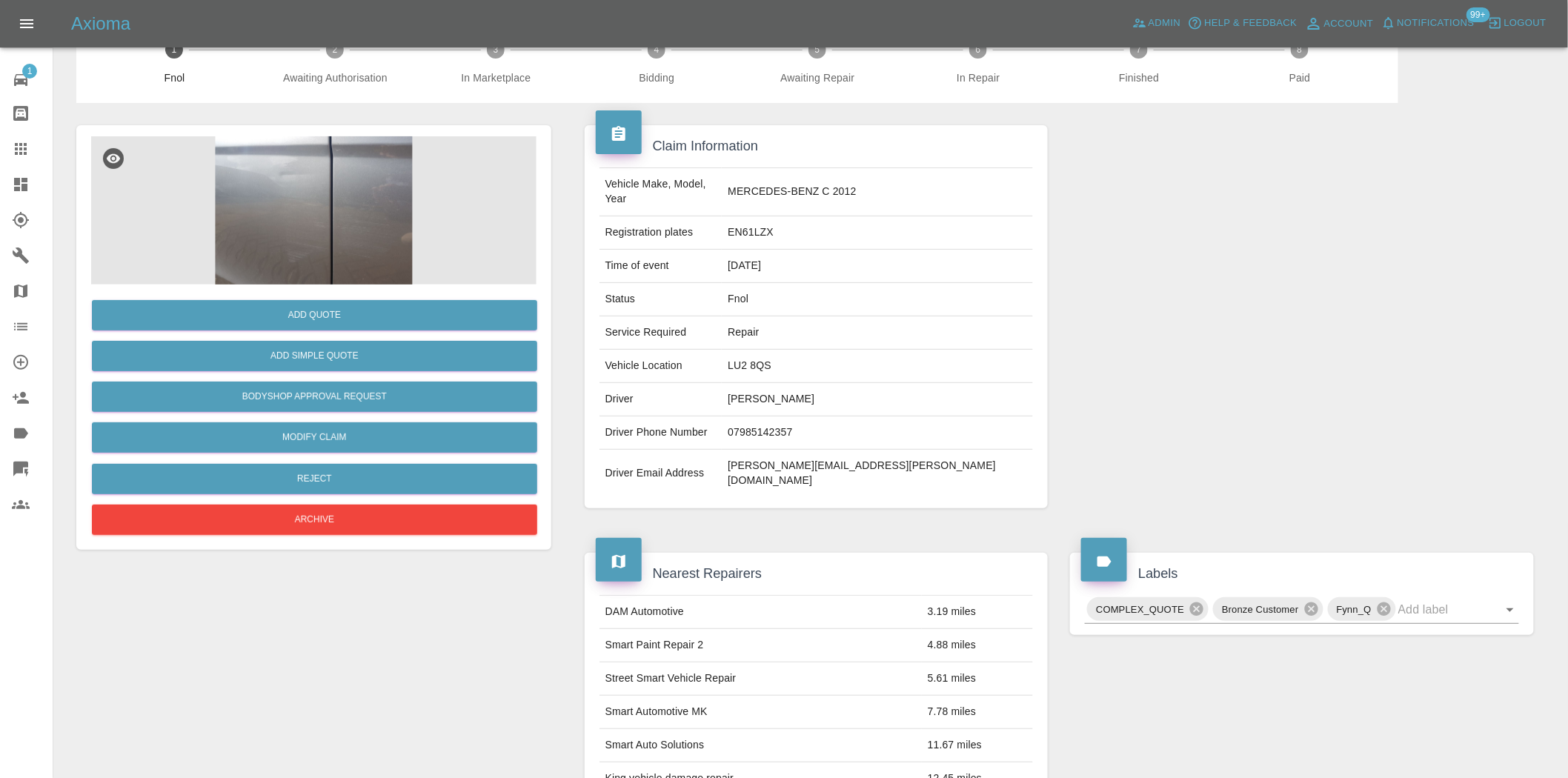
click at [298, 298] on div "Add Quote" at bounding box center [314, 315] width 446 height 37
click at [300, 308] on button "Add Quote" at bounding box center [315, 315] width 446 height 31
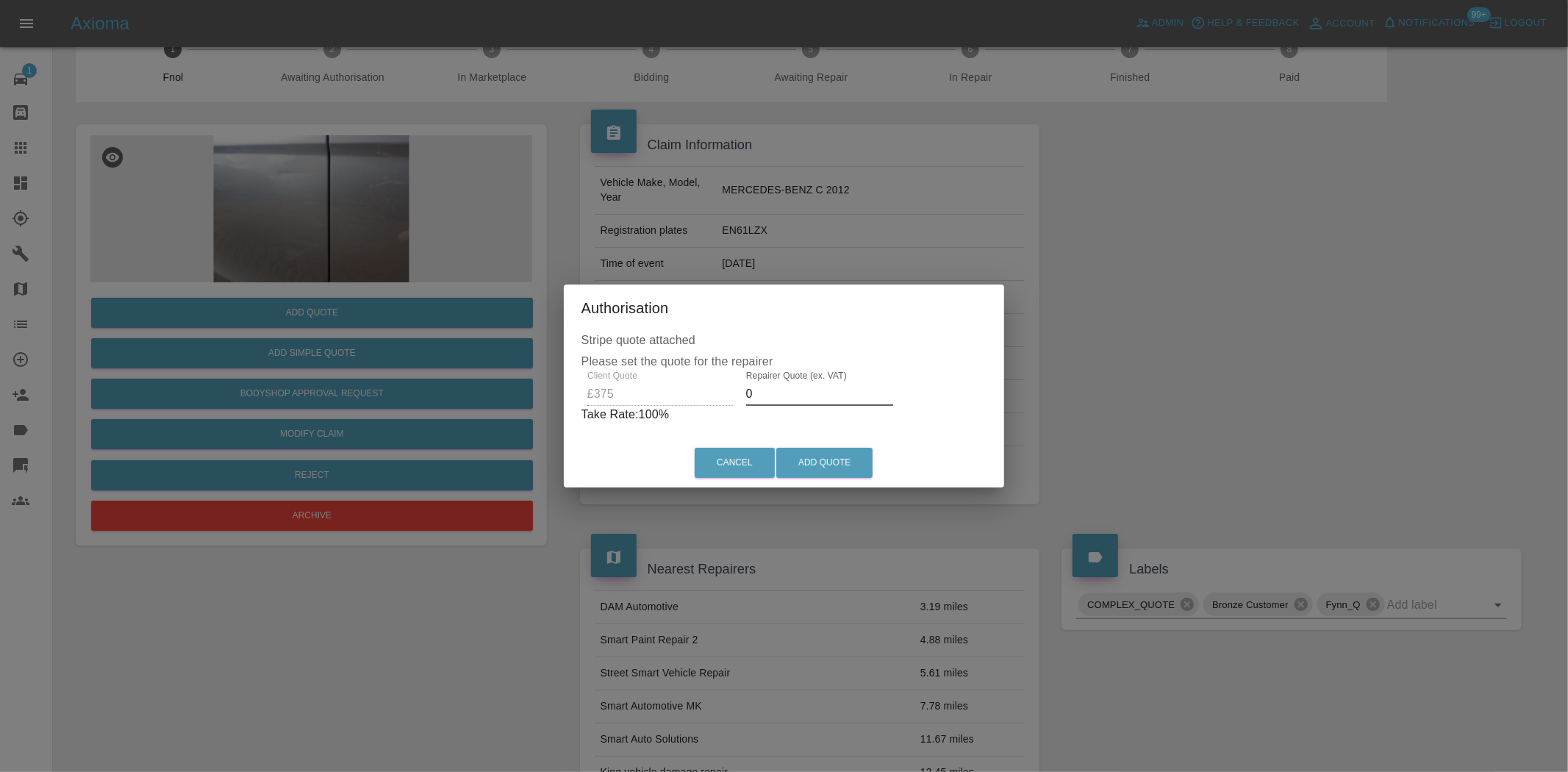
click at [648, 397] on div "Client Quote £375 Repairer Quote (ex. VAT) 0 Take Rate: 100 %" at bounding box center [784, 397] width 406 height 53
drag, startPoint x: 779, startPoint y: 391, endPoint x: 674, endPoint y: 368, distance: 107.5
click at [676, 370] on div "Client Quote £375 Repairer Quote (ex. VAT) 200 Take Rate: 47 %" at bounding box center [784, 397] width 399 height 53
drag, startPoint x: 775, startPoint y: 391, endPoint x: 695, endPoint y: 375, distance: 81.6
click at [704, 377] on div "Client Quote £375 Repairer Quote (ex. VAT) 250 Take Rate: 33 %" at bounding box center [784, 397] width 399 height 53
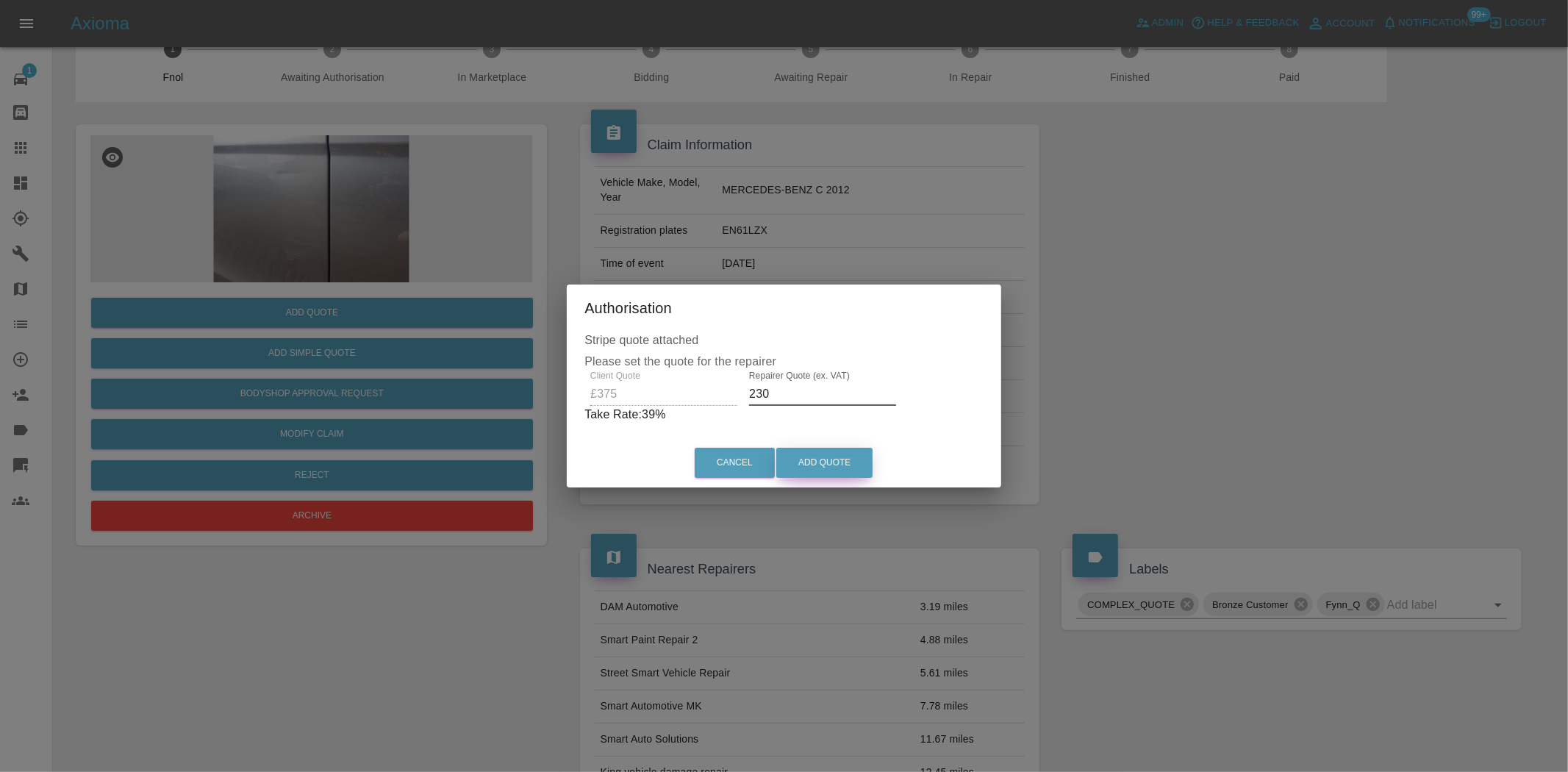
type input "230"
click at [818, 457] on button "Add Quote" at bounding box center [824, 463] width 97 height 31
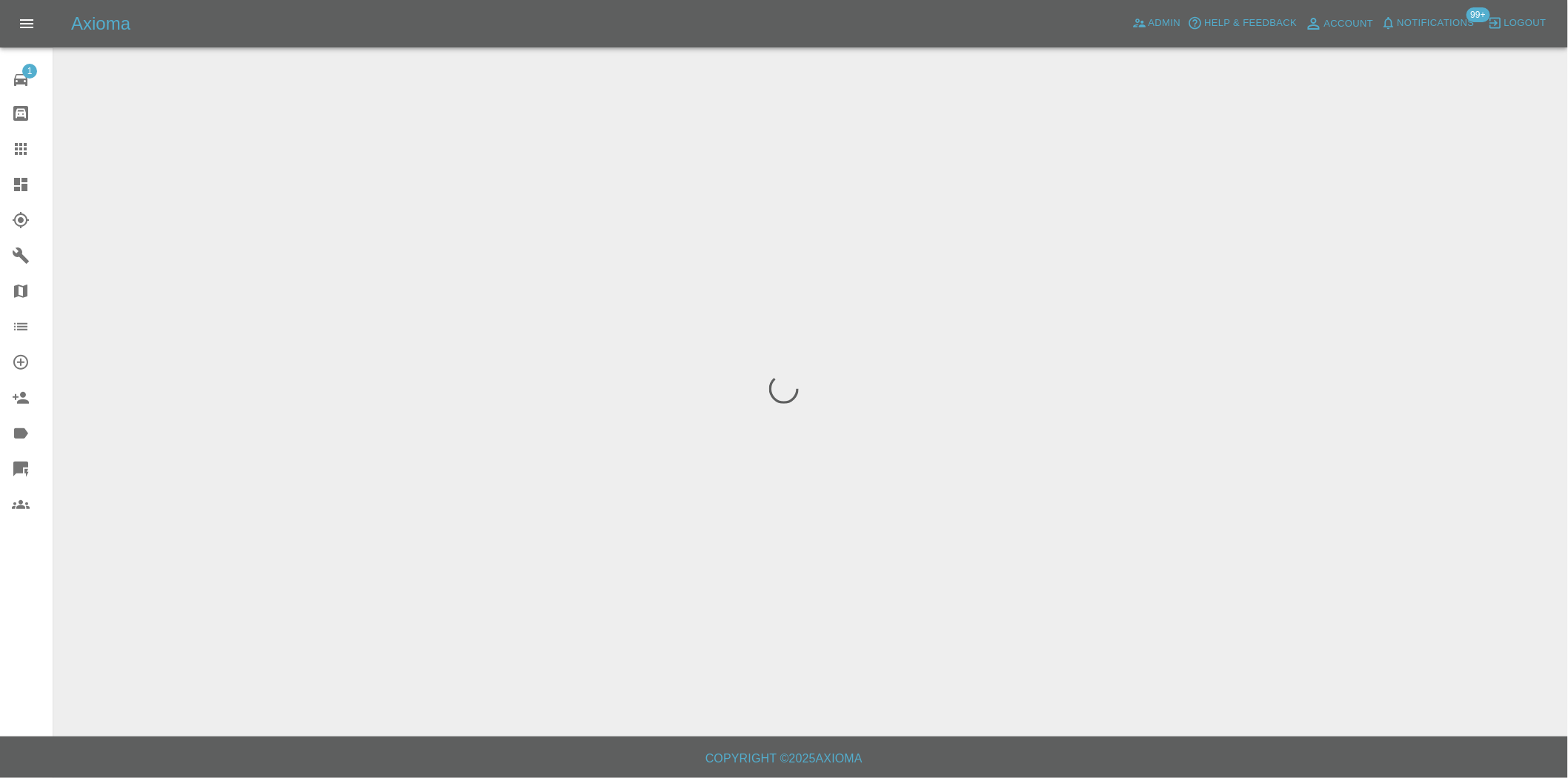
scroll to position [0, 0]
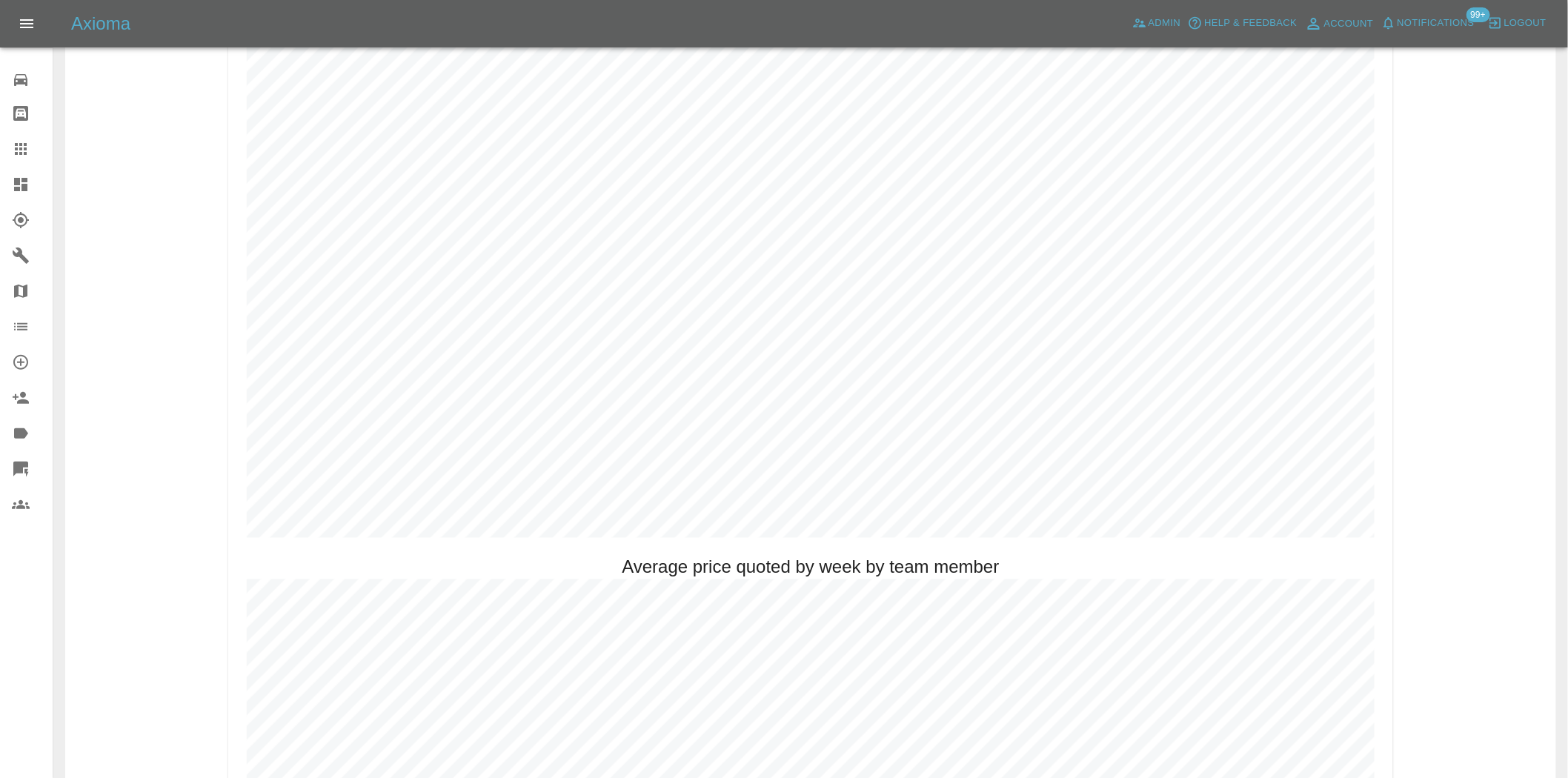
scroll to position [823, 0]
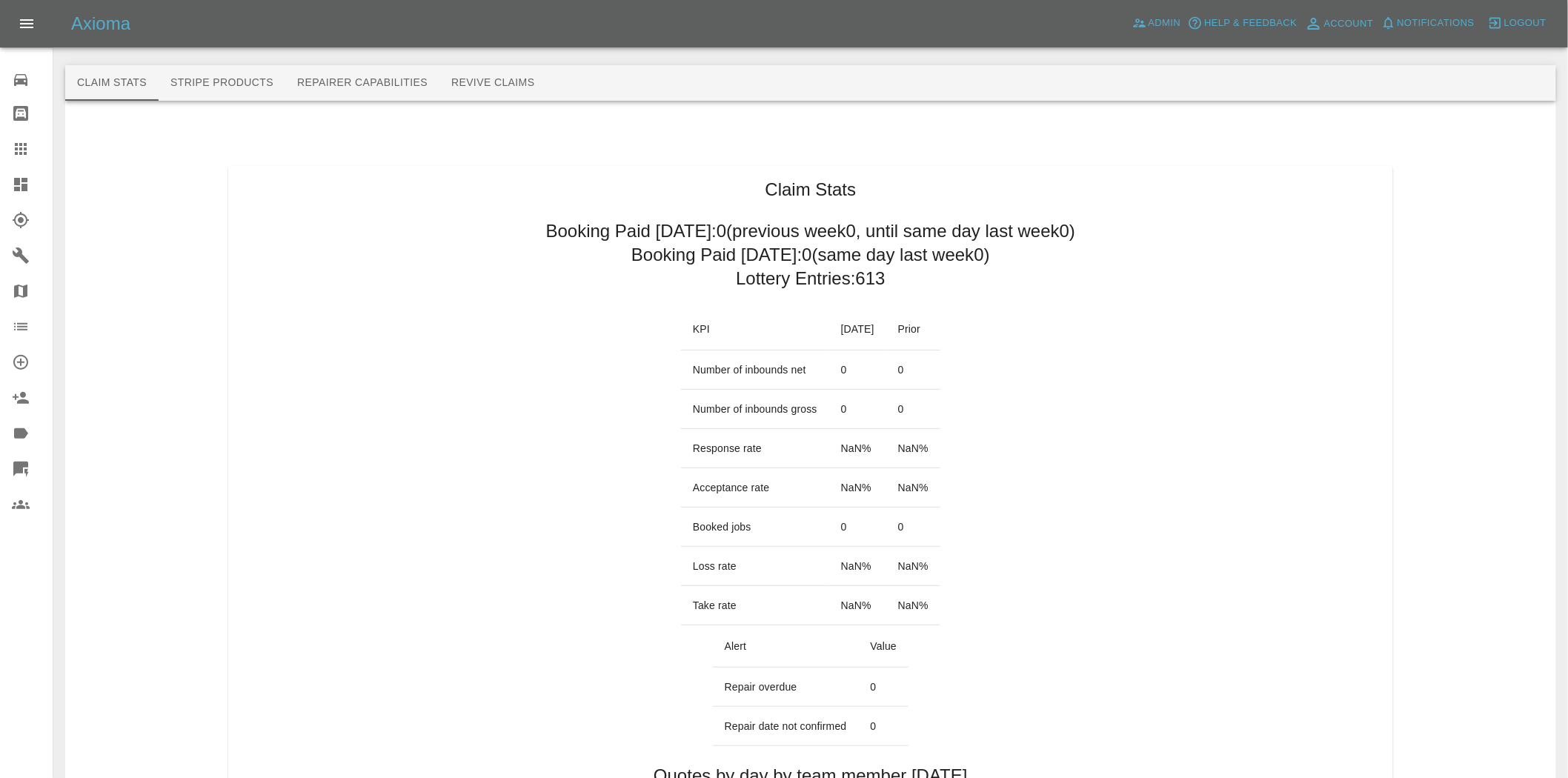
click at [10, 195] on link "Dashboard" at bounding box center [26, 185] width 52 height 36
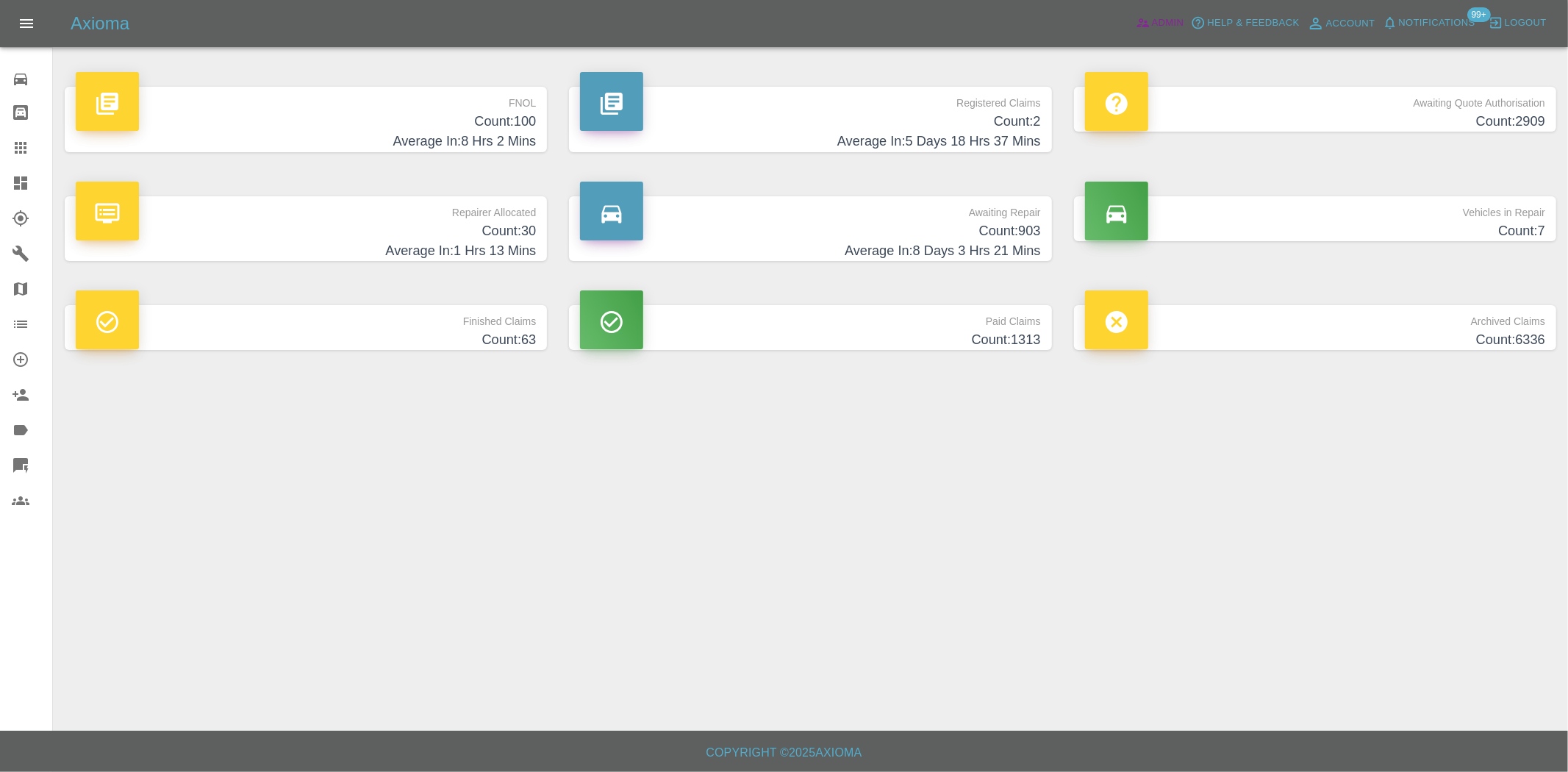
click at [1150, 21] on icon at bounding box center [1143, 23] width 15 height 15
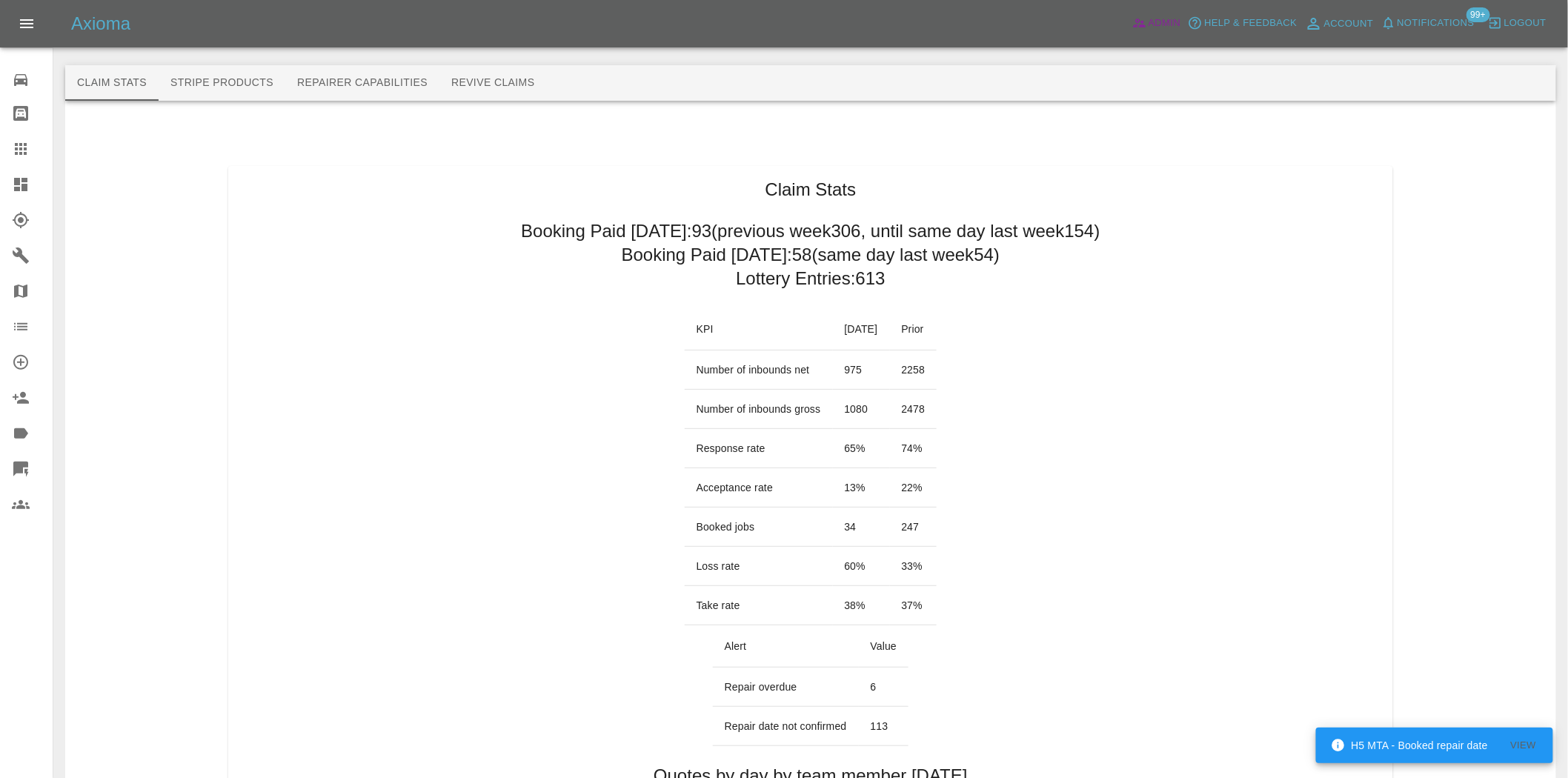
click at [1159, 21] on span "Admin" at bounding box center [1165, 23] width 32 height 17
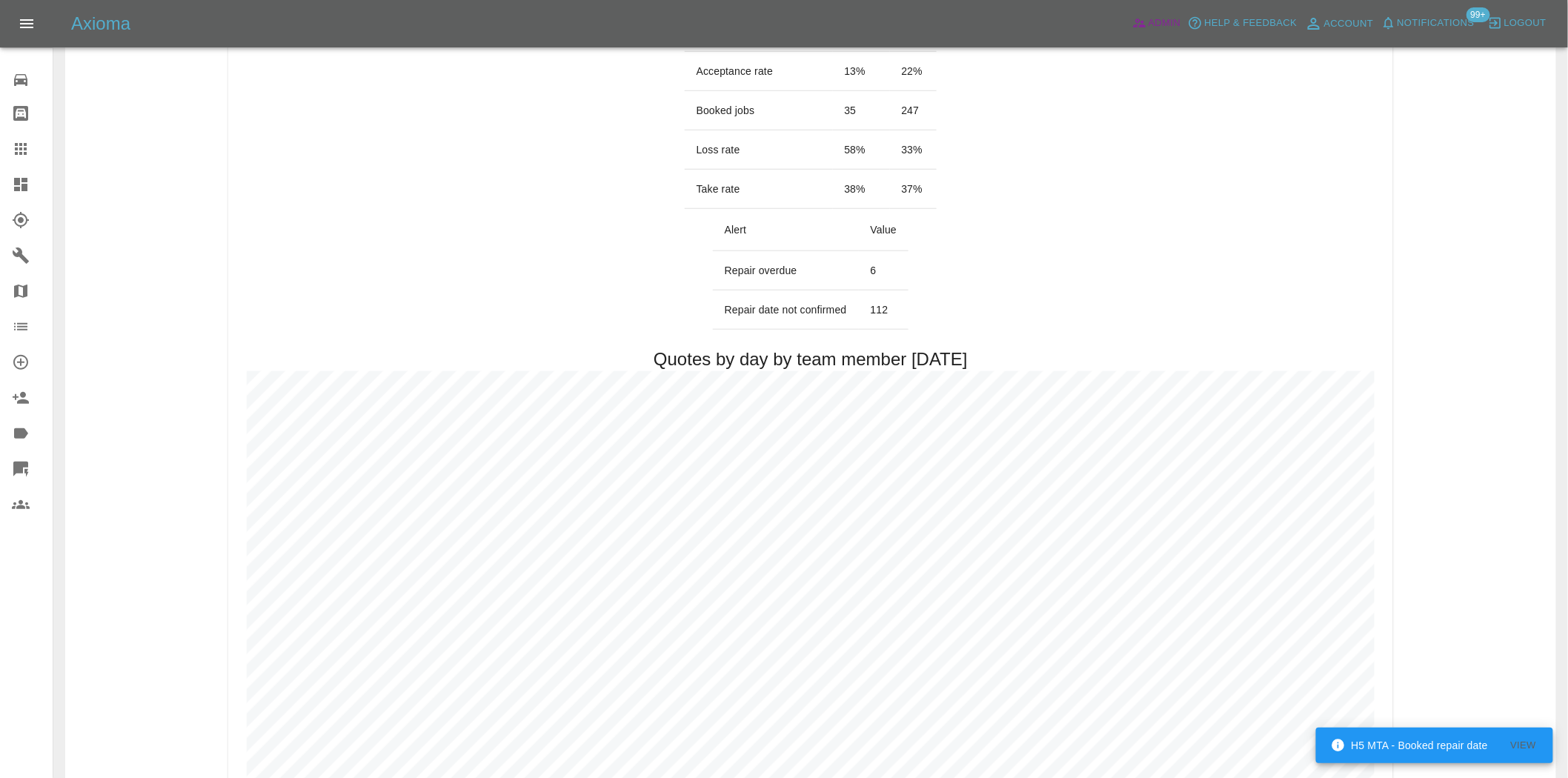
scroll to position [411, 0]
click at [16, 172] on link "Dashboard" at bounding box center [26, 185] width 52 height 36
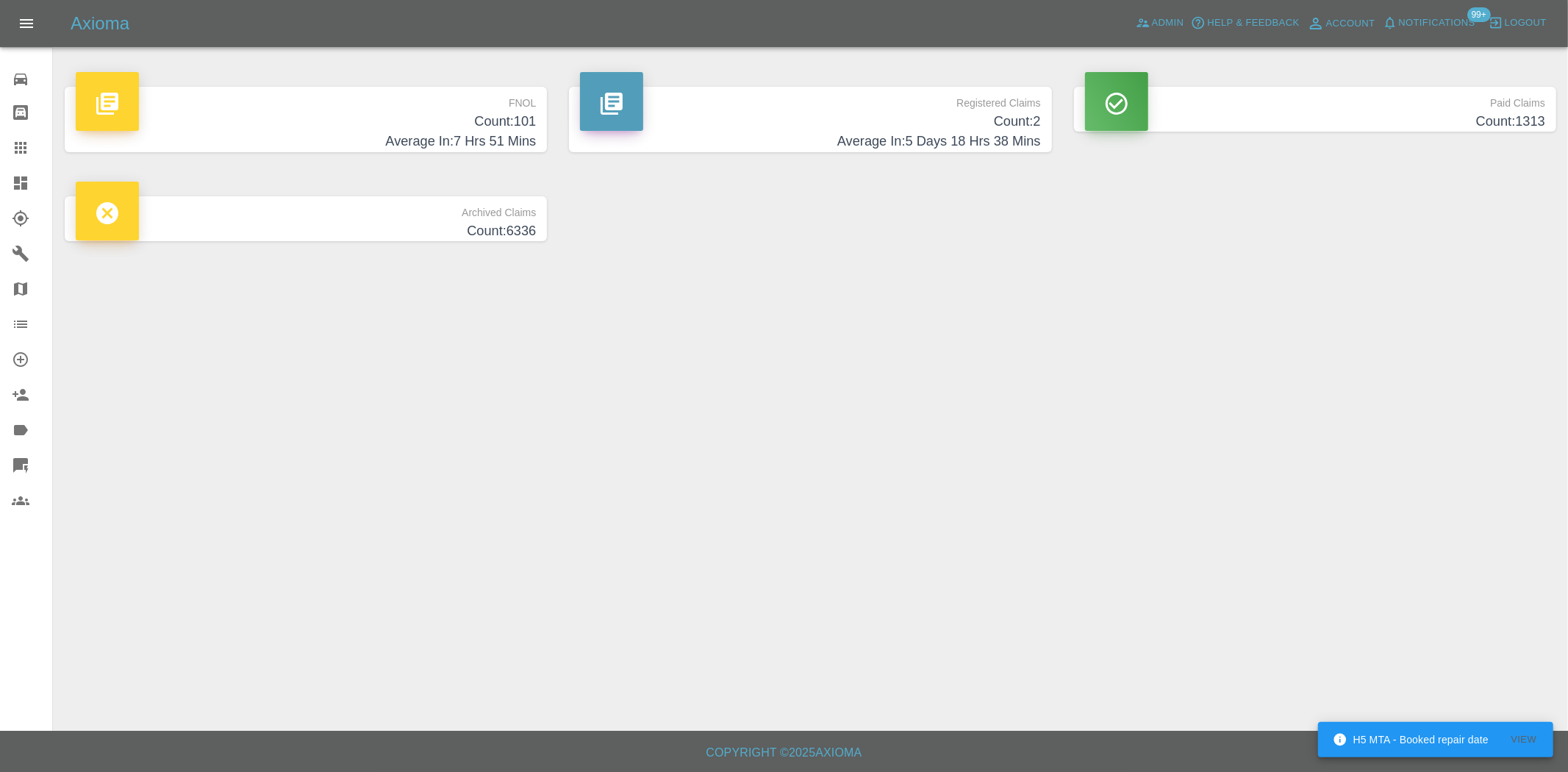
click at [417, 125] on h4 "Count: 101" at bounding box center [306, 121] width 460 height 20
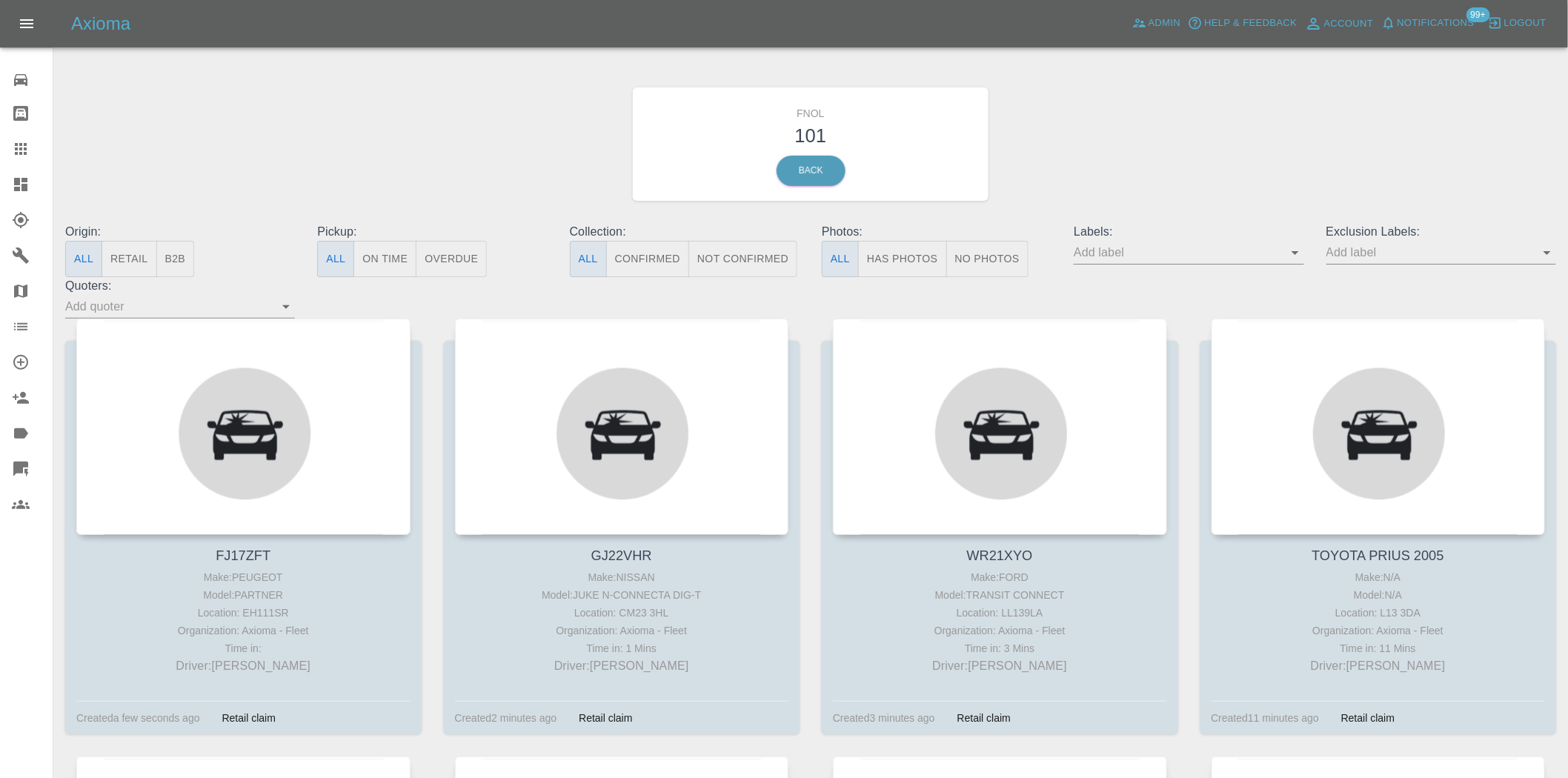
click at [1281, 256] on input "text" at bounding box center [1178, 253] width 208 height 23
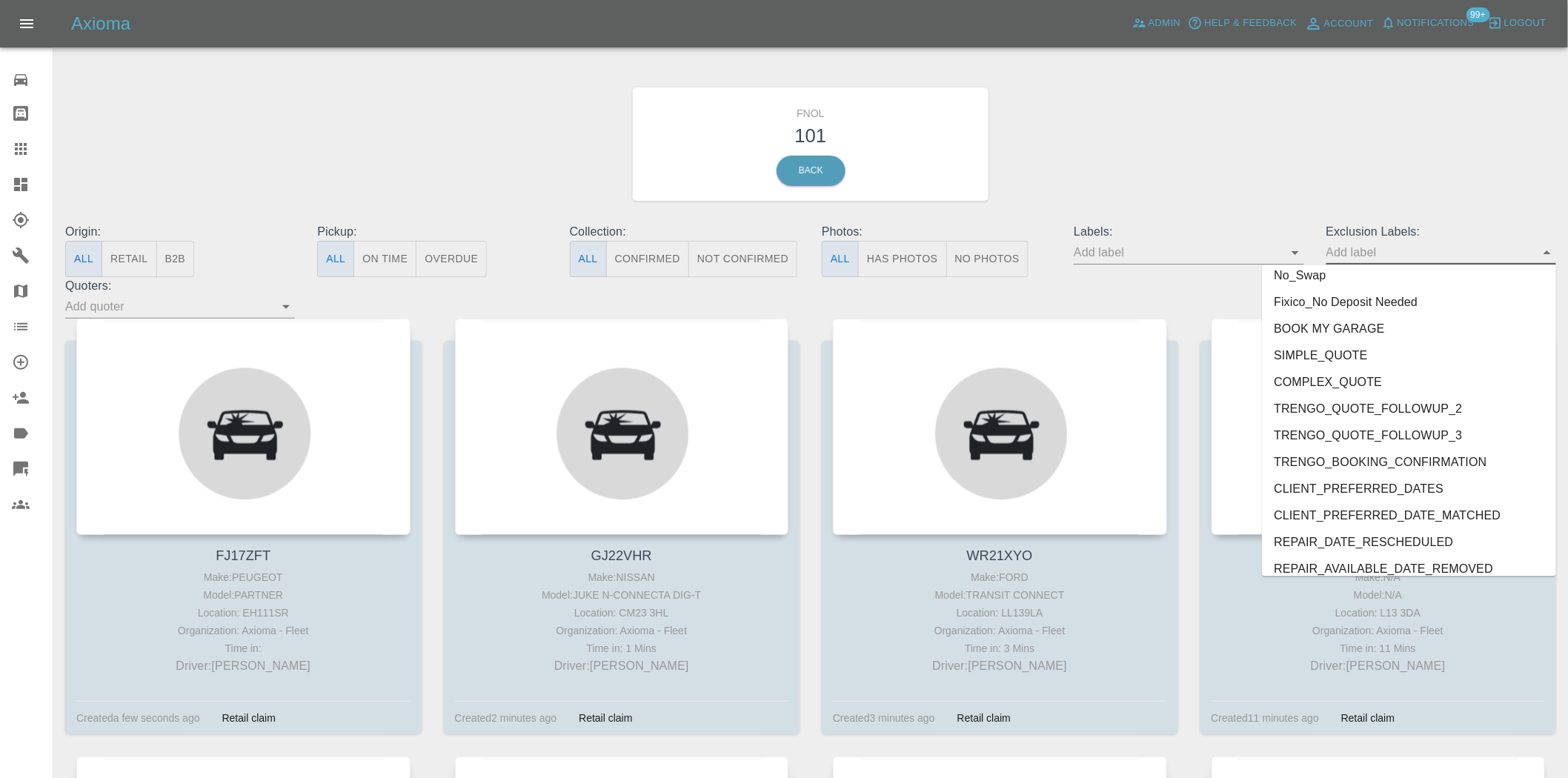
scroll to position [3060, 0]
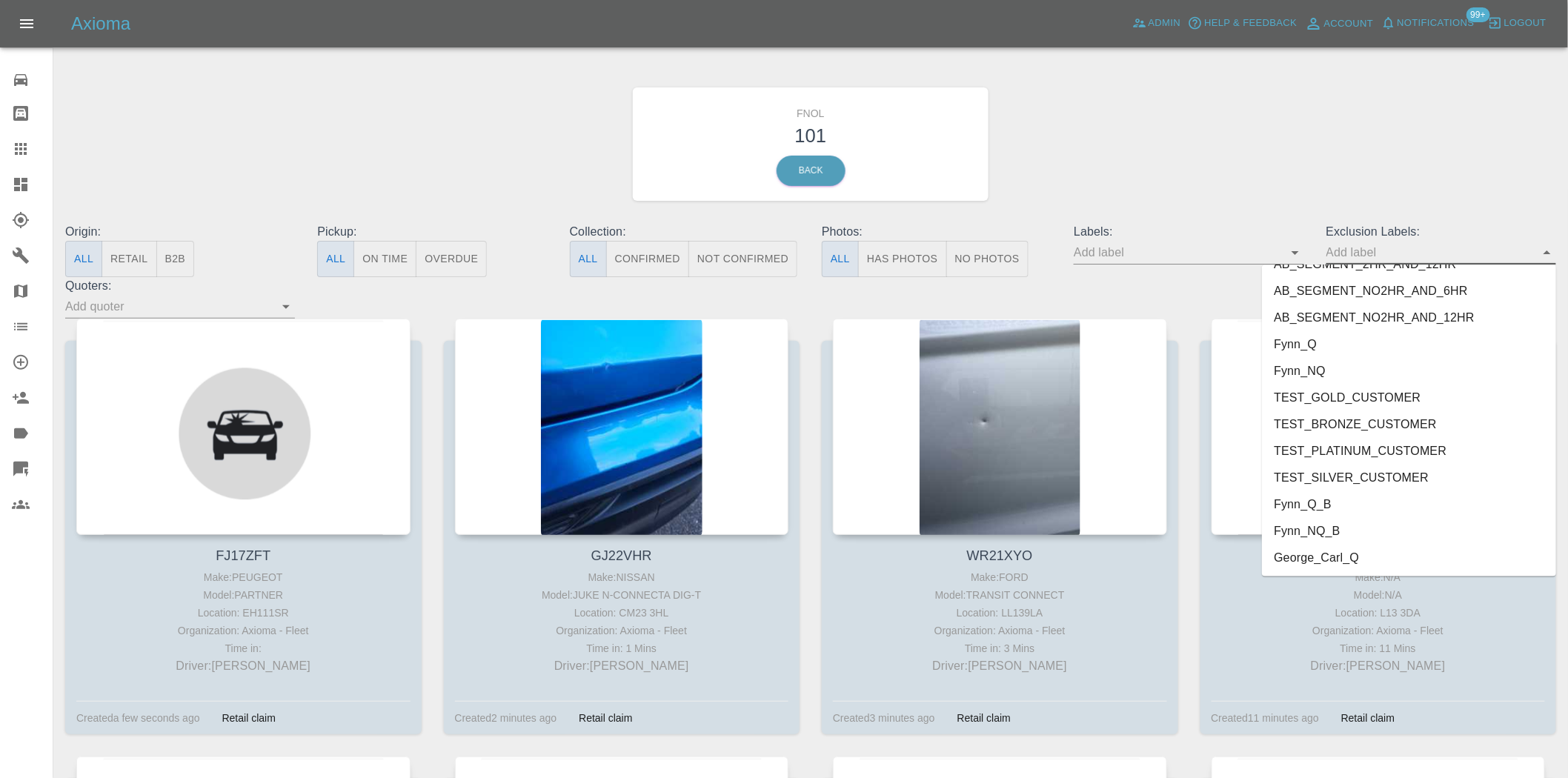
click at [1354, 545] on li "George_Carl_Q" at bounding box center [1409, 558] width 294 height 27
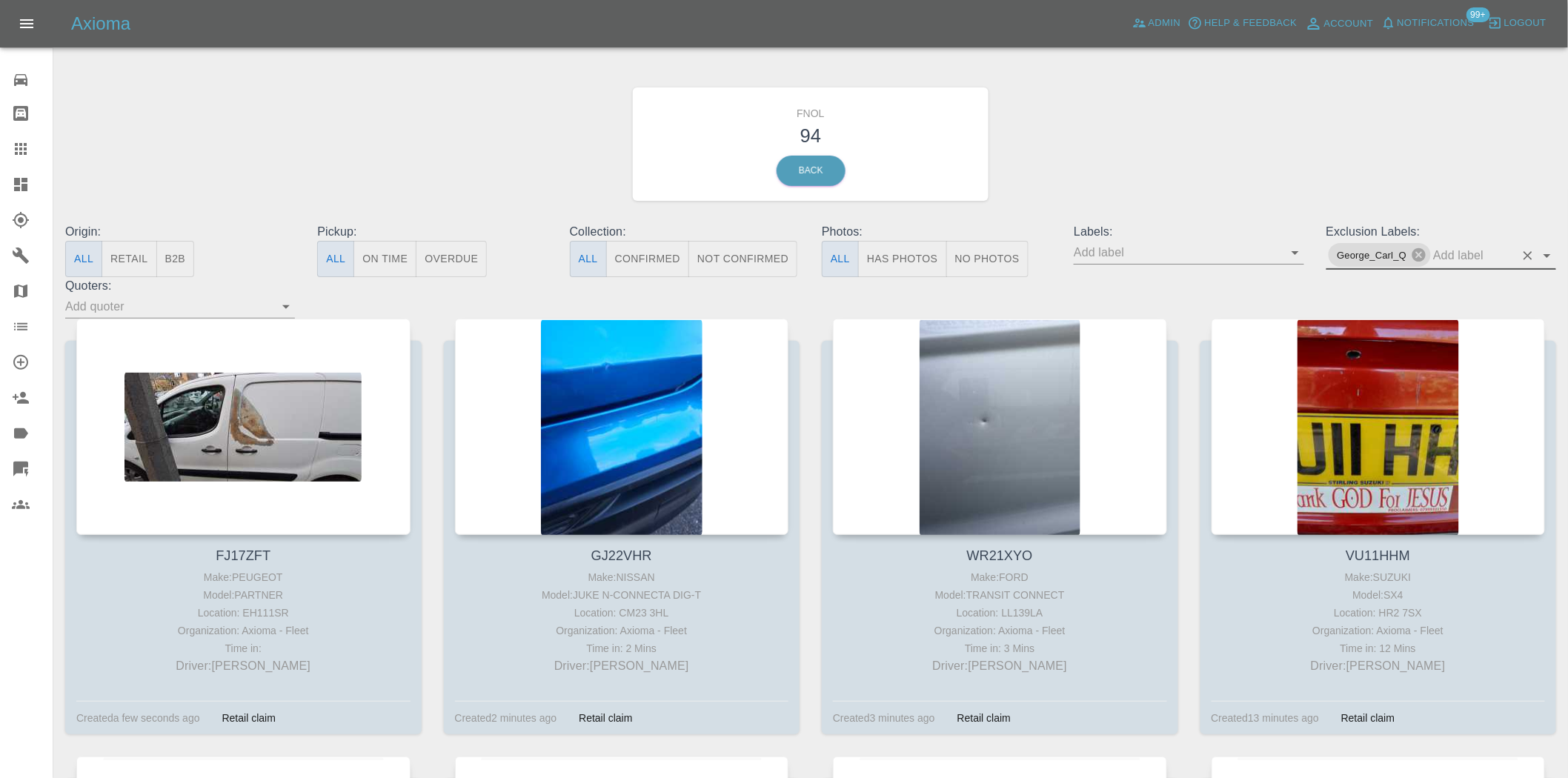
click at [1088, 137] on div "FNOL 94 Back" at bounding box center [811, 144] width 1513 height 158
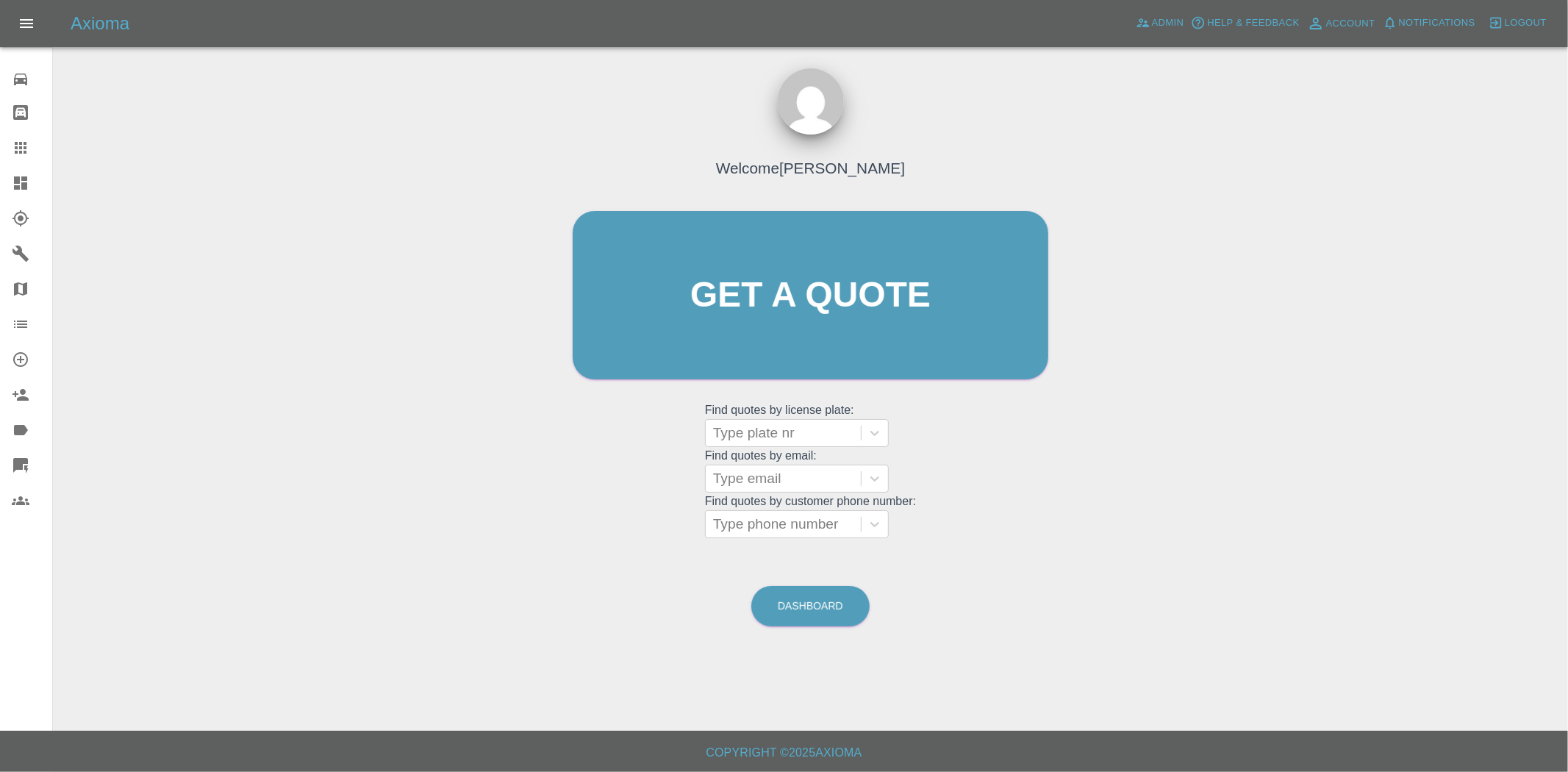
click at [28, 182] on icon at bounding box center [20, 182] width 17 height 17
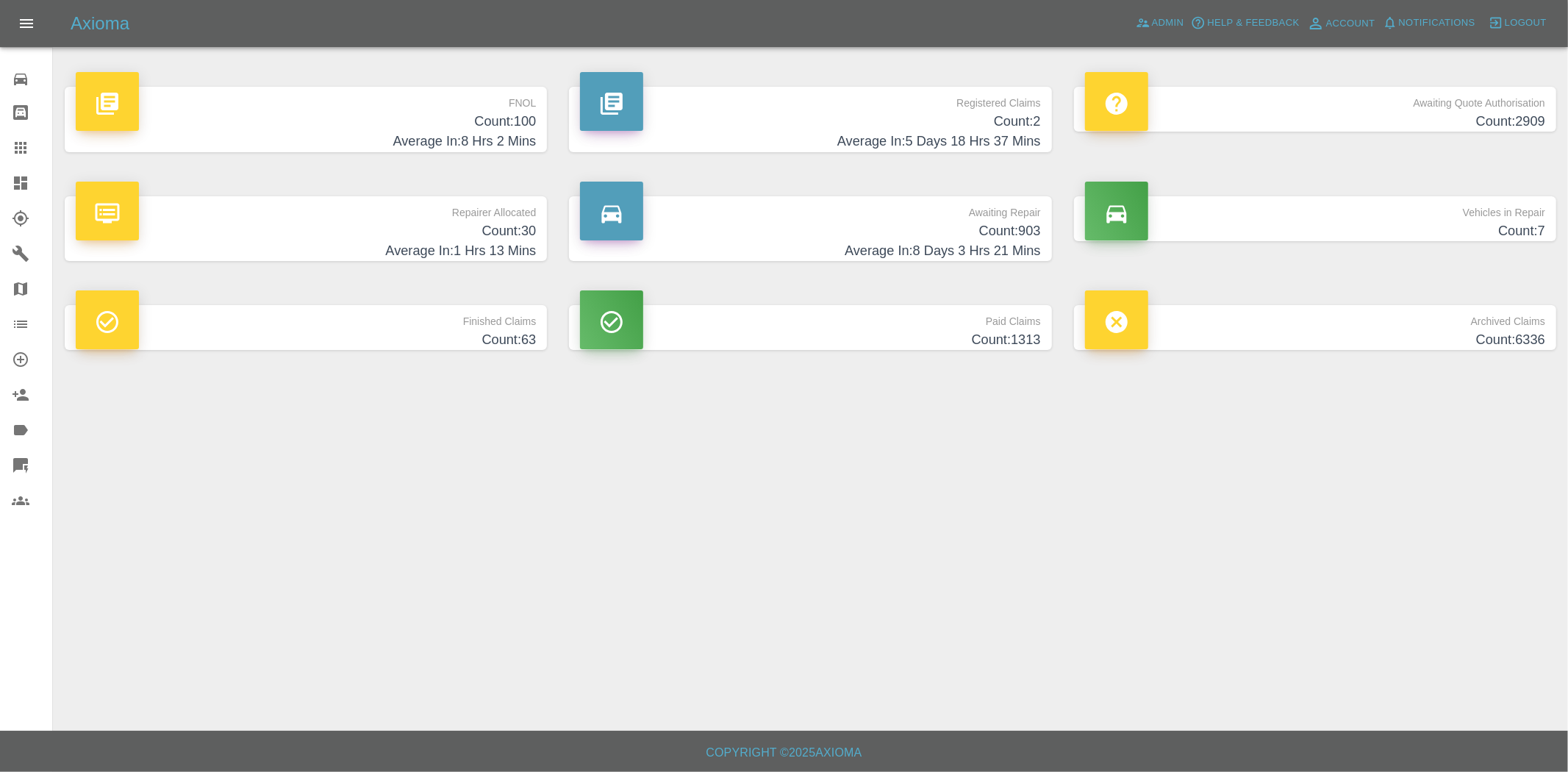
click at [841, 98] on p "Registered Claims" at bounding box center [810, 99] width 460 height 25
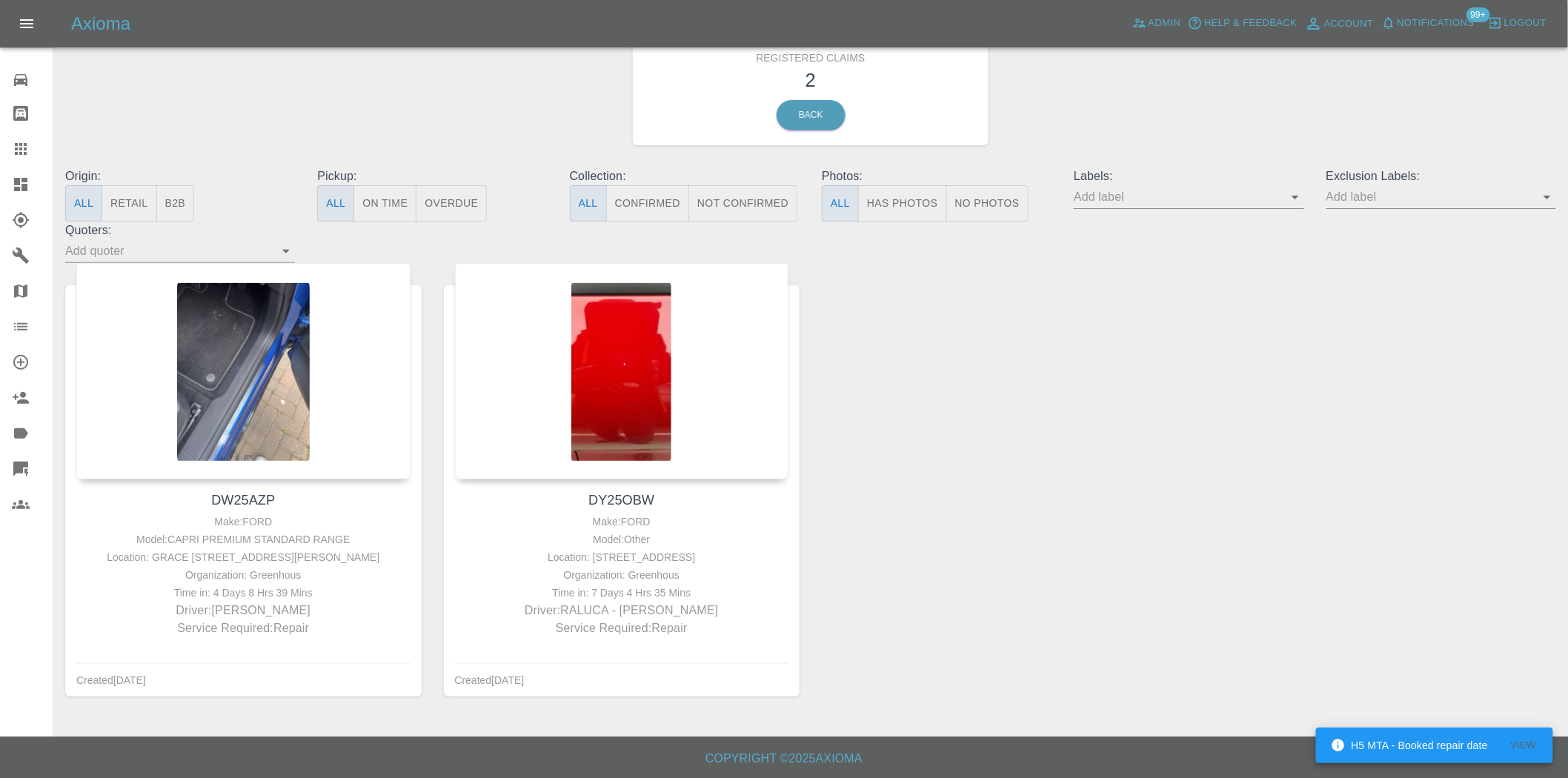
scroll to position [74, 0]
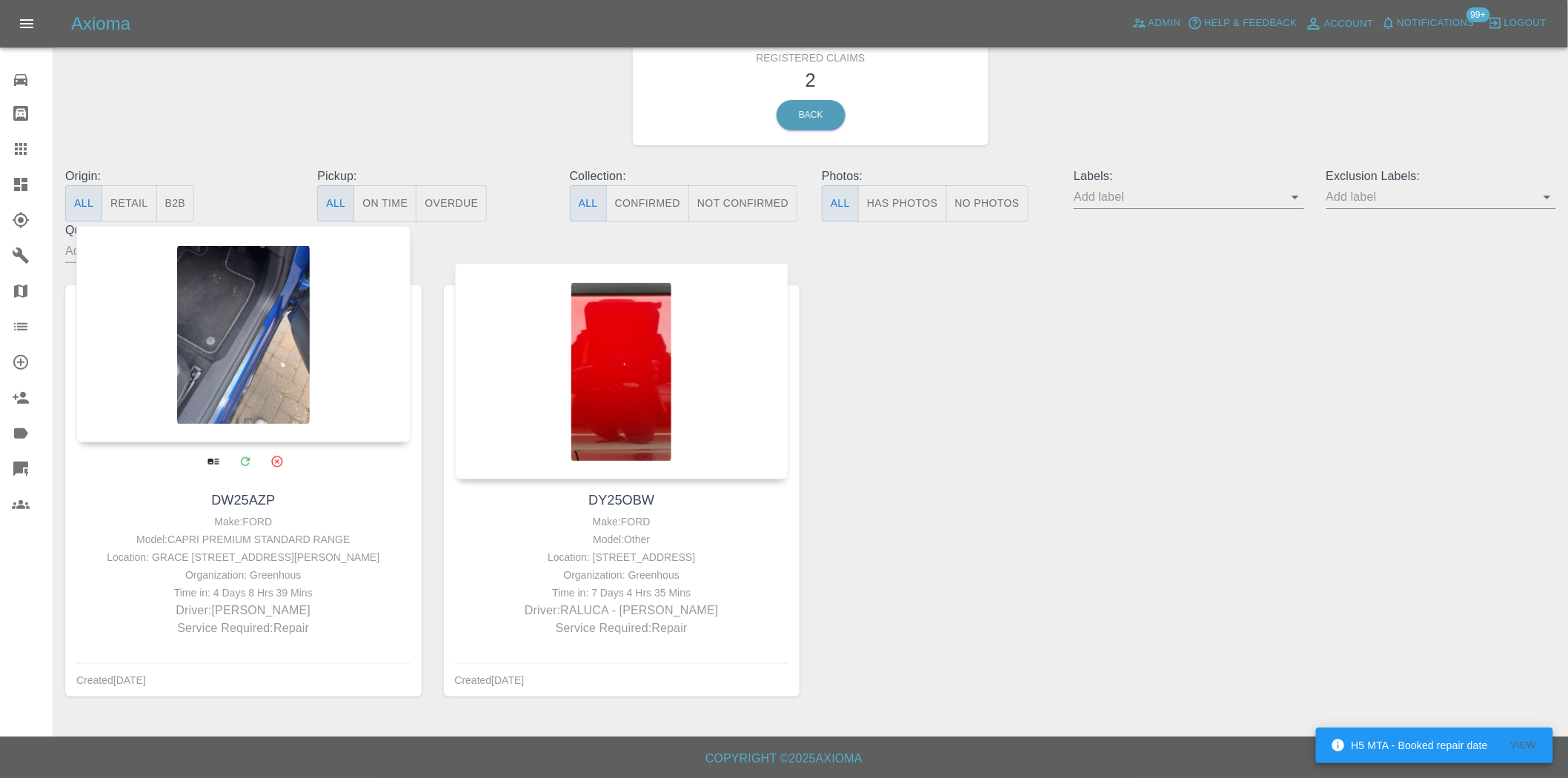
click at [265, 311] on div at bounding box center [244, 334] width 334 height 216
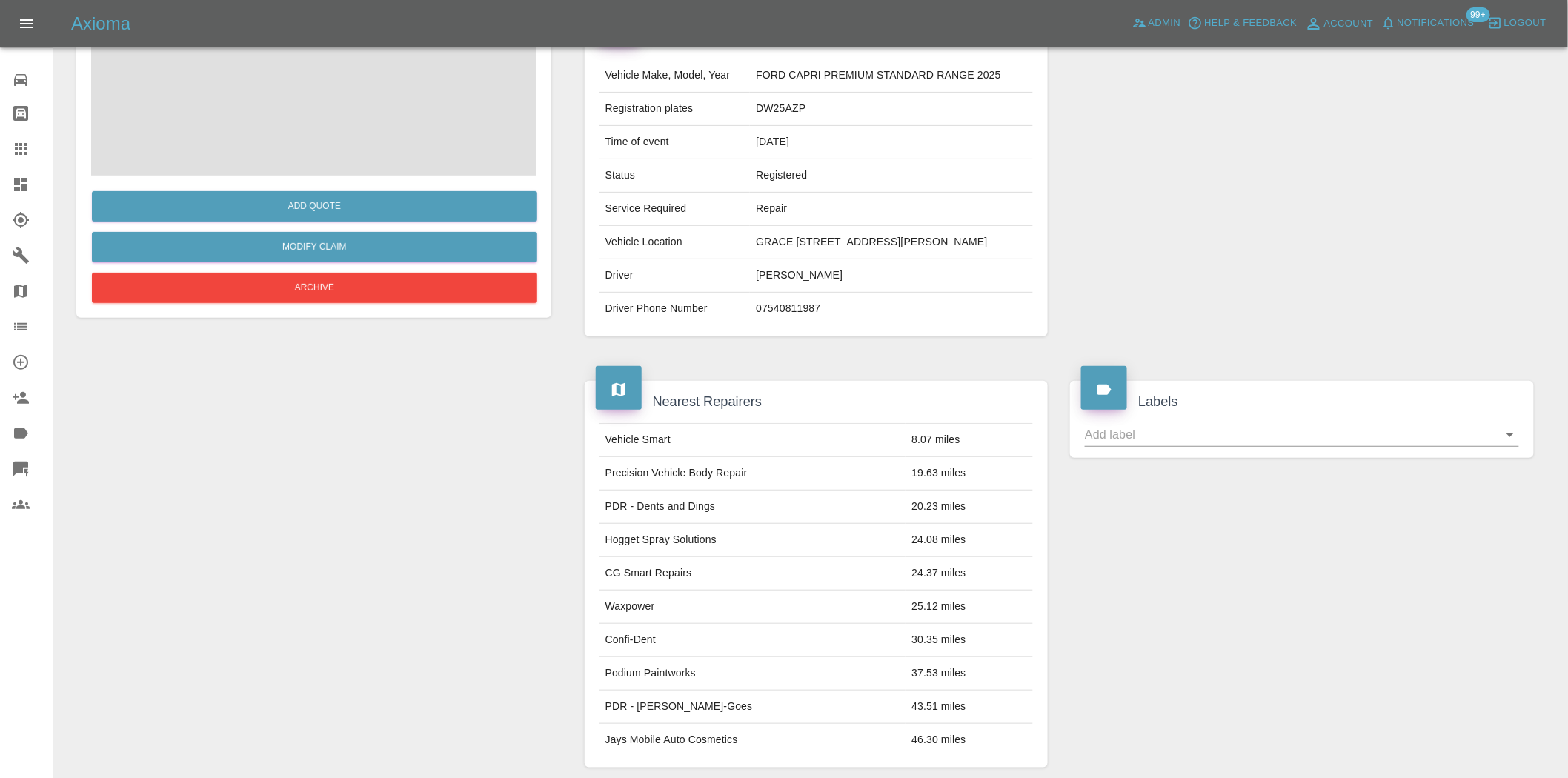
scroll to position [106, 0]
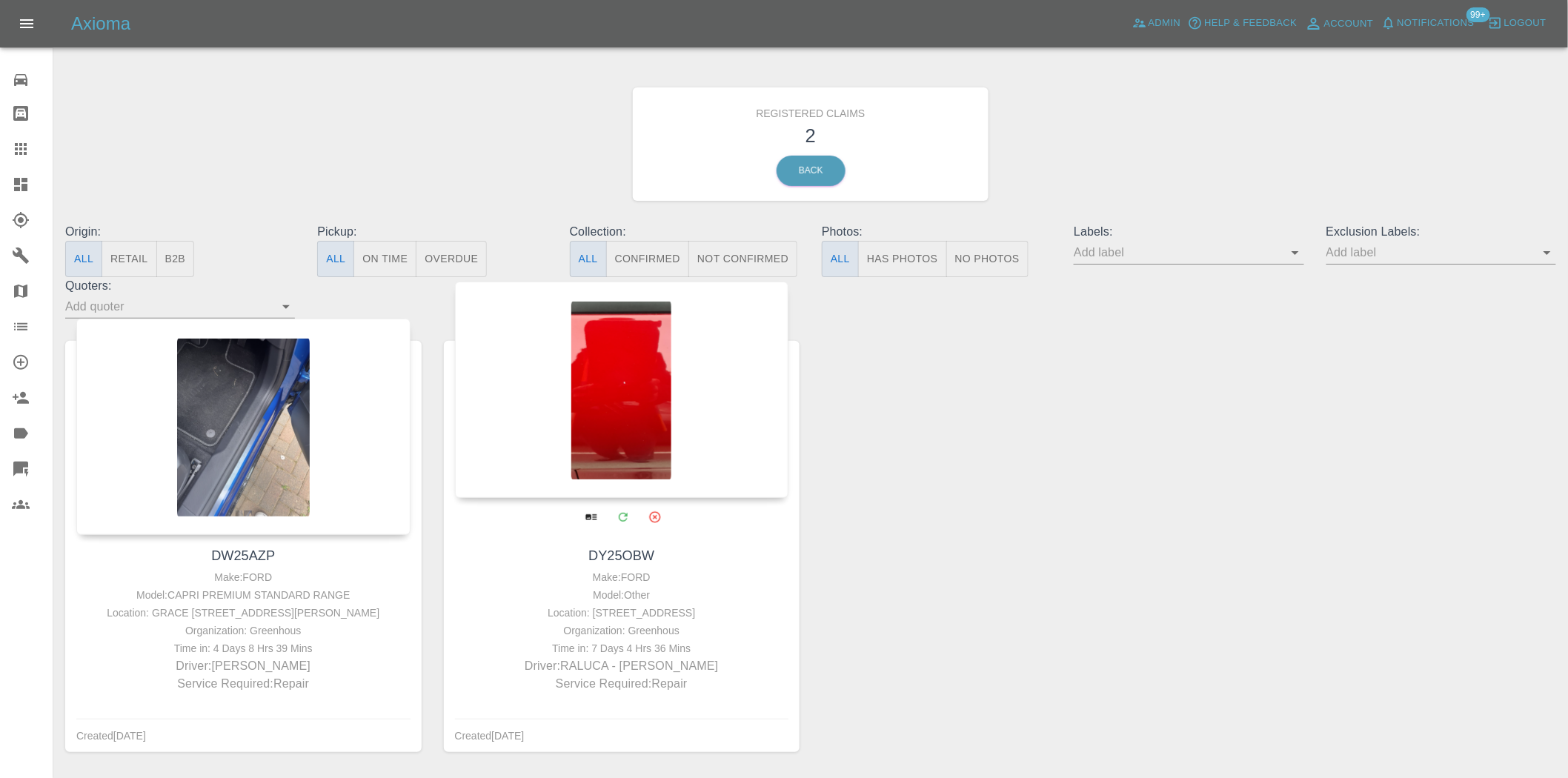
drag, startPoint x: 617, startPoint y: 391, endPoint x: 615, endPoint y: 409, distance: 18.1
click at [617, 391] on div at bounding box center [622, 390] width 334 height 216
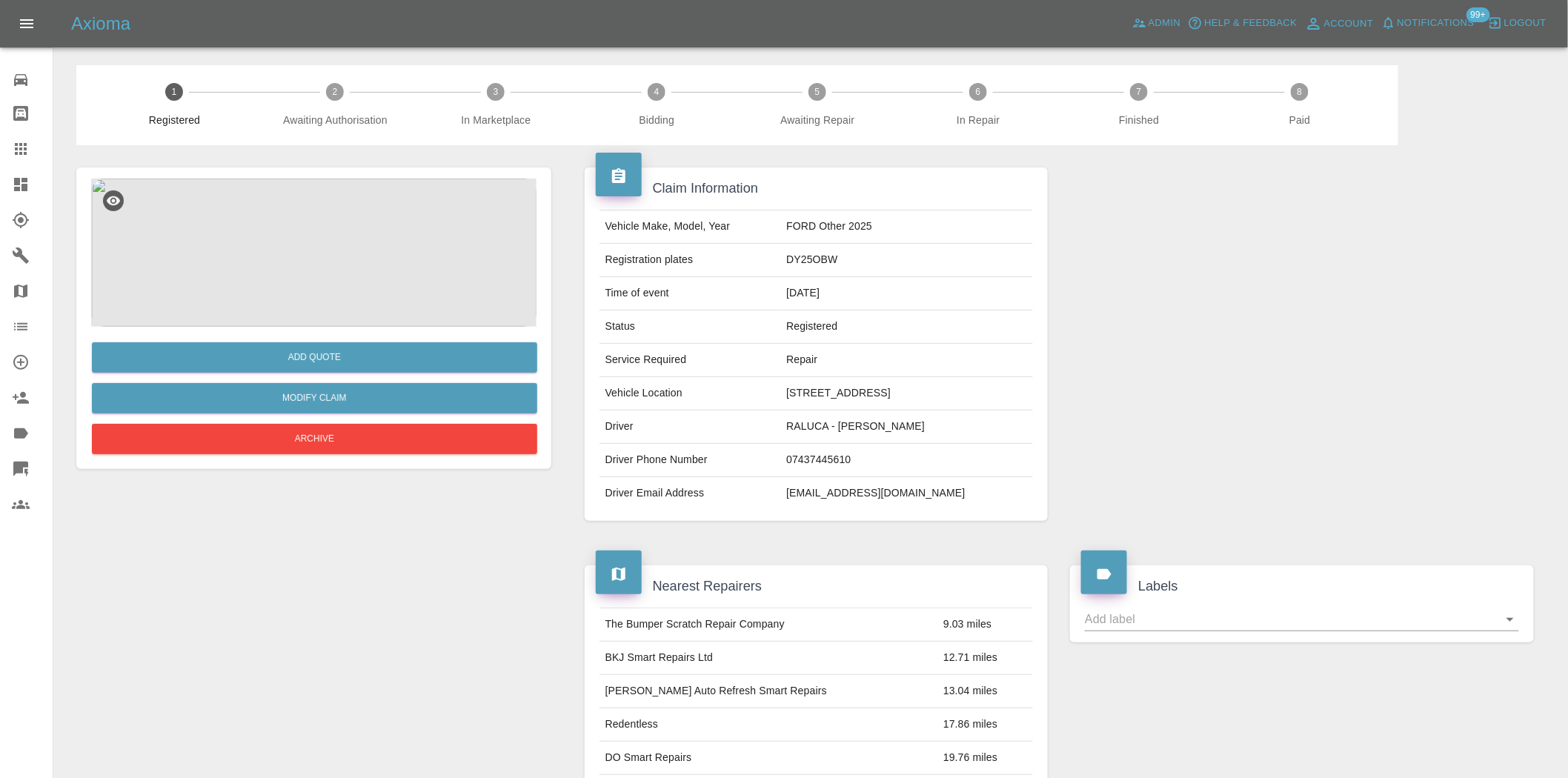
click at [347, 308] on img at bounding box center [314, 253] width 446 height 148
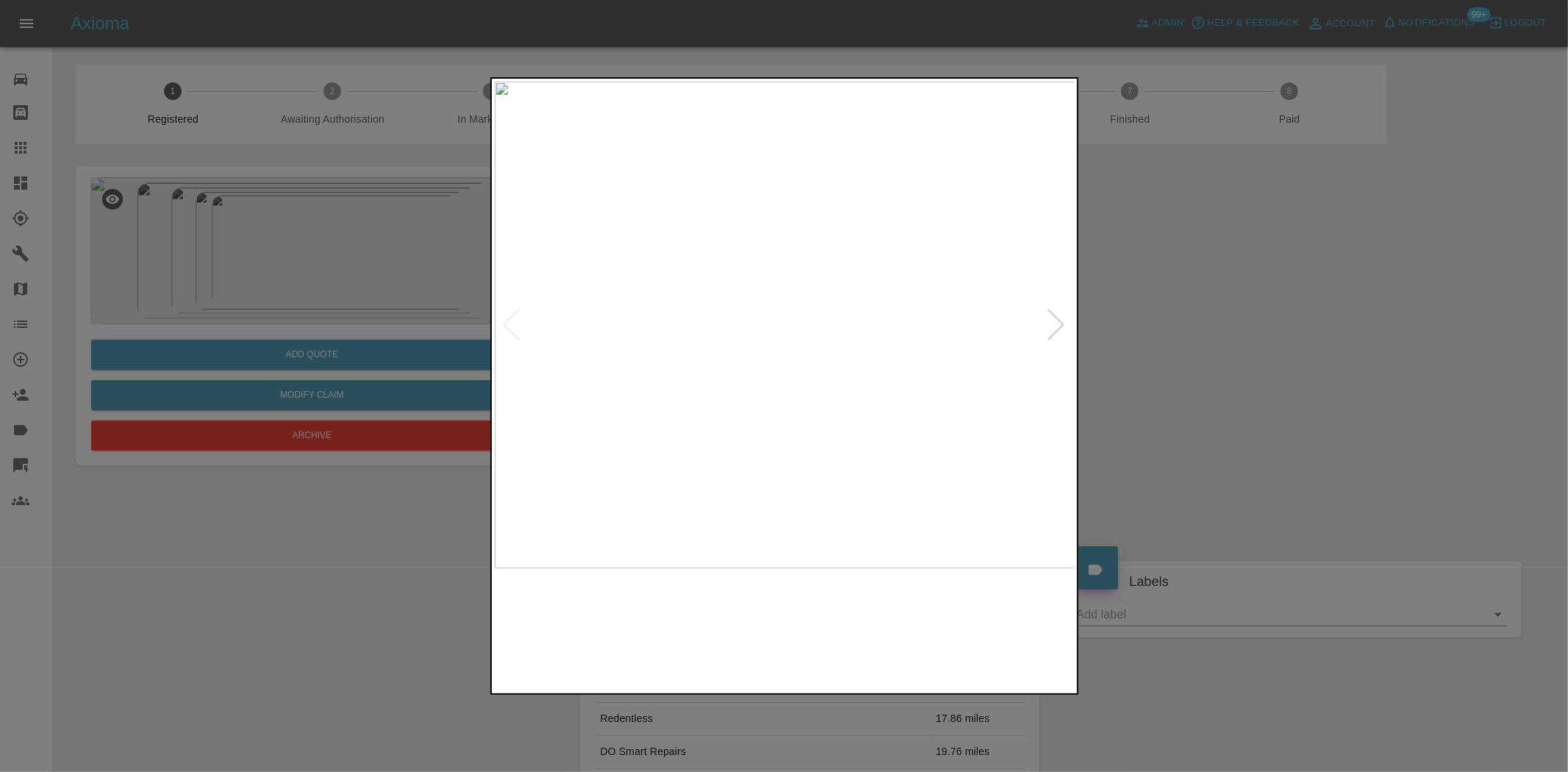
click at [759, 306] on img at bounding box center [785, 325] width 581 height 487
drag, startPoint x: 377, startPoint y: 240, endPoint x: 365, endPoint y: 254, distance: 18.4
click at [376, 240] on div at bounding box center [784, 386] width 1568 height 772
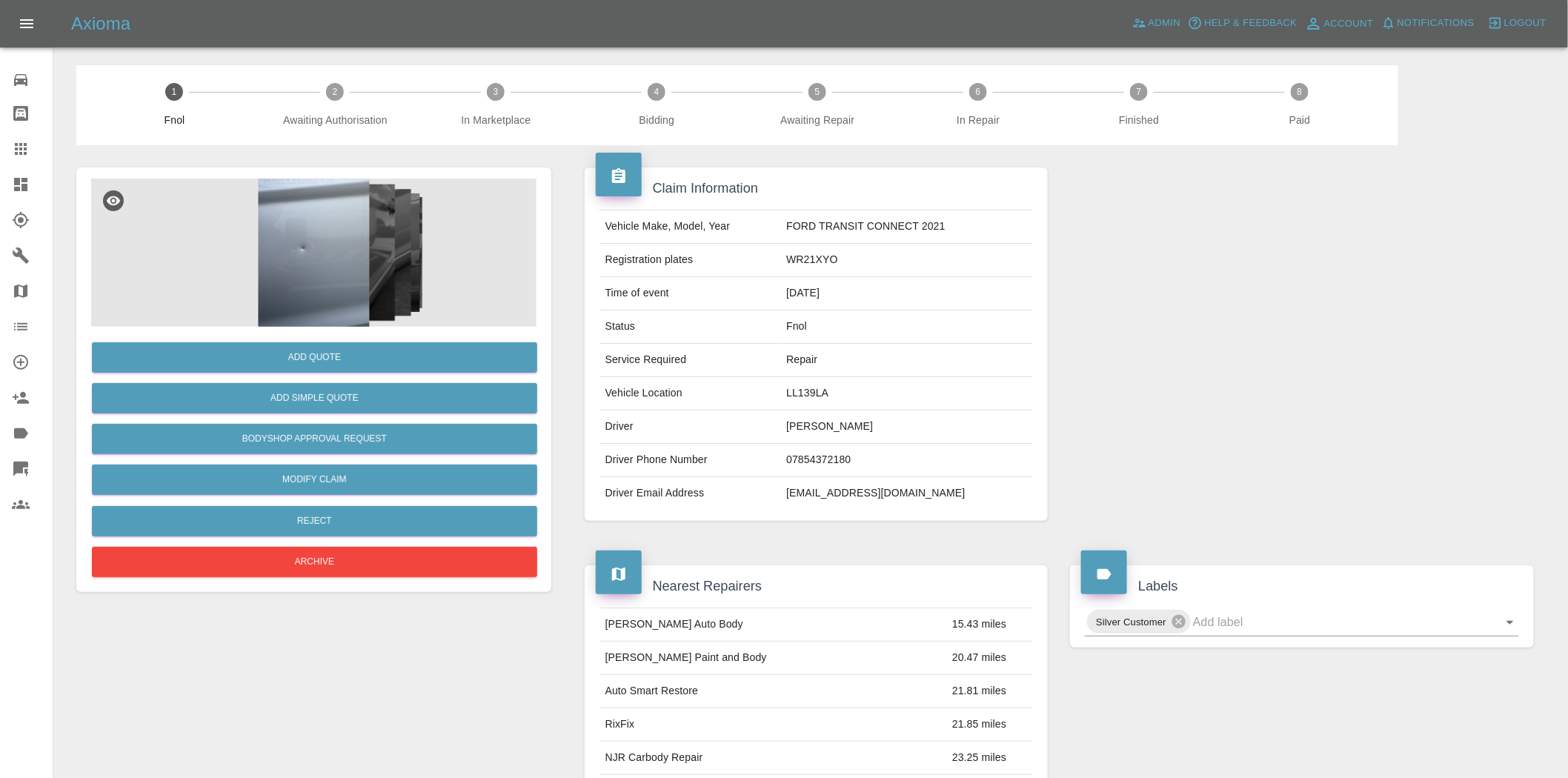
click at [300, 278] on img at bounding box center [314, 253] width 446 height 148
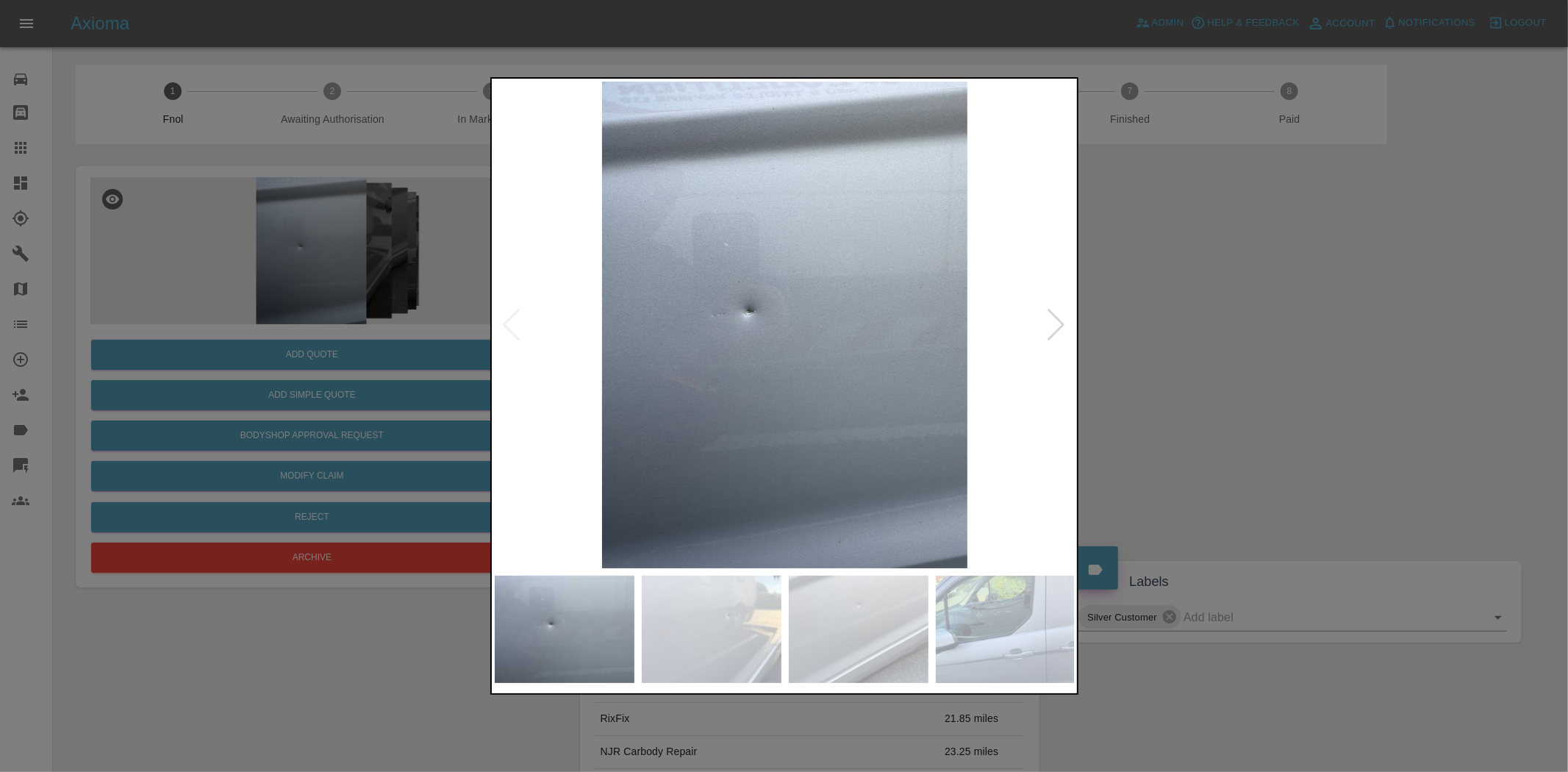
click at [680, 307] on img at bounding box center [785, 325] width 581 height 487
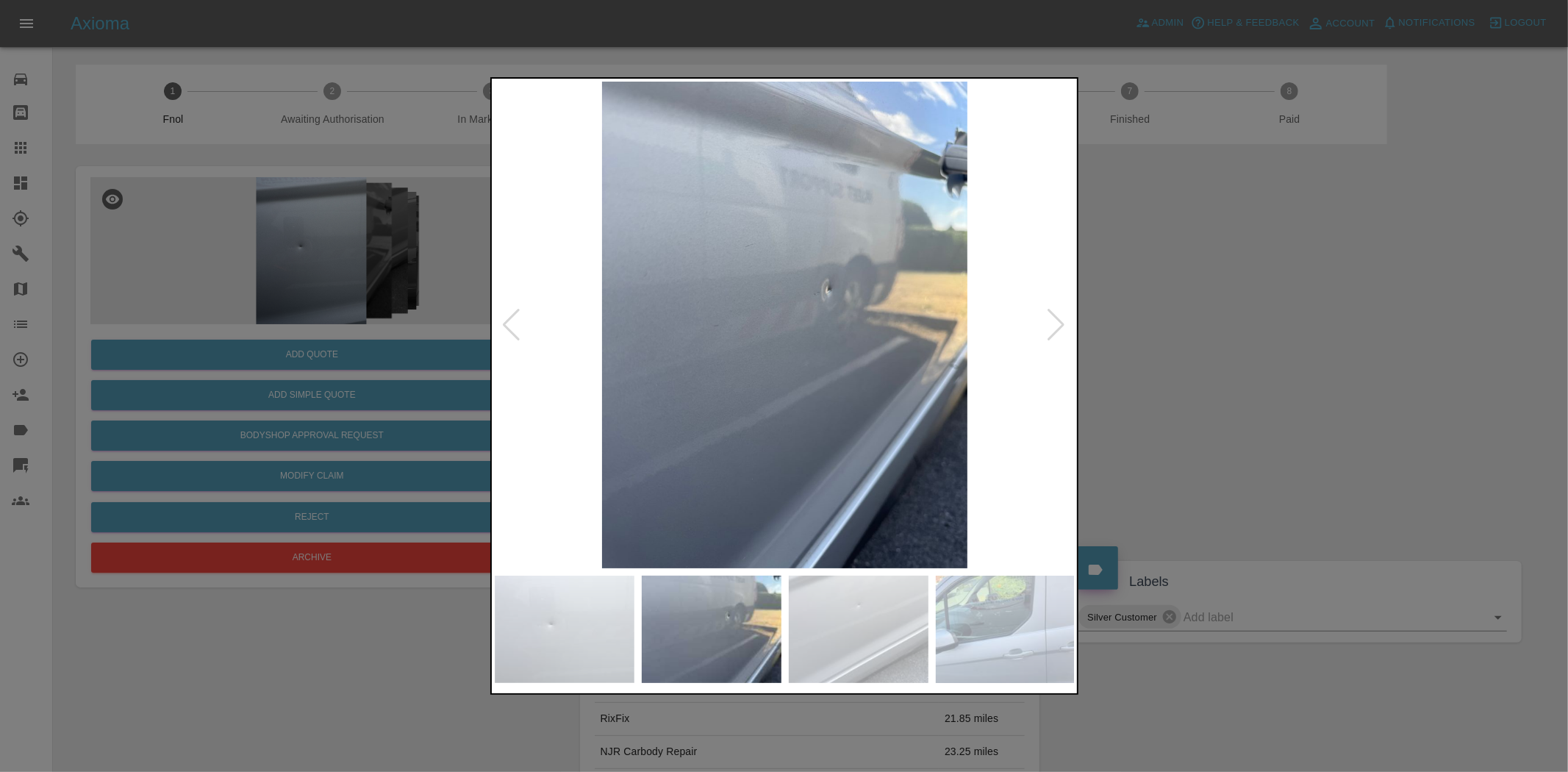
click at [760, 351] on img at bounding box center [785, 325] width 581 height 487
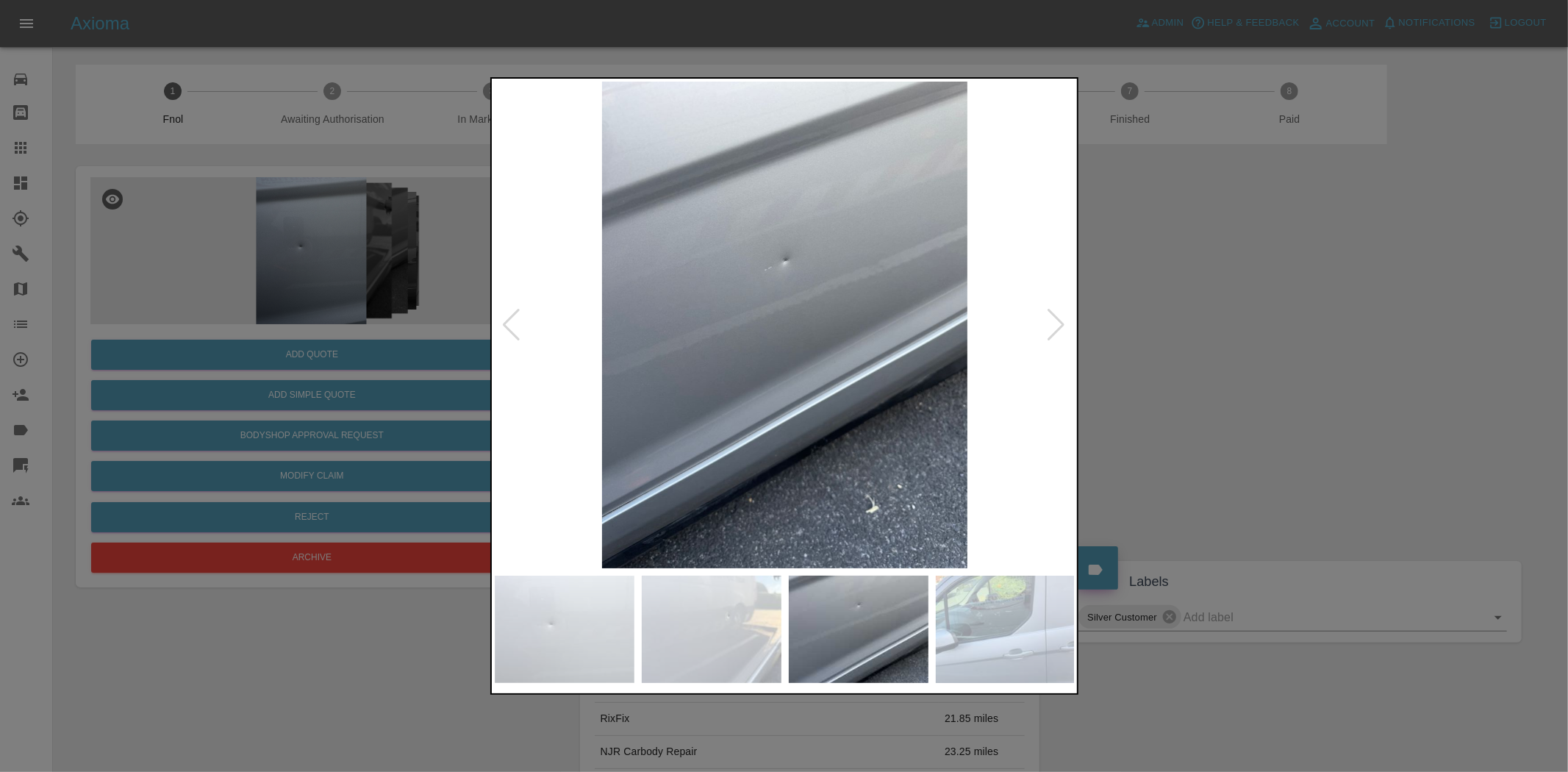
click at [609, 328] on img at bounding box center [785, 325] width 581 height 487
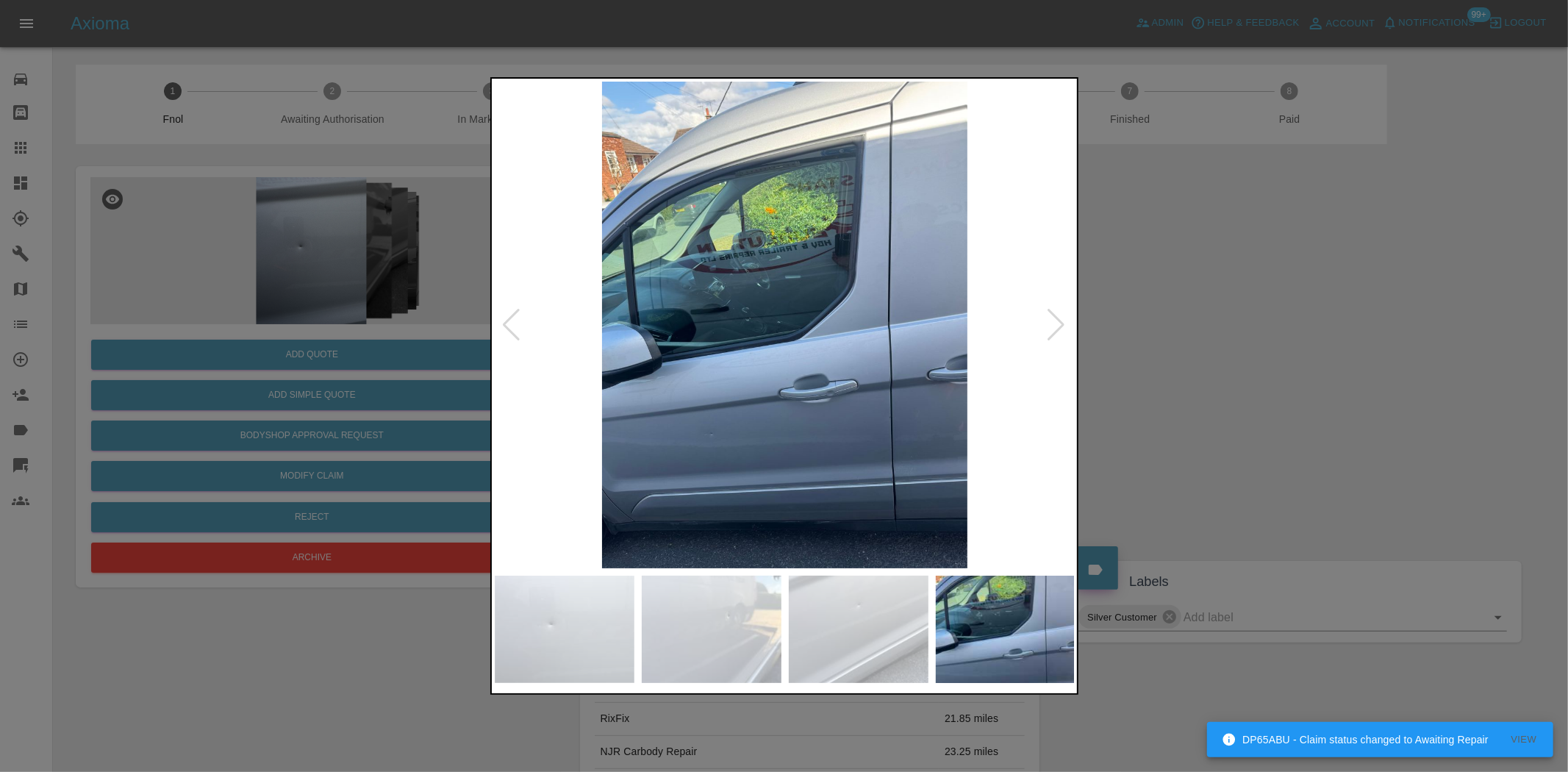
click at [725, 298] on img at bounding box center [785, 325] width 581 height 487
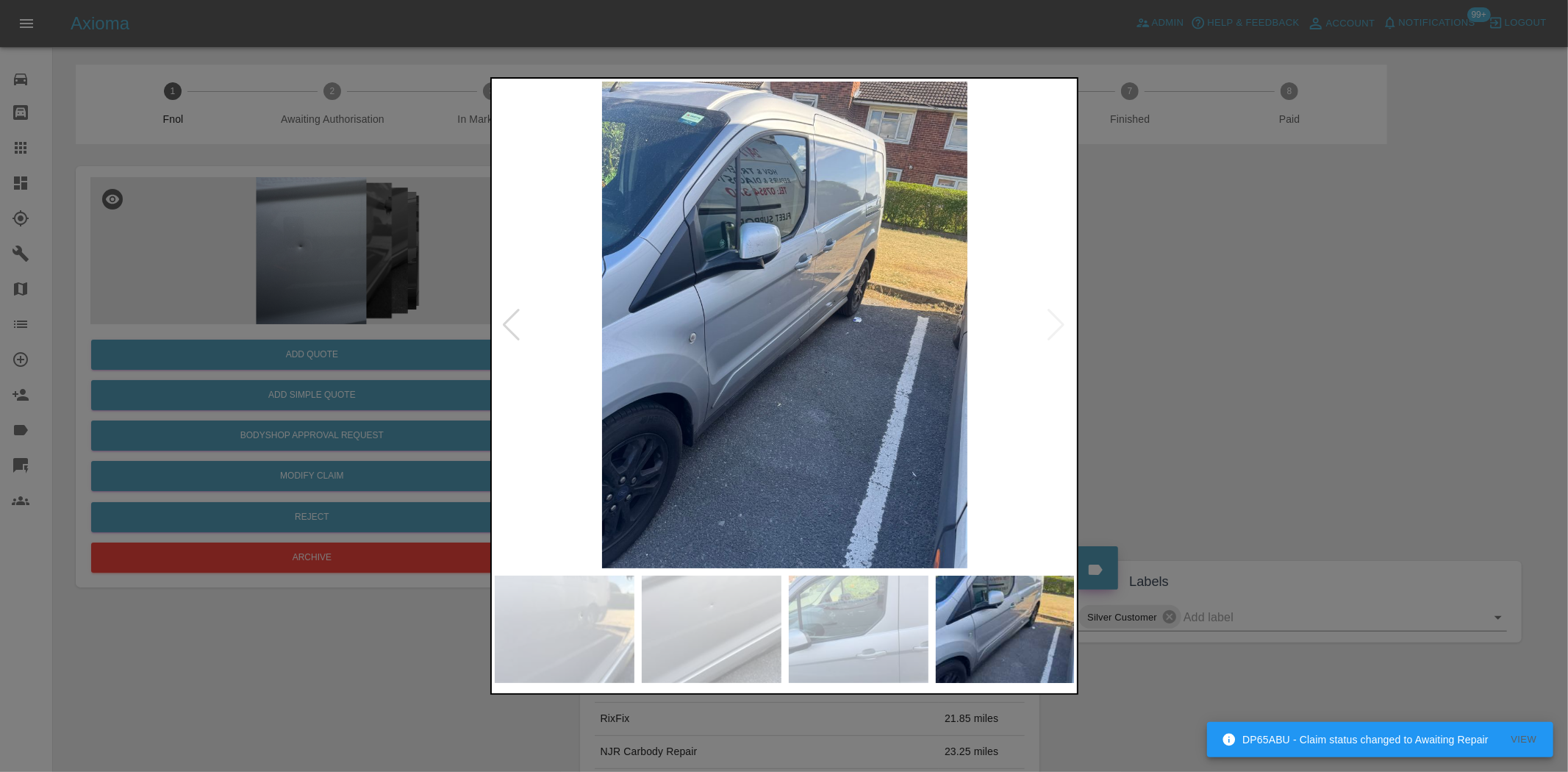
click at [917, 356] on img at bounding box center [785, 325] width 581 height 487
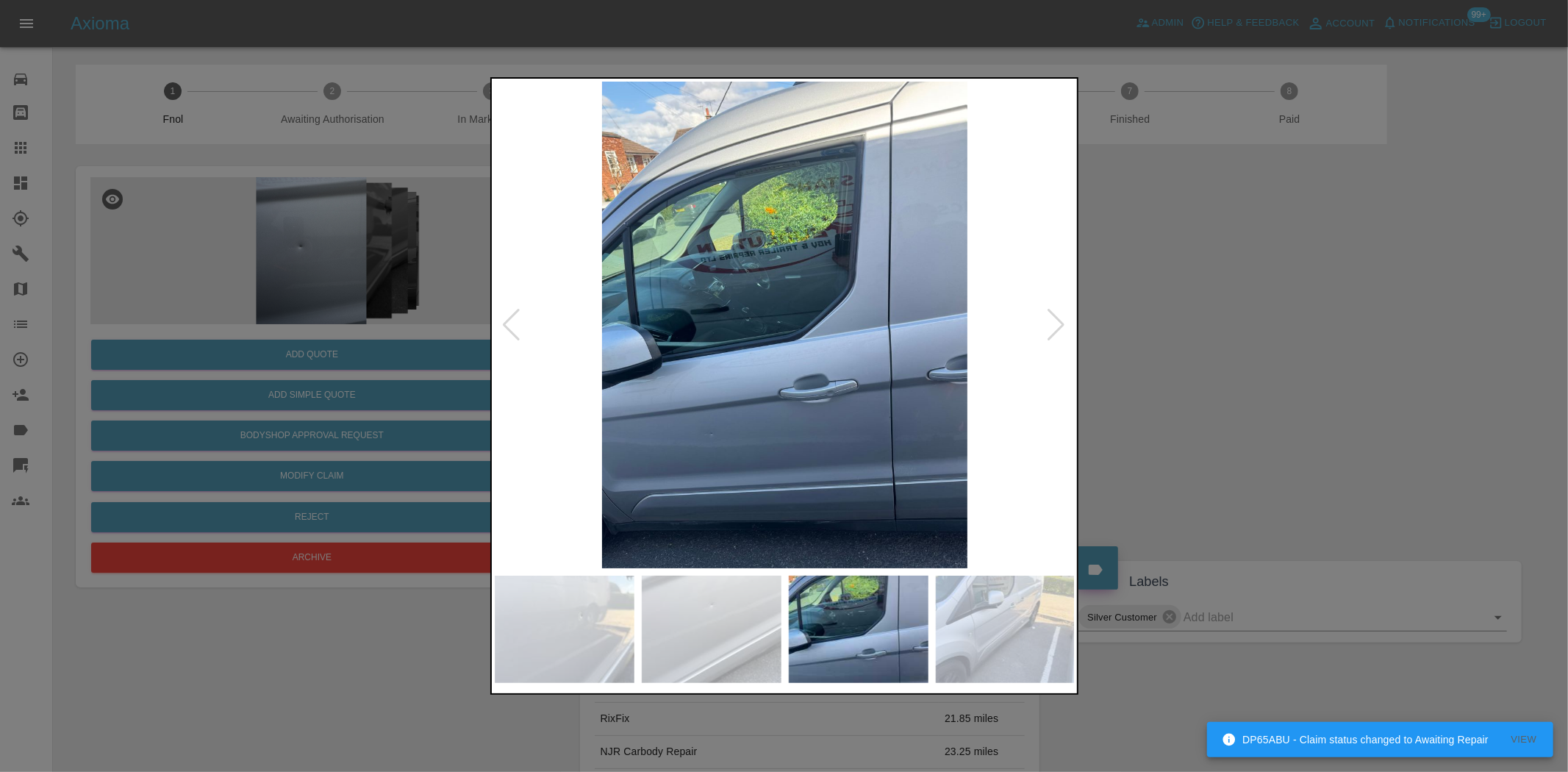
click at [747, 456] on img at bounding box center [785, 325] width 581 height 487
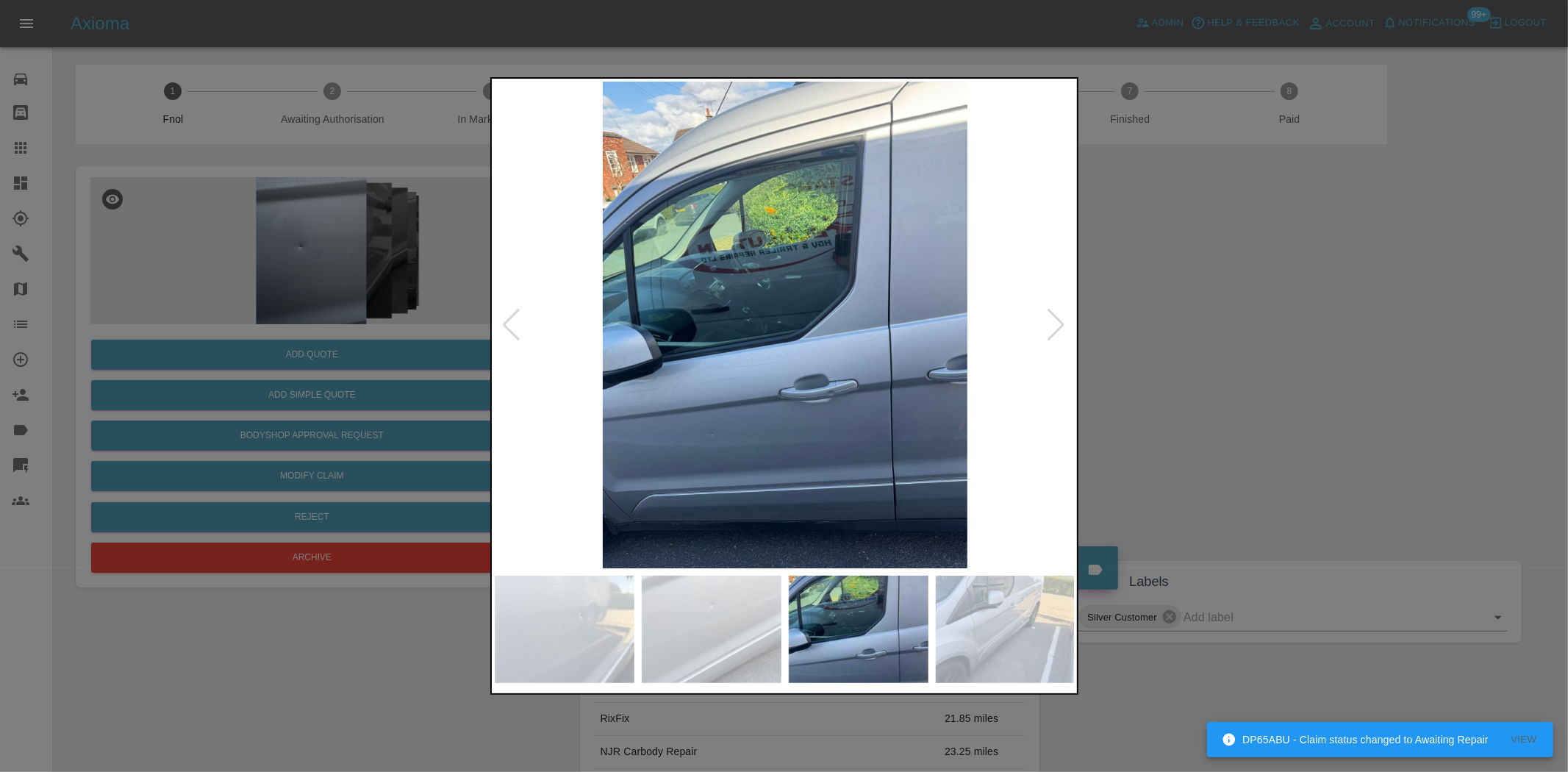
click at [563, 349] on img at bounding box center [785, 325] width 581 height 487
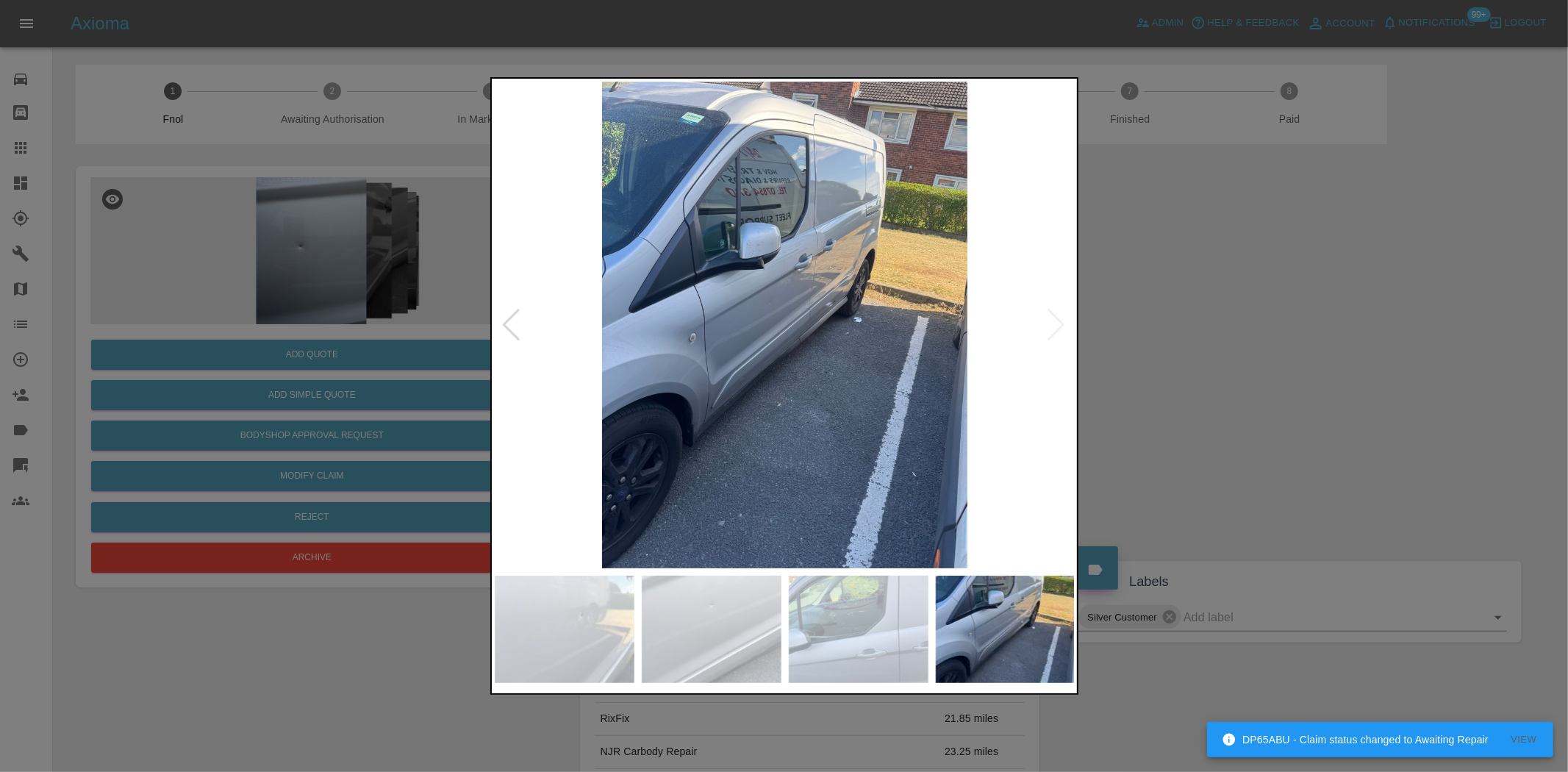
click at [552, 347] on img at bounding box center [785, 325] width 581 height 487
drag, startPoint x: 347, startPoint y: 283, endPoint x: 347, endPoint y: 299, distance: 16.0
click at [347, 288] on div at bounding box center [784, 386] width 1568 height 772
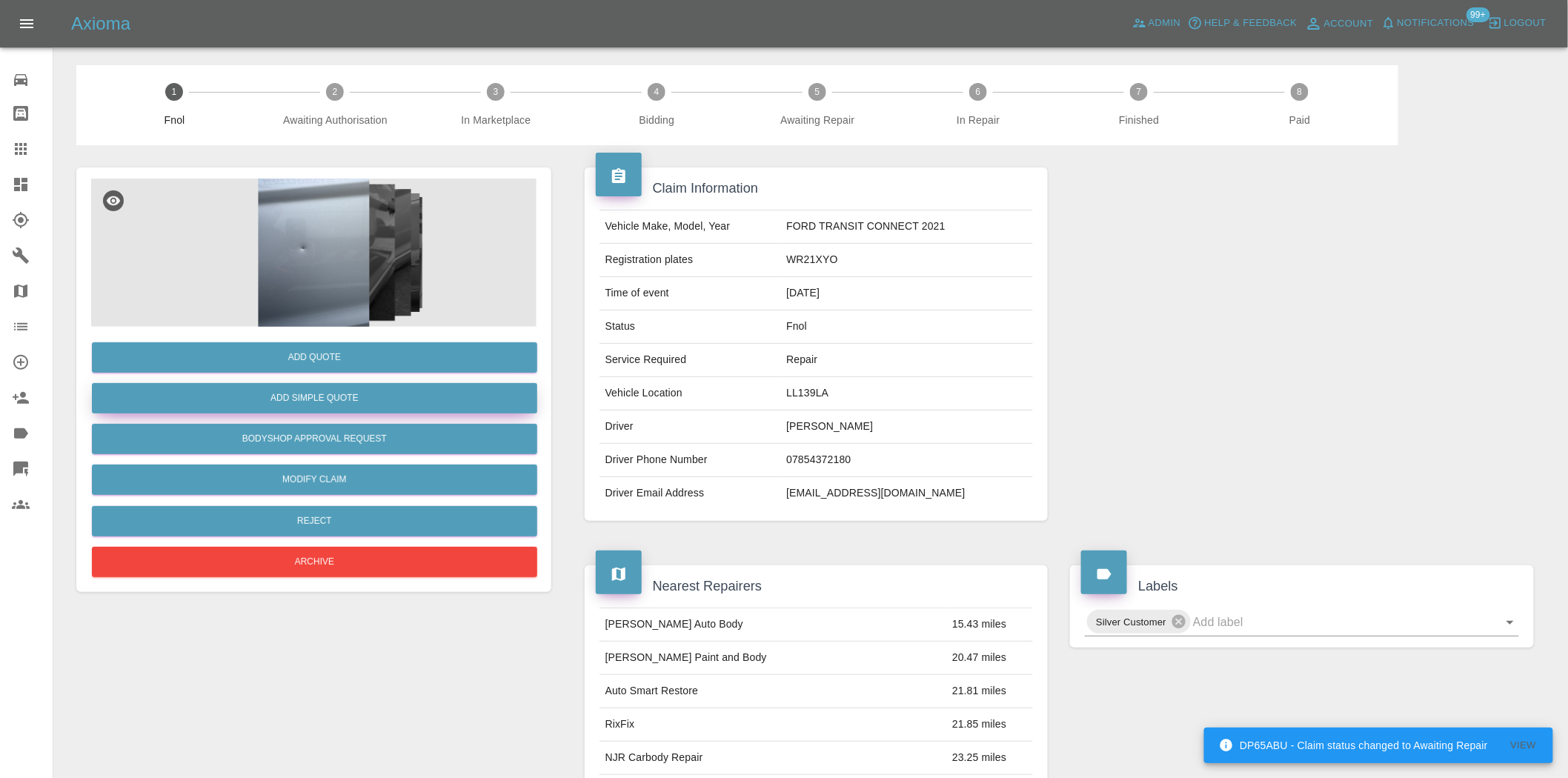
drag, startPoint x: 365, startPoint y: 373, endPoint x: 359, endPoint y: 390, distance: 18.0
click at [361, 387] on div "Add Quote Add Simple Quote Bodyshop Approval Request Modify Claim Reject Archive" at bounding box center [314, 454] width 446 height 254
click at [353, 399] on button "Add Simple Quote" at bounding box center [315, 398] width 446 height 31
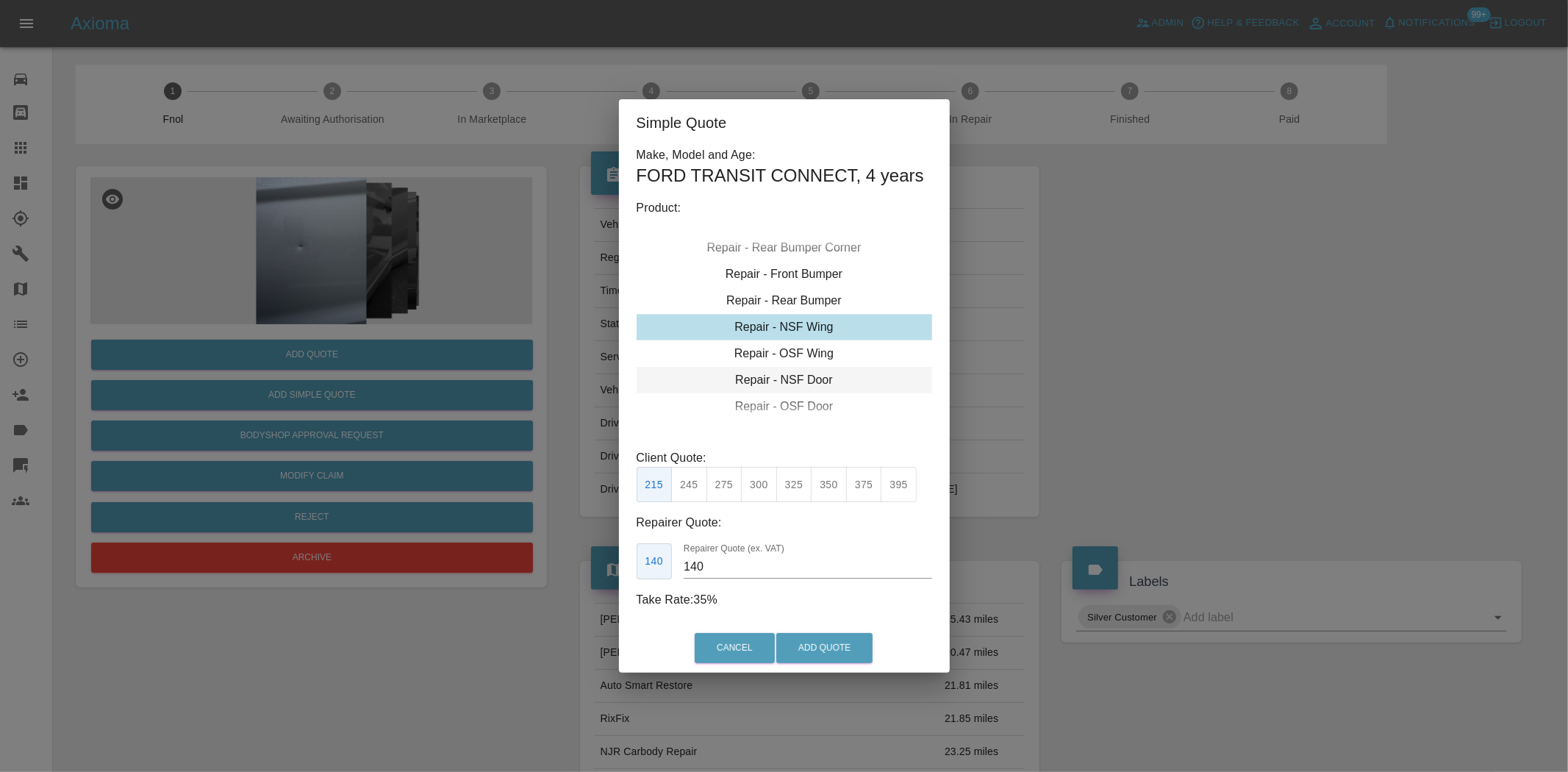
click at [783, 380] on div "Repair - NSF Door" at bounding box center [784, 380] width 295 height 26
click at [806, 384] on div "Repair - NSF Door" at bounding box center [784, 380] width 295 height 26
click at [730, 486] on button "275" at bounding box center [725, 485] width 36 height 36
drag, startPoint x: 714, startPoint y: 571, endPoint x: 324, endPoint y: 563, distance: 390.1
click at [341, 555] on div "Simple Quote Make, Model and Age: FORD TRANSIT CONNECT , 4 years Product: Repai…" at bounding box center [784, 386] width 1568 height 772
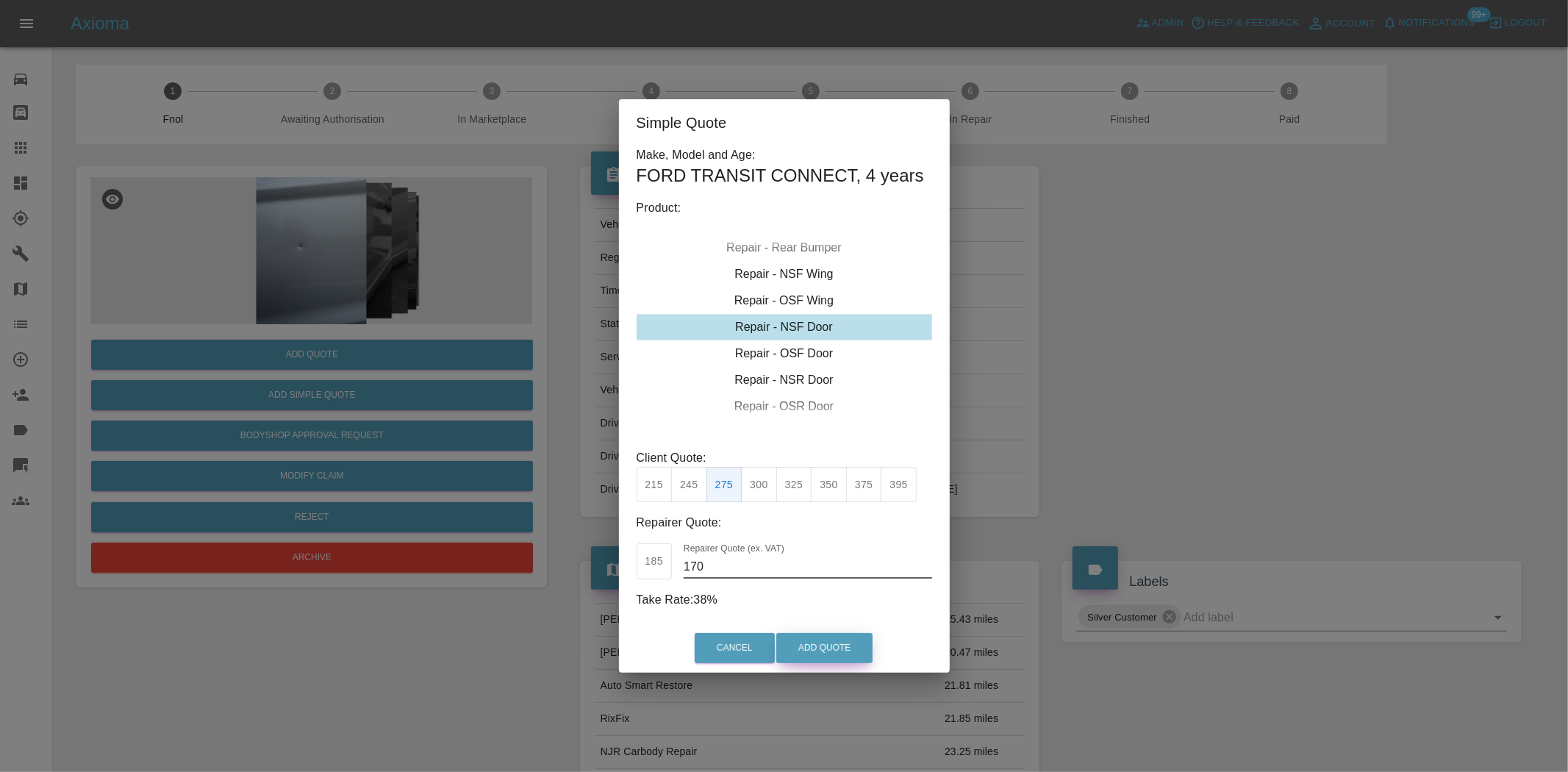
type input "170"
click at [826, 658] on button "Add Quote" at bounding box center [824, 647] width 97 height 31
